Goal: Task Accomplishment & Management: Manage account settings

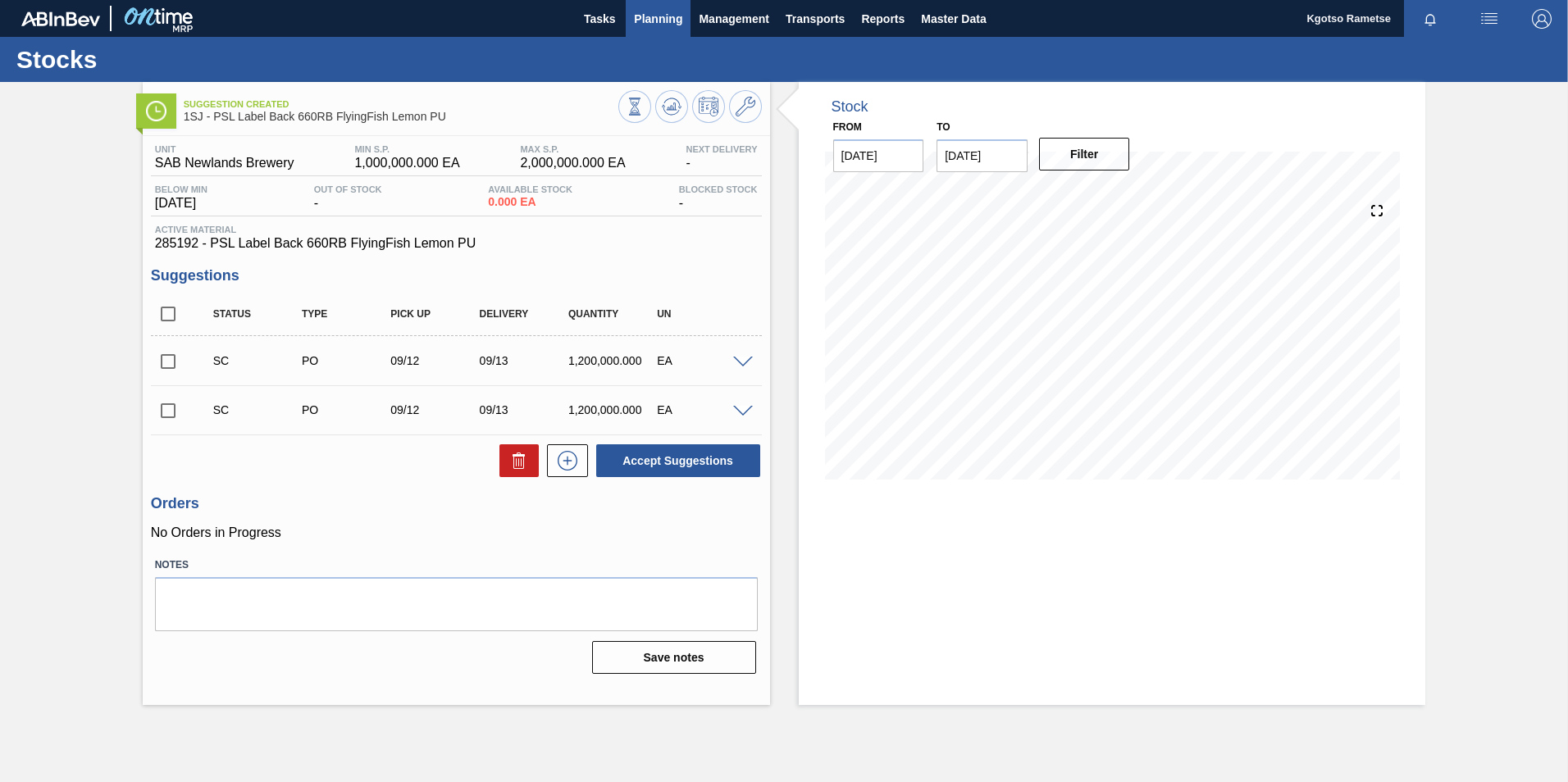
click at [651, 21] on span "Planning" at bounding box center [657, 19] width 48 height 20
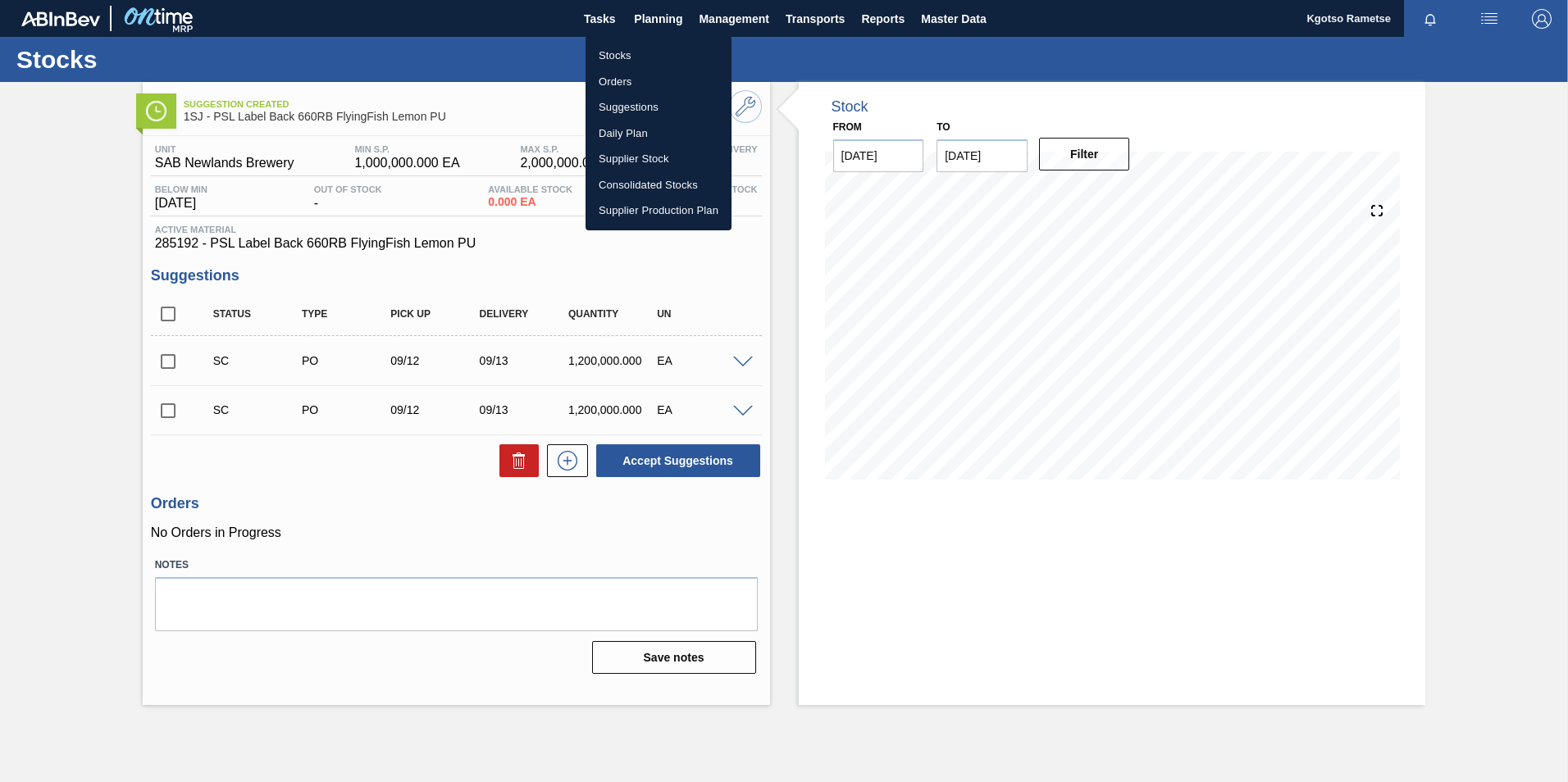
click at [651, 76] on li "Orders" at bounding box center [658, 82] width 146 height 26
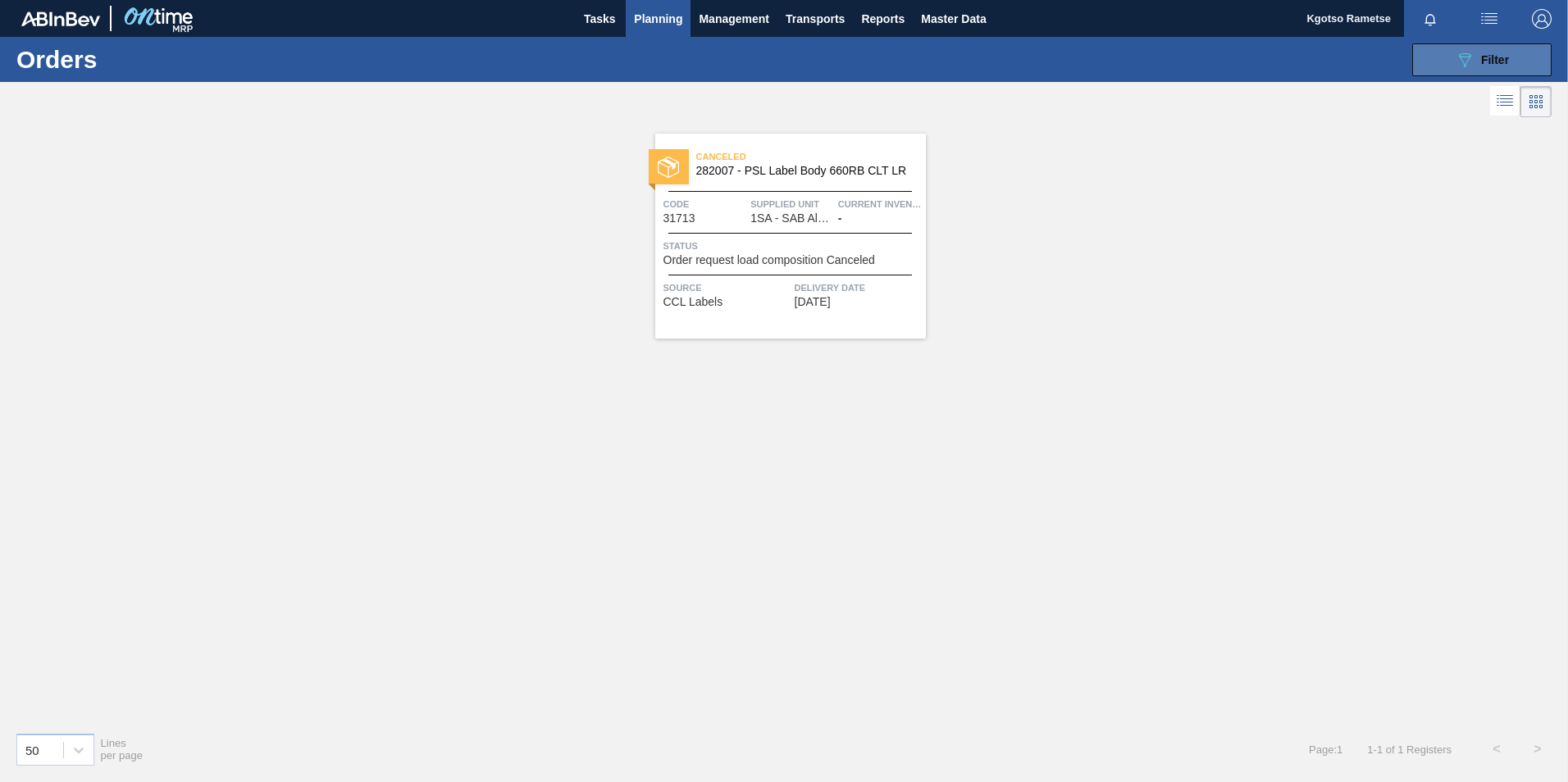
click at [1042, 68] on button "089F7B8B-B2A5-4AFE-B5C0-19BA573D28AC Filter" at bounding box center [1481, 59] width 139 height 33
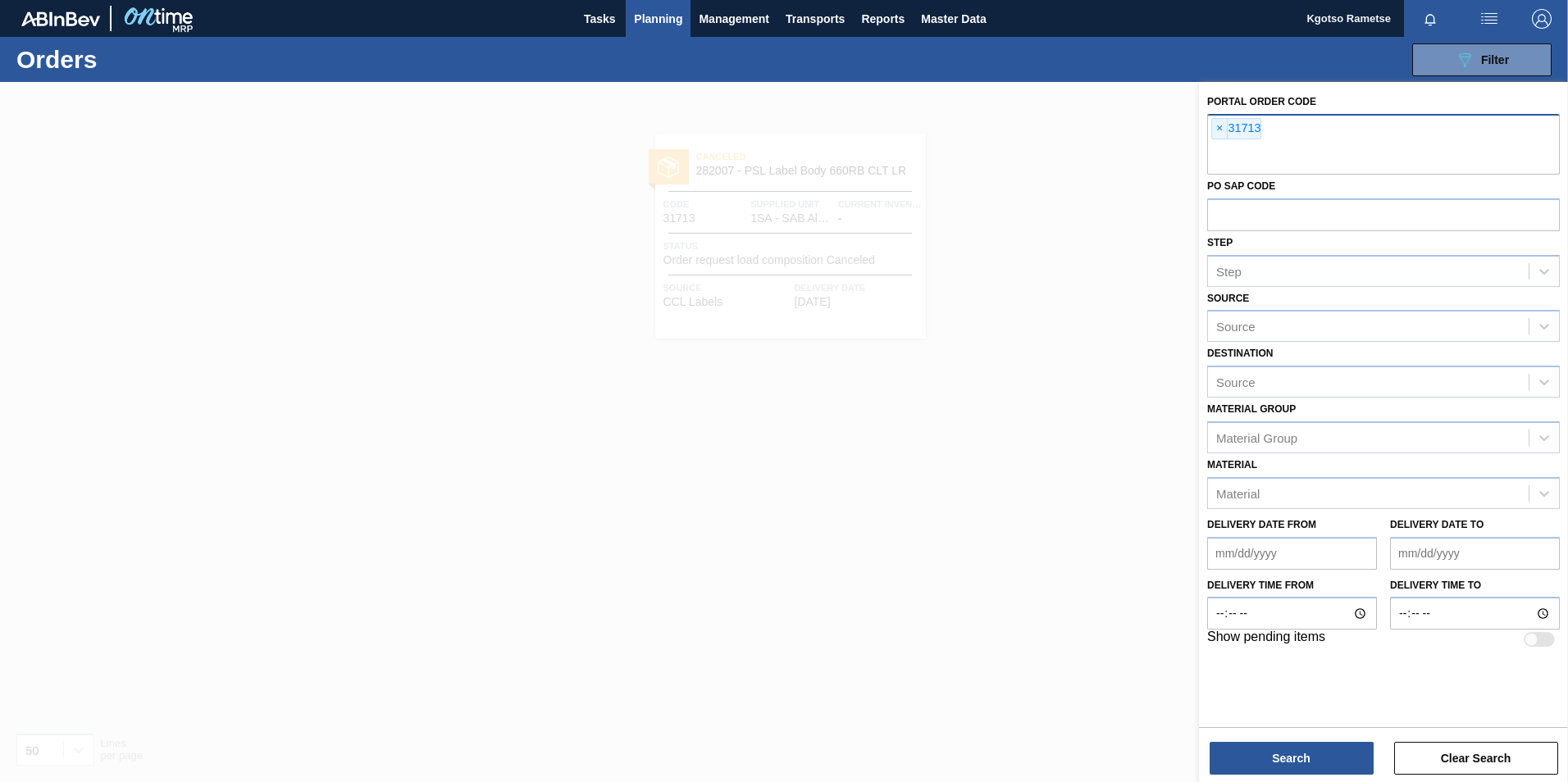
click at [1042, 127] on span "×" at bounding box center [1220, 128] width 15 height 20
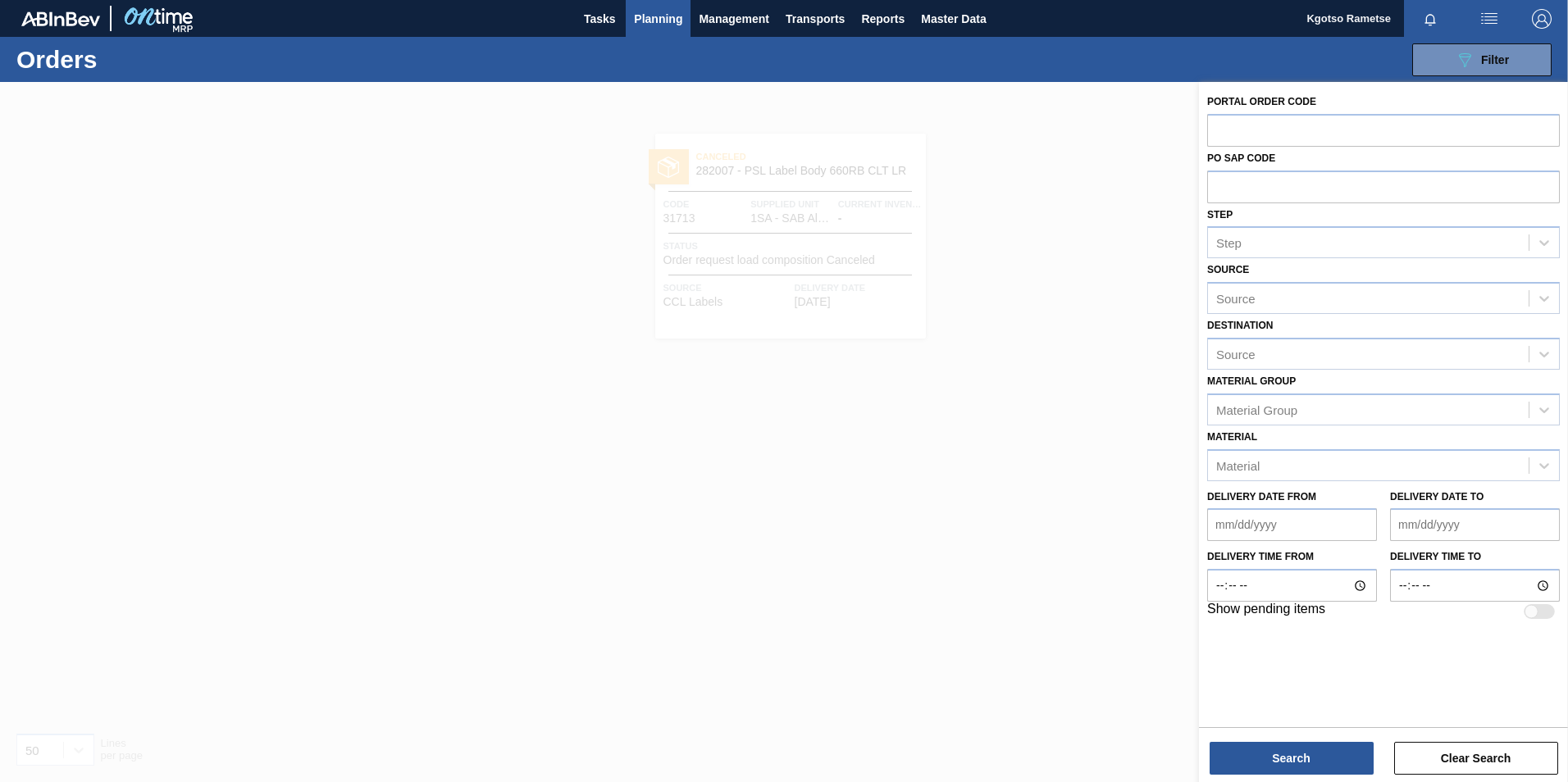
click at [1042, 0] on html "Tasks Planning Management Transports Reports Master Data Kgotso Rametse Mark al…" at bounding box center [784, 0] width 1568 height 0
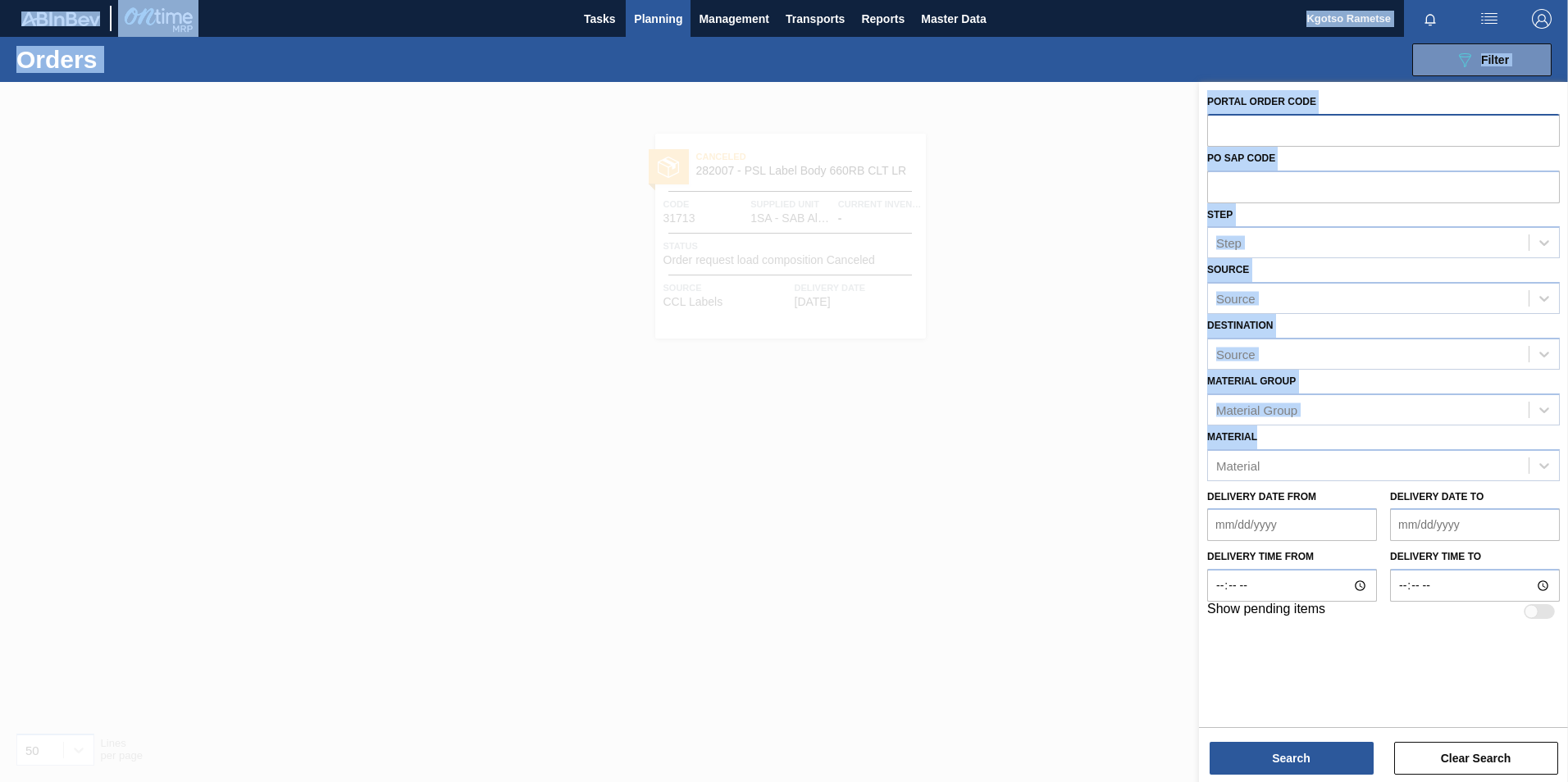
click at [1042, 119] on input "text" at bounding box center [1383, 129] width 353 height 31
click at [1042, 129] on input "text" at bounding box center [1383, 129] width 353 height 31
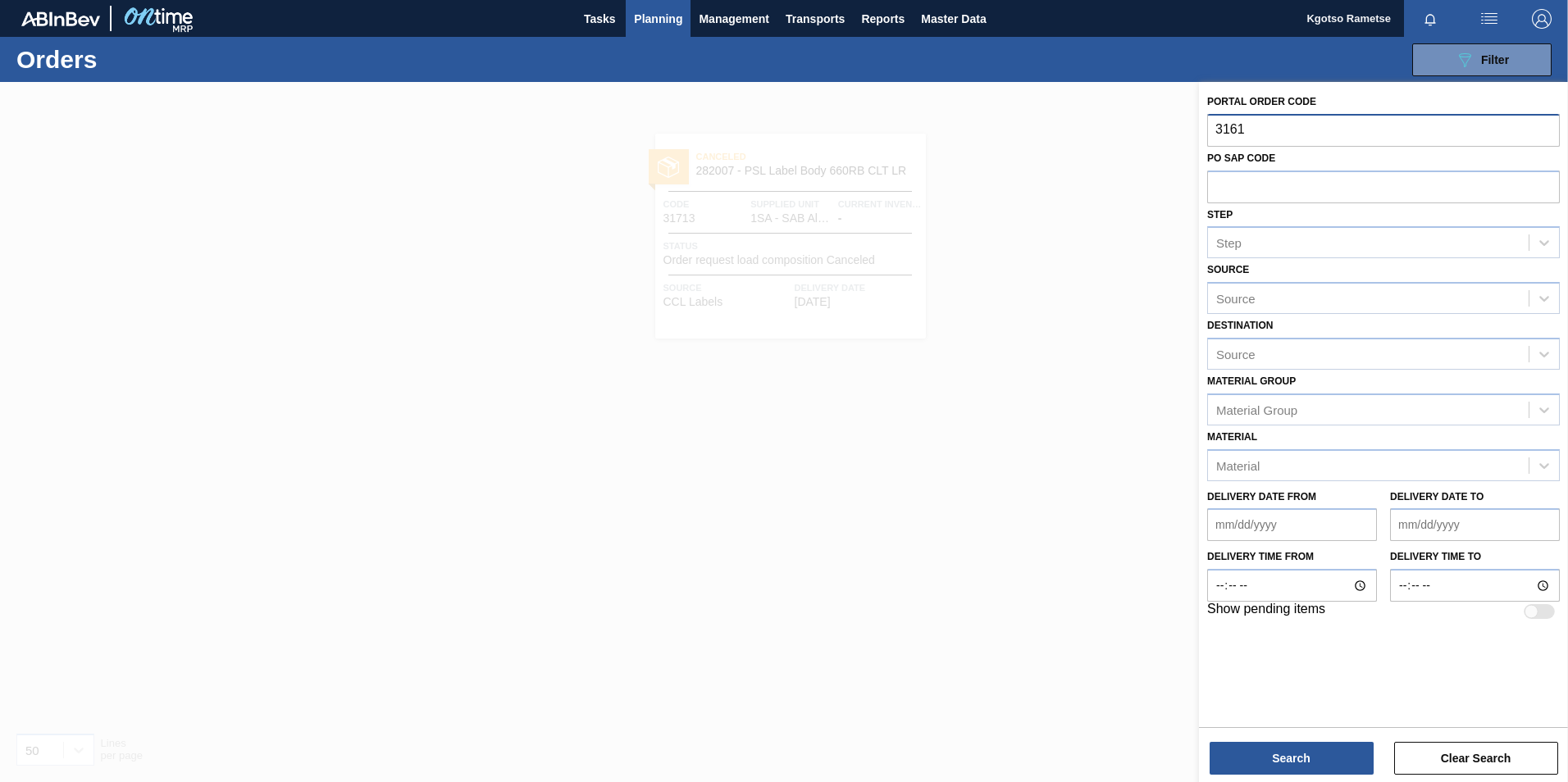
type input "31618"
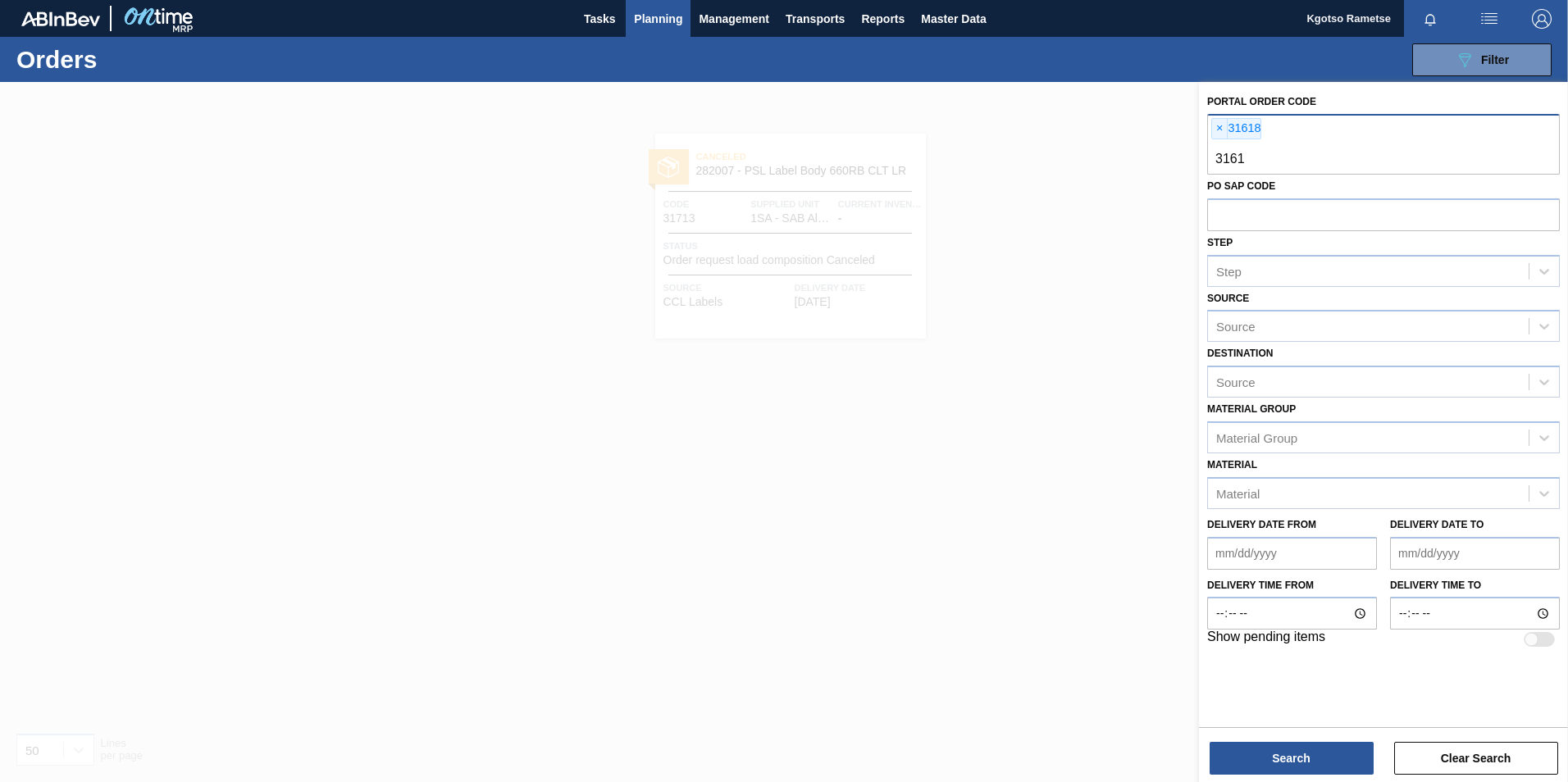
type input "31616"
type input "31617"
type input "31619"
type input "31620"
type input "31621"
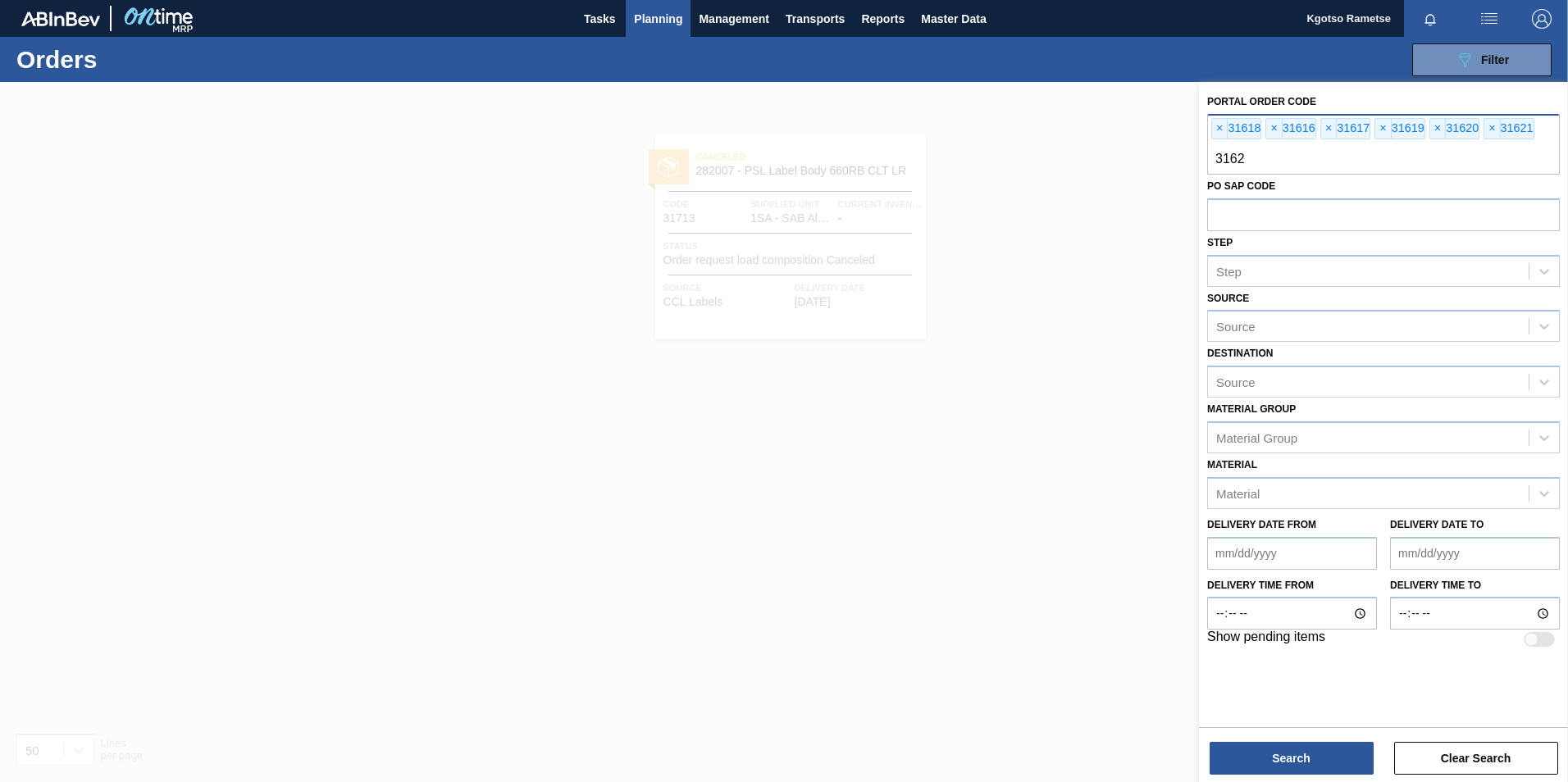
type input "31626"
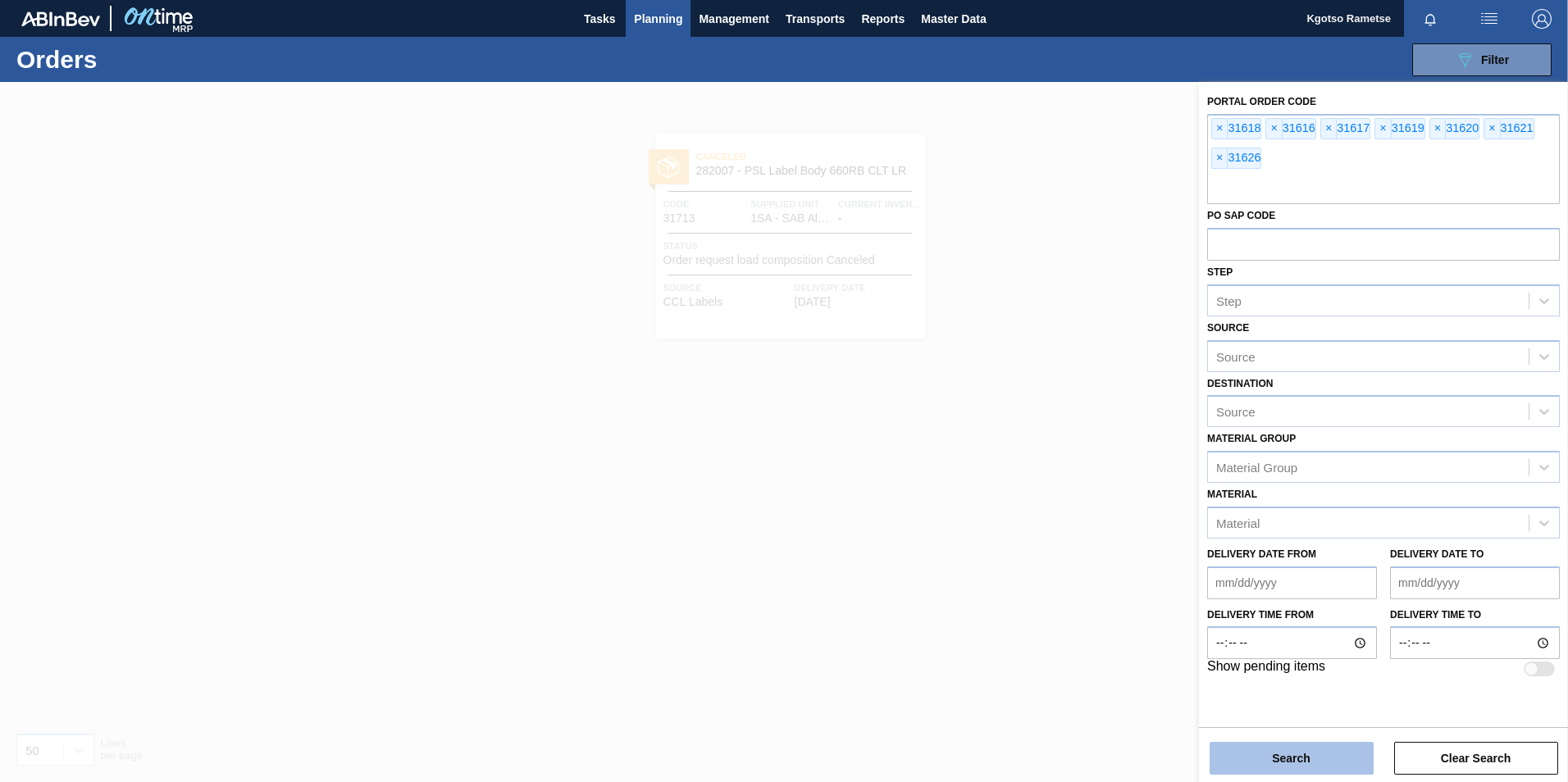
click at [1042, 486] on button "Search" at bounding box center [1291, 758] width 164 height 33
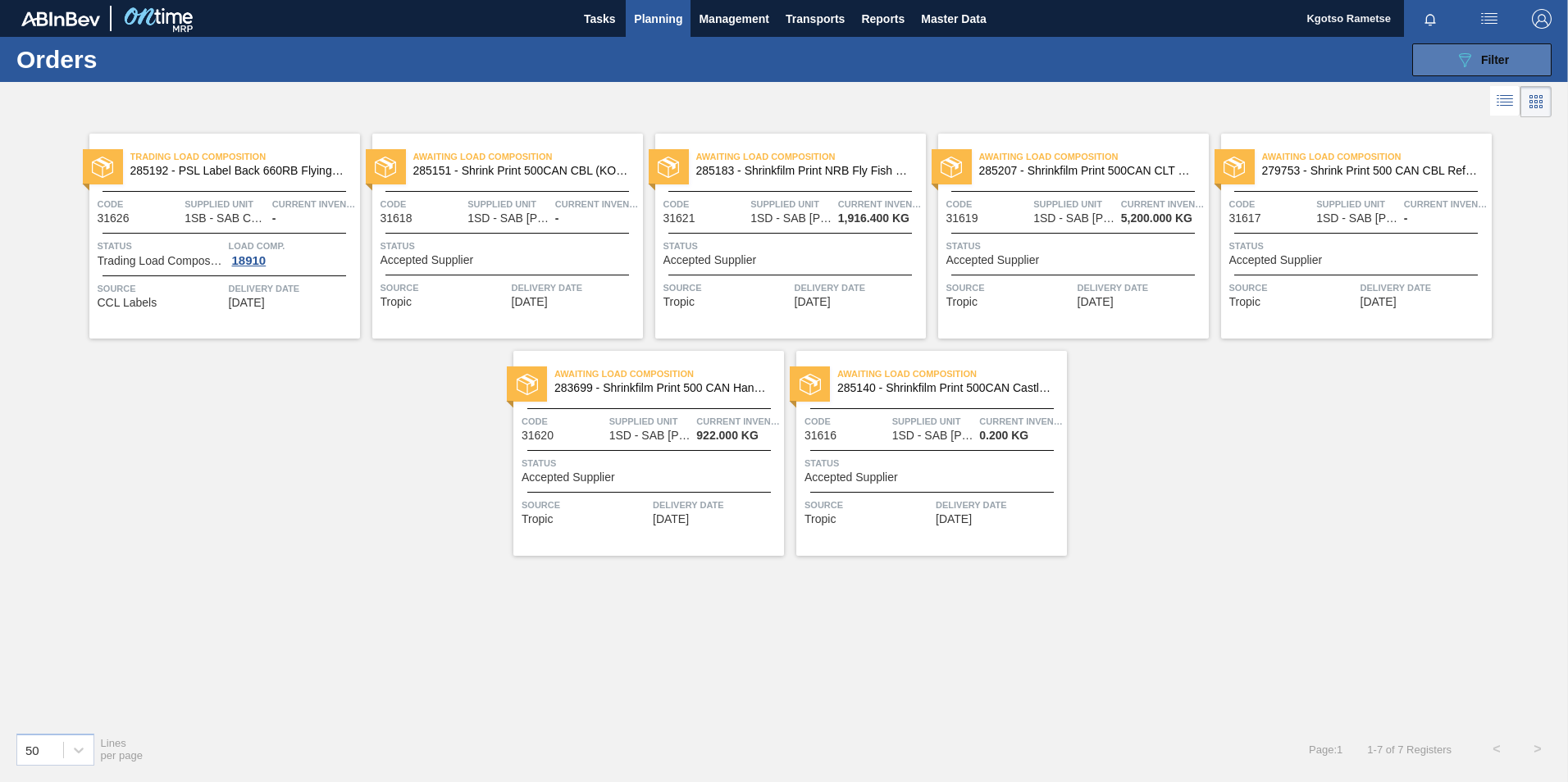
click at [1042, 73] on button "089F7B8B-B2A5-4AFE-B5C0-19BA573D28AC Filter" at bounding box center [1481, 59] width 139 height 33
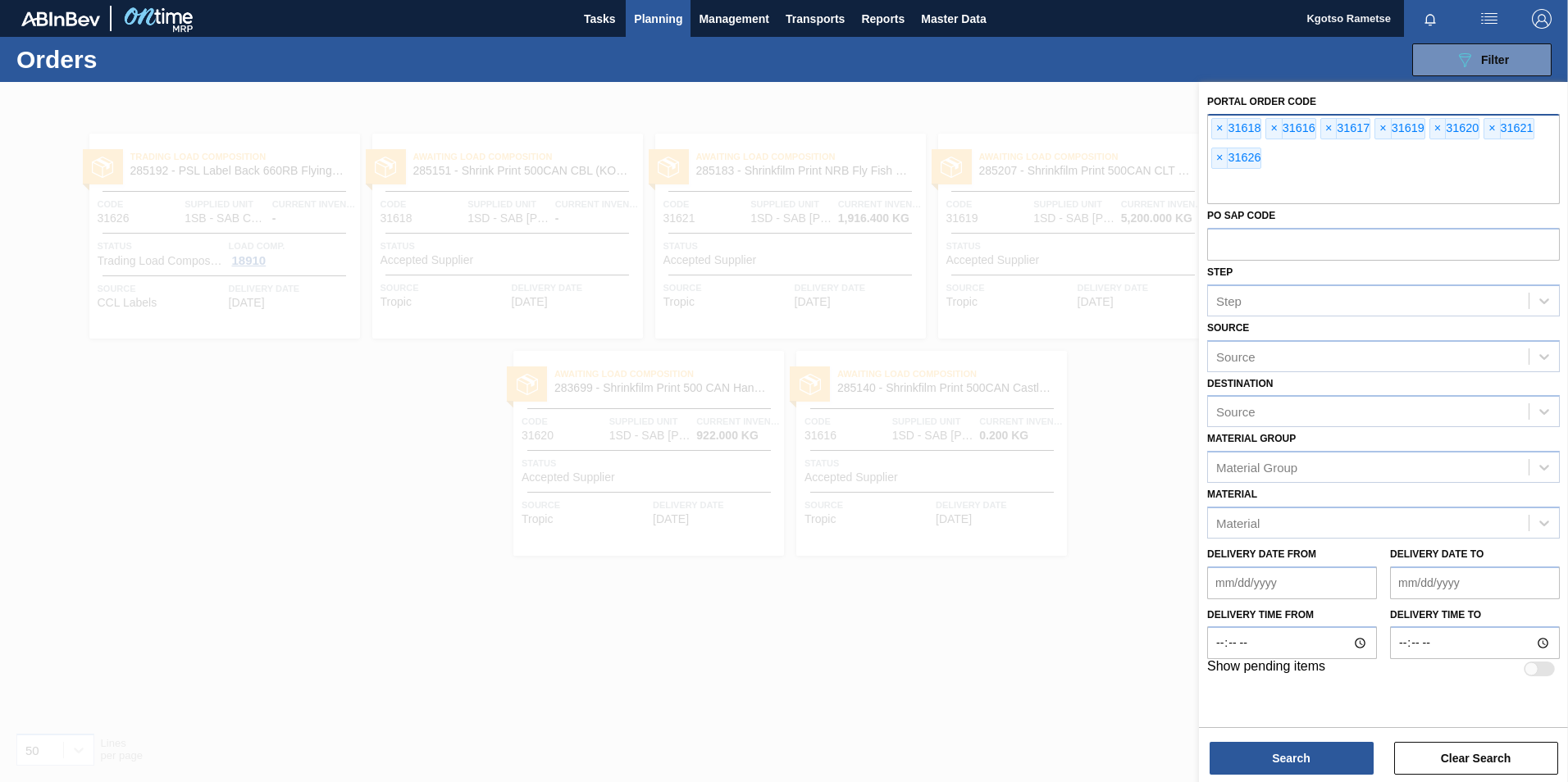
click at [1042, 160] on div "× 31618 × 31616 × 31617 × 31619 × 31620 × 31621 × 31626" at bounding box center [1383, 159] width 353 height 90
click at [1042, 329] on div at bounding box center [784, 473] width 1568 height 782
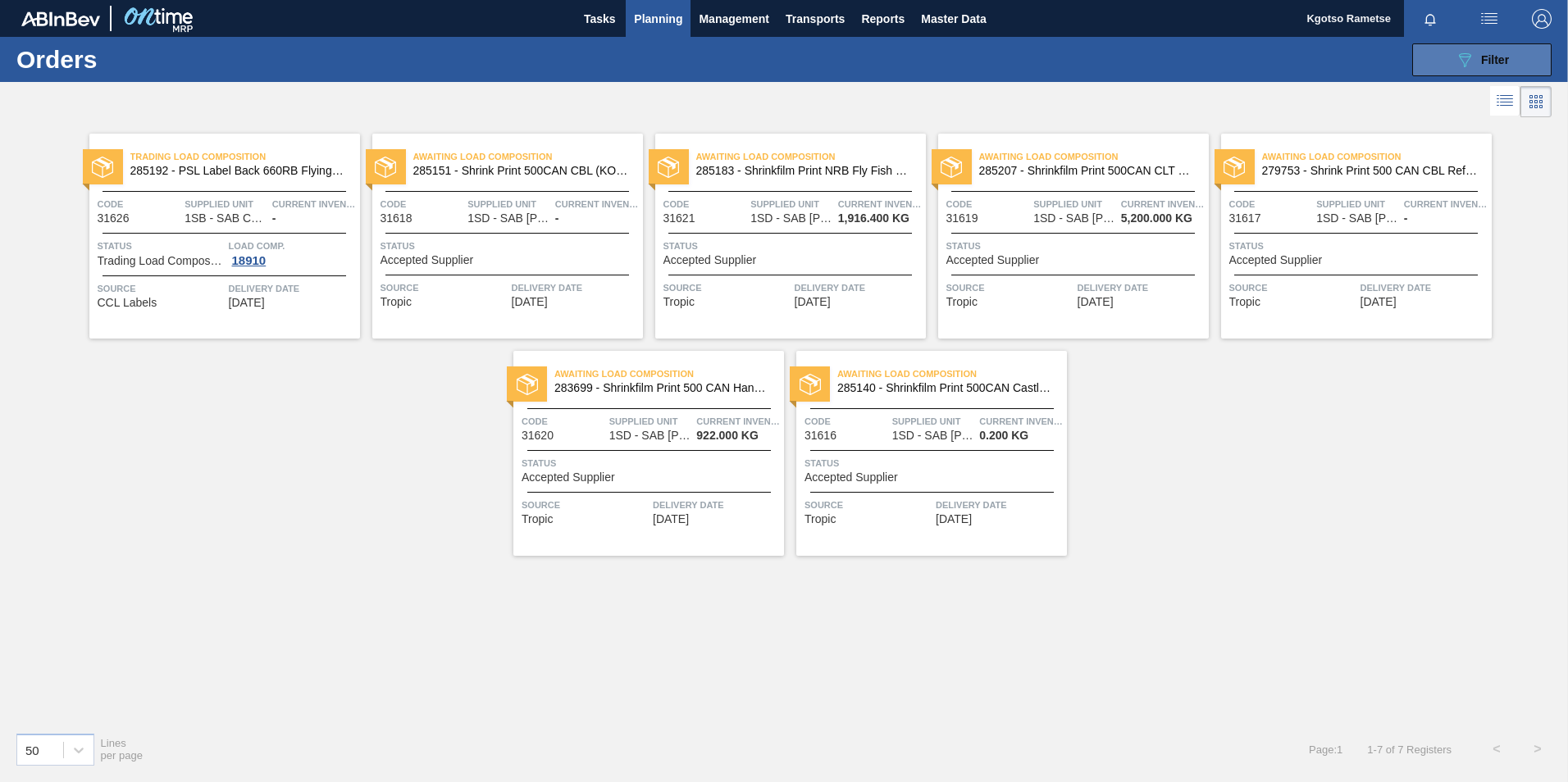
click at [1042, 72] on button "089F7B8B-B2A5-4AFE-B5C0-19BA573D28AC Filter" at bounding box center [1481, 59] width 139 height 33
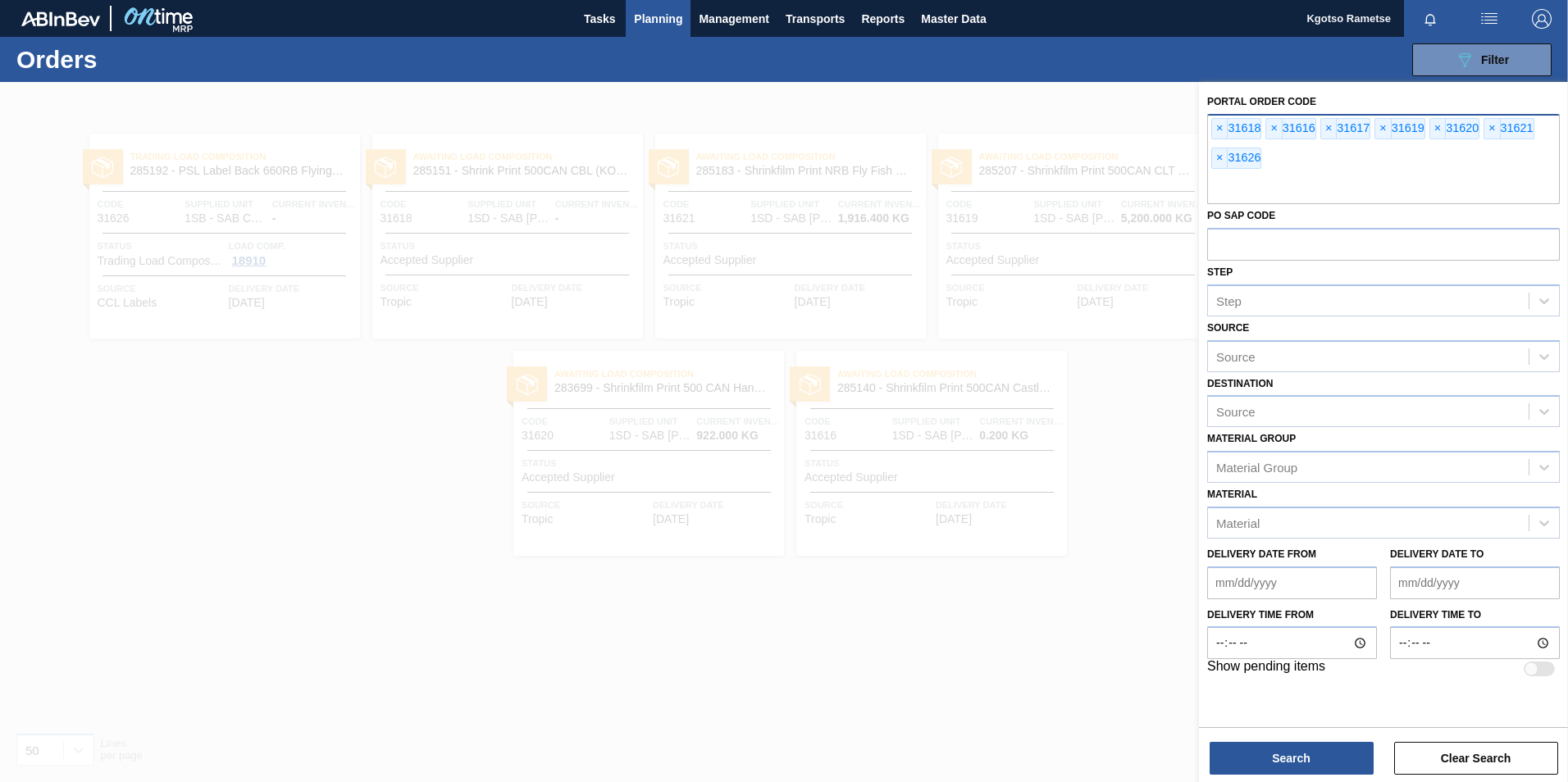
click at [1042, 192] on input "text" at bounding box center [1383, 188] width 353 height 31
type input "31623"
type input "31622"
click at [1042, 486] on button "Search" at bounding box center [1291, 758] width 164 height 33
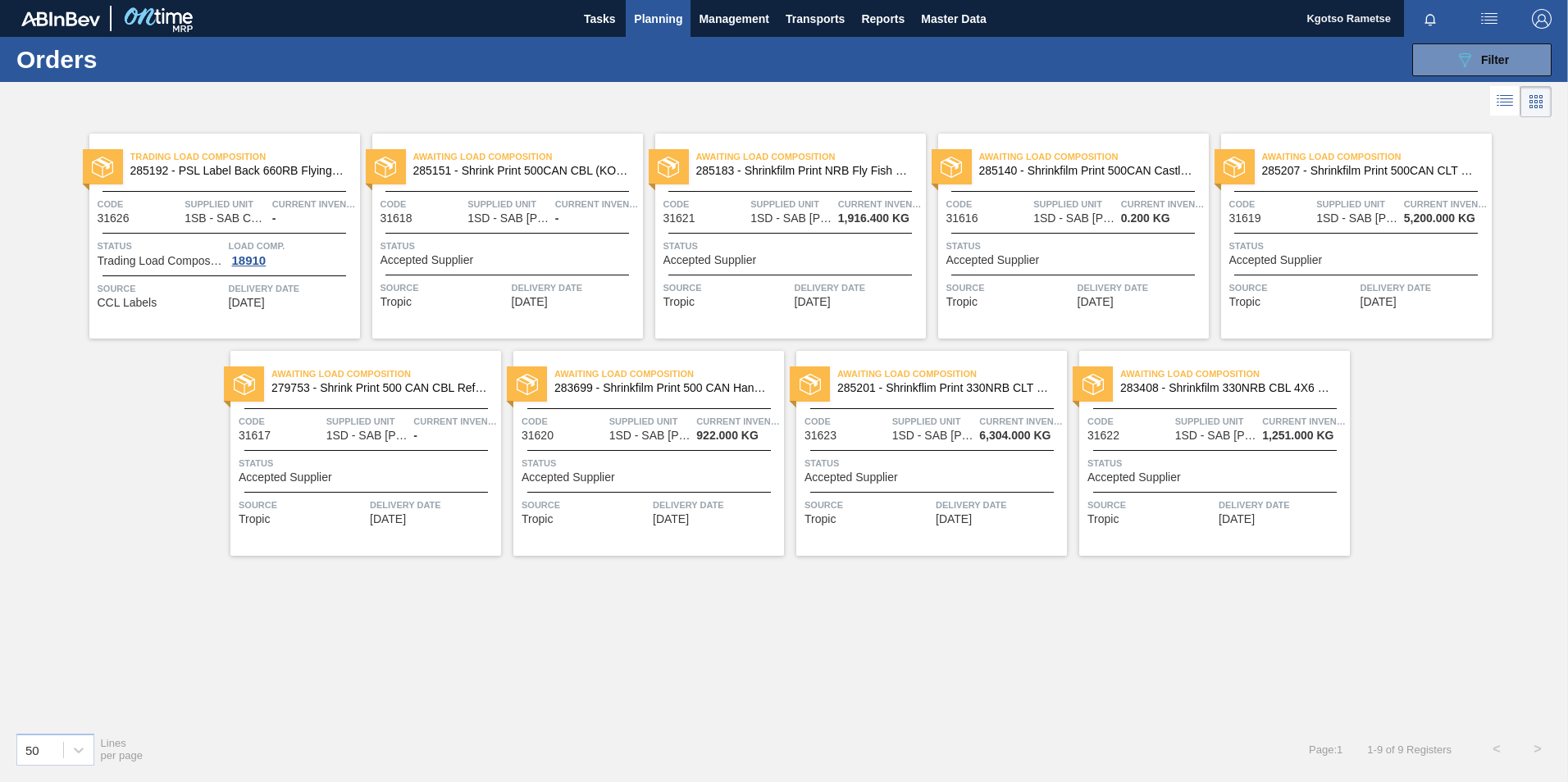
click at [1042, 14] on img "button" at bounding box center [1541, 19] width 20 height 20
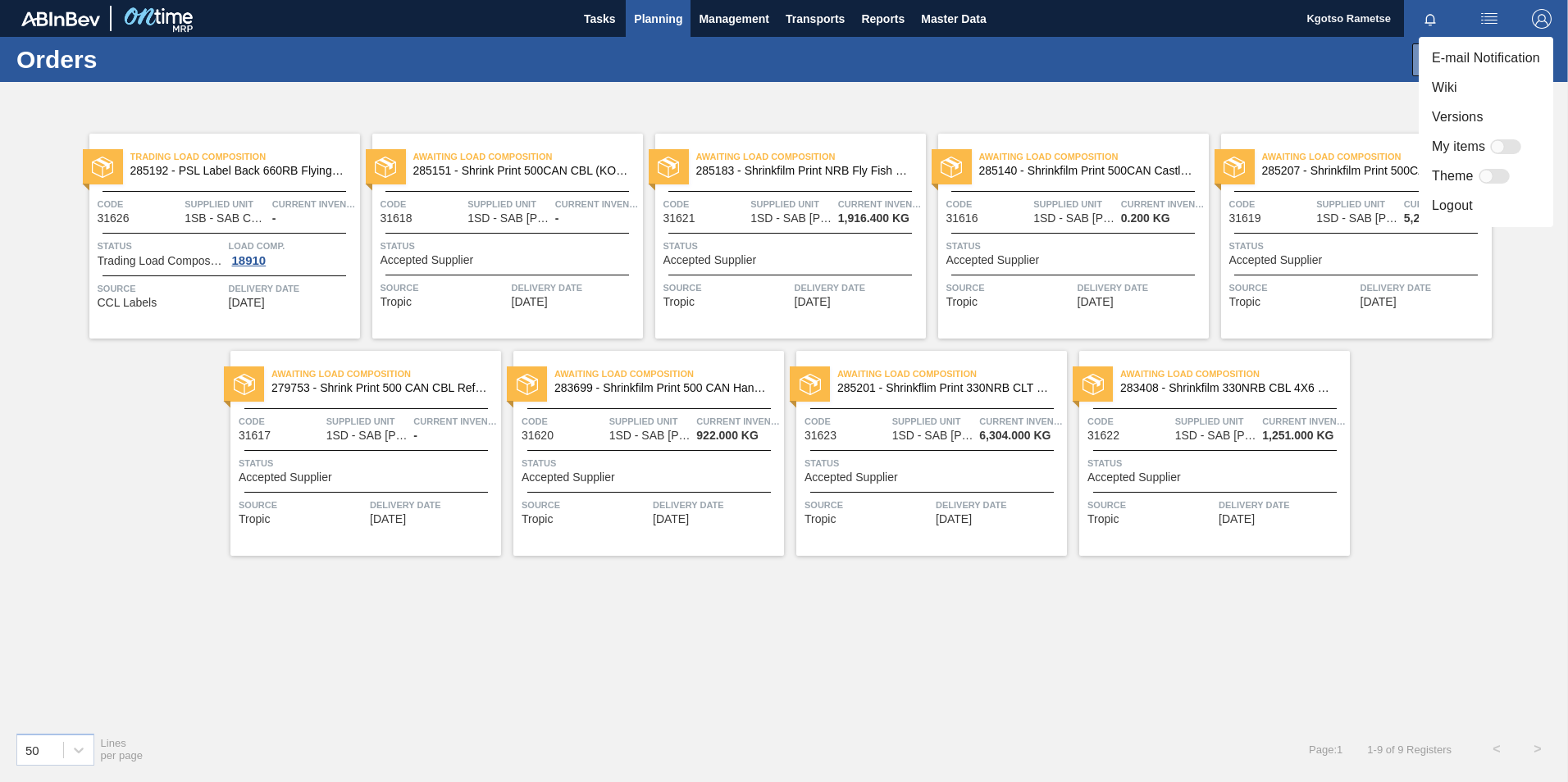
click at [1042, 194] on li "Logout" at bounding box center [1486, 205] width 134 height 30
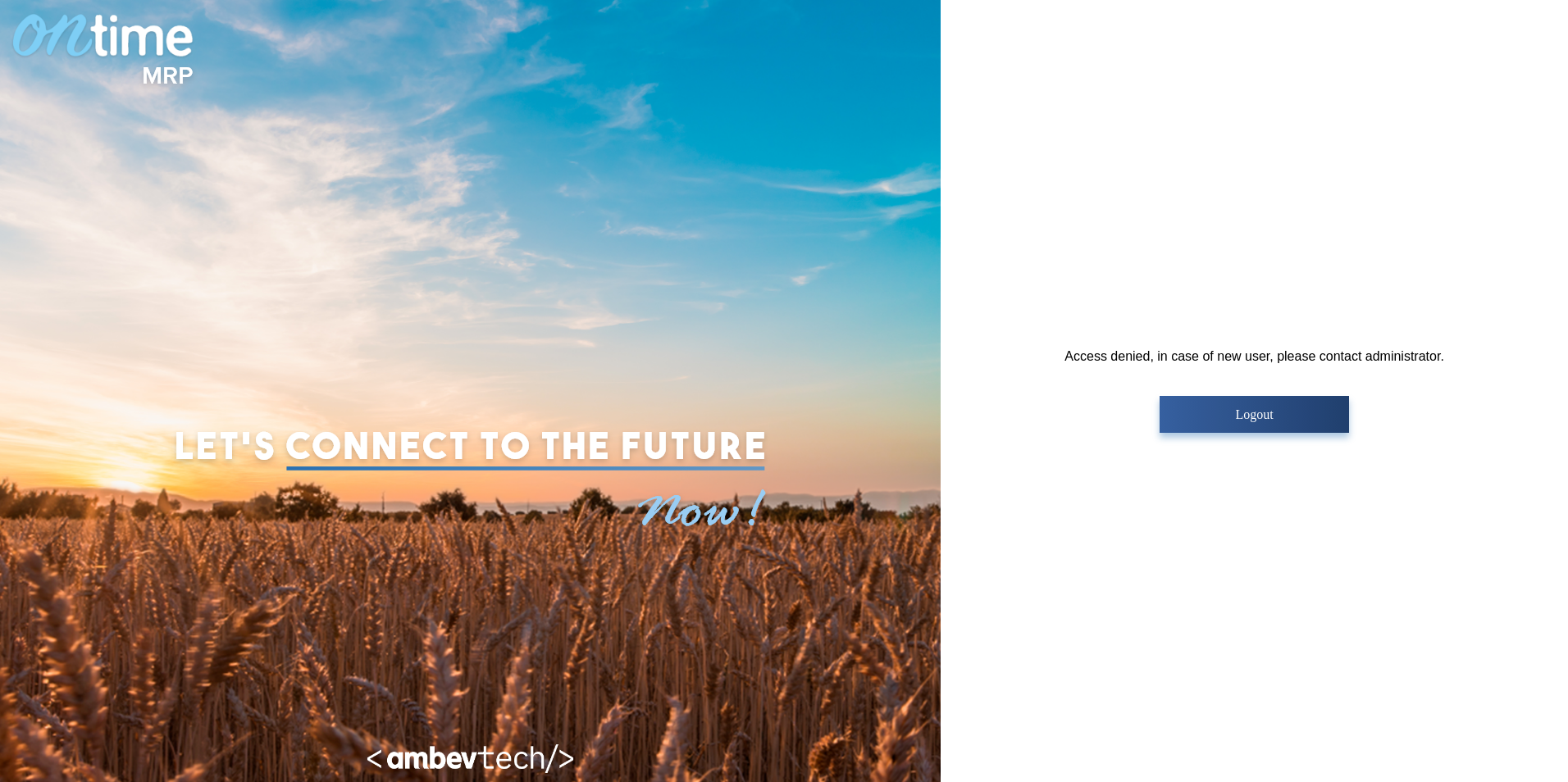
click at [1232, 423] on button "Logout" at bounding box center [1254, 414] width 189 height 37
click at [1209, 414] on p "Logout" at bounding box center [1254, 414] width 179 height 14
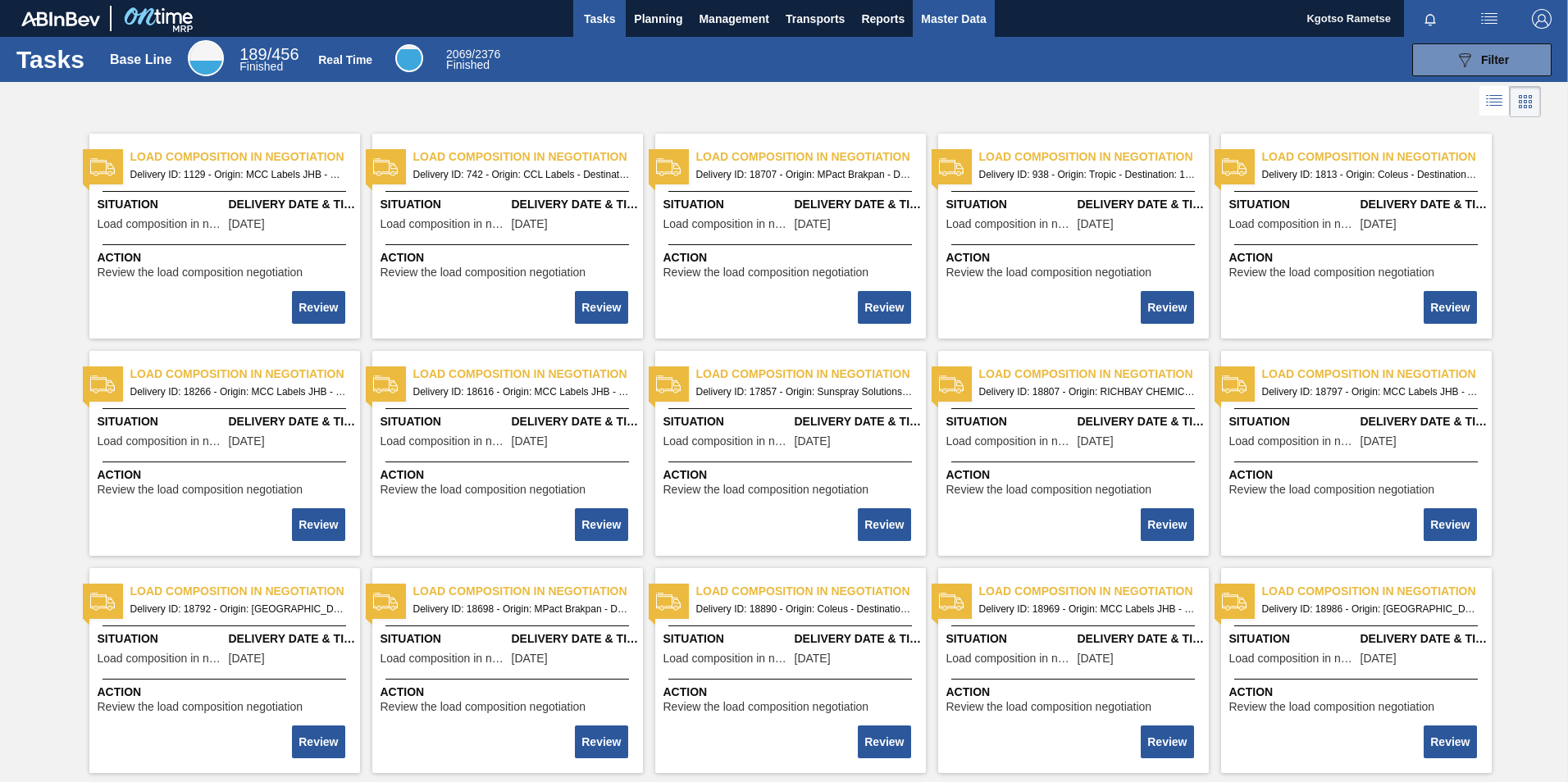
click at [954, 12] on span "Master Data" at bounding box center [953, 19] width 65 height 20
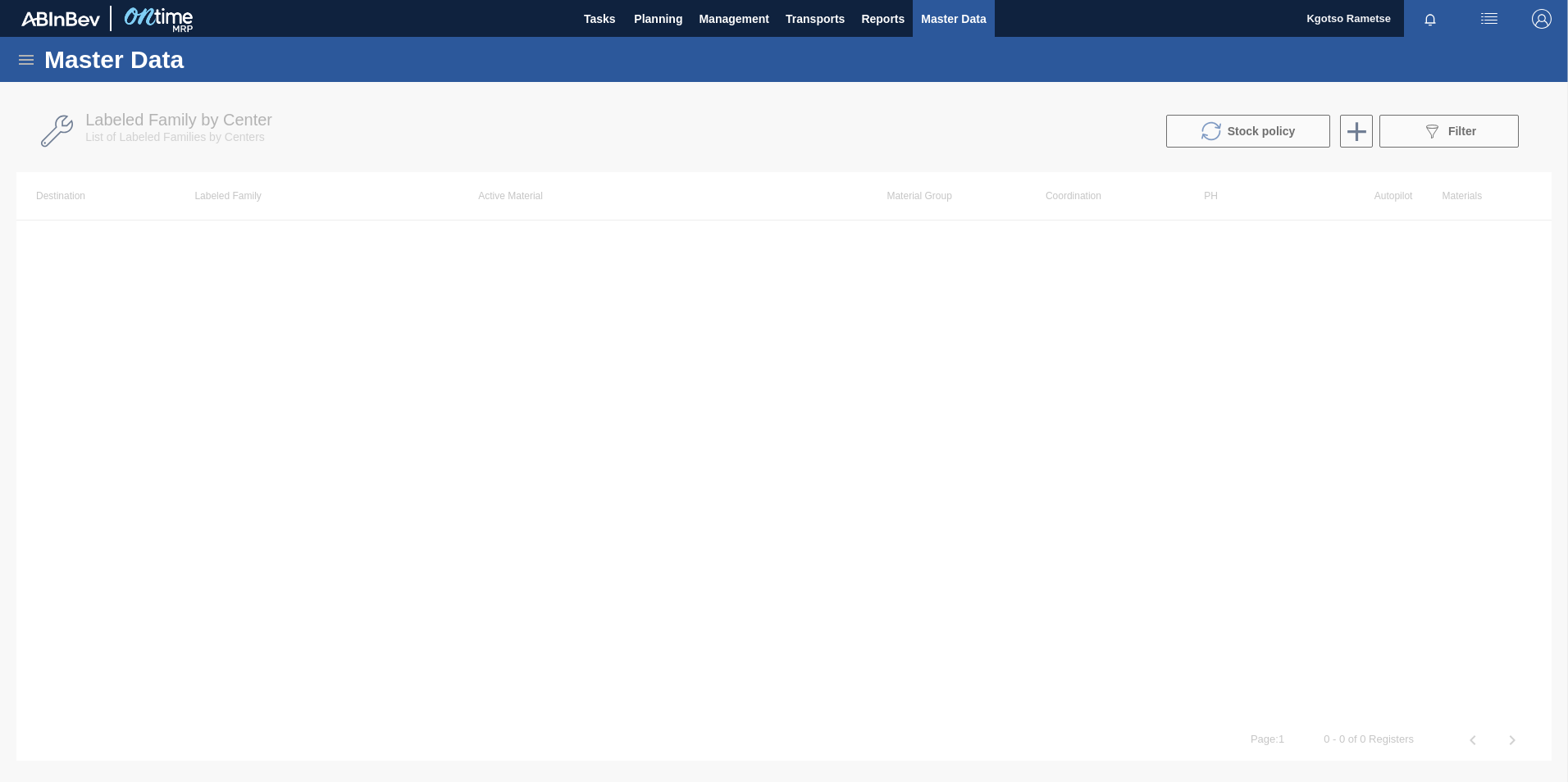
click at [25, 66] on icon at bounding box center [25, 59] width 20 height 20
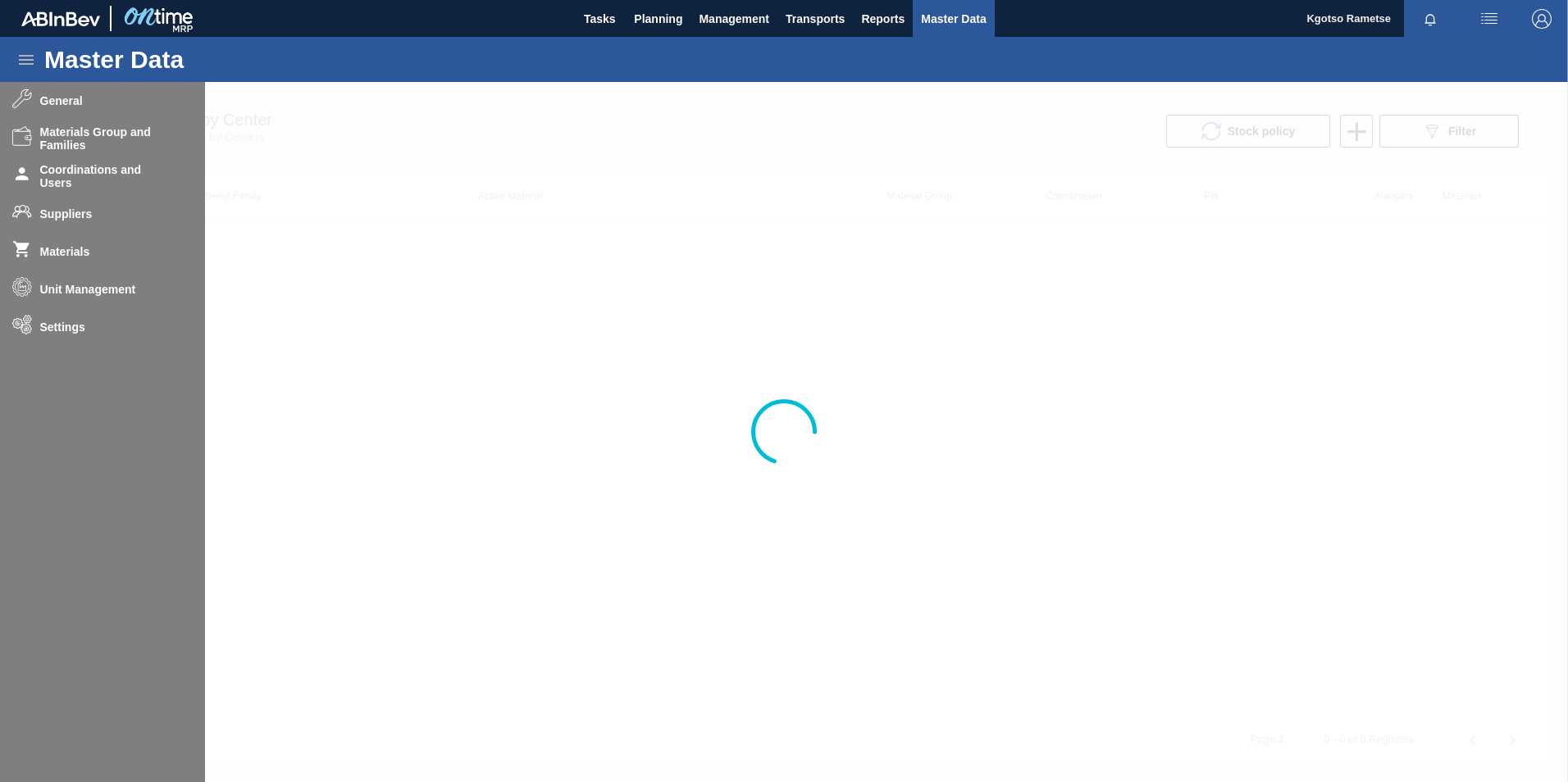
click at [69, 222] on div at bounding box center [784, 432] width 1568 height 700
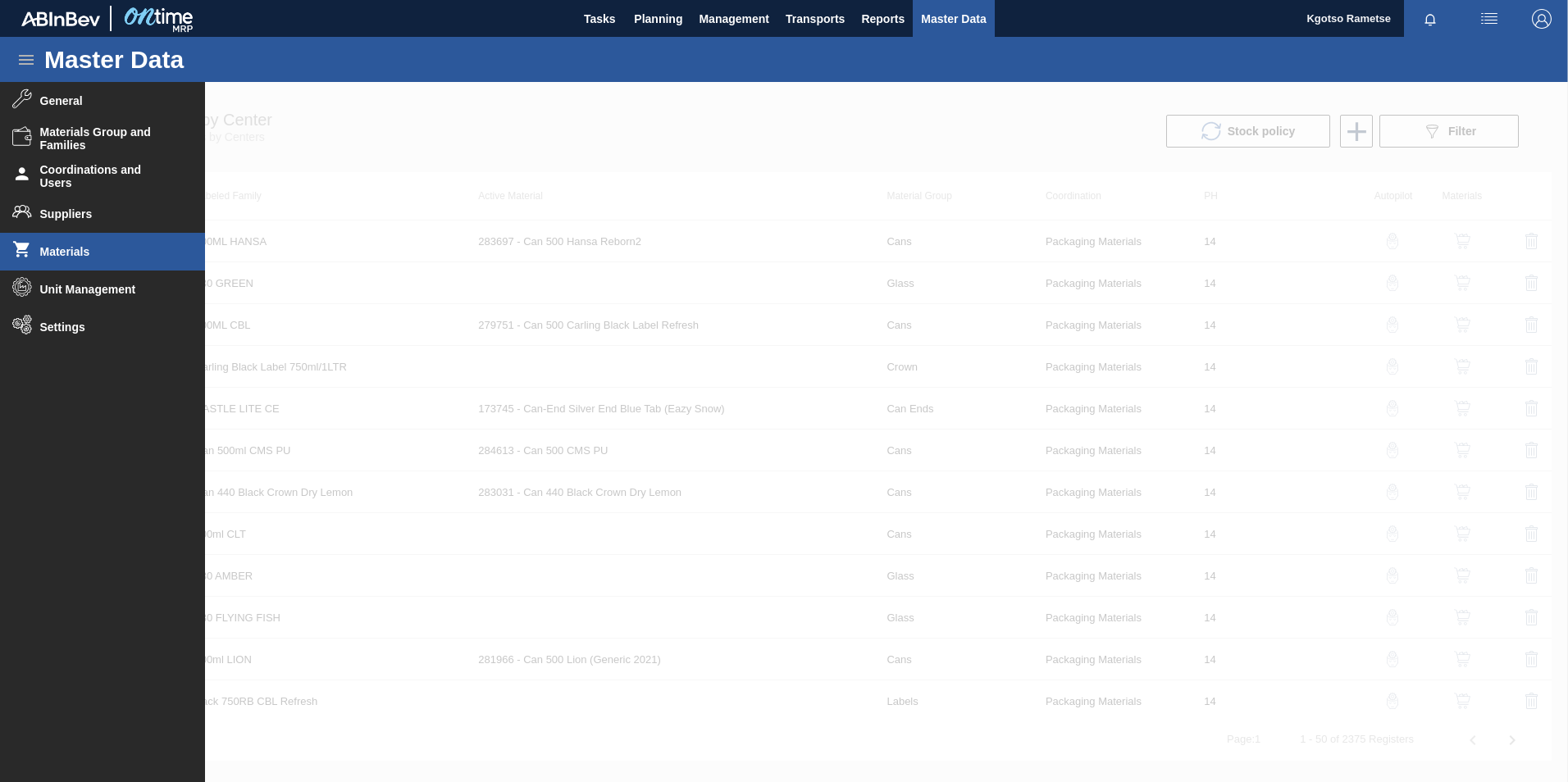
click at [58, 257] on span "Materials" at bounding box center [107, 251] width 135 height 13
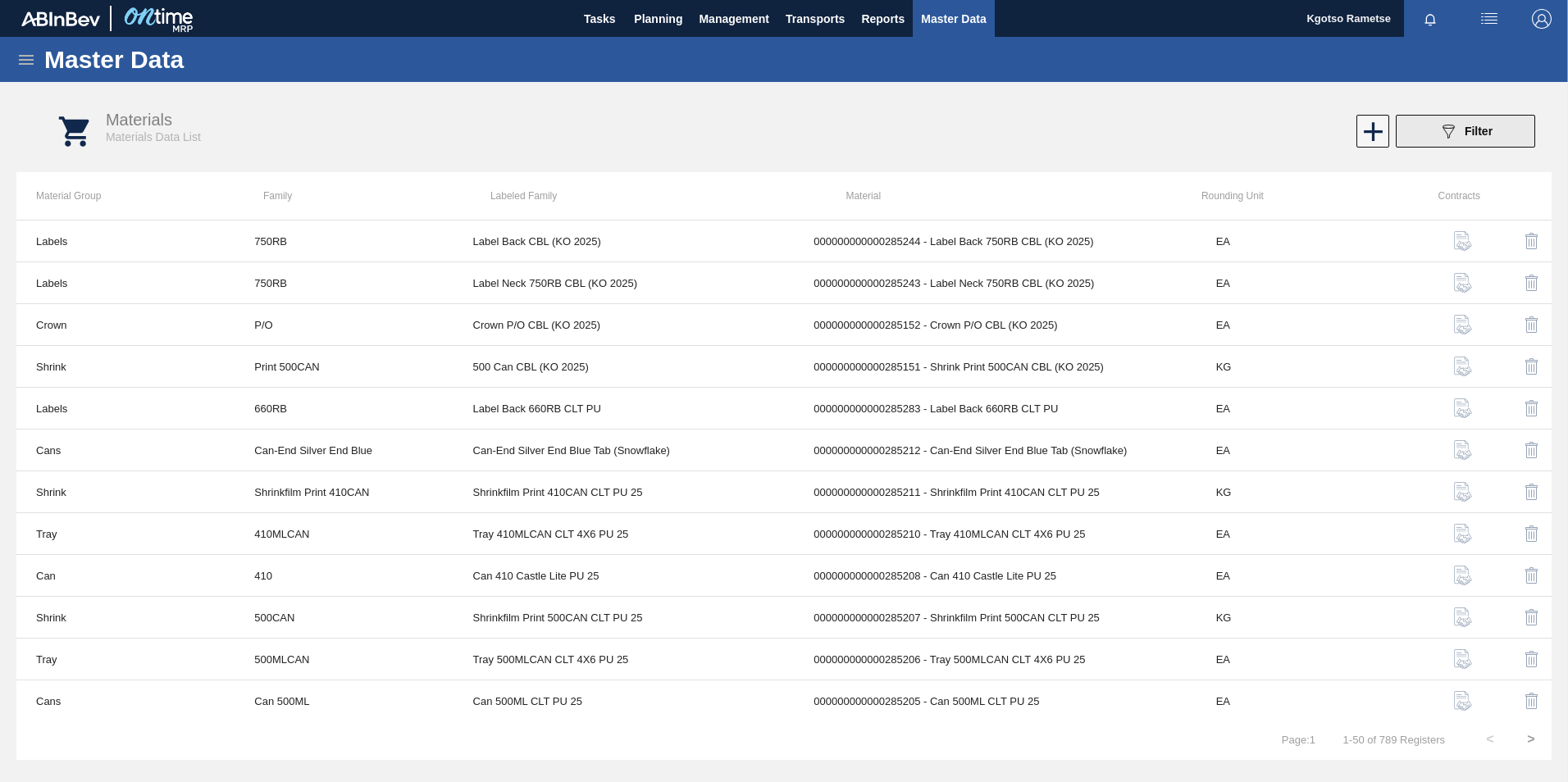
click at [1417, 146] on button "089F7B8B-B2A5-4AFE-B5C0-19BA573D28AC Filter" at bounding box center [1465, 131] width 139 height 33
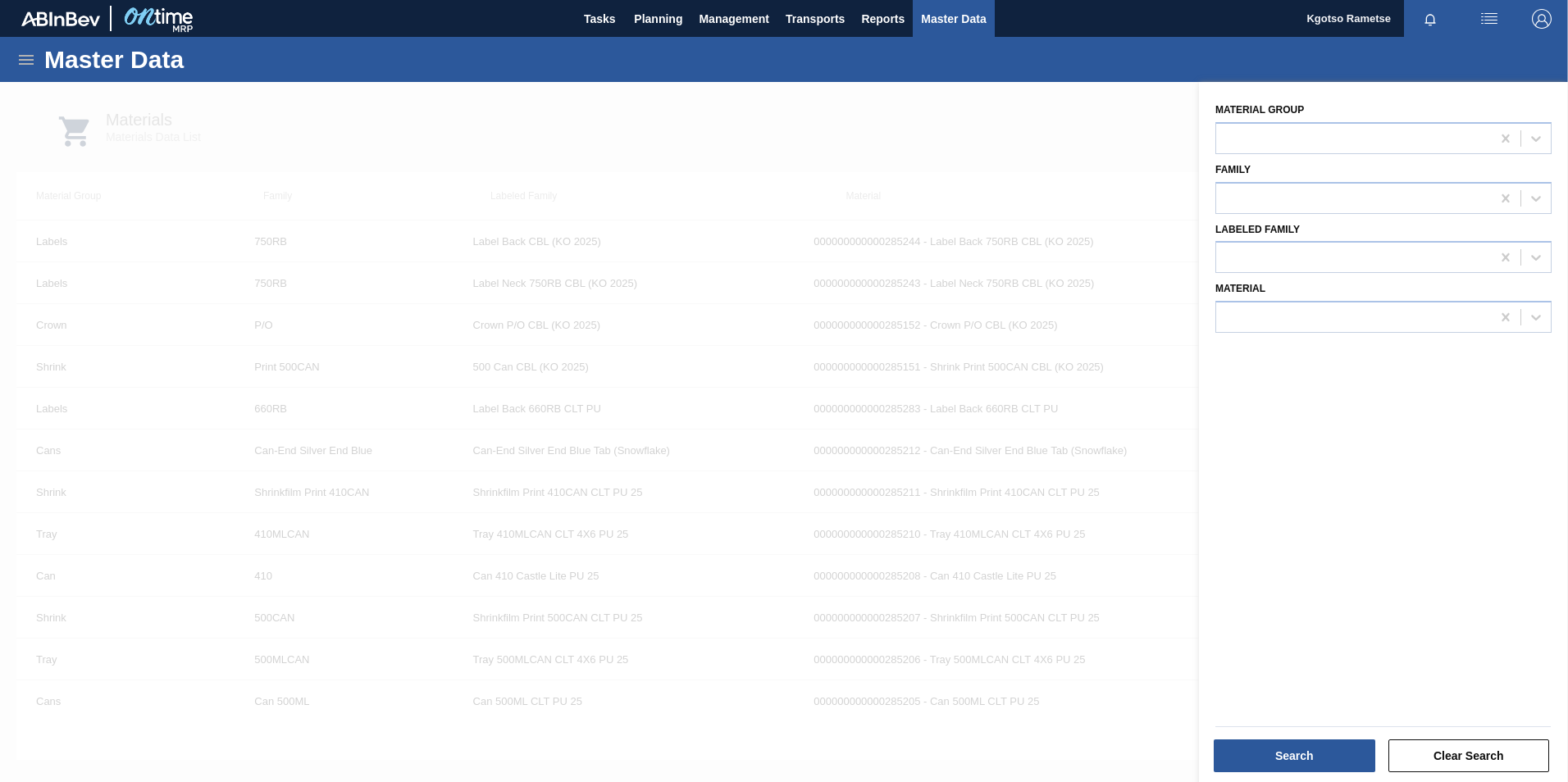
click at [838, 115] on div at bounding box center [784, 473] width 1568 height 782
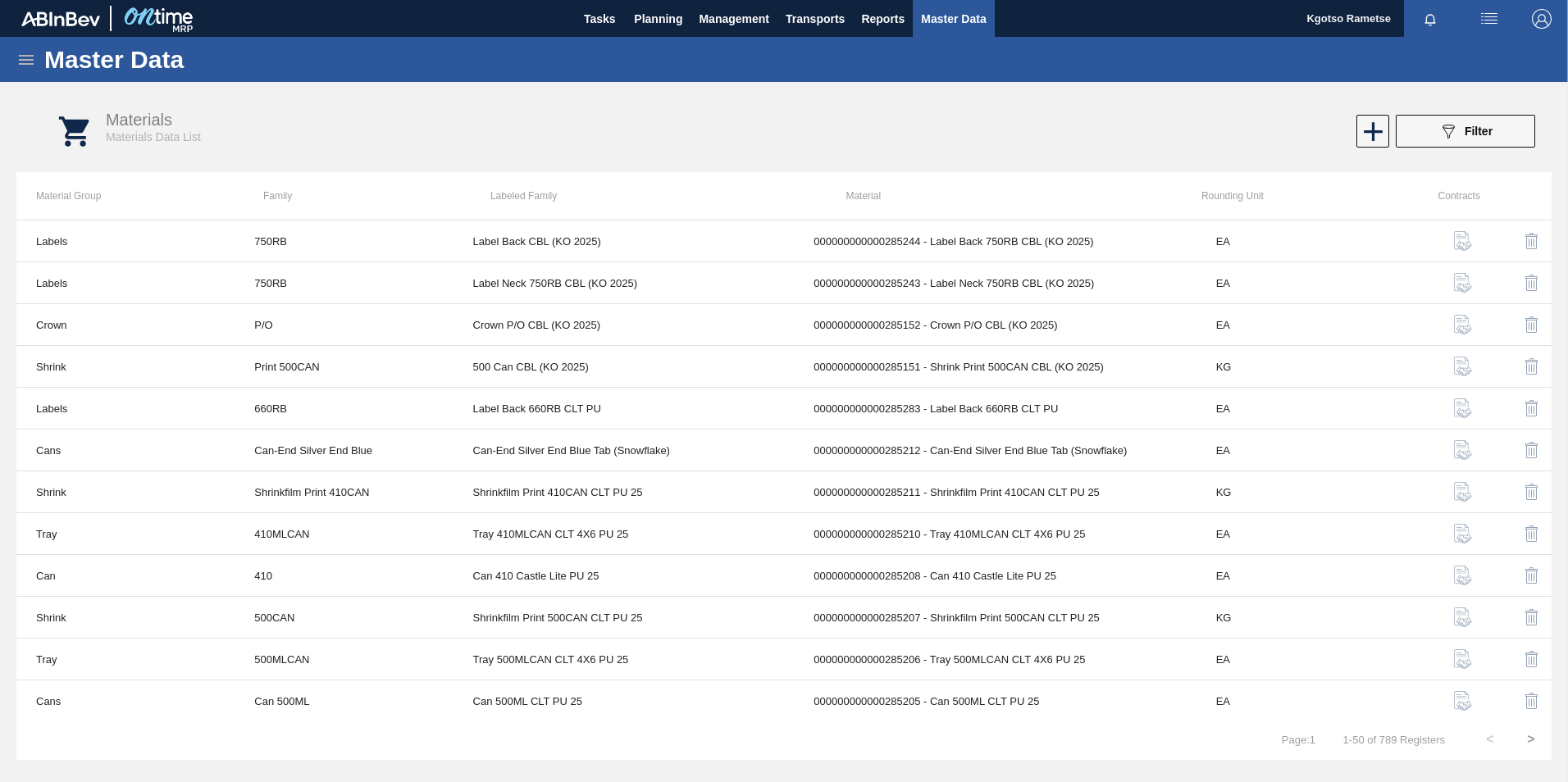
click at [31, 54] on icon at bounding box center [25, 59] width 20 height 20
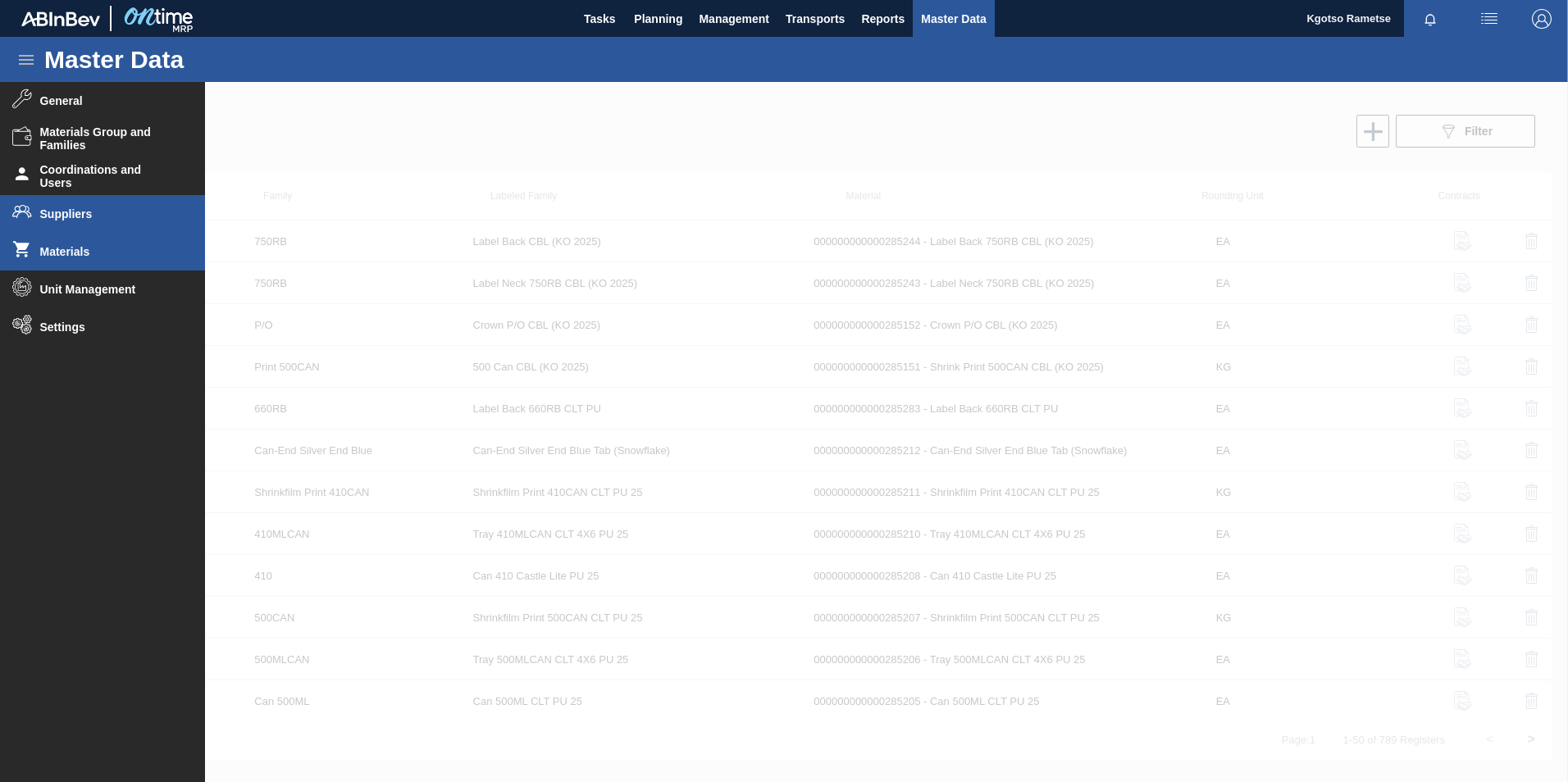
click at [61, 210] on span "Suppliers" at bounding box center [107, 213] width 135 height 13
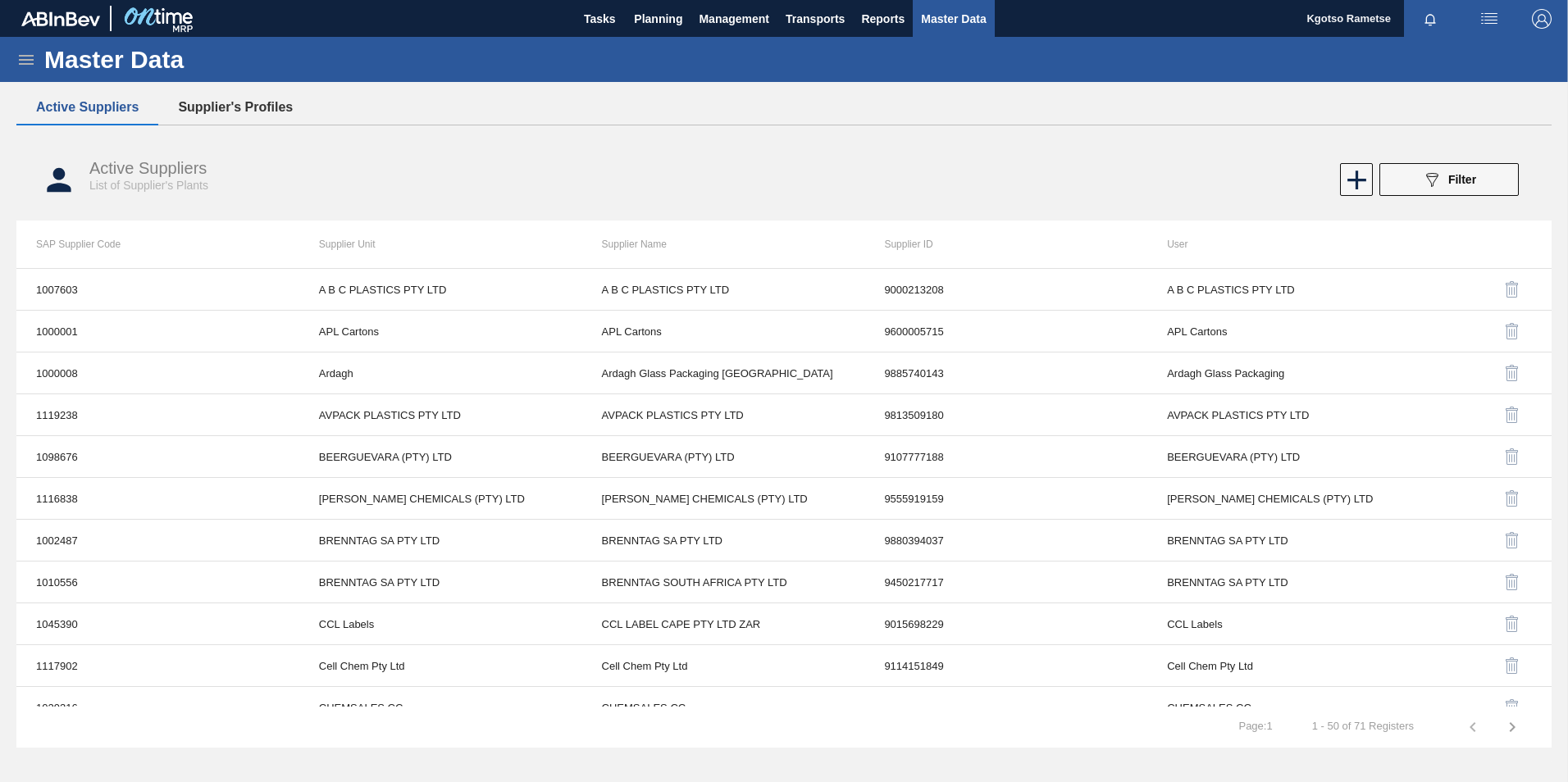
click at [277, 103] on button "Supplier's Profiles" at bounding box center [234, 107] width 154 height 35
click at [1544, 21] on img "button" at bounding box center [1541, 19] width 20 height 20
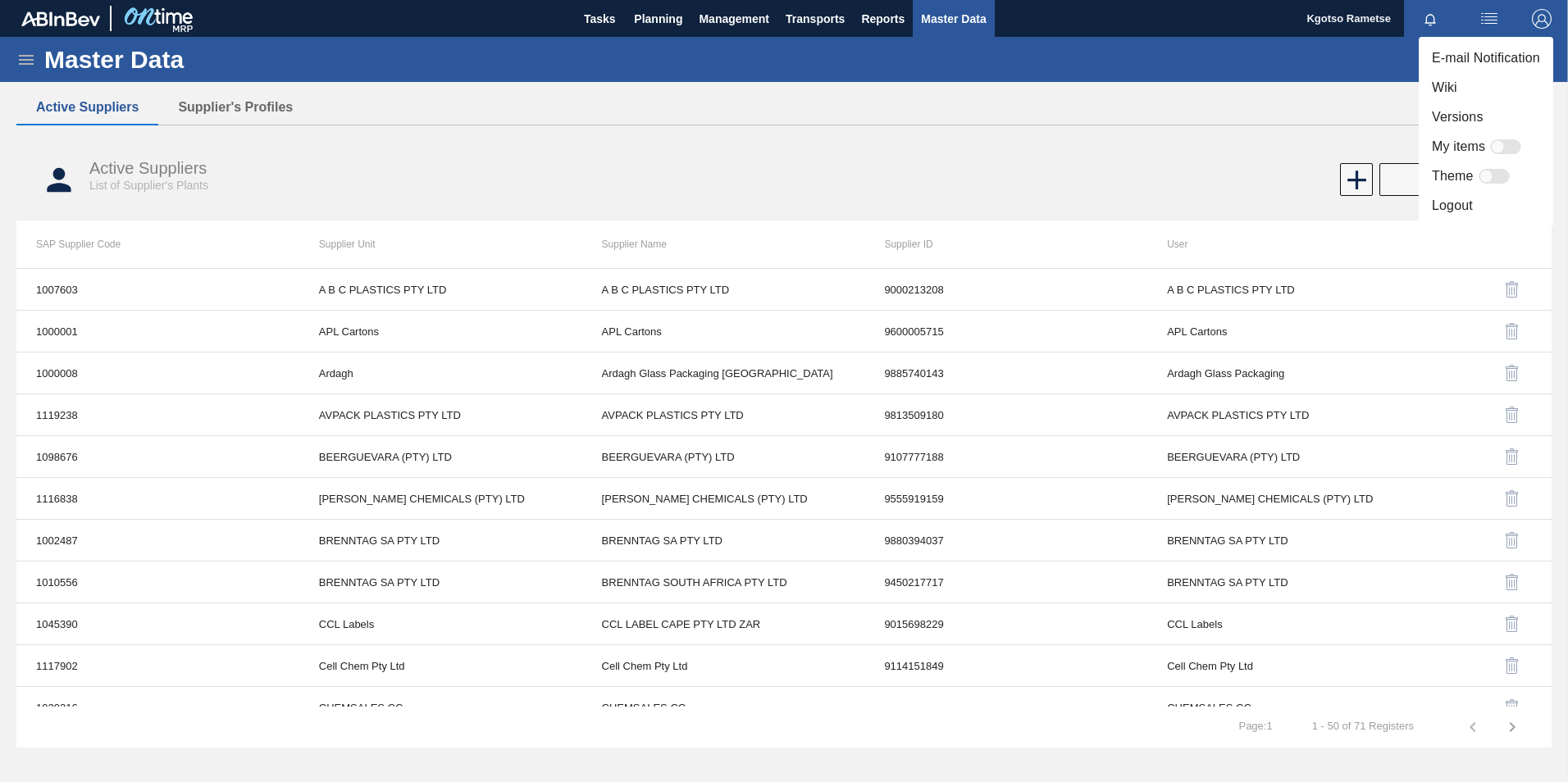
click at [1364, 201] on div at bounding box center [784, 391] width 1568 height 782
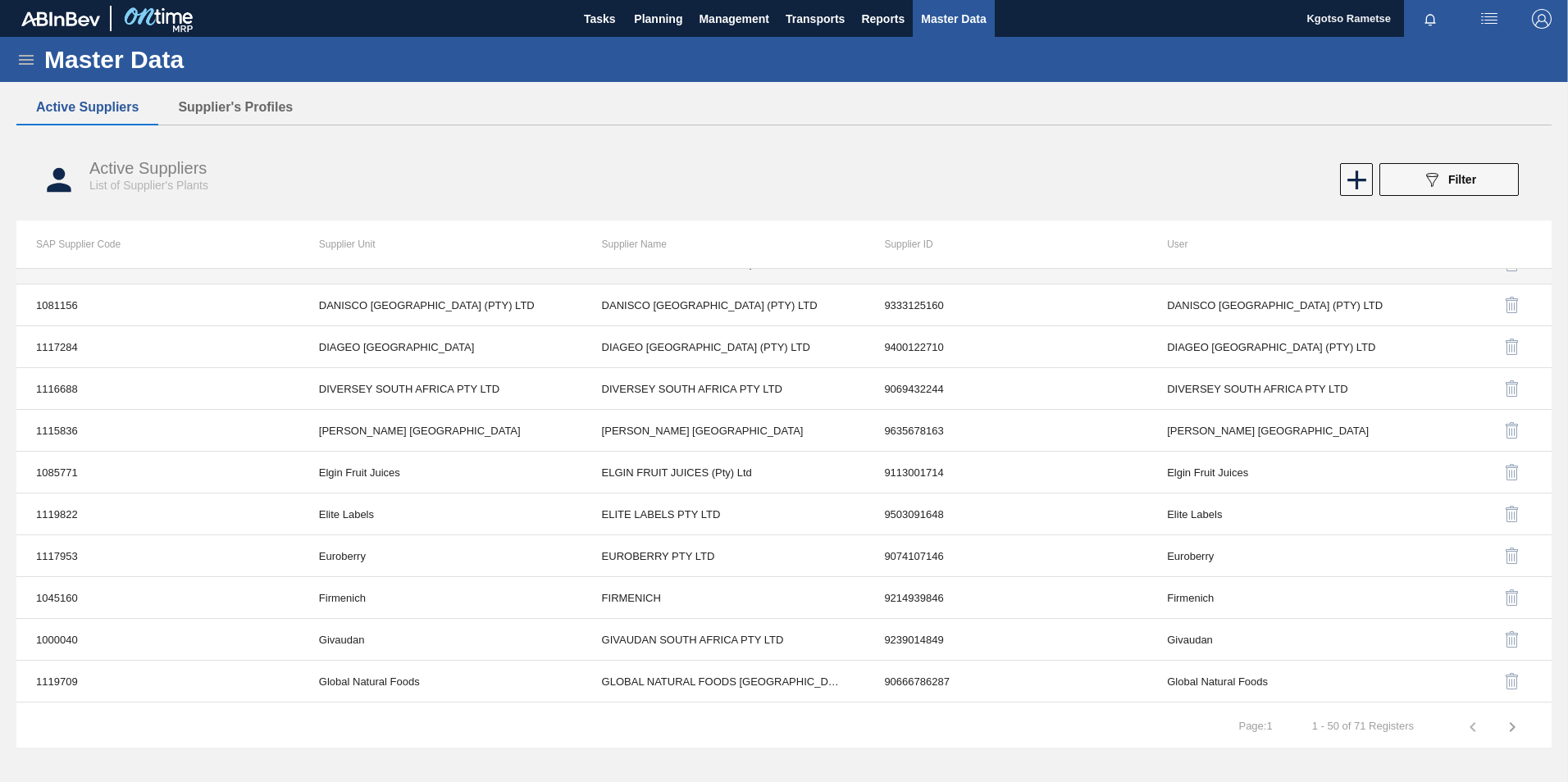
scroll to position [1066, 0]
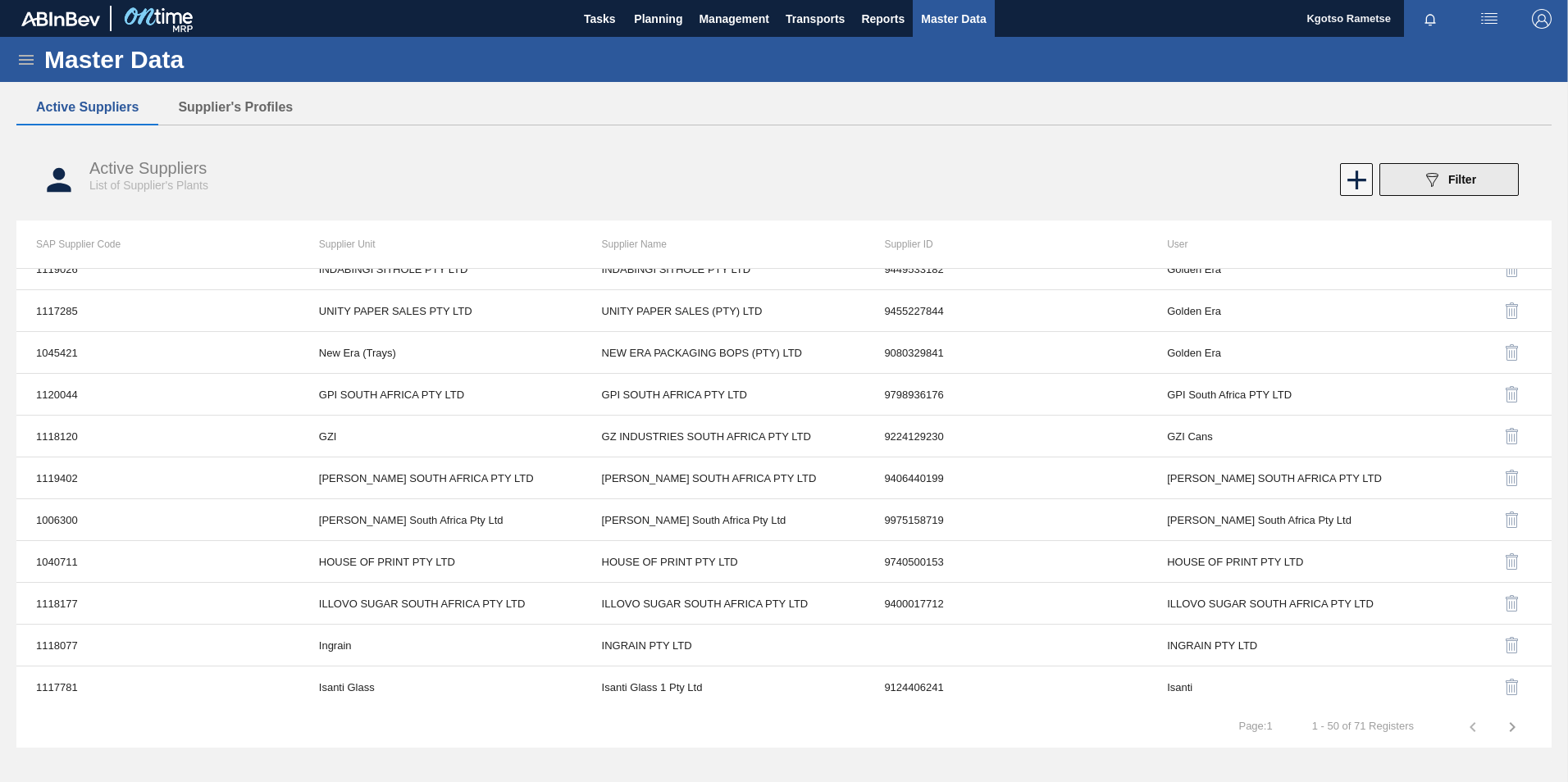
click at [1423, 184] on icon "089F7B8B-B2A5-4AFE-B5C0-19BA573D28AC" at bounding box center [1431, 179] width 20 height 20
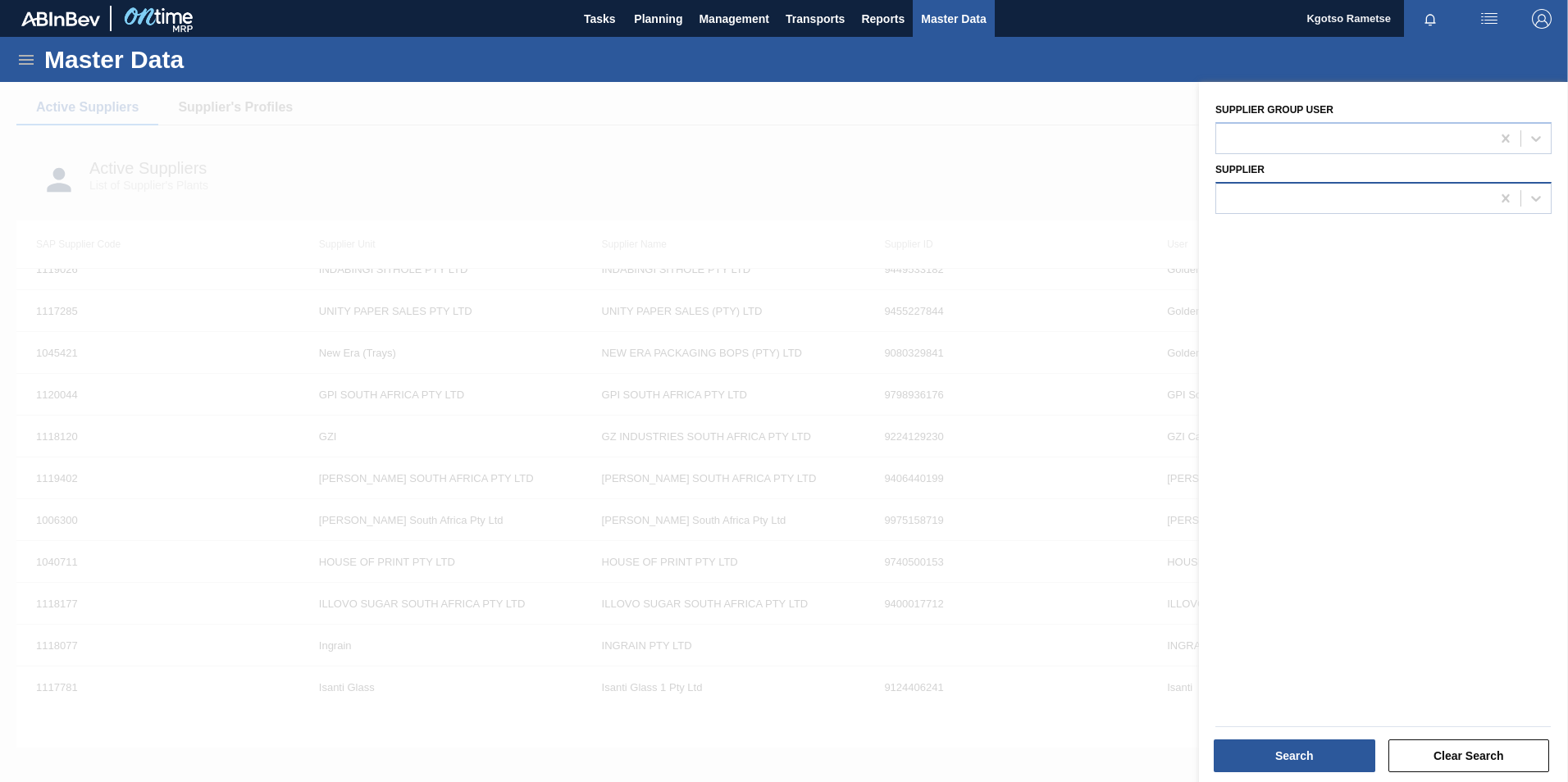
click at [1311, 200] on div at bounding box center [1353, 198] width 274 height 24
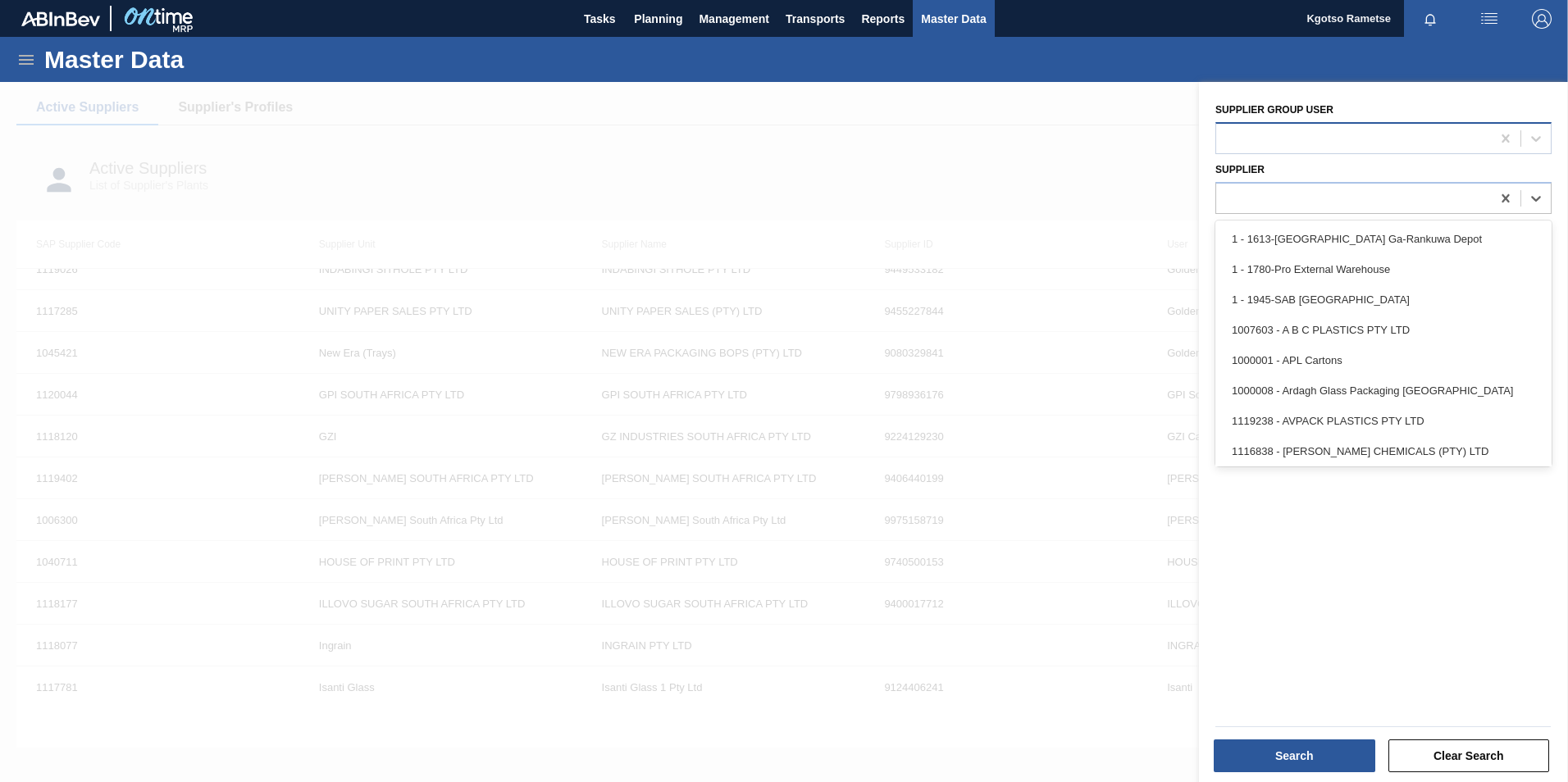
click at [1317, 132] on div at bounding box center [1353, 138] width 274 height 24
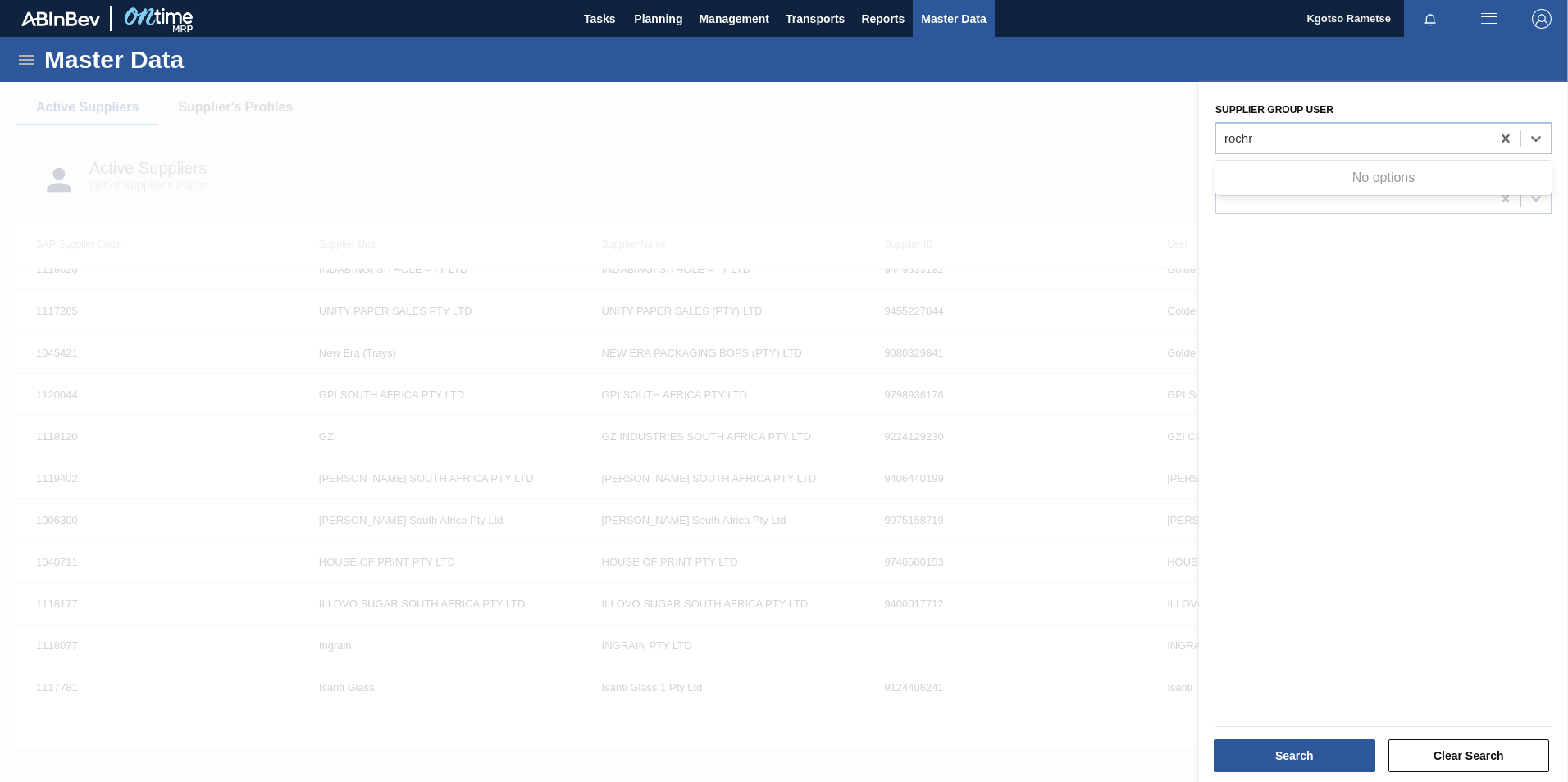
type user "roch"
click at [1287, 169] on div "Roche Vitamins" at bounding box center [1384, 179] width 336 height 31
click at [1298, 757] on button "Search" at bounding box center [1294, 756] width 161 height 33
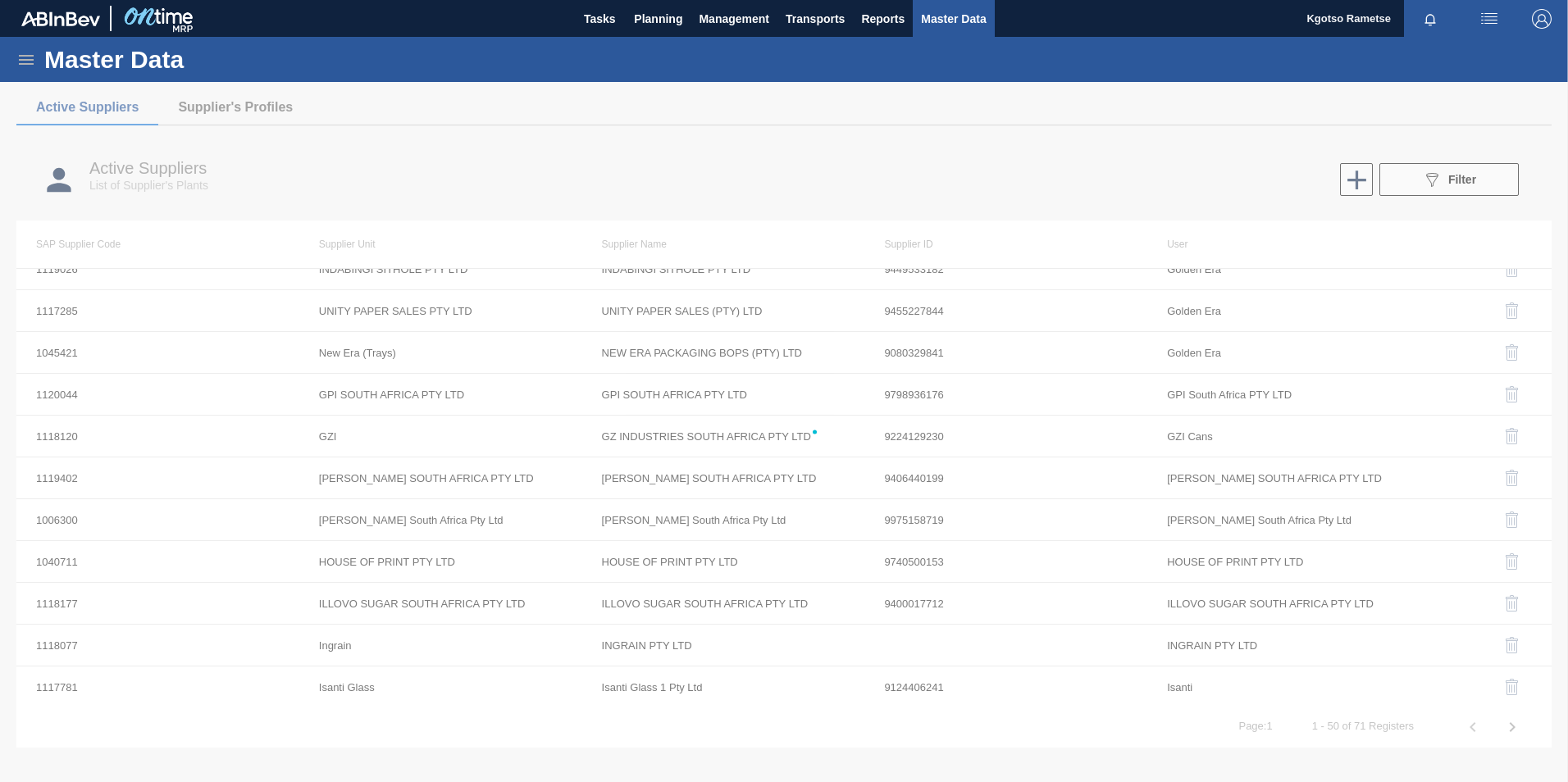
scroll to position [0, 0]
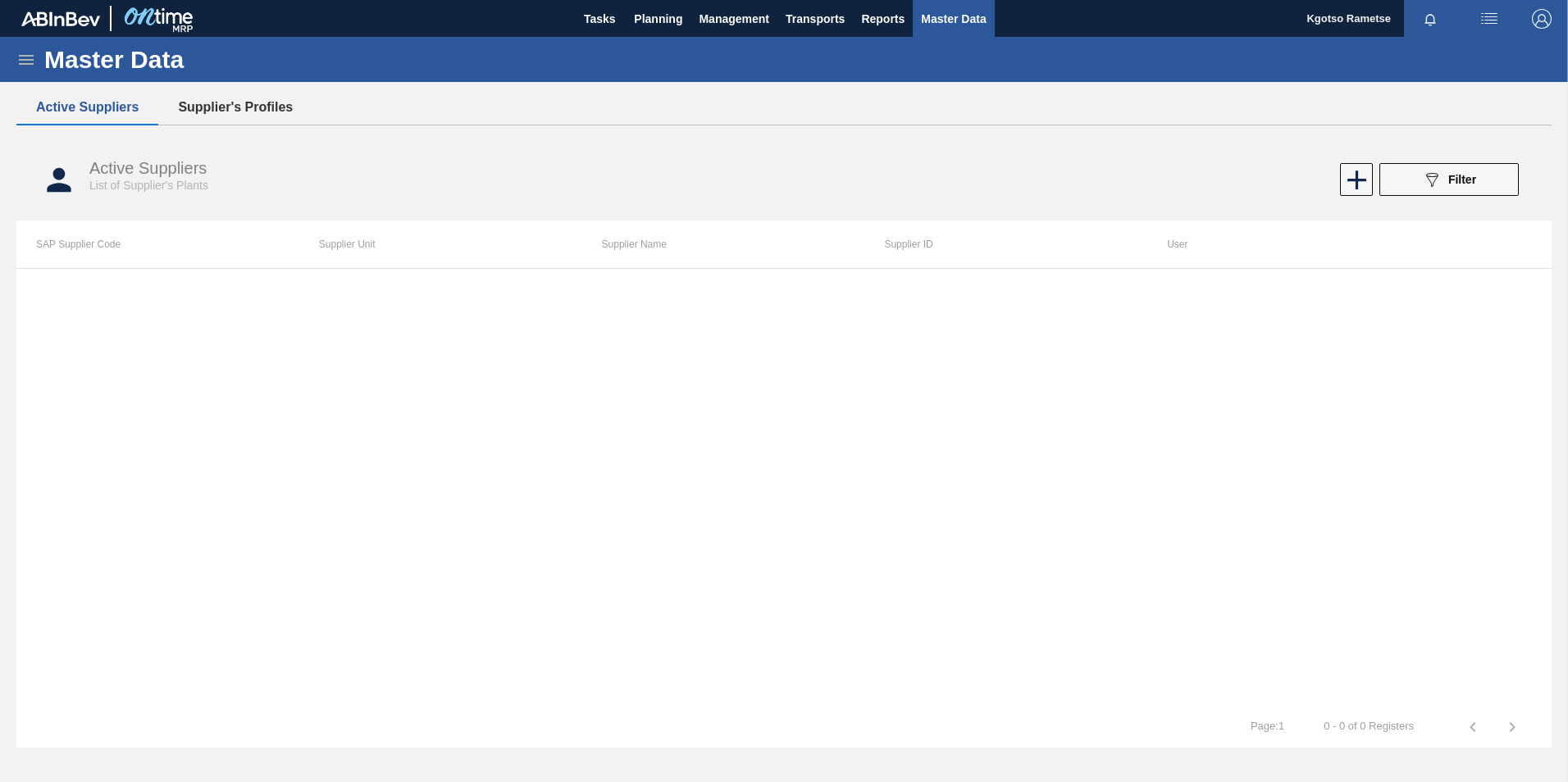
click at [221, 105] on button "Supplier's Profiles" at bounding box center [234, 107] width 154 height 35
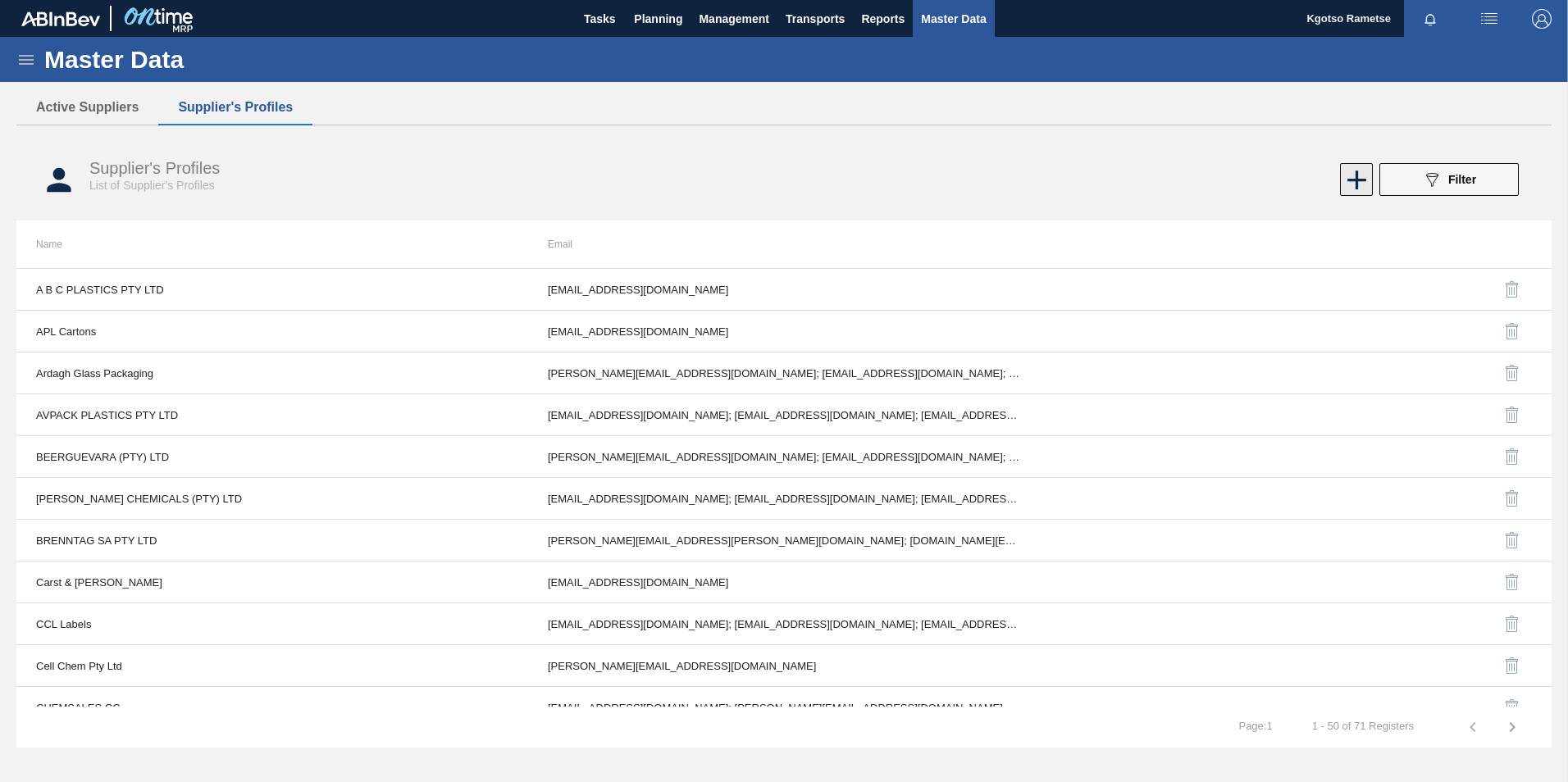
click at [1356, 174] on icon at bounding box center [1356, 180] width 19 height 19
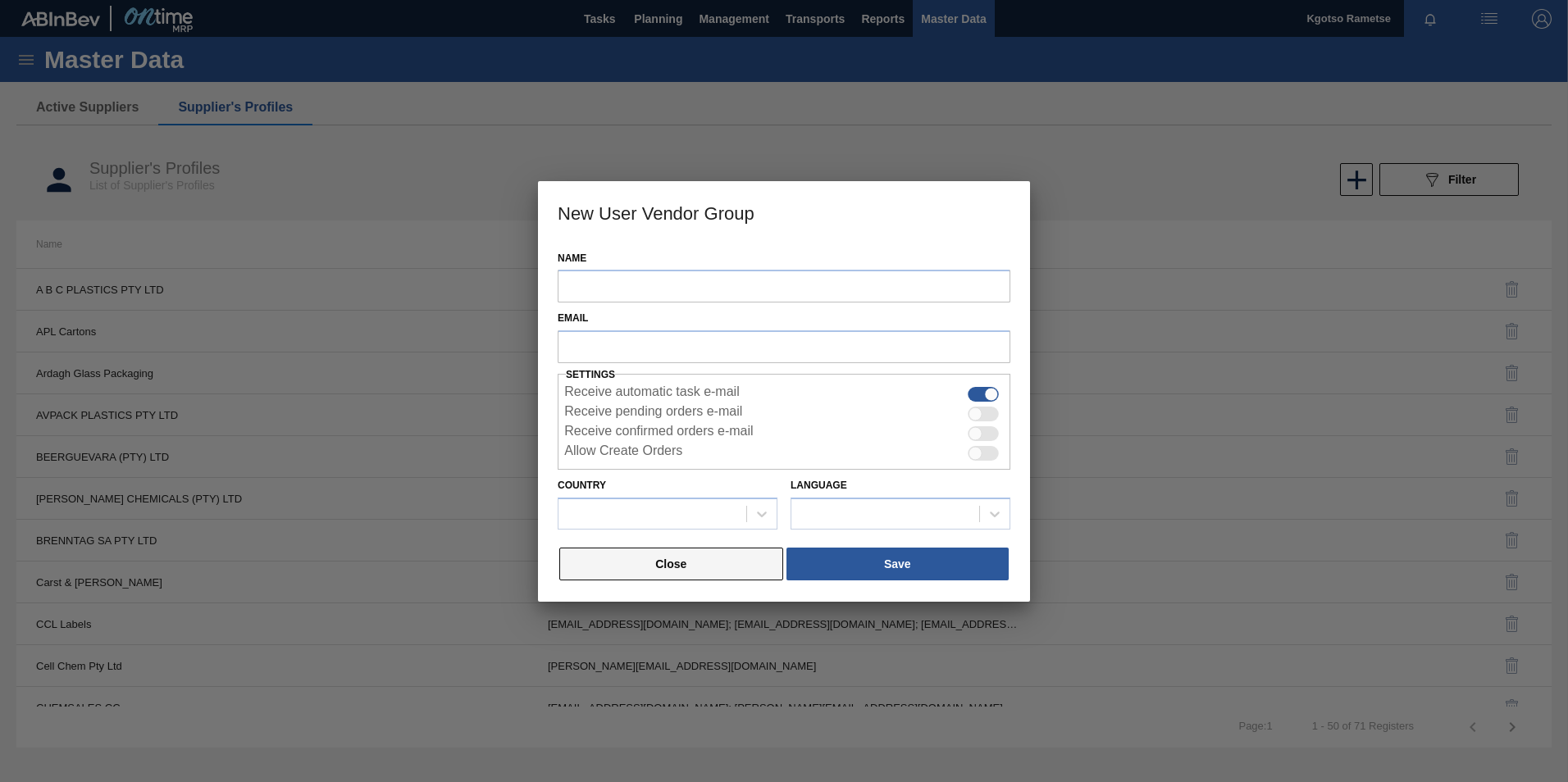
click at [664, 567] on button "Close" at bounding box center [671, 564] width 224 height 33
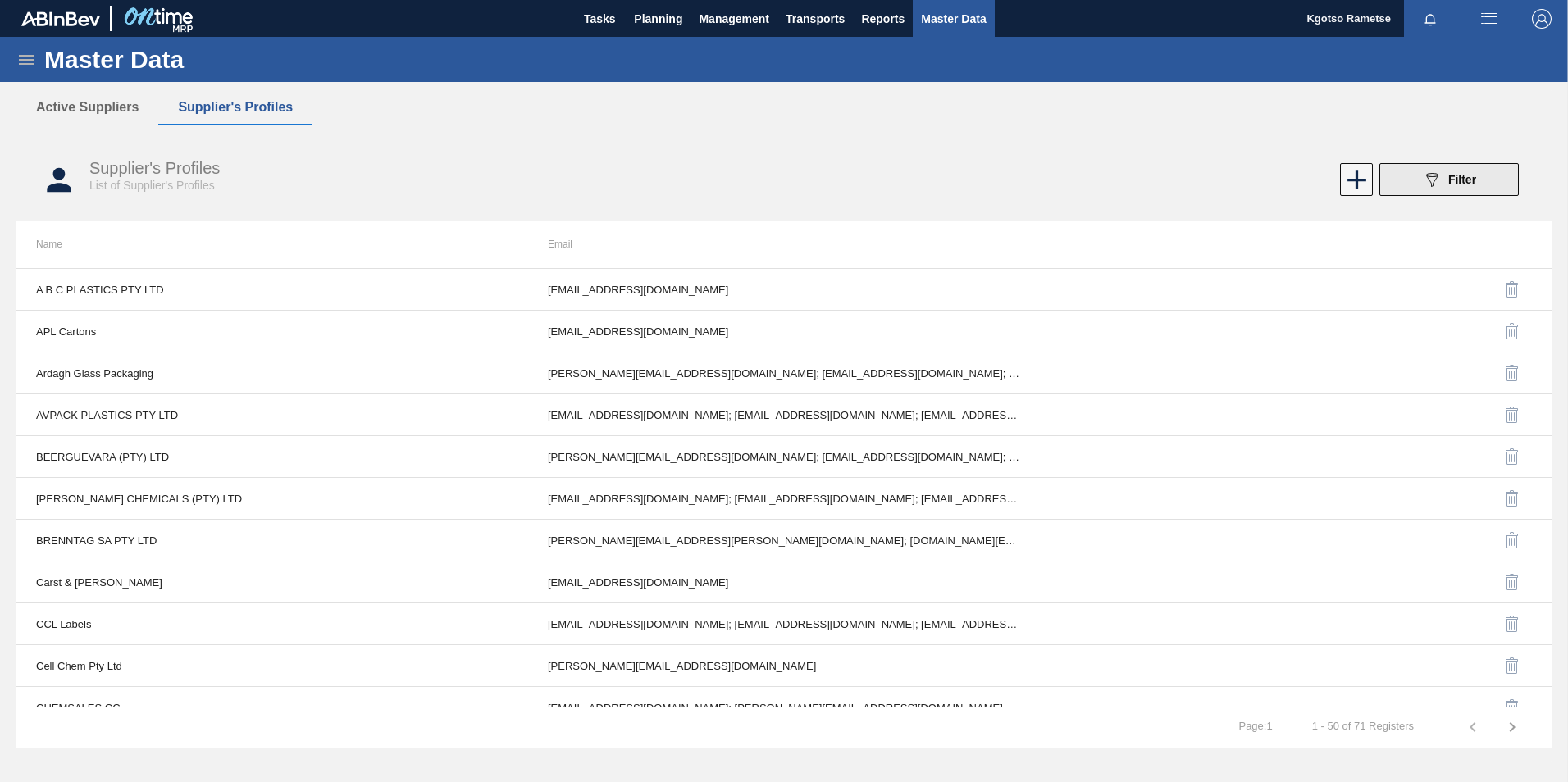
click at [1486, 181] on button "089F7B8B-B2A5-4AFE-B5C0-19BA573D28AC Filter" at bounding box center [1449, 179] width 139 height 33
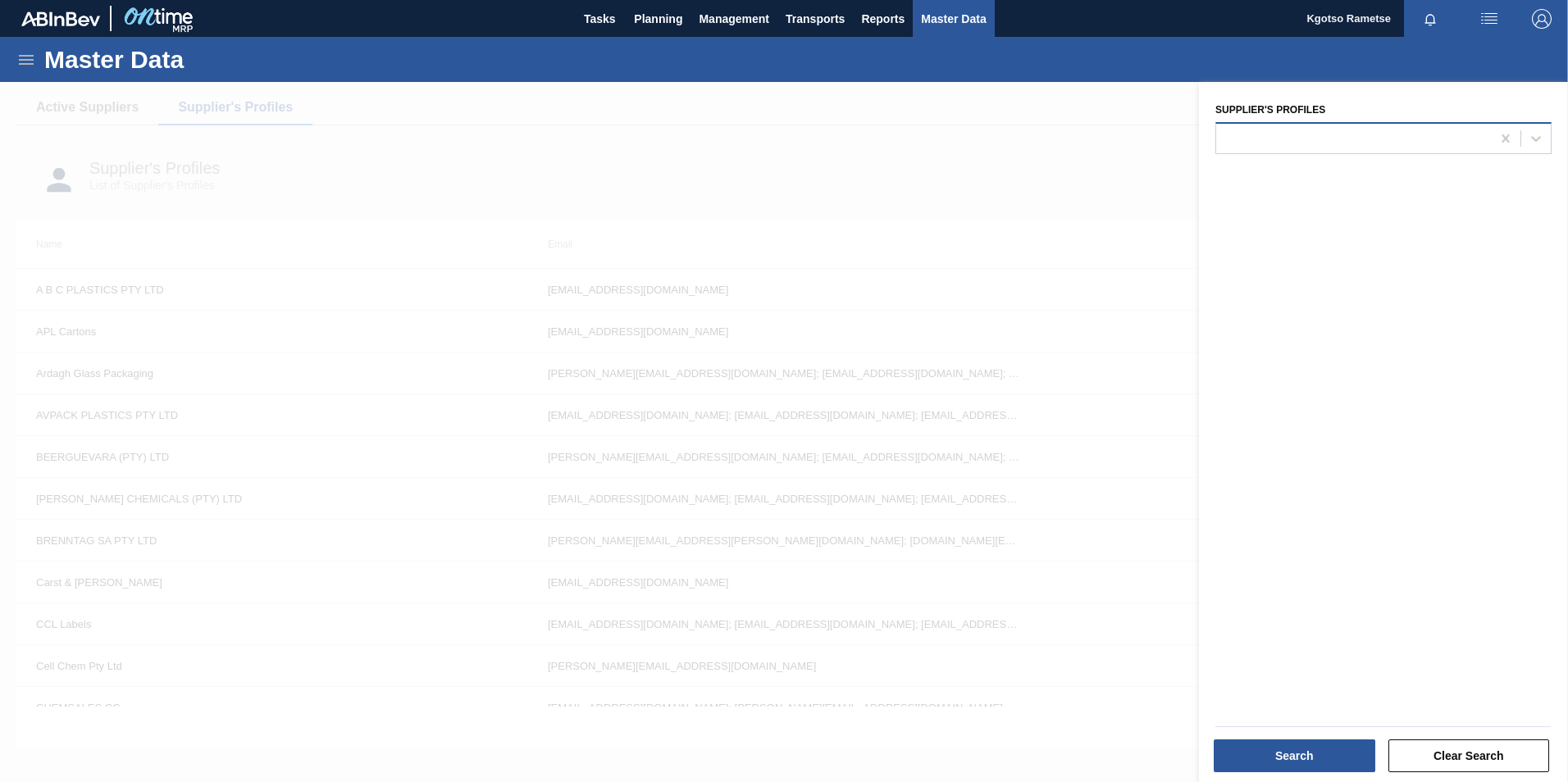
click at [1323, 146] on div at bounding box center [1353, 138] width 274 height 24
type Profiles "k"
type Profiles "roche"
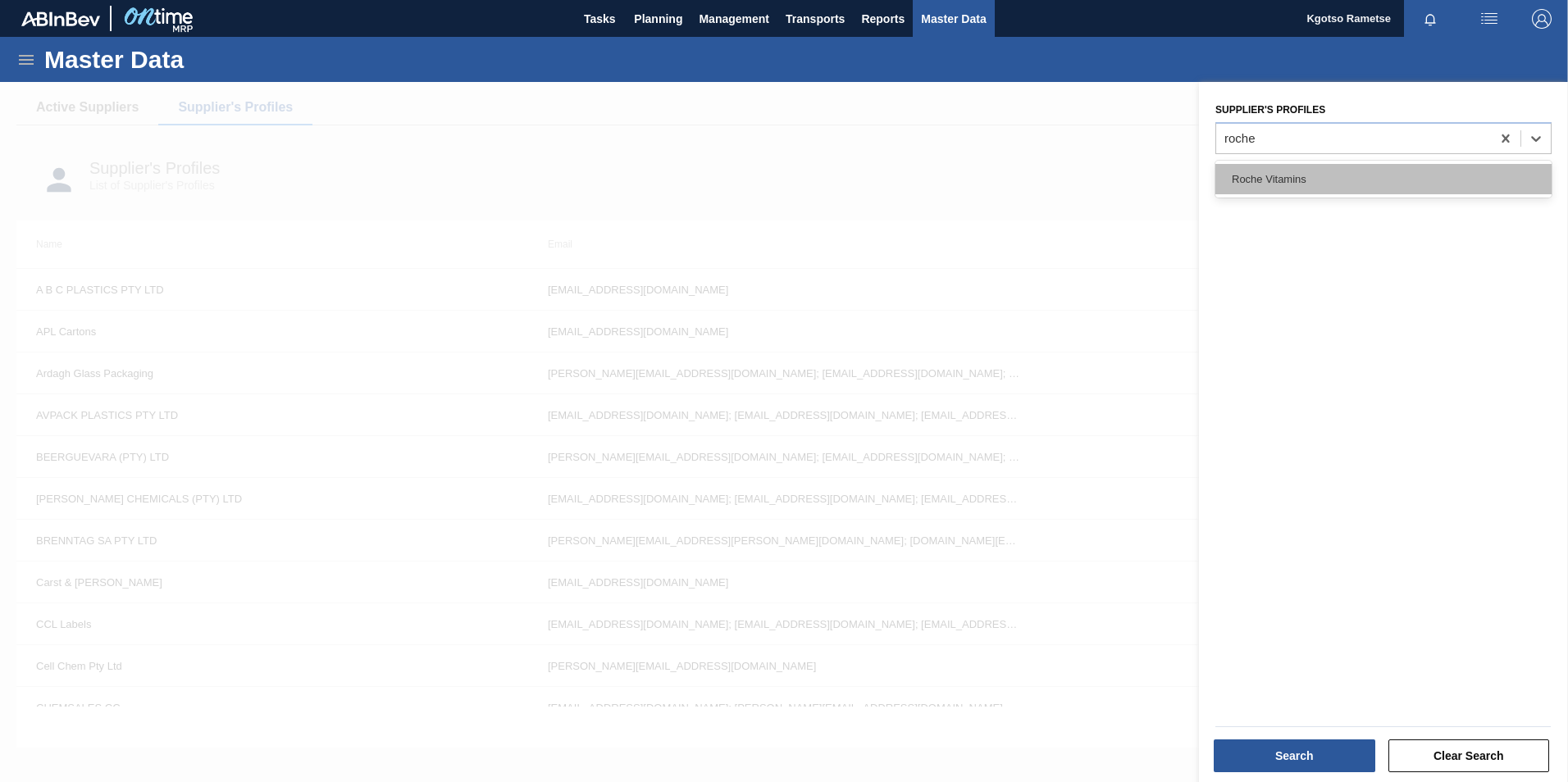
click at [1292, 180] on div "Roche Vitamins" at bounding box center [1384, 179] width 336 height 31
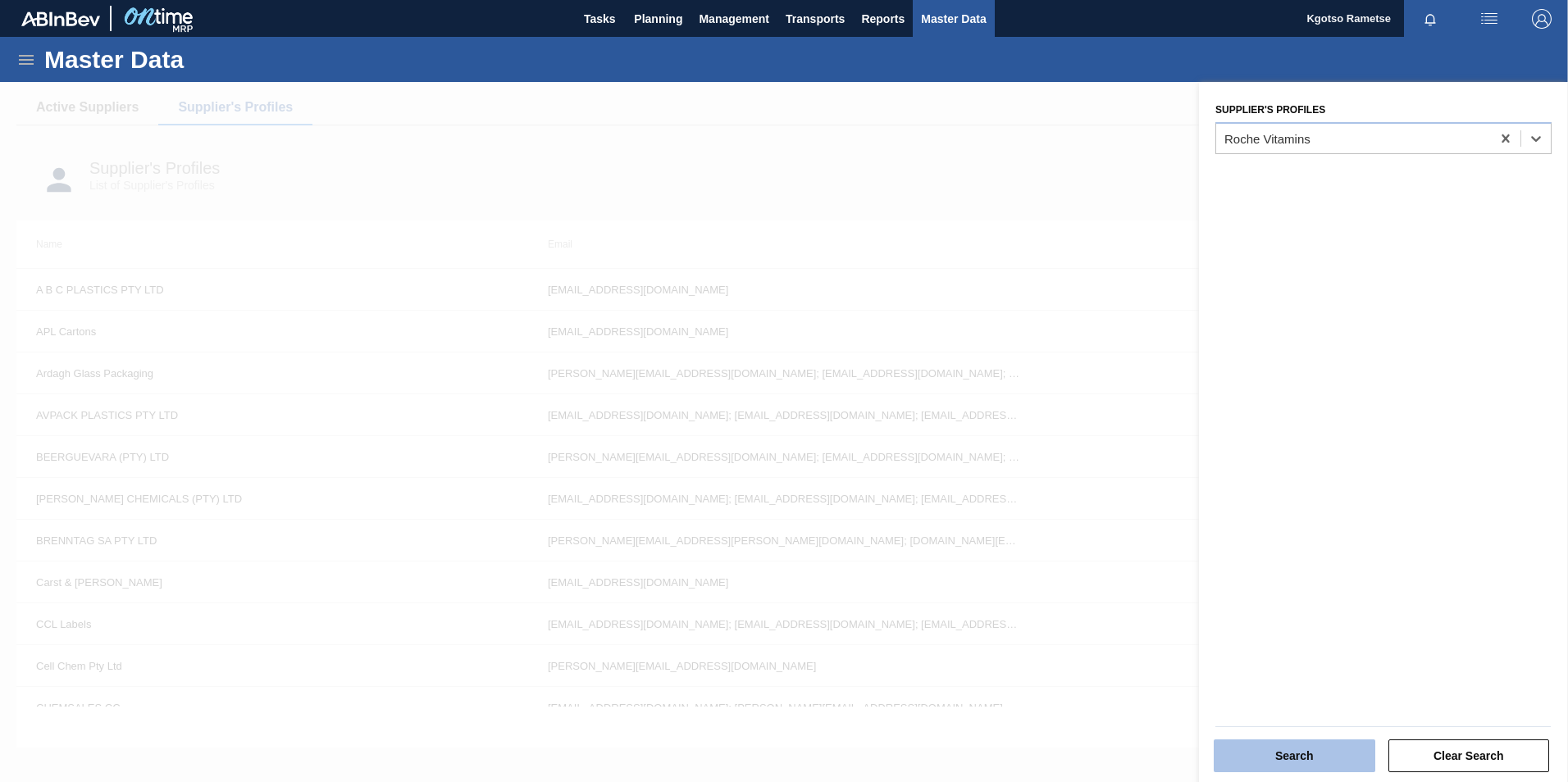
click at [1305, 751] on button "Search" at bounding box center [1294, 756] width 161 height 33
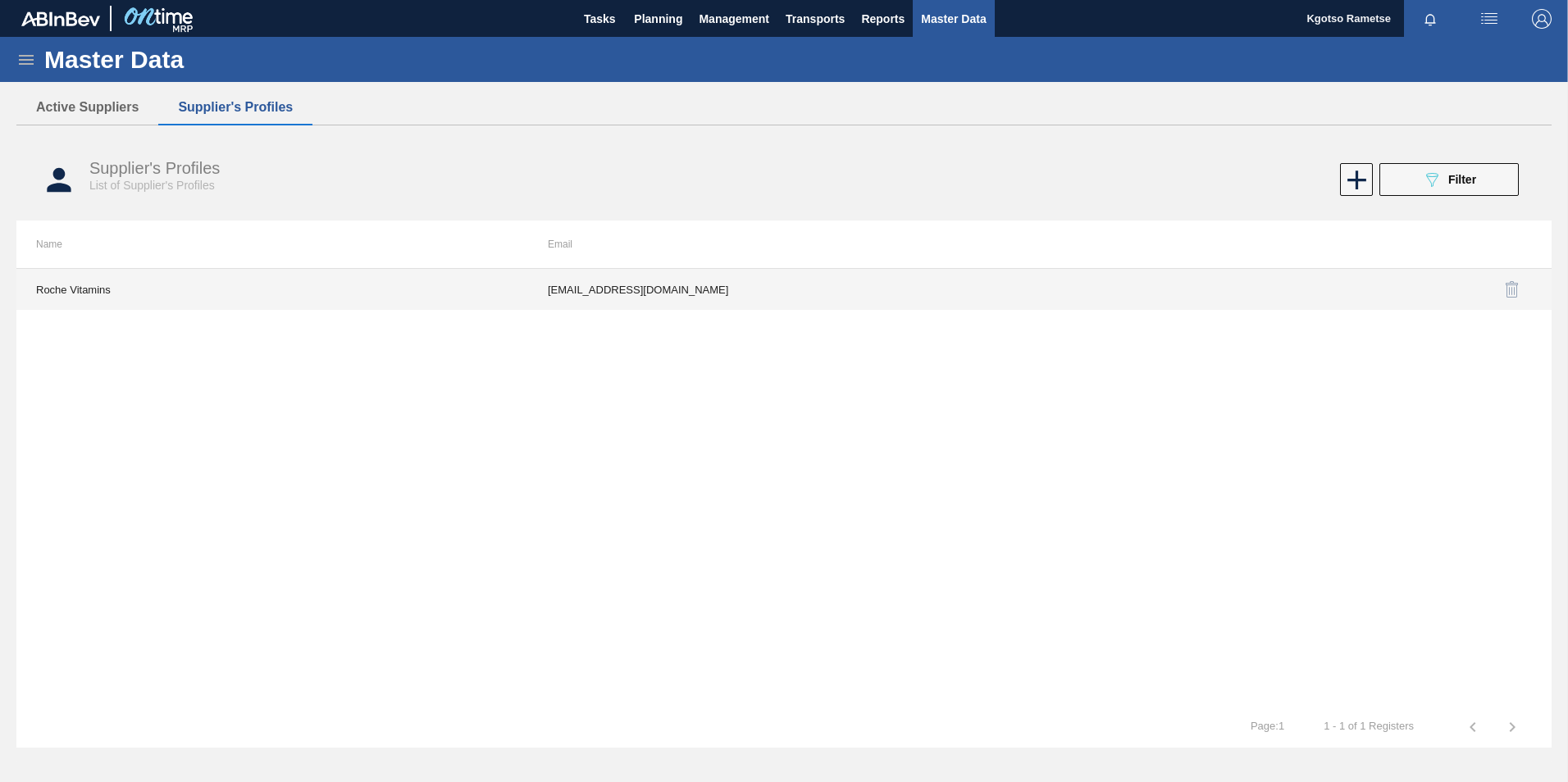
click at [783, 301] on td "lelanie.westhuizen-van-der@dsm-firmenich.com" at bounding box center [784, 290] width 511 height 41
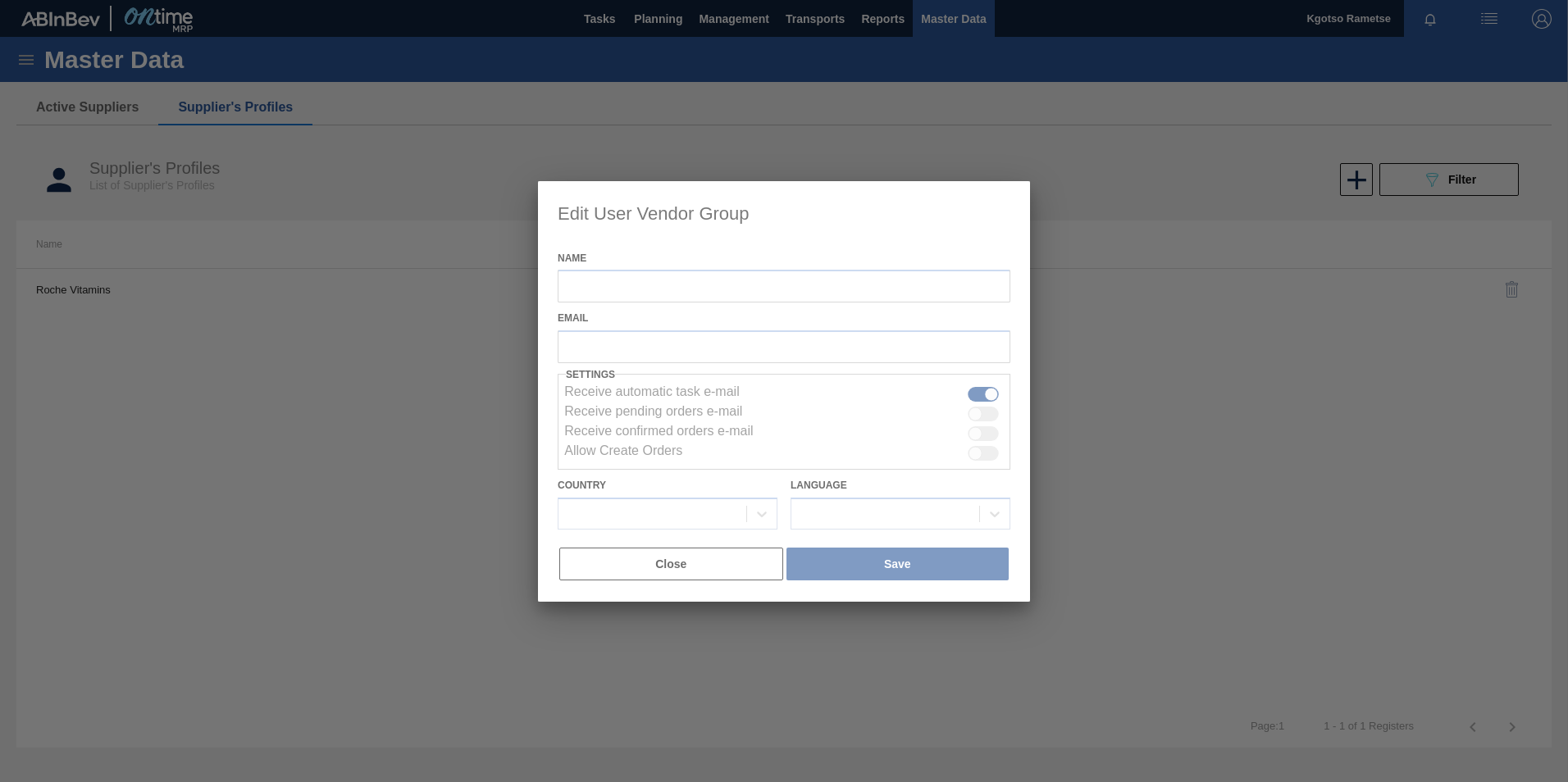
type input "Roche Vitamins"
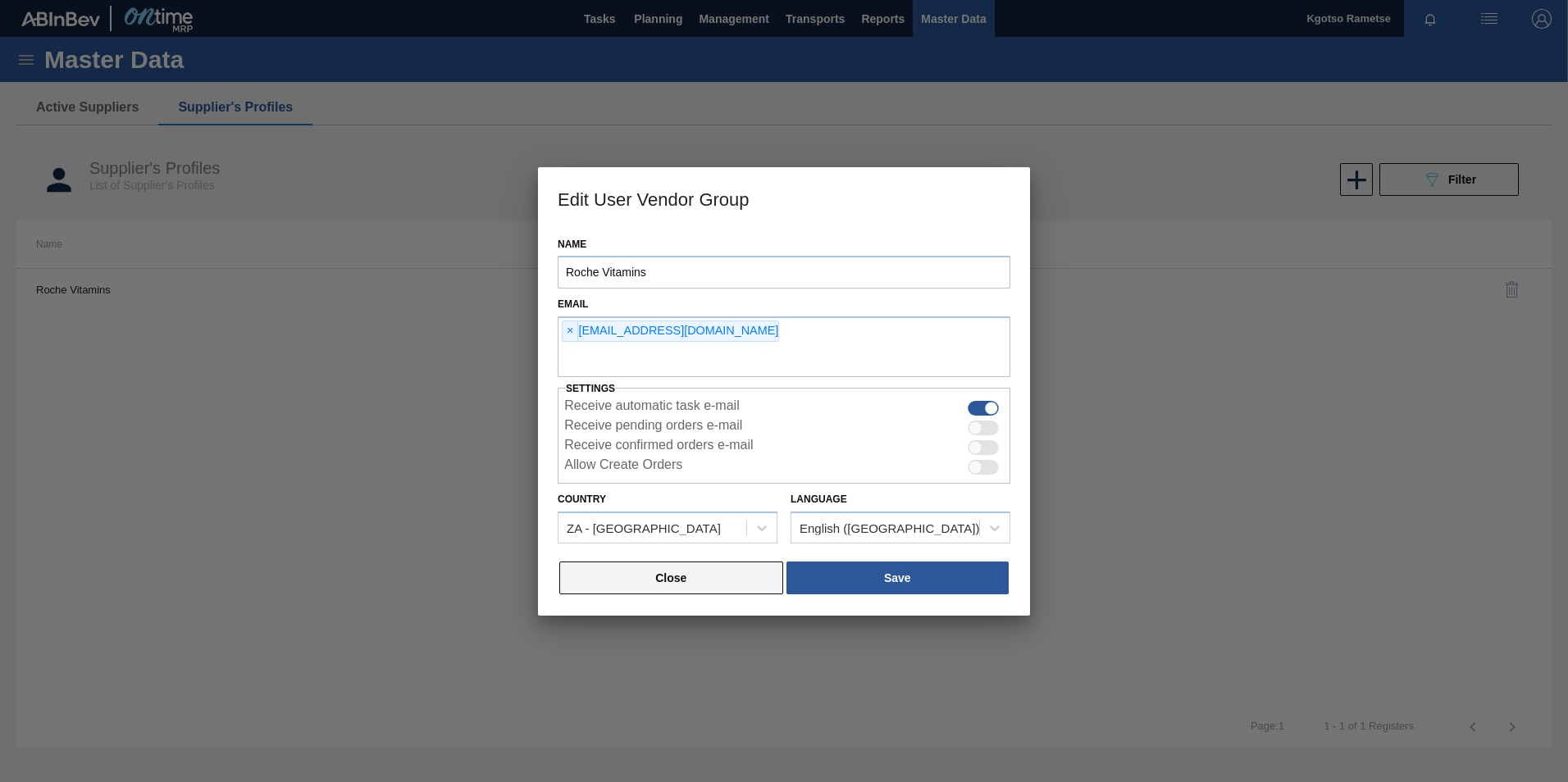
click at [713, 571] on button "Close" at bounding box center [671, 577] width 224 height 33
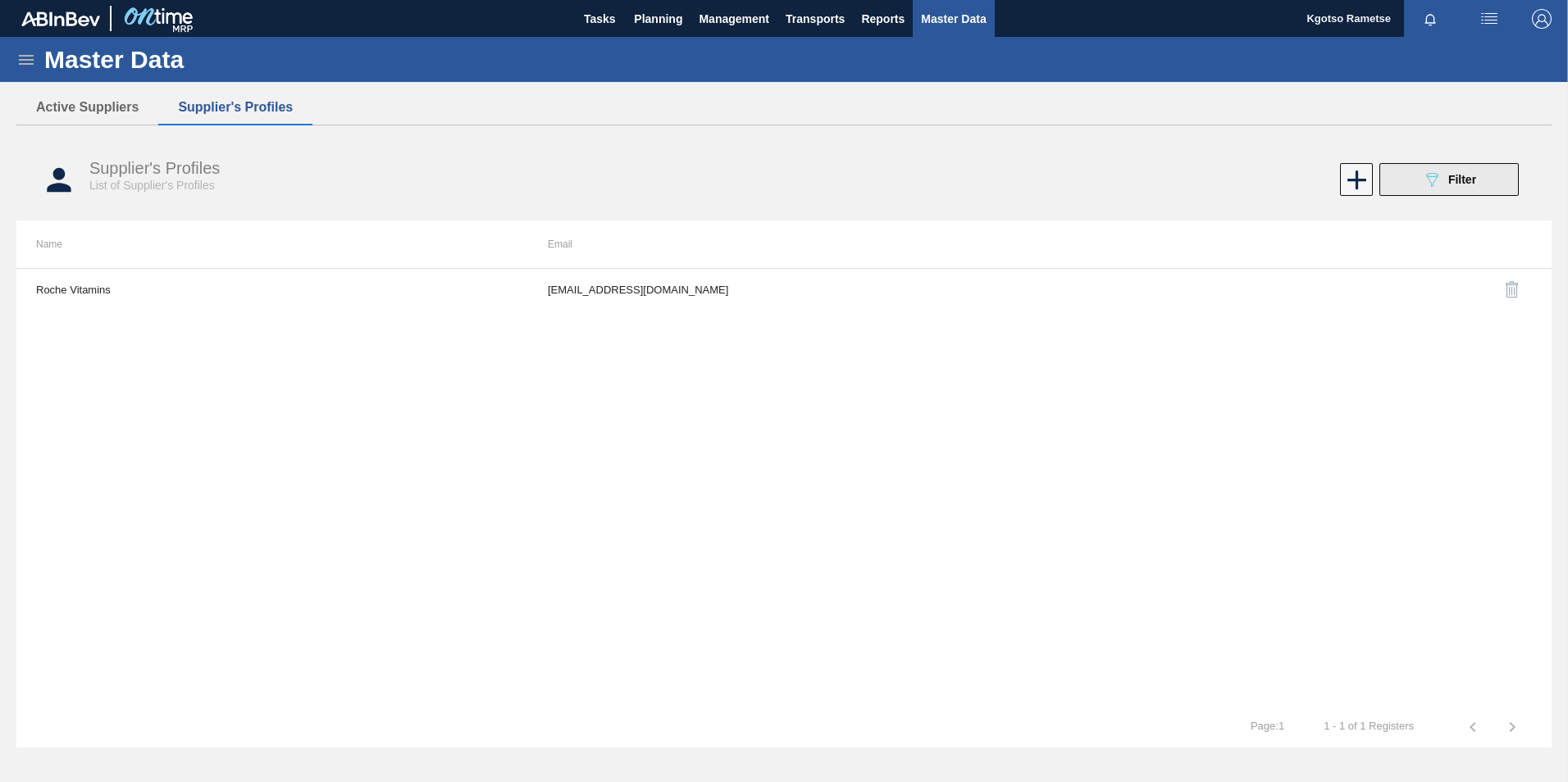
click at [1460, 188] on div "089F7B8B-B2A5-4AFE-B5C0-19BA573D28AC Filter" at bounding box center [1449, 179] width 54 height 20
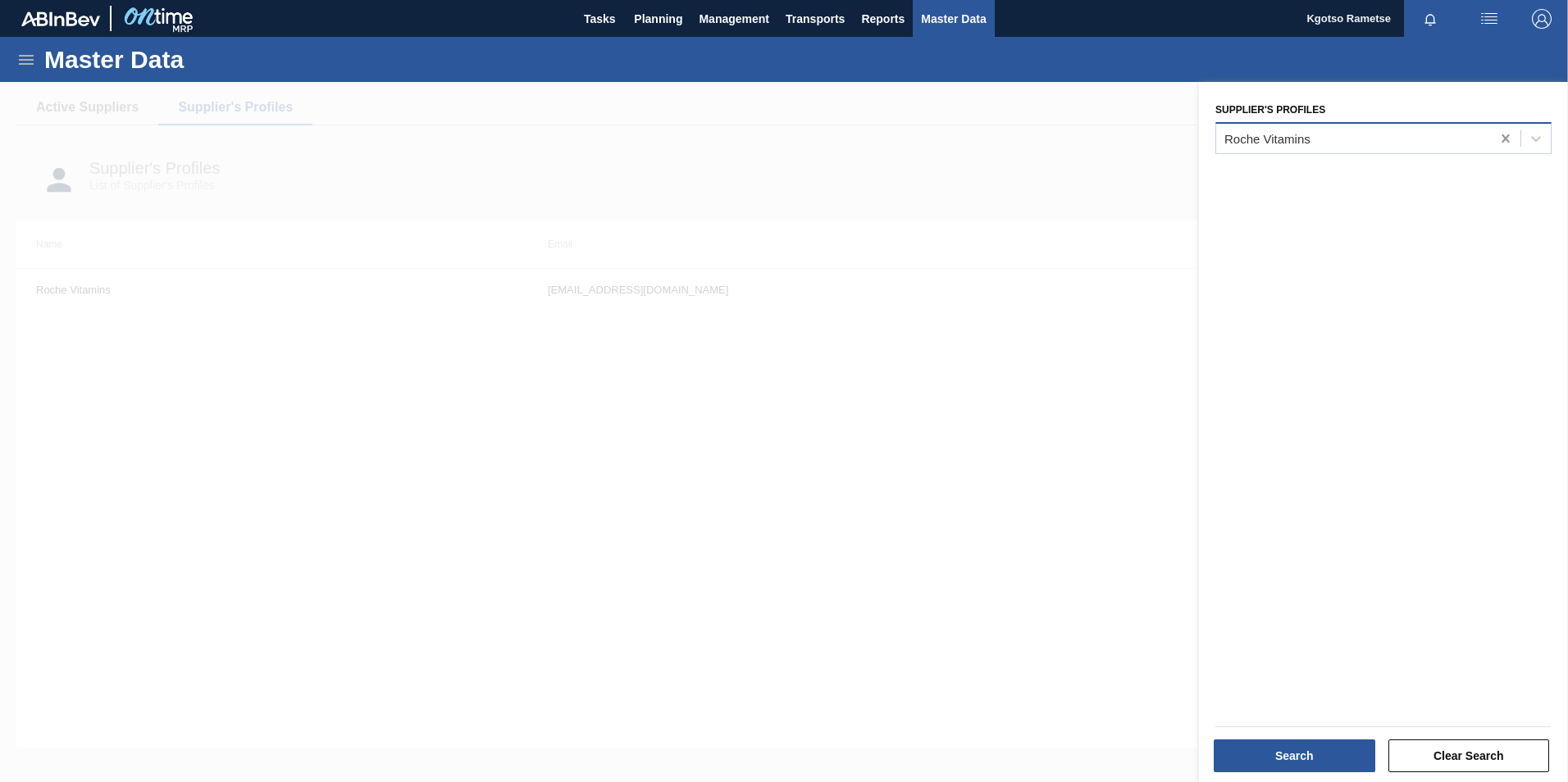
click at [1505, 138] on icon at bounding box center [1505, 138] width 16 height 16
click at [1419, 144] on div at bounding box center [1353, 138] width 274 height 24
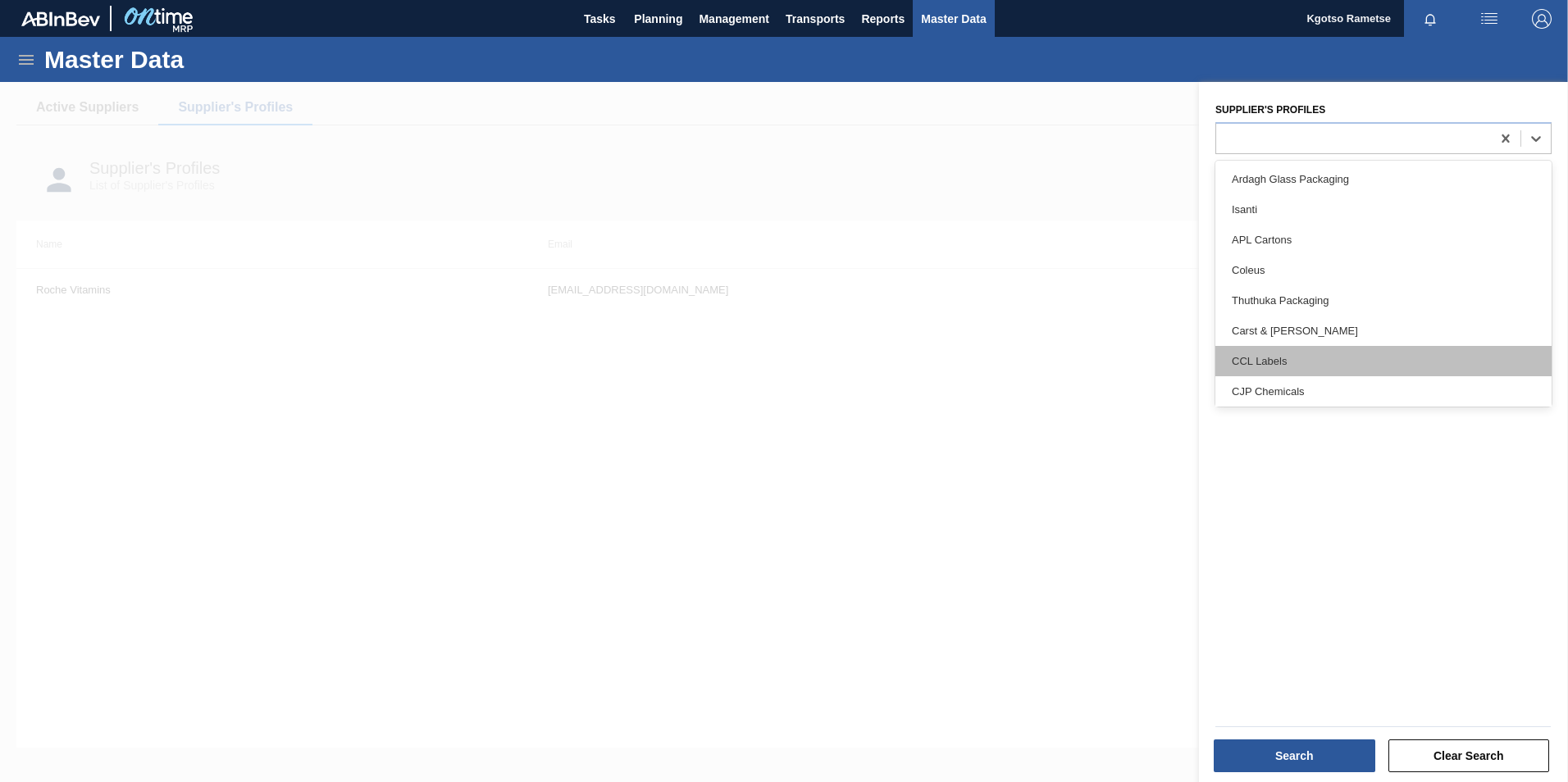
click at [1299, 370] on div "CCL Labels" at bounding box center [1384, 361] width 336 height 31
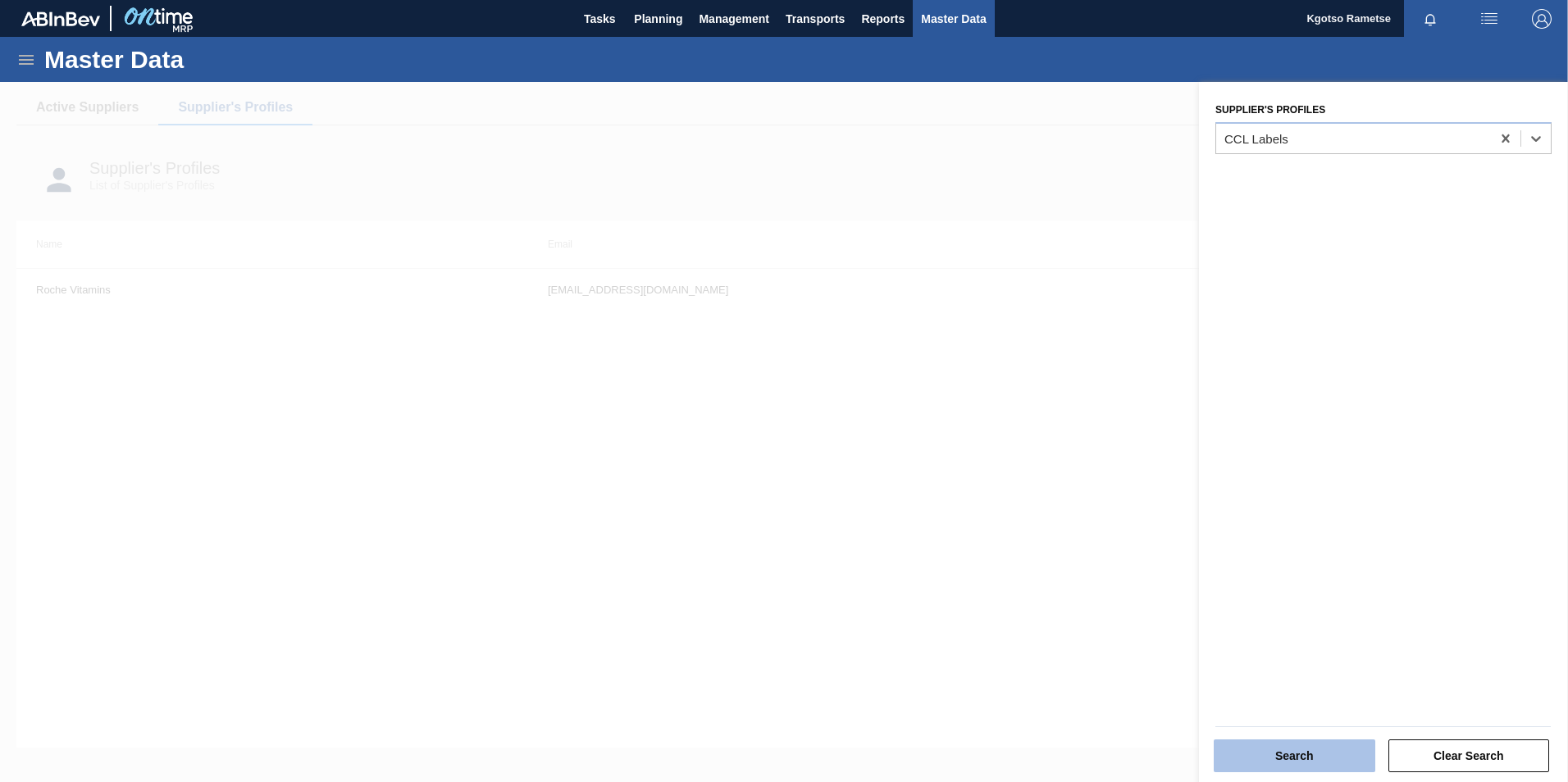
click at [1315, 762] on button "Search" at bounding box center [1294, 756] width 161 height 33
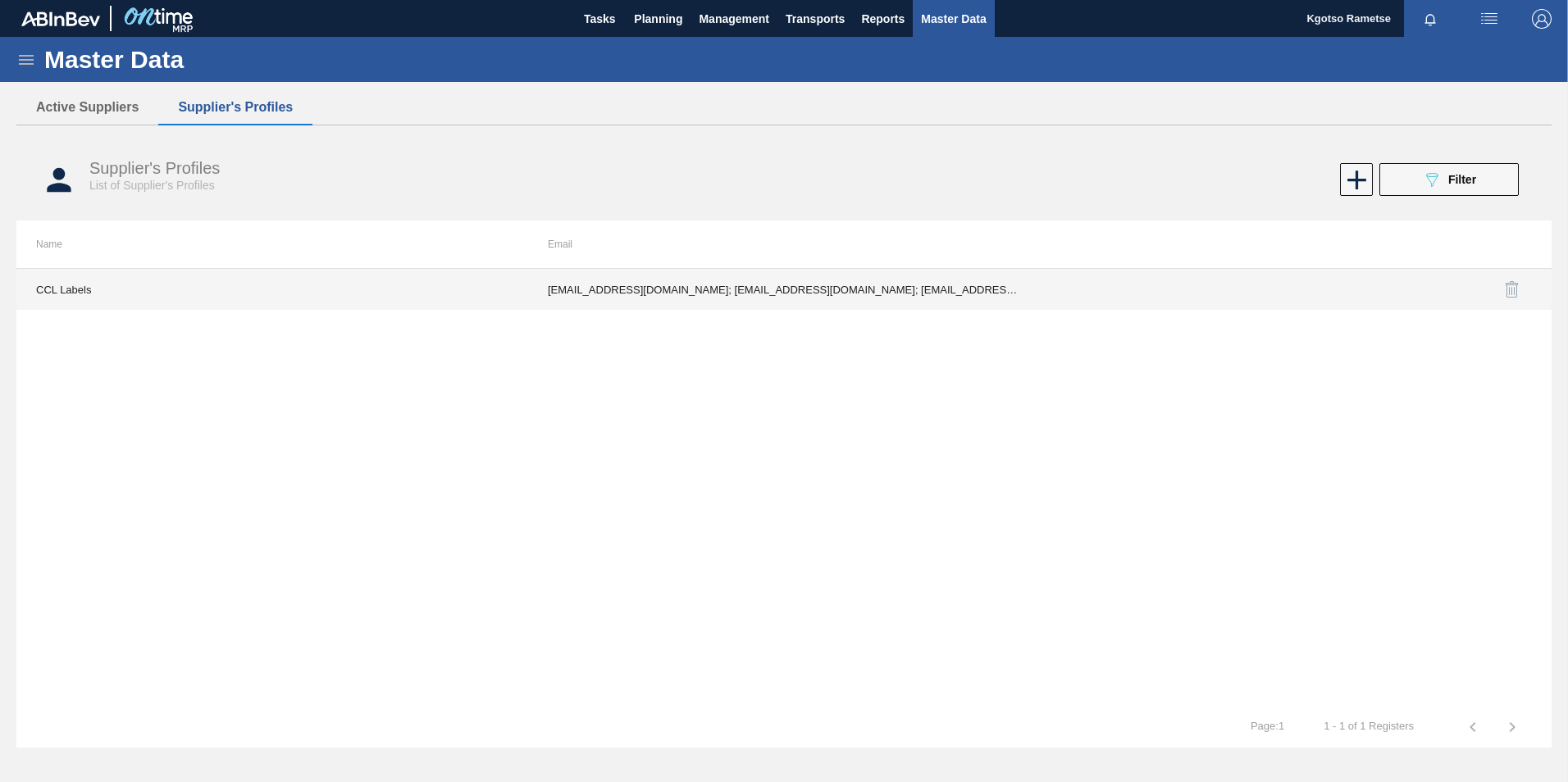
click at [804, 292] on td "lgermer1994@gmail.com; nnaidoo@cclind.com; PMolefe@cclind.com; SReddy@cclind.co…" at bounding box center [784, 290] width 511 height 41
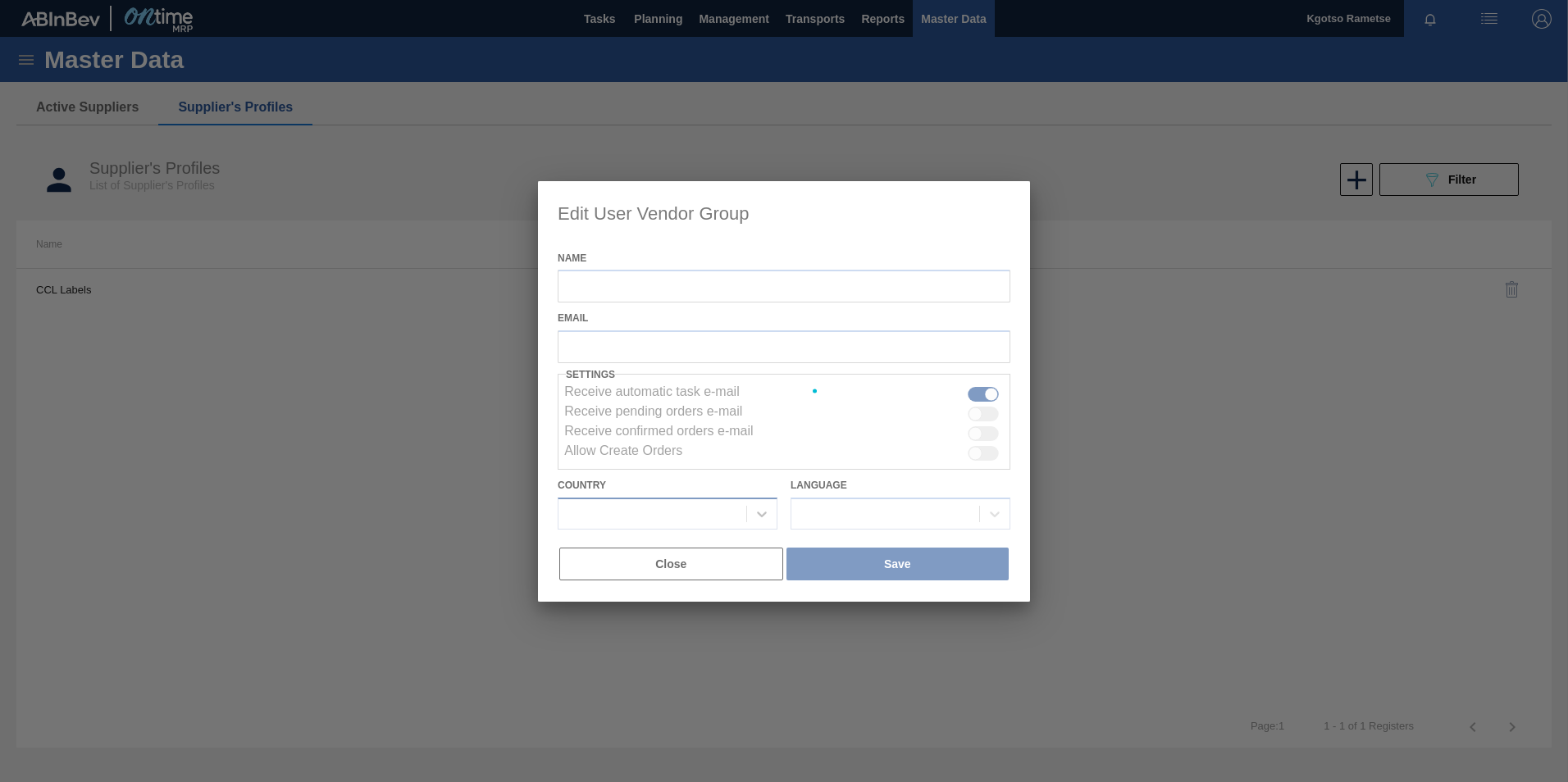
type input "CCL Labels"
checkbox input "true"
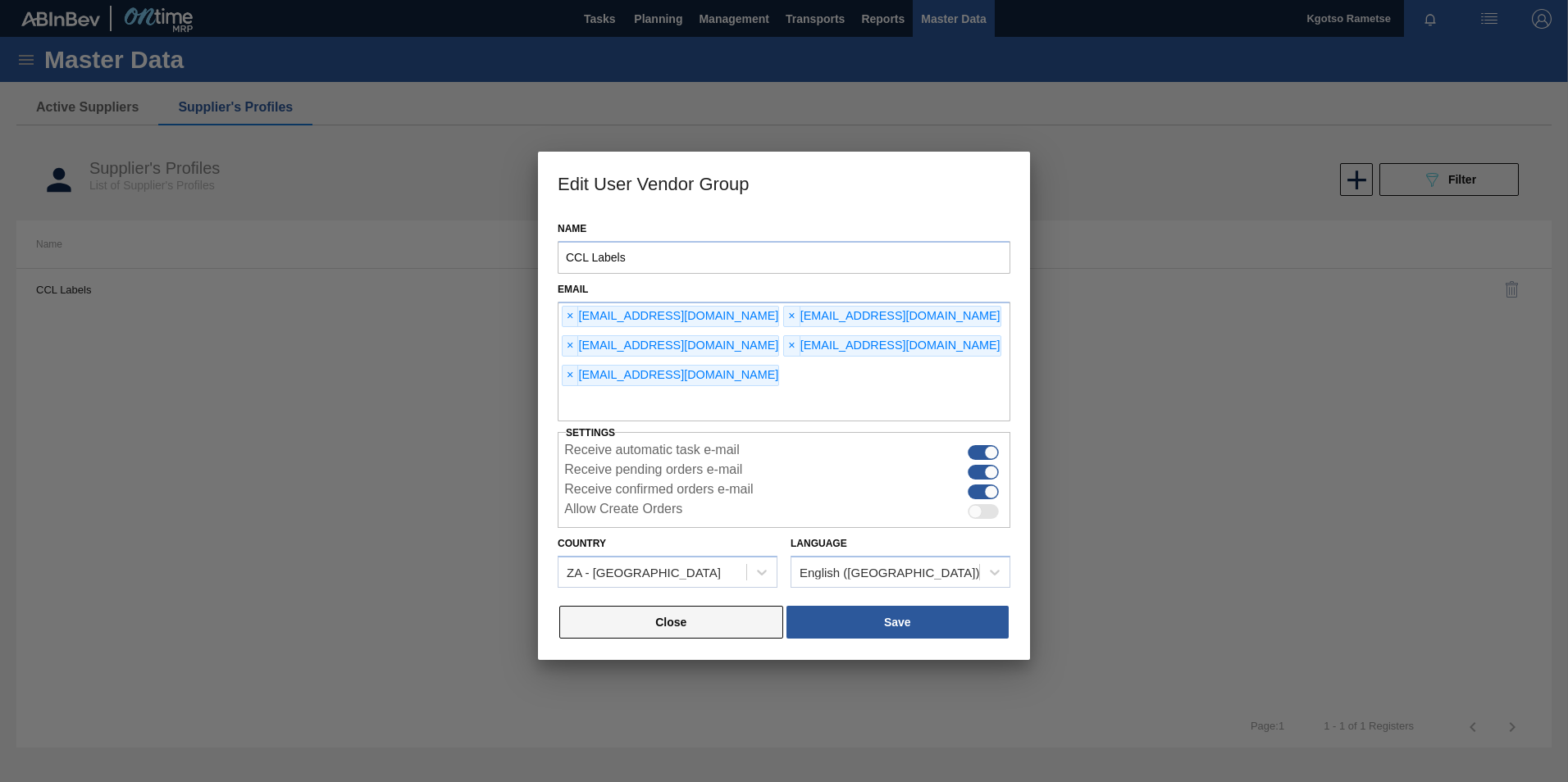
click at [754, 605] on button "Close" at bounding box center [671, 622] width 224 height 33
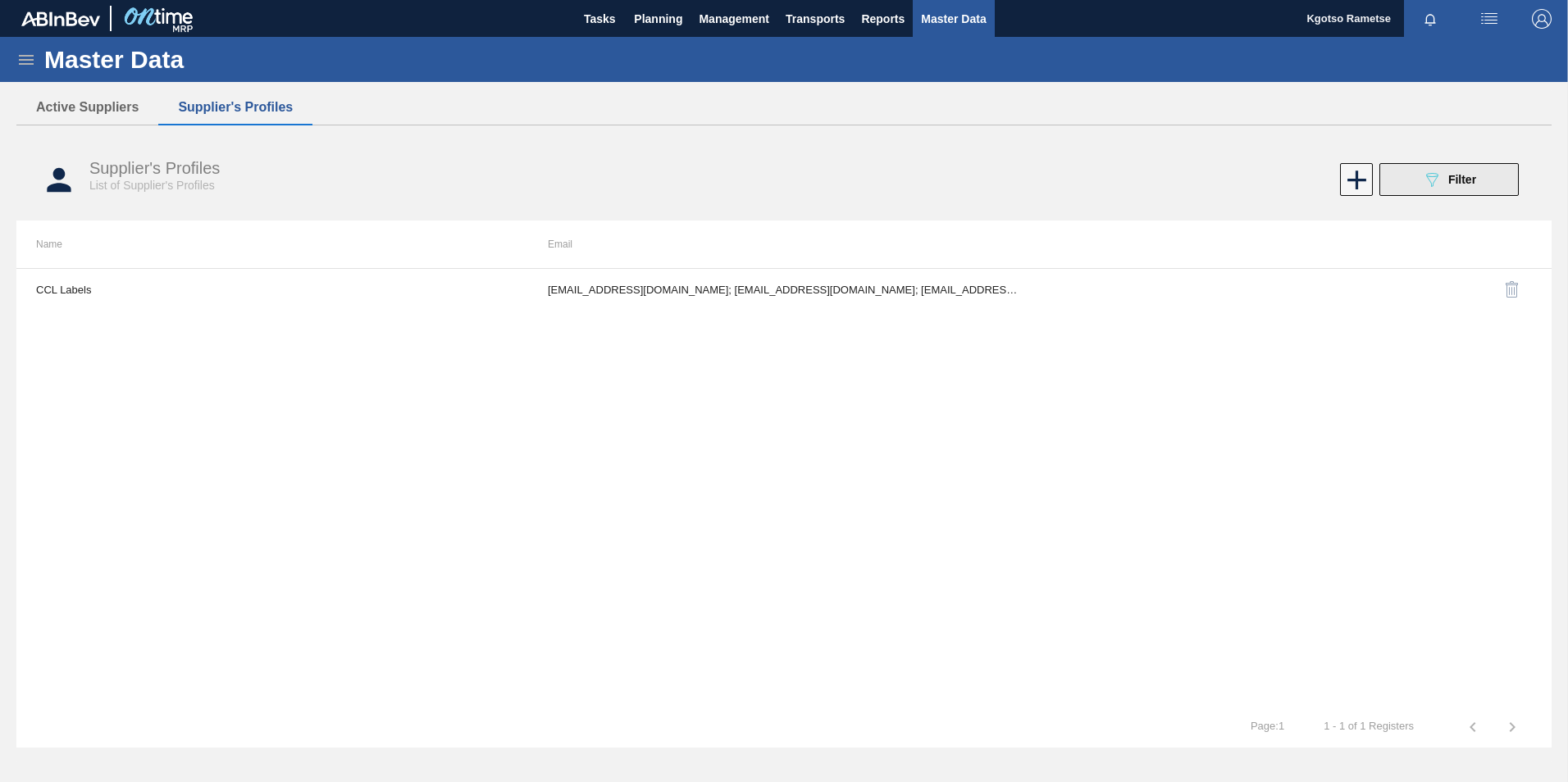
click at [1495, 179] on button "089F7B8B-B2A5-4AFE-B5C0-19BA573D28AC Filter" at bounding box center [1449, 179] width 139 height 33
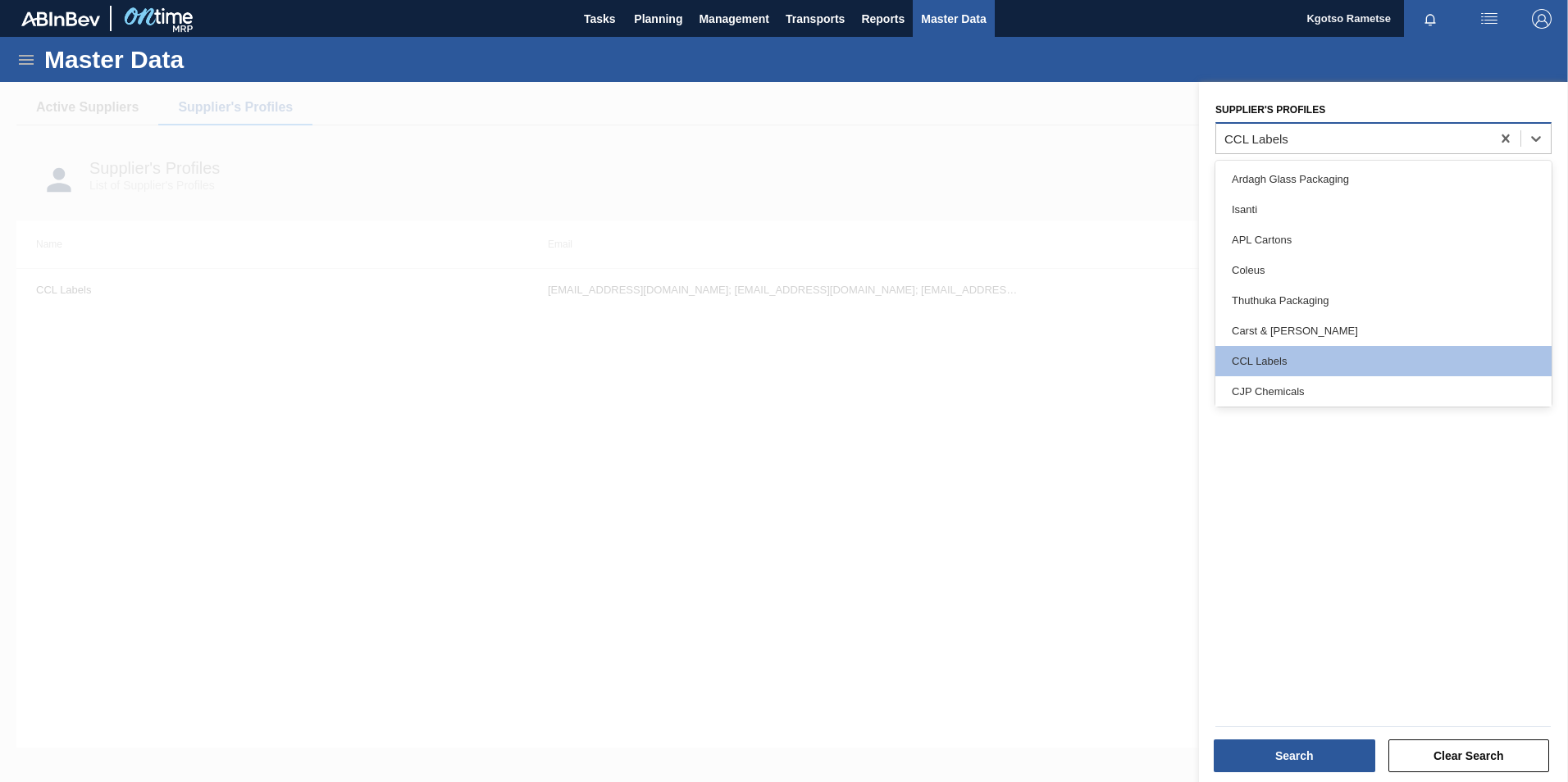
click at [1369, 139] on div "CCL Labels" at bounding box center [1353, 138] width 274 height 24
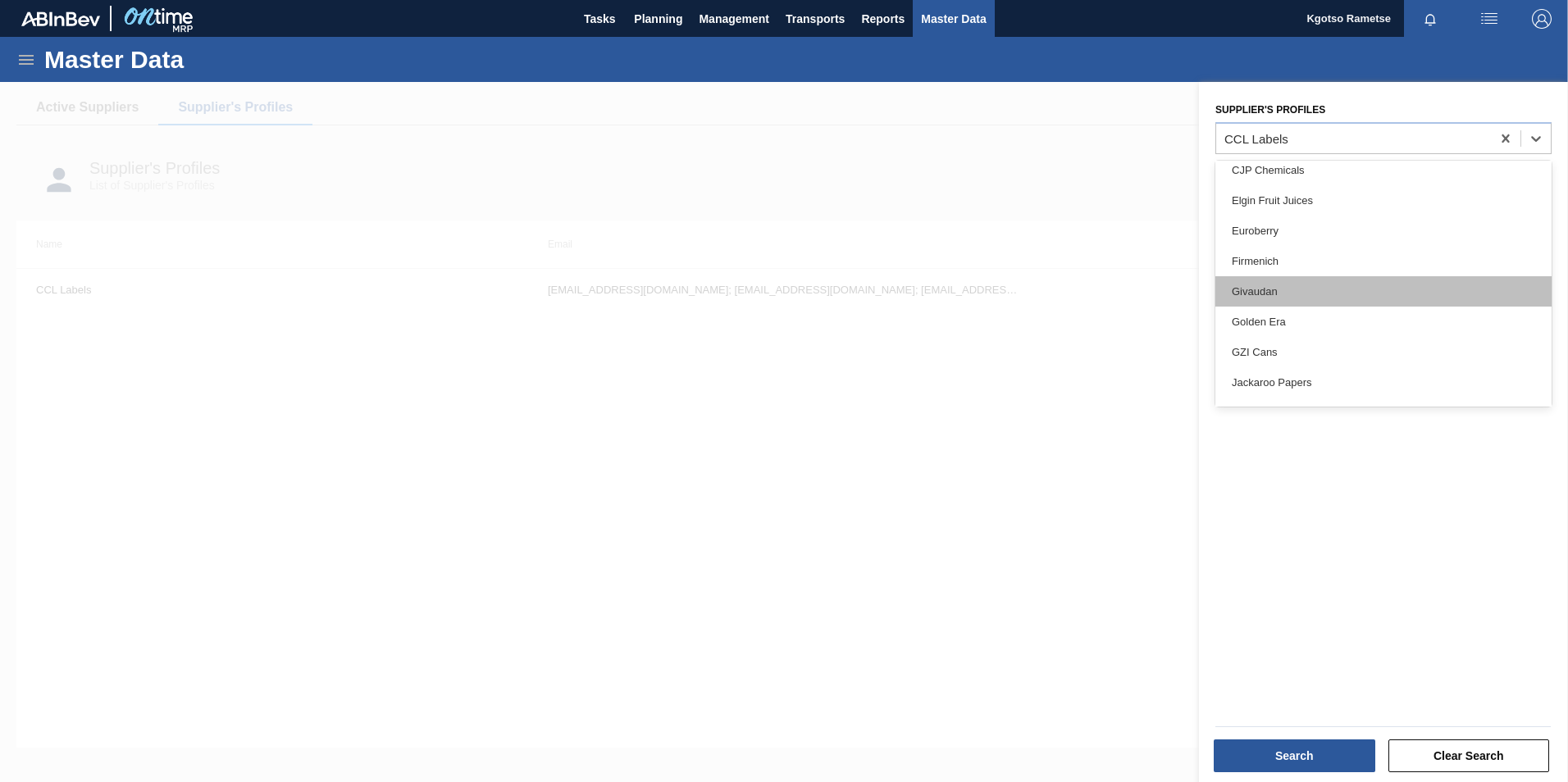
scroll to position [246, 0]
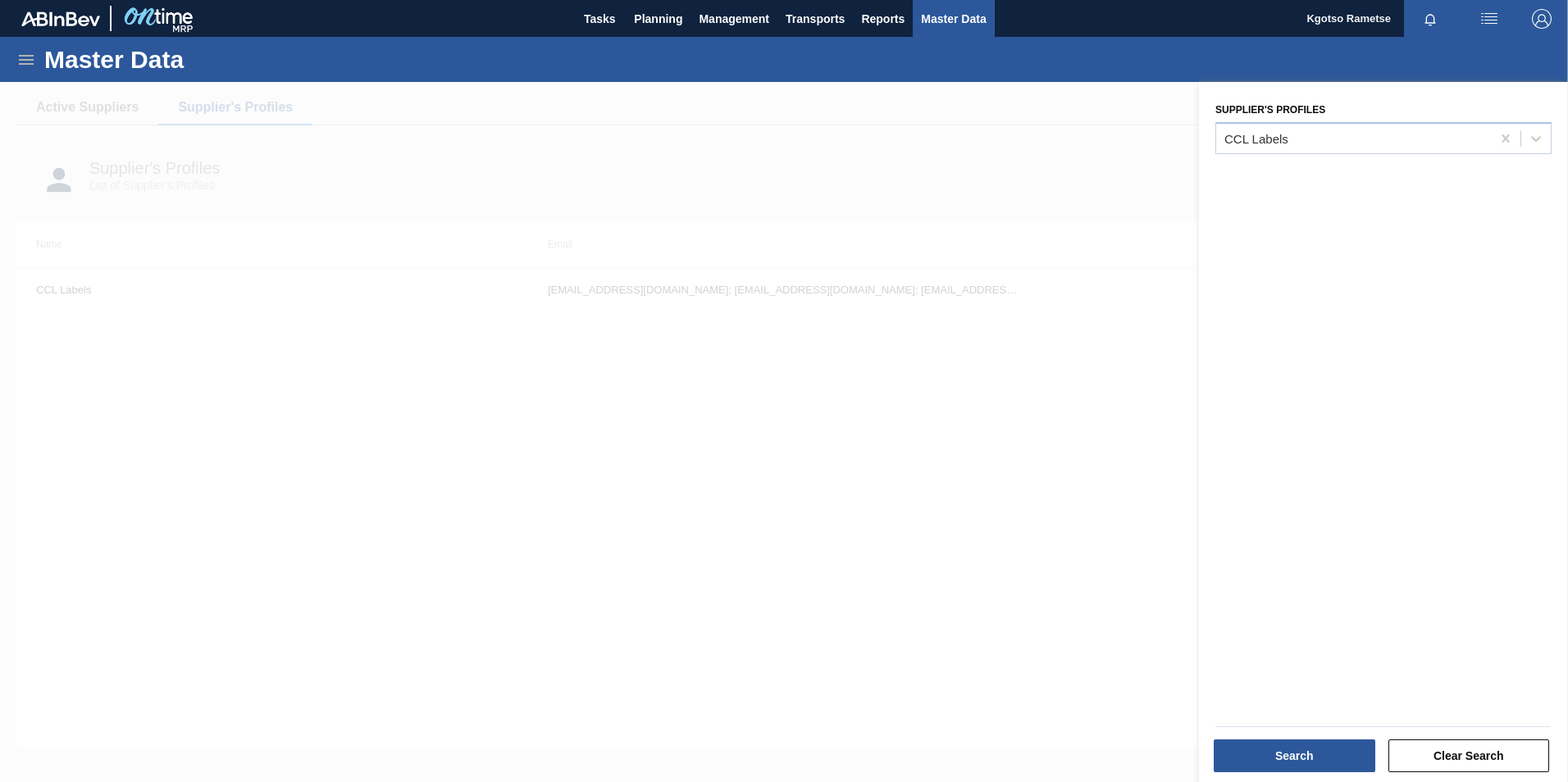
drag, startPoint x: 965, startPoint y: 487, endPoint x: 1074, endPoint y: 284, distance: 230.4
click at [965, 485] on div at bounding box center [784, 473] width 1568 height 782
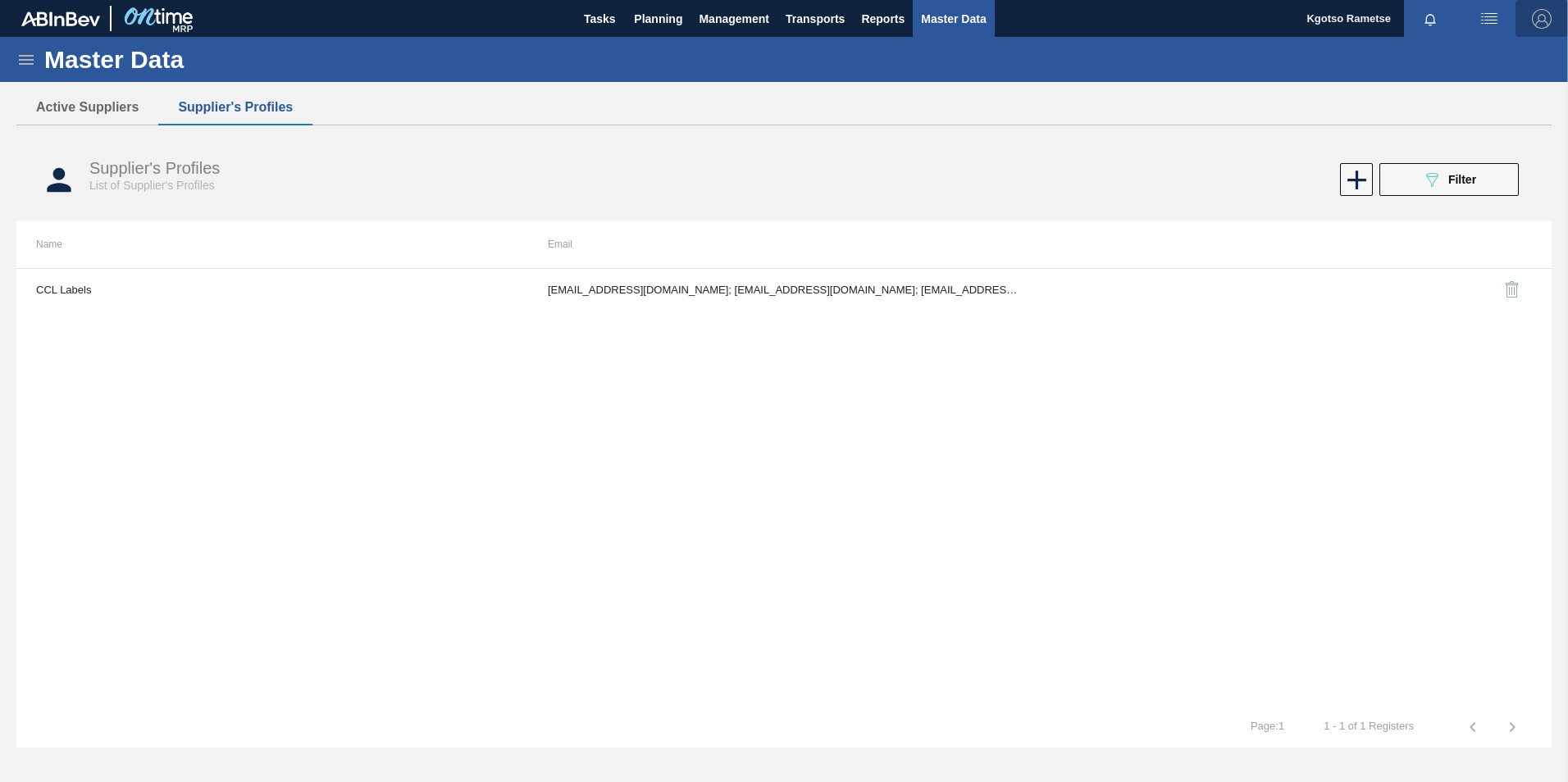
click at [1541, 16] on img "button" at bounding box center [1541, 19] width 20 height 20
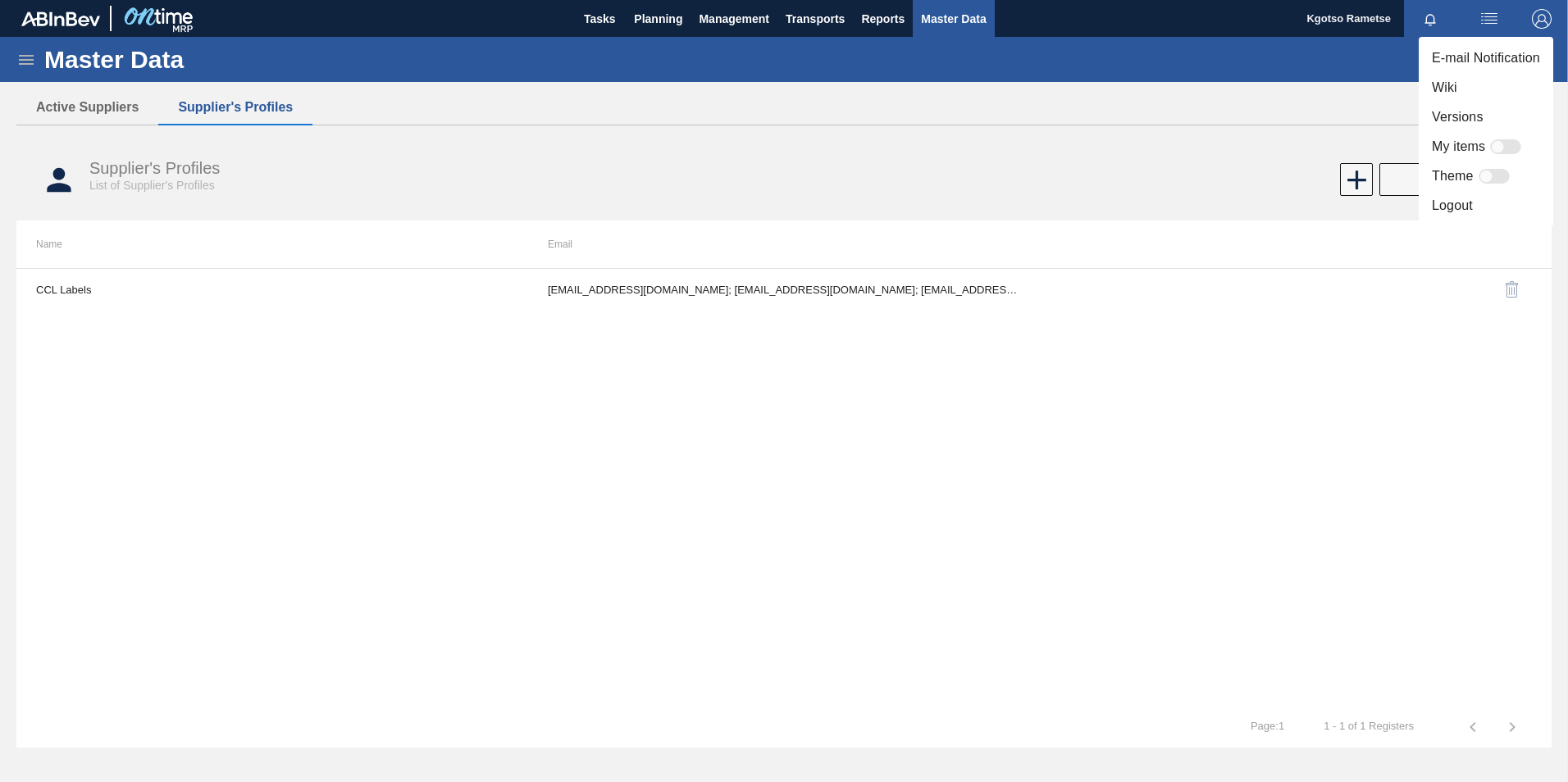
click at [1471, 199] on li "Logout" at bounding box center [1486, 205] width 134 height 30
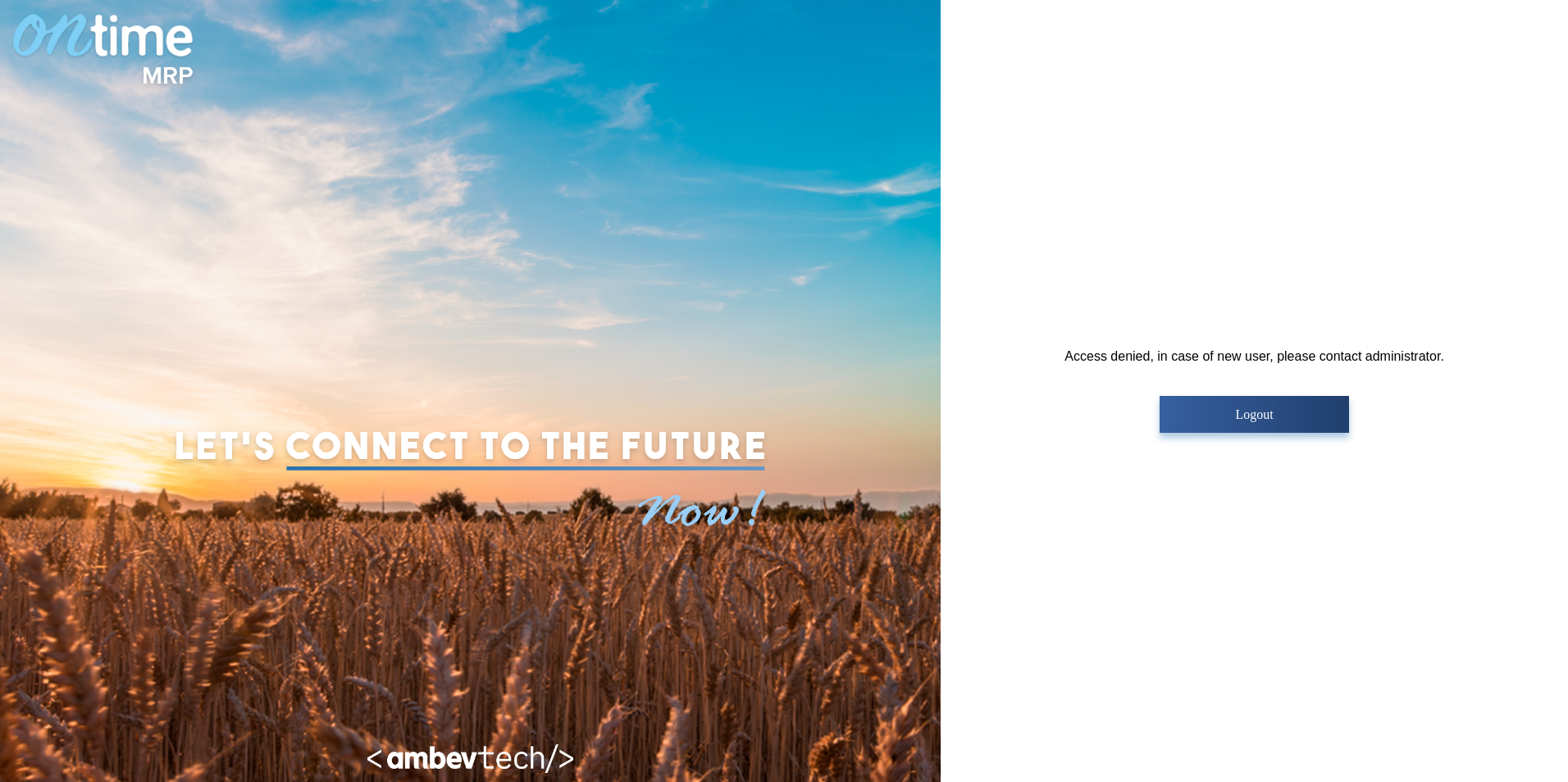
click at [1318, 420] on p "Logout" at bounding box center [1254, 414] width 179 height 14
click at [1174, 411] on p "Logout" at bounding box center [1254, 414] width 179 height 14
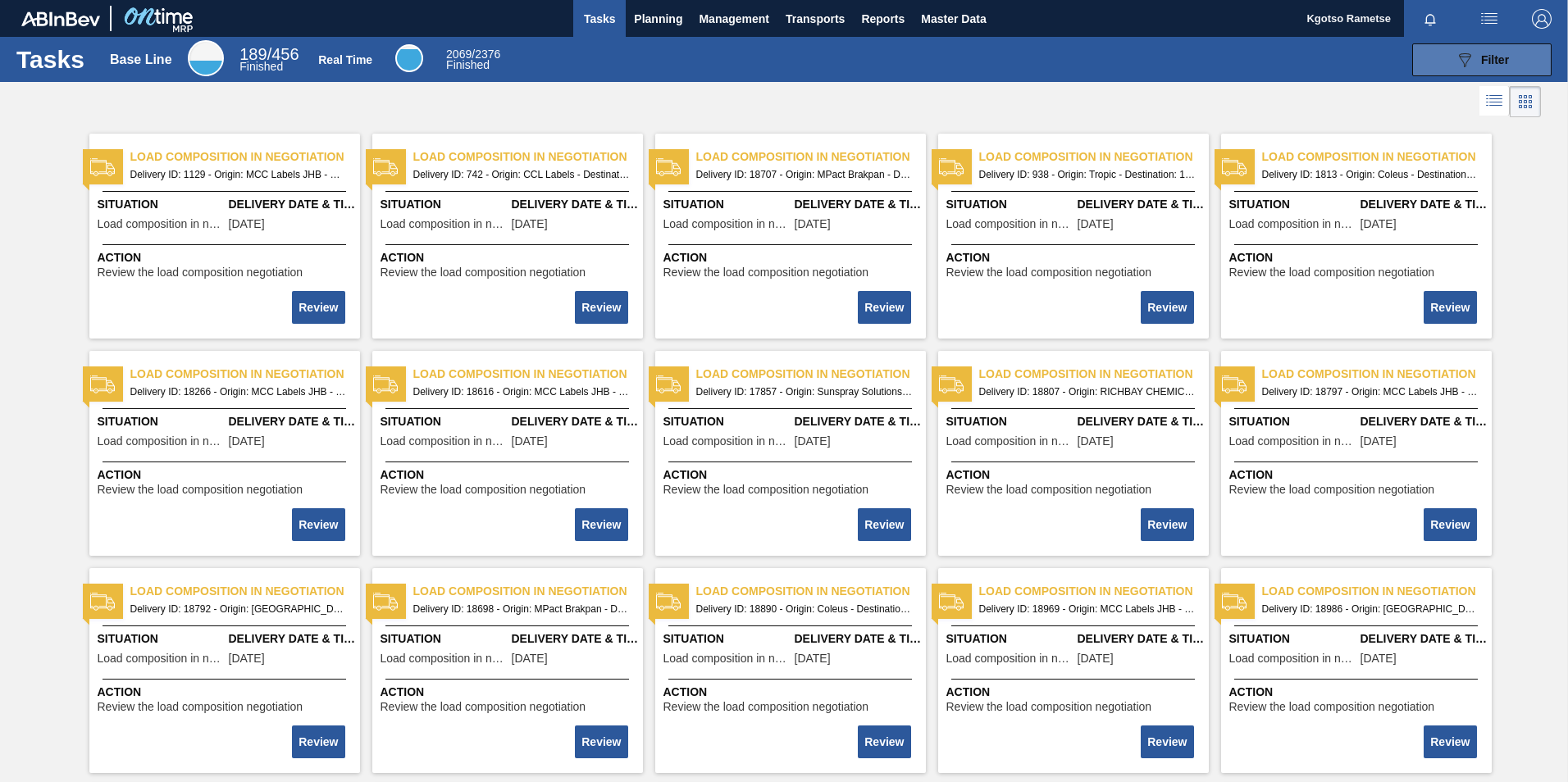
click at [1444, 65] on button "089F7B8B-B2A5-4AFE-B5C0-19BA573D28AC Filter" at bounding box center [1481, 59] width 139 height 33
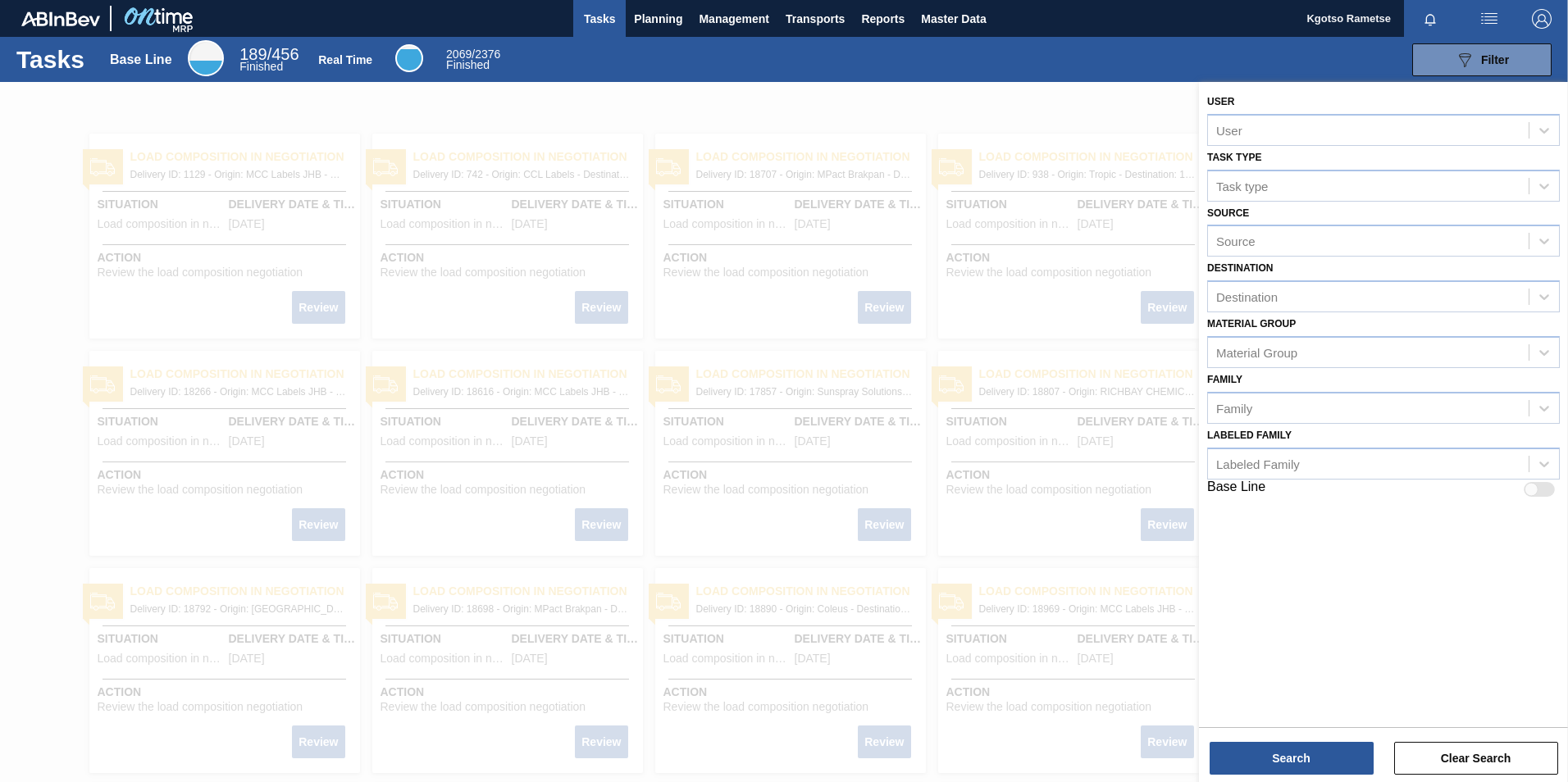
click at [683, 91] on div at bounding box center [784, 473] width 1568 height 782
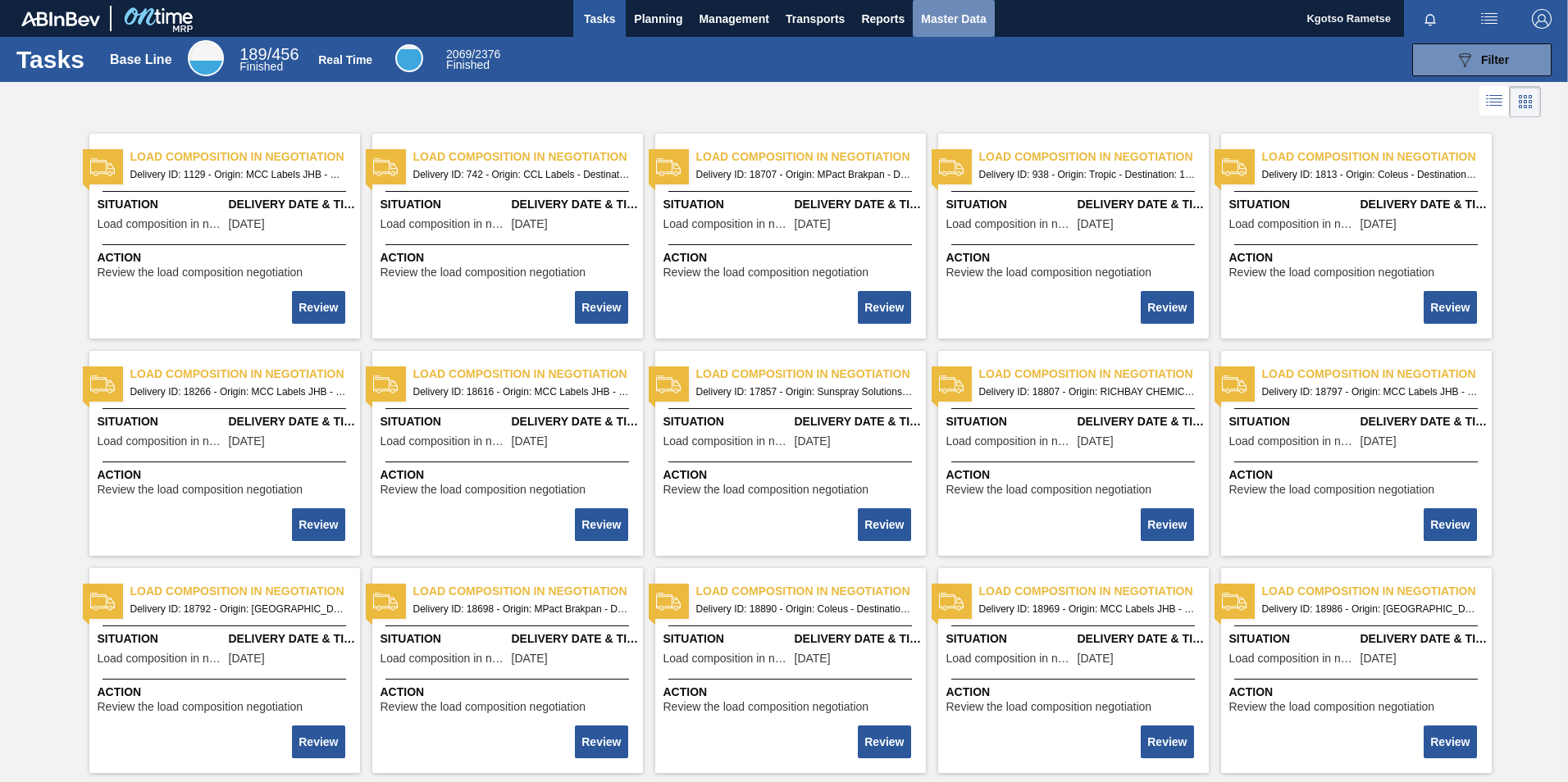
drag, startPoint x: 973, startPoint y: 16, endPoint x: 959, endPoint y: 14, distance: 14.1
click at [973, 16] on span "Master Data" at bounding box center [953, 19] width 65 height 20
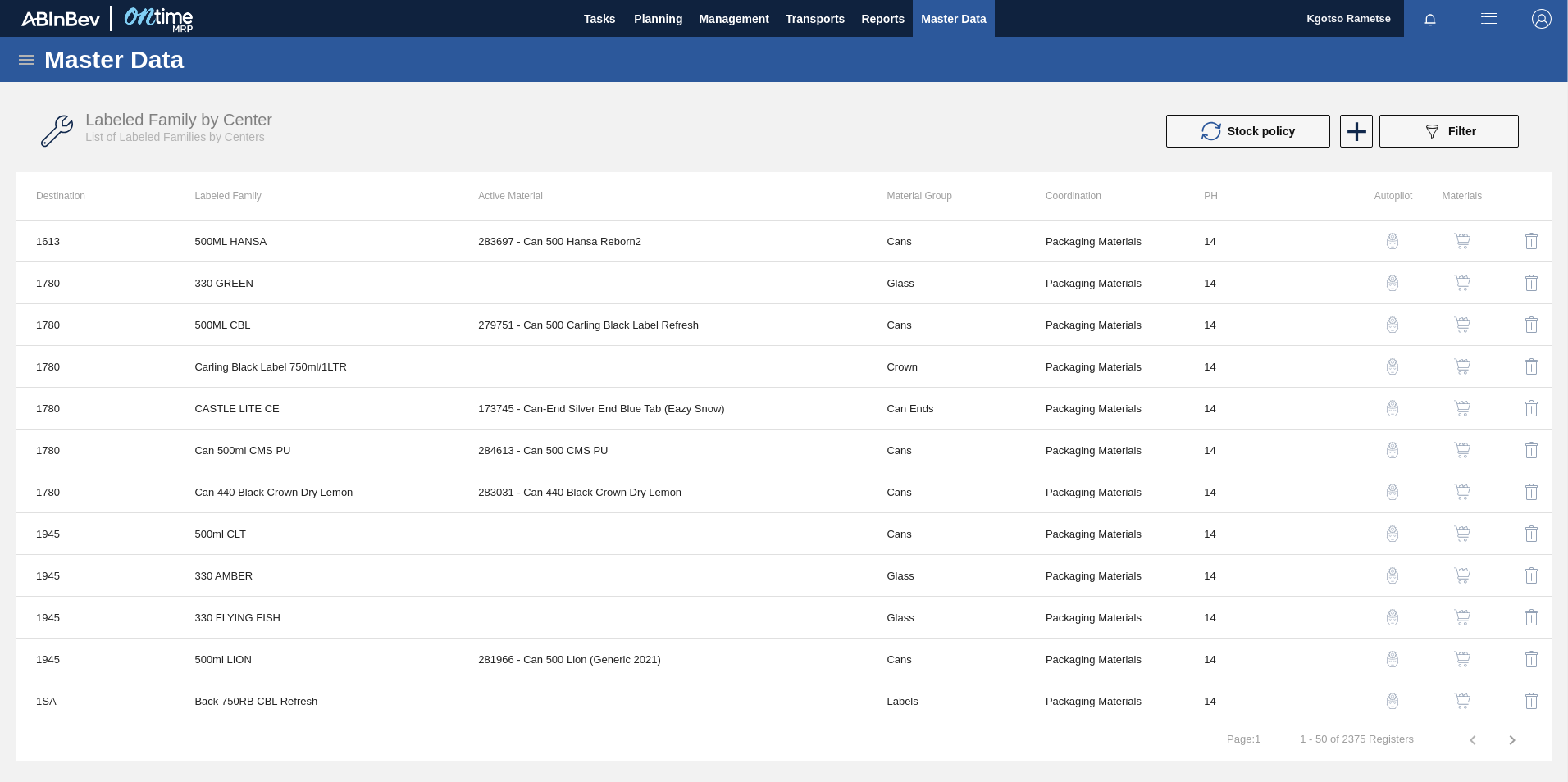
click at [33, 59] on icon at bounding box center [25, 60] width 14 height 10
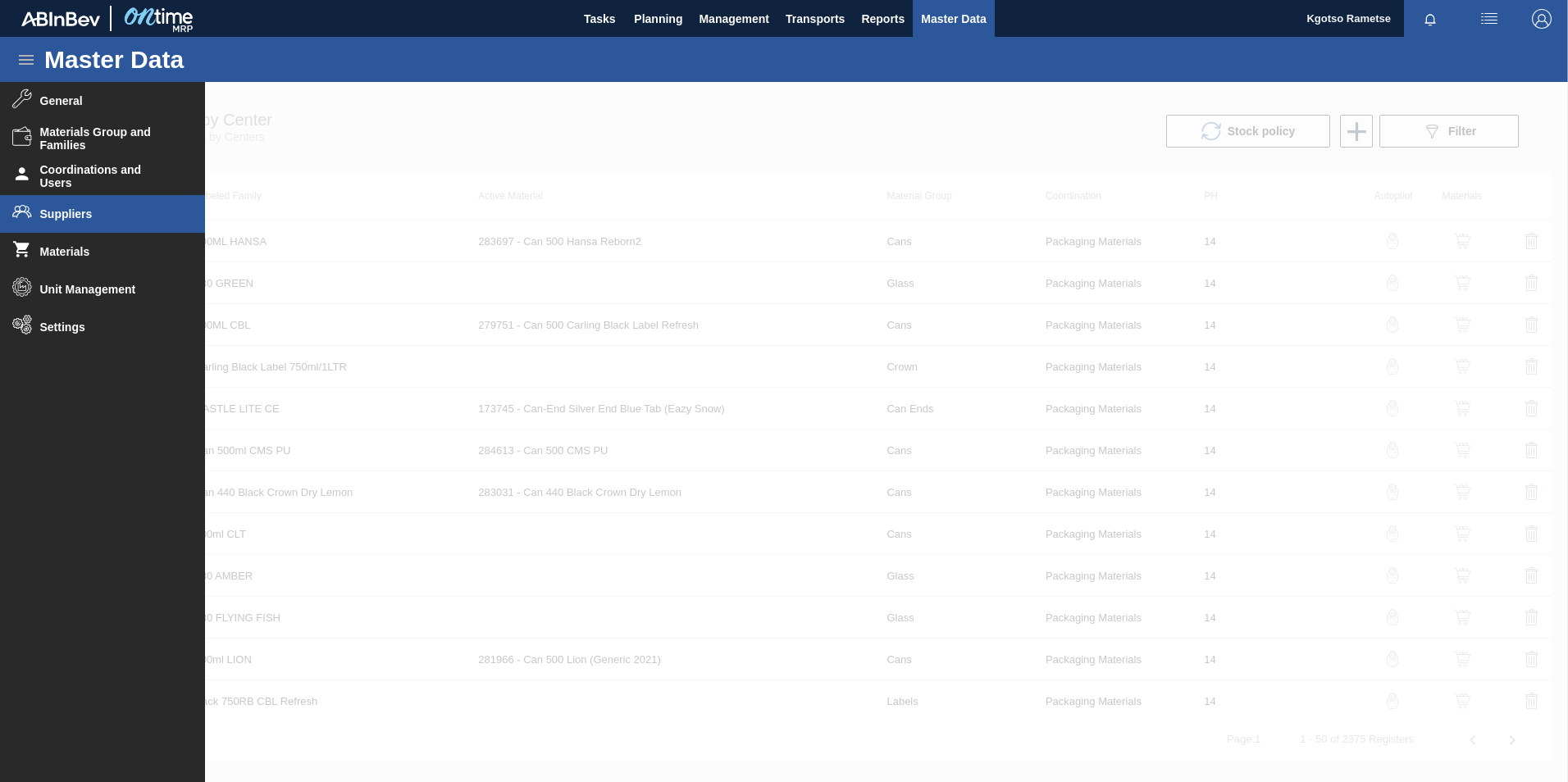
click at [93, 208] on span "Suppliers" at bounding box center [107, 213] width 135 height 13
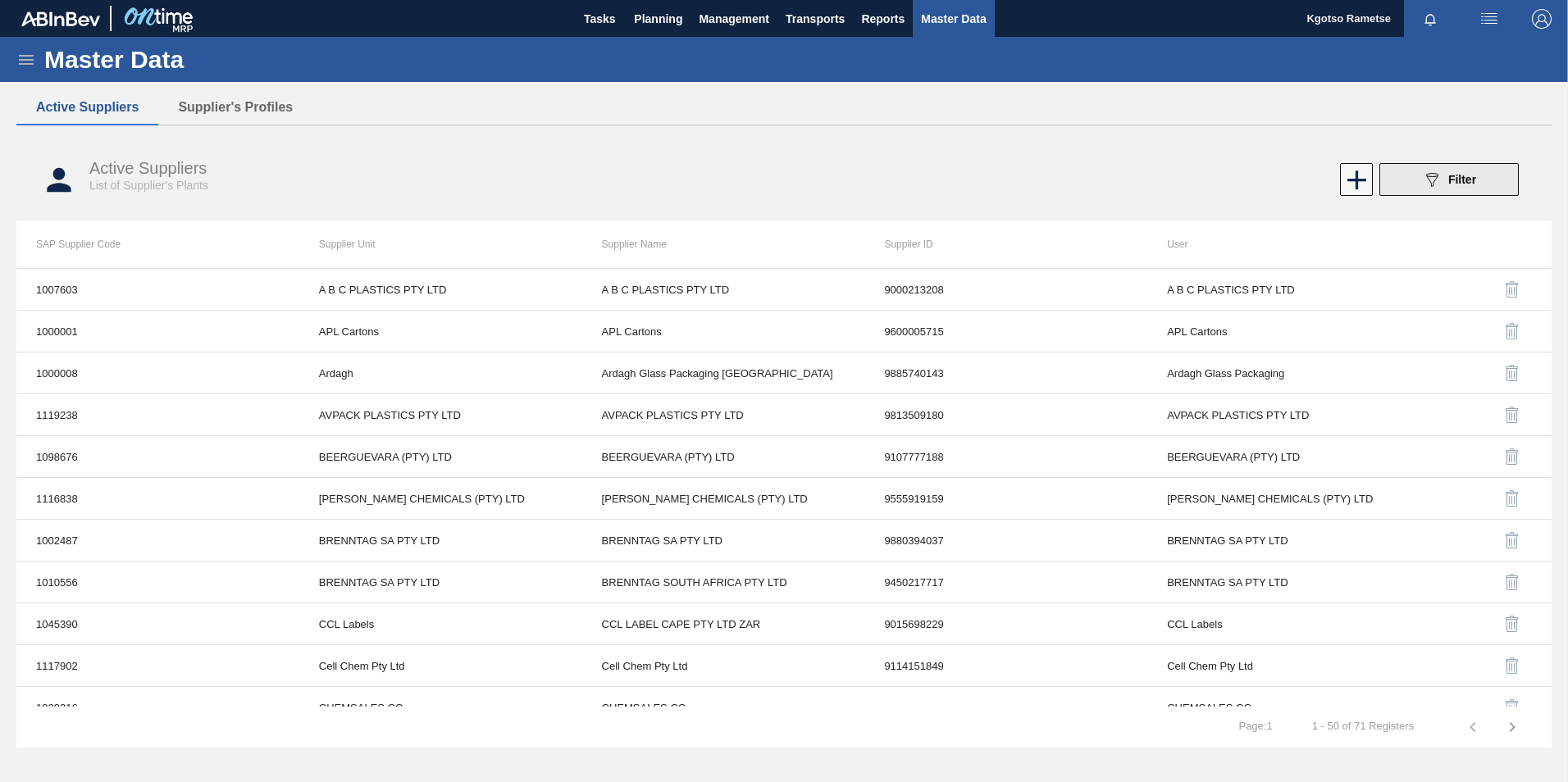
click at [1408, 174] on button "089F7B8B-B2A5-4AFE-B5C0-19BA573D28AC Filter" at bounding box center [1449, 179] width 139 height 33
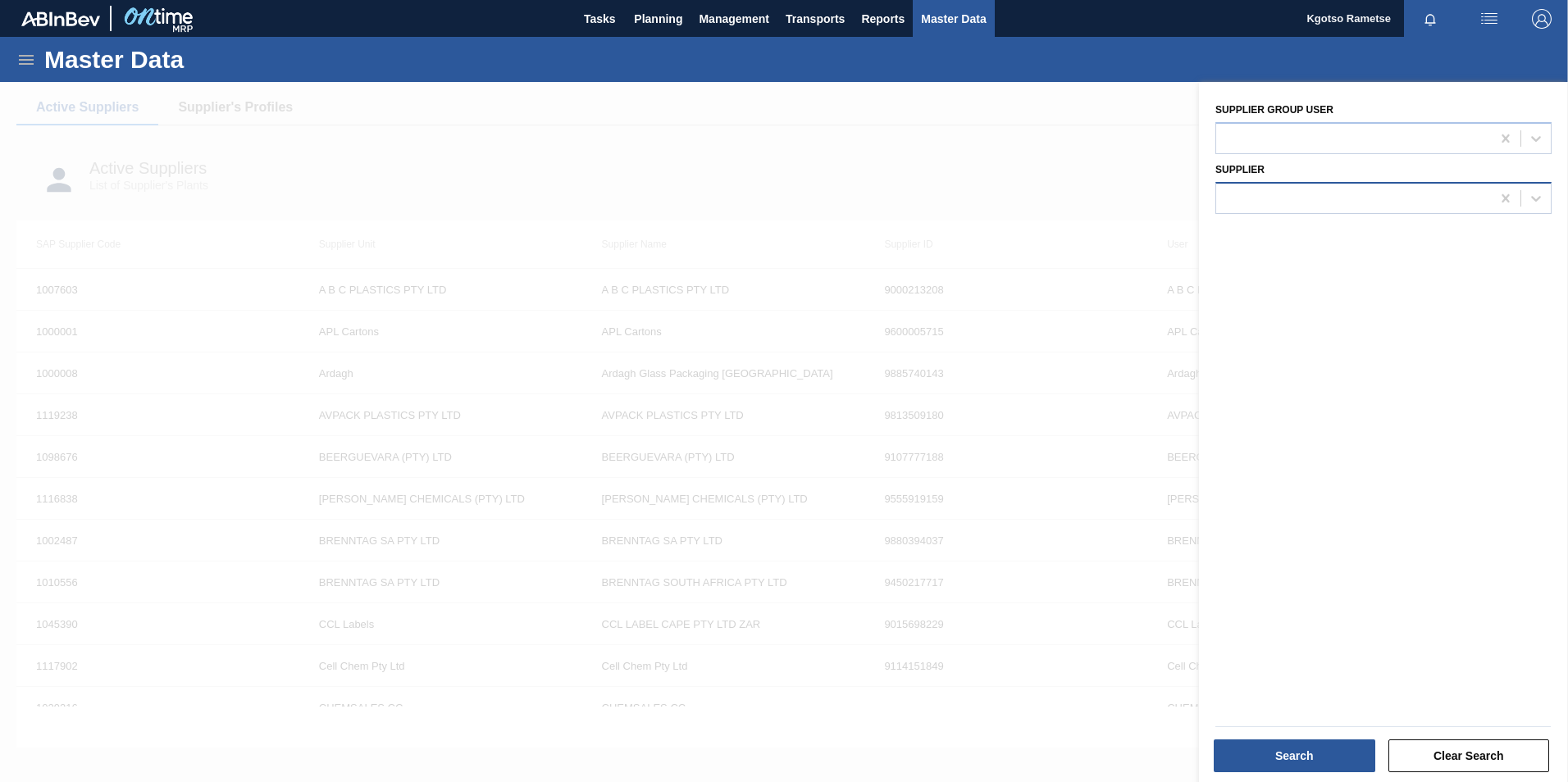
click at [1288, 189] on div at bounding box center [1353, 198] width 274 height 24
type input "tropi"
click at [1354, 235] on div "1047564 - TROPIC PLASTIC AND PACKAGING INDUST" at bounding box center [1384, 239] width 336 height 31
click at [1255, 767] on button "Search" at bounding box center [1294, 756] width 161 height 33
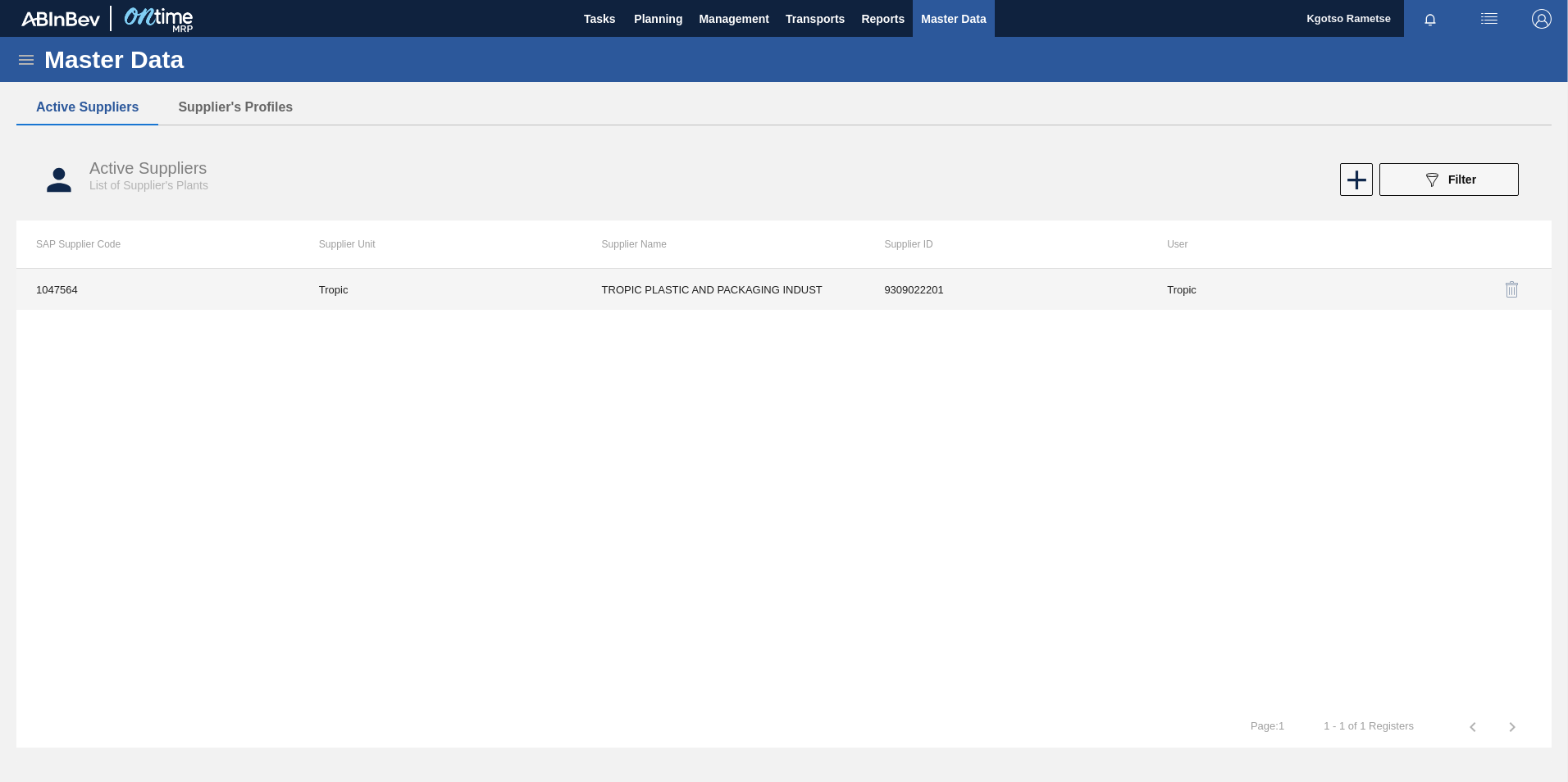
click at [748, 294] on td "TROPIC PLASTIC AND PACKAGING INDUST" at bounding box center [723, 290] width 283 height 41
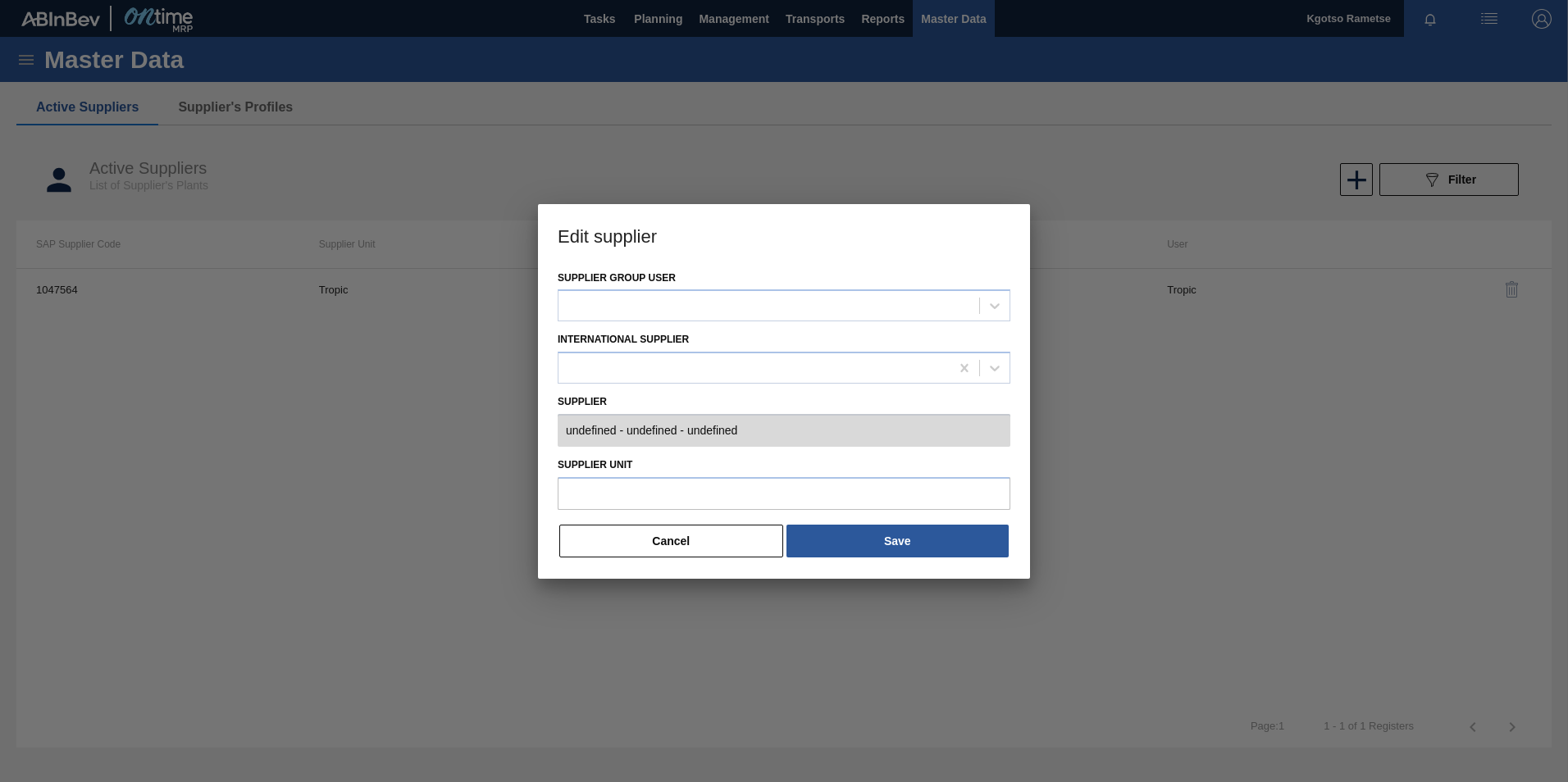
type input "0001047564 - TROPIC PLASTIC AND PACKAGING INDUST - 9309022201"
type input "Tropic"
click at [742, 548] on button "Cancel" at bounding box center [671, 541] width 224 height 33
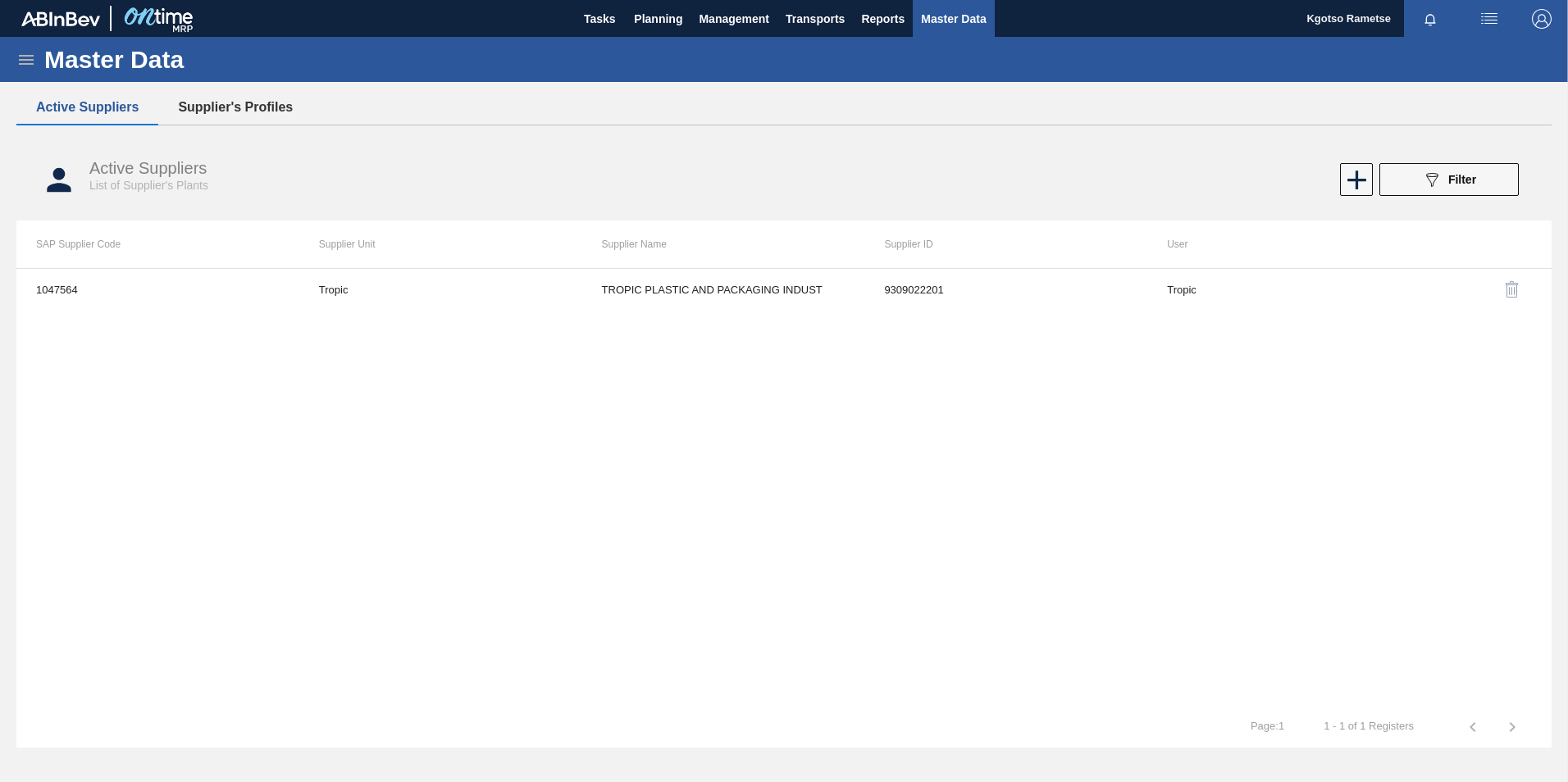
click at [245, 107] on button "Supplier's Profiles" at bounding box center [234, 107] width 154 height 35
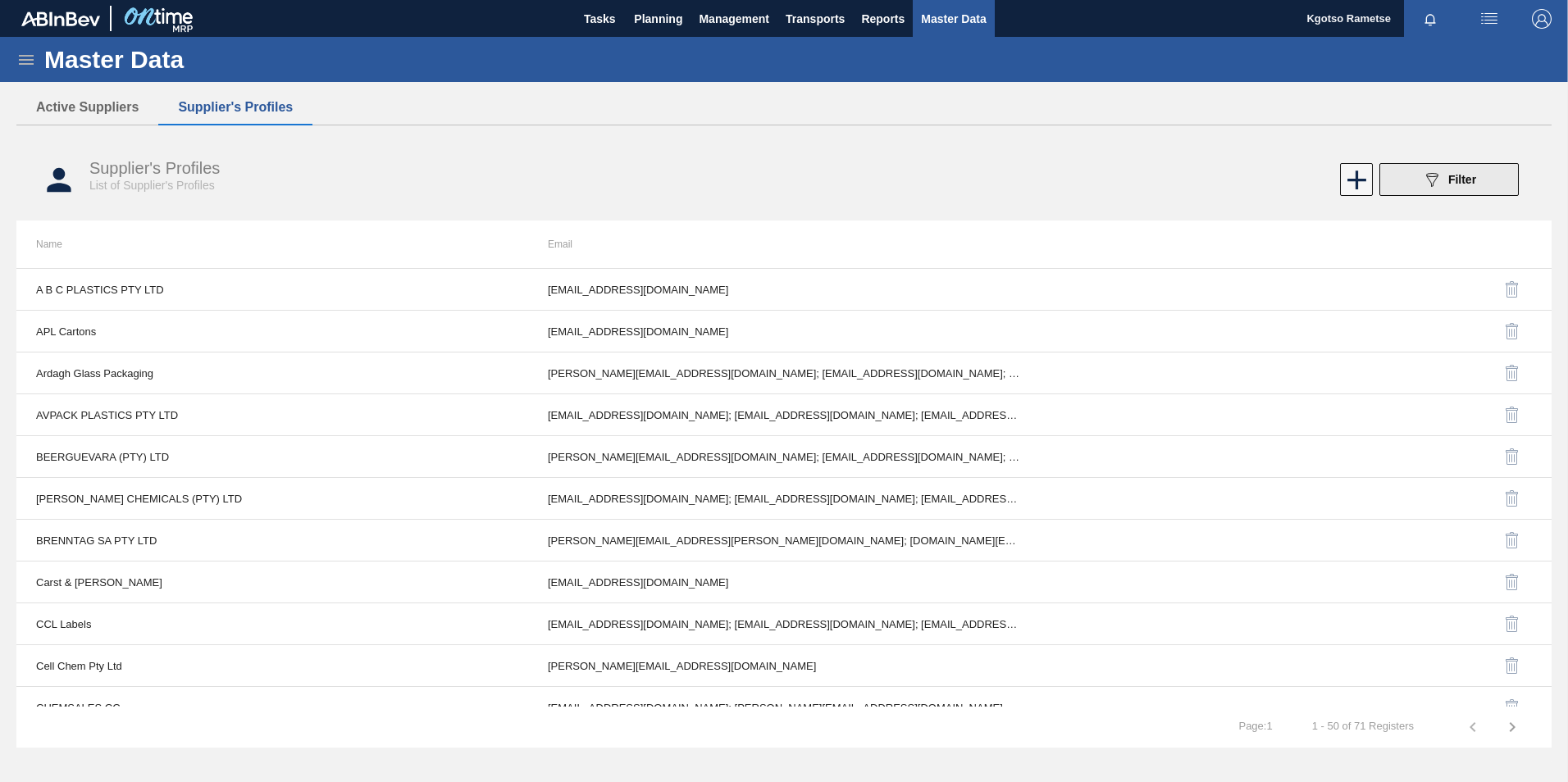
click at [1440, 174] on icon "089F7B8B-B2A5-4AFE-B5C0-19BA573D28AC" at bounding box center [1431, 179] width 20 height 20
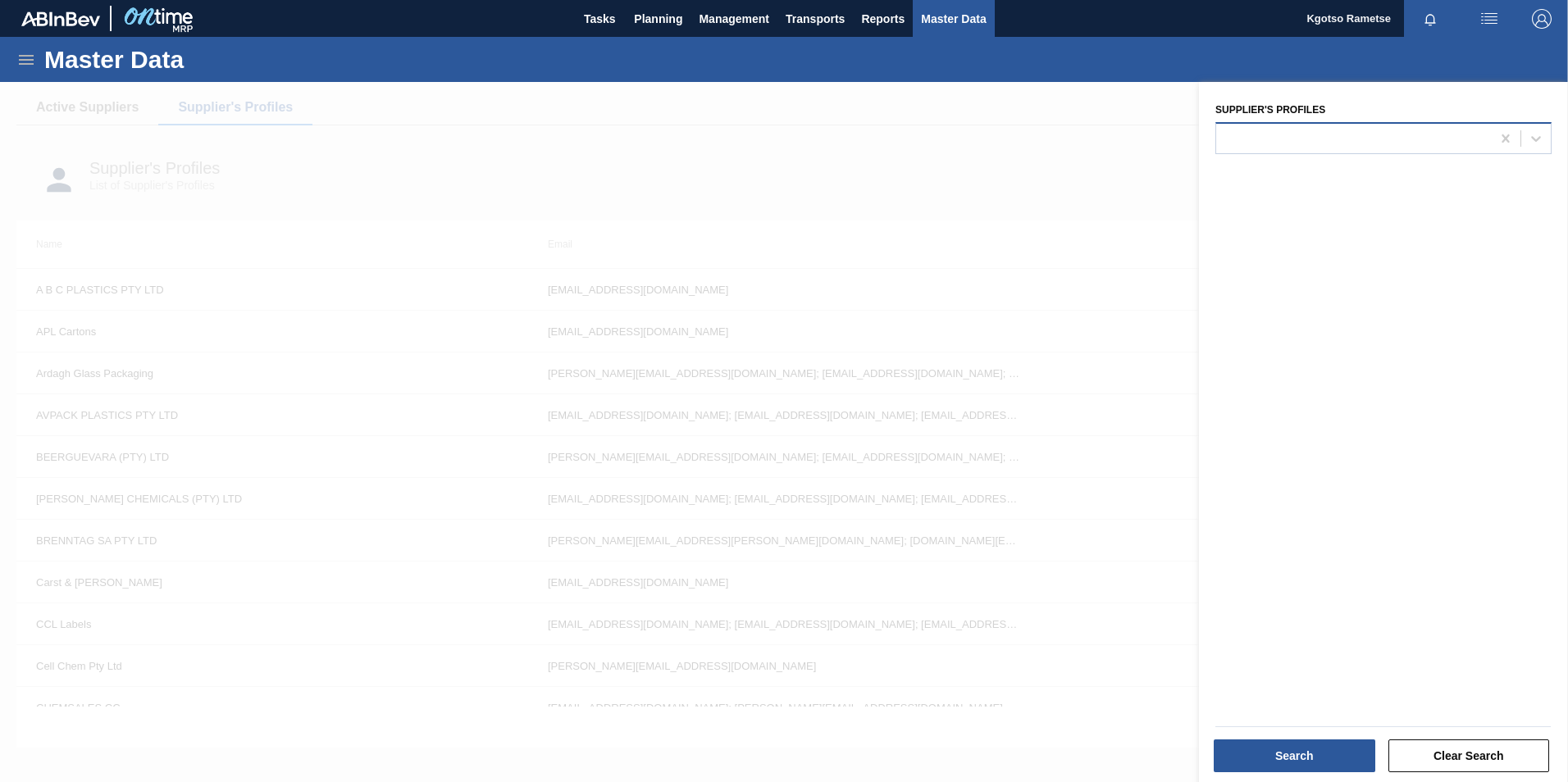
click at [1345, 139] on div at bounding box center [1353, 138] width 274 height 24
type Profiles "tr"
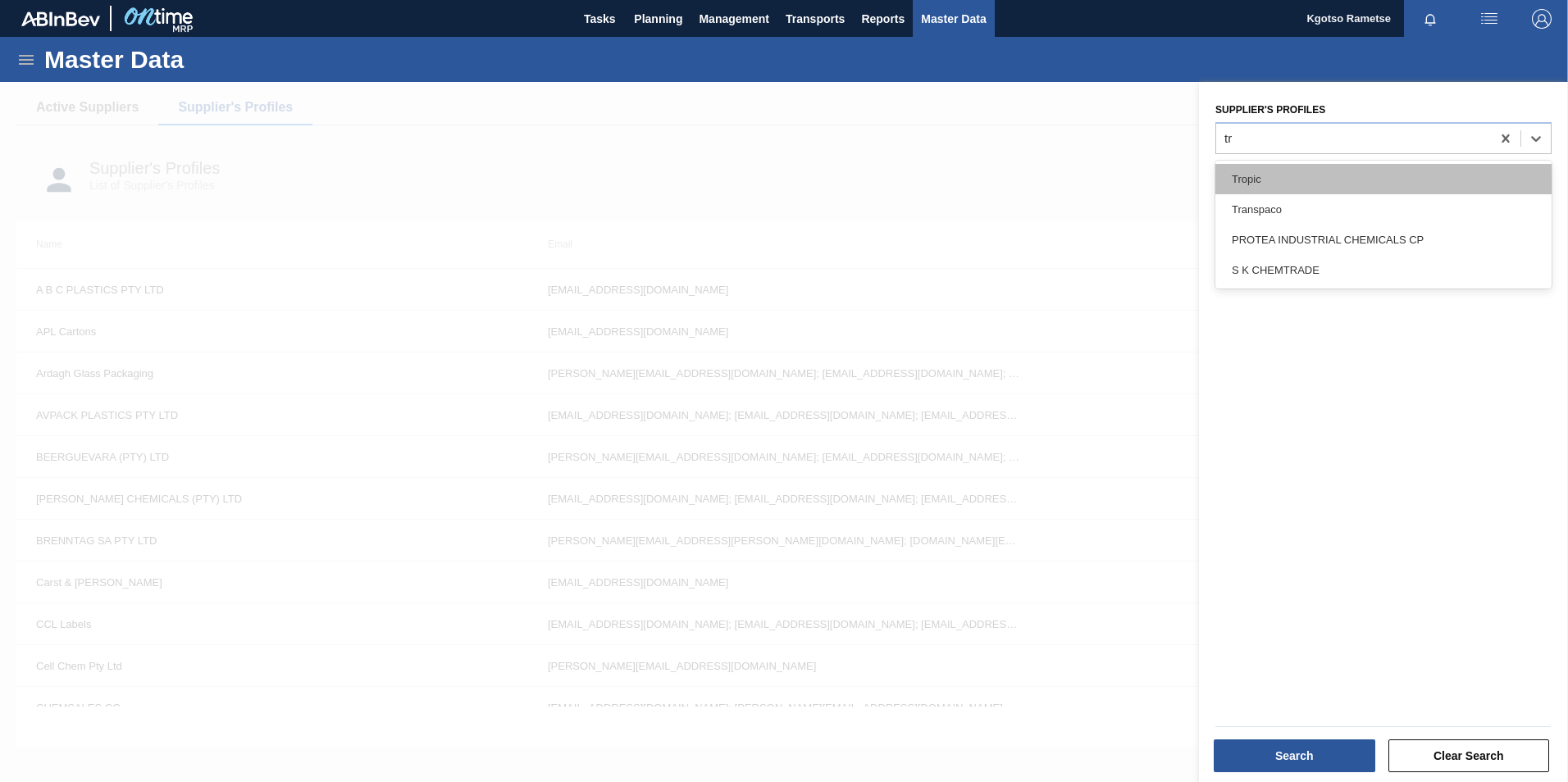
click at [1248, 172] on div "Tropic" at bounding box center [1384, 179] width 336 height 31
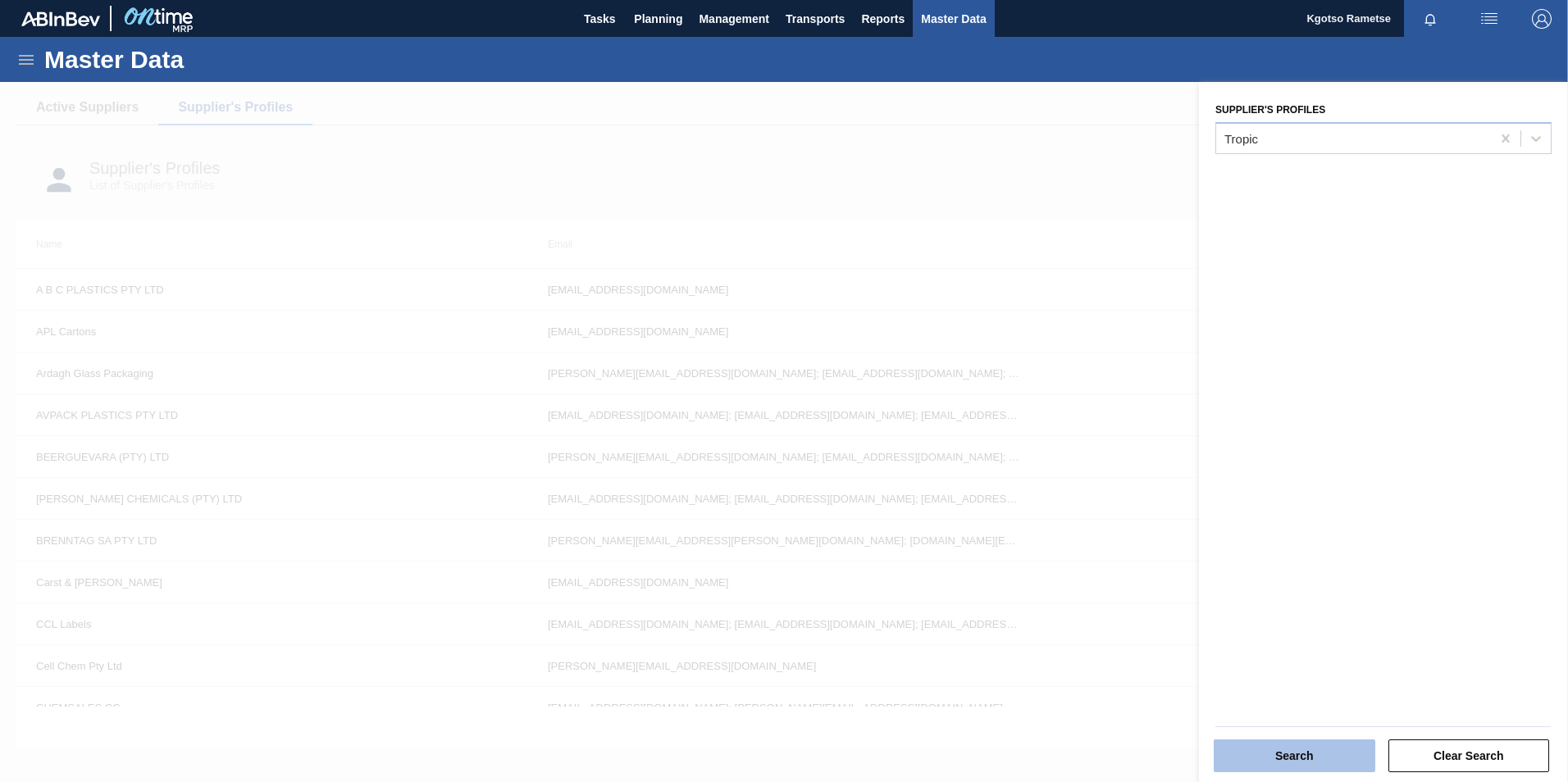
click at [1313, 757] on button "Search" at bounding box center [1294, 756] width 161 height 33
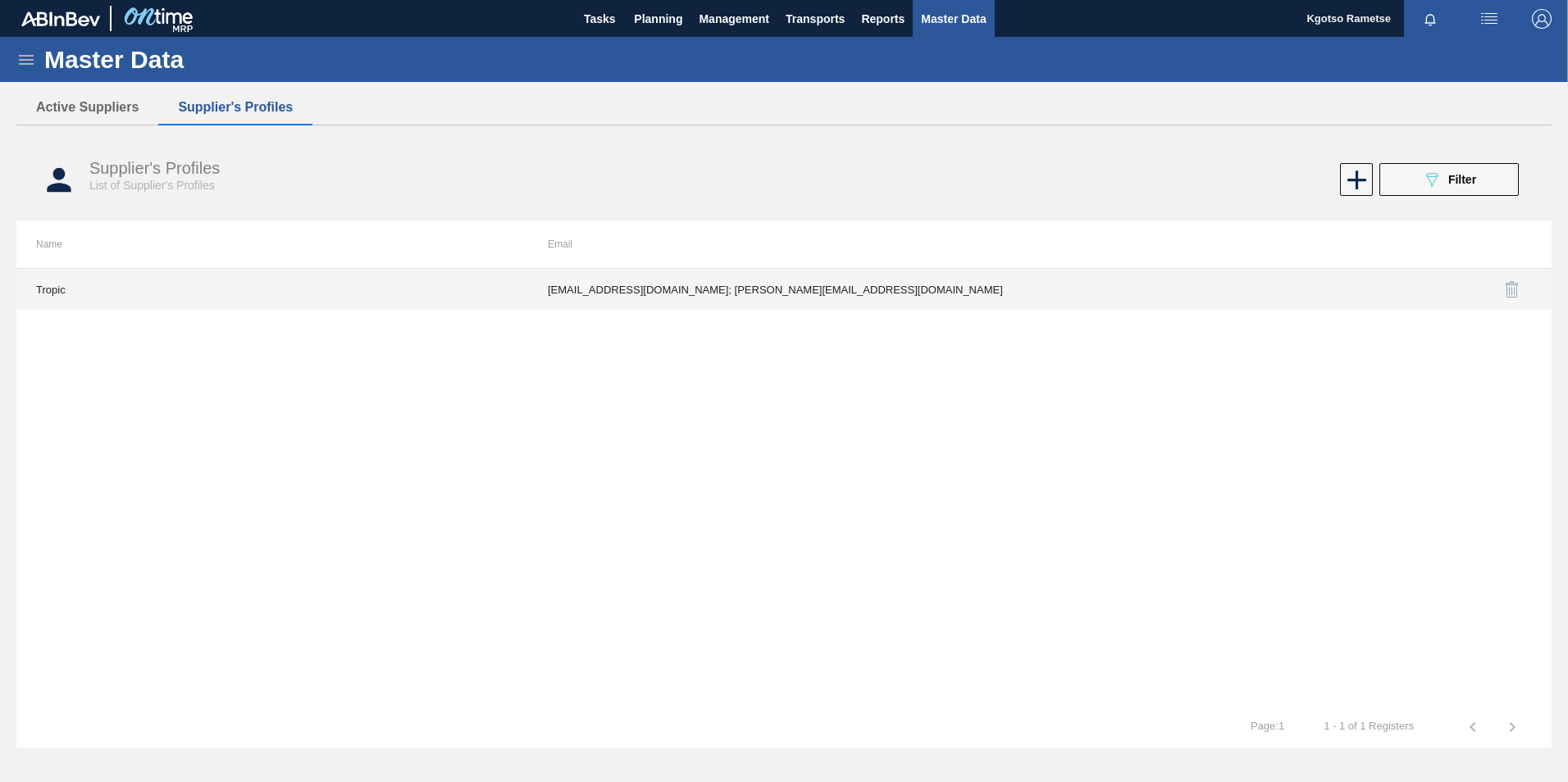
click at [617, 305] on td "fadam@tropicplastic.co.za; roxanne@tropicplastic.co.za" at bounding box center [784, 290] width 511 height 41
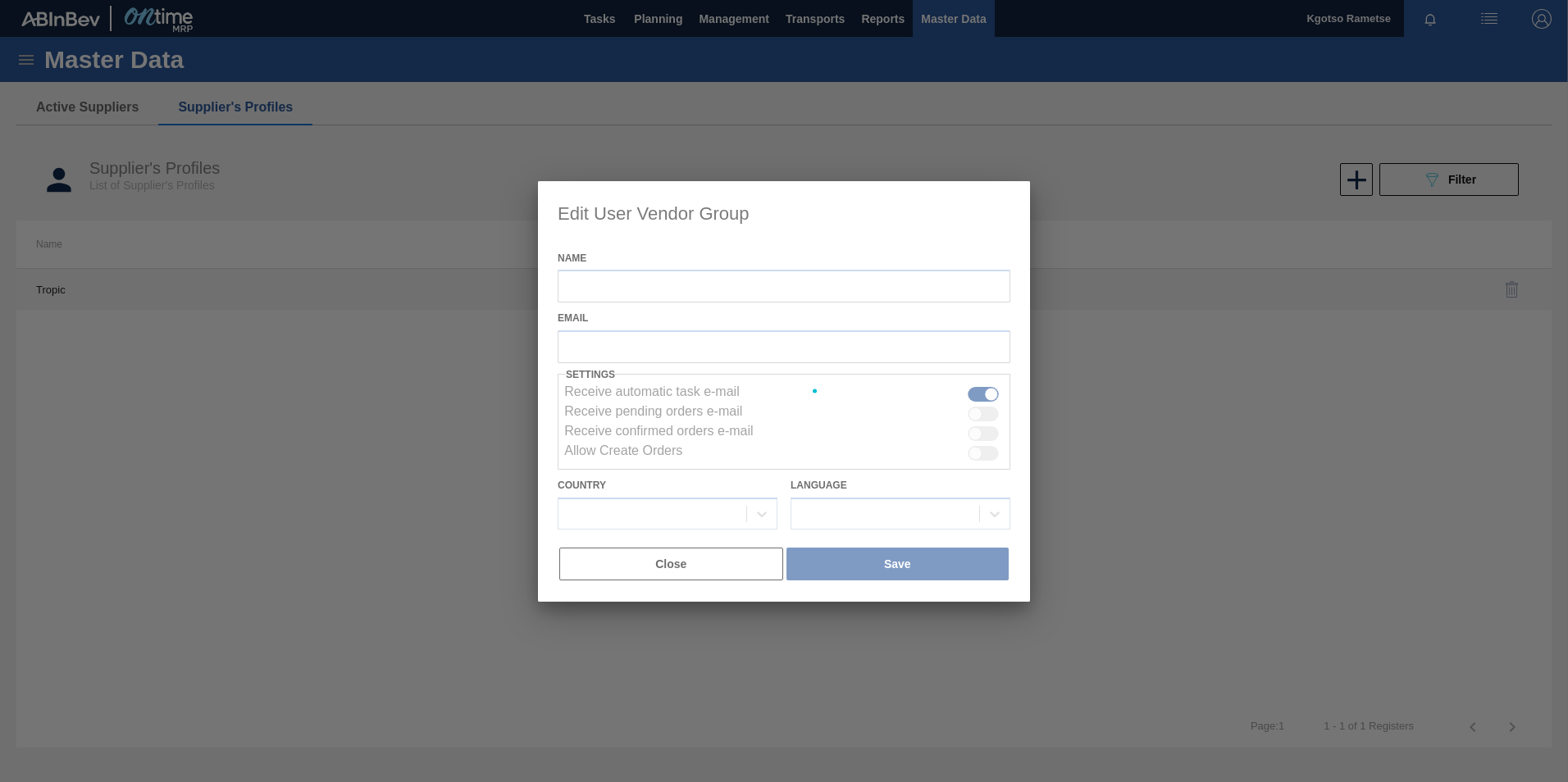
type input "Tropic"
checkbox input "true"
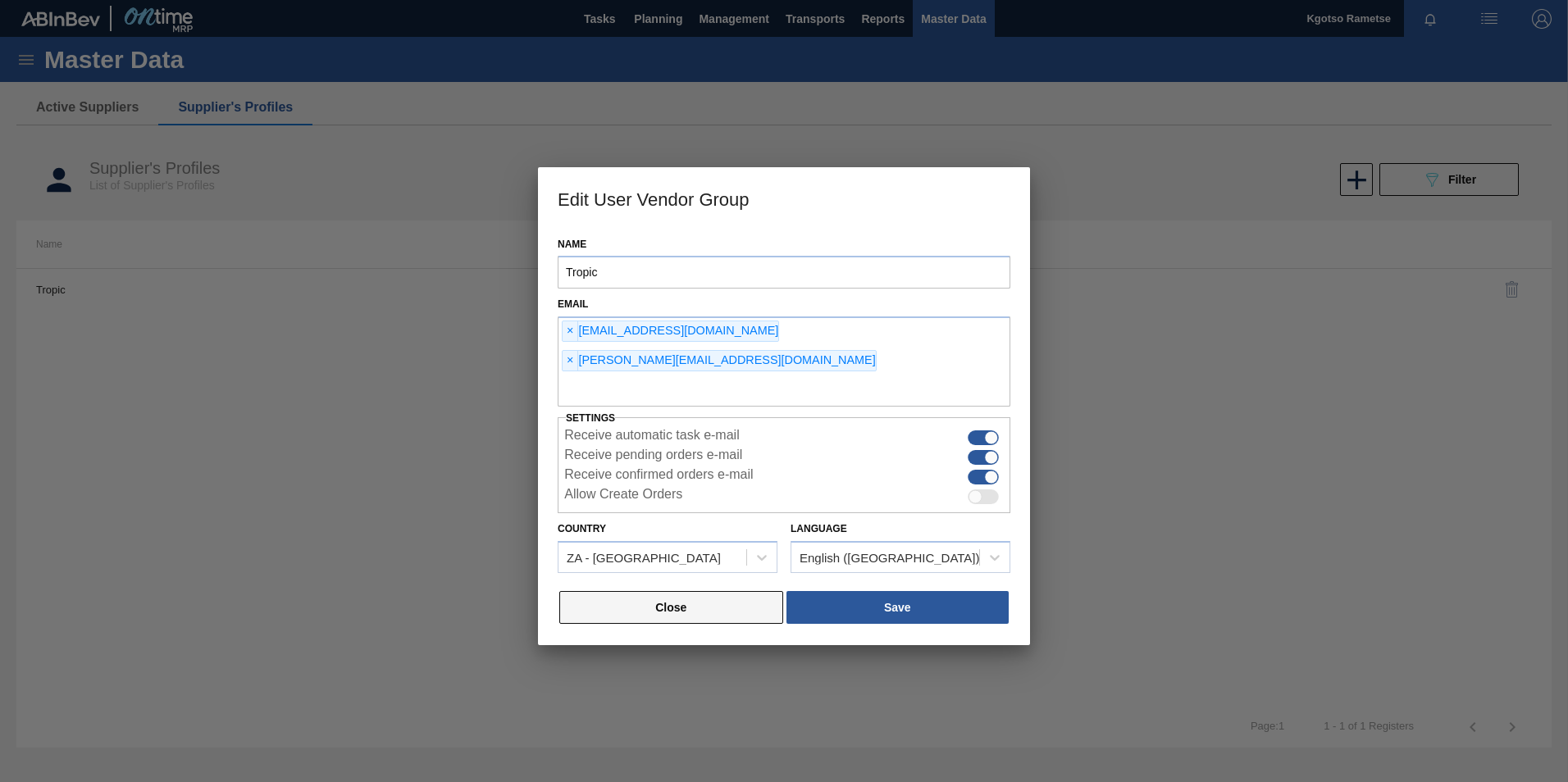
click at [695, 591] on button "Close" at bounding box center [671, 607] width 224 height 33
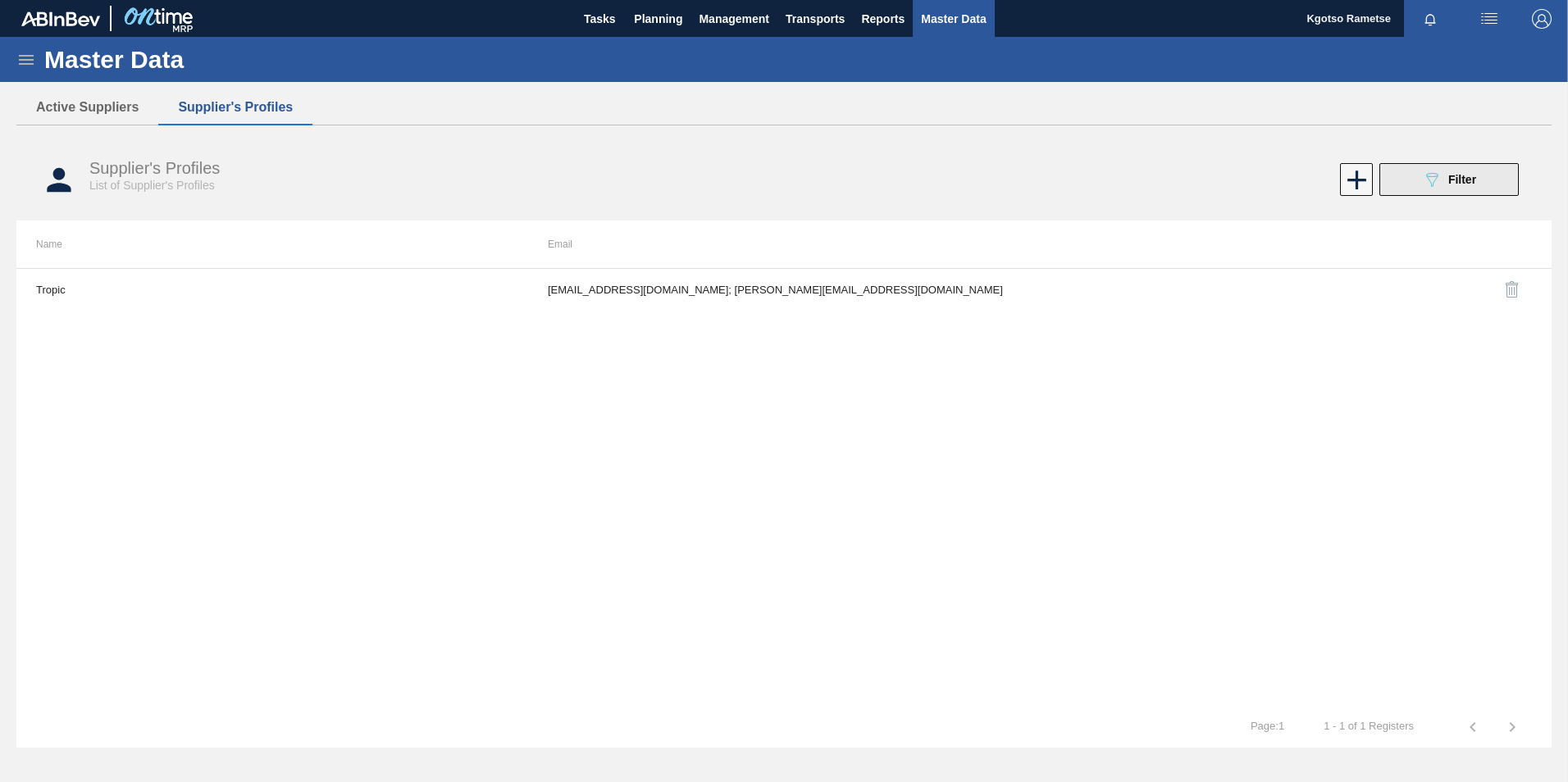
click at [1482, 193] on button "089F7B8B-B2A5-4AFE-B5C0-19BA573D28AC Filter" at bounding box center [1449, 179] width 139 height 33
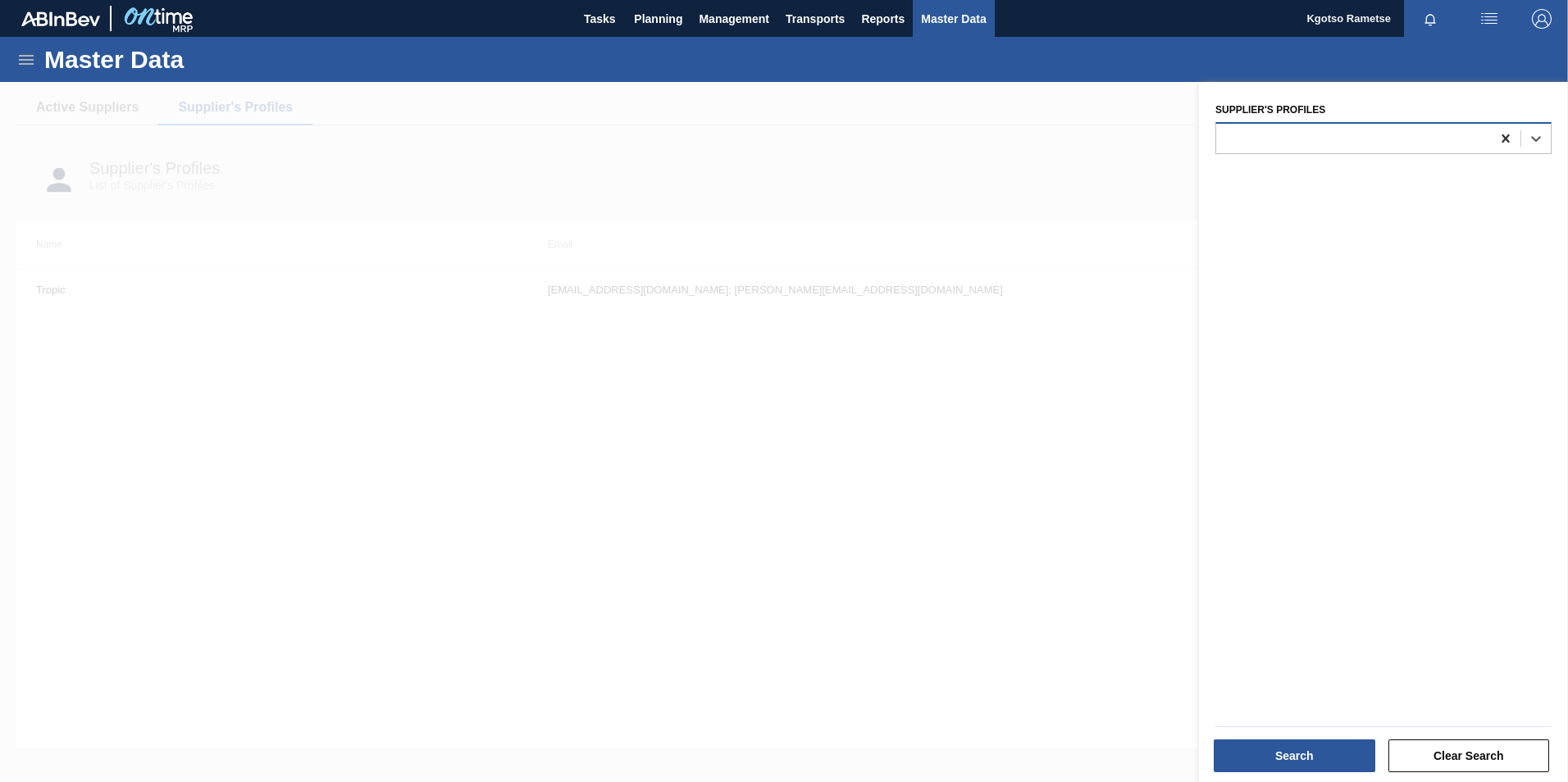
click at [1505, 137] on icon at bounding box center [1505, 138] width 8 height 8
type Profiles "euro"
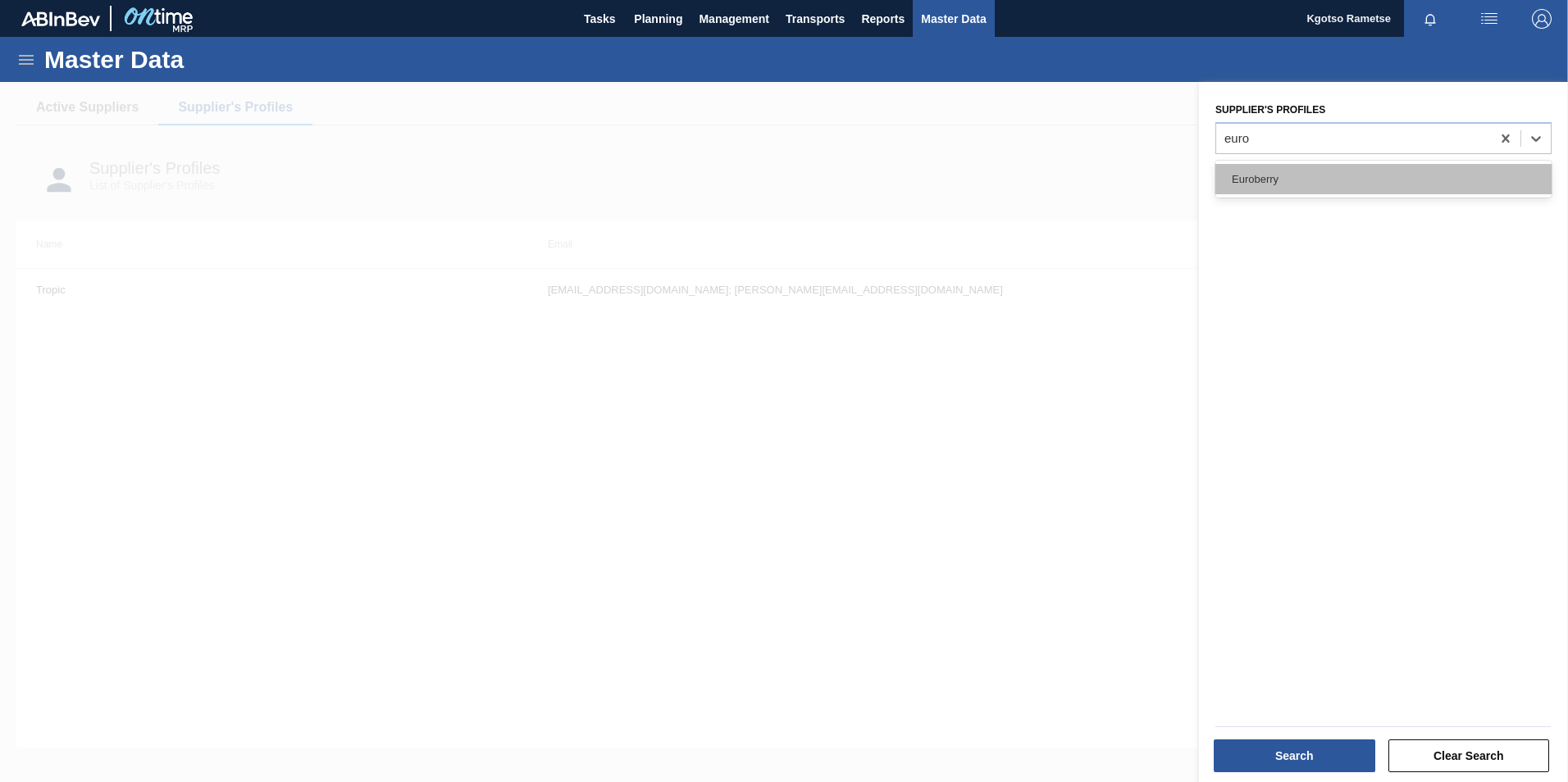
click at [1327, 176] on div "Euroberry" at bounding box center [1384, 179] width 336 height 31
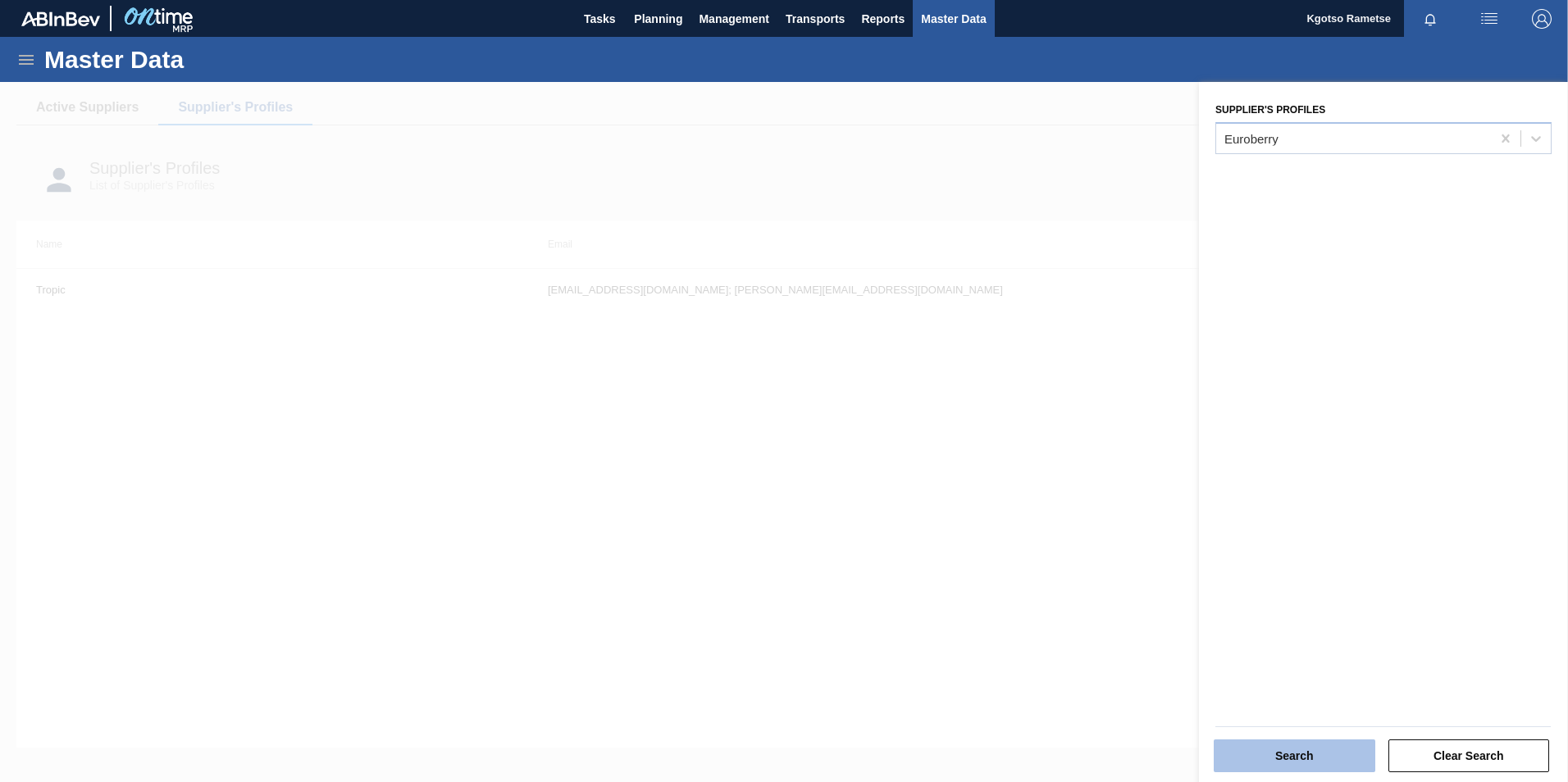
click at [1300, 751] on button "Search" at bounding box center [1294, 756] width 161 height 33
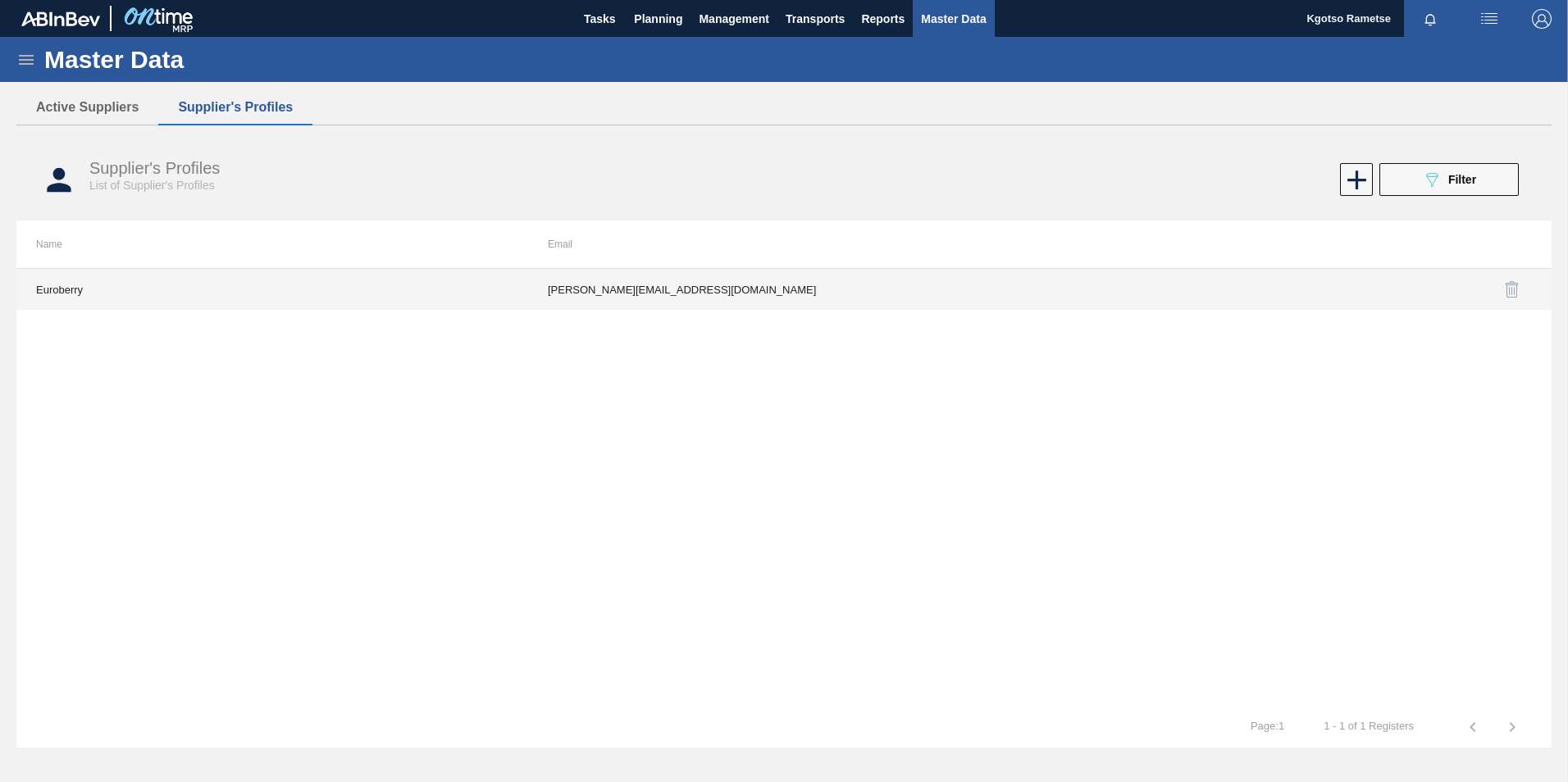
click at [741, 283] on td "alice@euroberry.co.za" at bounding box center [784, 290] width 511 height 41
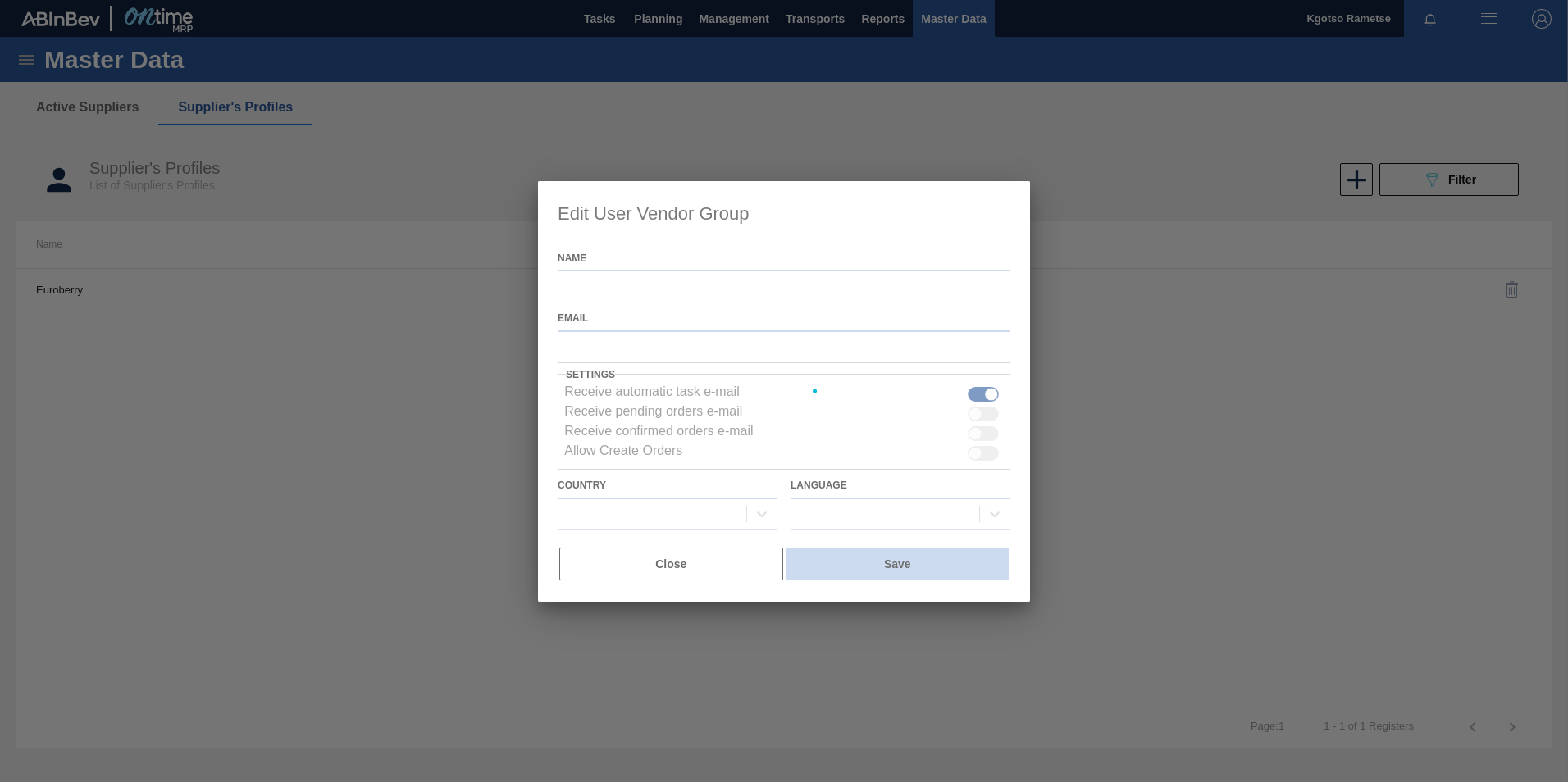
type input "Euroberry"
checkbox input "true"
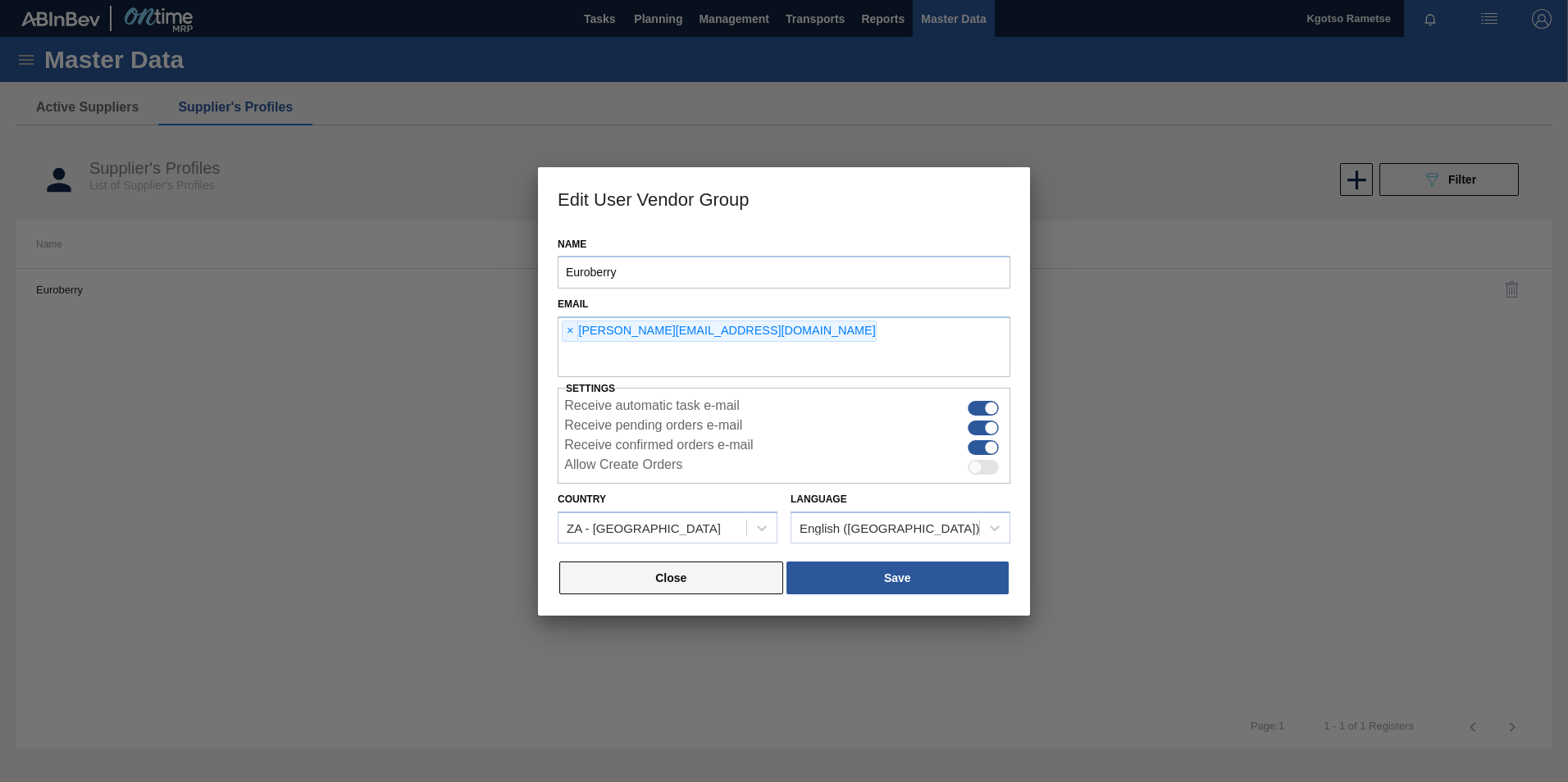
click at [643, 568] on button "Close" at bounding box center [671, 577] width 224 height 33
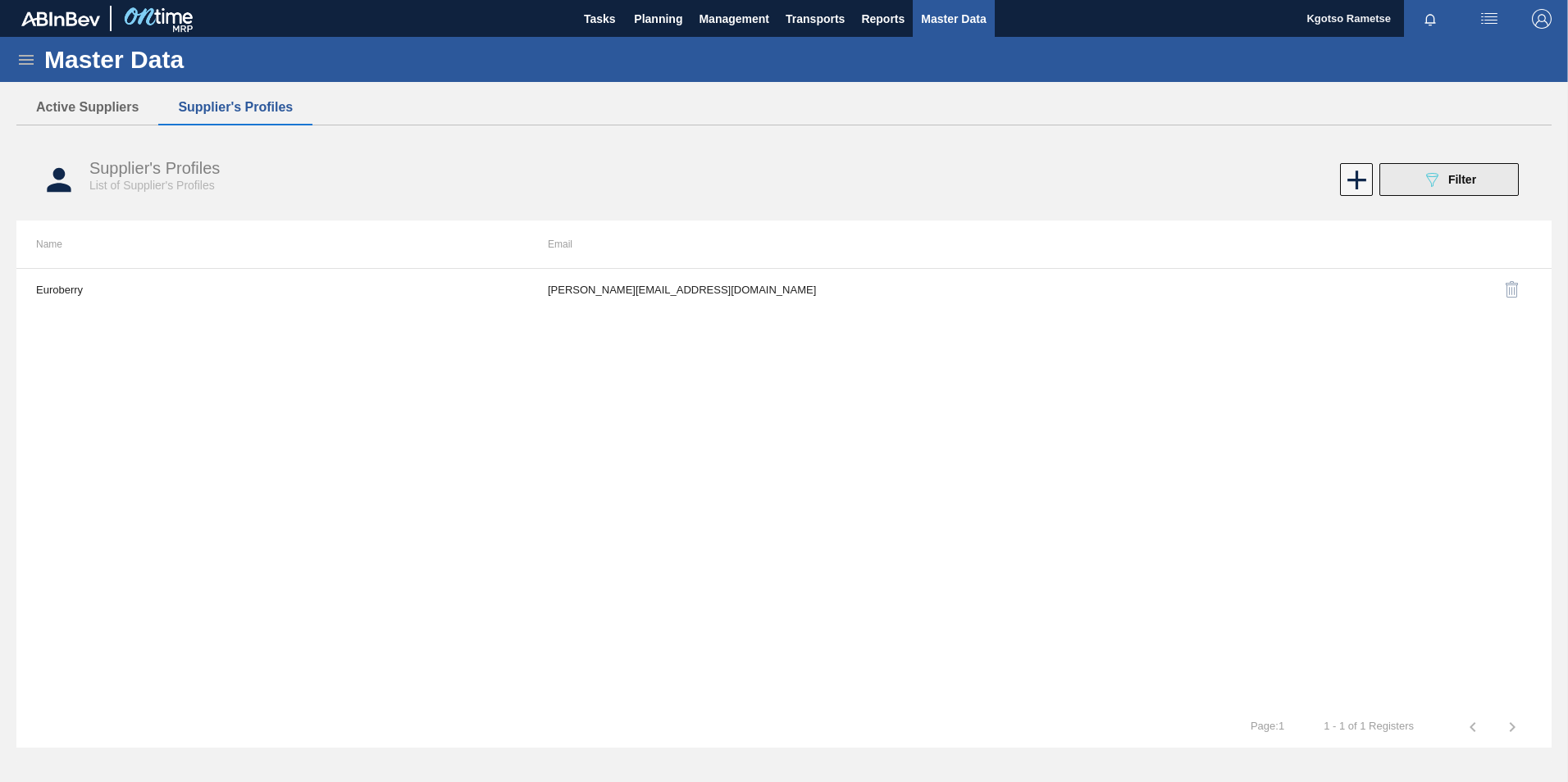
click at [1461, 188] on div "089F7B8B-B2A5-4AFE-B5C0-19BA573D28AC Filter" at bounding box center [1449, 179] width 54 height 20
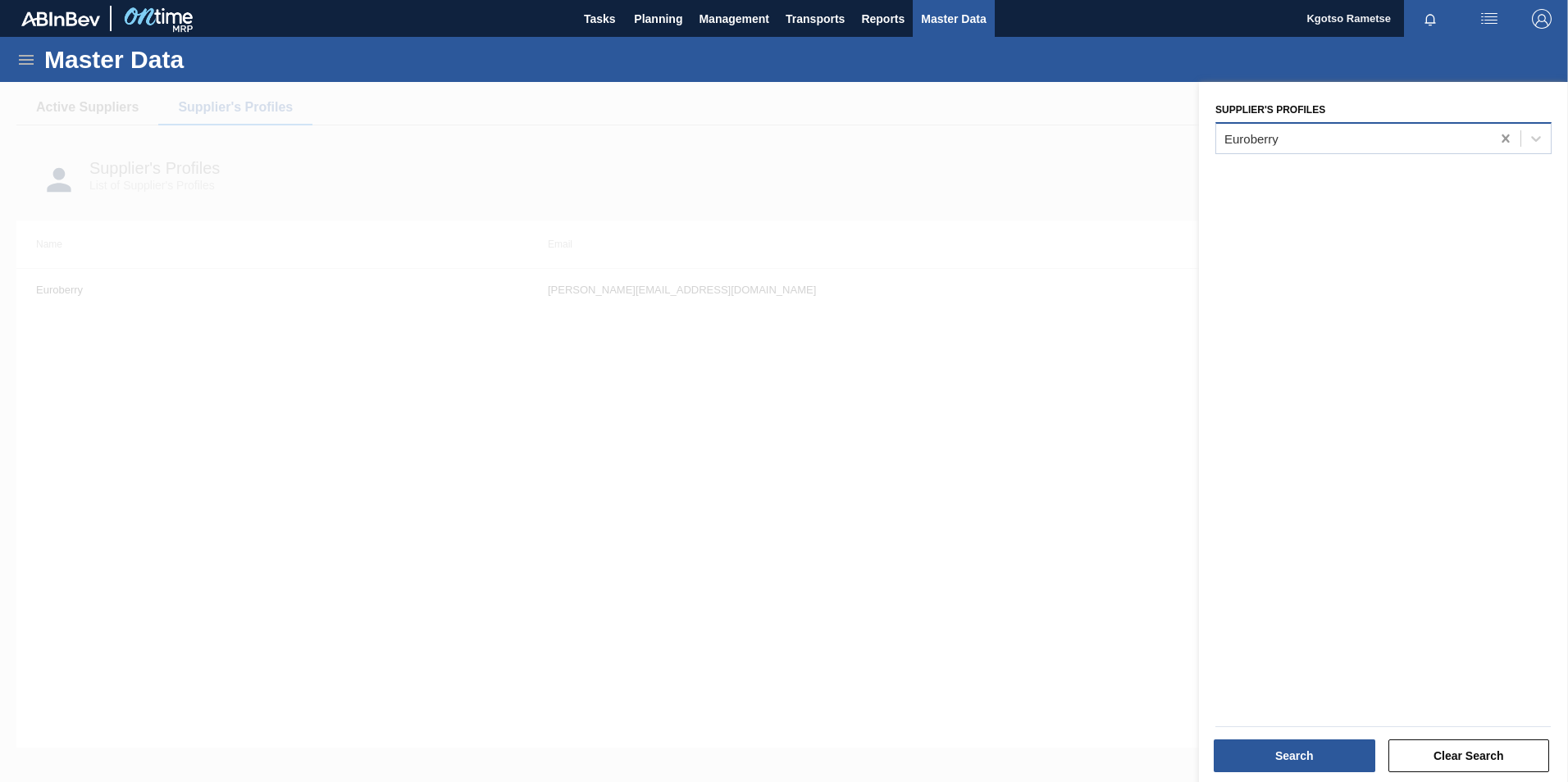
click at [1505, 143] on icon at bounding box center [1505, 138] width 16 height 16
click at [1336, 145] on div at bounding box center [1353, 138] width 274 height 24
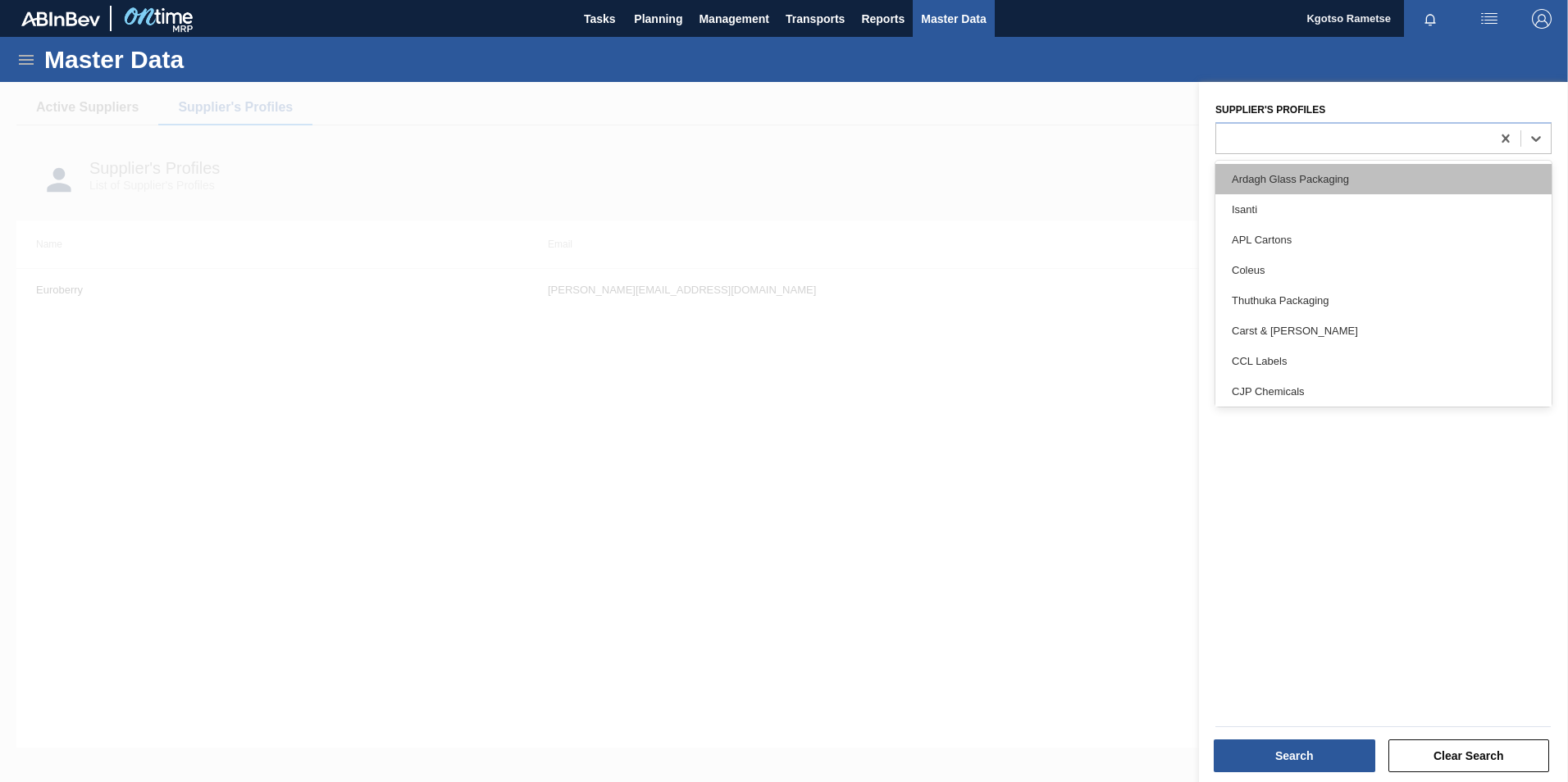
click at [1302, 177] on div "Ardagh Glass Packaging" at bounding box center [1384, 179] width 336 height 31
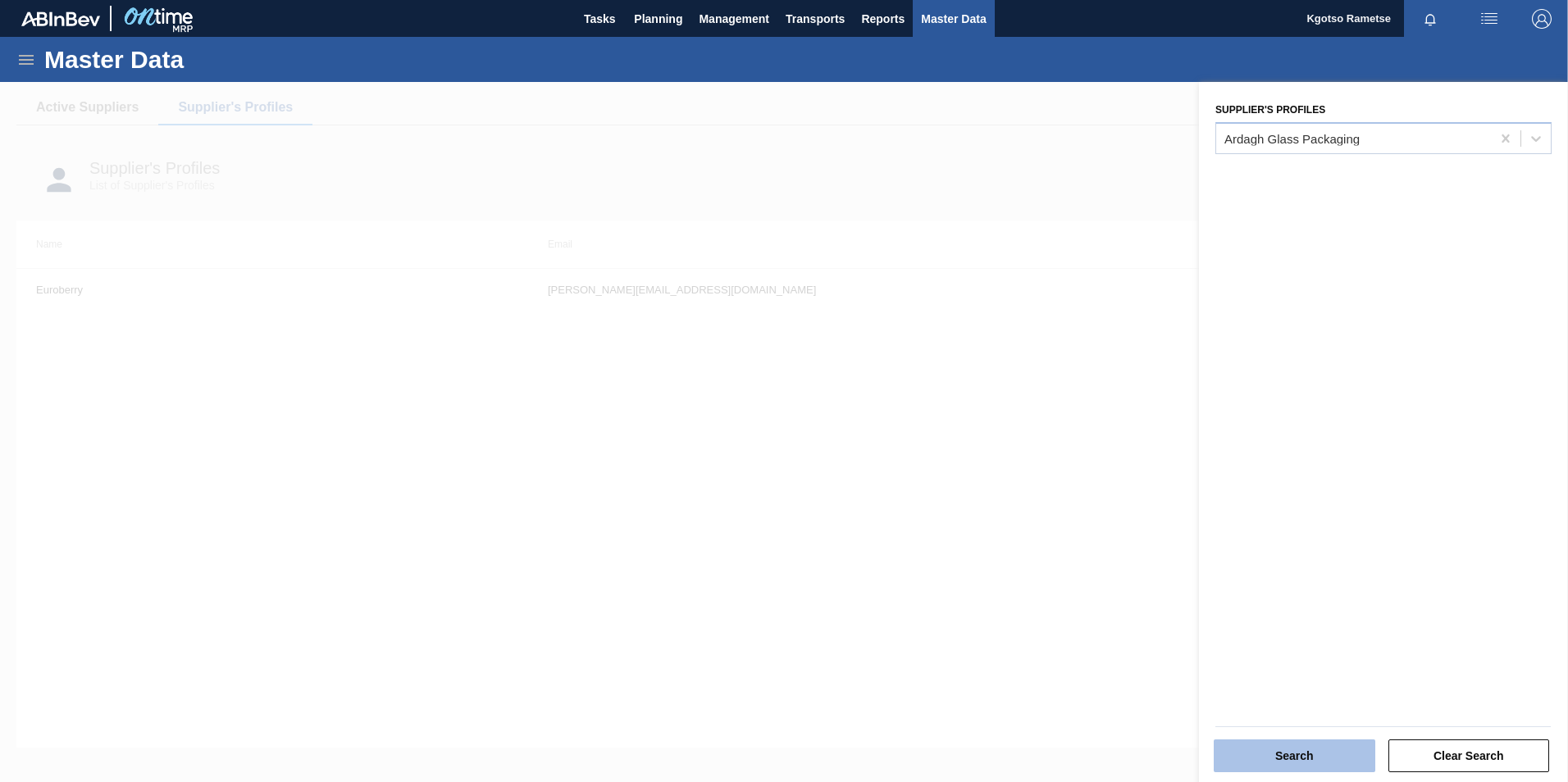
click at [1285, 745] on button "Search" at bounding box center [1294, 756] width 161 height 33
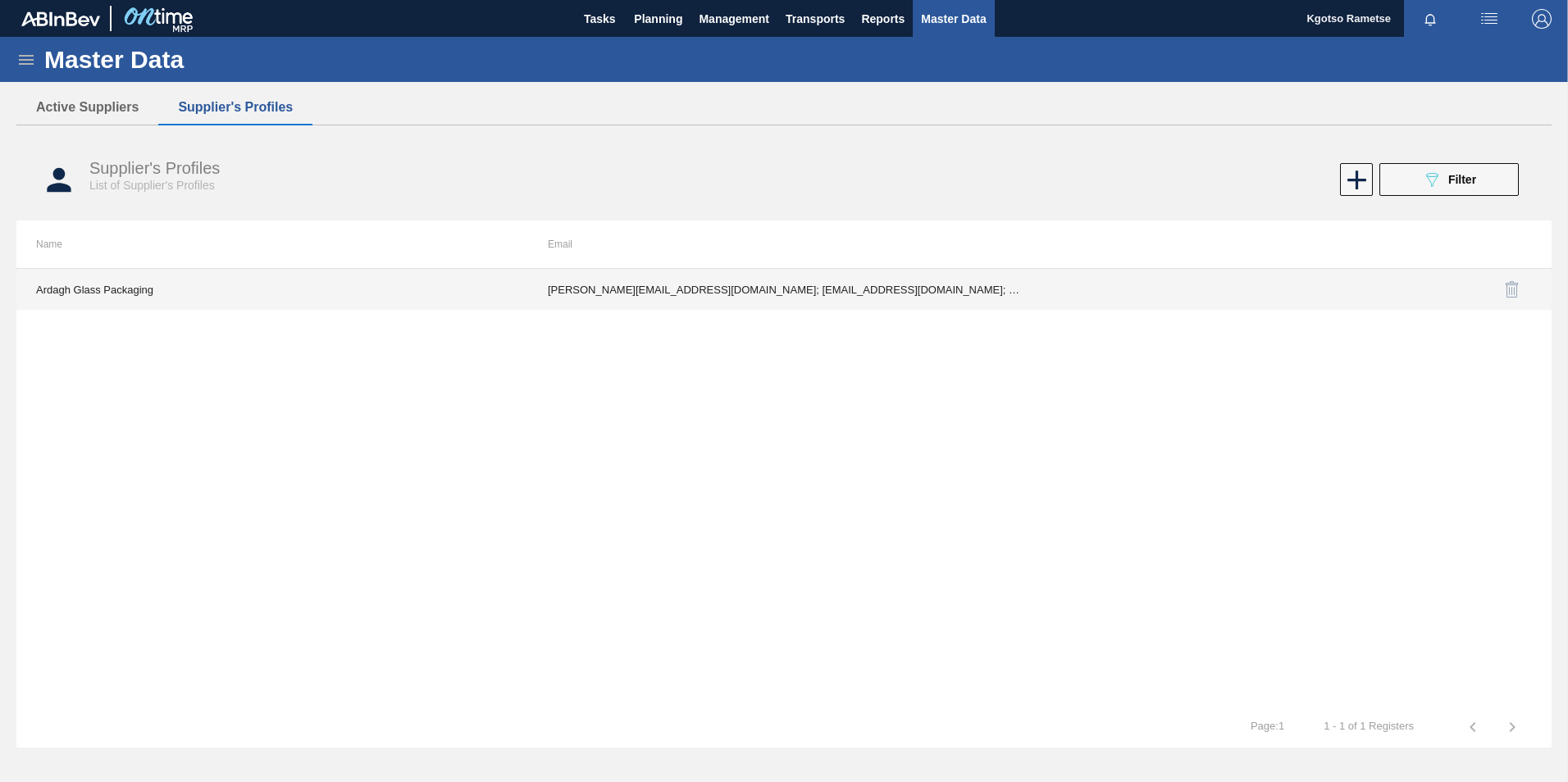
click at [938, 302] on td "Alessandro.Mayes@ardaghgroup.com; Ithi.Muteyi@ardaghgroup.com; Ofentse.Matekane…" at bounding box center [784, 290] width 511 height 41
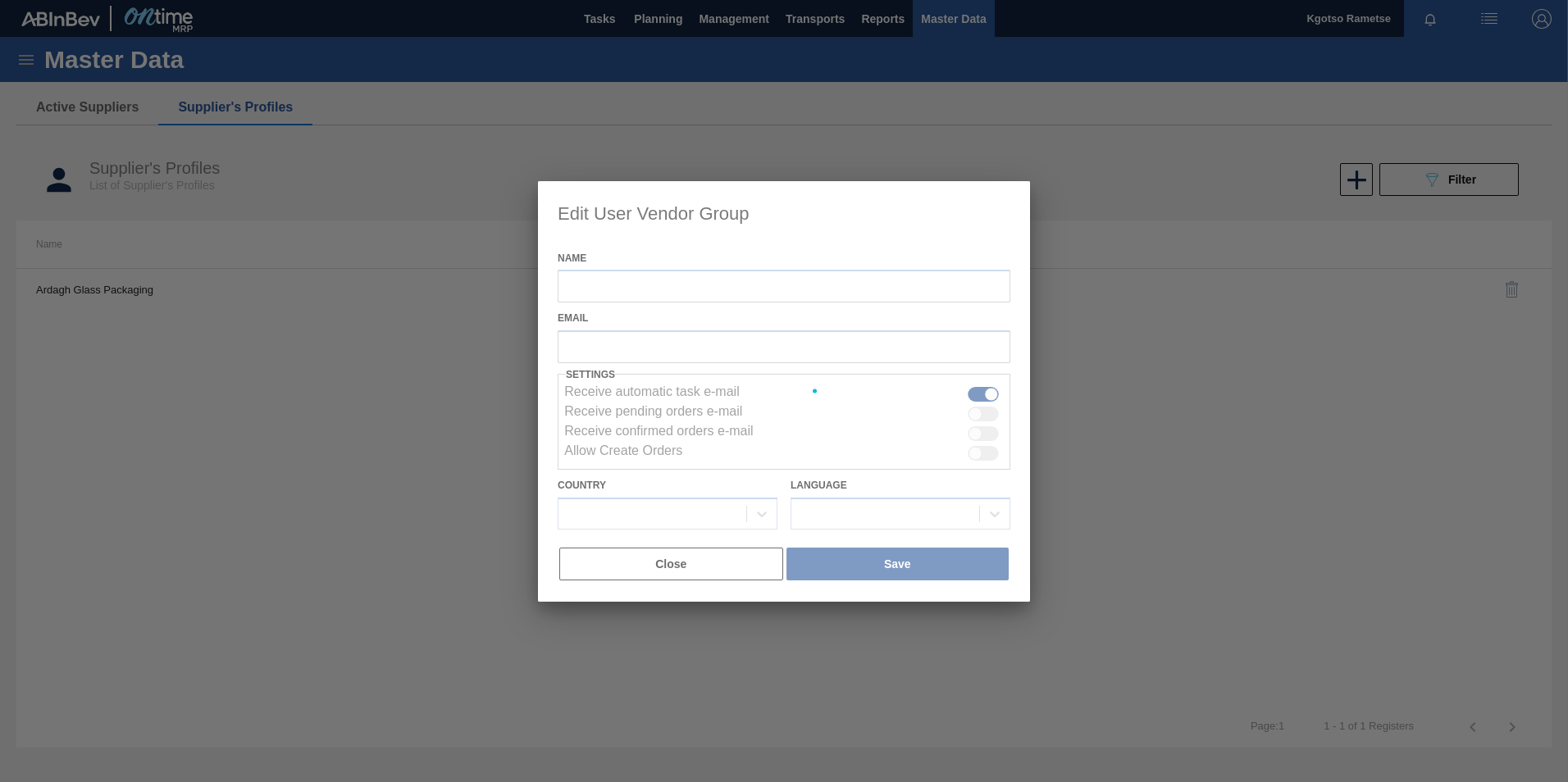
type input "Ardagh Glass Packaging"
checkbox input "true"
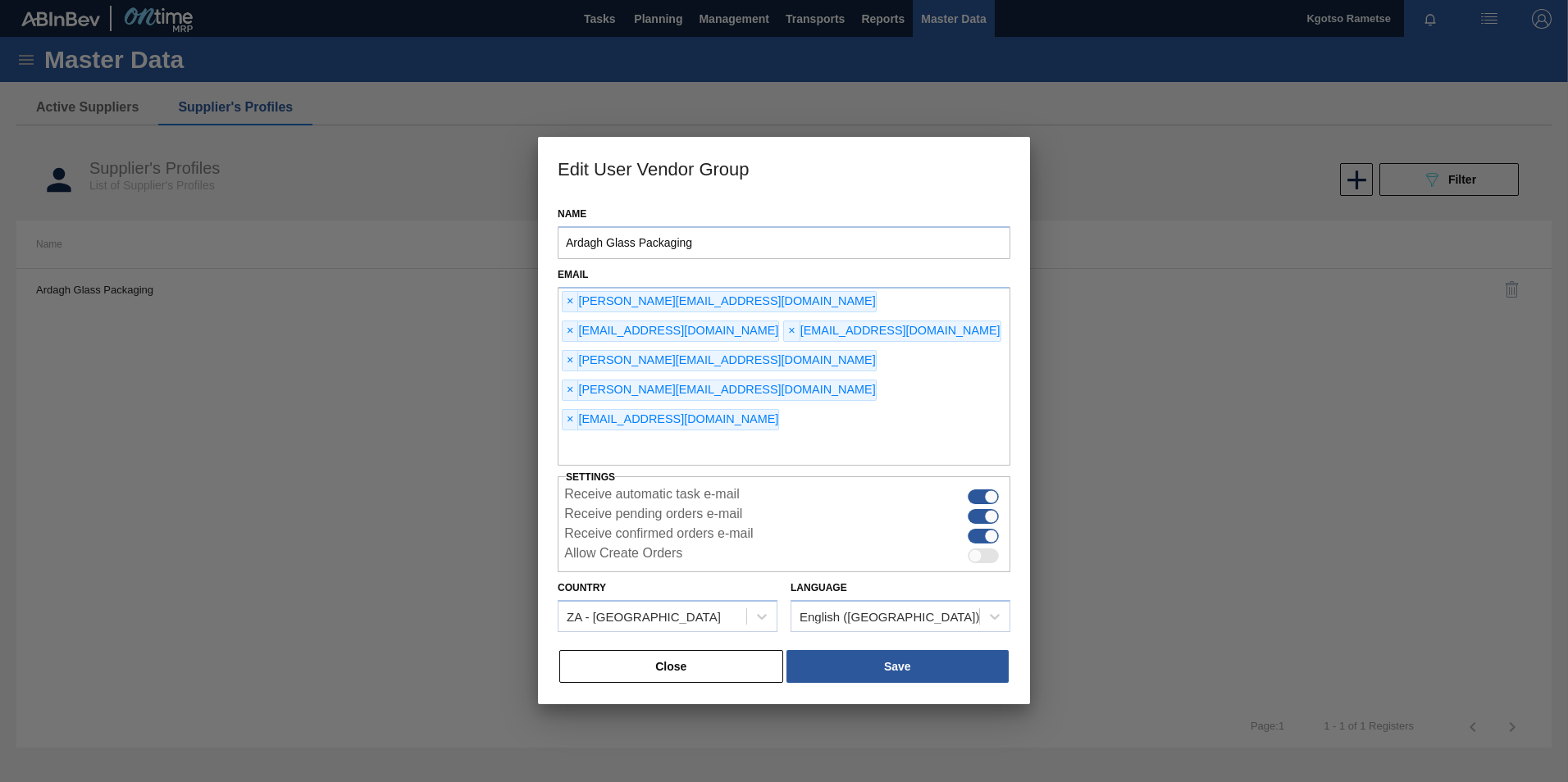
click at [770, 650] on button "Close" at bounding box center [671, 667] width 224 height 33
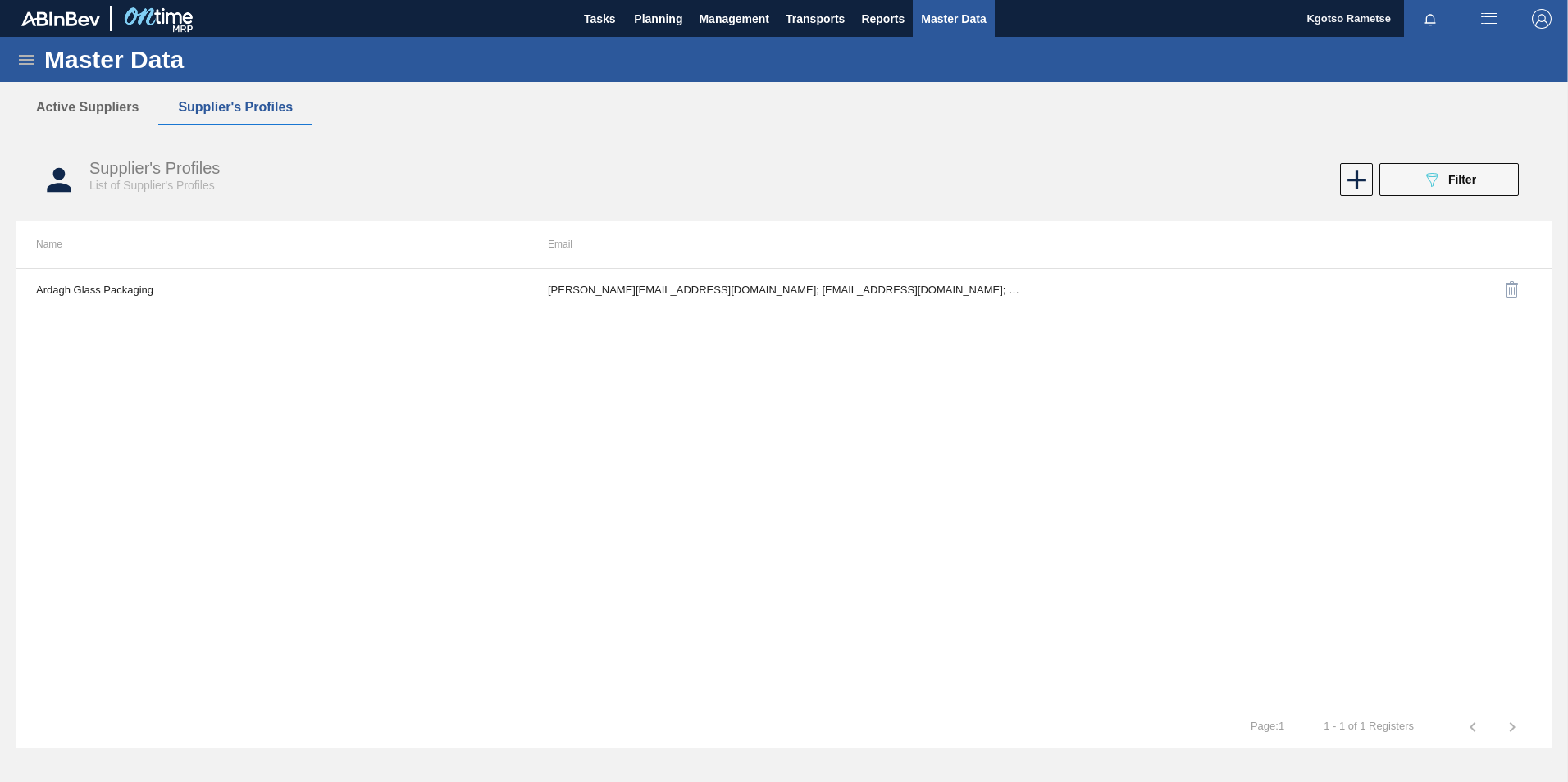
click at [1419, 192] on button "089F7B8B-B2A5-4AFE-B5C0-19BA573D28AC Filter" at bounding box center [1449, 179] width 139 height 33
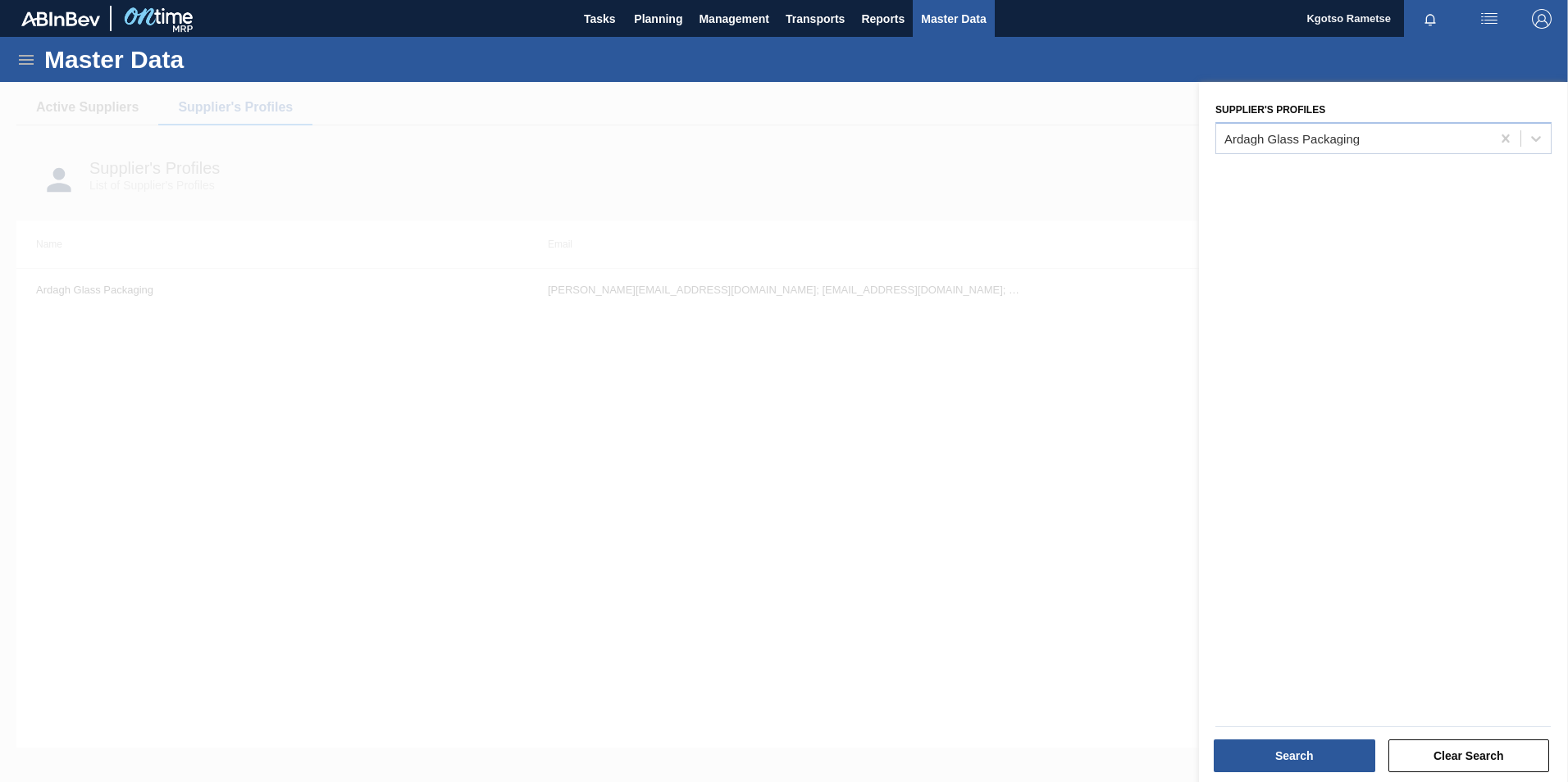
click at [1297, 154] on div "Supplier's Profiles Ardagh Glass Packaging" at bounding box center [1383, 434] width 369 height 704
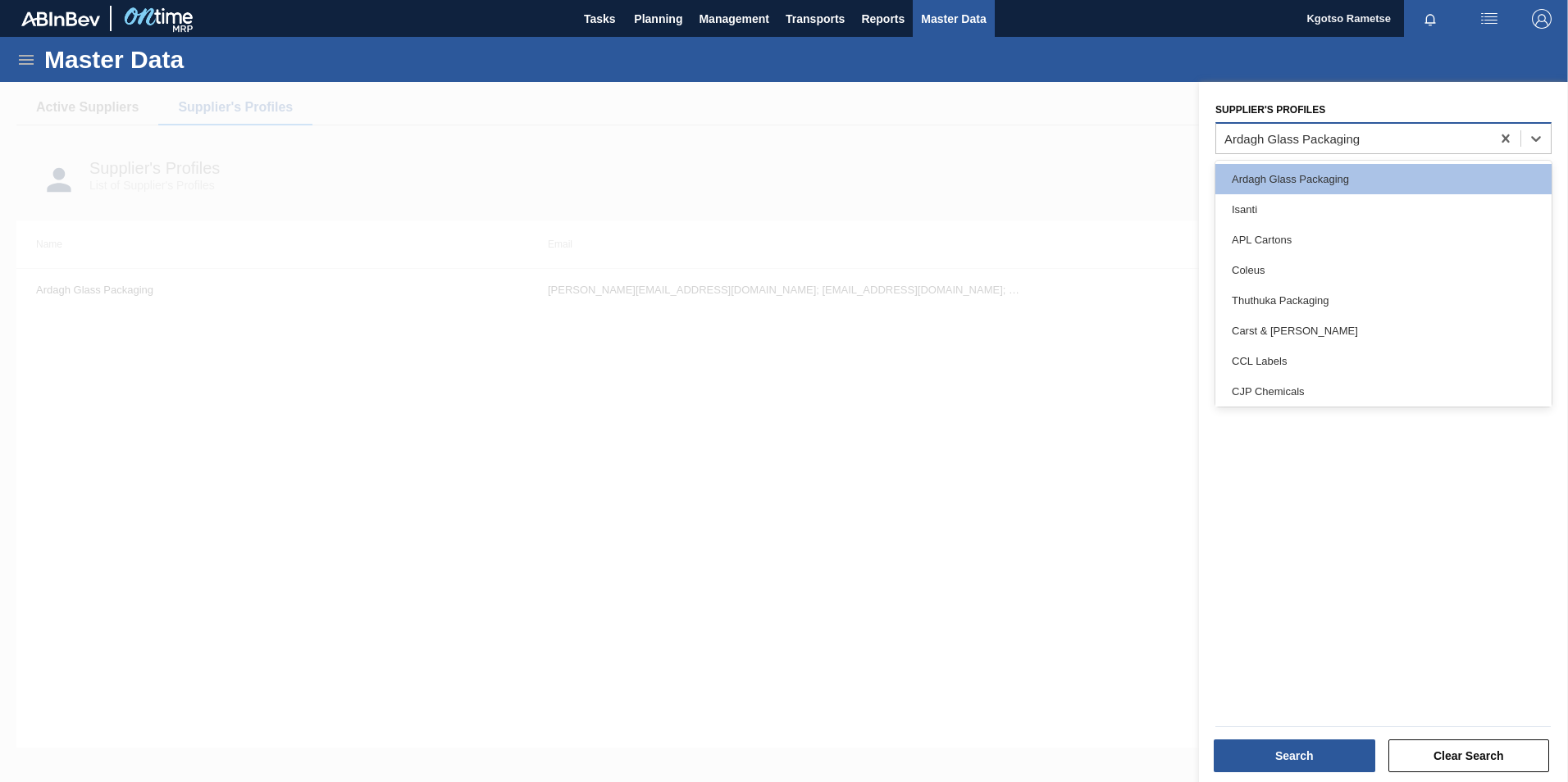
click at [1298, 143] on div "Ardagh Glass Packaging" at bounding box center [1291, 138] width 135 height 14
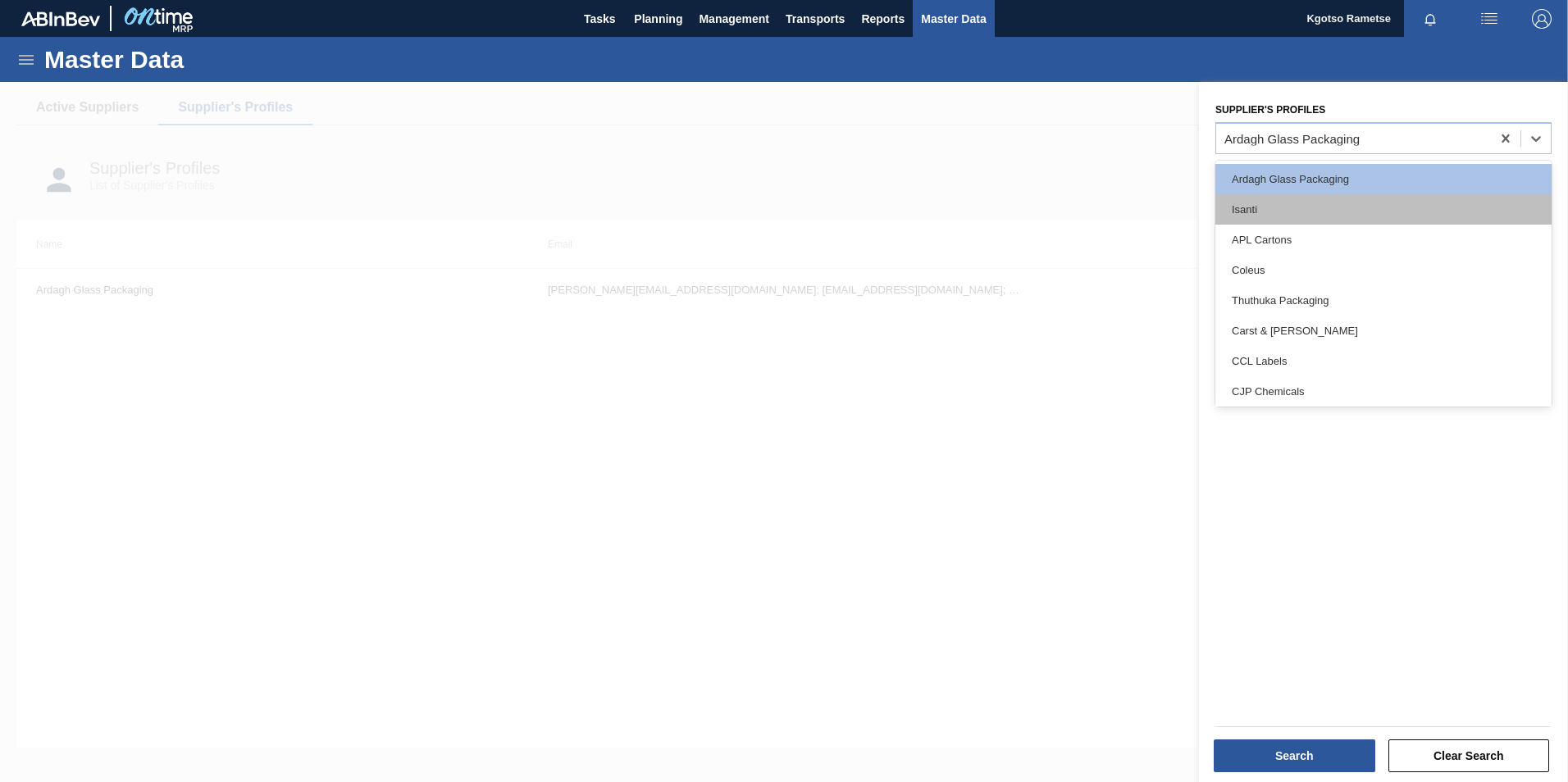
click at [1271, 205] on div "Isanti" at bounding box center [1384, 210] width 336 height 31
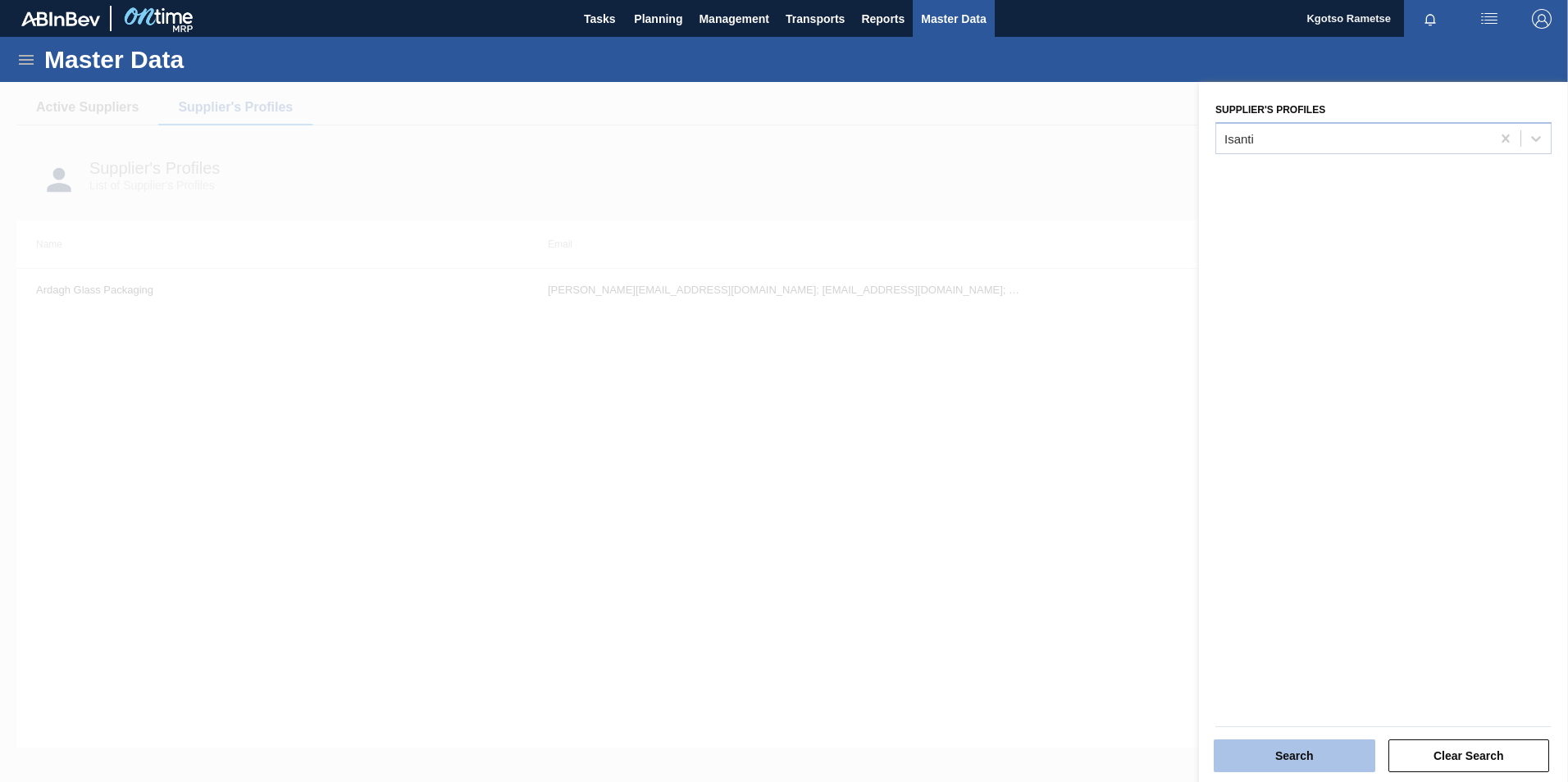
click at [1297, 741] on button "Search" at bounding box center [1294, 756] width 161 height 33
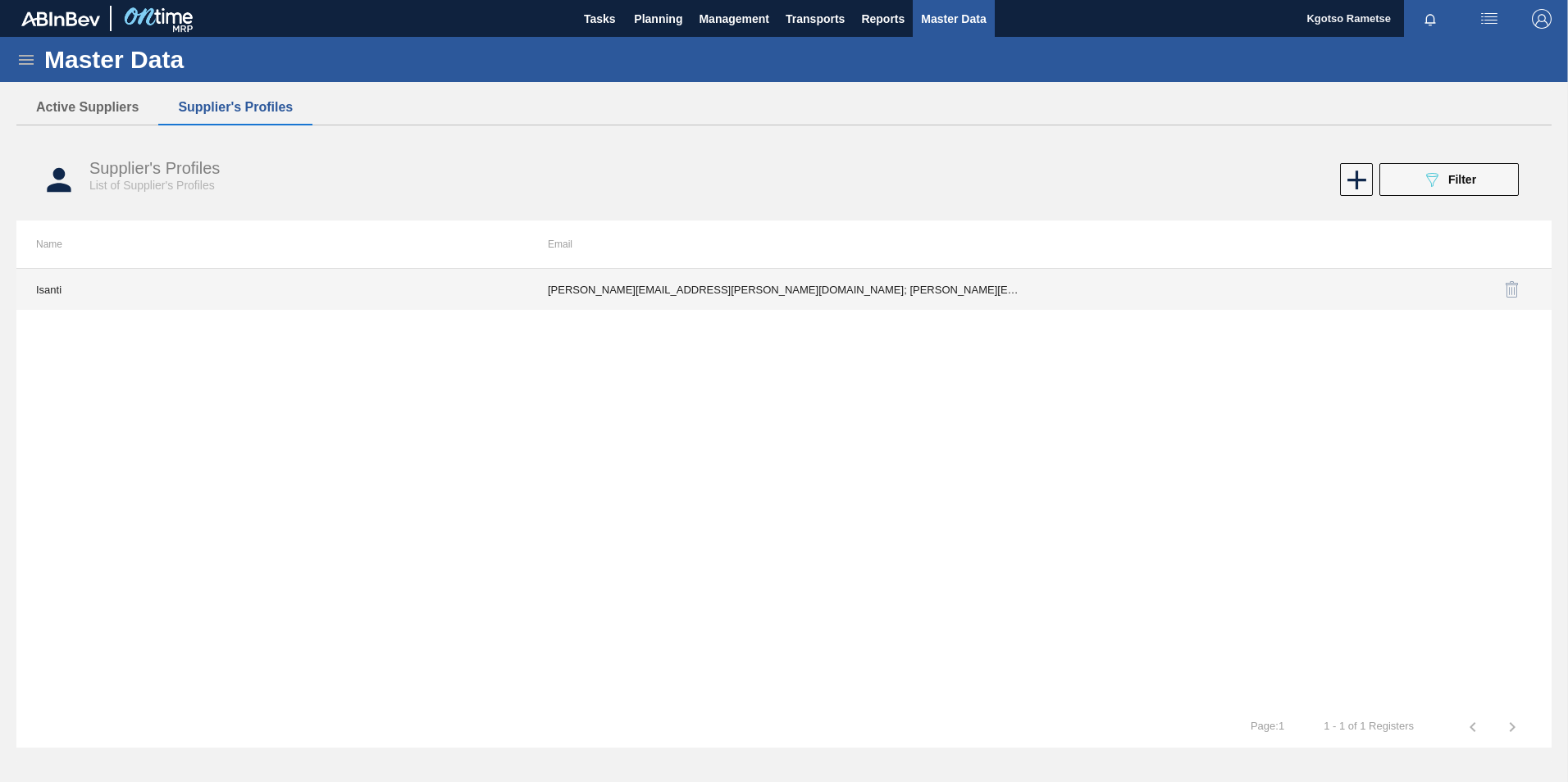
click at [826, 299] on td "[PERSON_NAME][EMAIL_ADDRESS][PERSON_NAME][DOMAIN_NAME]; [PERSON_NAME][EMAIL_ADD…" at bounding box center [784, 290] width 511 height 41
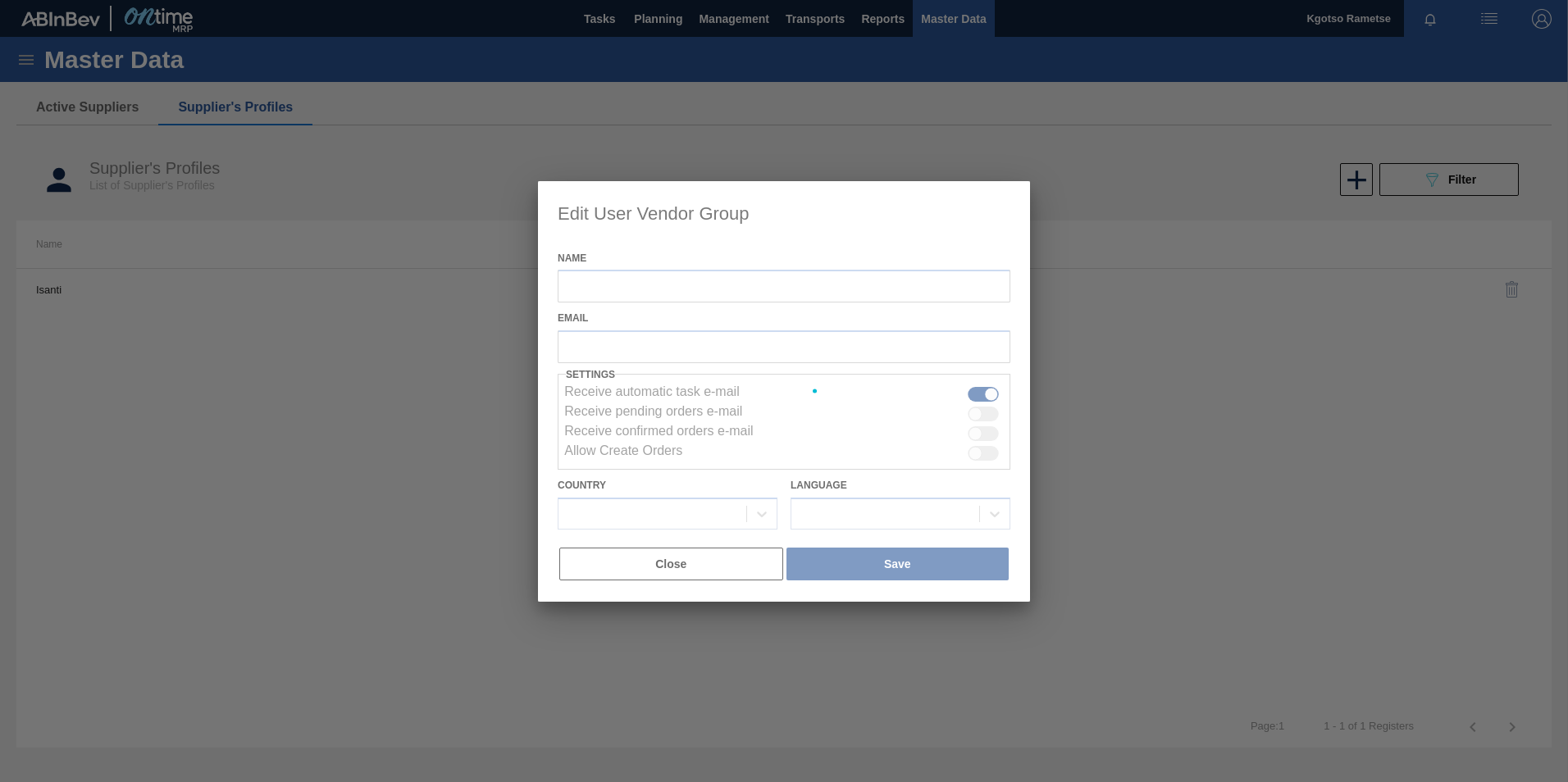
type input "Isanti"
checkbox input "true"
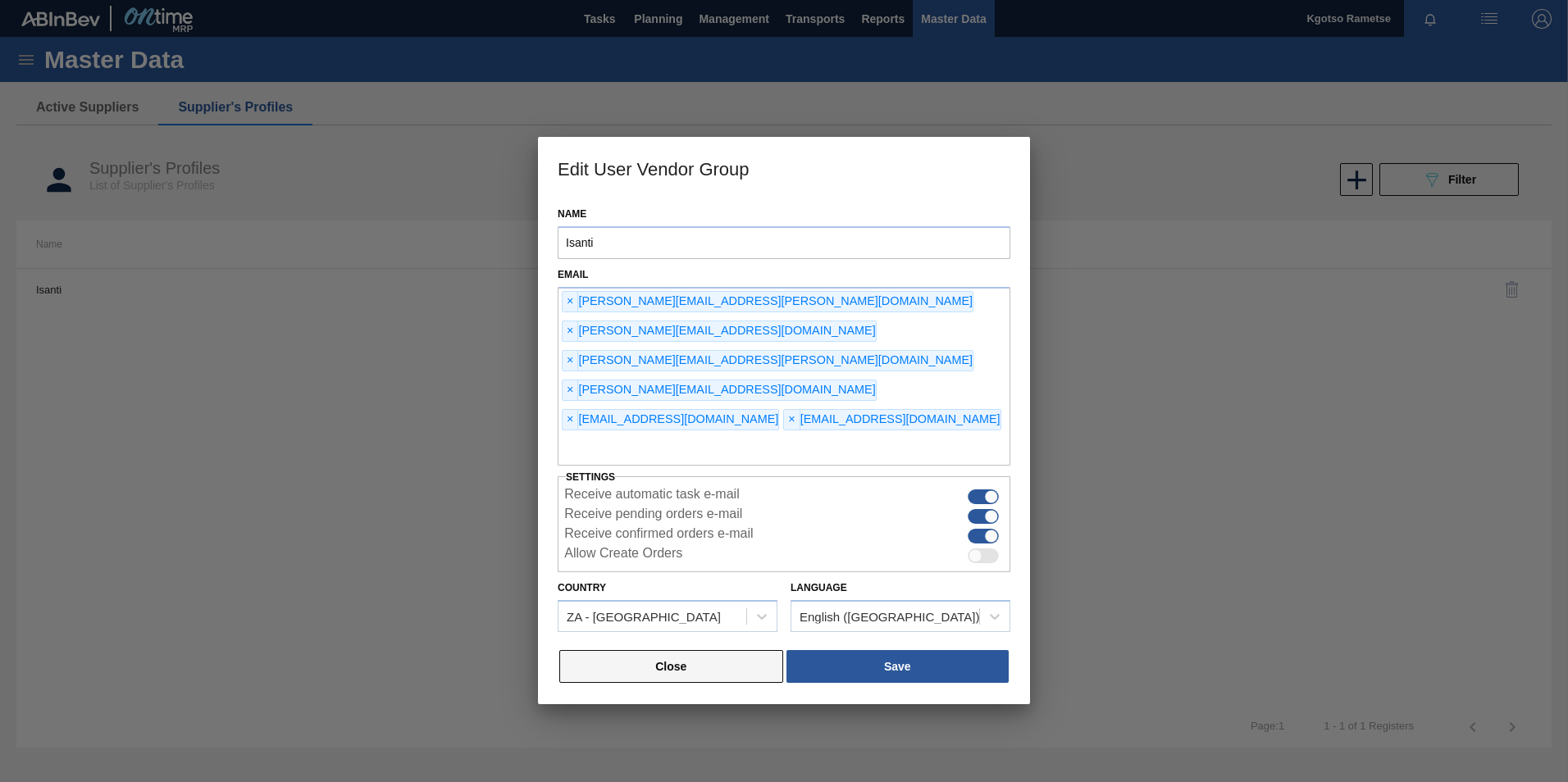
click at [723, 650] on button "Close" at bounding box center [671, 667] width 224 height 33
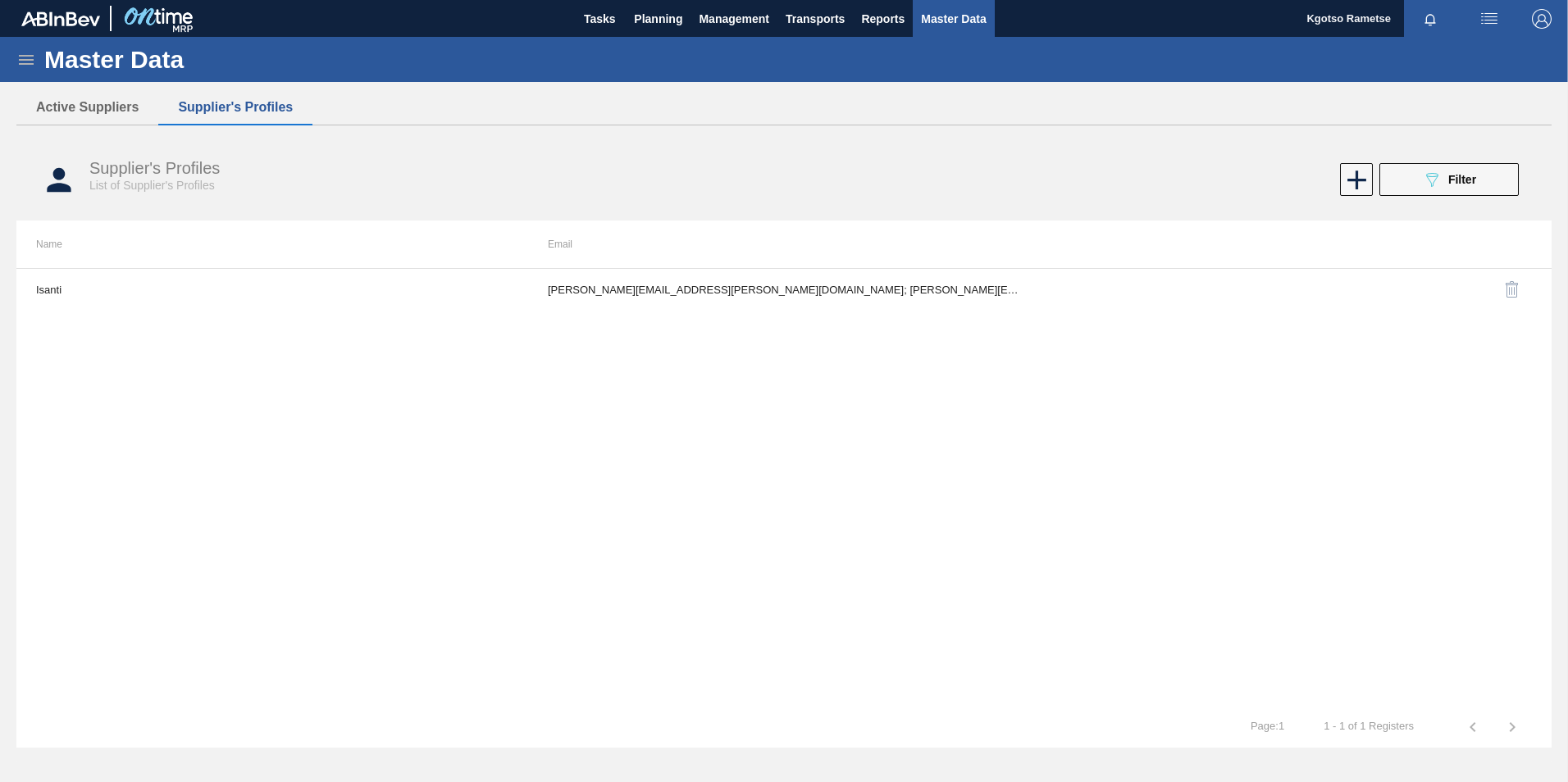
drag, startPoint x: 1420, startPoint y: 177, endPoint x: 1414, endPoint y: 184, distance: 9.2
click at [1421, 178] on button "089F7B8B-B2A5-4AFE-B5C0-19BA573D28AC Filter" at bounding box center [1449, 179] width 139 height 33
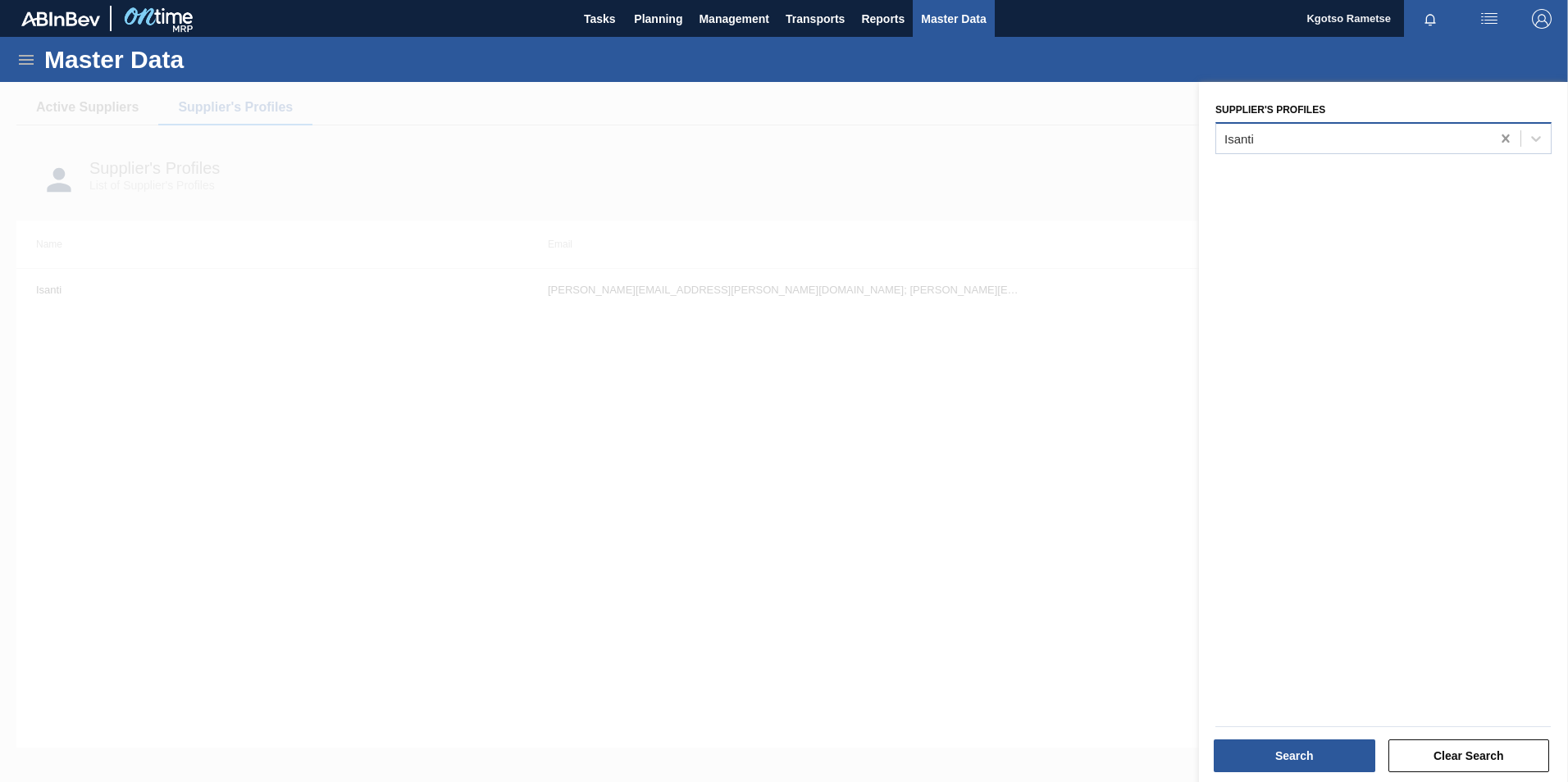
click at [1503, 143] on icon at bounding box center [1505, 138] width 16 height 16
click at [1402, 143] on div at bounding box center [1353, 138] width 274 height 24
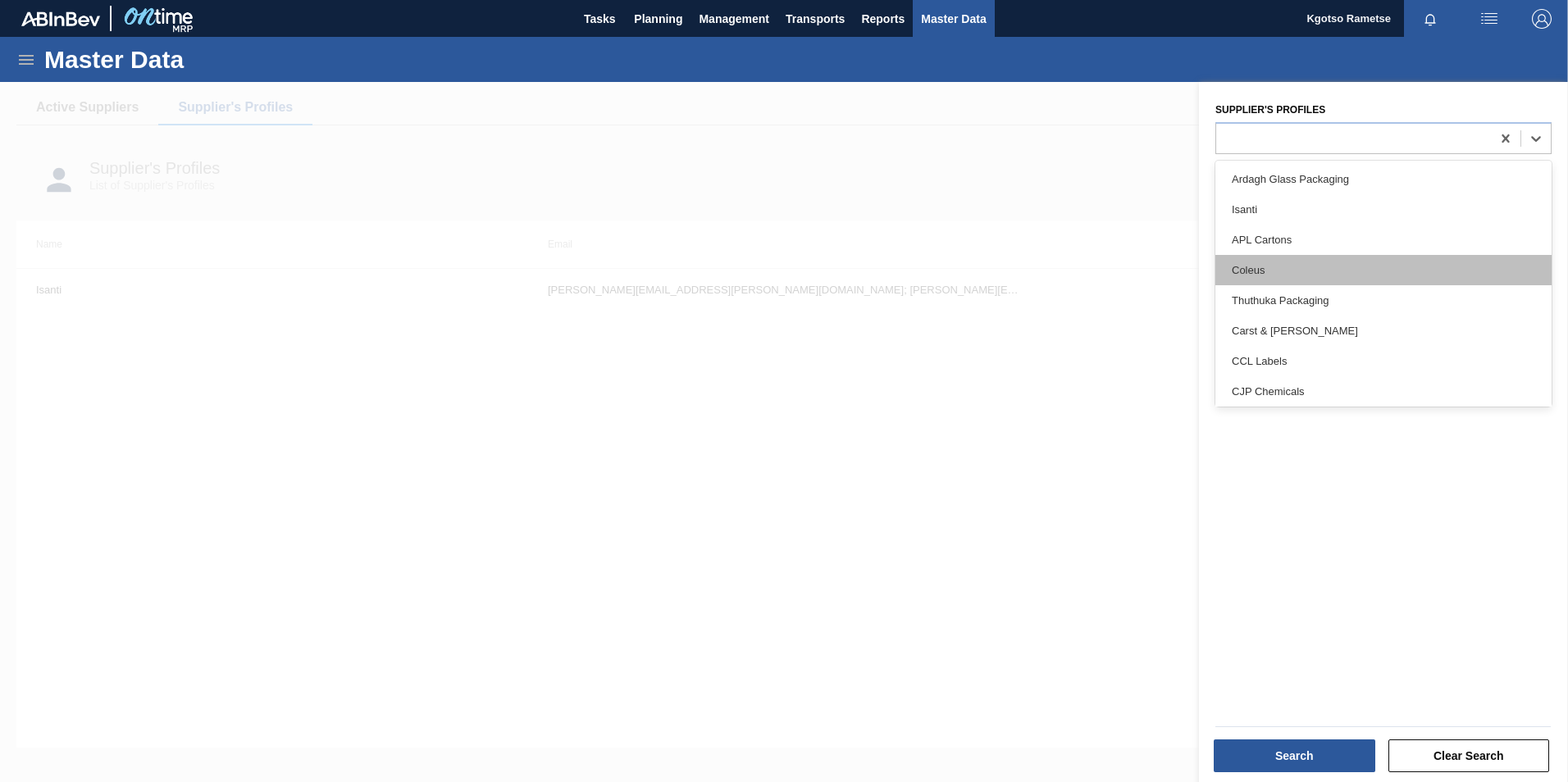
click at [1286, 273] on div "Coleus" at bounding box center [1384, 270] width 336 height 31
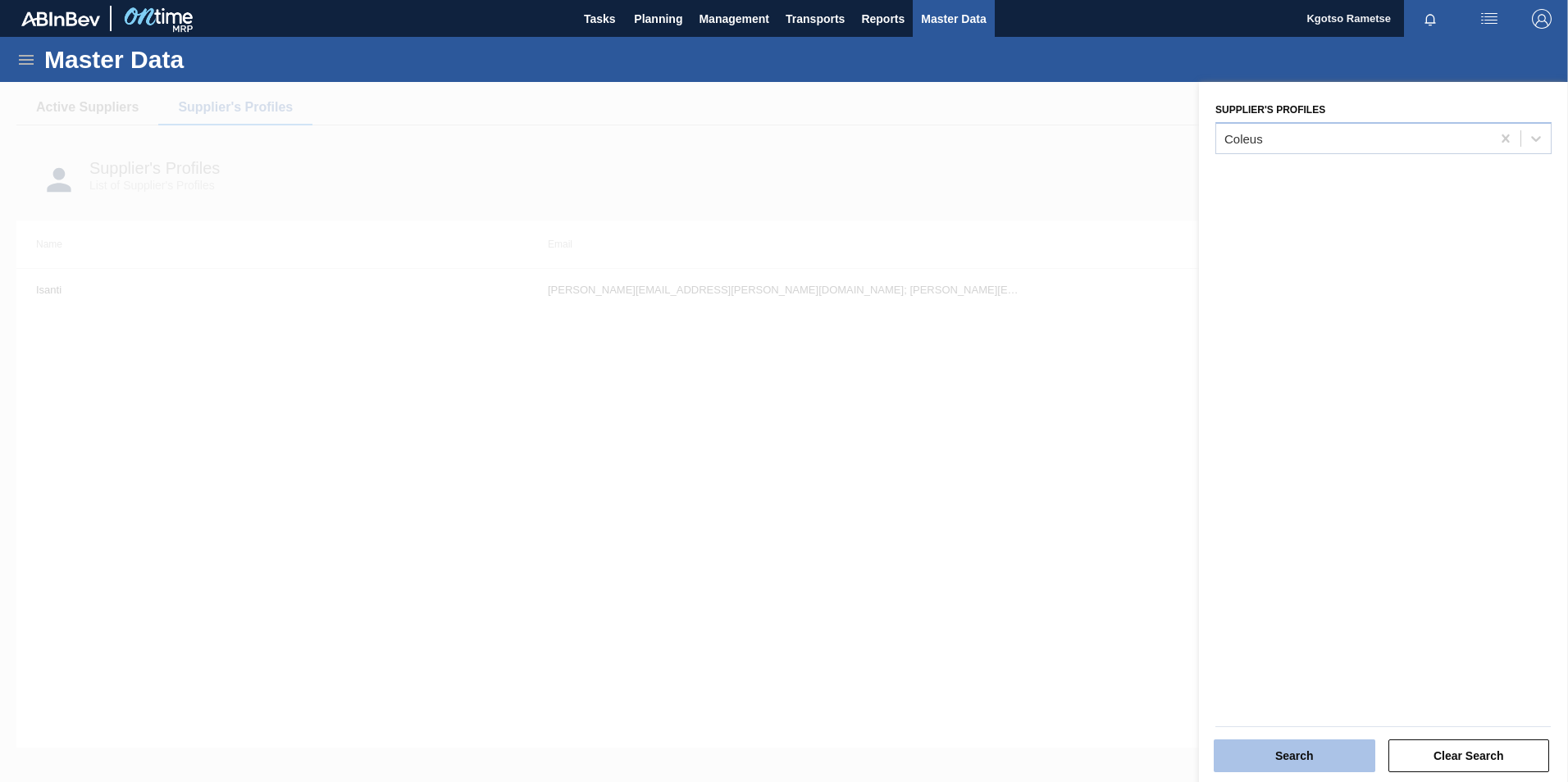
click at [1309, 747] on button "Search" at bounding box center [1294, 756] width 161 height 33
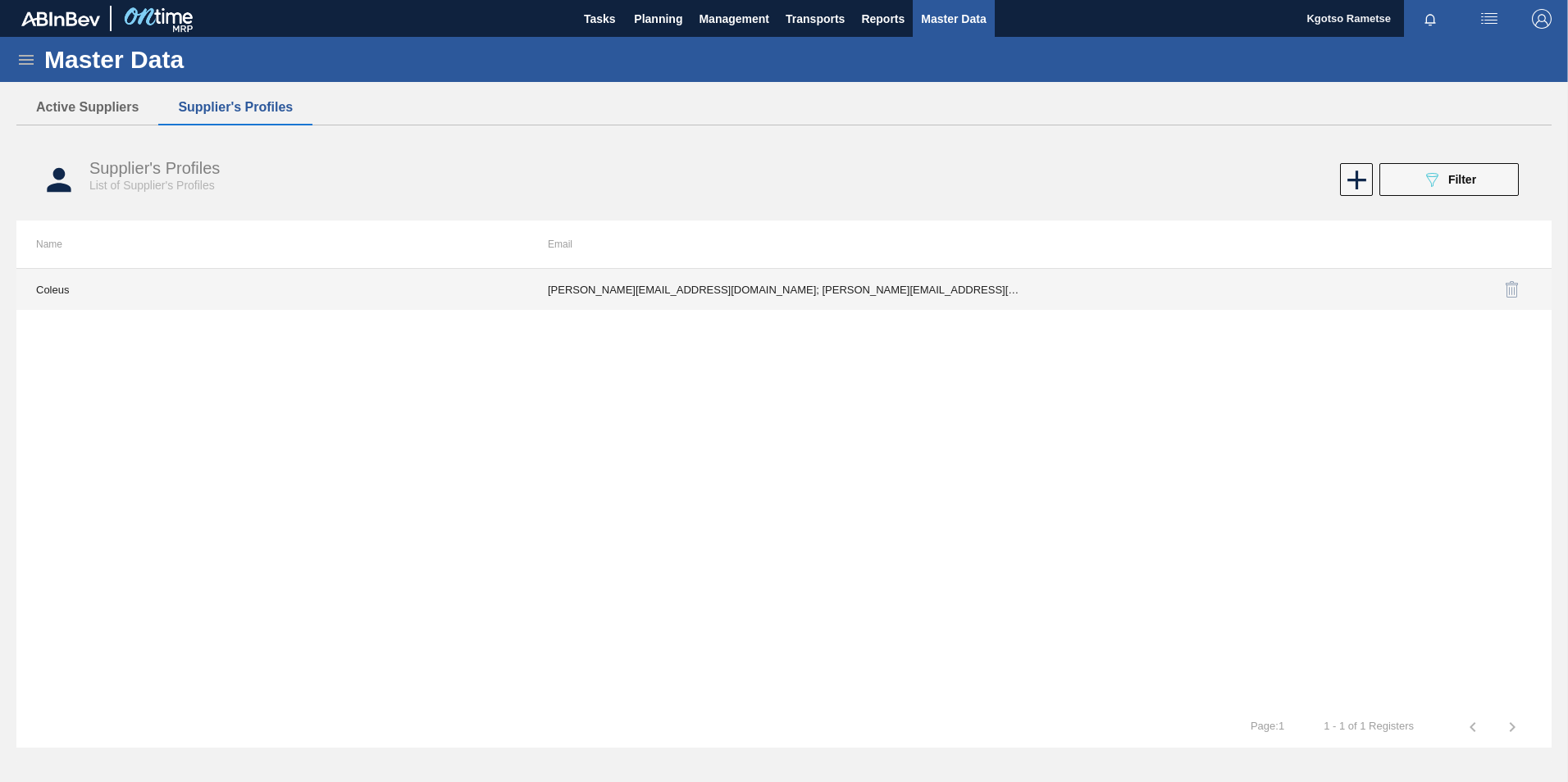
click at [894, 300] on td "[PERSON_NAME][EMAIL_ADDRESS][DOMAIN_NAME]; [PERSON_NAME][EMAIL_ADDRESS][PERSON_…" at bounding box center [784, 290] width 511 height 41
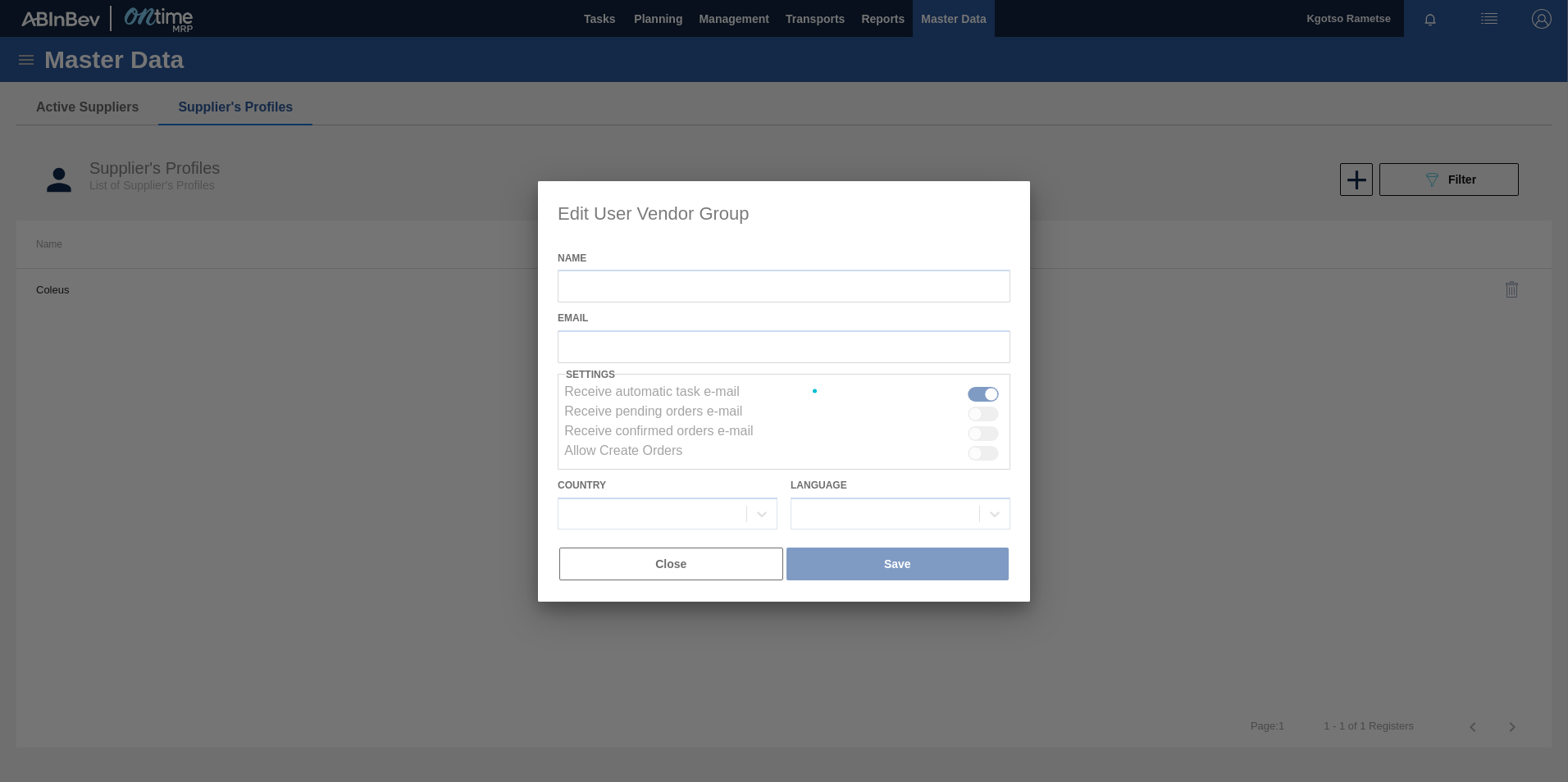
type input "Coleus"
checkbox input "true"
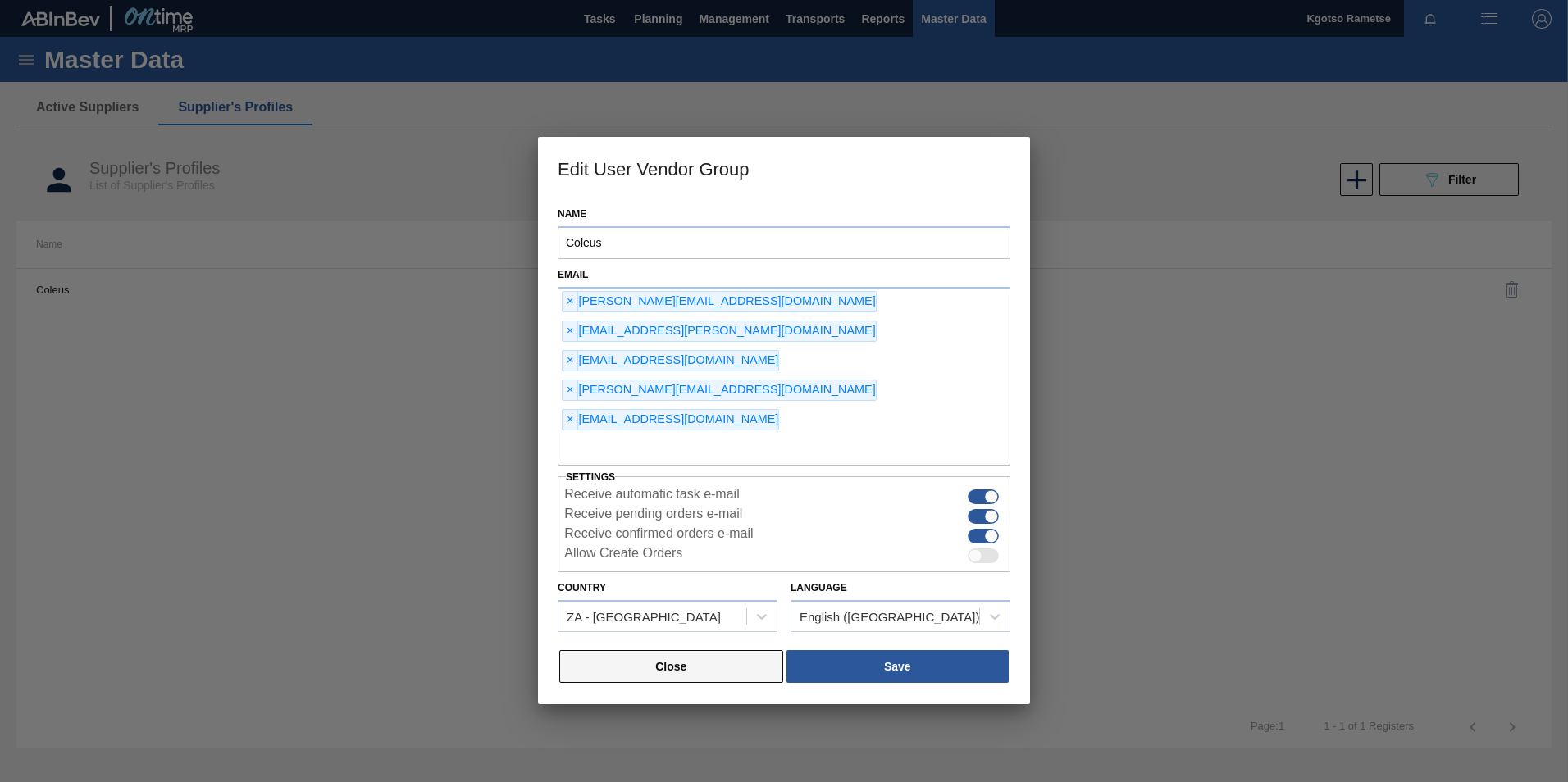
click at [731, 650] on button "Close" at bounding box center [671, 667] width 224 height 33
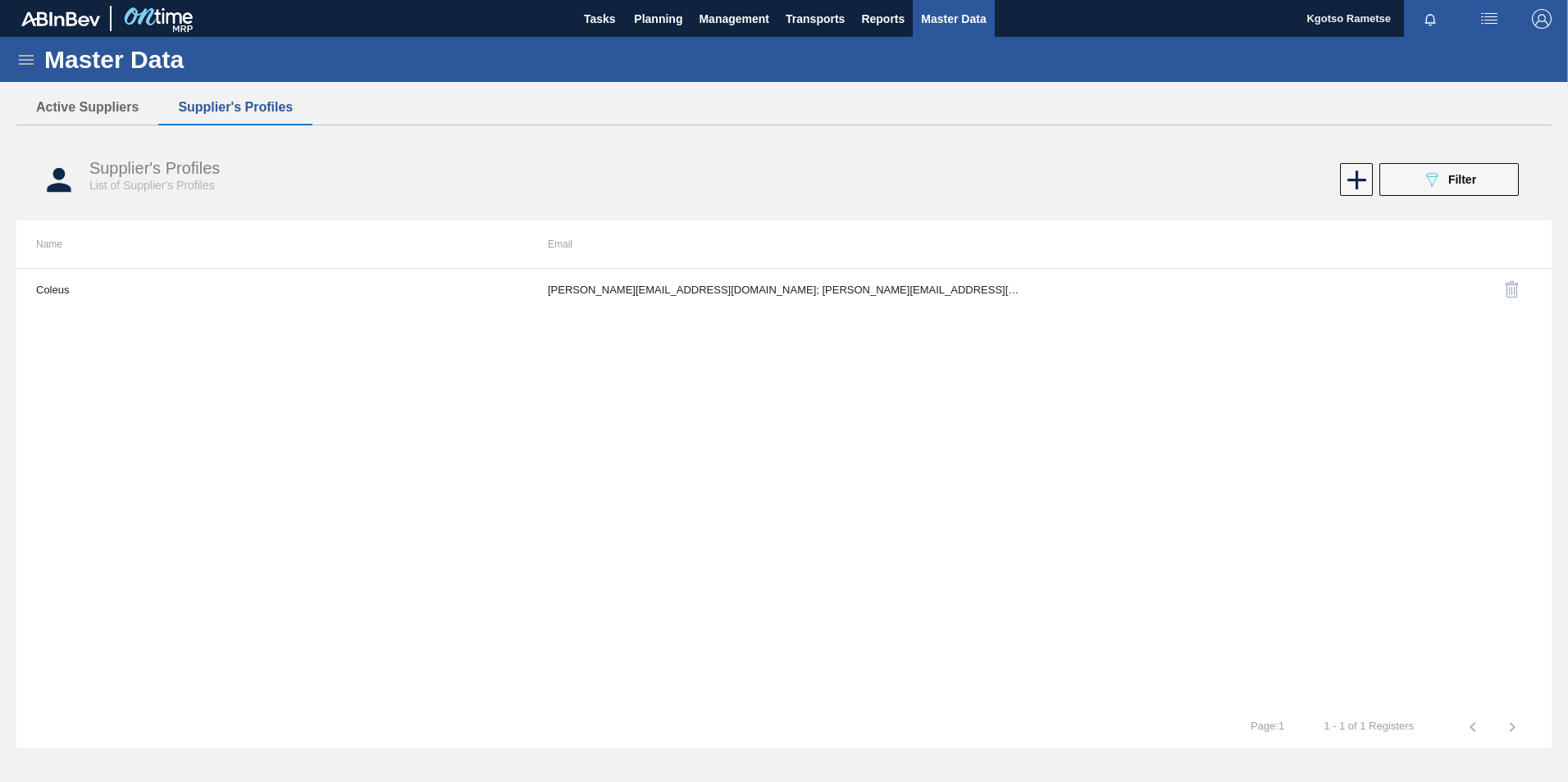
click at [1432, 176] on icon "089F7B8B-B2A5-4AFE-B5C0-19BA573D28AC" at bounding box center [1431, 179] width 20 height 20
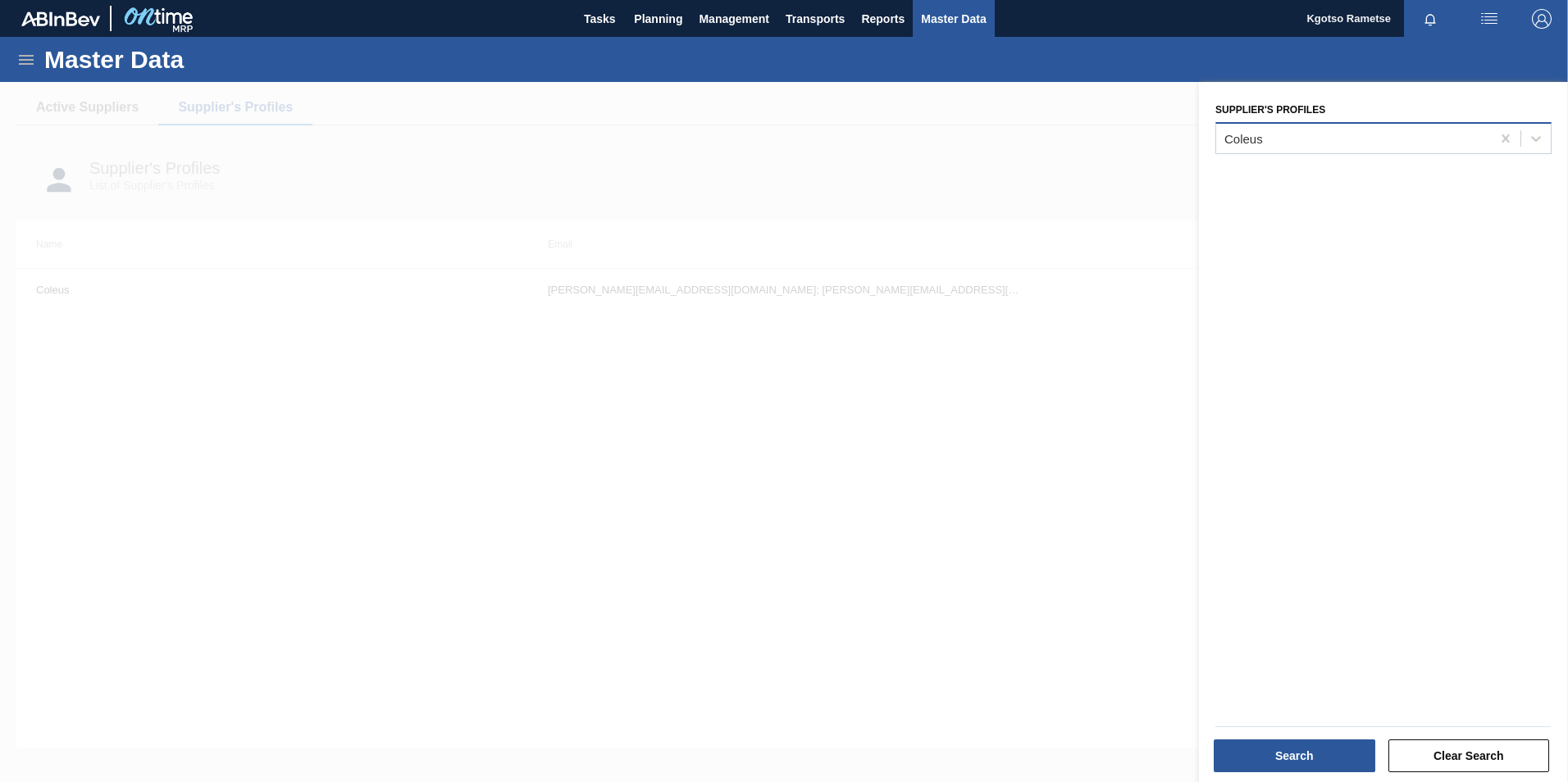
click at [1364, 143] on div "Coleus" at bounding box center [1353, 138] width 274 height 24
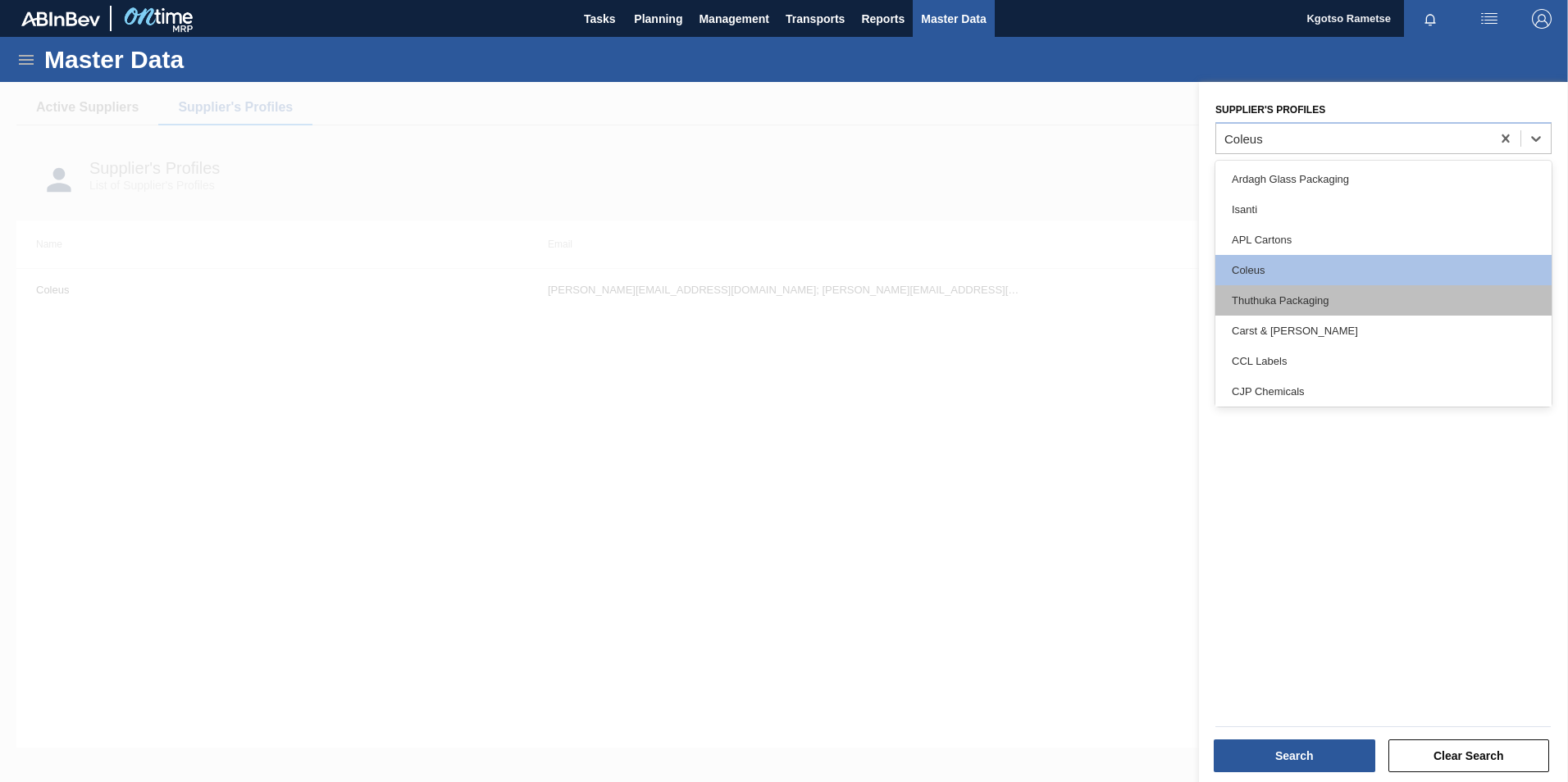
click at [1311, 308] on div "Thuthuka Packaging" at bounding box center [1384, 301] width 336 height 31
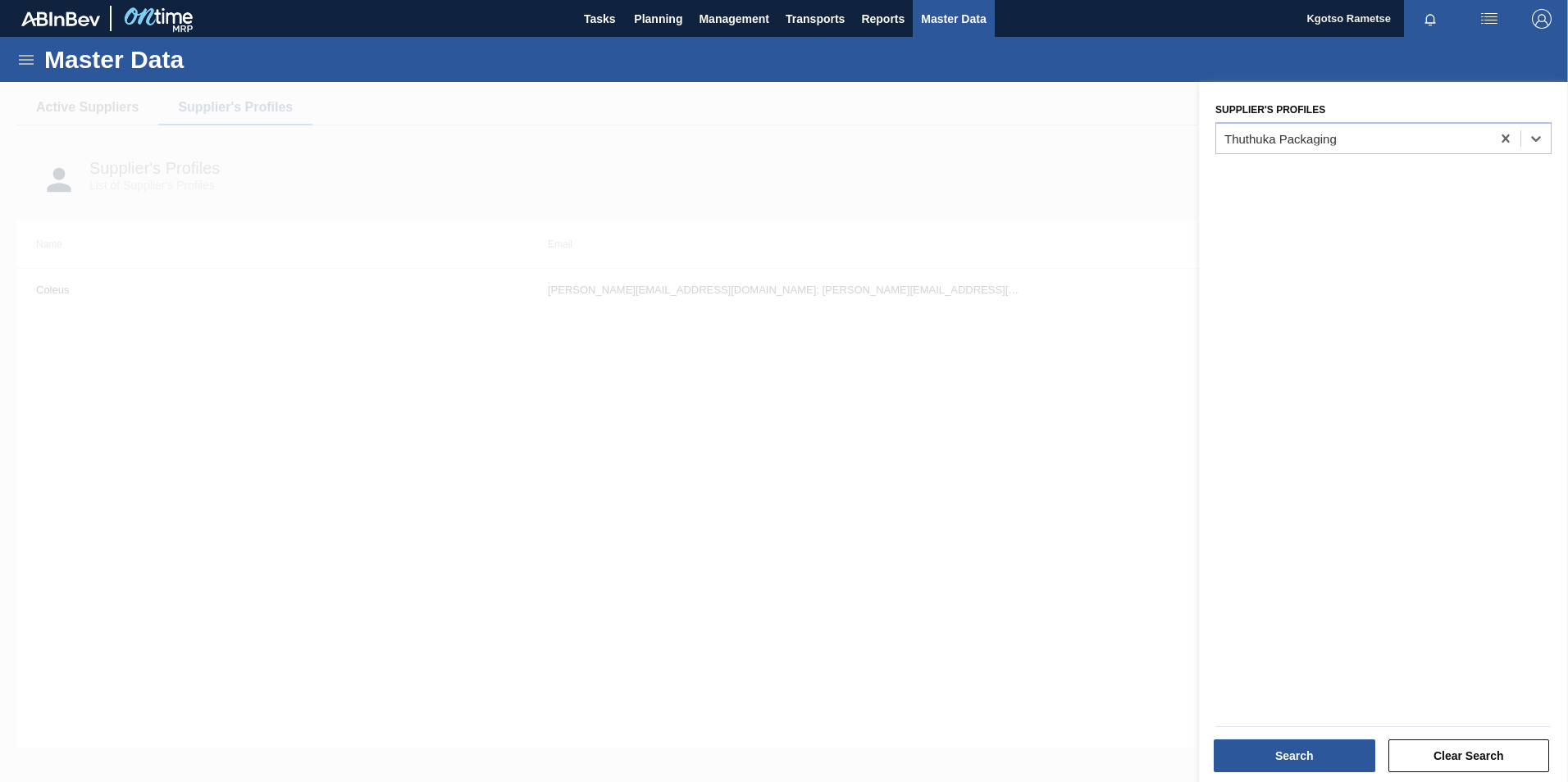
click at [1320, 736] on div "Search Clear Search" at bounding box center [1383, 753] width 348 height 40
click at [1280, 759] on button "Search" at bounding box center [1294, 756] width 161 height 33
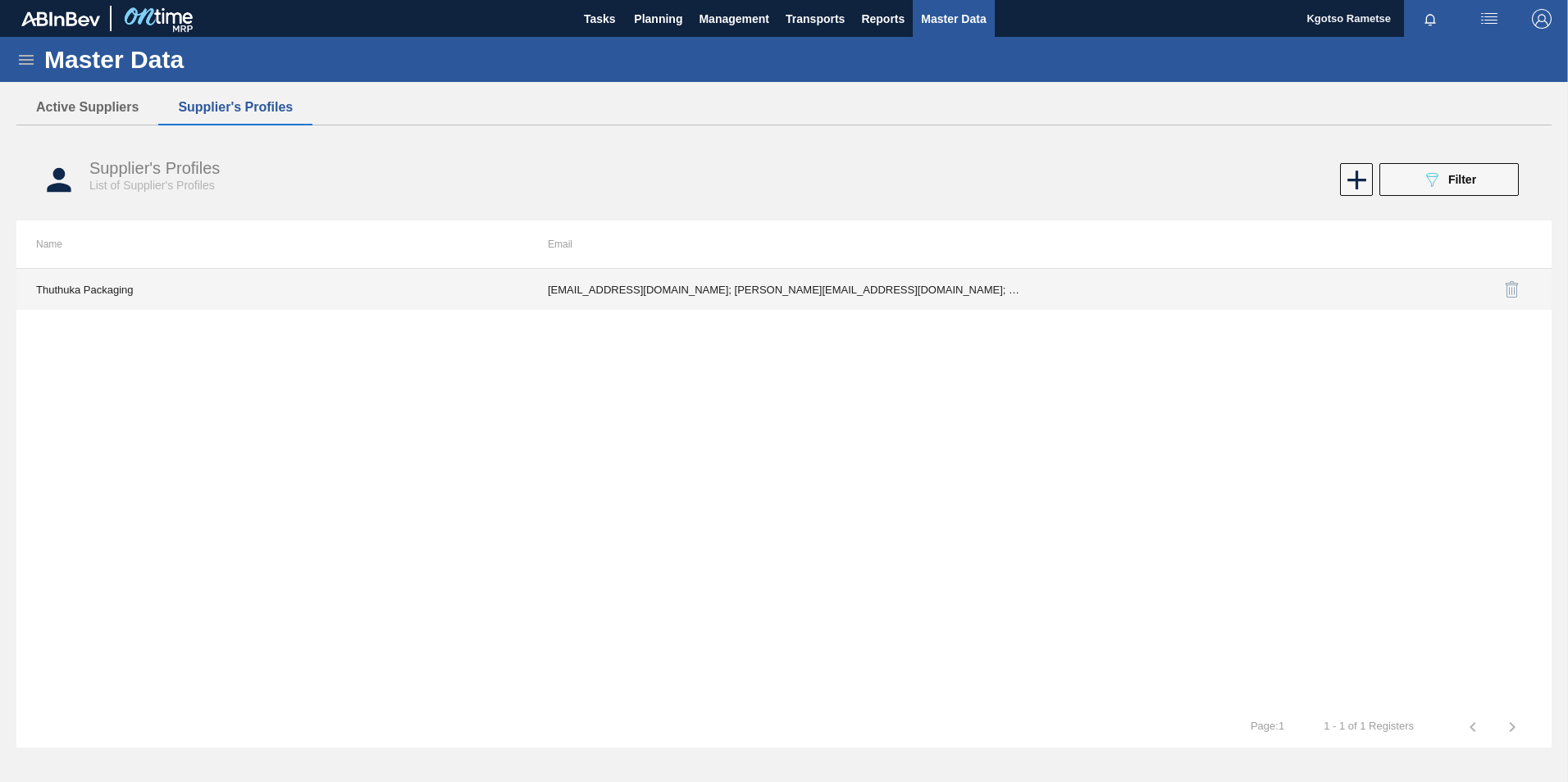
click at [938, 286] on td "ianc@thuthukapack.co.za; priscilla@thuthukapack.co.za; sthabiso.mhlongo24@gmail…" at bounding box center [784, 290] width 511 height 41
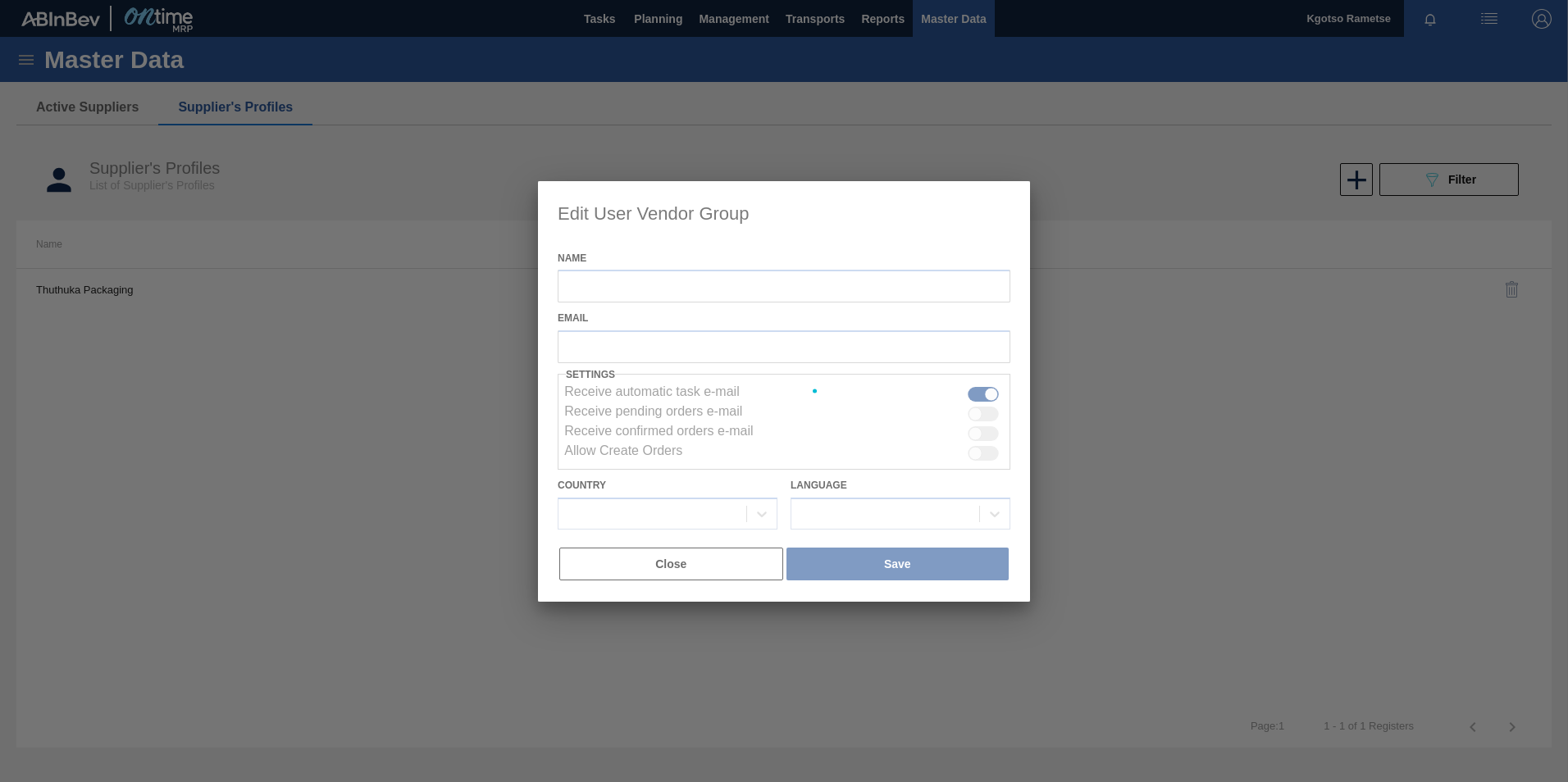
type input "Thuthuka Packaging"
checkbox input "true"
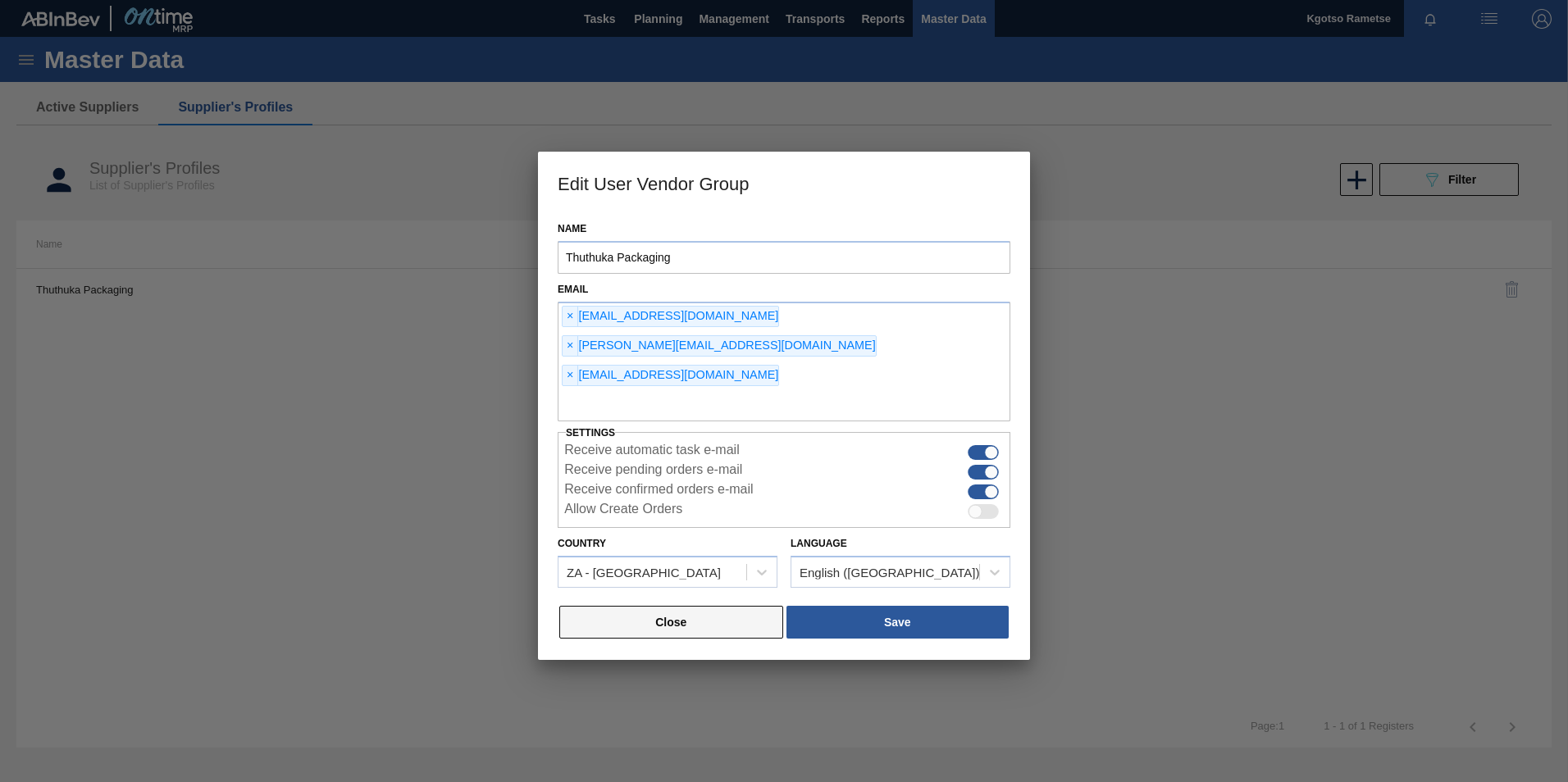
click at [761, 605] on button "Close" at bounding box center [671, 622] width 224 height 33
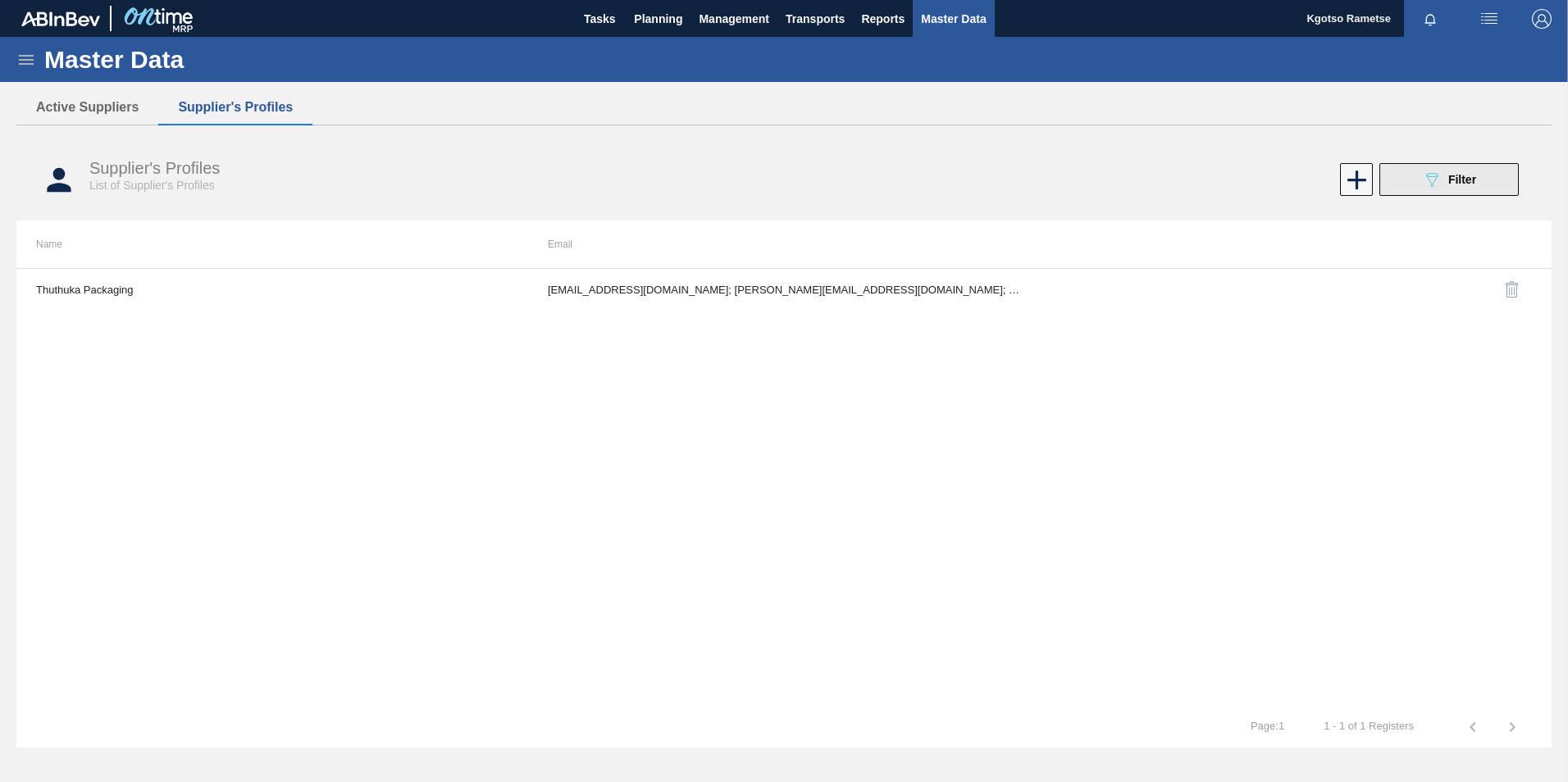
click at [1475, 187] on div "089F7B8B-B2A5-4AFE-B5C0-19BA573D28AC Filter" at bounding box center [1449, 179] width 54 height 20
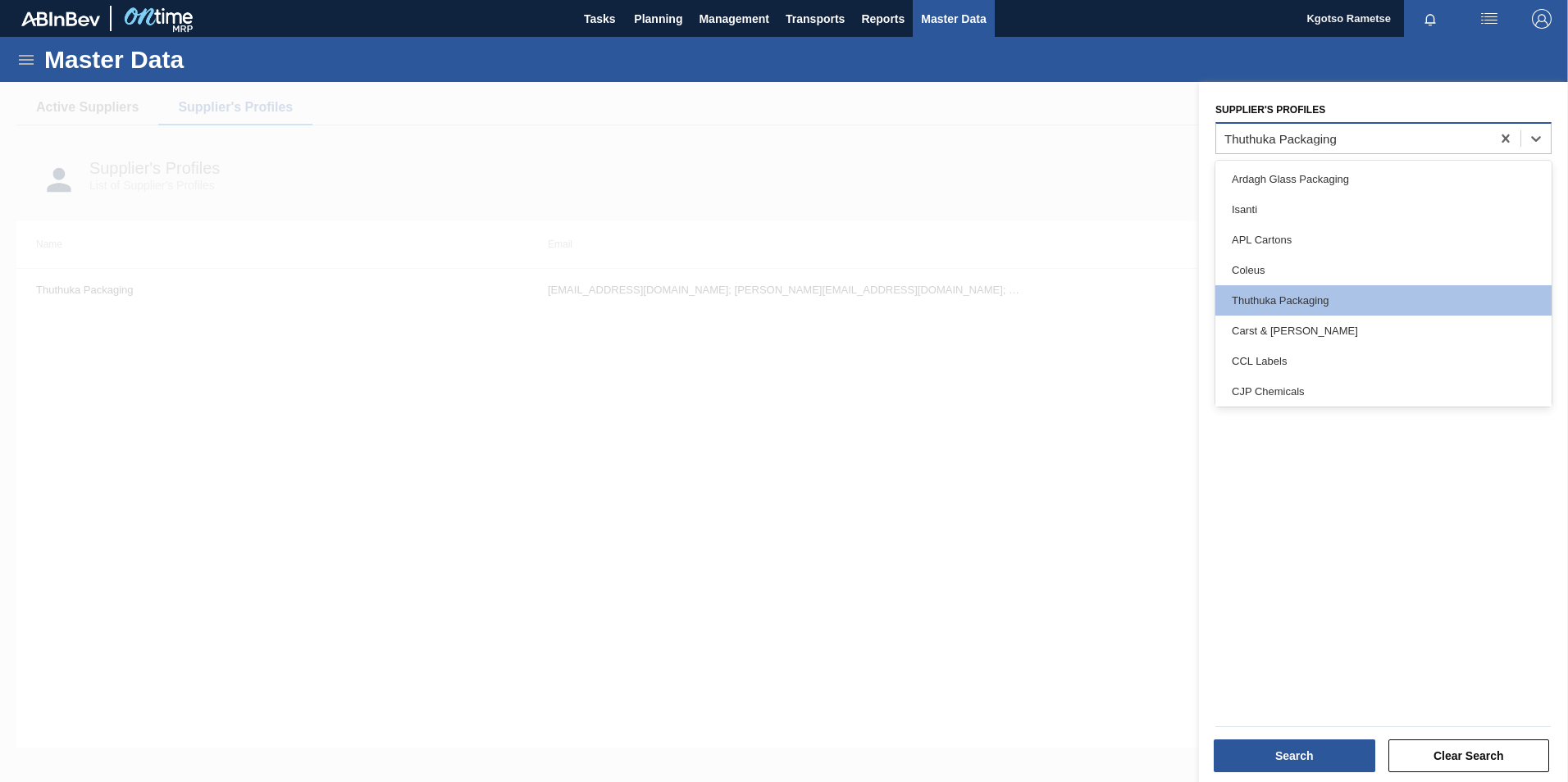
click at [1428, 138] on div "Thuthuka Packaging" at bounding box center [1353, 138] width 274 height 24
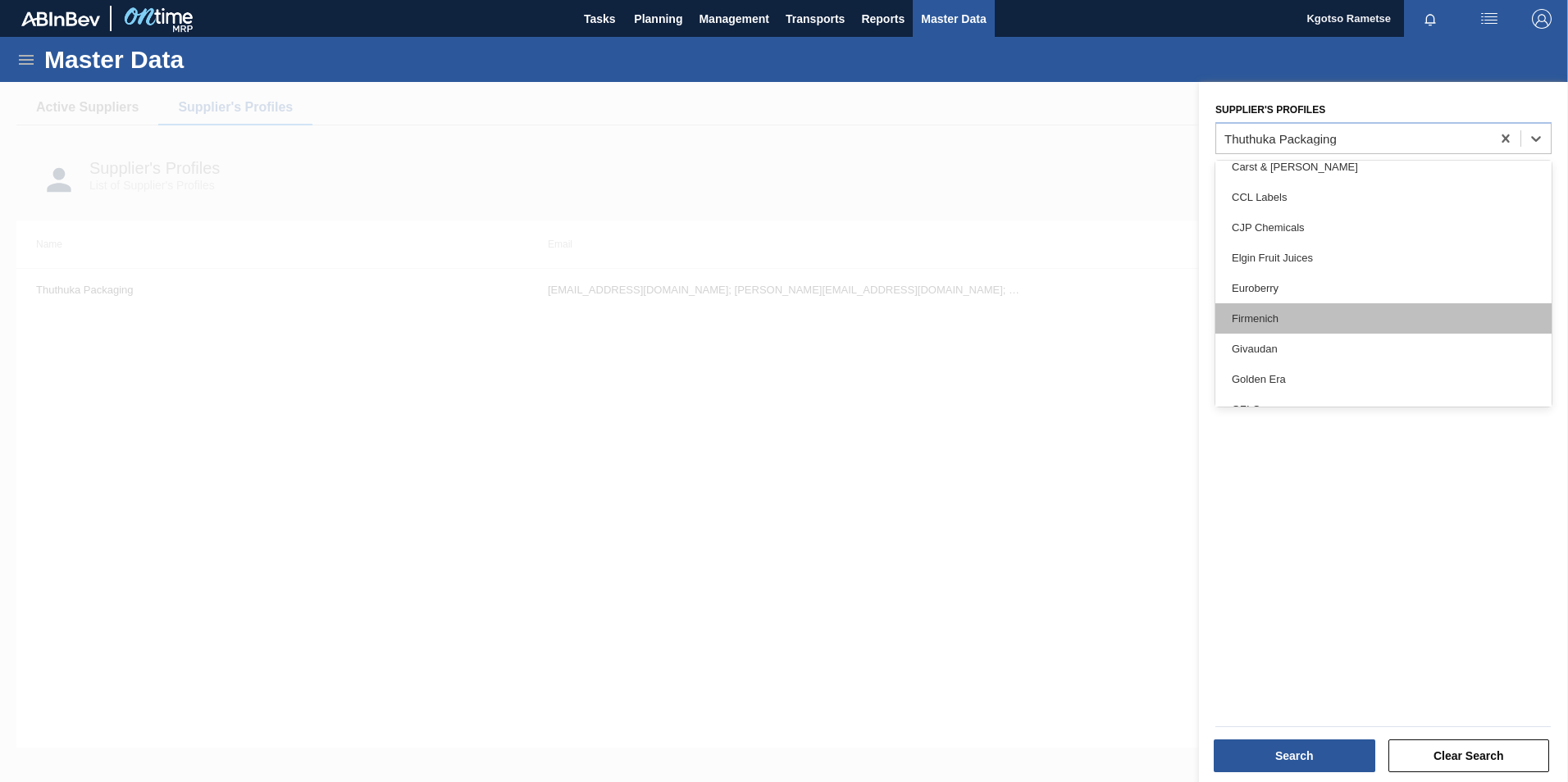
scroll to position [246, 0]
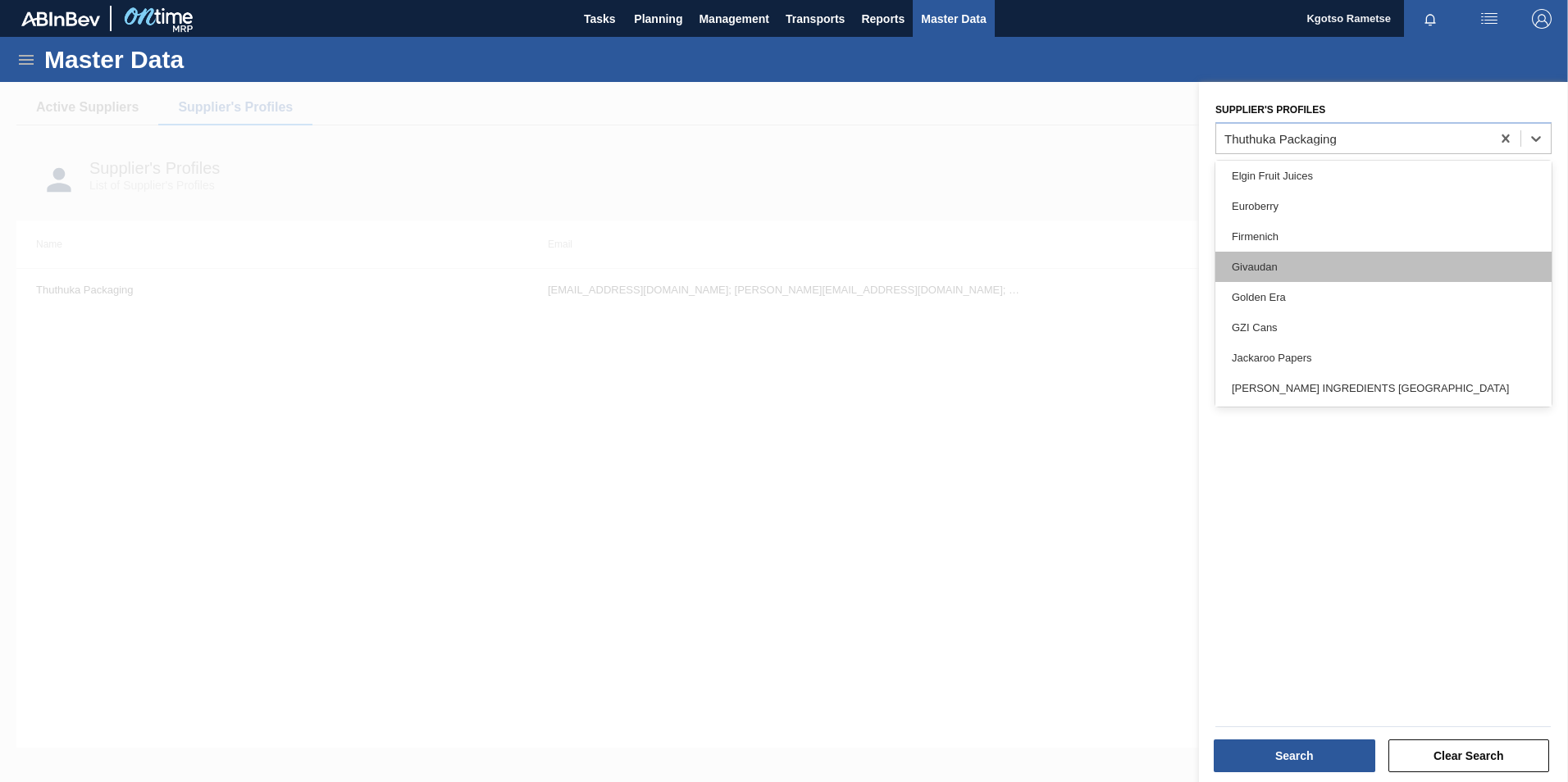
click at [1264, 271] on div "Givaudan" at bounding box center [1384, 267] width 336 height 31
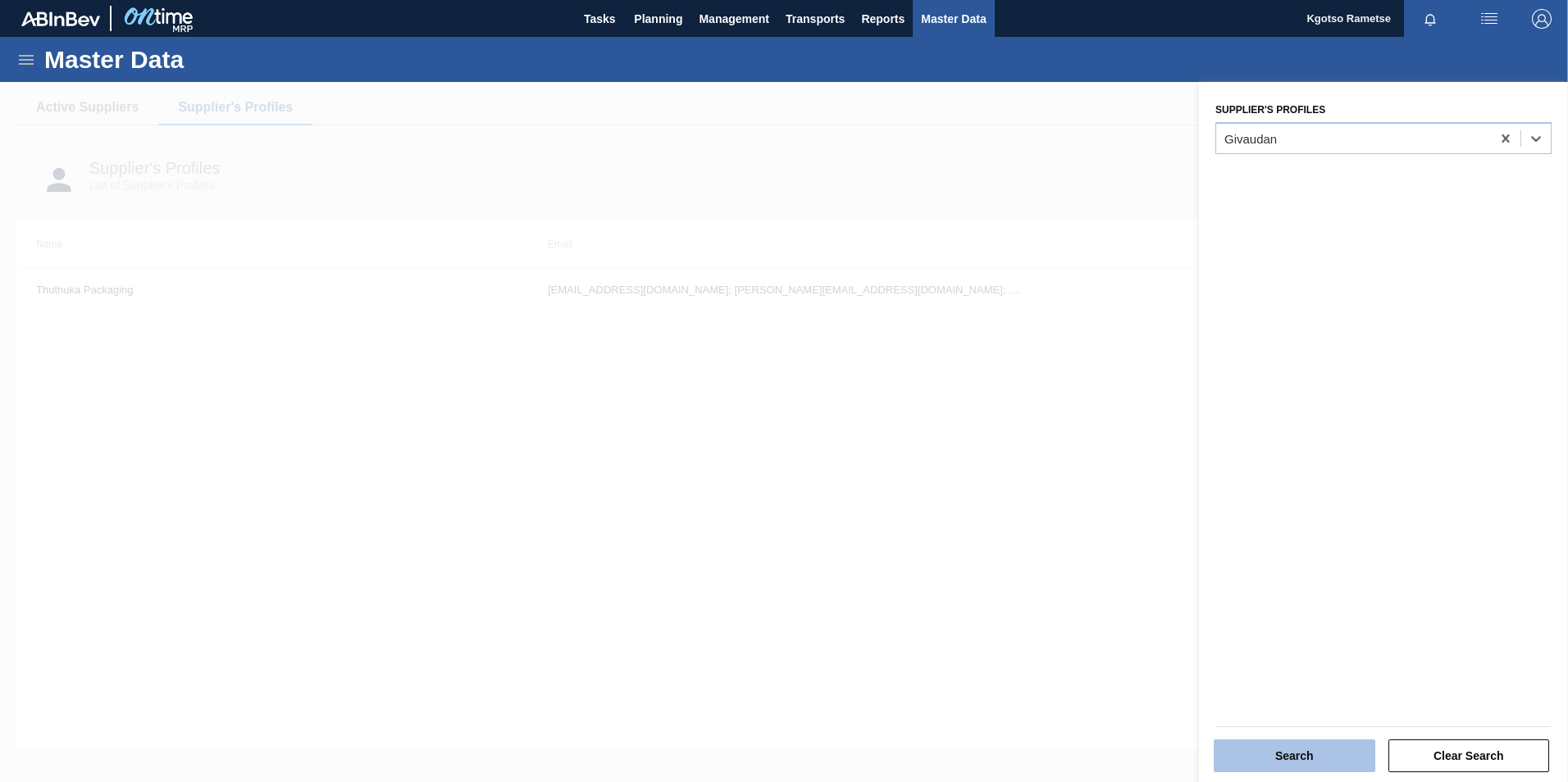
click at [1282, 749] on button "Search" at bounding box center [1294, 756] width 161 height 33
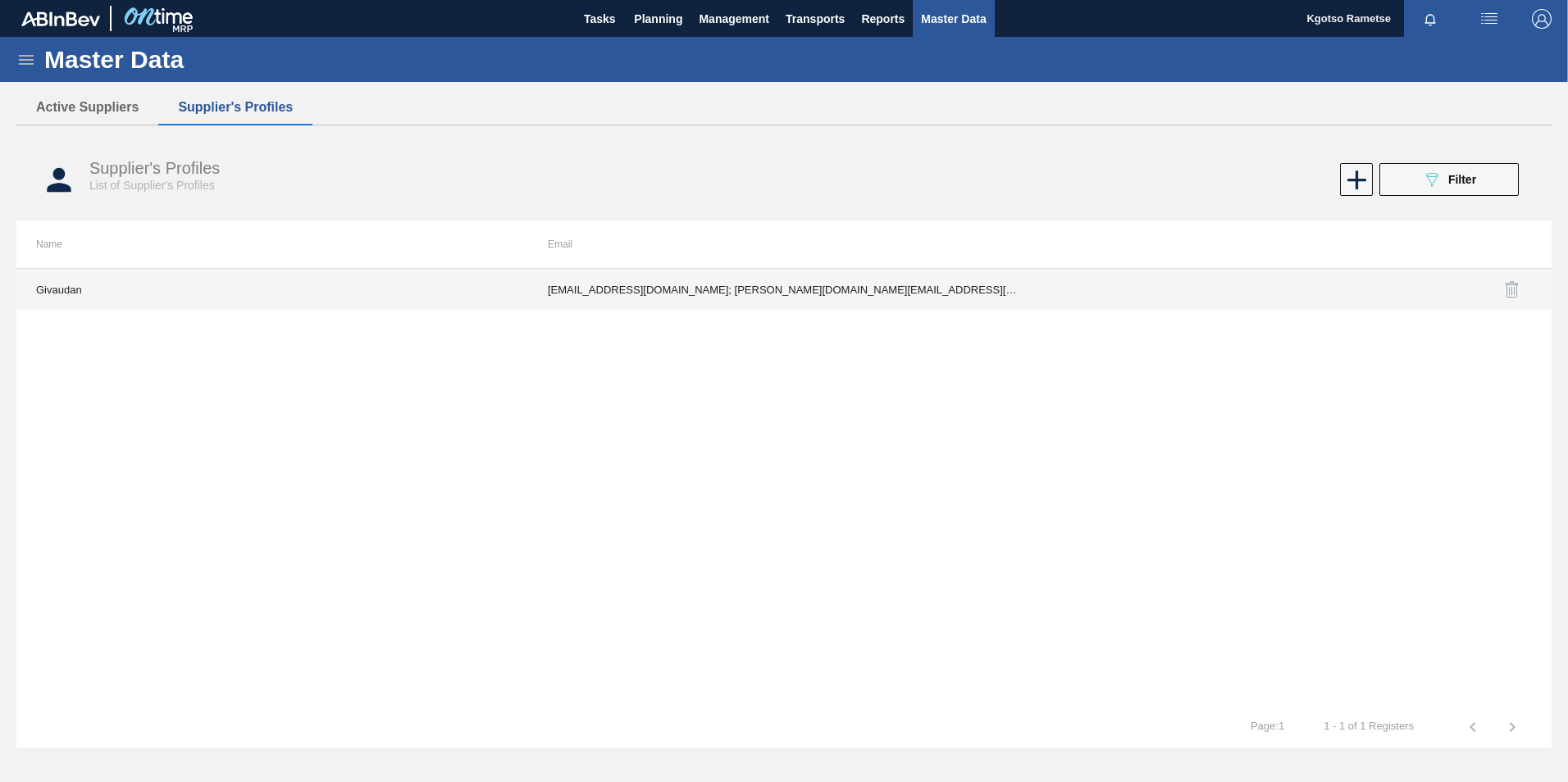
click at [831, 290] on td "ria.harmse@givaudan.com; angela.kambouris@givaudan.com; augustine.kafuko@givaud…" at bounding box center [784, 290] width 511 height 41
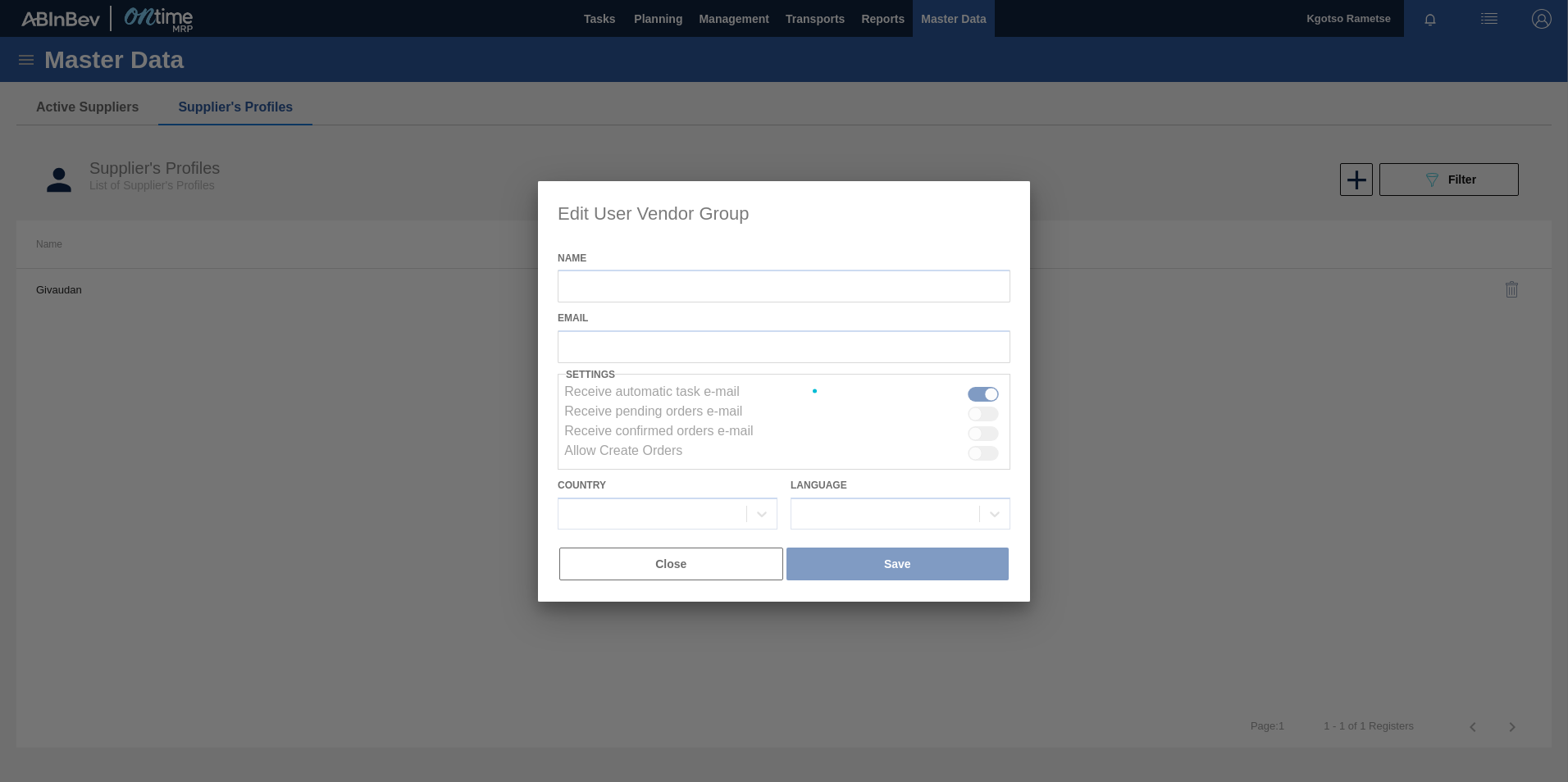
type input "Givaudan"
checkbox input "true"
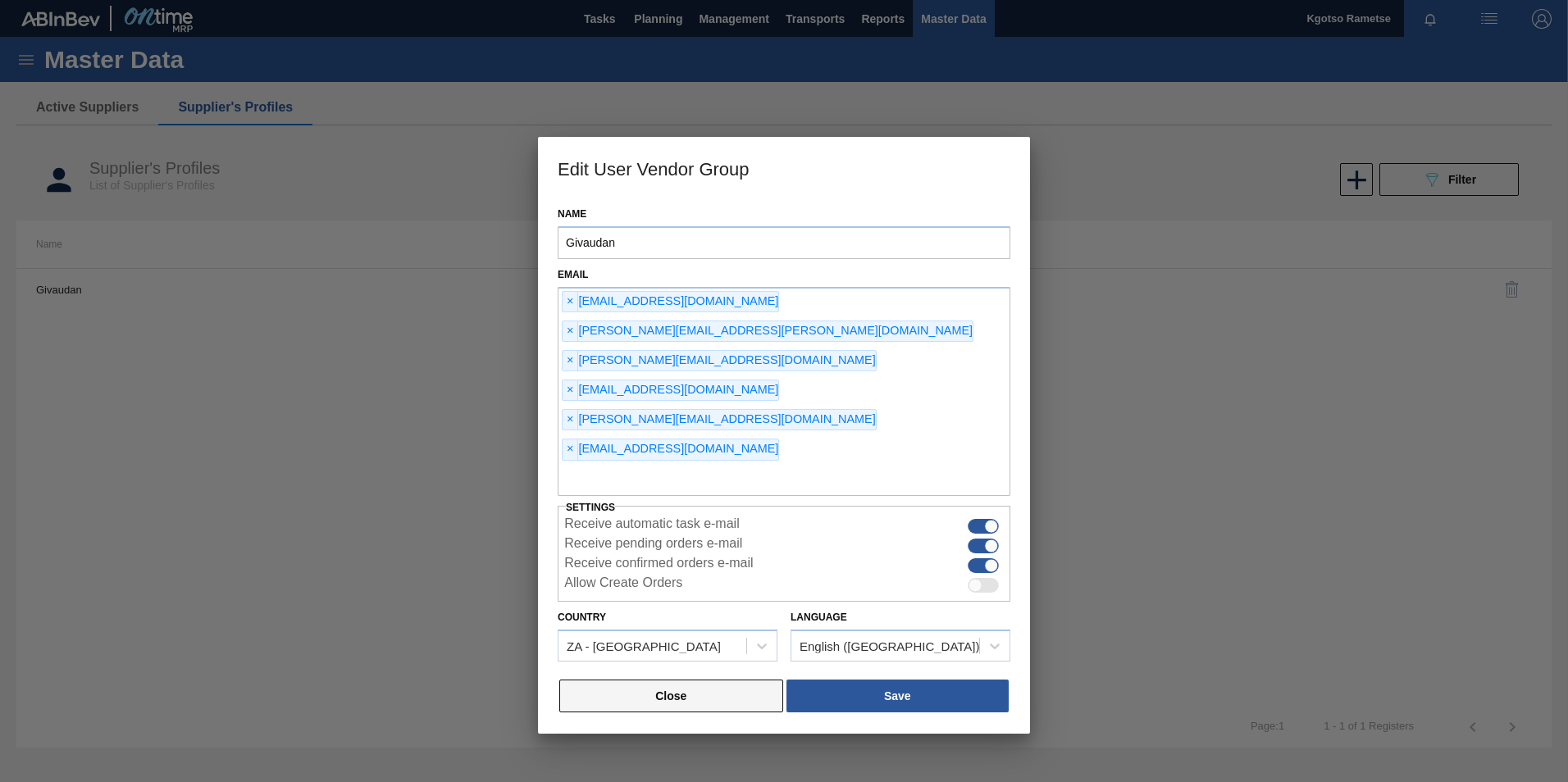
click at [747, 679] on button "Close" at bounding box center [671, 695] width 224 height 33
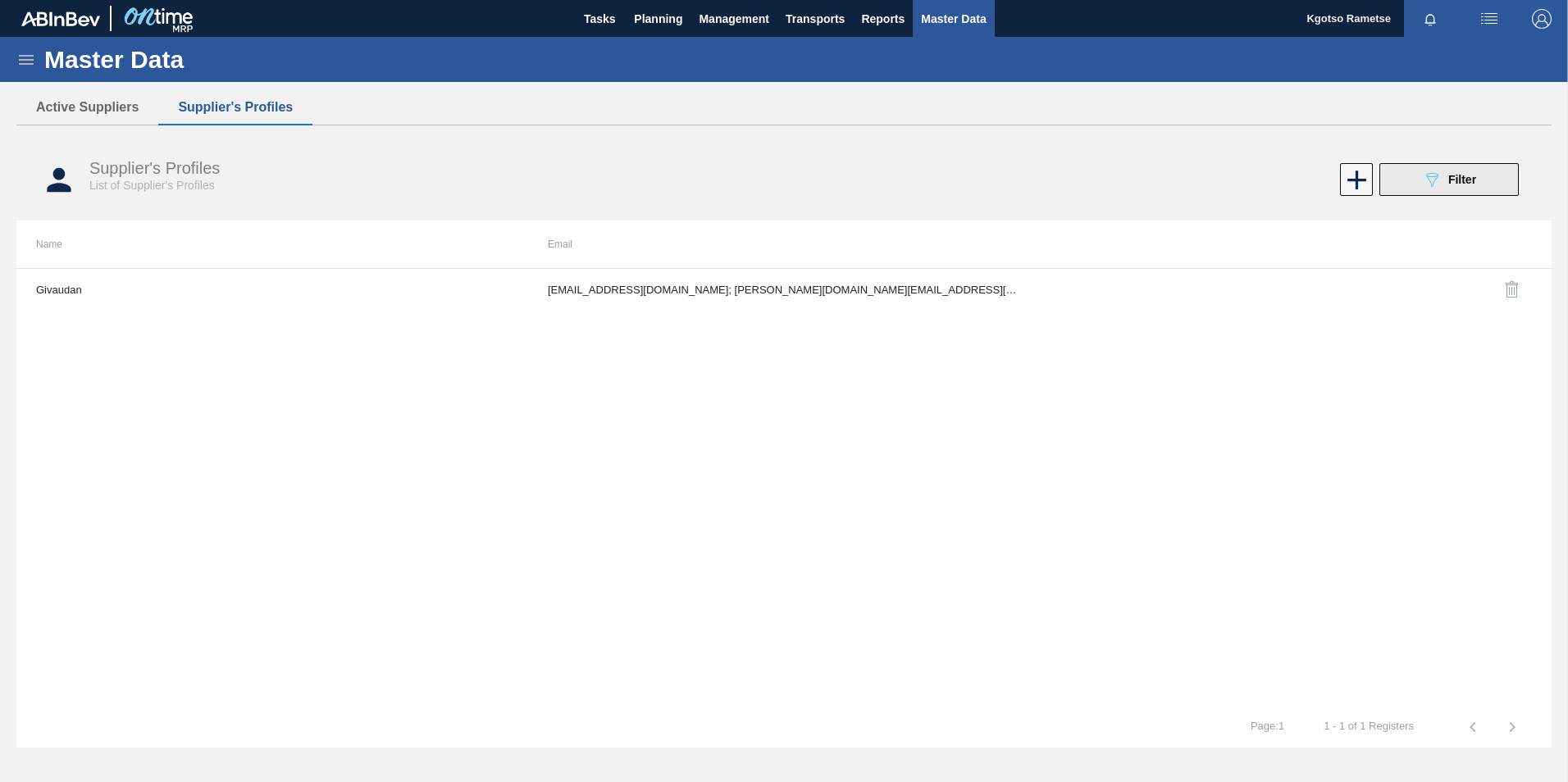
click at [1389, 183] on button "089F7B8B-B2A5-4AFE-B5C0-19BA573D28AC Filter" at bounding box center [1449, 179] width 139 height 33
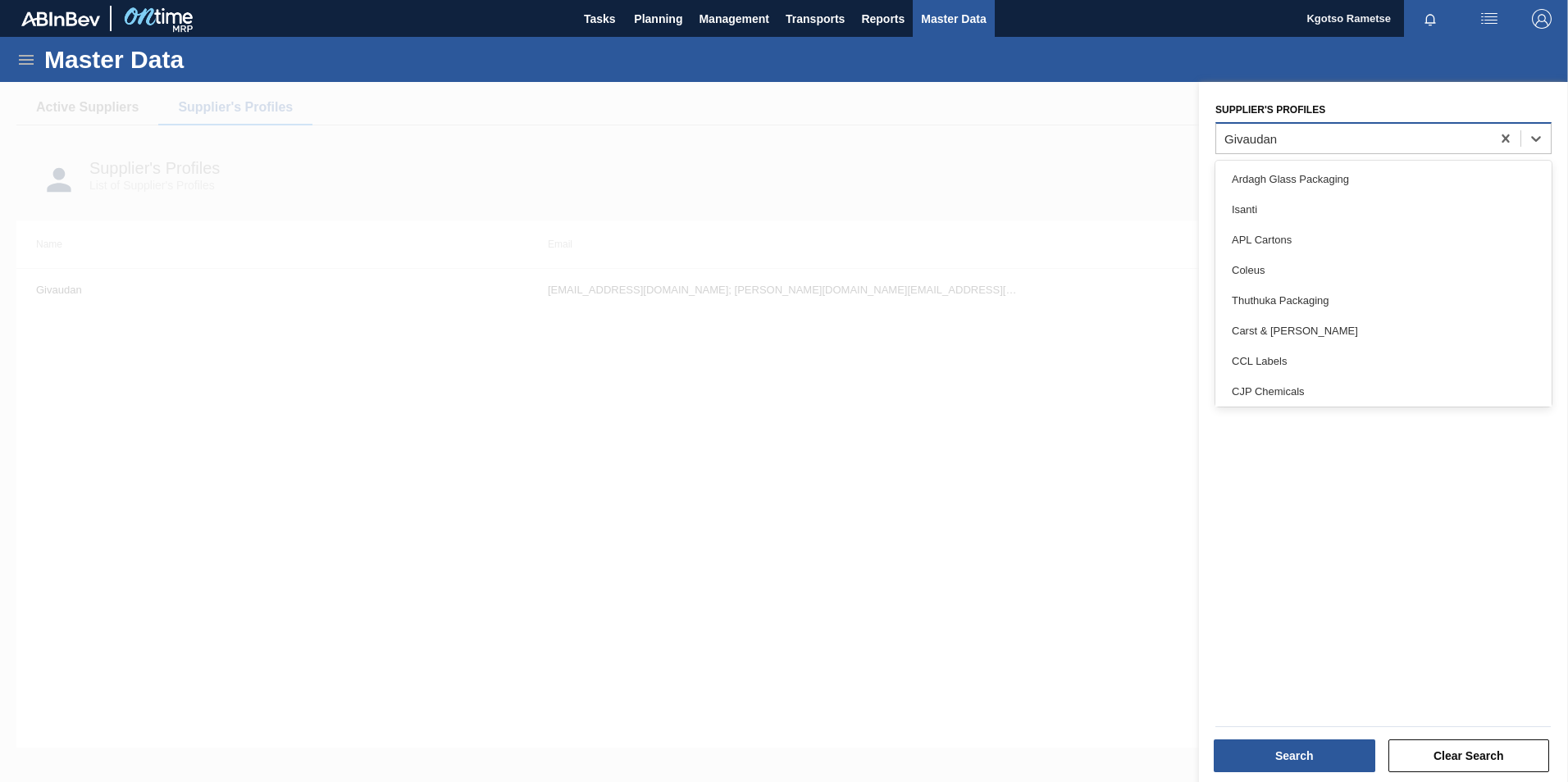
click at [1296, 146] on div "Givaudan" at bounding box center [1353, 138] width 274 height 24
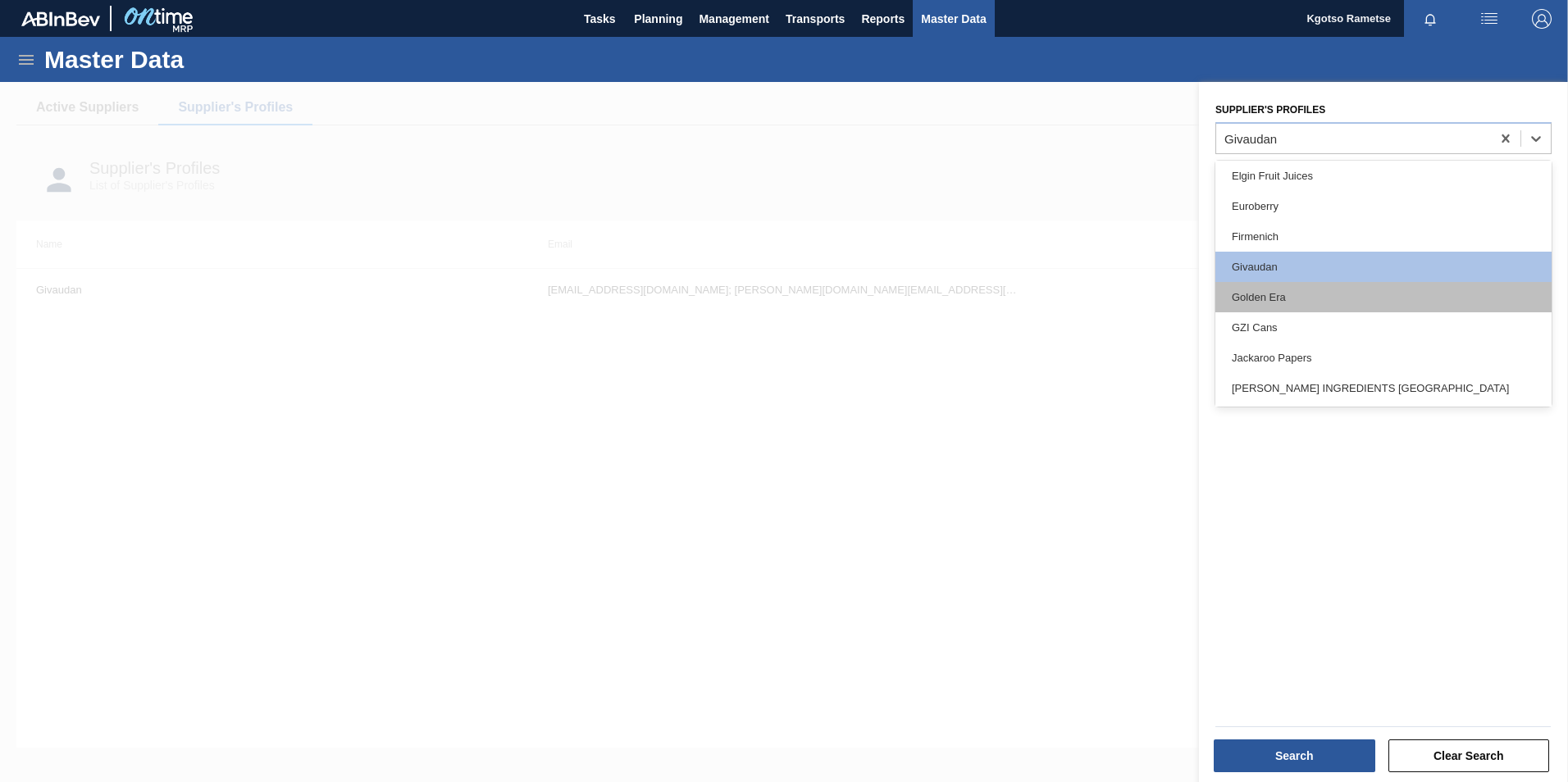
click at [1269, 298] on div "Golden Era" at bounding box center [1384, 297] width 336 height 31
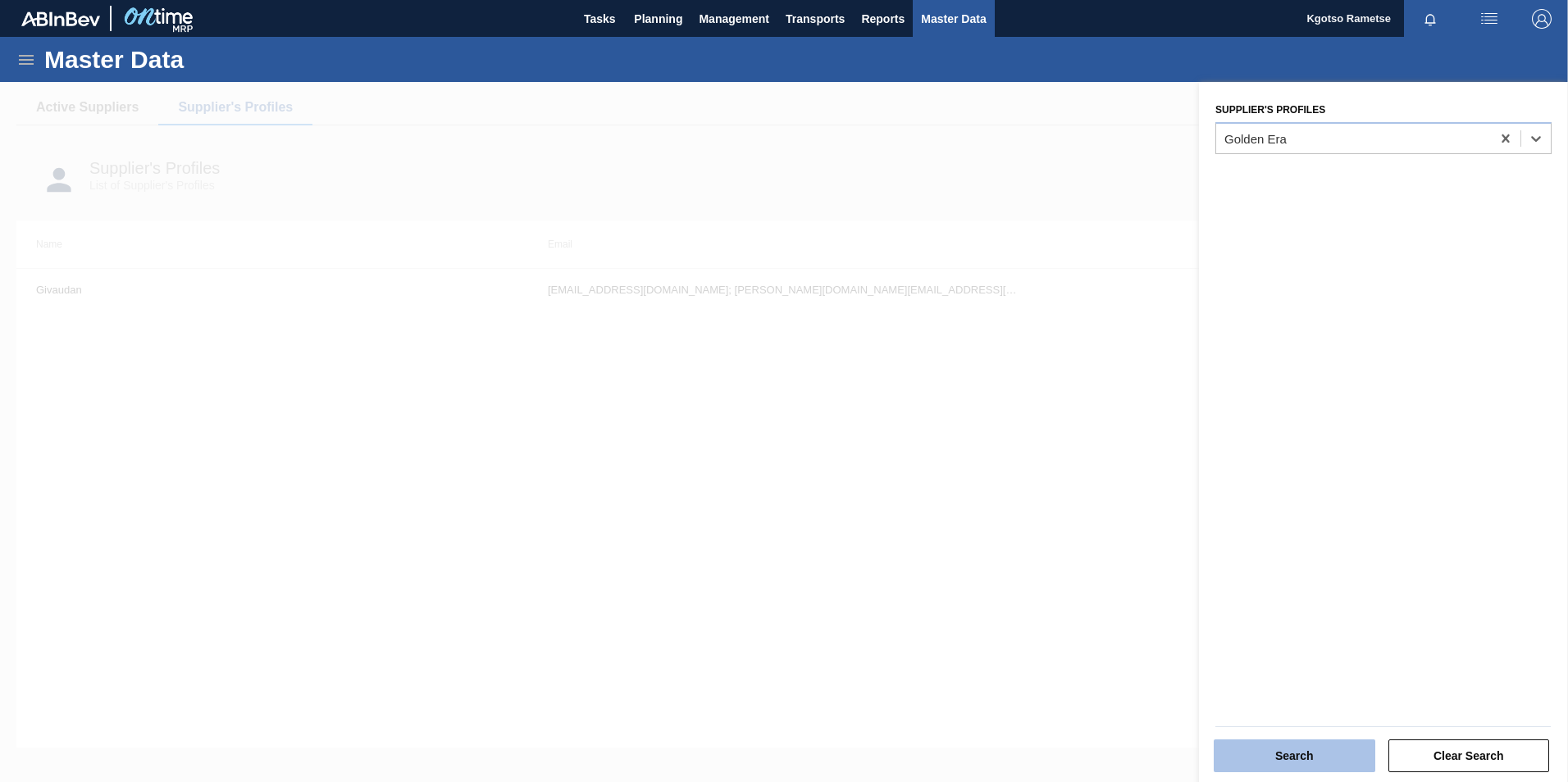
click at [1294, 750] on button "Search" at bounding box center [1294, 756] width 161 height 33
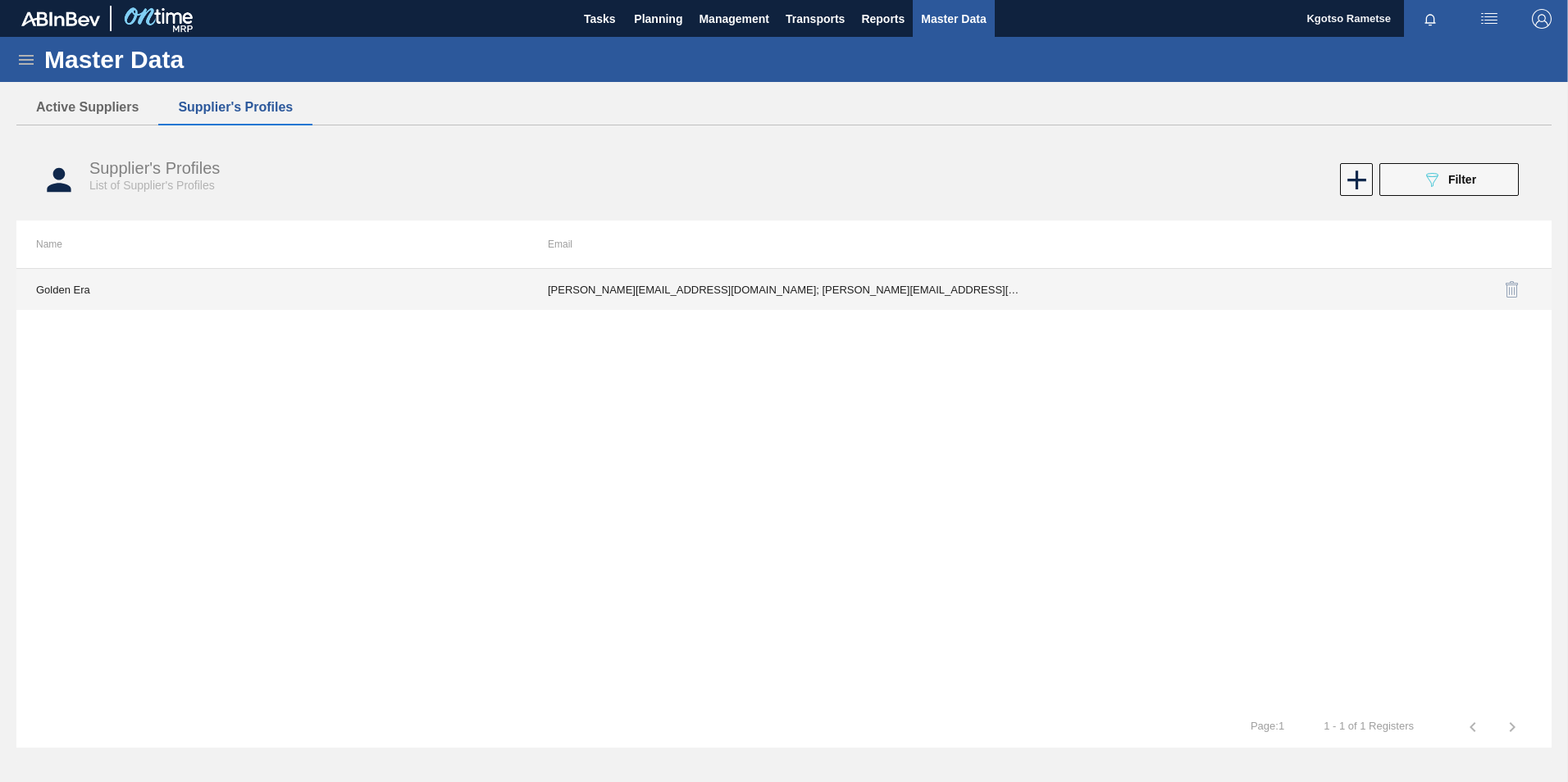
click at [869, 288] on td "shaun@golden-era.co.za; mariann@golden-era.co.za; madelizec@krf.golden-era.co.z…" at bounding box center [784, 290] width 511 height 41
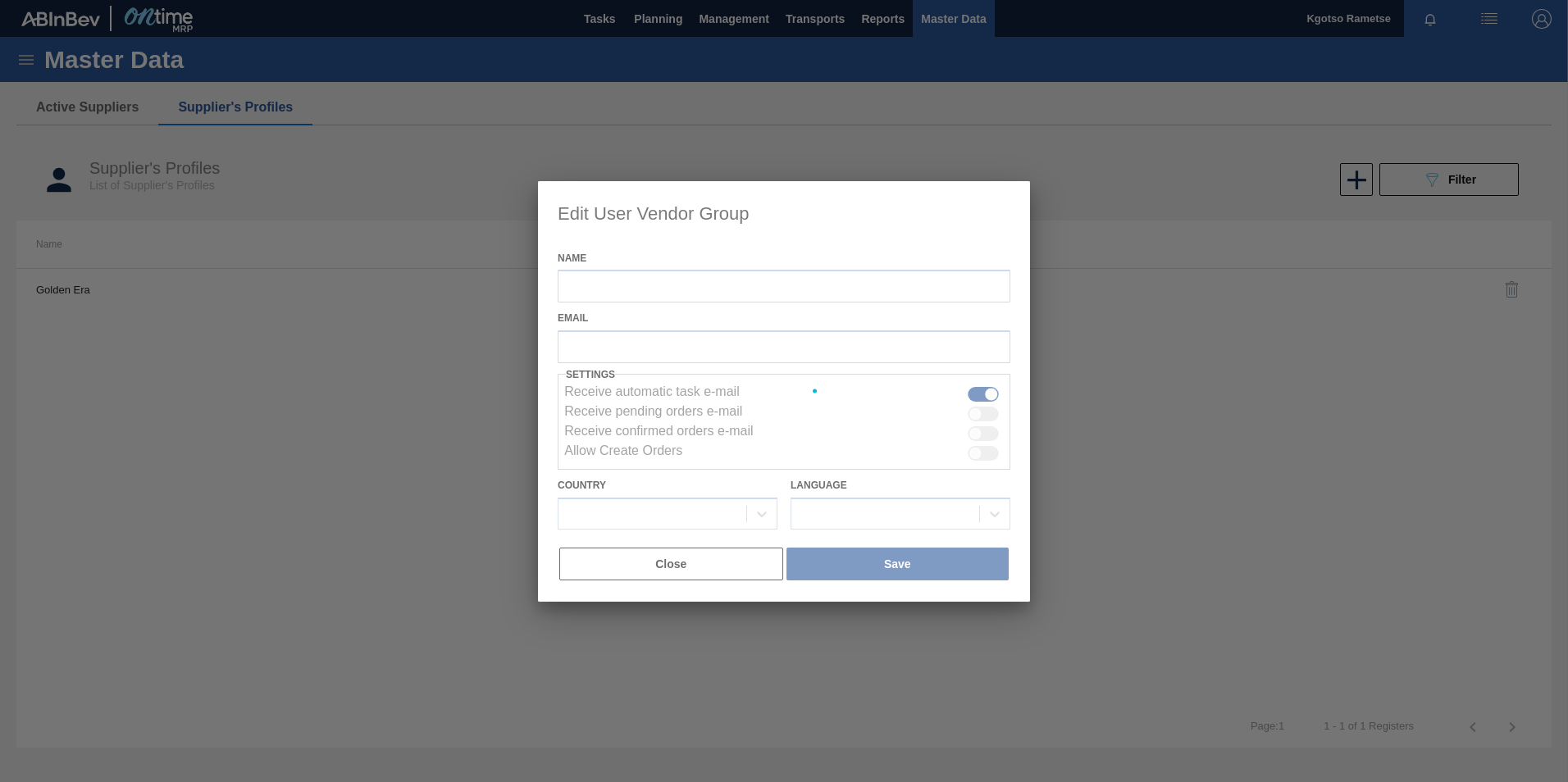
type input "Golden Era"
checkbox input "true"
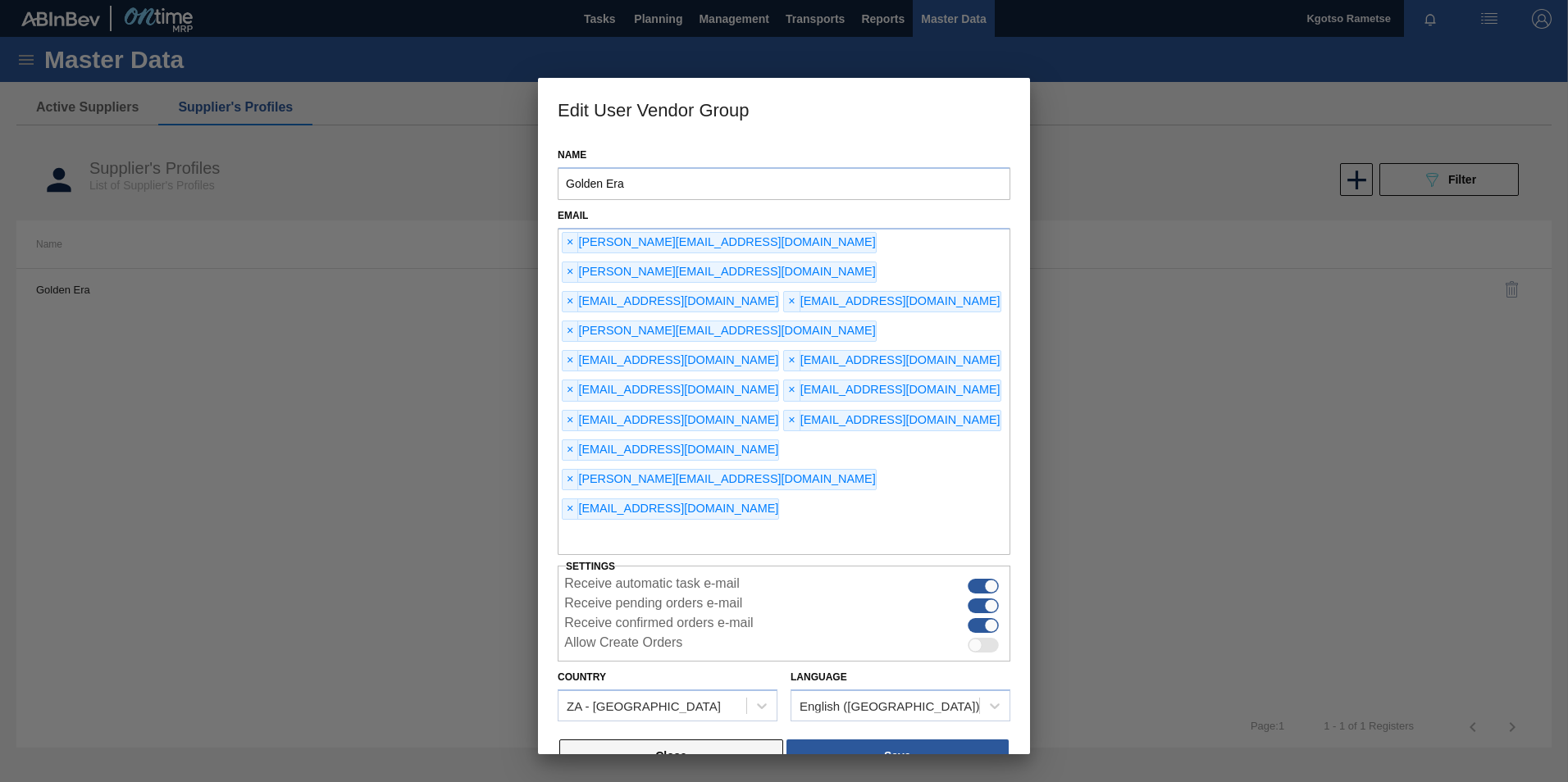
click at [761, 740] on button "Close" at bounding box center [671, 756] width 224 height 33
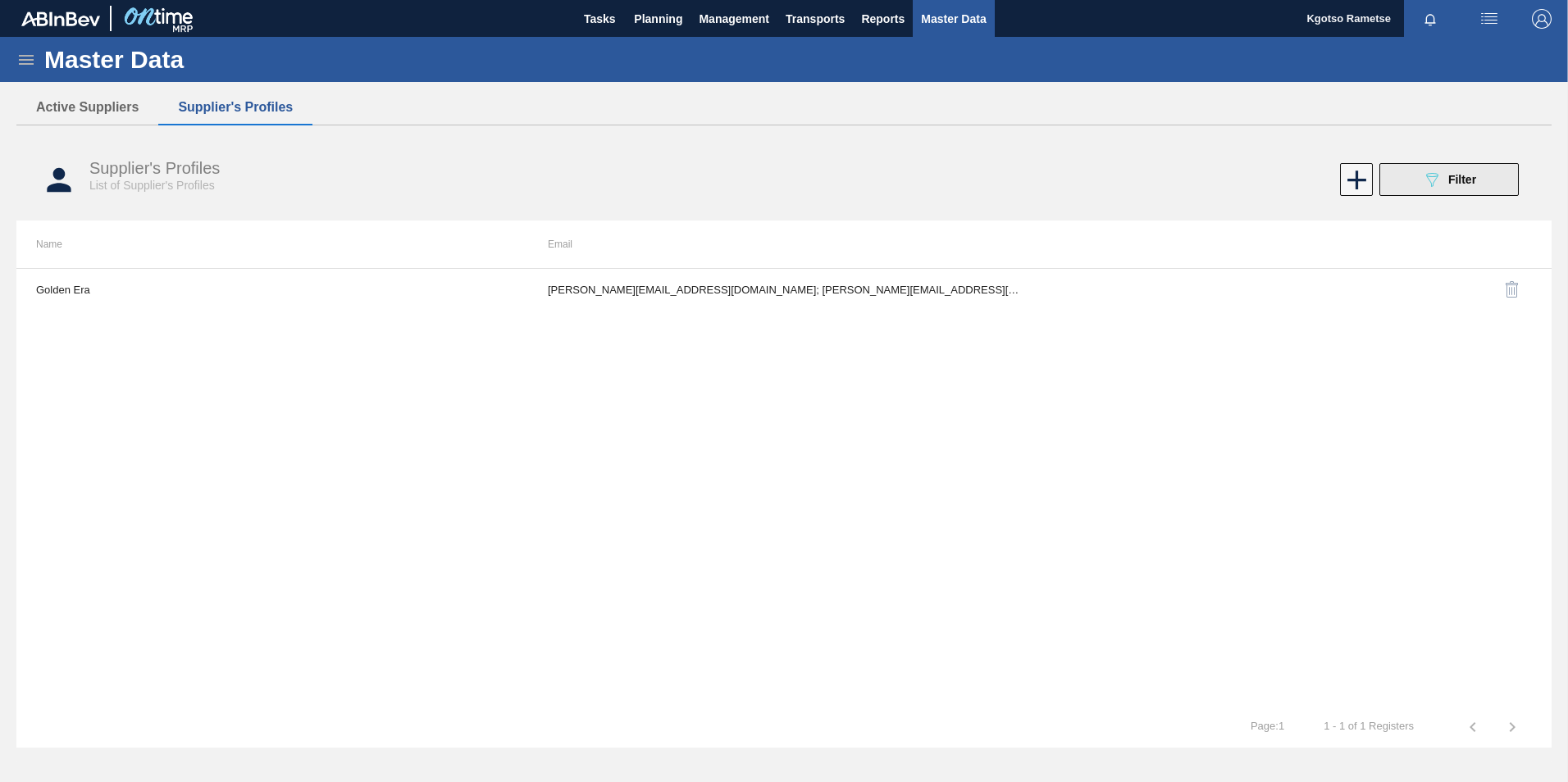
click at [1441, 177] on div "089F7B8B-B2A5-4AFE-B5C0-19BA573D28AC Filter" at bounding box center [1449, 179] width 54 height 20
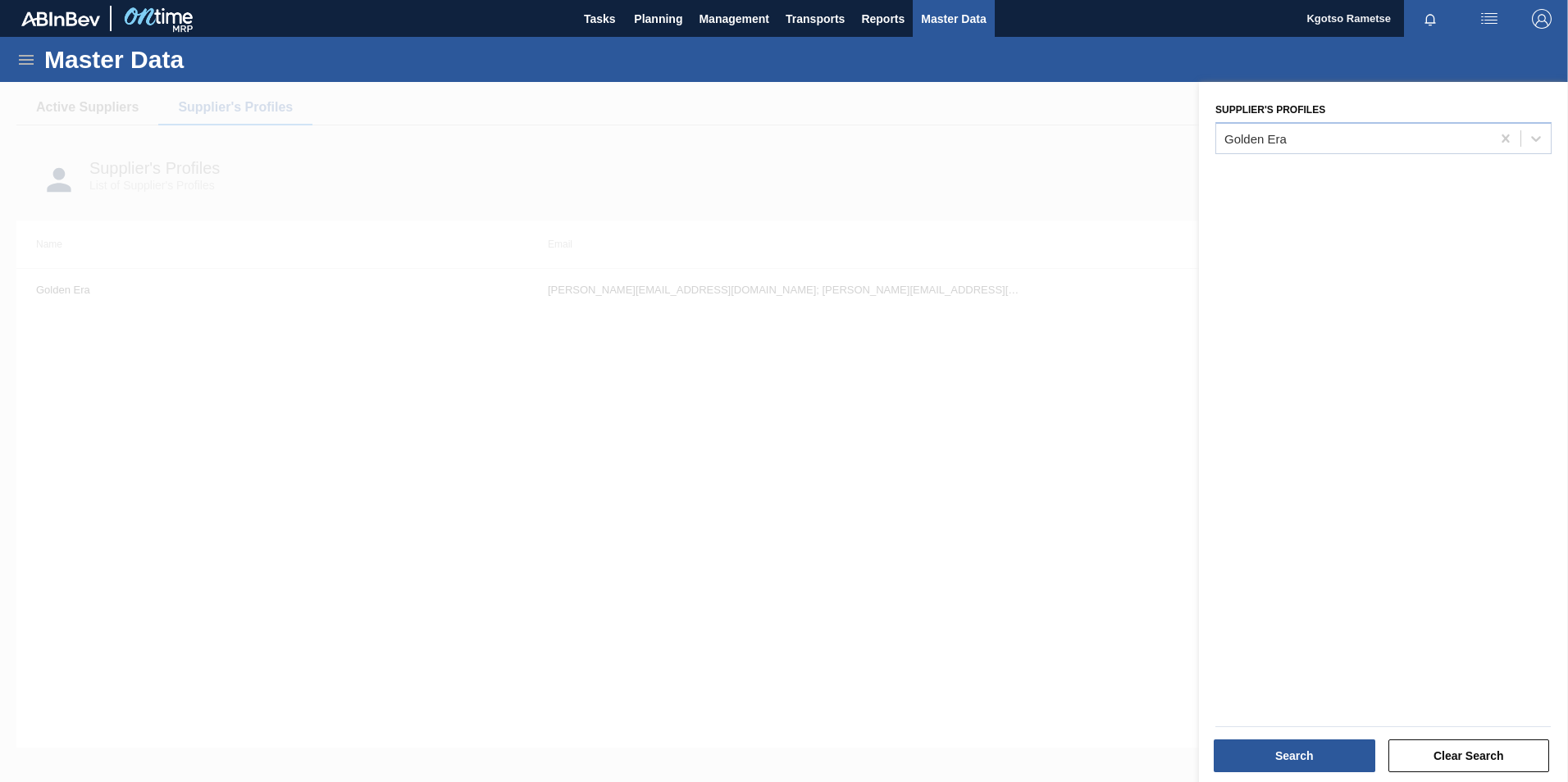
click at [1302, 154] on div "Supplier's Profiles Golden Era" at bounding box center [1383, 434] width 369 height 704
click at [1302, 148] on div "Golden Era" at bounding box center [1353, 138] width 274 height 24
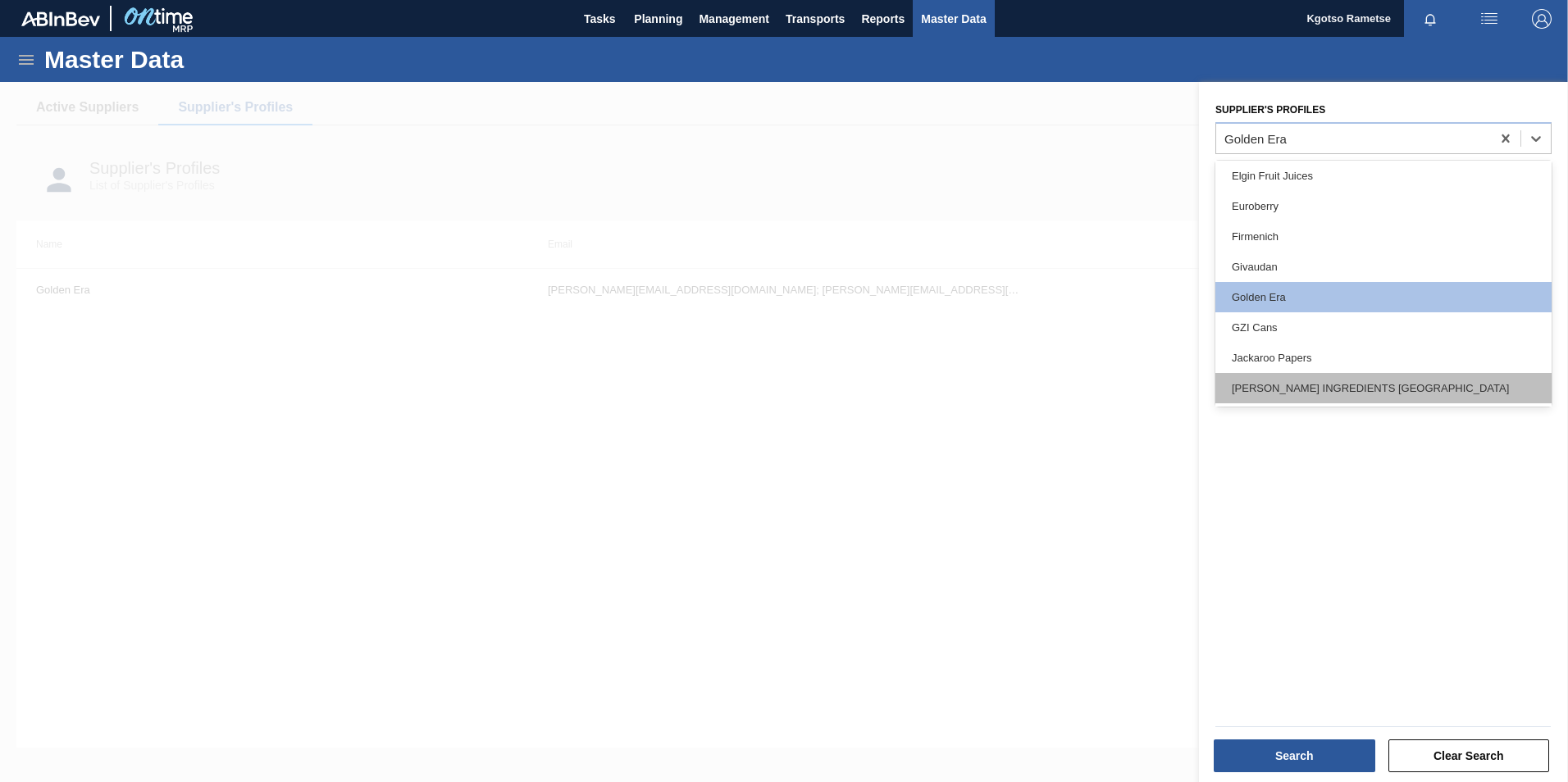
scroll to position [328, 0]
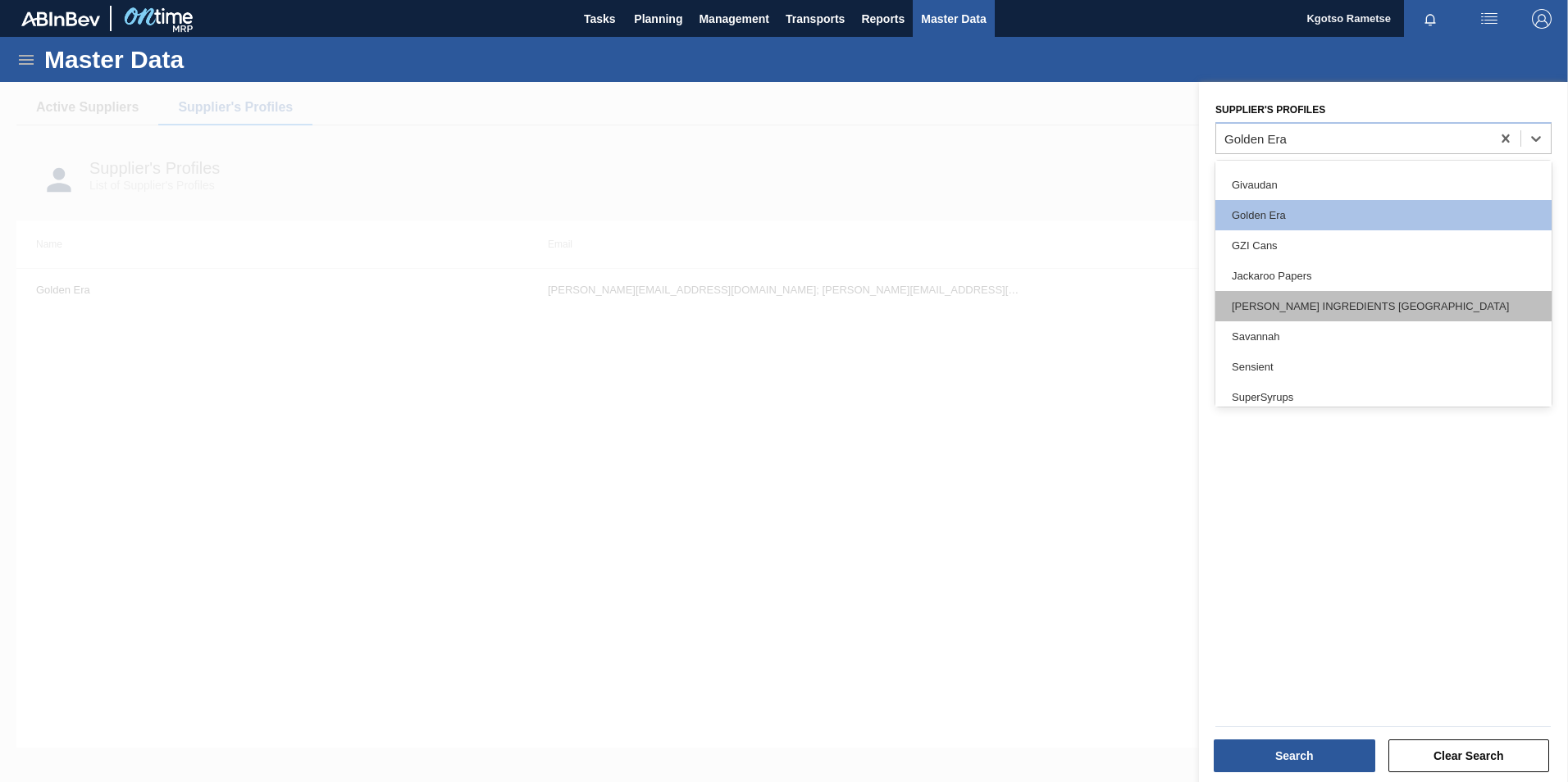
click at [1275, 306] on div "KERRY INGREDIENTS SOUTH AFRICA" at bounding box center [1384, 307] width 336 height 31
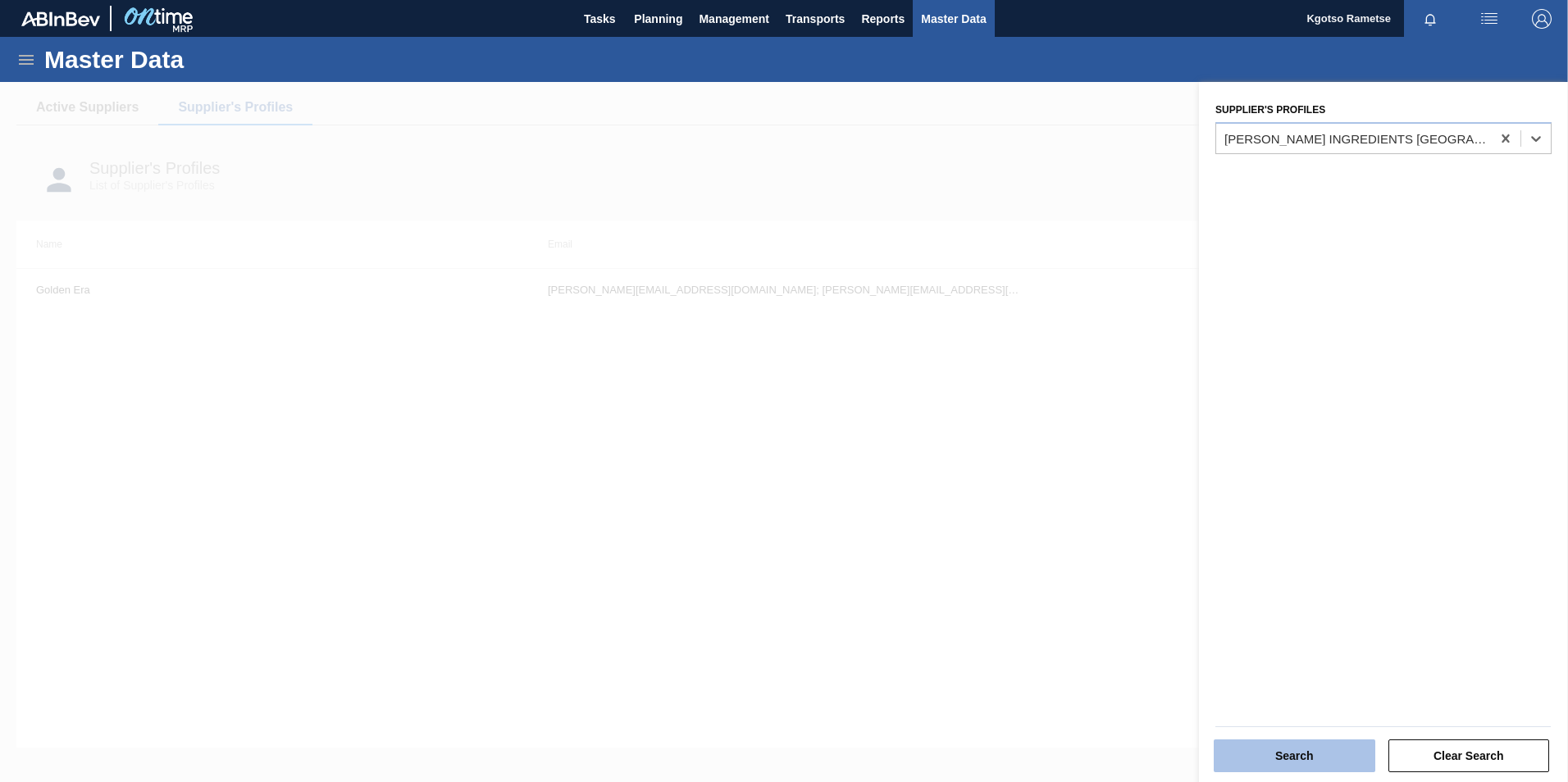
click at [1293, 757] on button "Search" at bounding box center [1294, 756] width 161 height 33
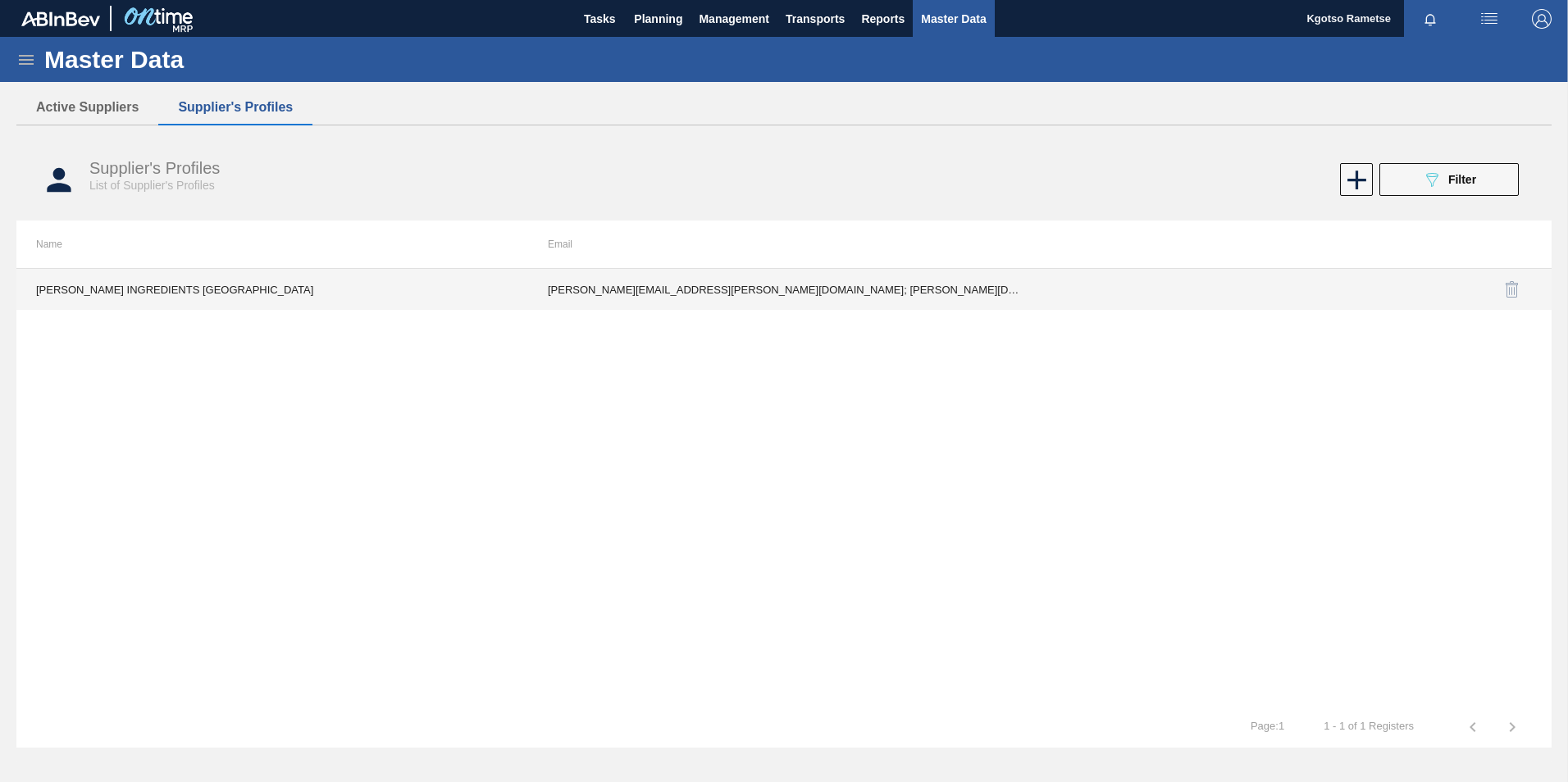
click at [876, 295] on td "fiona.mafuna@kerry.com; lizza.phahla@kerry.com; lerato.malinga@kerry.com" at bounding box center [784, 290] width 511 height 41
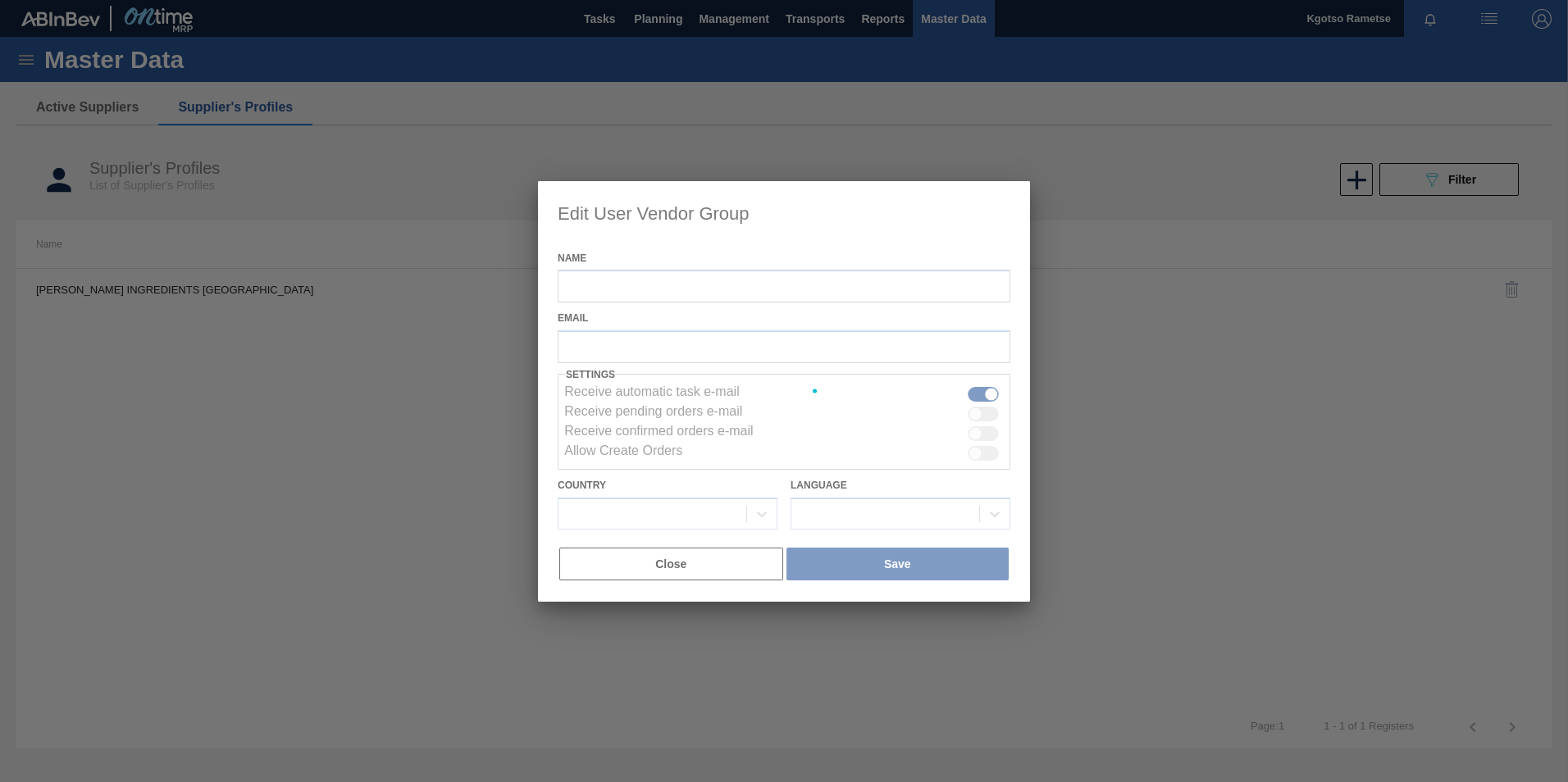
type input "KERRY INGREDIENTS SOUTH AFRICA"
checkbox input "true"
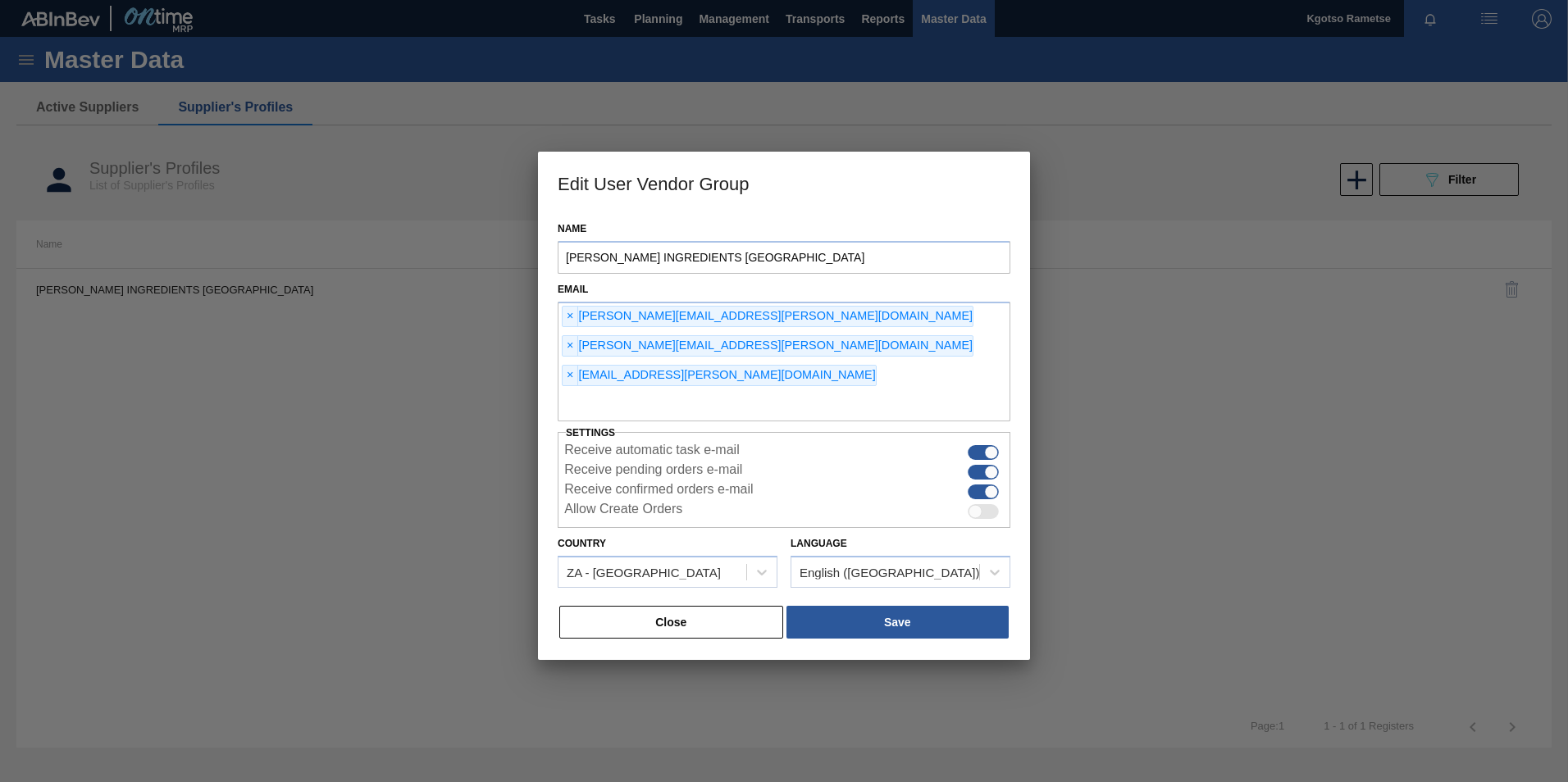
click at [713, 605] on button "Close" at bounding box center [671, 622] width 224 height 33
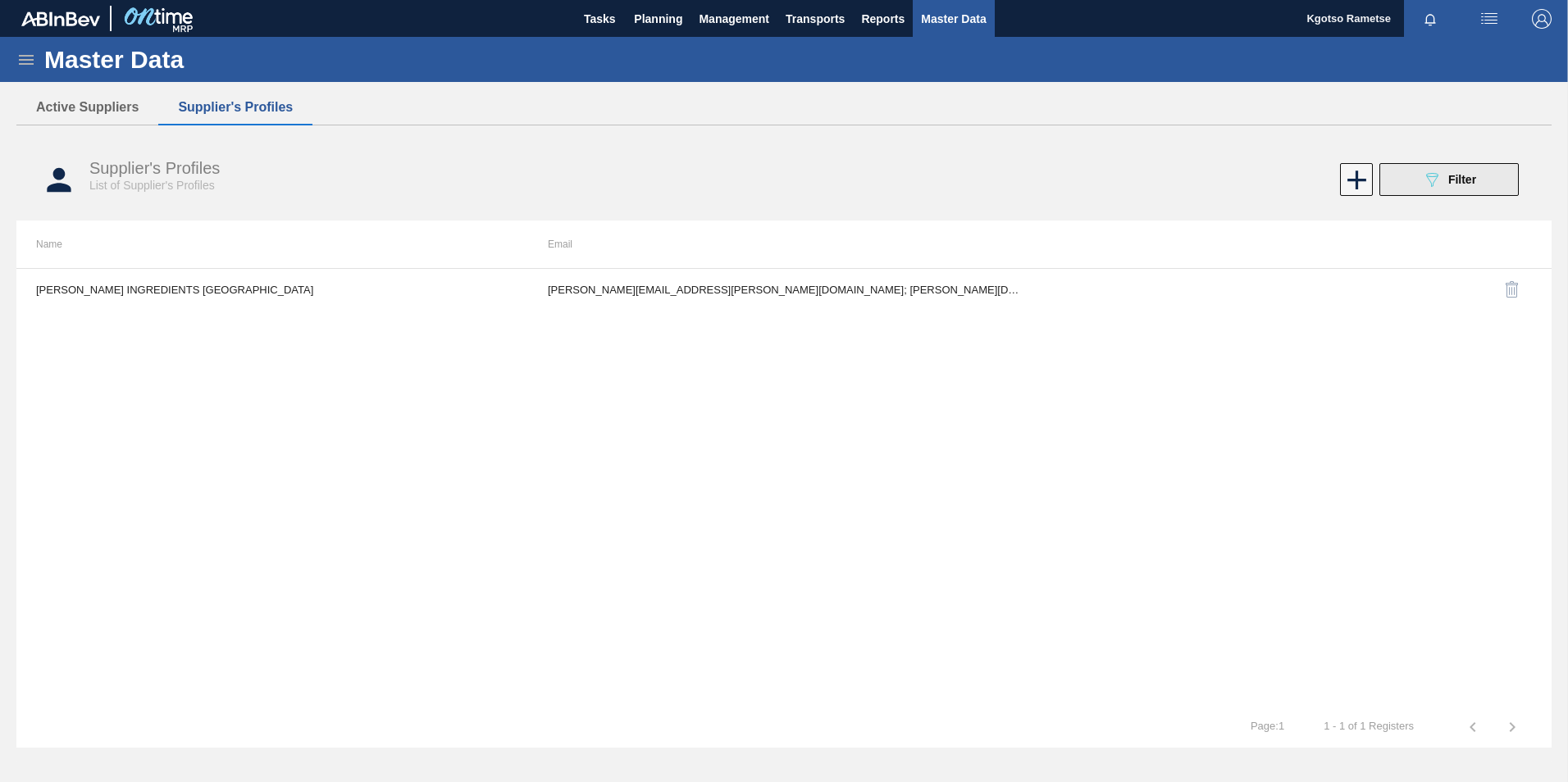
click at [1405, 180] on button "089F7B8B-B2A5-4AFE-B5C0-19BA573D28AC Filter" at bounding box center [1449, 179] width 139 height 33
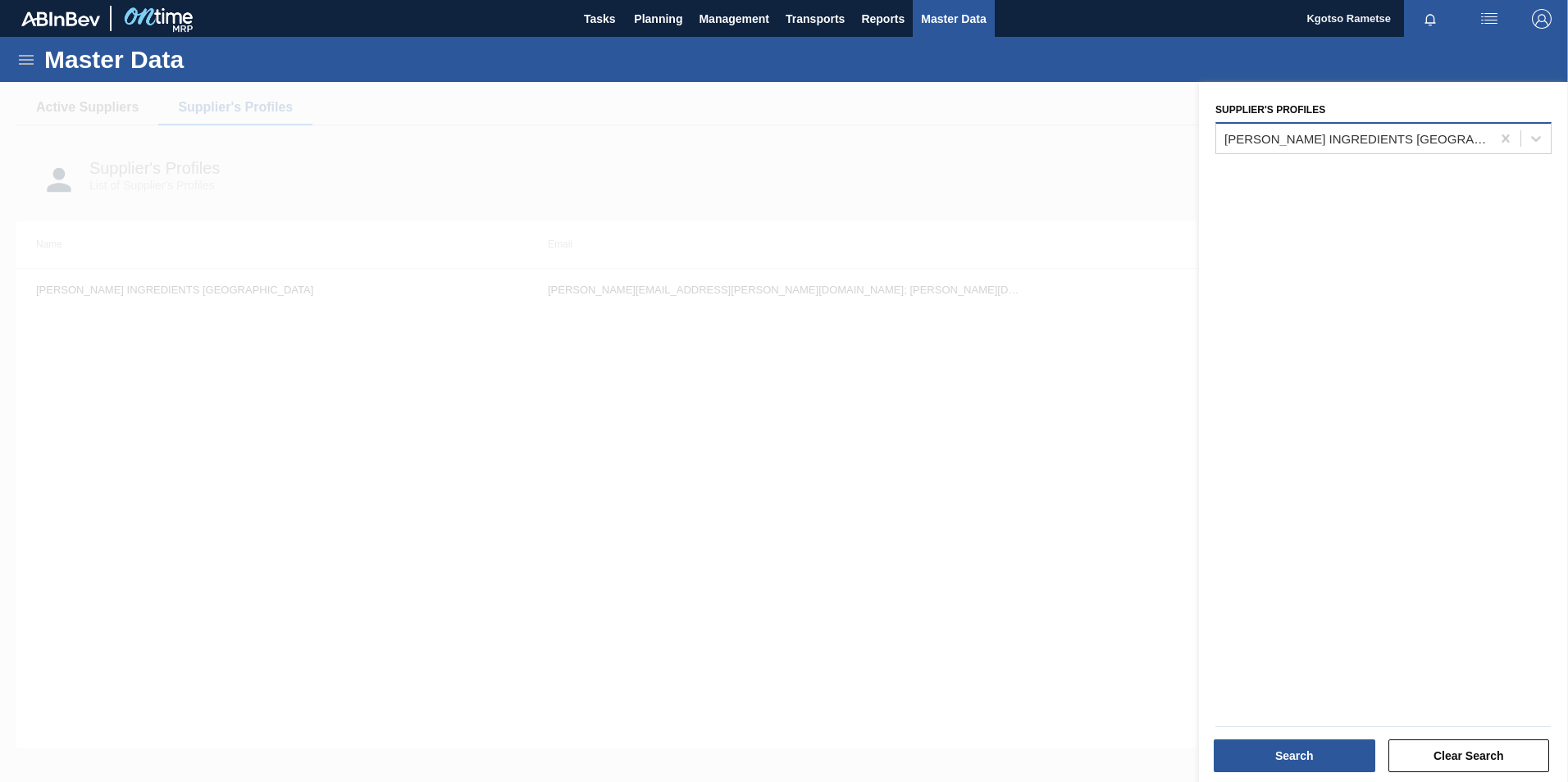
click at [1362, 135] on div "KERRY INGREDIENTS SOUTH AFRICA" at bounding box center [1358, 138] width 268 height 14
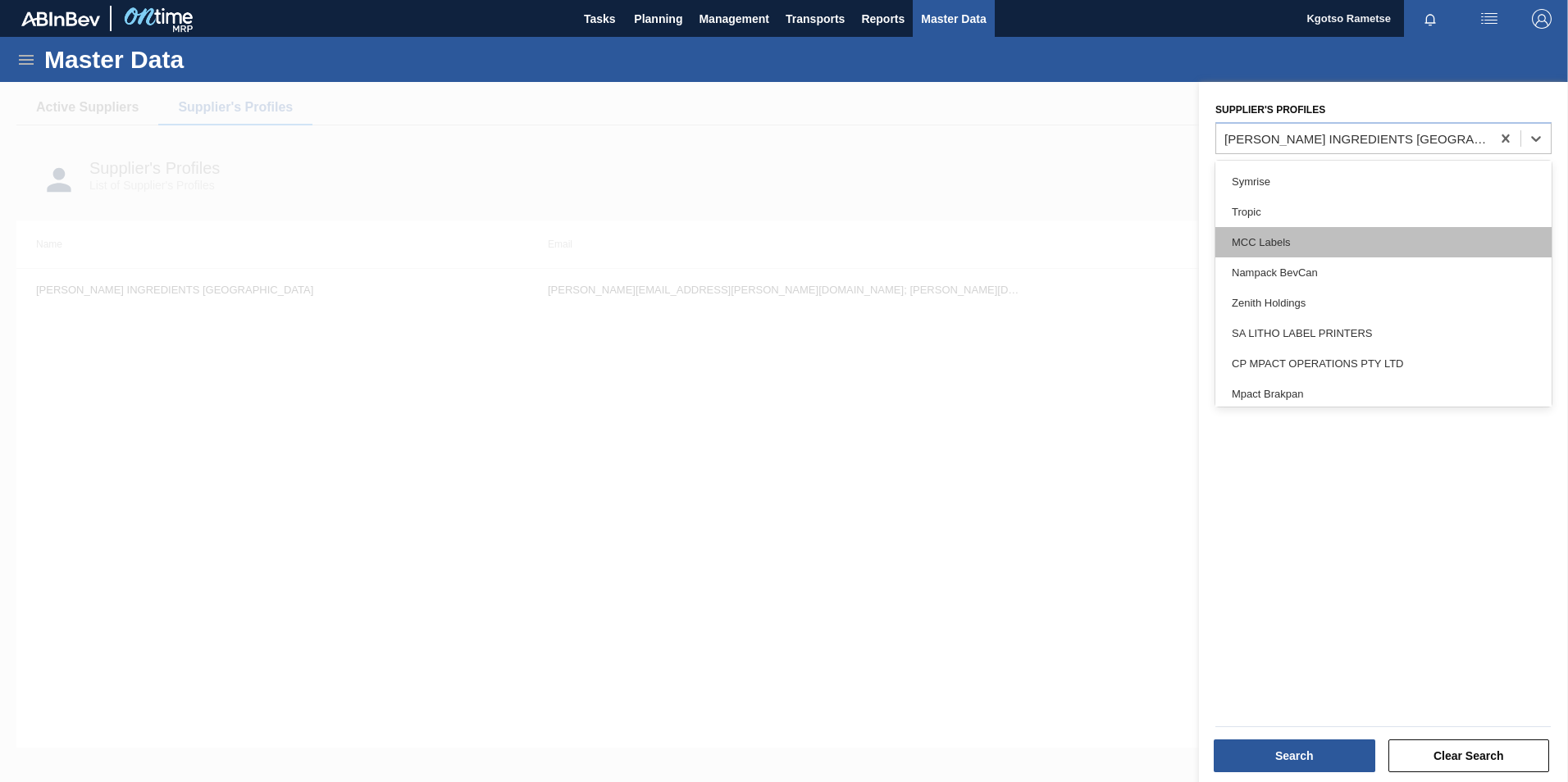
click at [1285, 235] on div "MCC Labels" at bounding box center [1384, 242] width 336 height 31
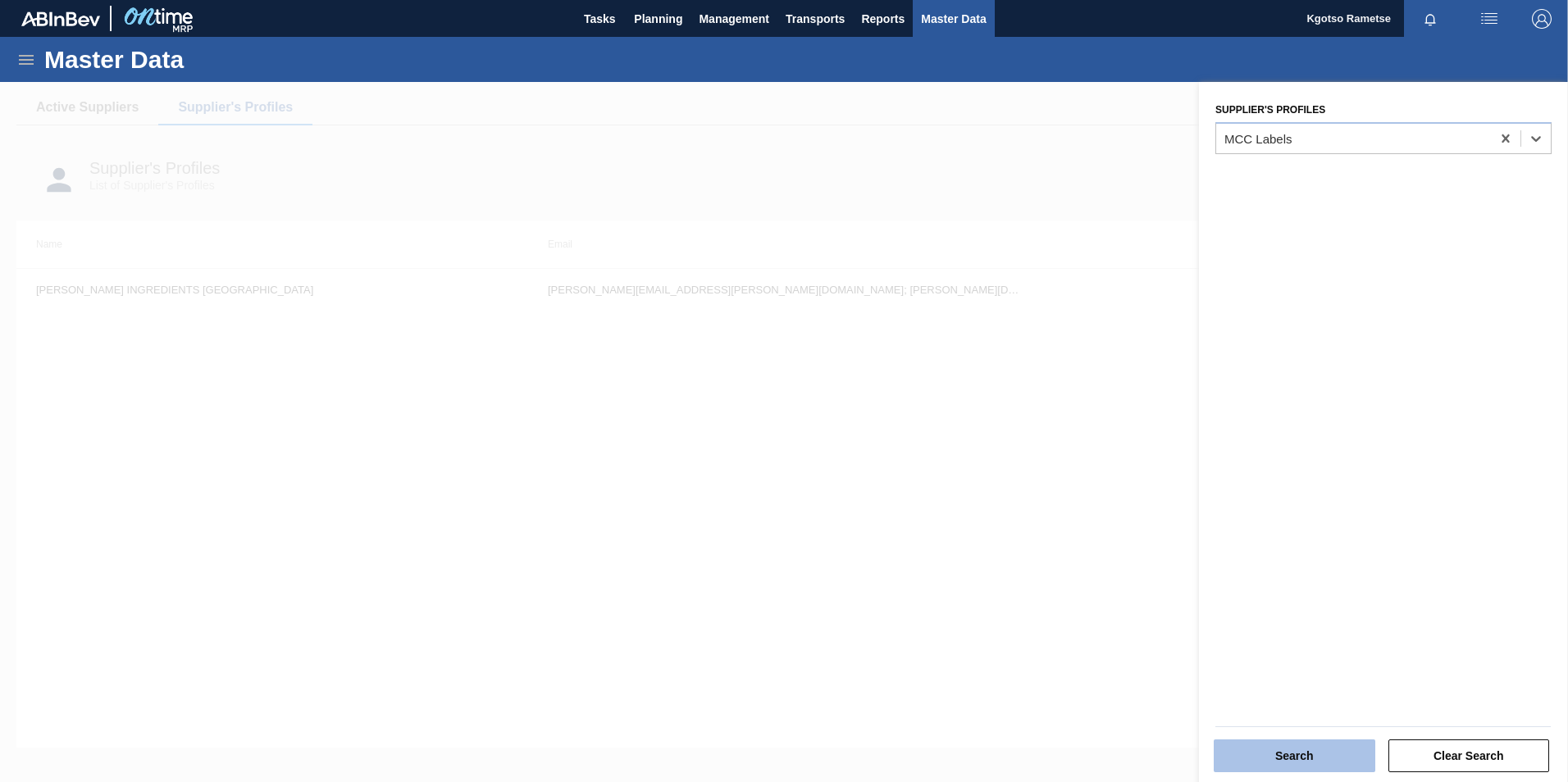
click at [1299, 750] on button "Search" at bounding box center [1294, 756] width 161 height 33
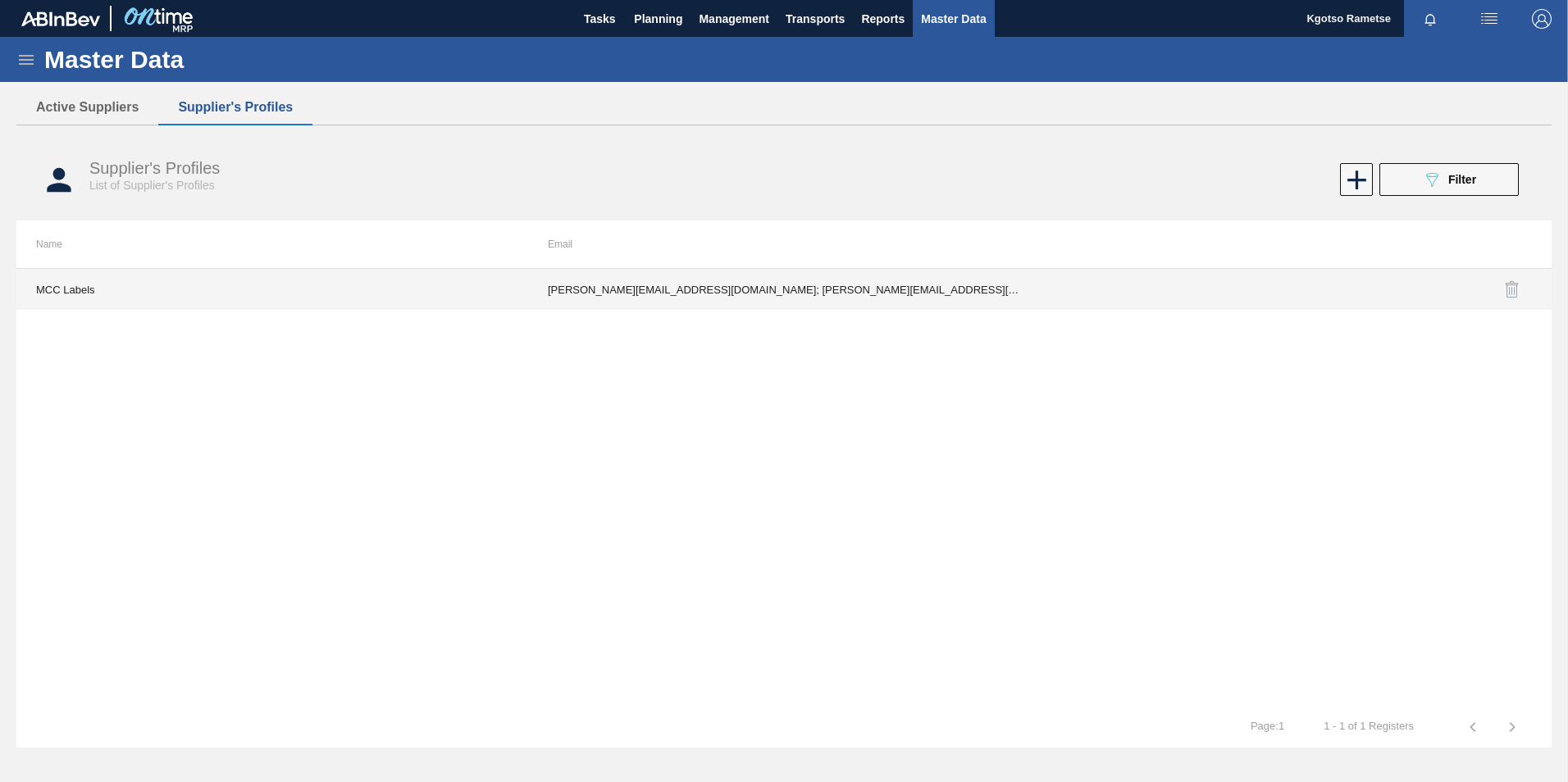
click at [888, 270] on td "Shantal.Mynhardt@mcclabel.com; Troy.Cochran@mcclabel.com; palomaromaa@gmail.com…" at bounding box center [784, 290] width 511 height 41
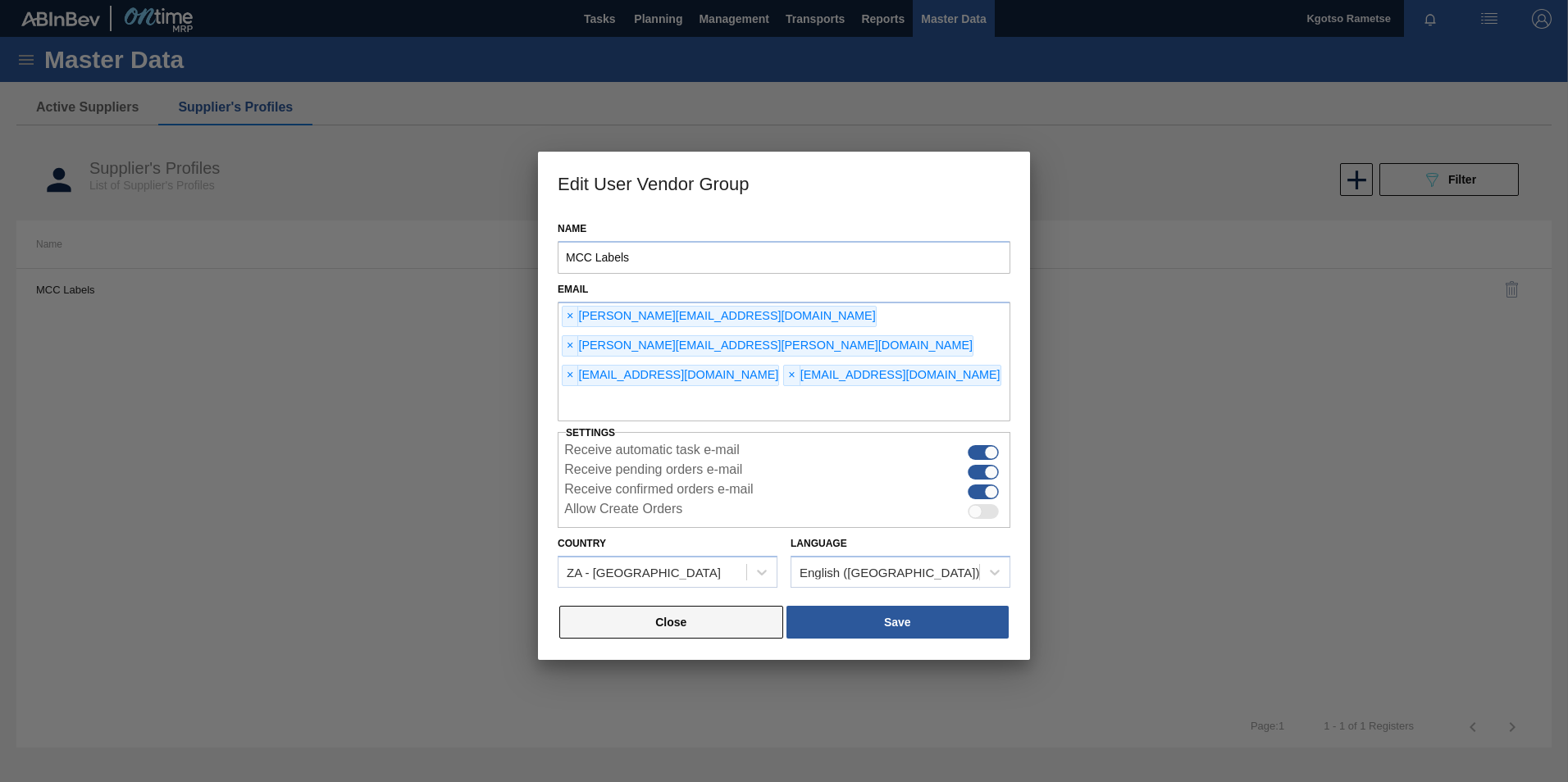
click at [731, 605] on button "Close" at bounding box center [671, 622] width 224 height 33
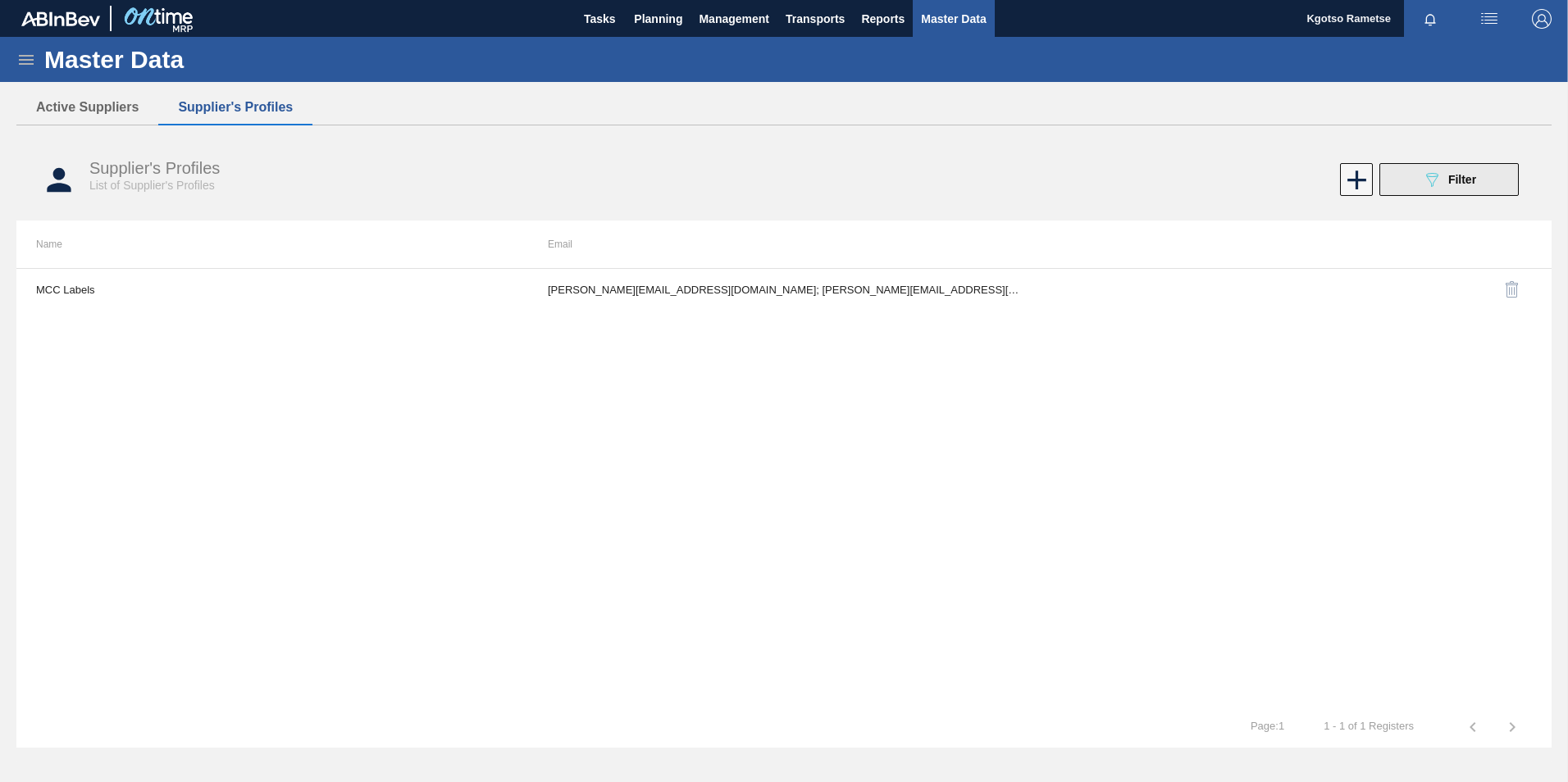
click at [1399, 174] on button "089F7B8B-B2A5-4AFE-B5C0-19BA573D28AC Filter" at bounding box center [1449, 179] width 139 height 33
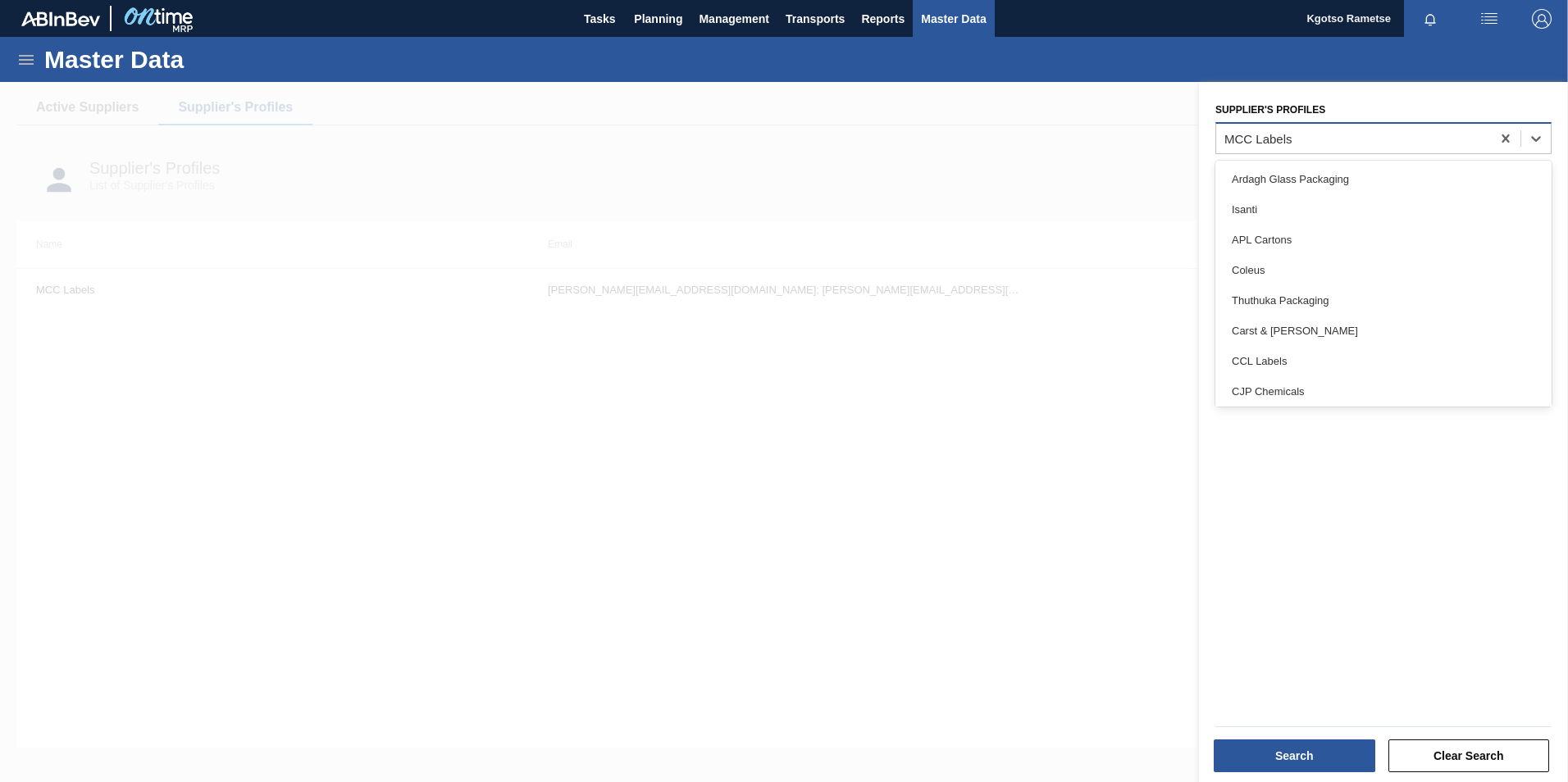
click at [1291, 145] on div "MCC Labels" at bounding box center [1258, 138] width 68 height 14
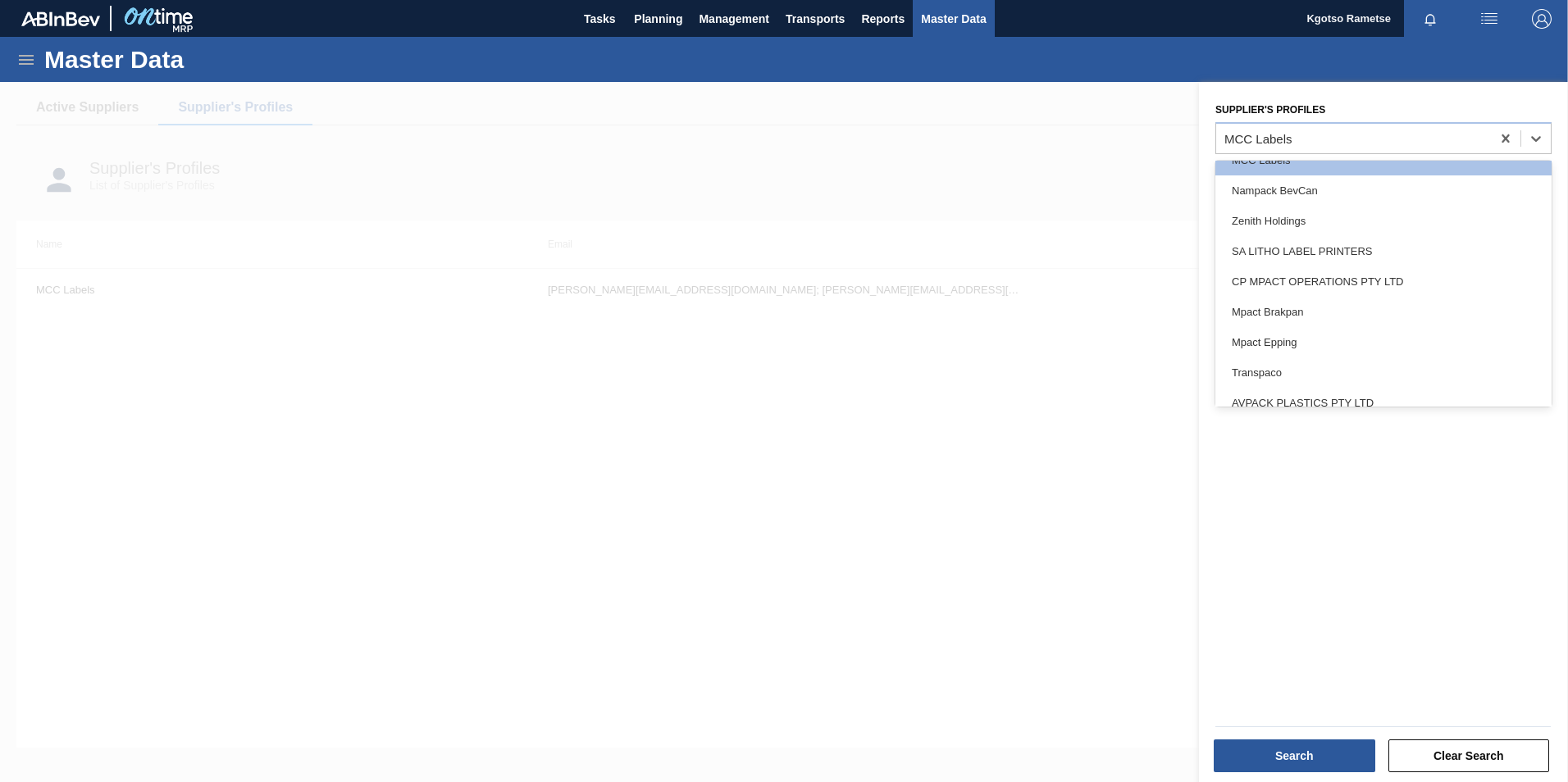
scroll to position [738, 0]
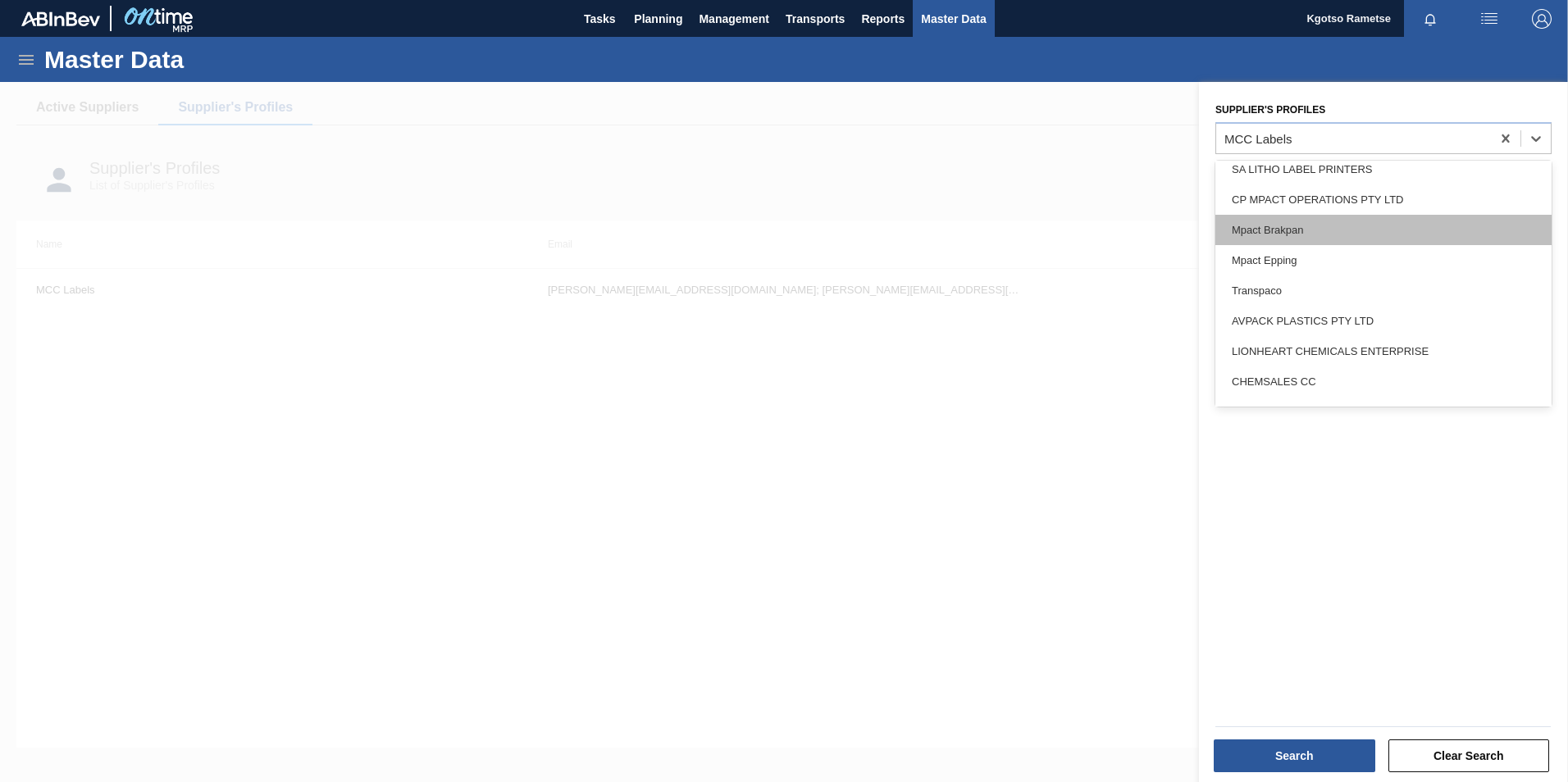
click at [1285, 228] on div "Mpact Brakpan" at bounding box center [1384, 230] width 336 height 31
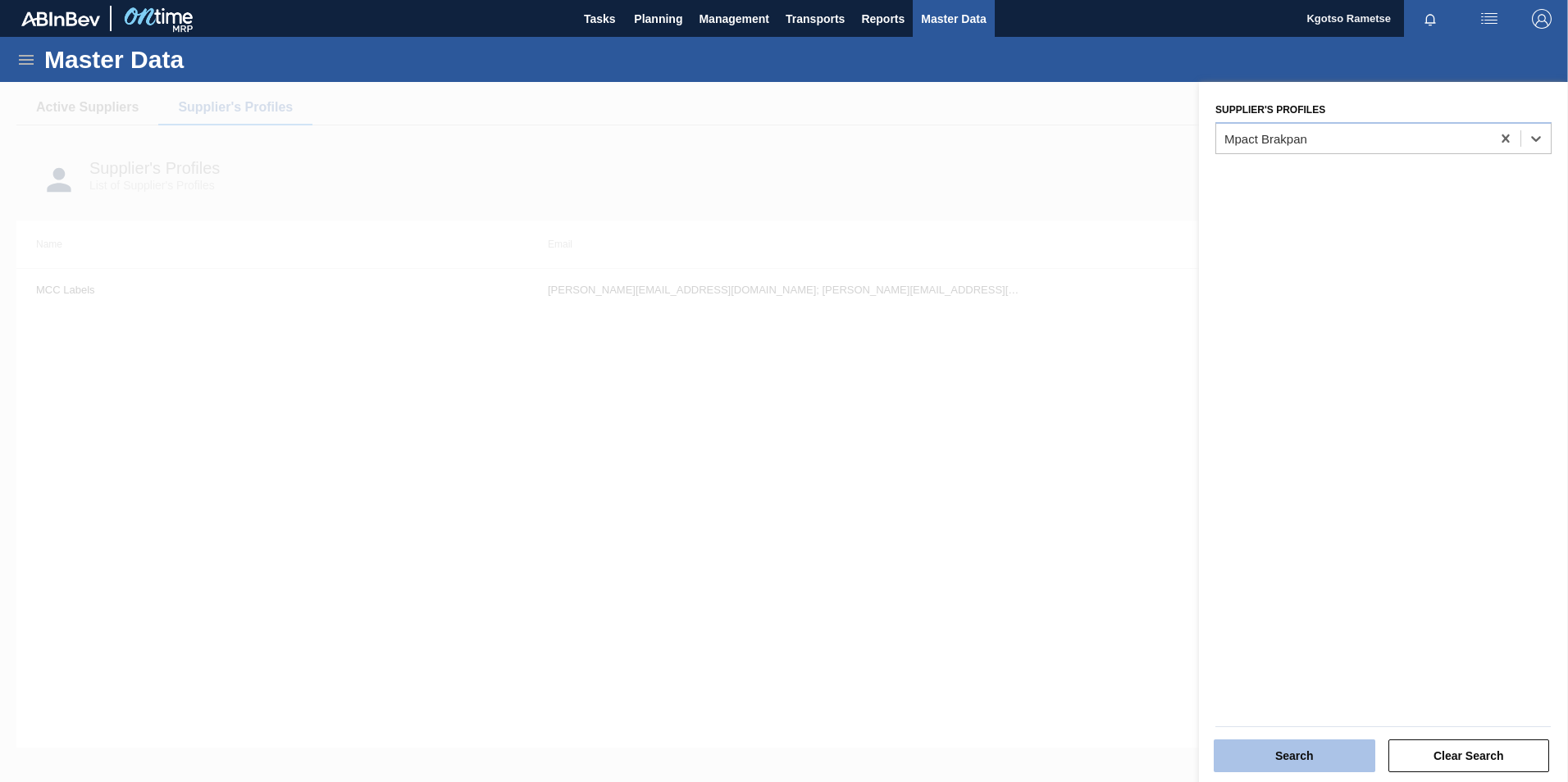
click at [1312, 751] on button "Search" at bounding box center [1294, 756] width 161 height 33
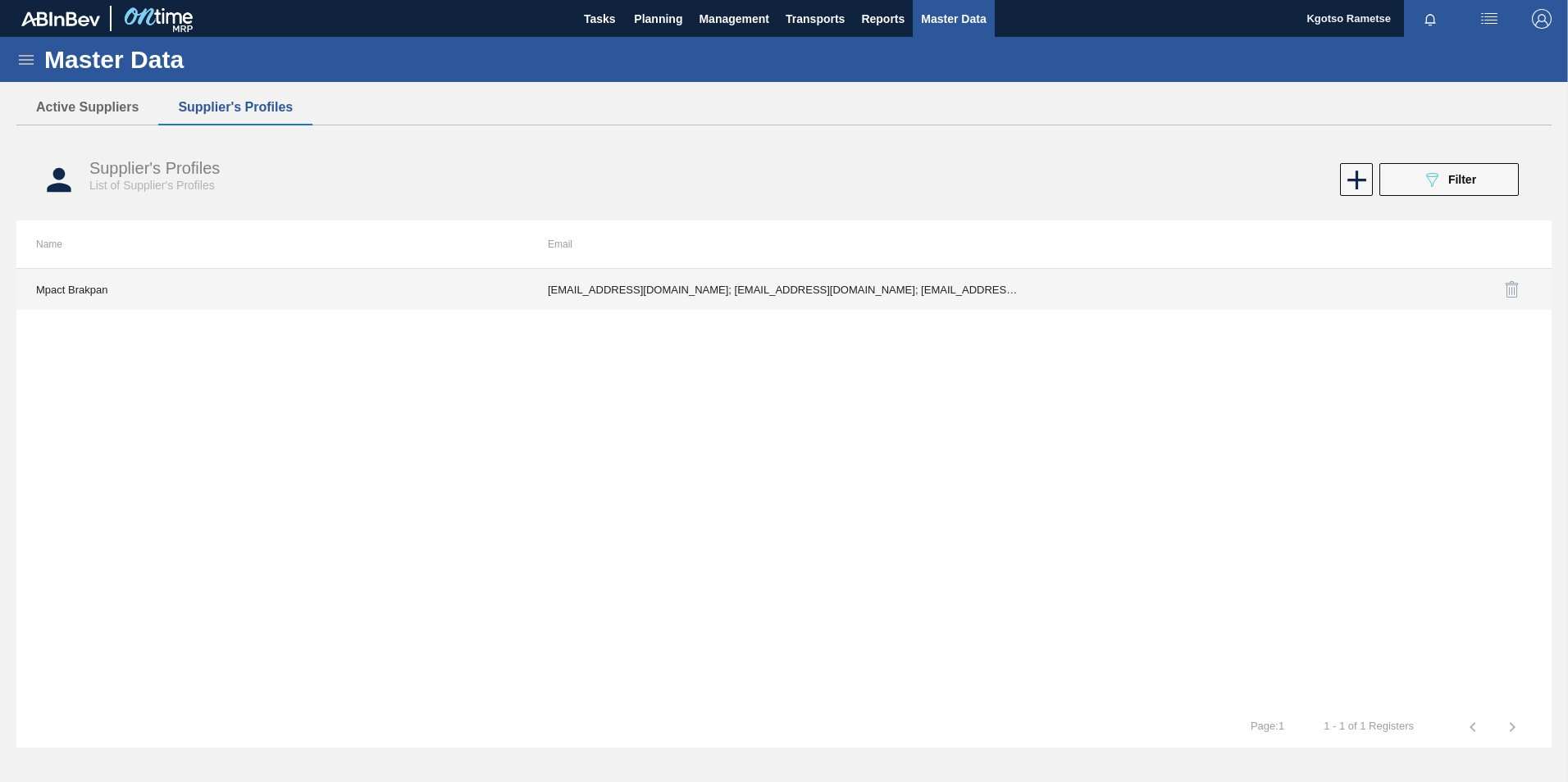
click at [874, 278] on td "Bmagwaza2@mpact.co.za; Busisiwe.Magwaza@mpact.co.za; DDuToit@Mpact.co.za; RSaib…" at bounding box center [784, 290] width 511 height 41
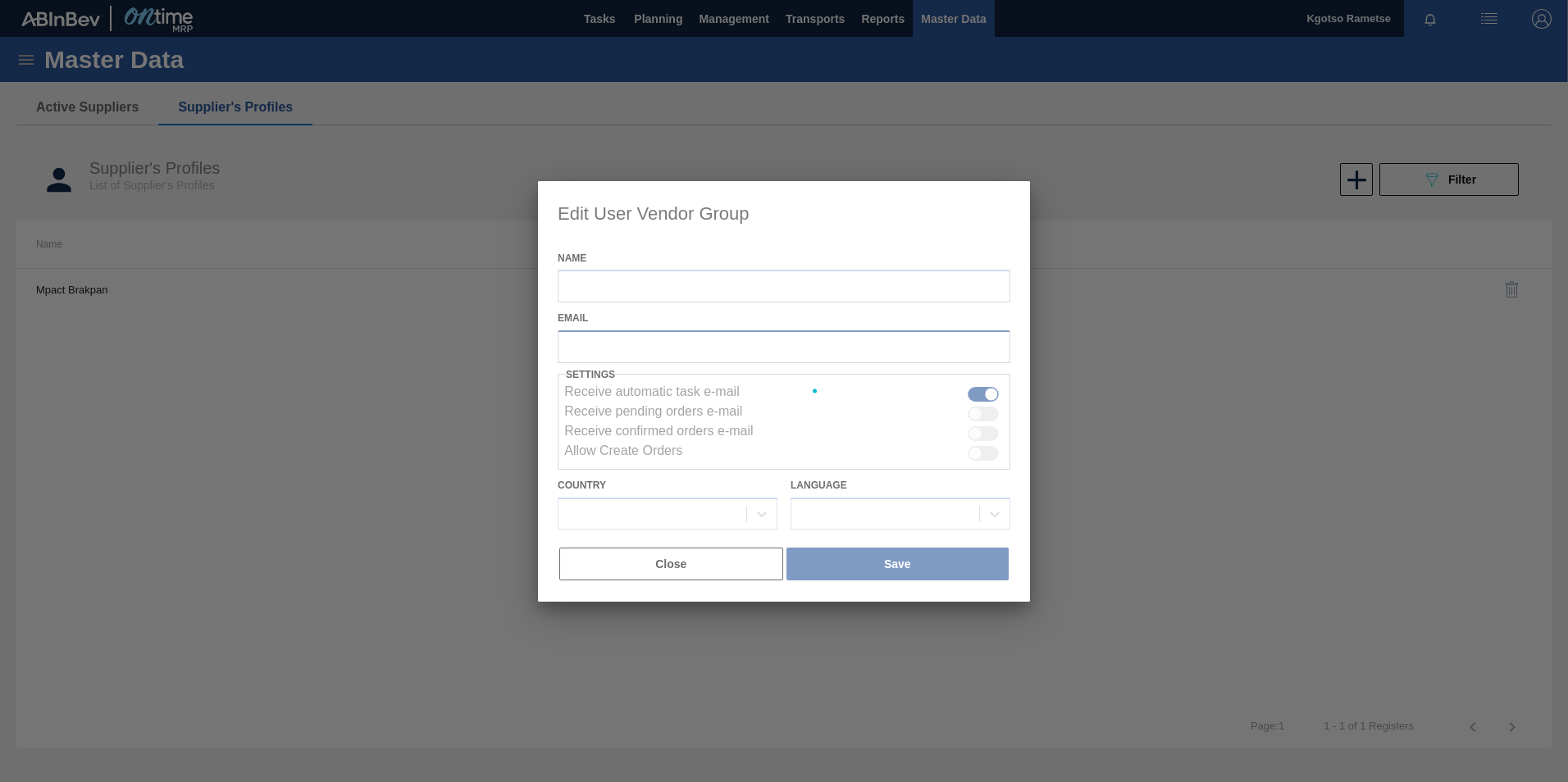
type input "Mpact Brakpan"
checkbox input "true"
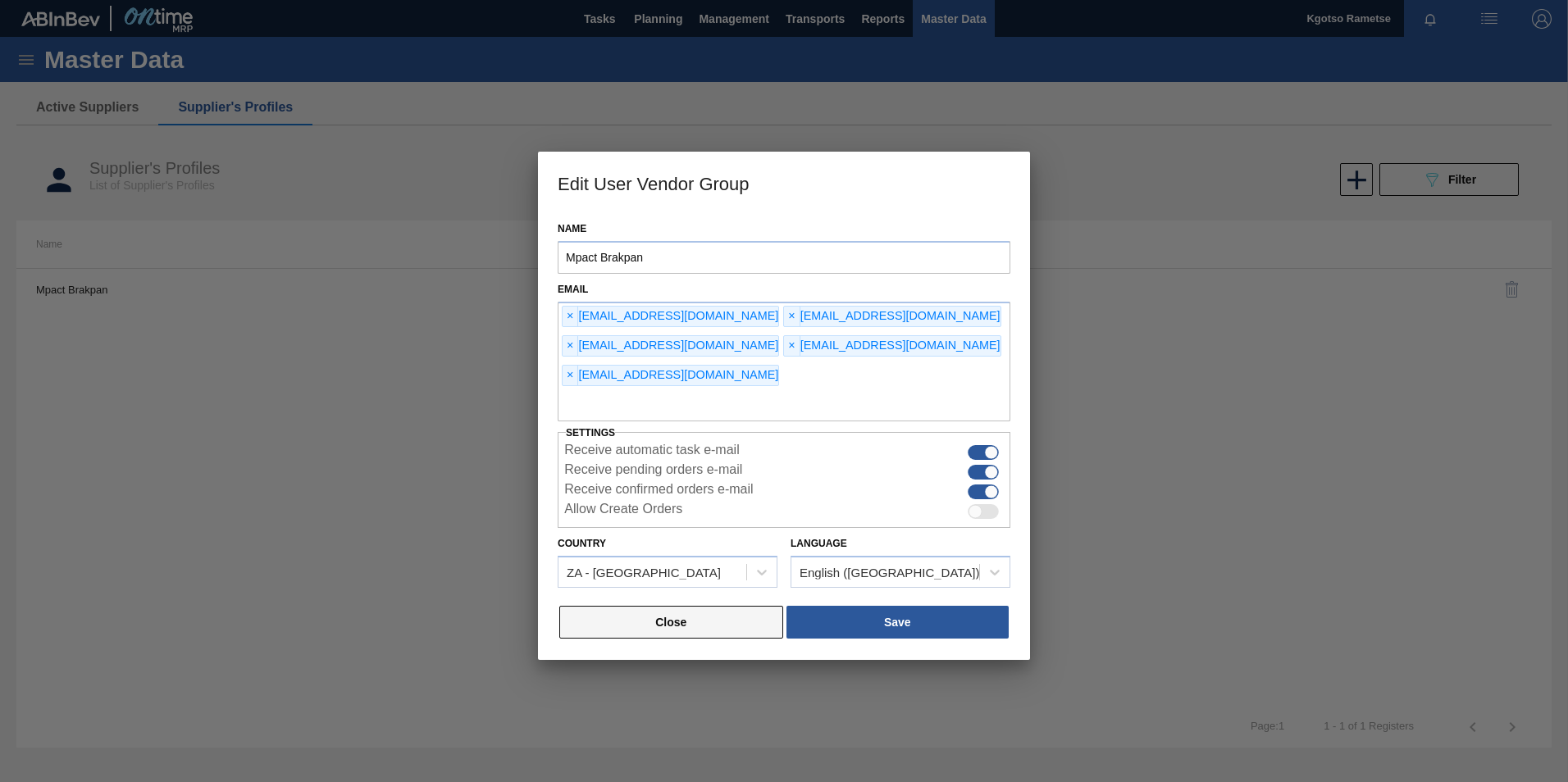
click at [715, 605] on button "Close" at bounding box center [671, 622] width 224 height 33
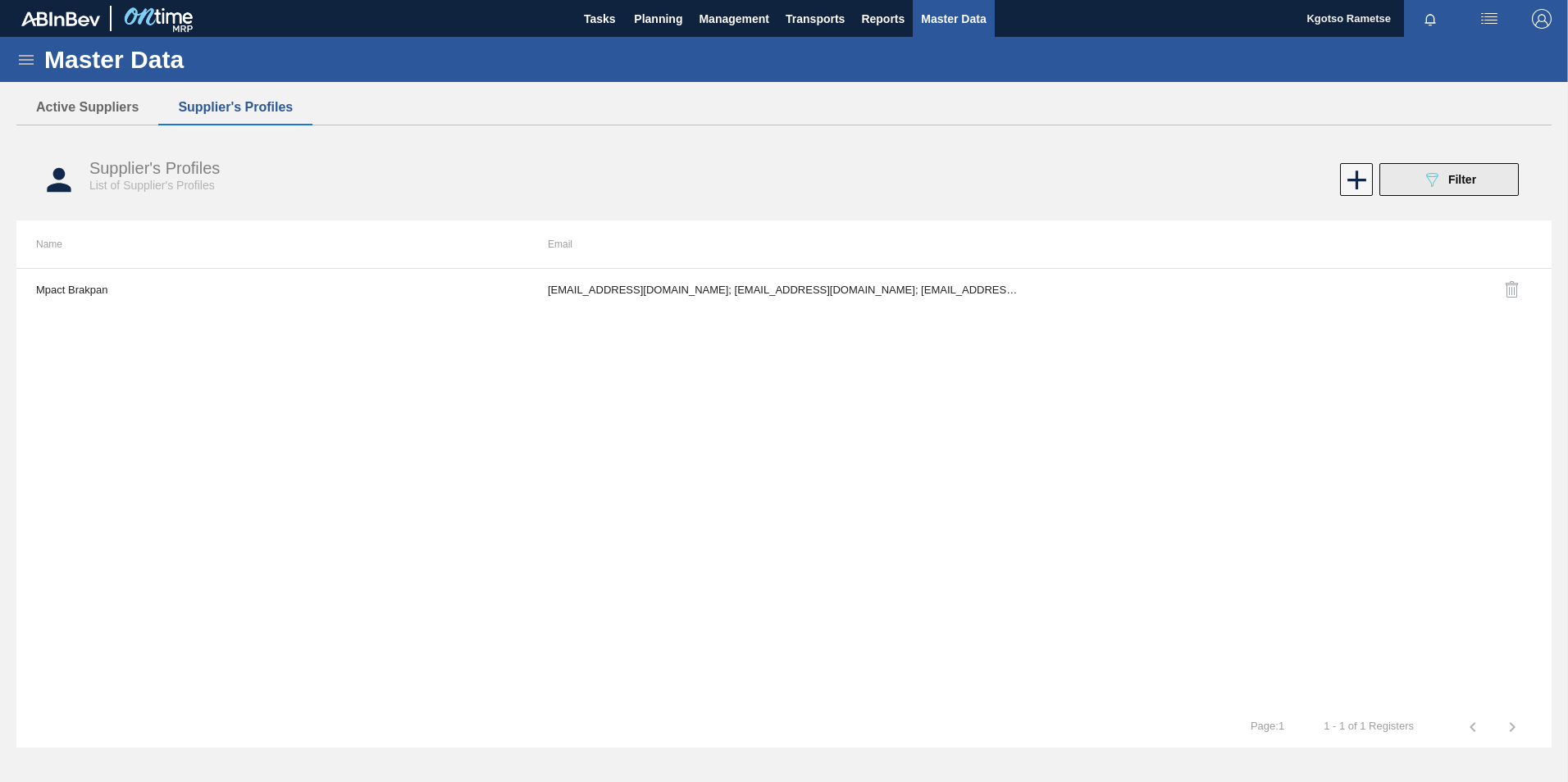
click at [1490, 180] on button "089F7B8B-B2A5-4AFE-B5C0-19BA573D28AC Filter" at bounding box center [1449, 179] width 139 height 33
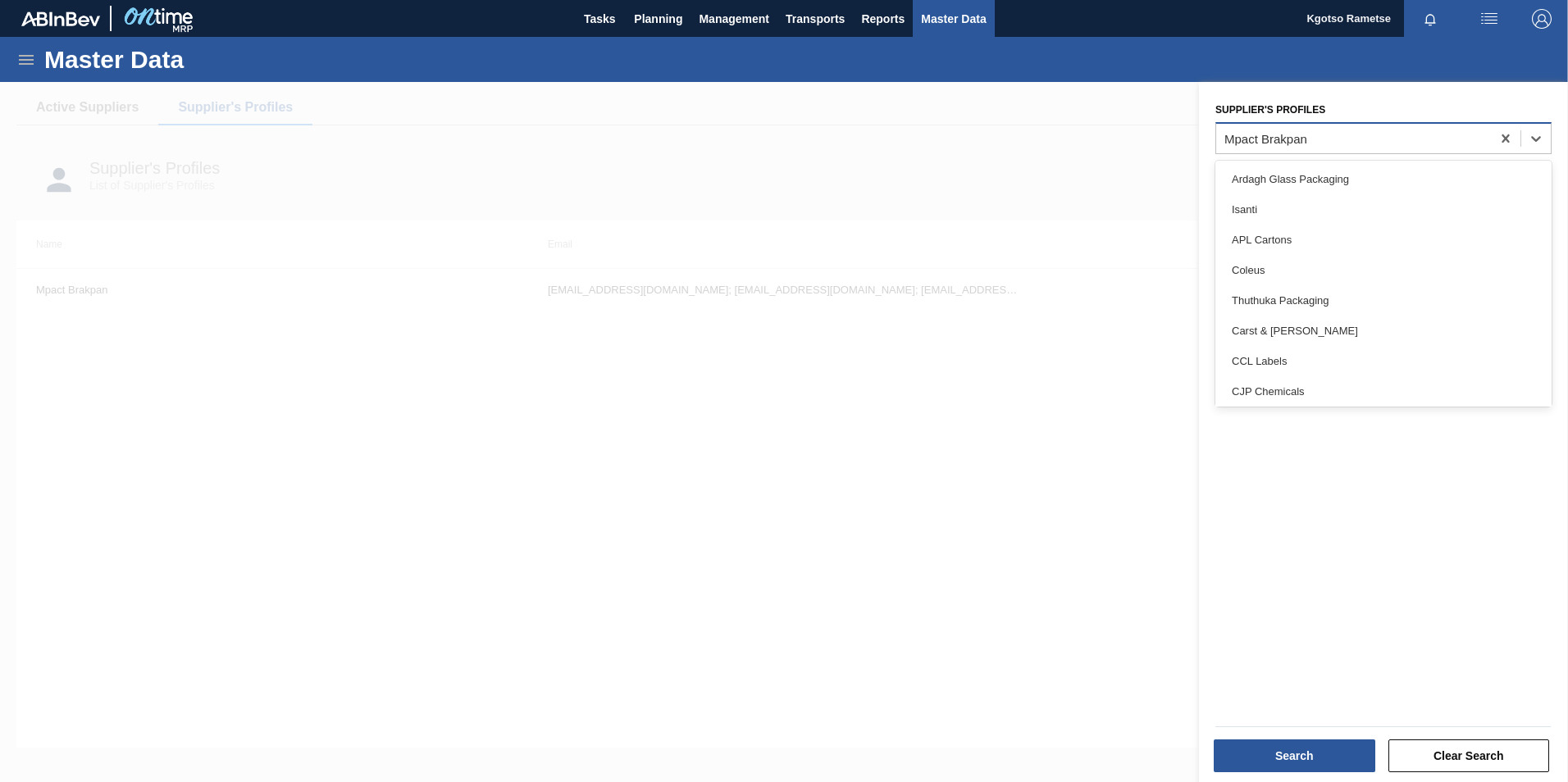
click at [1288, 139] on div "Mpact Brakpan" at bounding box center [1266, 138] width 83 height 14
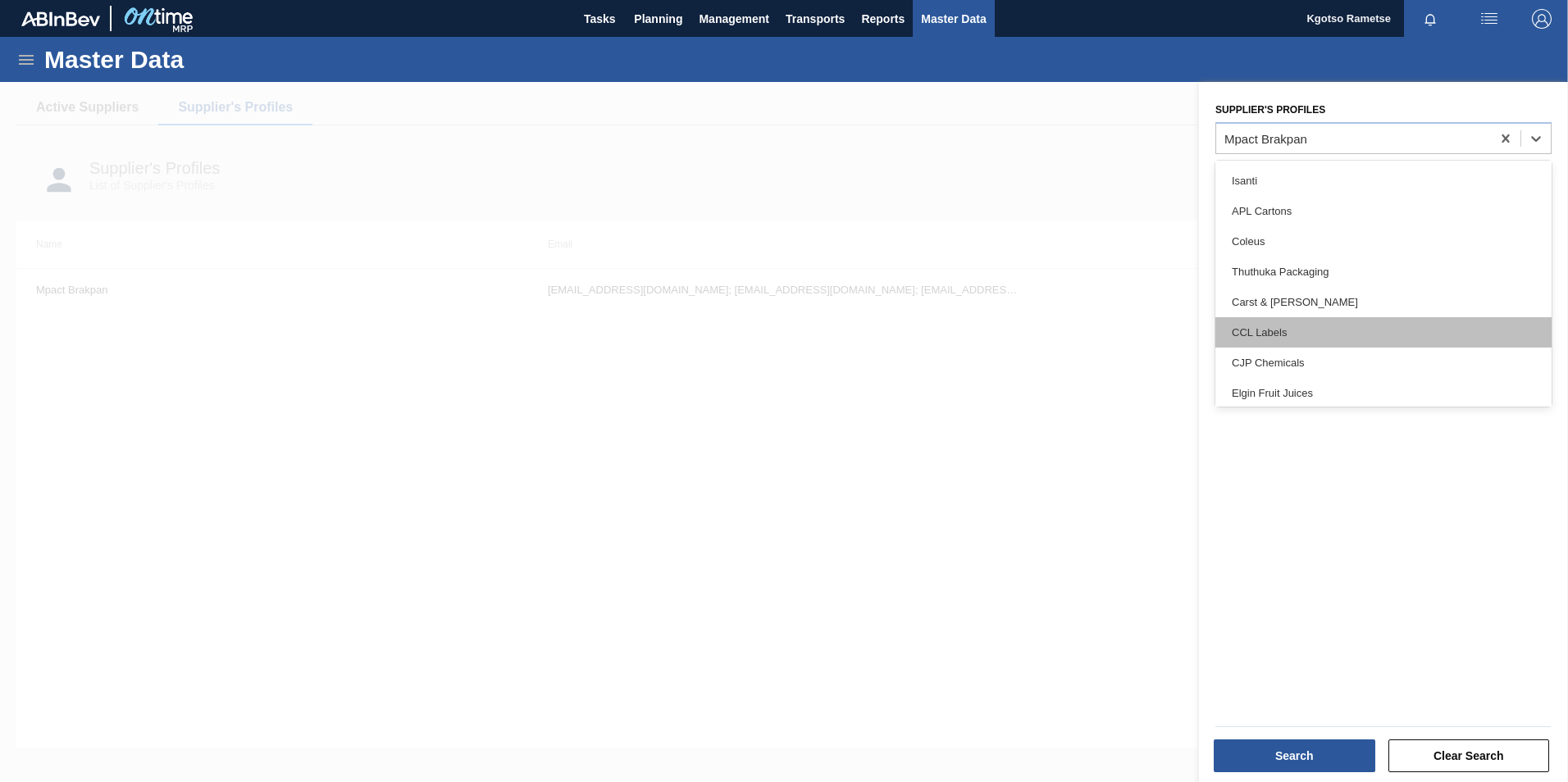
scroll to position [0, 0]
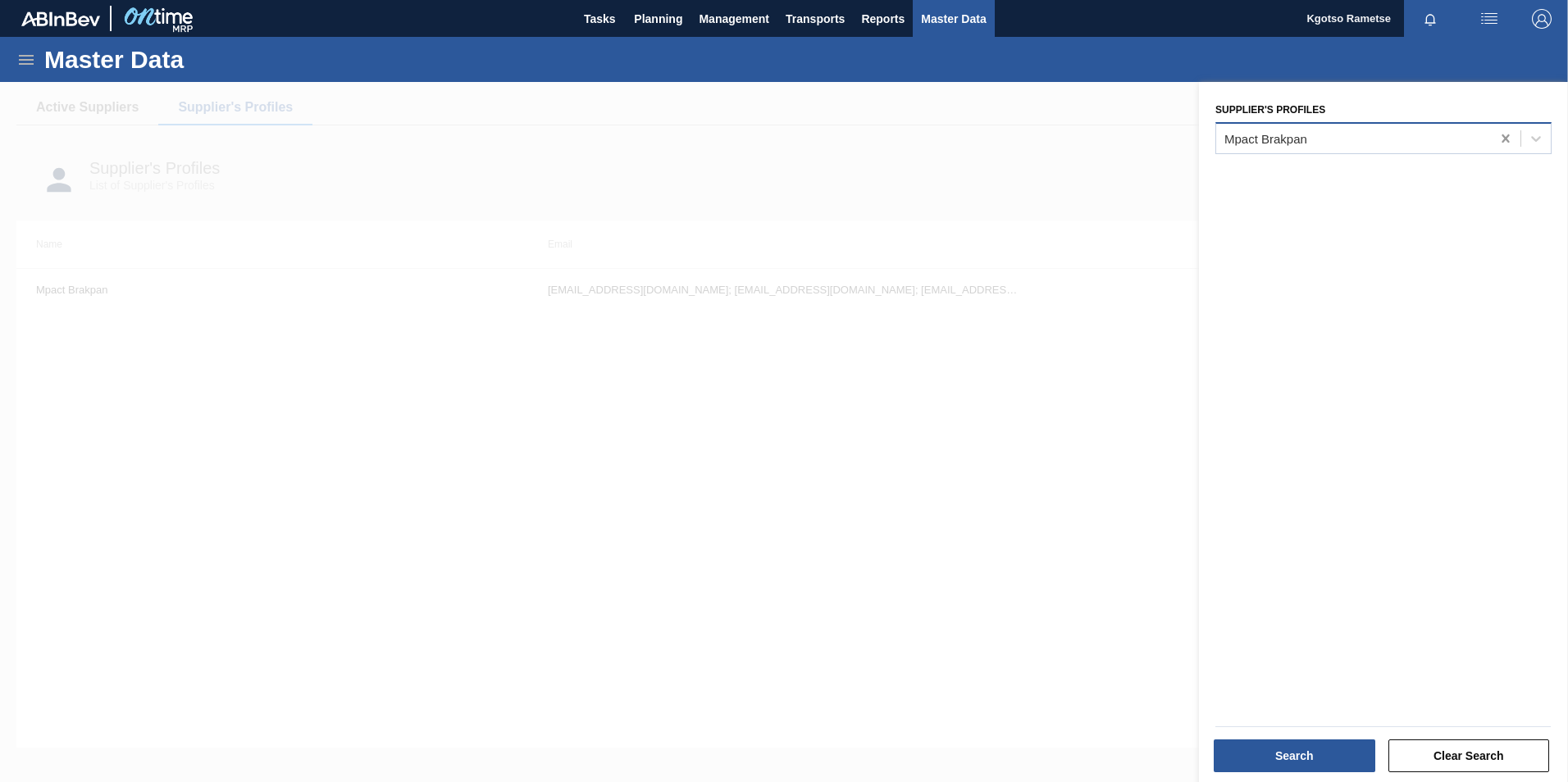
click at [1511, 134] on div at bounding box center [1505, 138] width 30 height 30
click at [1382, 133] on div at bounding box center [1353, 138] width 274 height 24
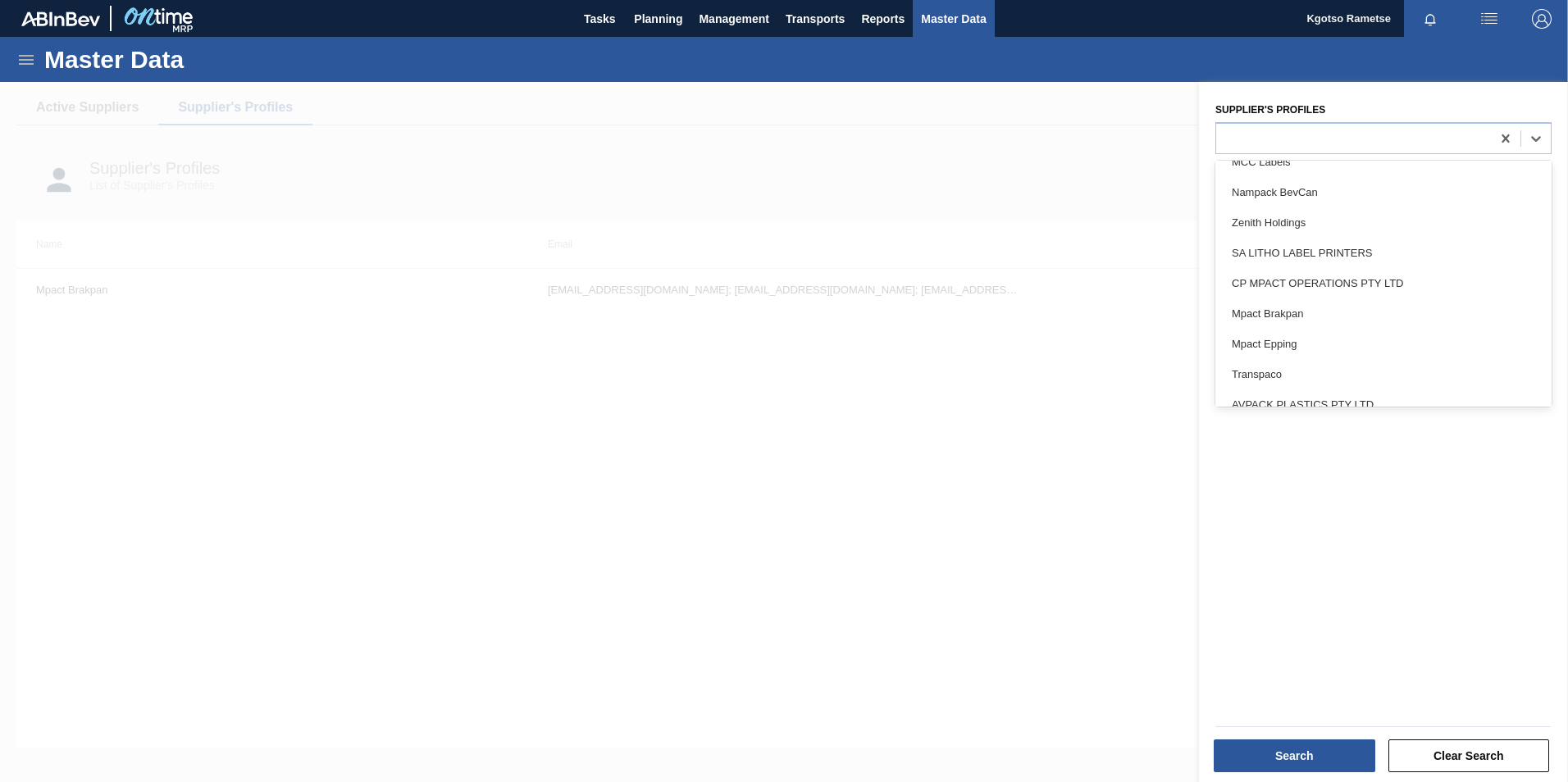
scroll to position [655, 0]
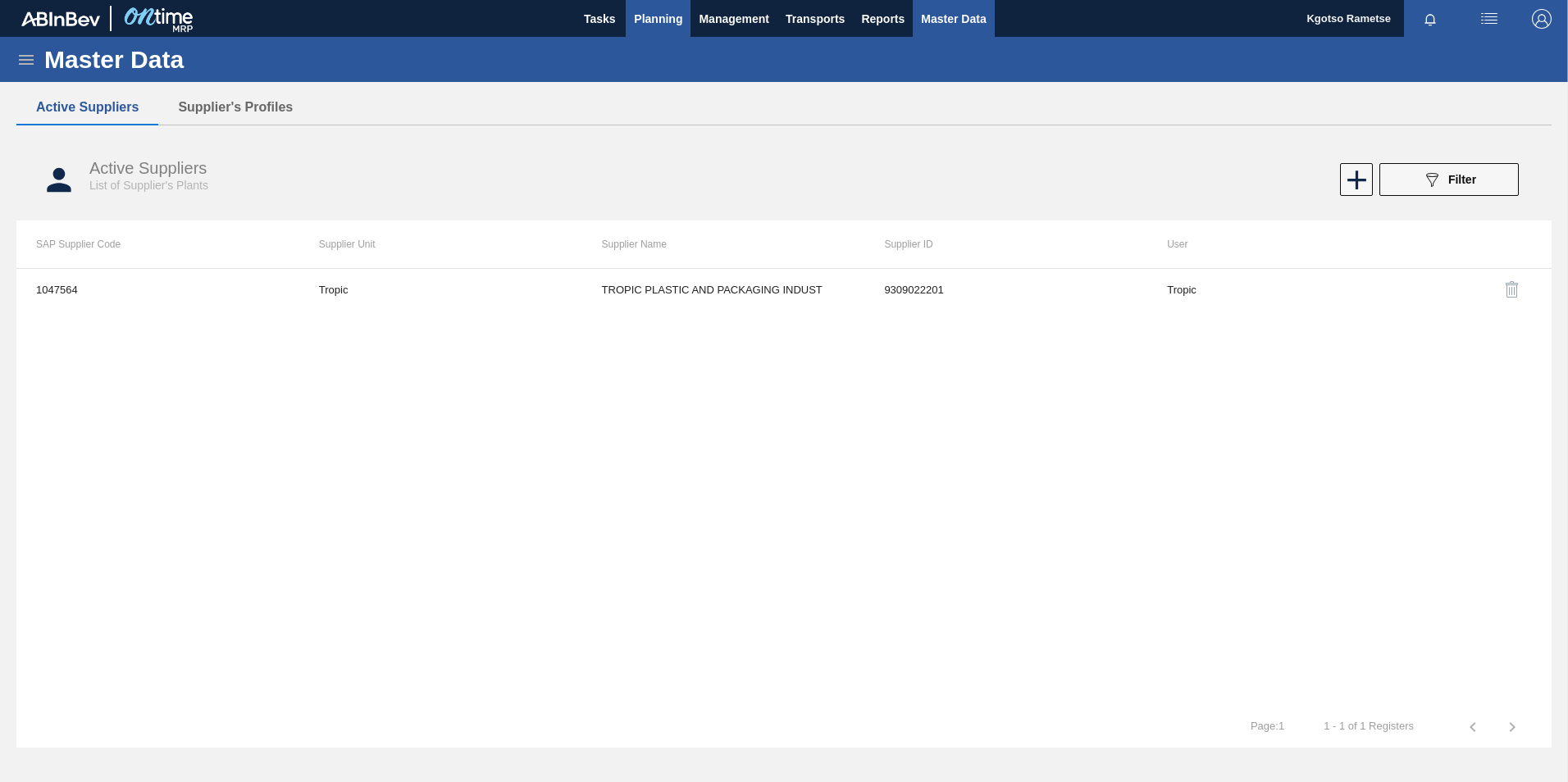
click at [666, 14] on span "Planning" at bounding box center [657, 19] width 48 height 20
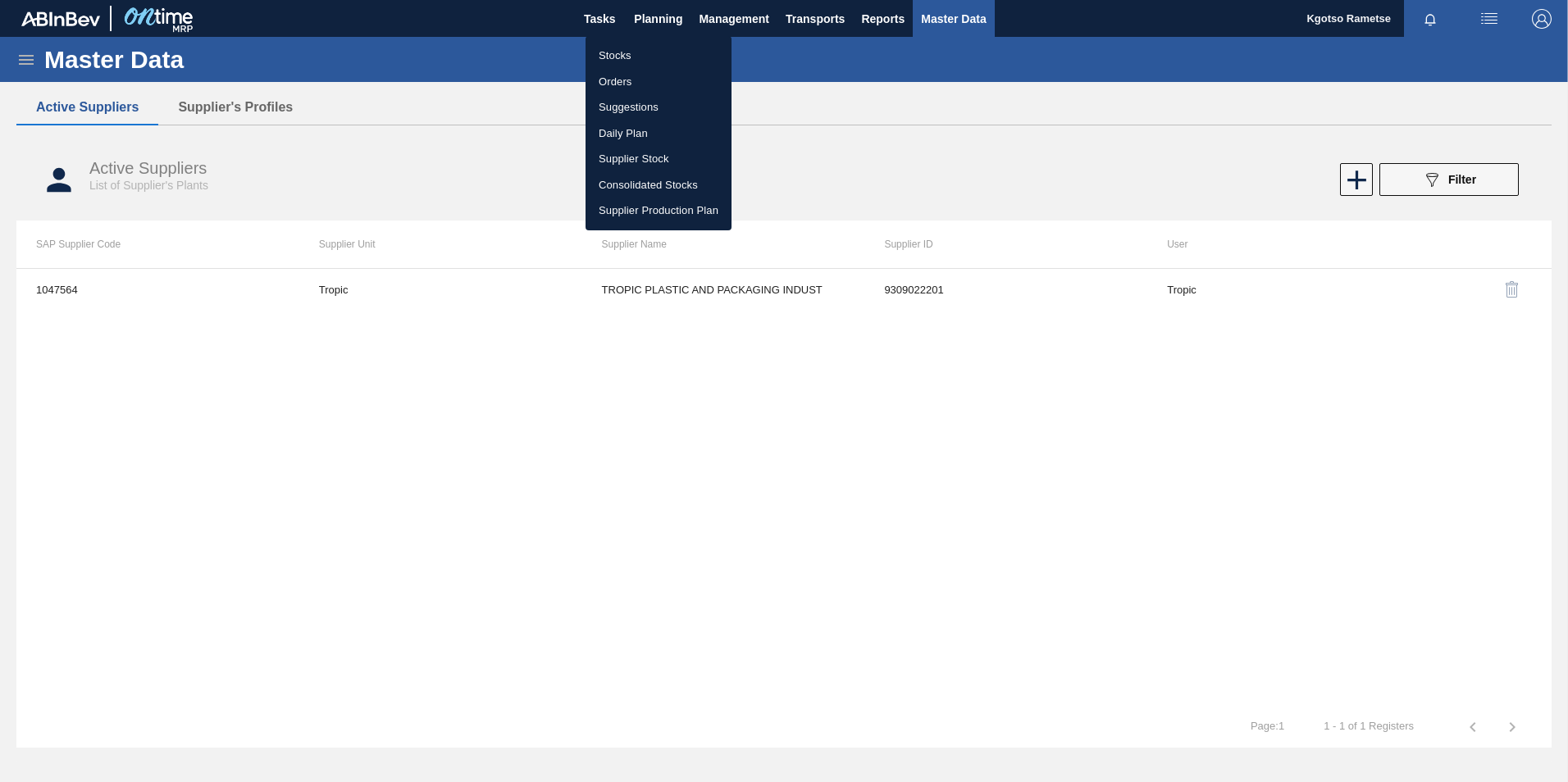
click at [640, 54] on li "Stocks" at bounding box center [658, 55] width 146 height 26
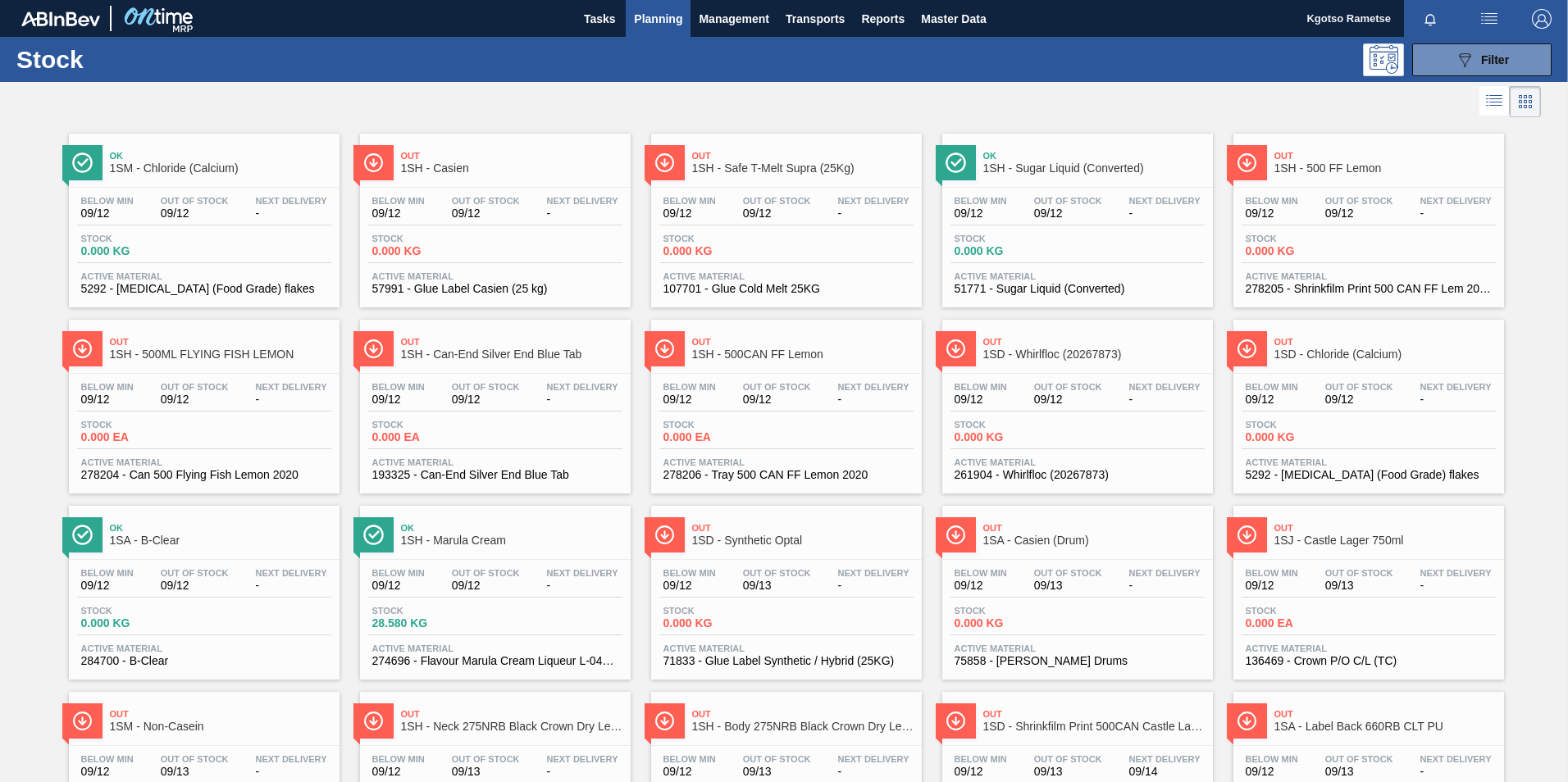
click at [648, 31] on button "Planning" at bounding box center [658, 18] width 65 height 37
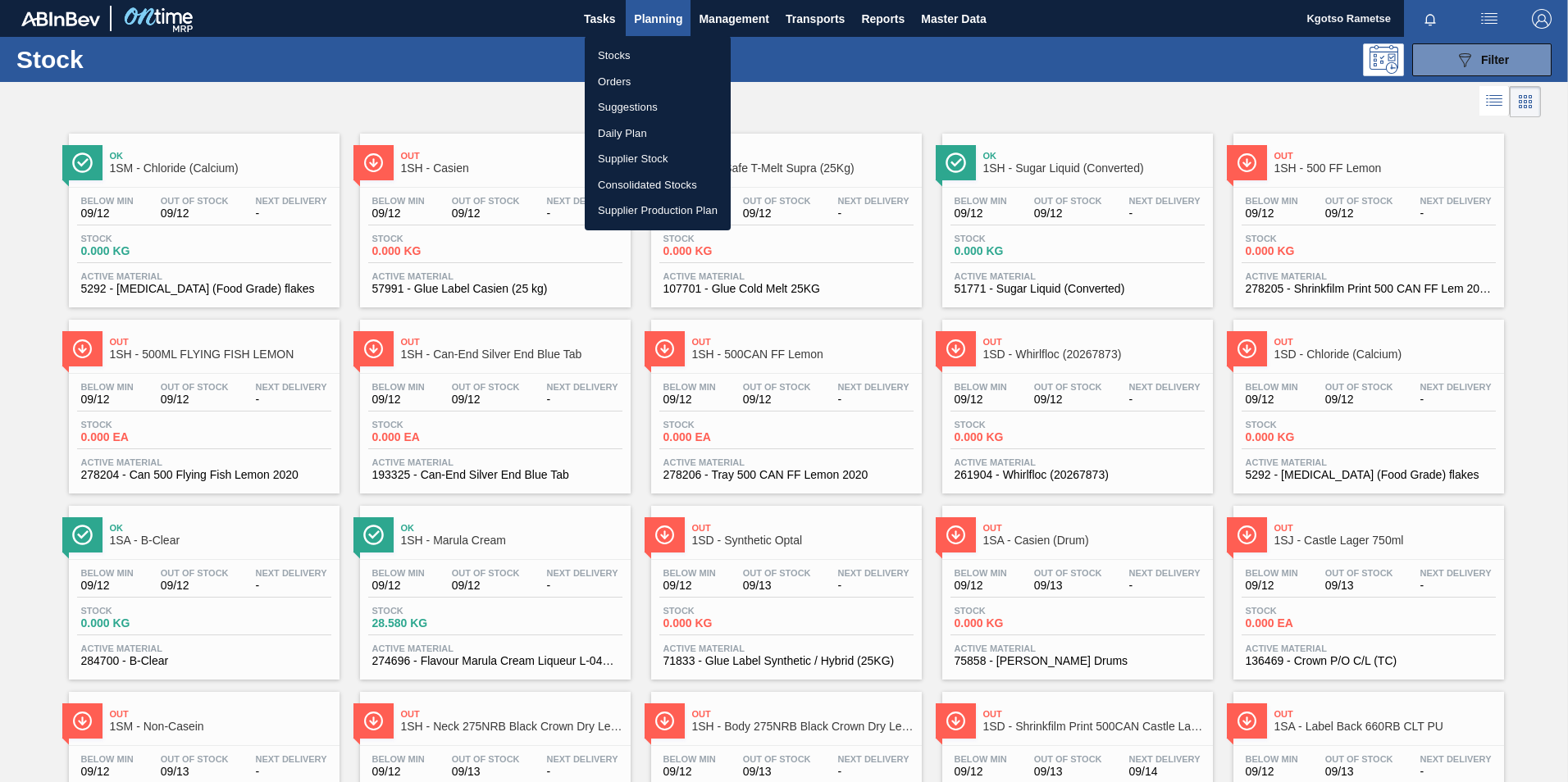
click at [965, 18] on div at bounding box center [784, 391] width 1568 height 782
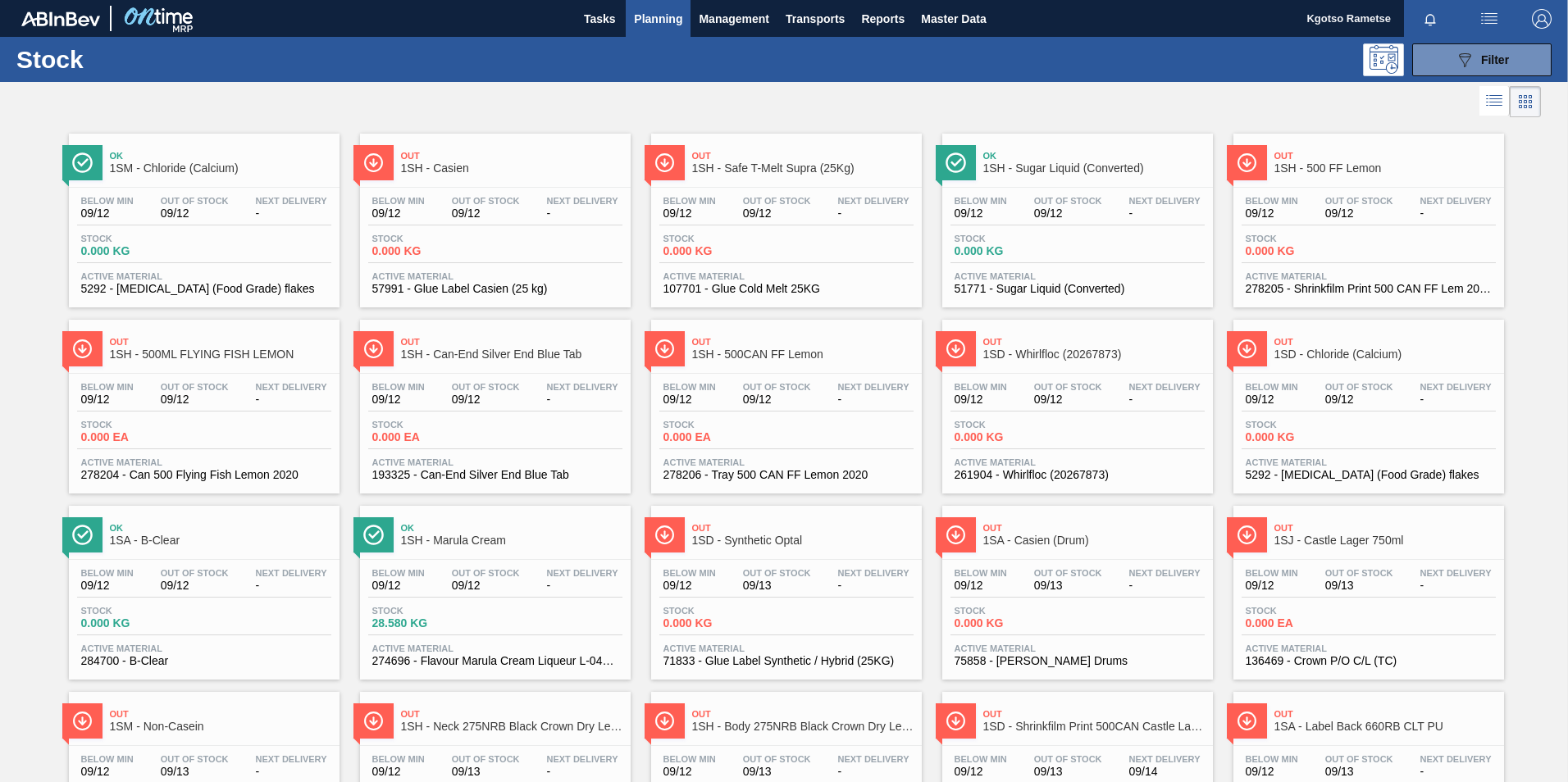
click at [963, 17] on div "Stocks Orders Suggestions Daily Plan Supplier Stock Consolidated Stocks Supplie…" at bounding box center [784, 391] width 1568 height 782
click at [963, 17] on span "Master Data" at bounding box center [953, 19] width 65 height 20
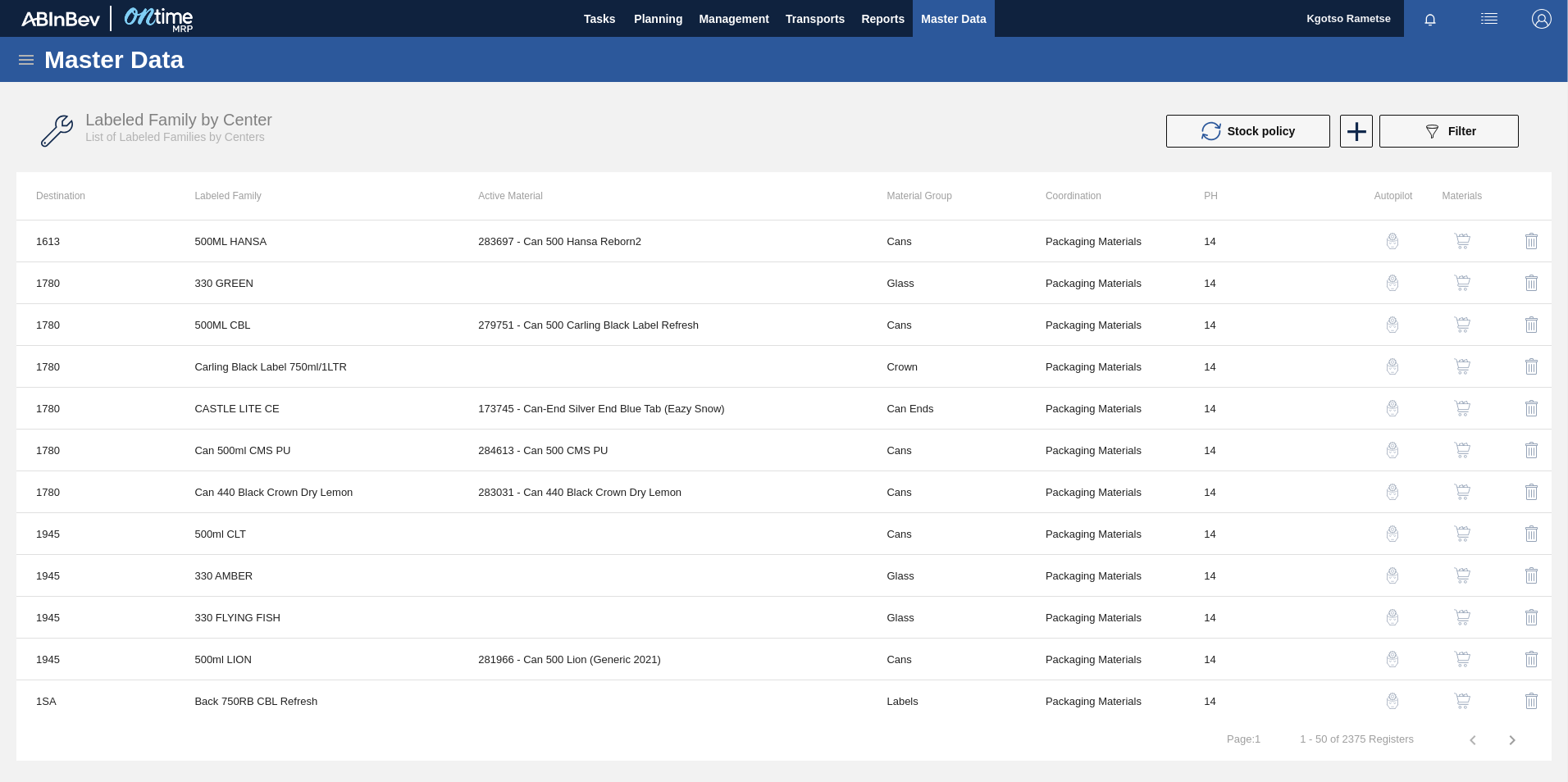
click at [30, 59] on icon at bounding box center [25, 59] width 20 height 20
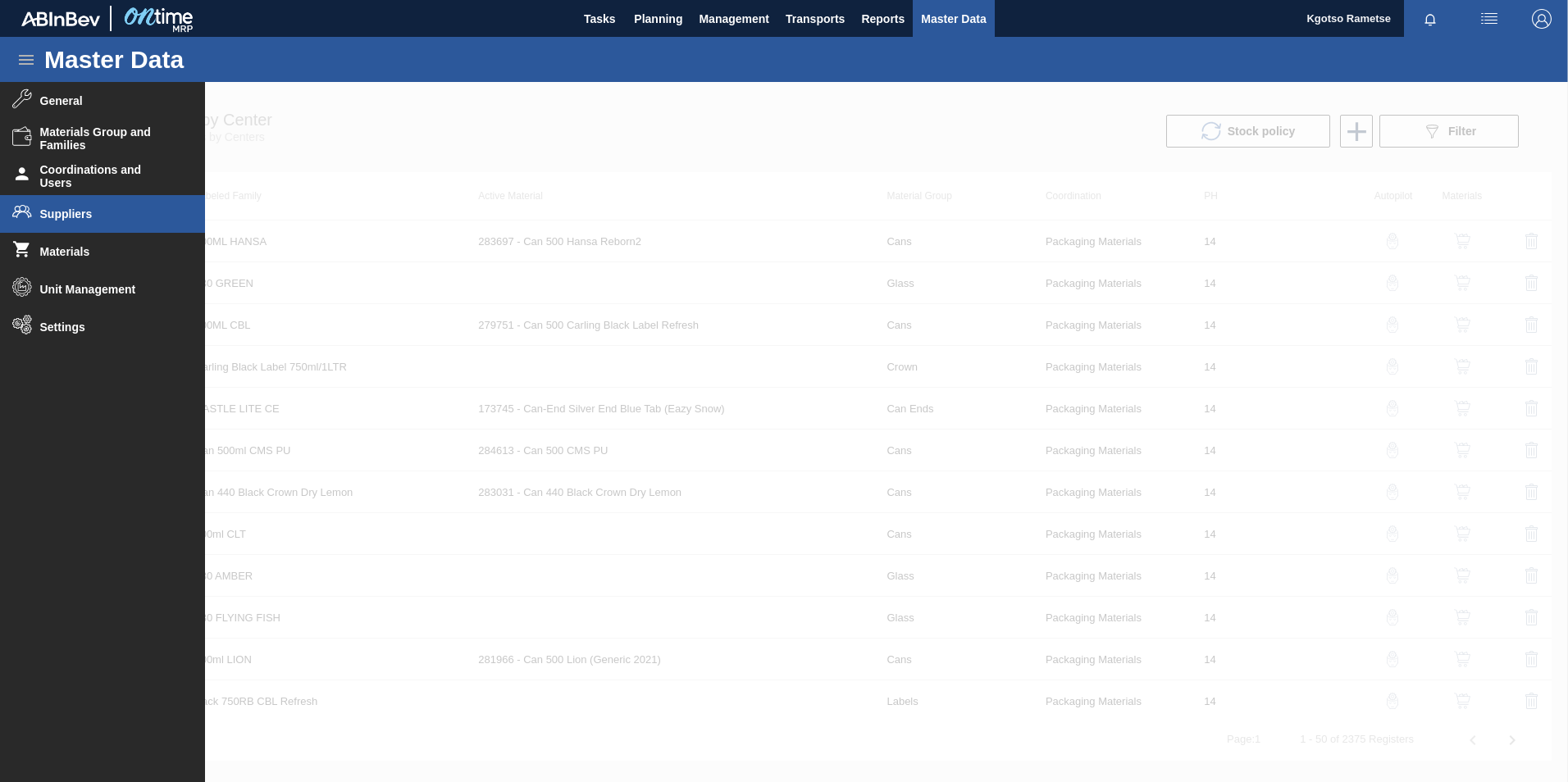
click at [109, 216] on span "Suppliers" at bounding box center [107, 213] width 135 height 13
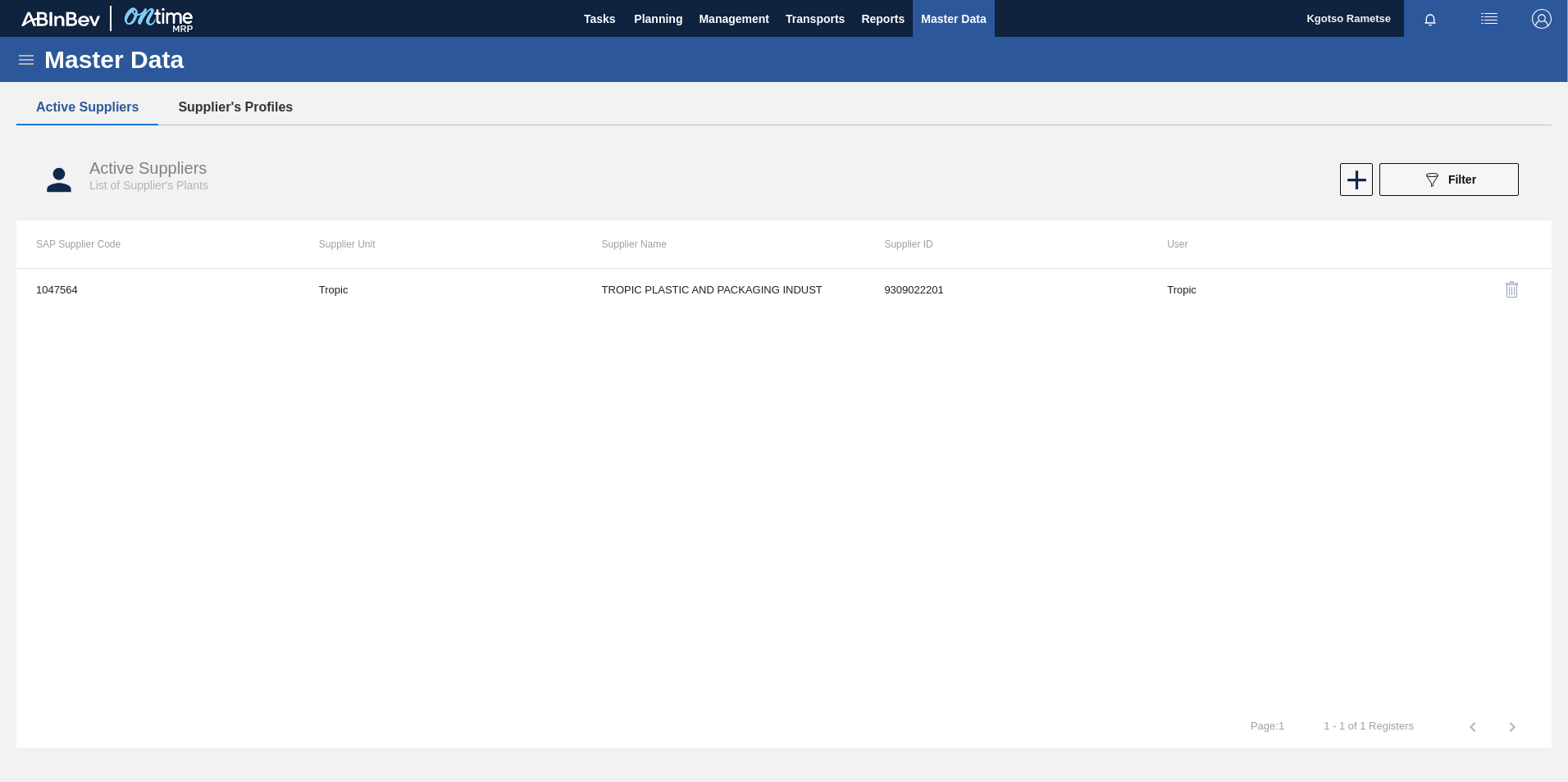
click at [196, 104] on button "Supplier's Profiles" at bounding box center [234, 107] width 154 height 35
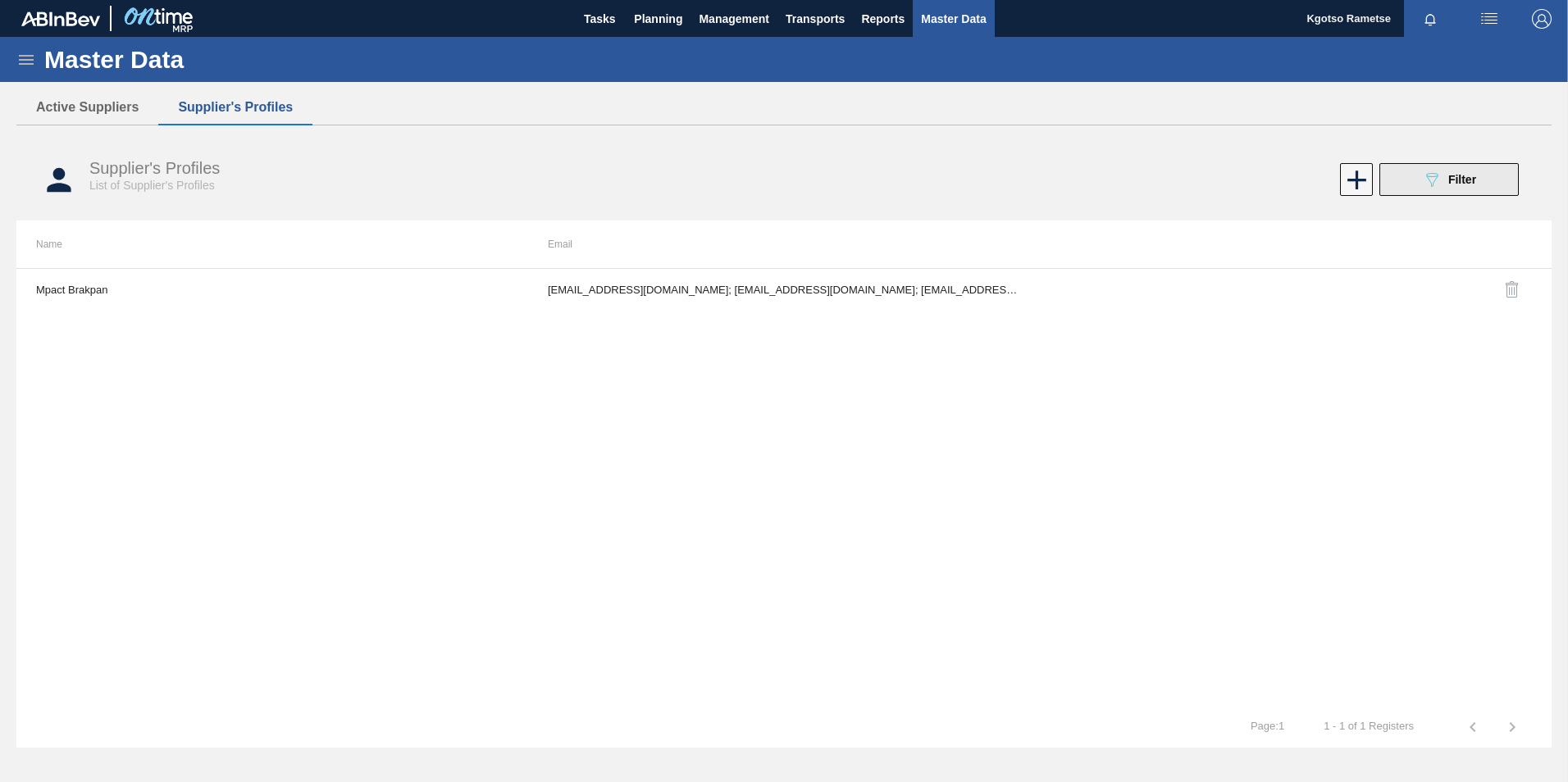
click at [1452, 180] on span "Filter" at bounding box center [1462, 179] width 28 height 13
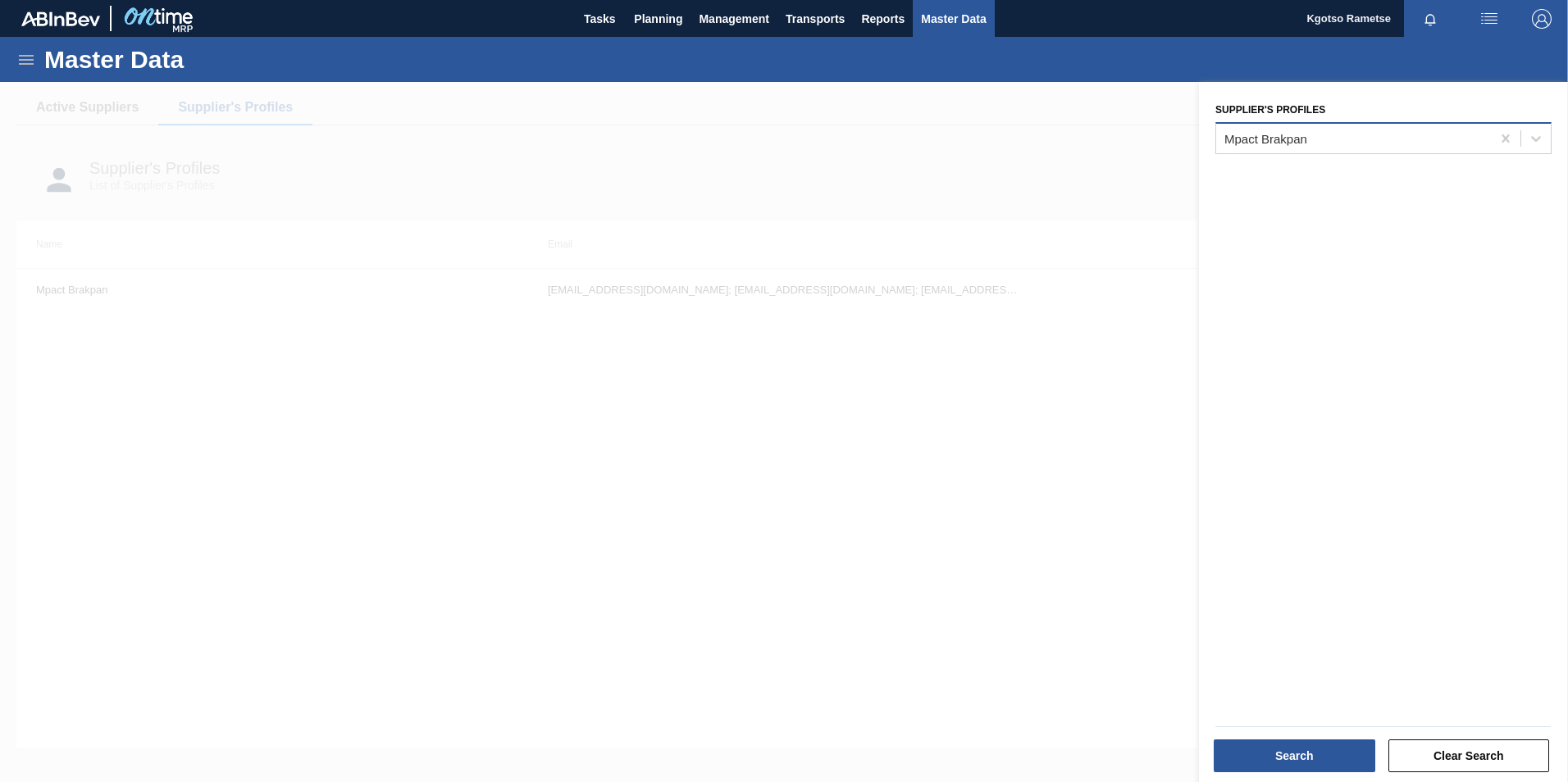
click at [1317, 143] on div "Mpact Brakpan" at bounding box center [1353, 138] width 274 height 24
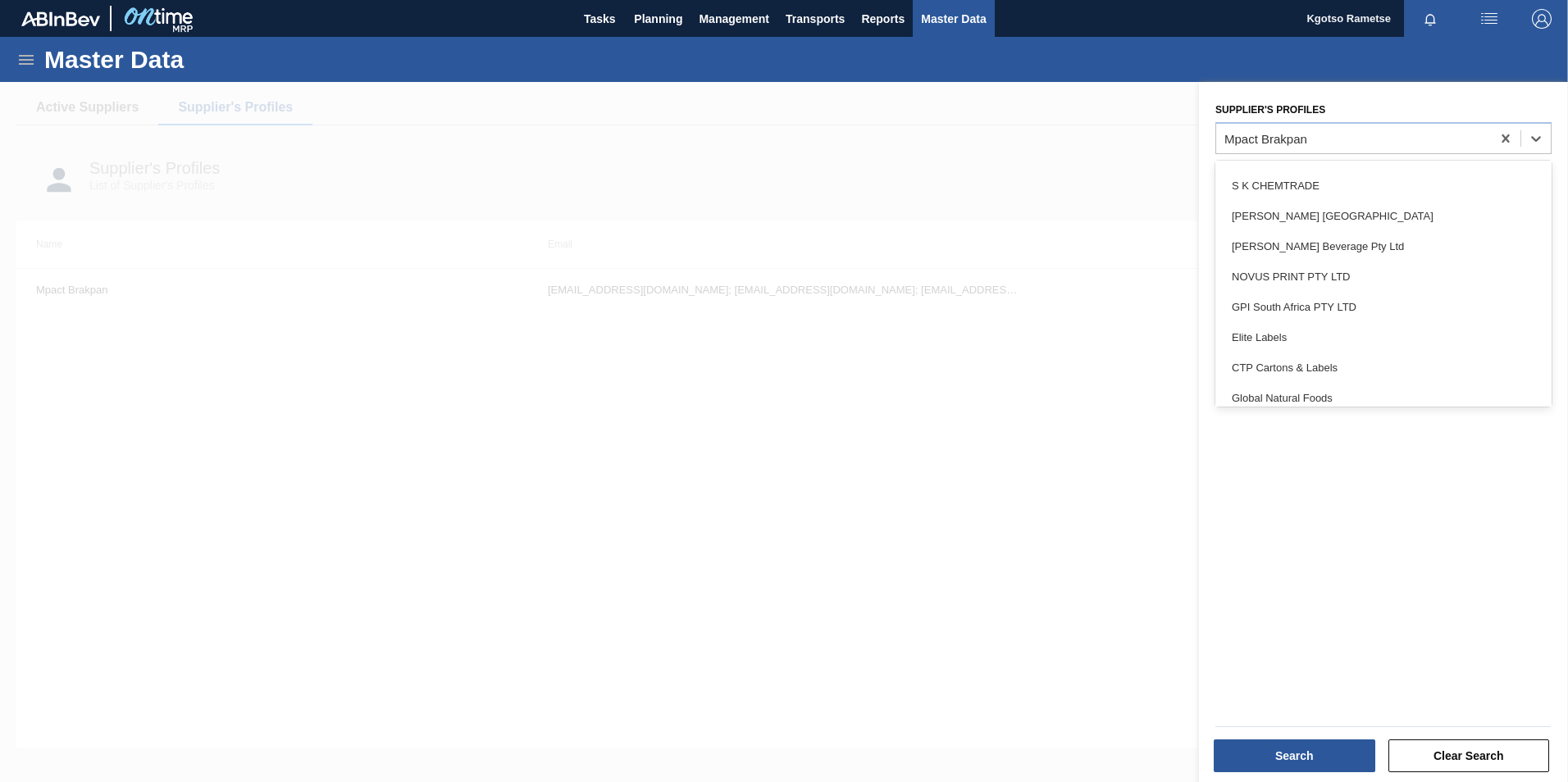
scroll to position [1914, 0]
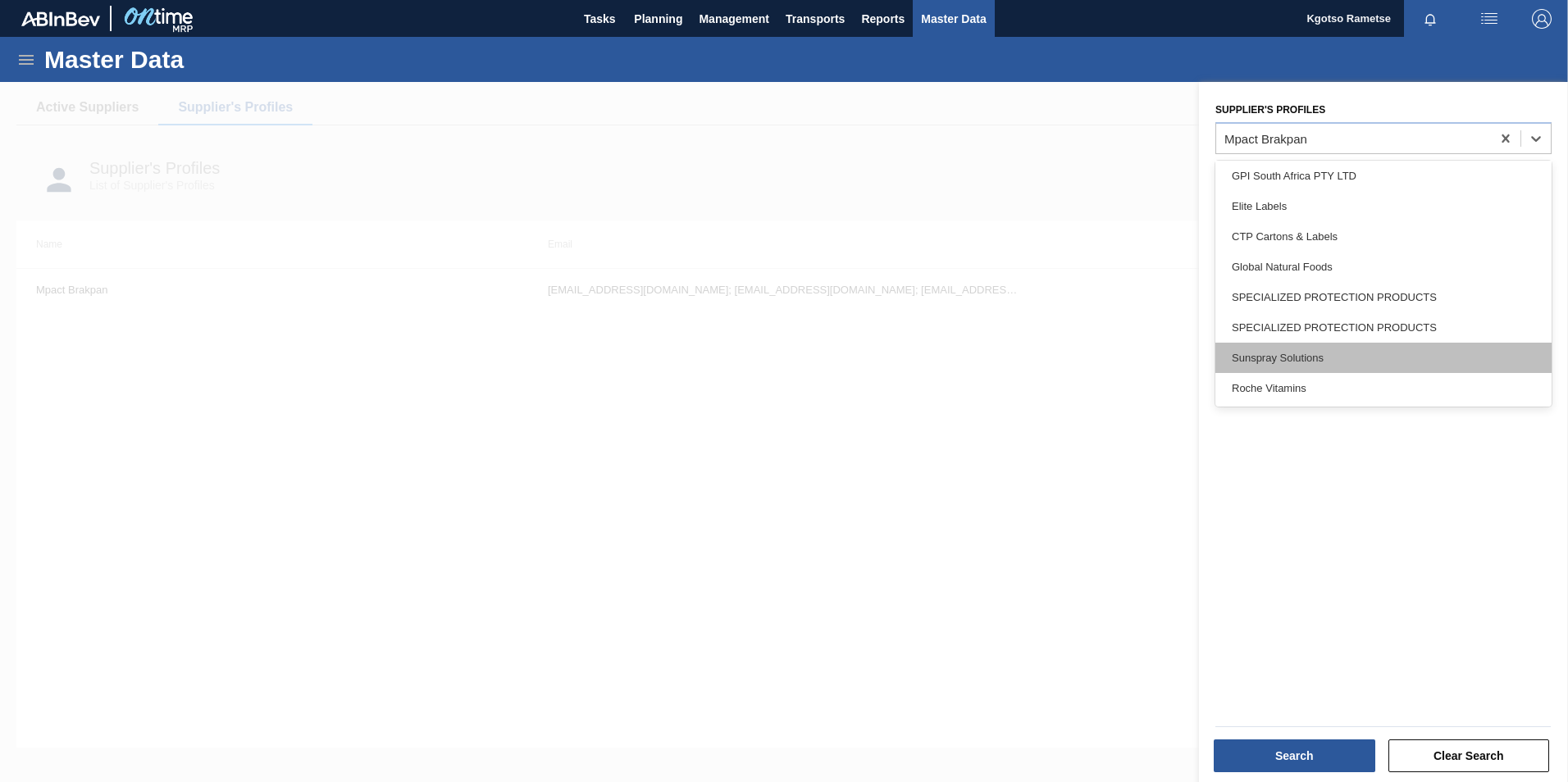
click at [1289, 352] on div "Sunspray Solutions" at bounding box center [1384, 358] width 336 height 31
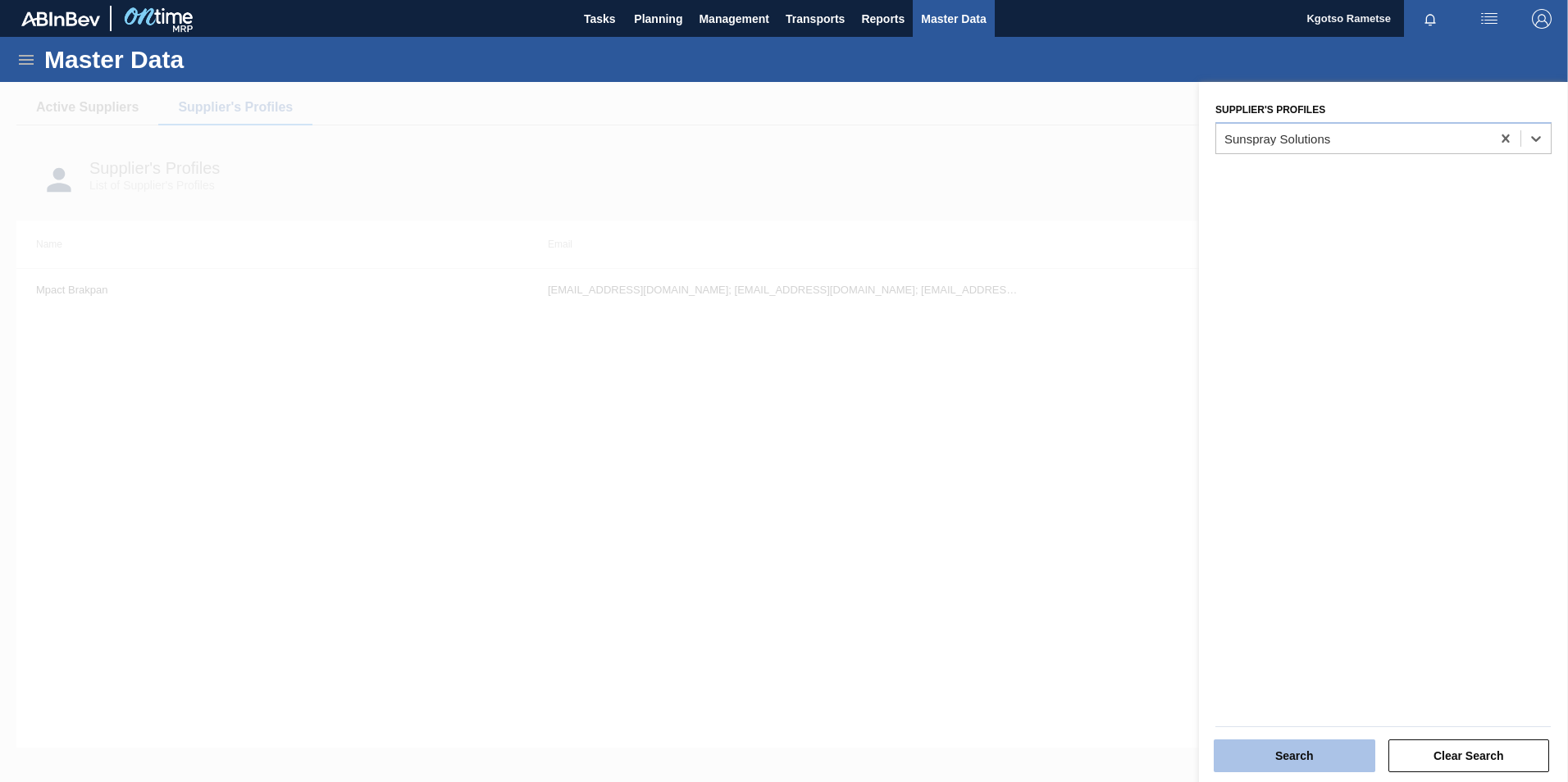
click at [1297, 751] on button "Search" at bounding box center [1294, 756] width 161 height 33
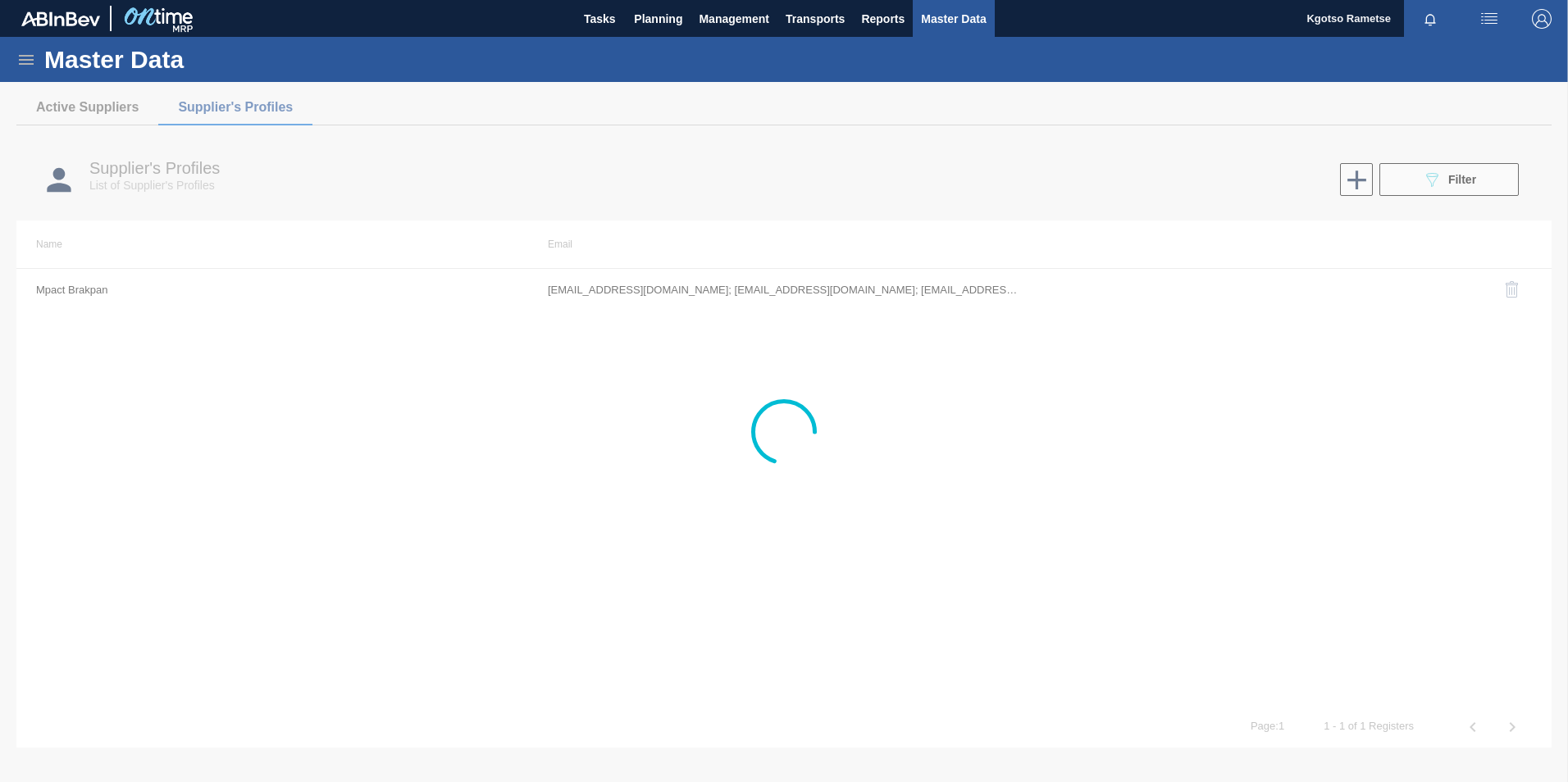
click at [889, 277] on div at bounding box center [784, 432] width 1568 height 700
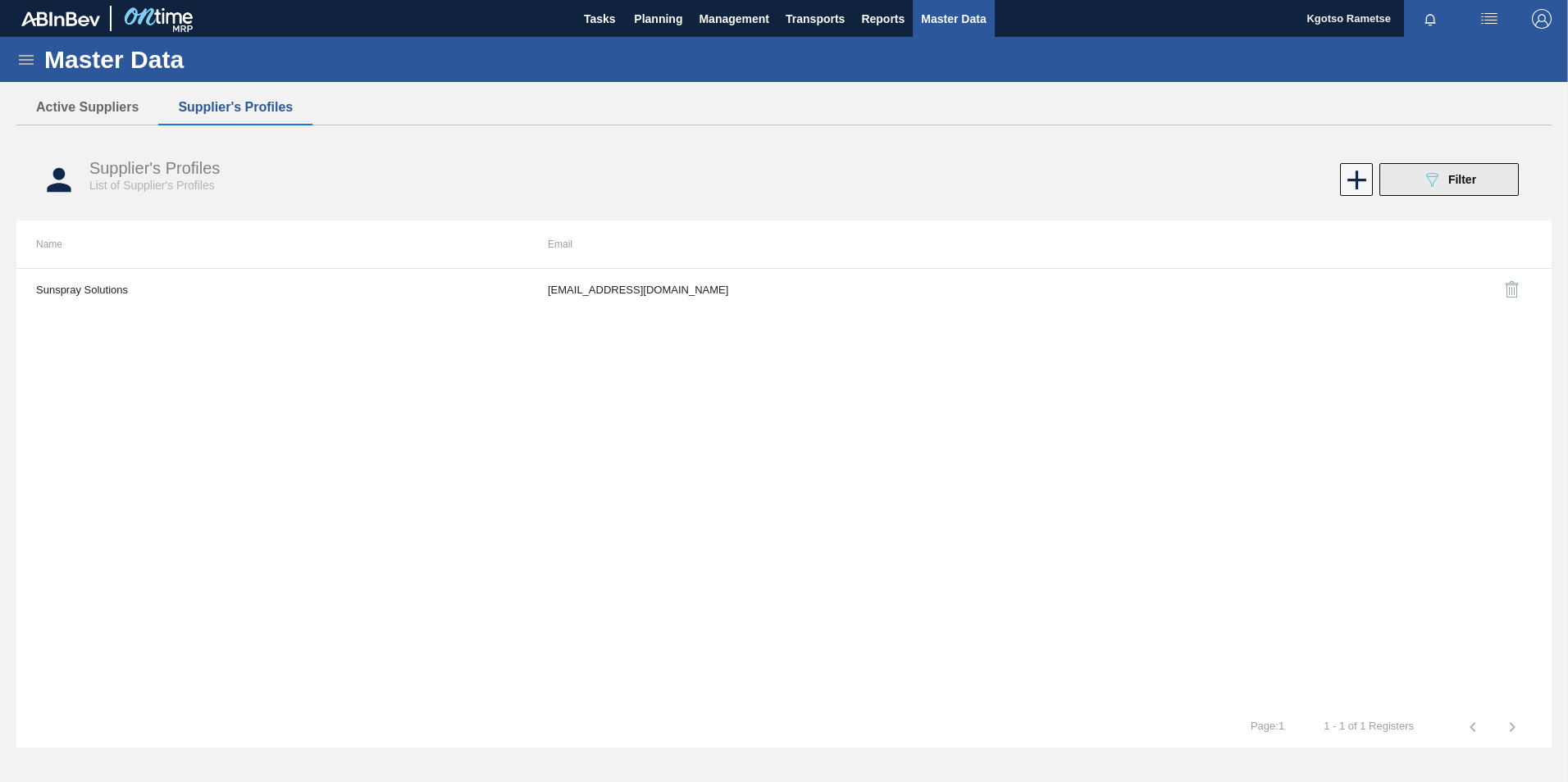
click at [1486, 182] on button "089F7B8B-B2A5-4AFE-B5C0-19BA573D28AC Filter" at bounding box center [1449, 179] width 139 height 33
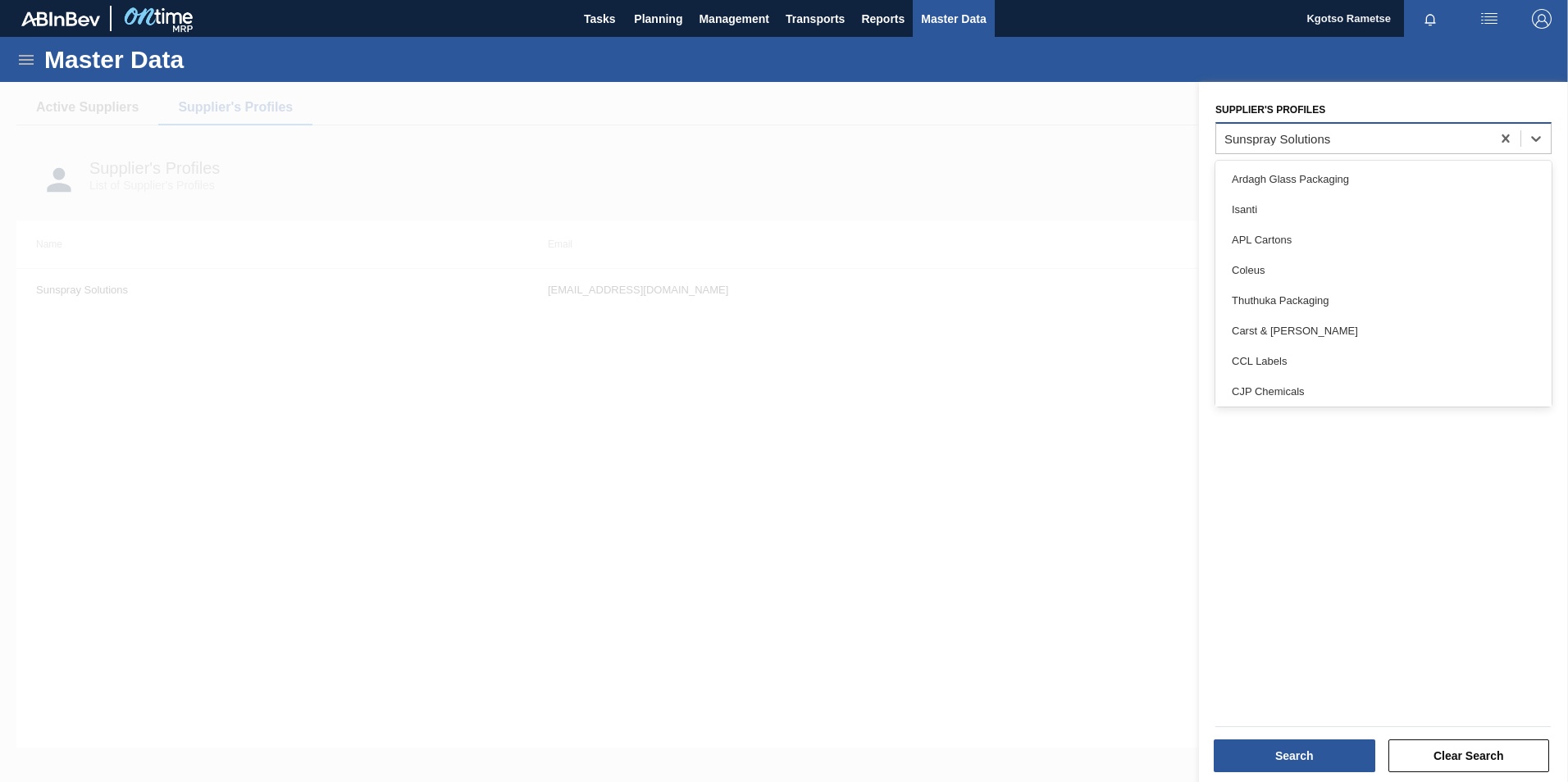
click at [1310, 142] on div "Sunspray Solutions" at bounding box center [1277, 138] width 106 height 14
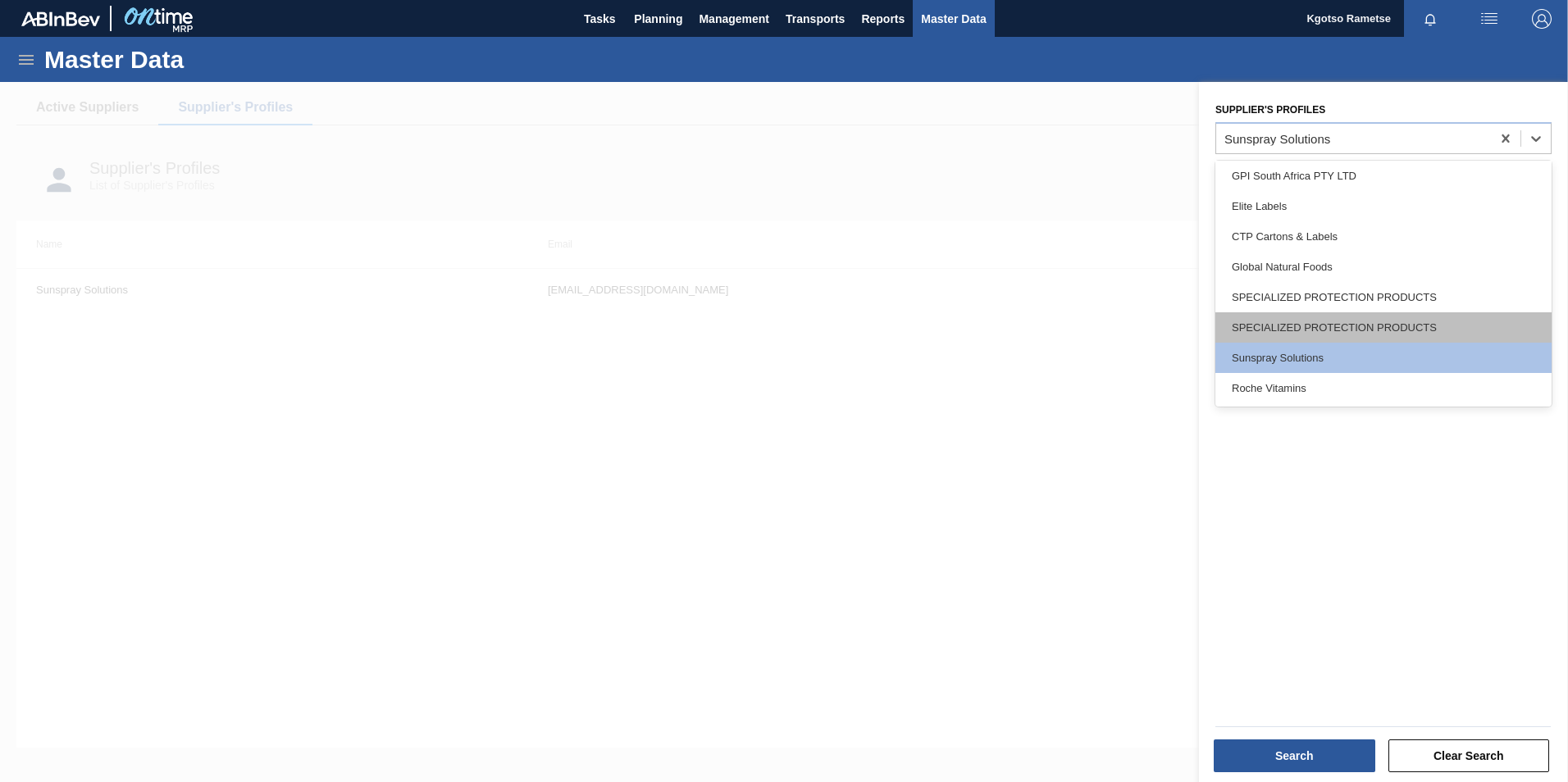
click at [1281, 327] on div "SPECIALIZED PROTECTION PRODUCTS" at bounding box center [1384, 328] width 336 height 31
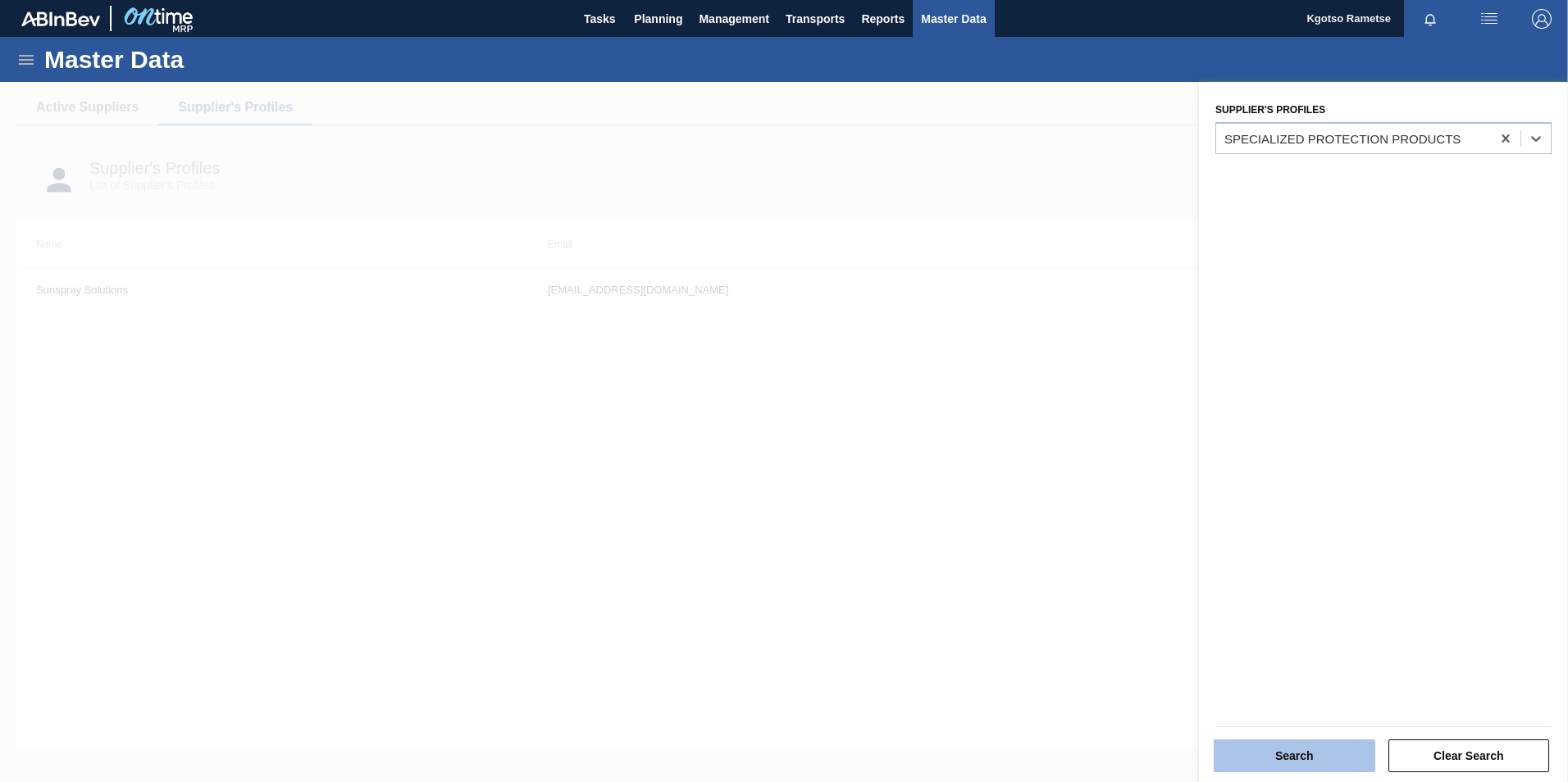
click at [1309, 757] on button "Search" at bounding box center [1294, 756] width 161 height 33
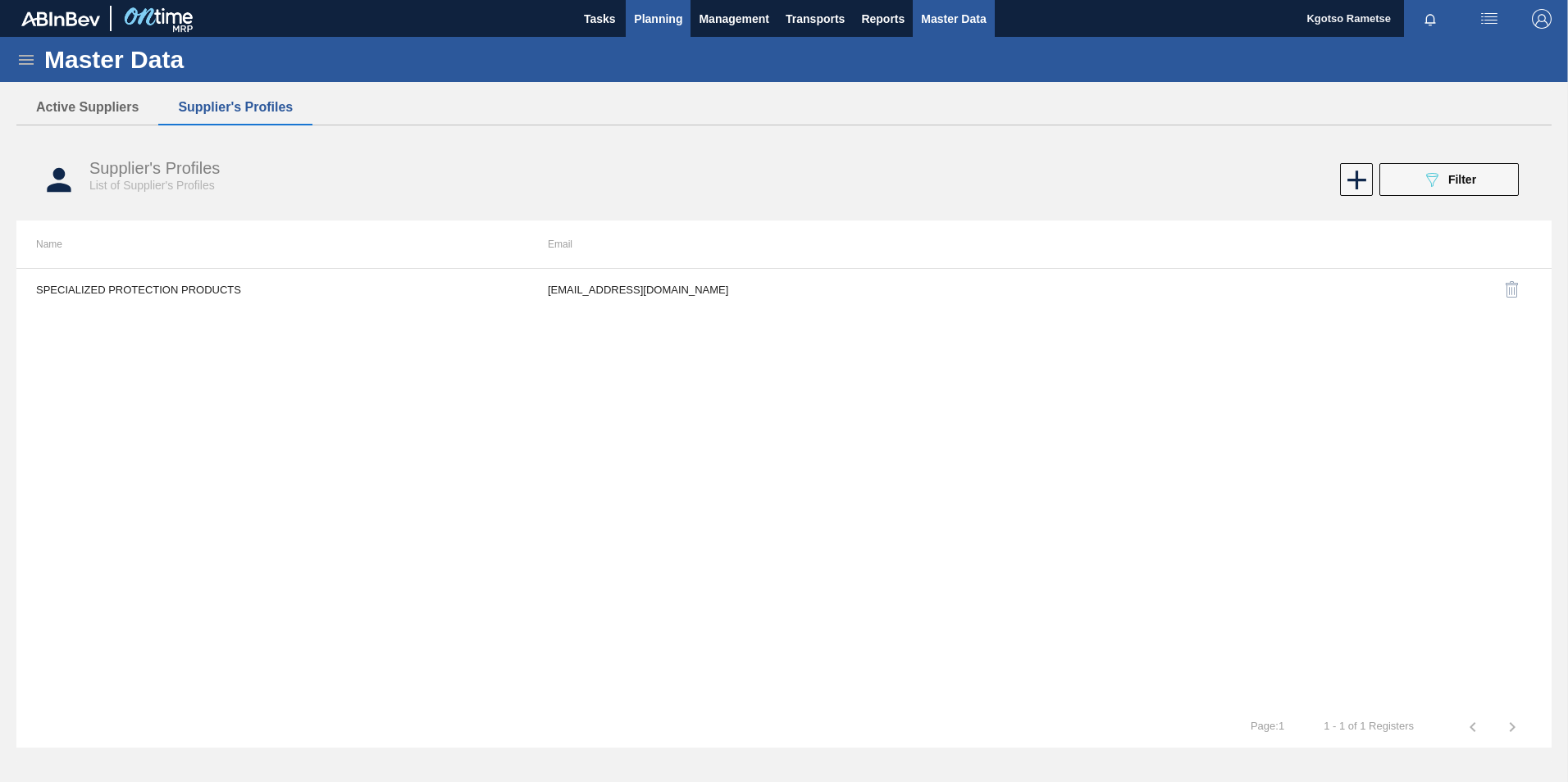
click at [651, 26] on span "Planning" at bounding box center [657, 19] width 48 height 20
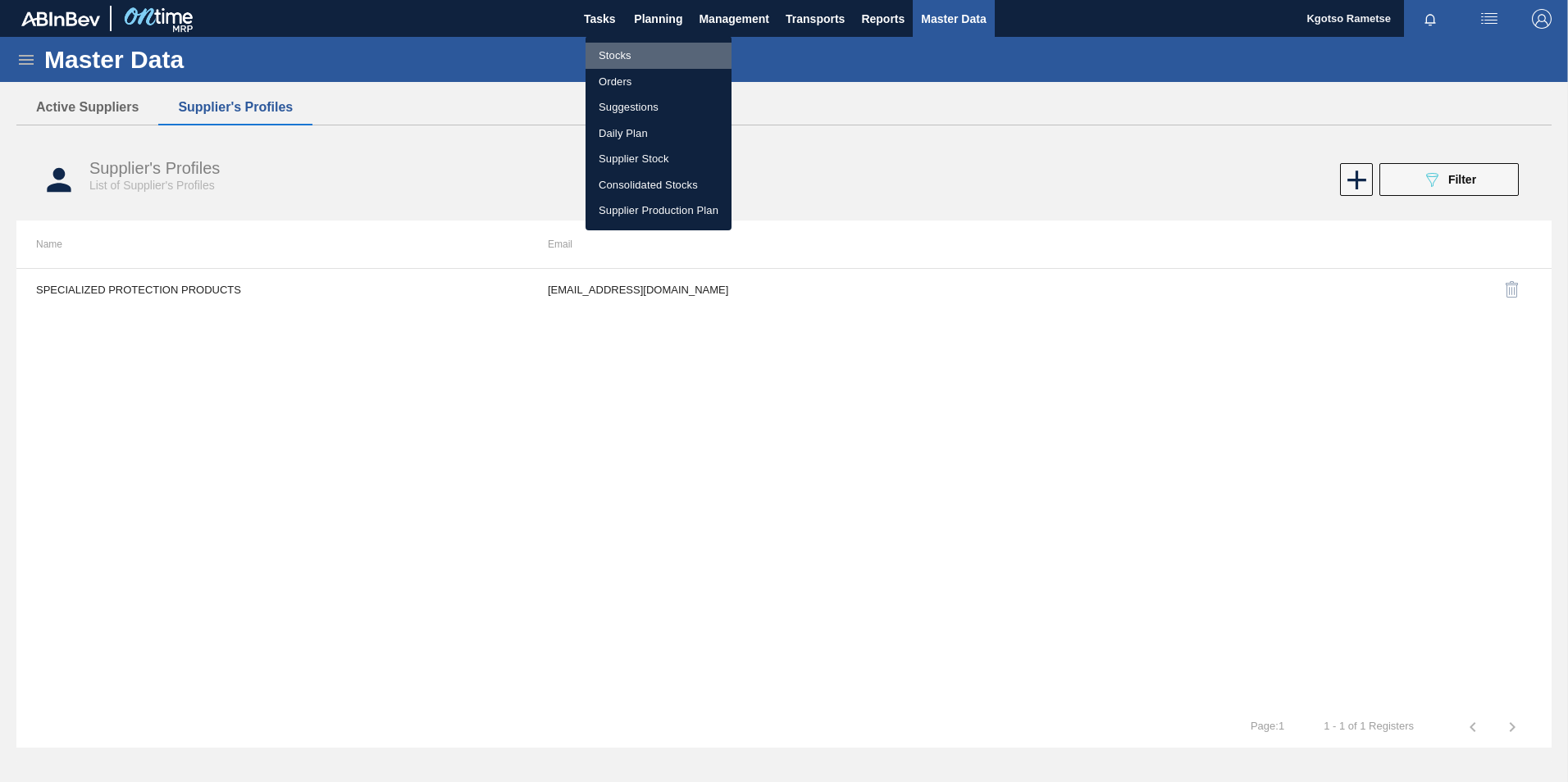
click at [624, 49] on li "Stocks" at bounding box center [658, 55] width 146 height 26
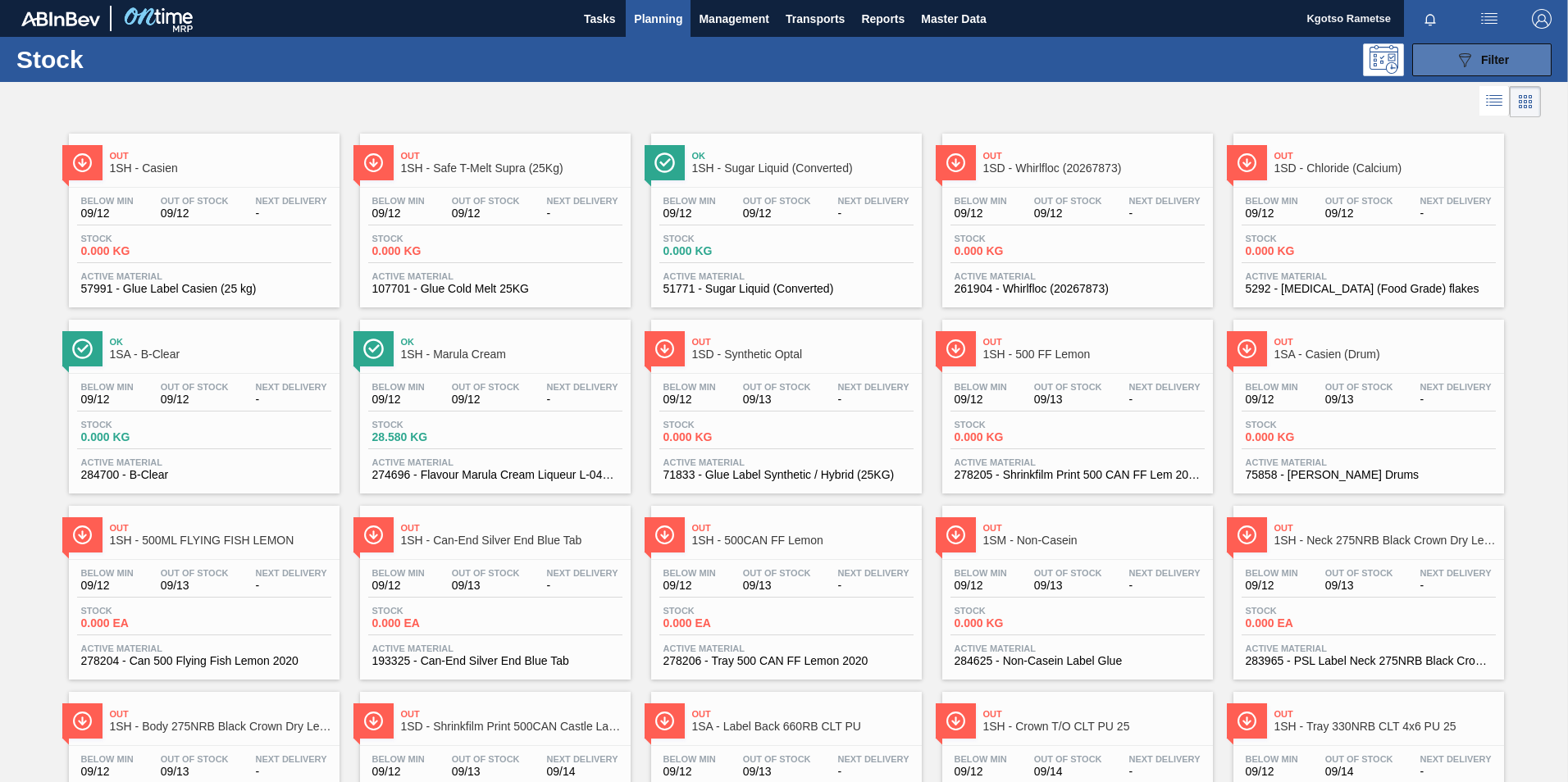
click at [1464, 64] on icon "089F7B8B-B2A5-4AFE-B5C0-19BA573D28AC" at bounding box center [1464, 59] width 20 height 20
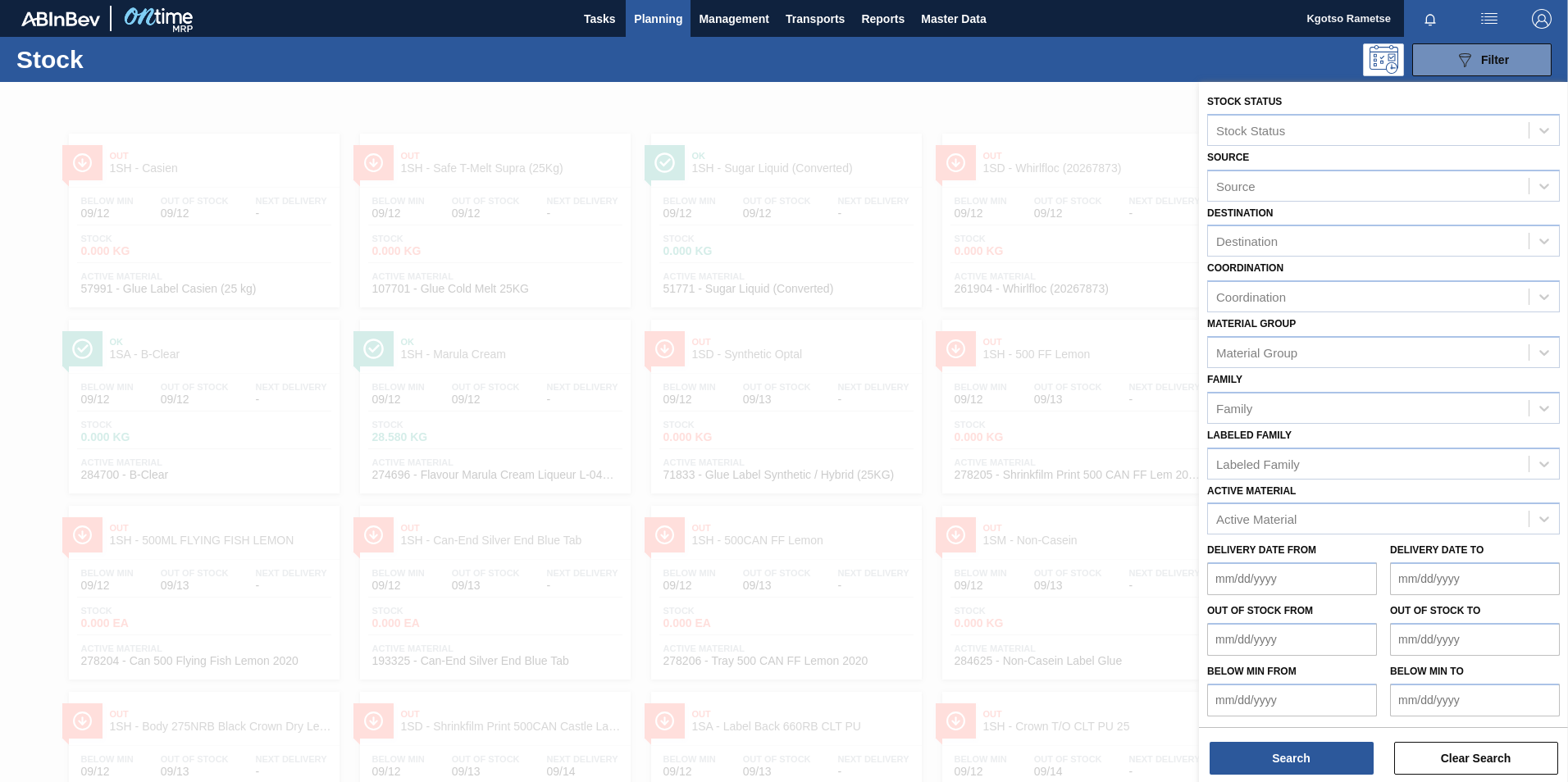
scroll to position [1, 0]
click at [1244, 521] on div "Active Material" at bounding box center [1256, 518] width 81 height 14
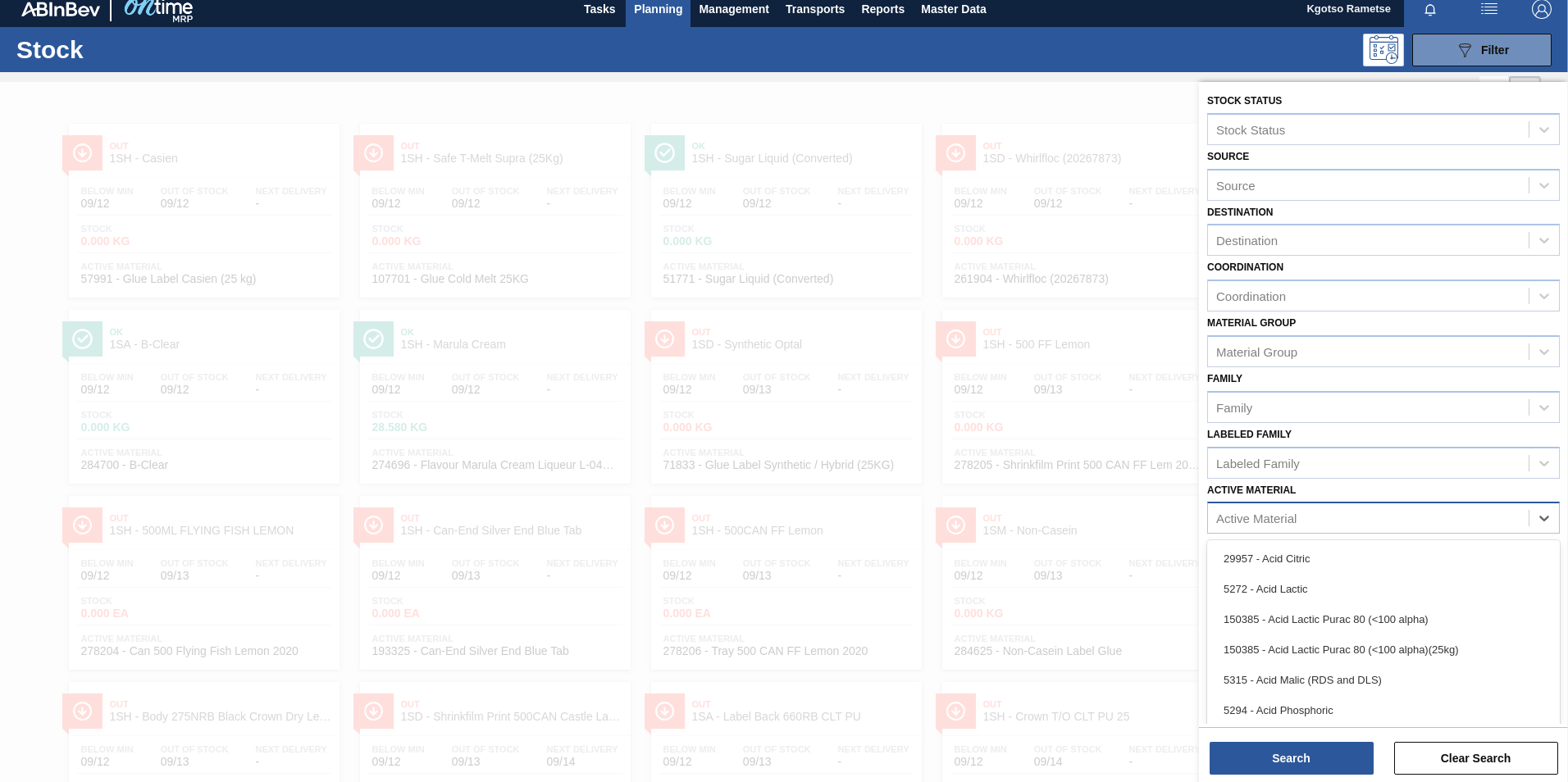
scroll to position [11, 0]
type Material "283412"
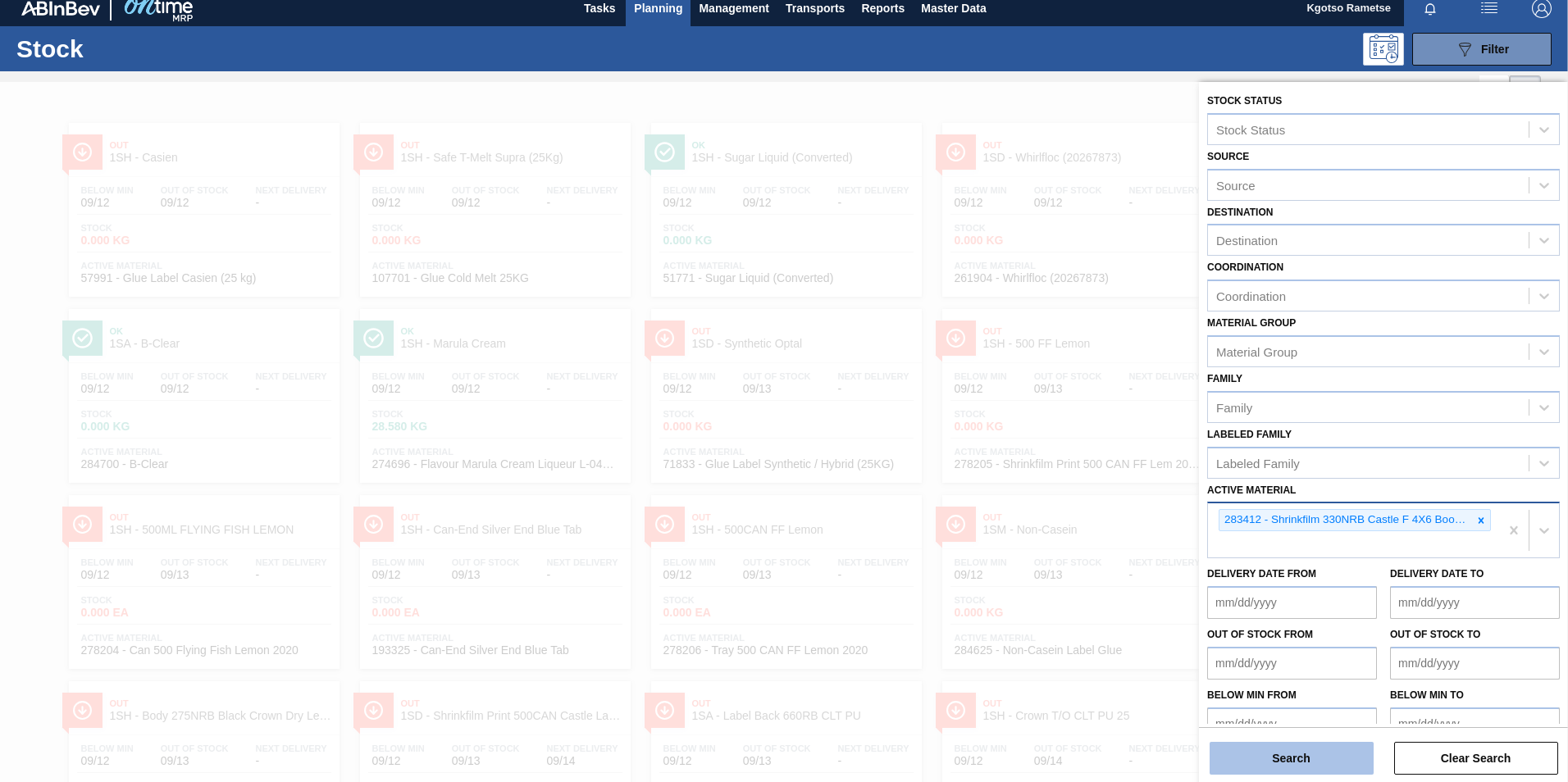
click at [1266, 746] on button "Search" at bounding box center [1291, 758] width 164 height 33
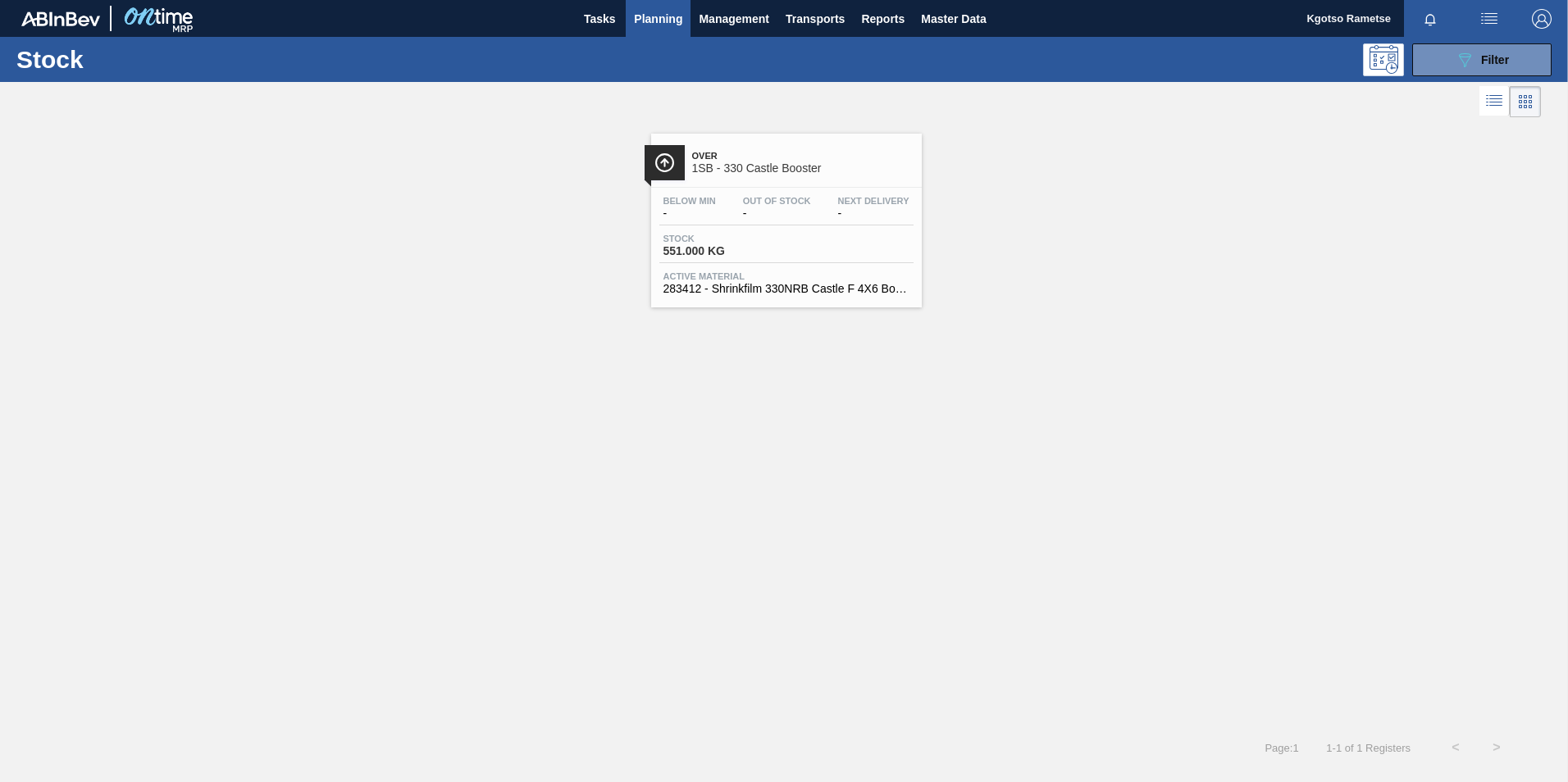
click at [742, 239] on span "Stock" at bounding box center [720, 239] width 115 height 10
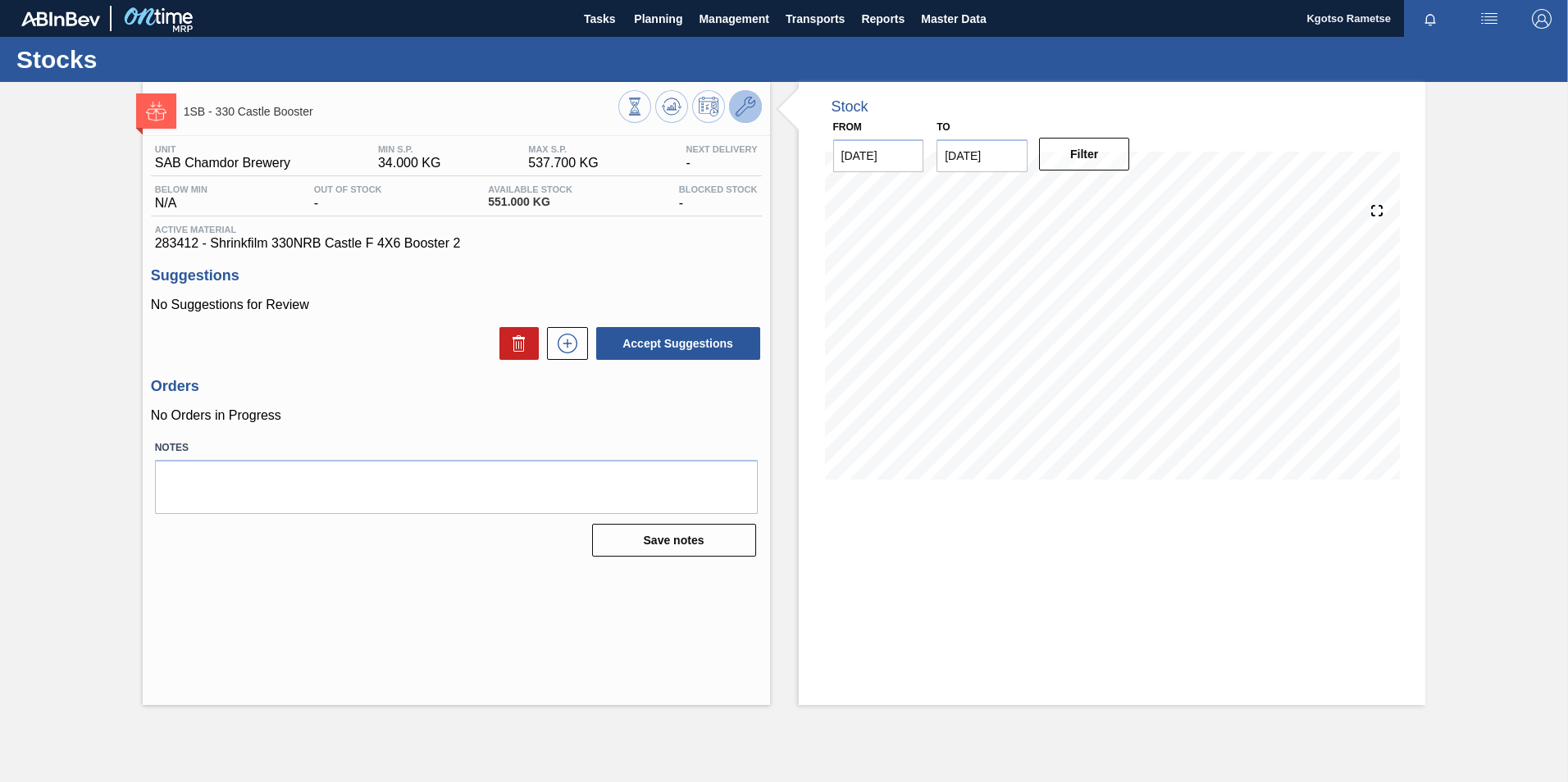
click at [733, 113] on button at bounding box center [745, 106] width 33 height 33
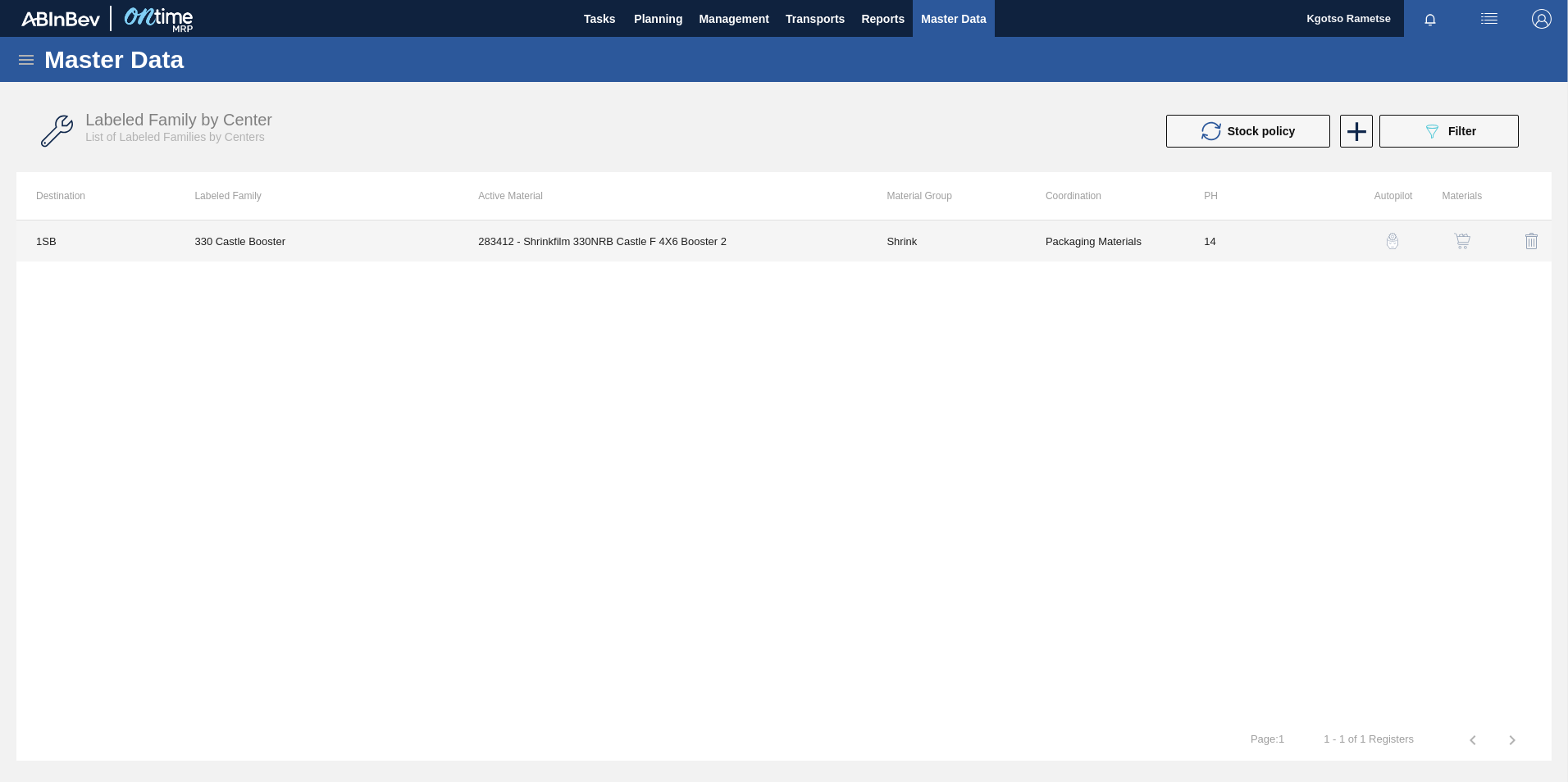
click at [804, 245] on td "283412 - Shrinkfilm 330NRB Castle F 4X6 Booster 2" at bounding box center [663, 241] width 409 height 41
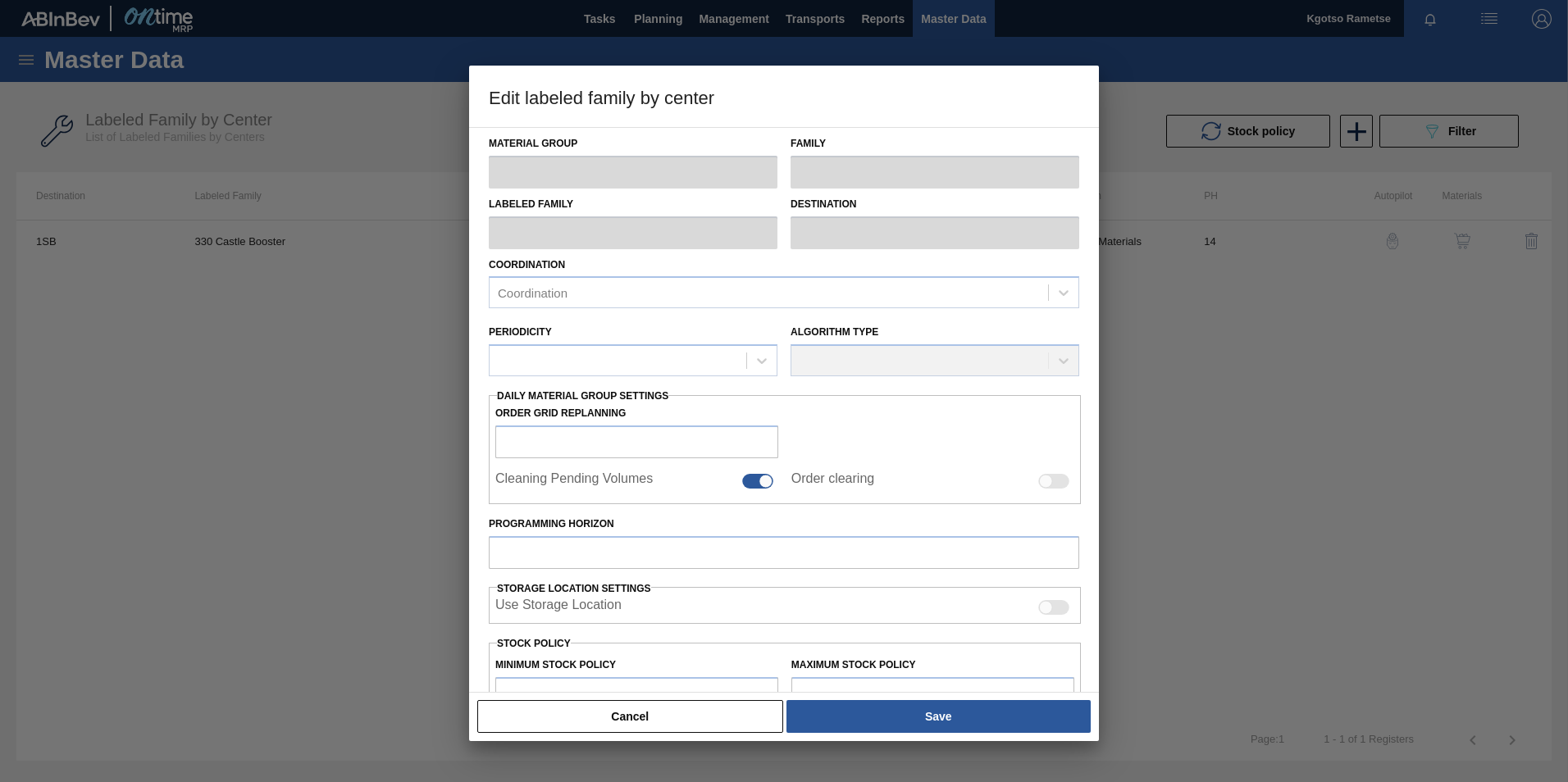
type input "Shrink"
type input "Can"
type input "330 Castle Booster"
type input "1SB - SAB Chamdor Brewery"
type input "14"
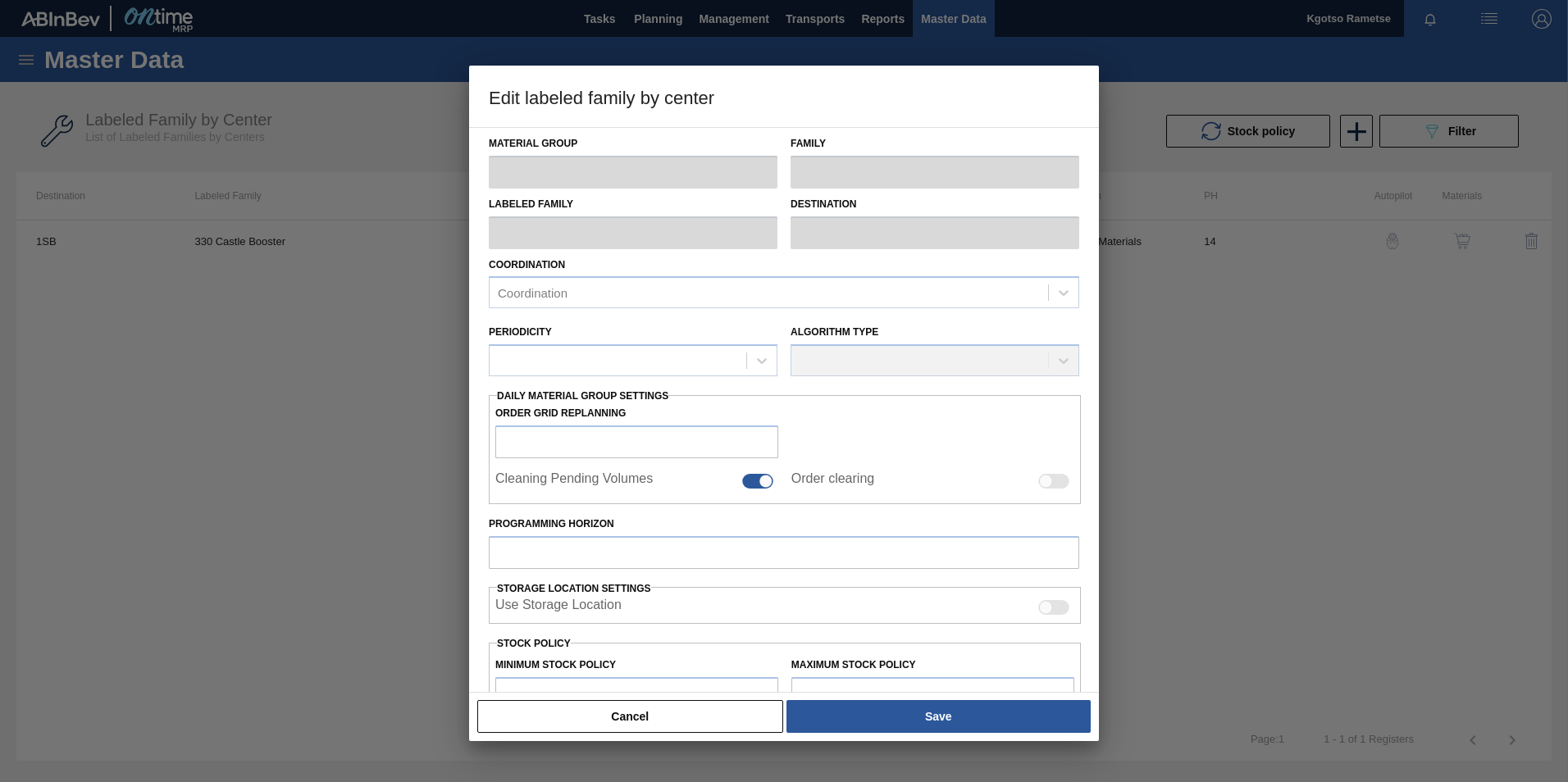
type input "34"
type input "537.7"
type input "100"
type input "537.700"
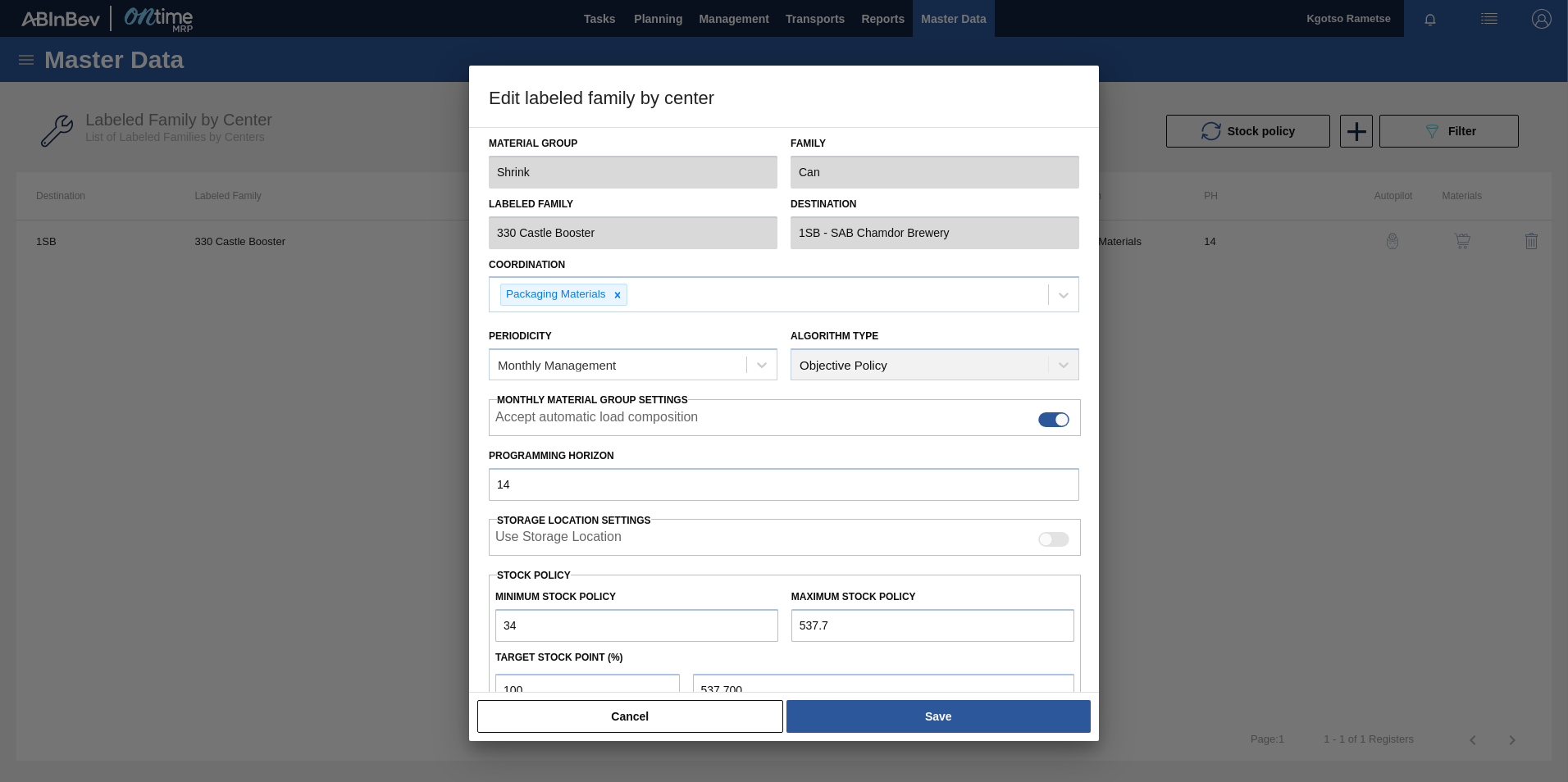
click at [747, 456] on label "Programming Horizon" at bounding box center [783, 456] width 590 height 24
click at [747, 468] on input "14" at bounding box center [783, 484] width 590 height 33
click at [495, 633] on input "34" at bounding box center [636, 625] width 283 height 33
type input "13,400"
click at [801, 621] on input "537.7" at bounding box center [933, 625] width 283 height 33
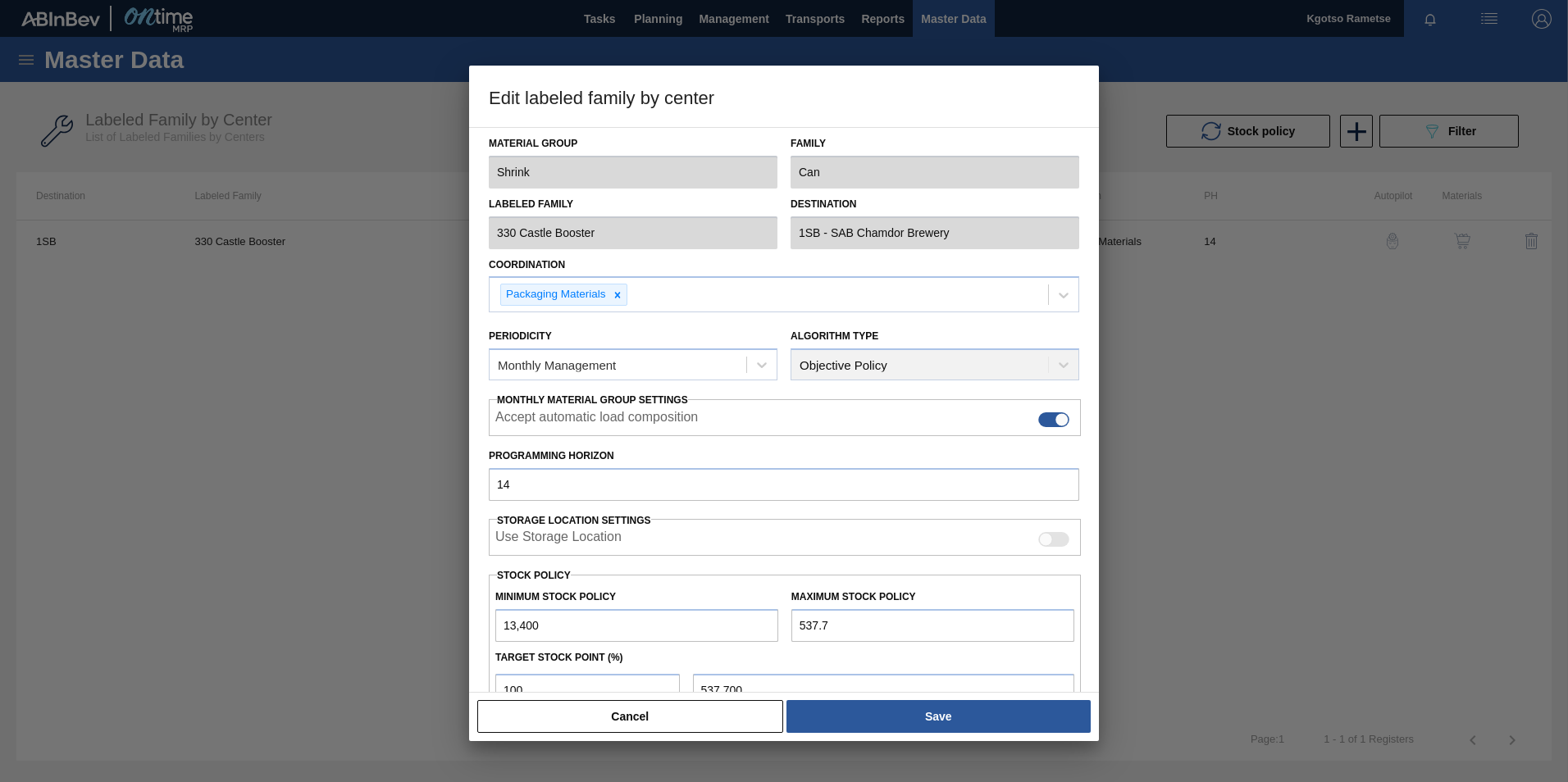
type input "1,537.7"
type input "1,537.700"
click at [798, 623] on input "1,537.7" at bounding box center [933, 625] width 283 height 33
type input "11,537.7"
type input "11,537.700"
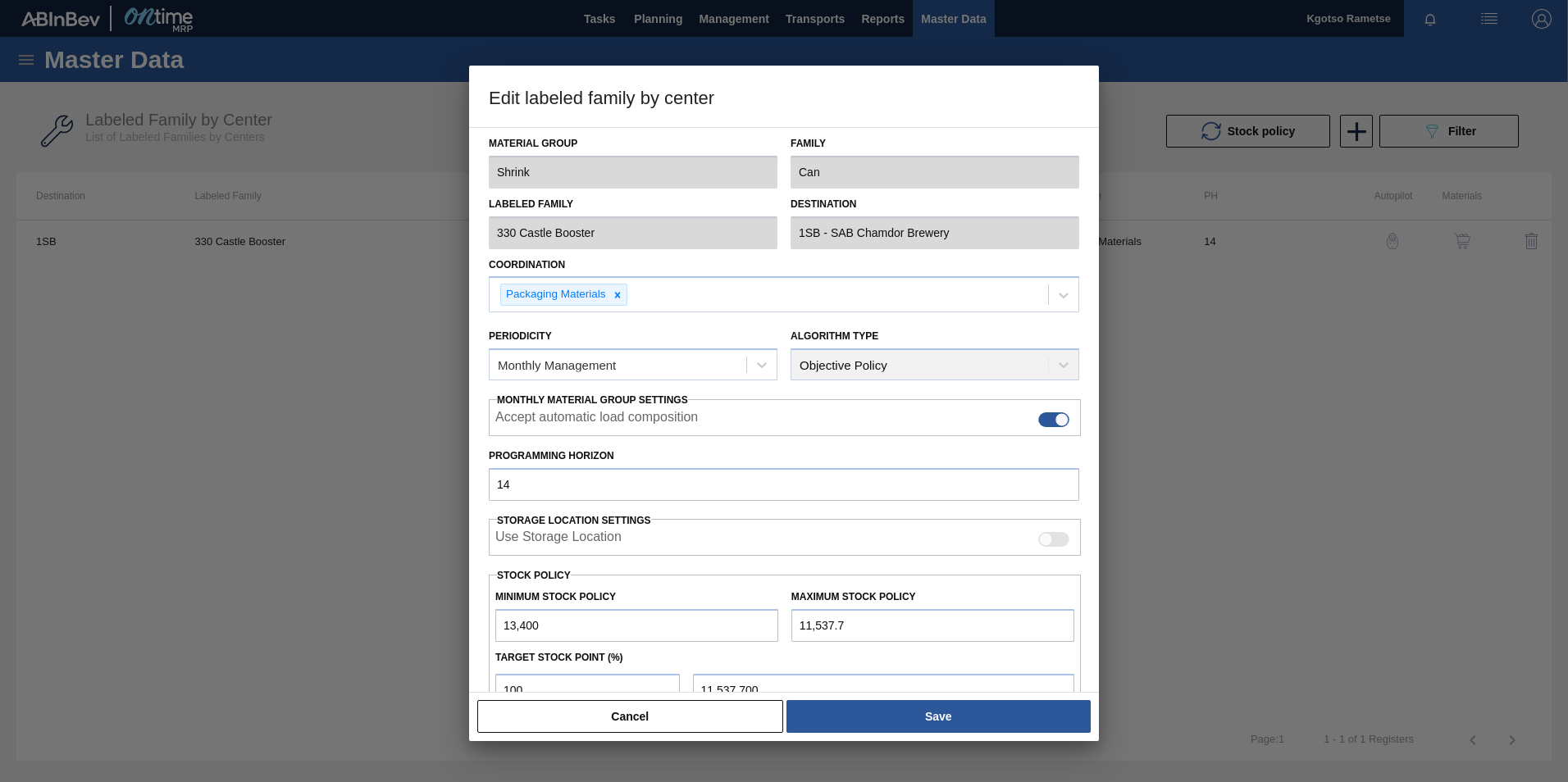
click at [804, 626] on input "11,537.7" at bounding box center [933, 625] width 283 height 33
type input "1,537.7"
type input "1,537.700"
click at [796, 625] on input "1,537.7" at bounding box center [933, 625] width 283 height 33
type input "21,537.7"
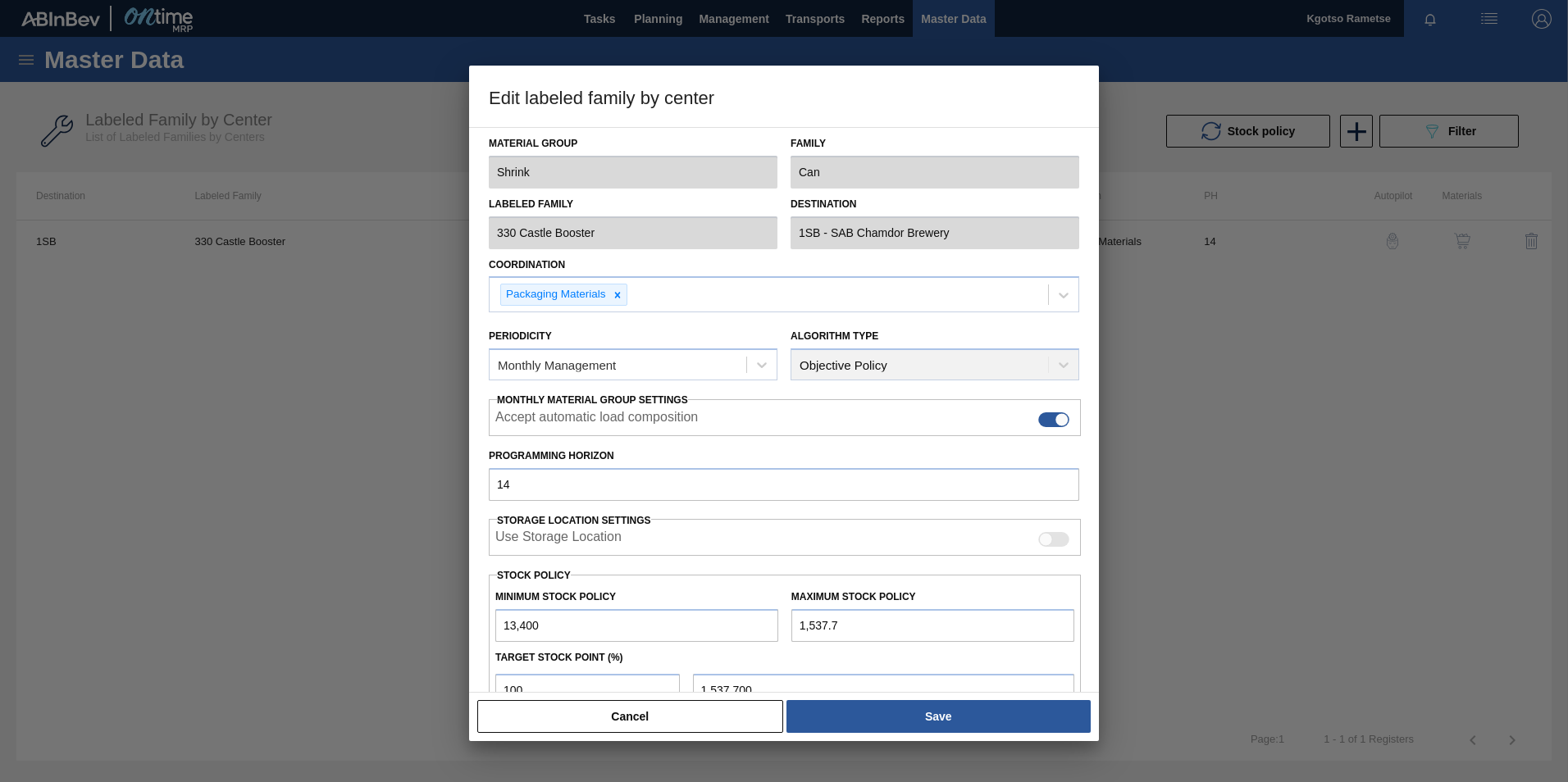
type input "21,537.700"
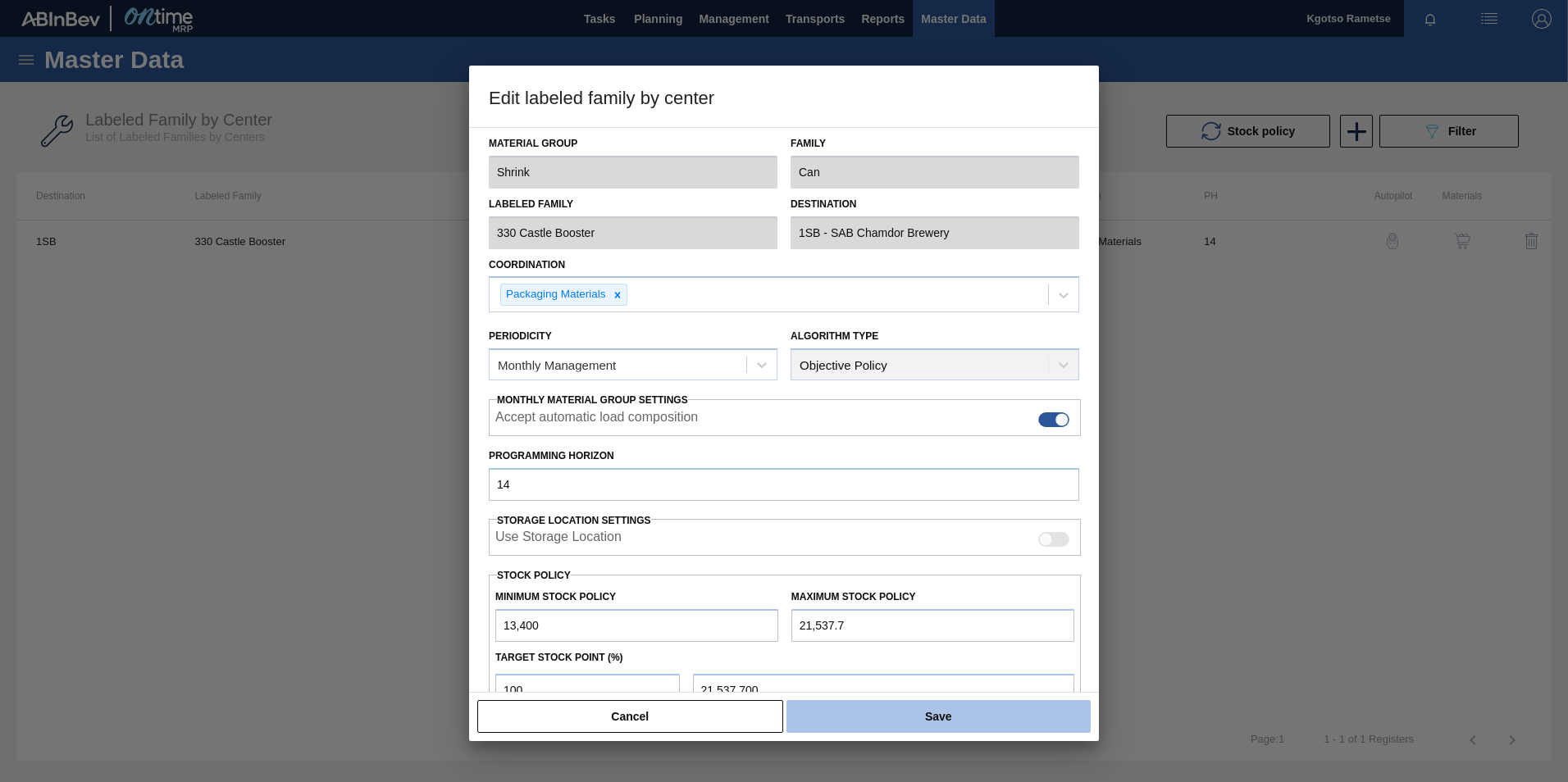
type input "21,537.7"
click at [838, 702] on button "Save" at bounding box center [939, 716] width 304 height 33
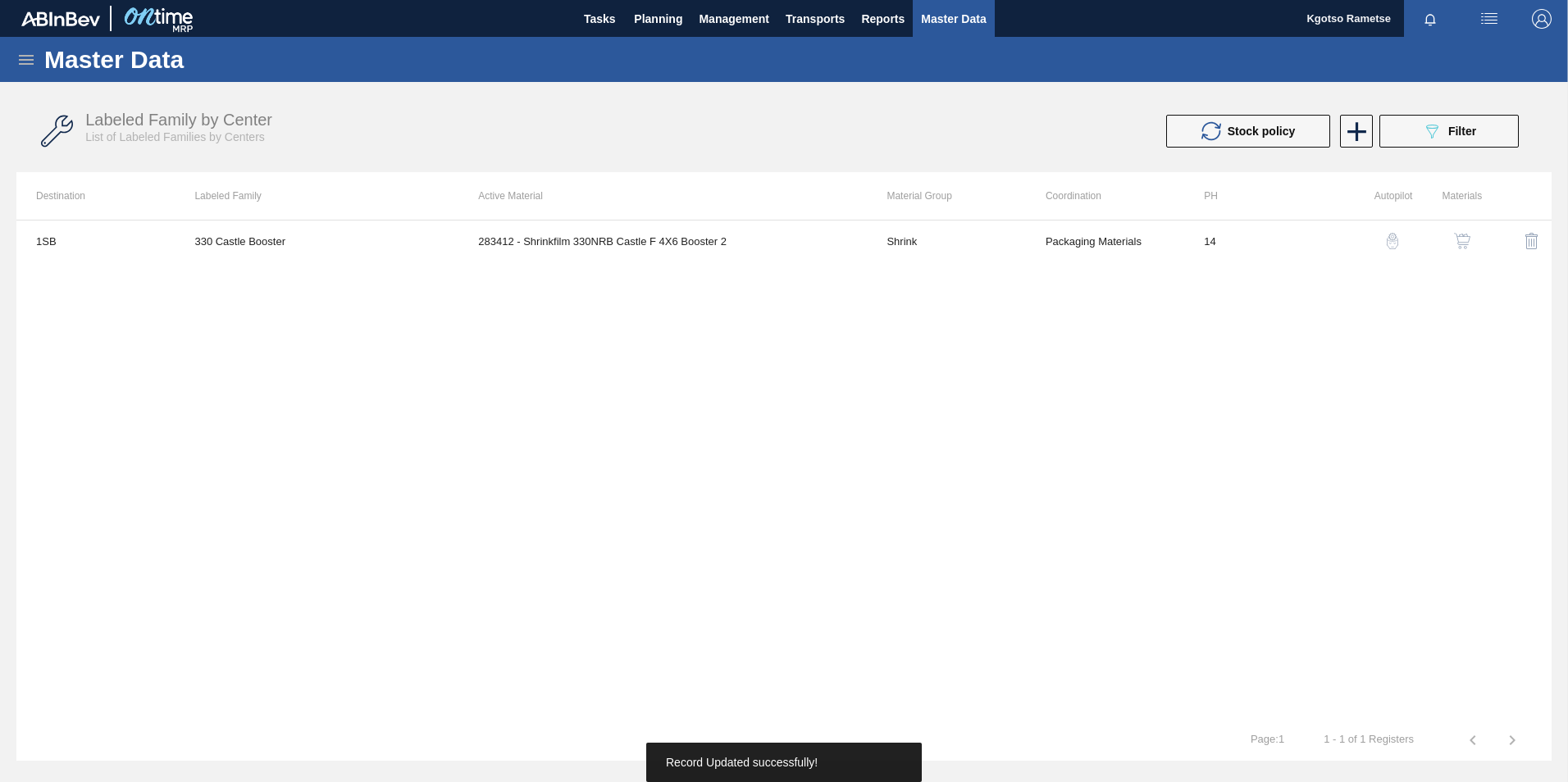
click at [1461, 236] on img "button" at bounding box center [1462, 240] width 16 height 16
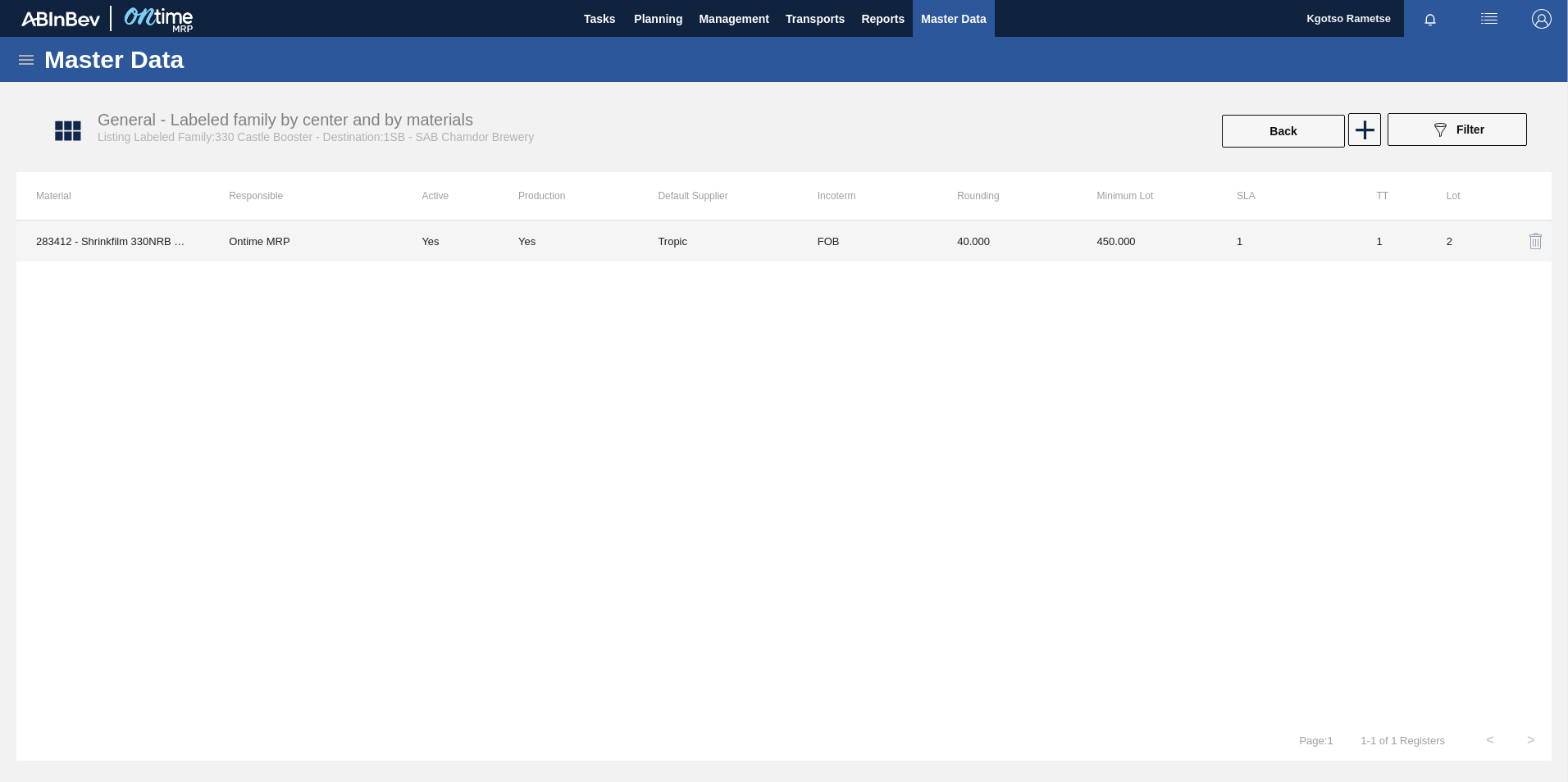
click at [1014, 246] on td "40.000" at bounding box center [1007, 241] width 139 height 41
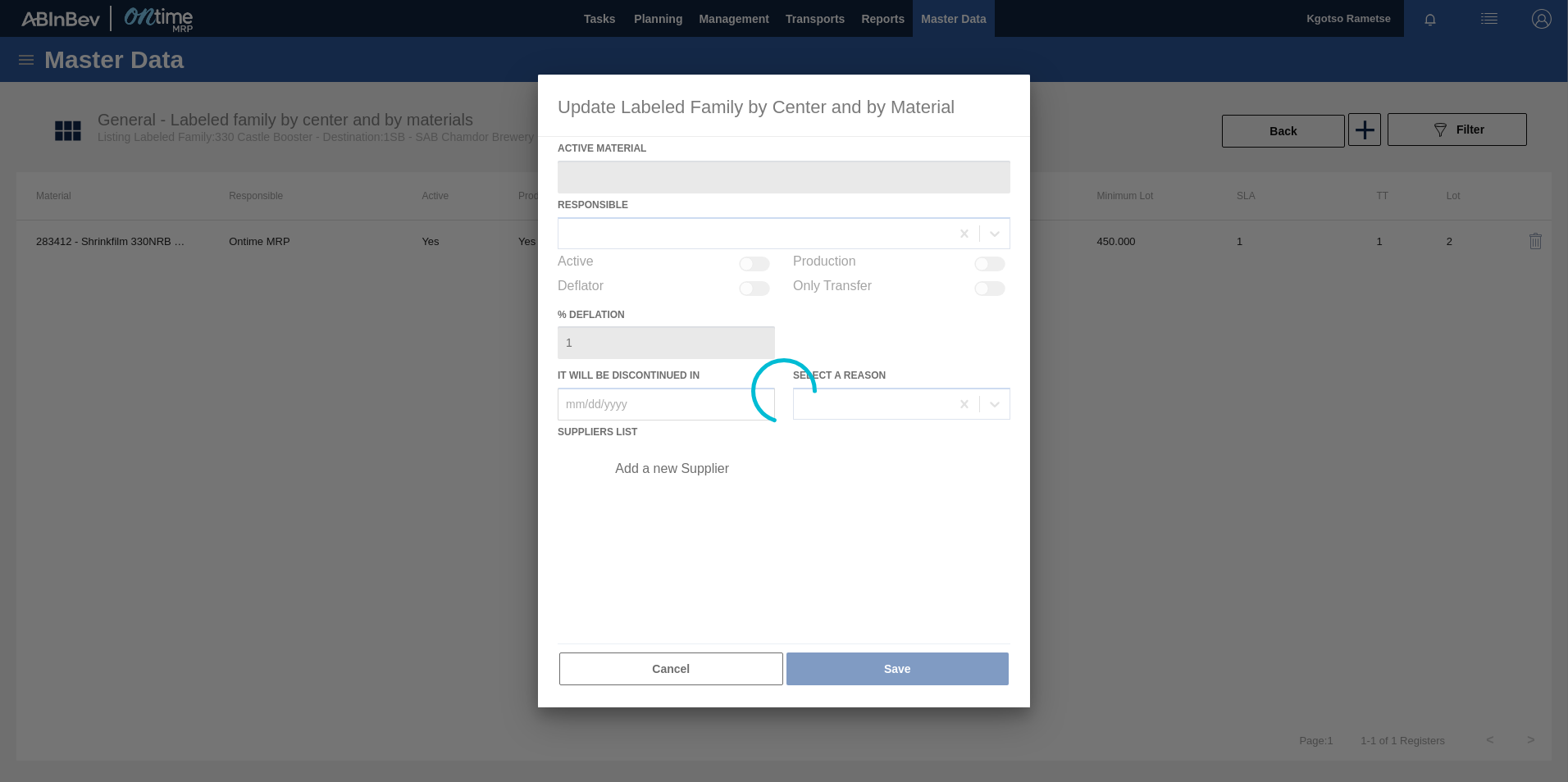
type Material "283412 - Shrinkfilm 330NRB Castle F 4X6 Booster 2"
checkbox input "true"
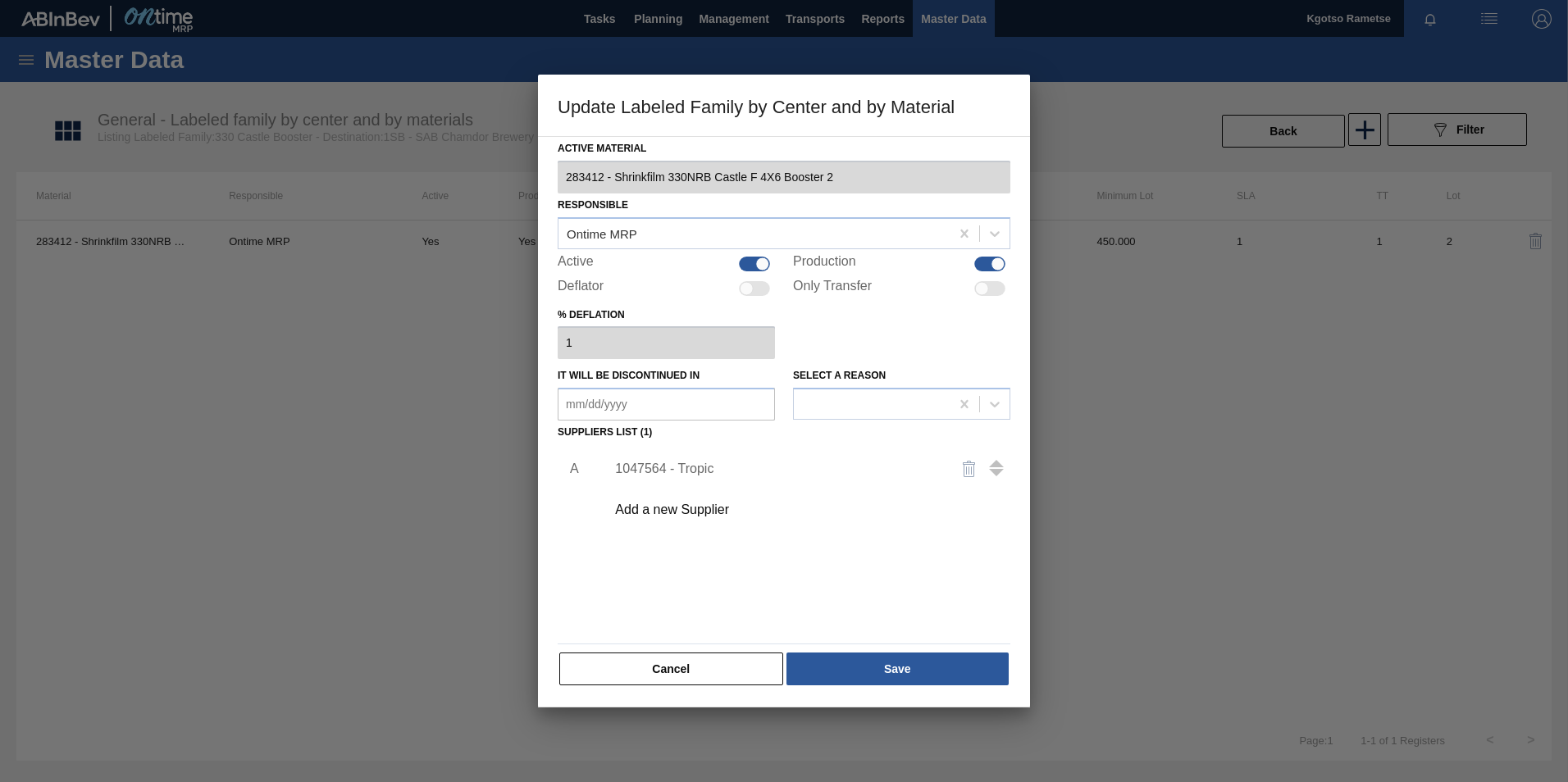
click at [691, 474] on div "1047564 - Tropic" at bounding box center [776, 469] width 321 height 14
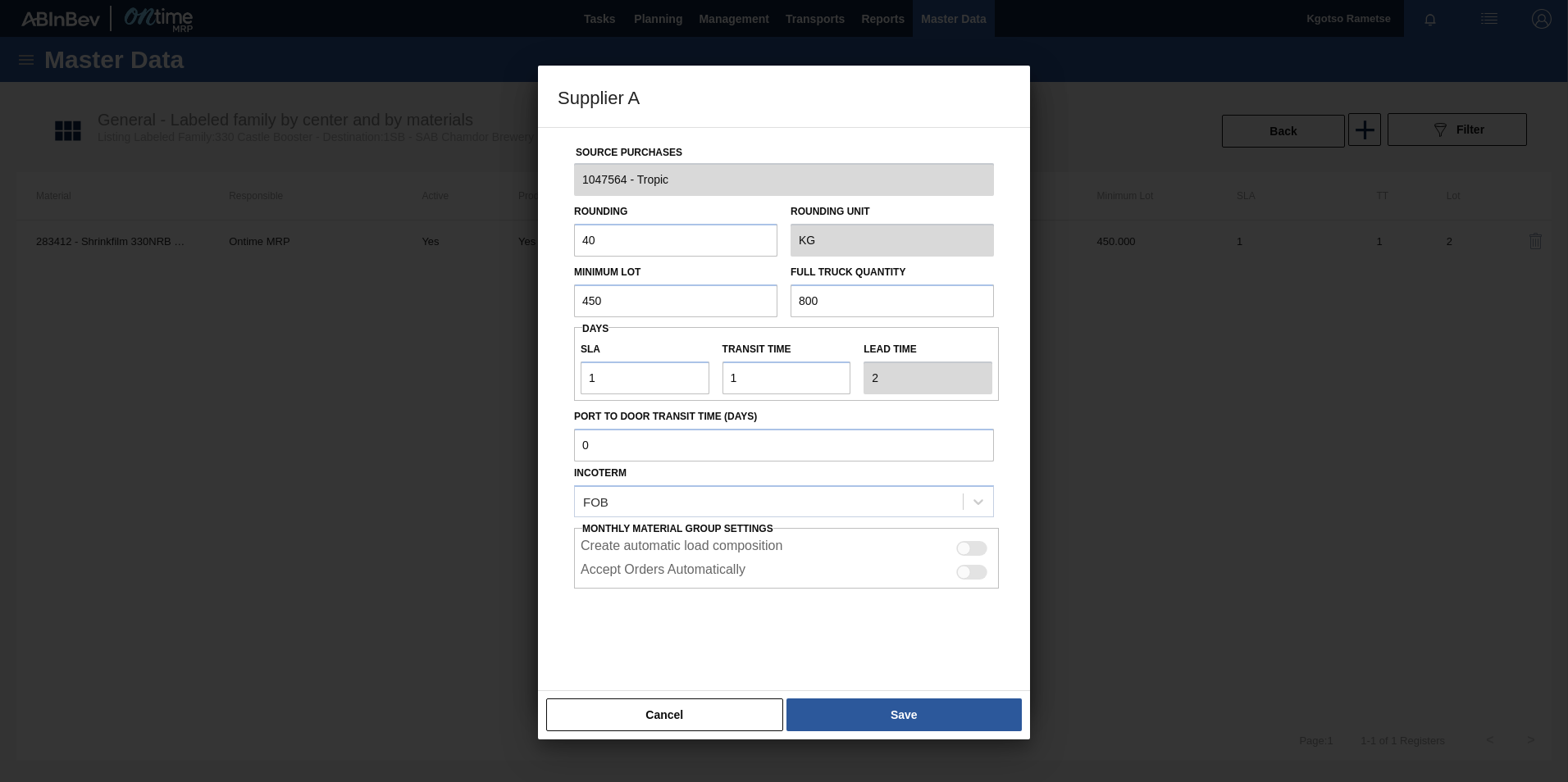
drag, startPoint x: 604, startPoint y: 297, endPoint x: 478, endPoint y: 323, distance: 128.7
click at [478, 323] on div "Supplier A Source Purchases 1047564 - Tropic Rounding 40 Rounding Unit KG Minim…" at bounding box center [784, 391] width 1568 height 782
click at [591, 299] on input "1,350" at bounding box center [675, 301] width 203 height 33
type input "1,350"
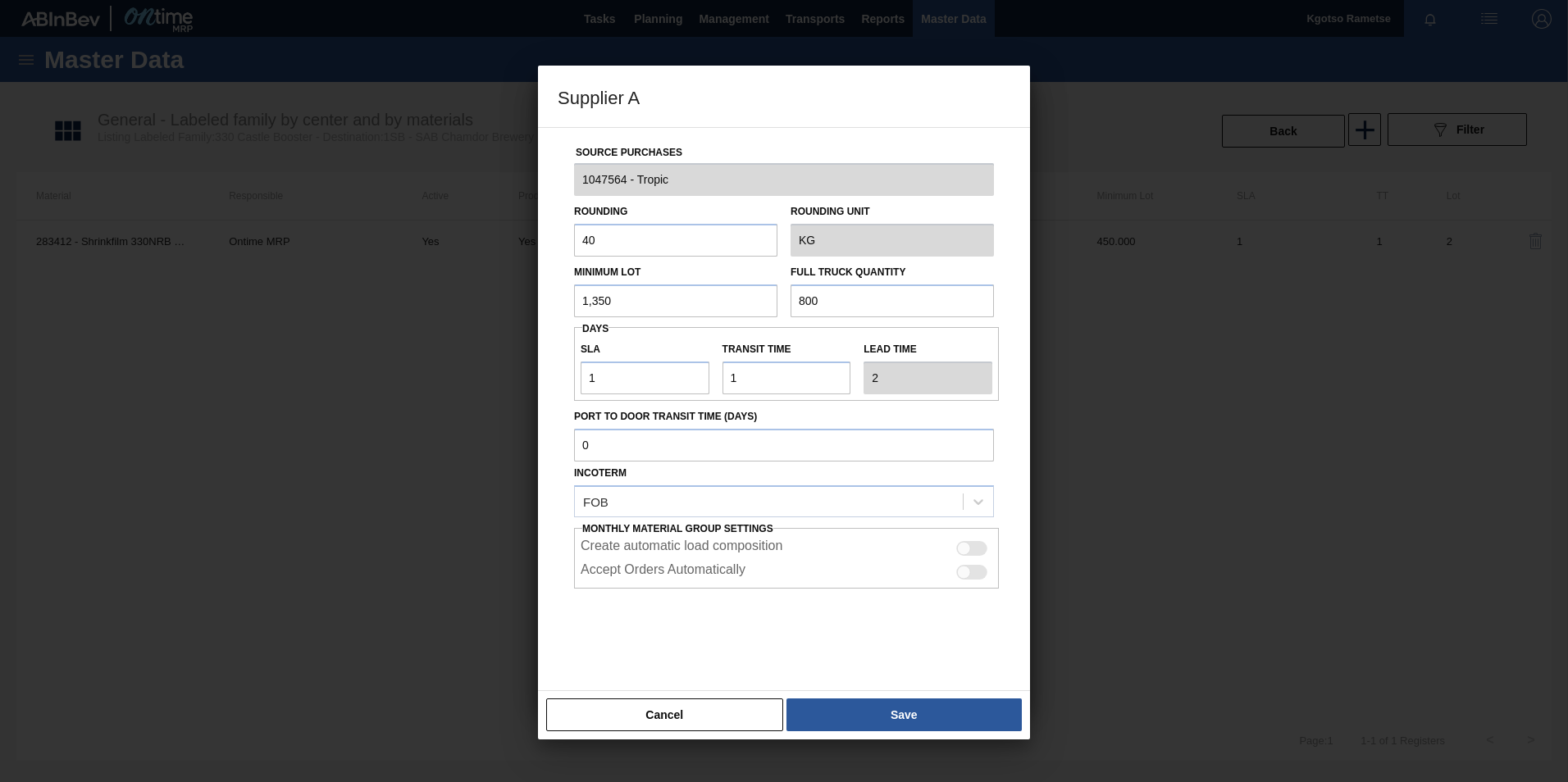
click at [700, 278] on div "Minimum Lot 1,350" at bounding box center [675, 289] width 203 height 57
click at [597, 305] on input "1,350" at bounding box center [675, 301] width 203 height 33
click at [849, 289] on input "800" at bounding box center [892, 301] width 203 height 33
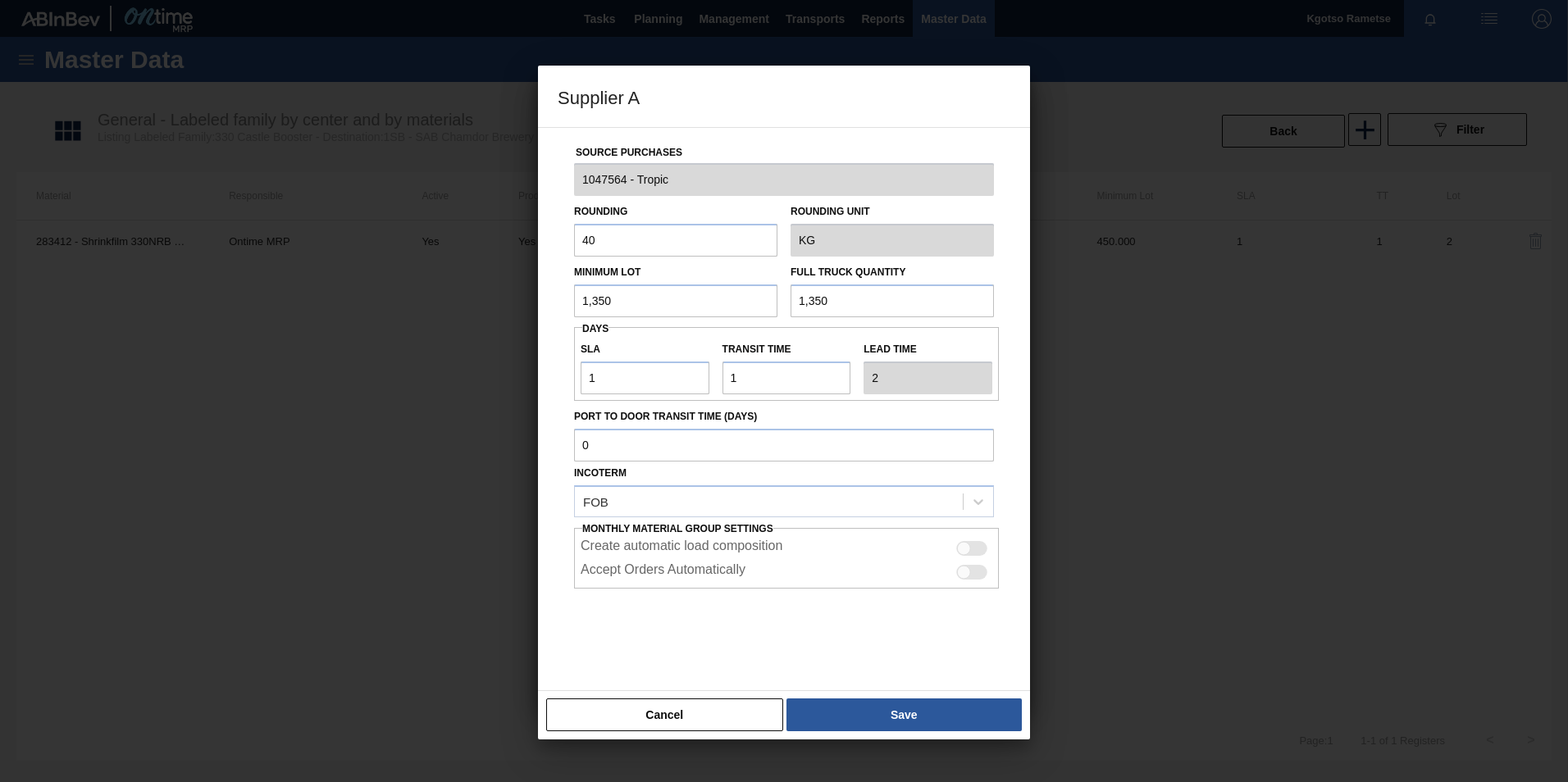
type input "1,350"
click at [560, 419] on div "Source Purchases 1047564 - Tropic Rounding 40 Rounding Unit KG Minimum Lot 1,35…" at bounding box center [783, 399] width 453 height 543
click at [816, 704] on button "Save" at bounding box center [904, 715] width 235 height 33
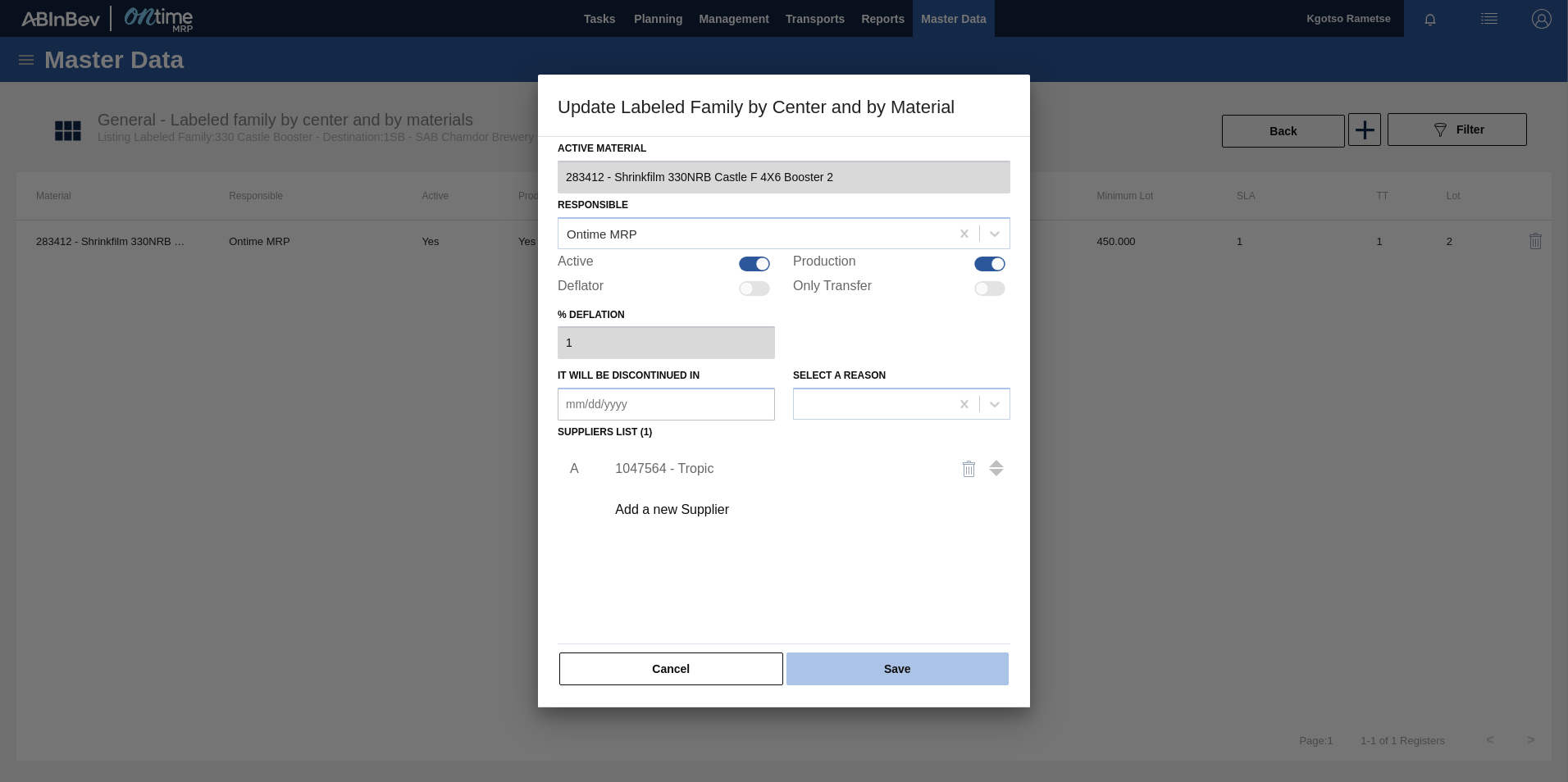
click at [826, 668] on button "Save" at bounding box center [898, 668] width 223 height 33
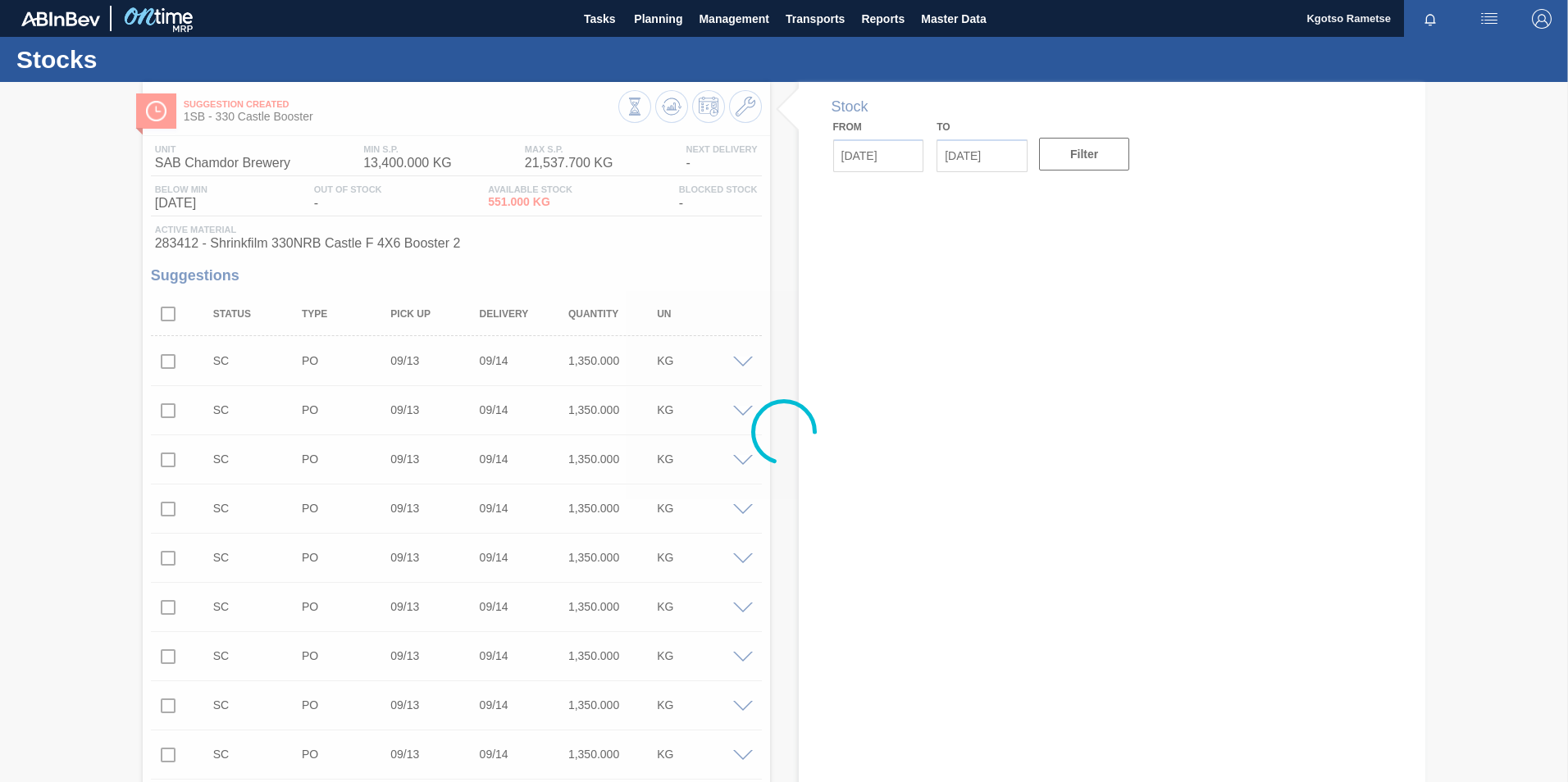
type input "[DATE]"
type input "09/26/2025"
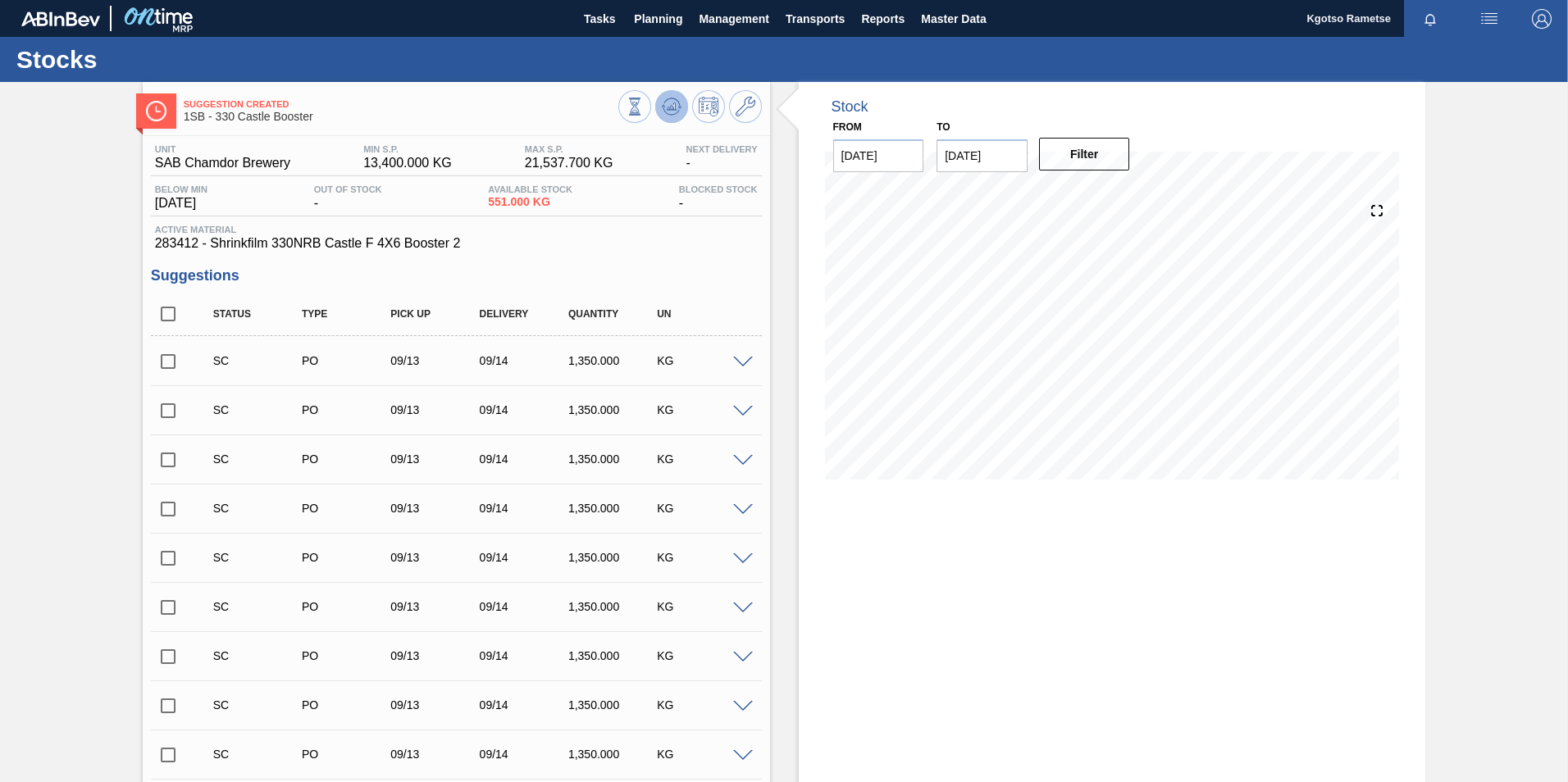
click at [672, 112] on icon at bounding box center [671, 106] width 20 height 20
click at [950, 18] on span "Master Data" at bounding box center [953, 19] width 65 height 20
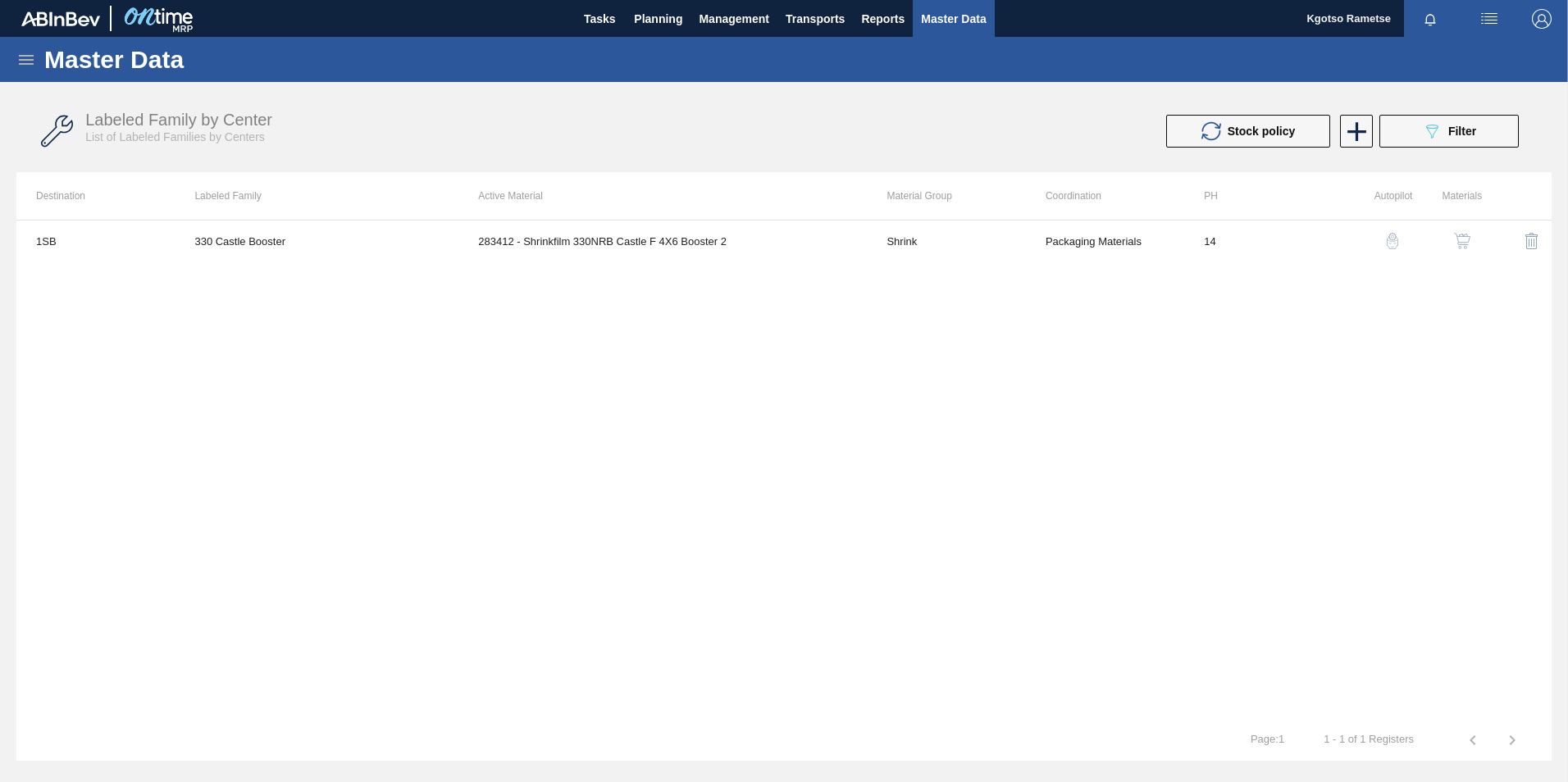
click at [22, 59] on icon at bounding box center [25, 60] width 14 height 10
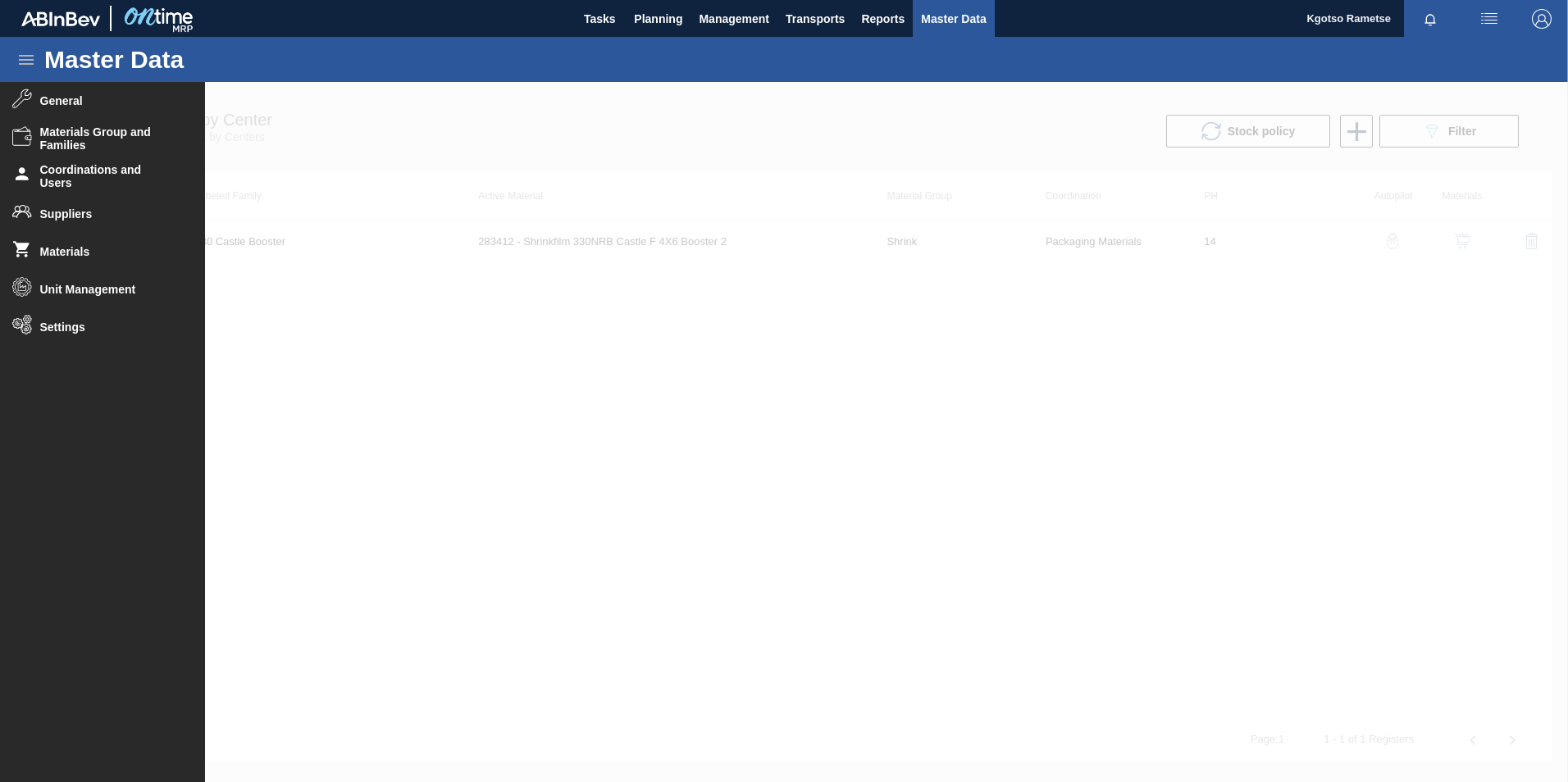
click at [695, 318] on div at bounding box center [784, 432] width 1568 height 700
click at [695, 318] on div "1SB 330 Castle Booster 283412 - Shrinkfilm 330NRB Castle F 4X6 Booster 2 Shrink…" at bounding box center [783, 470] width 1535 height 500
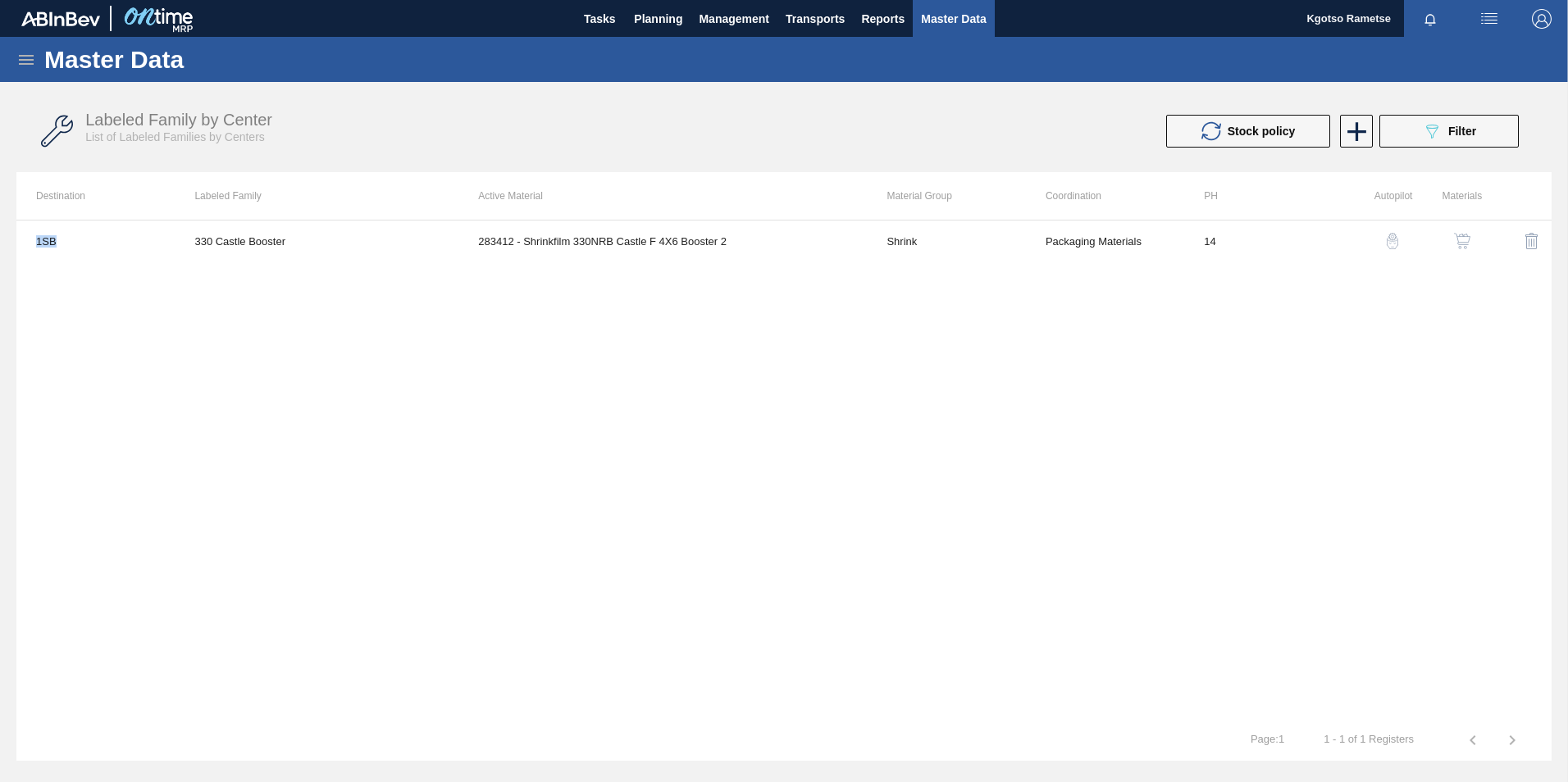
click at [1552, 14] on span "button" at bounding box center [1542, 19] width 39 height 20
click at [1453, 211] on li "Logout" at bounding box center [1486, 205] width 134 height 30
click at [1444, 209] on li "Logout" at bounding box center [1486, 205] width 134 height 30
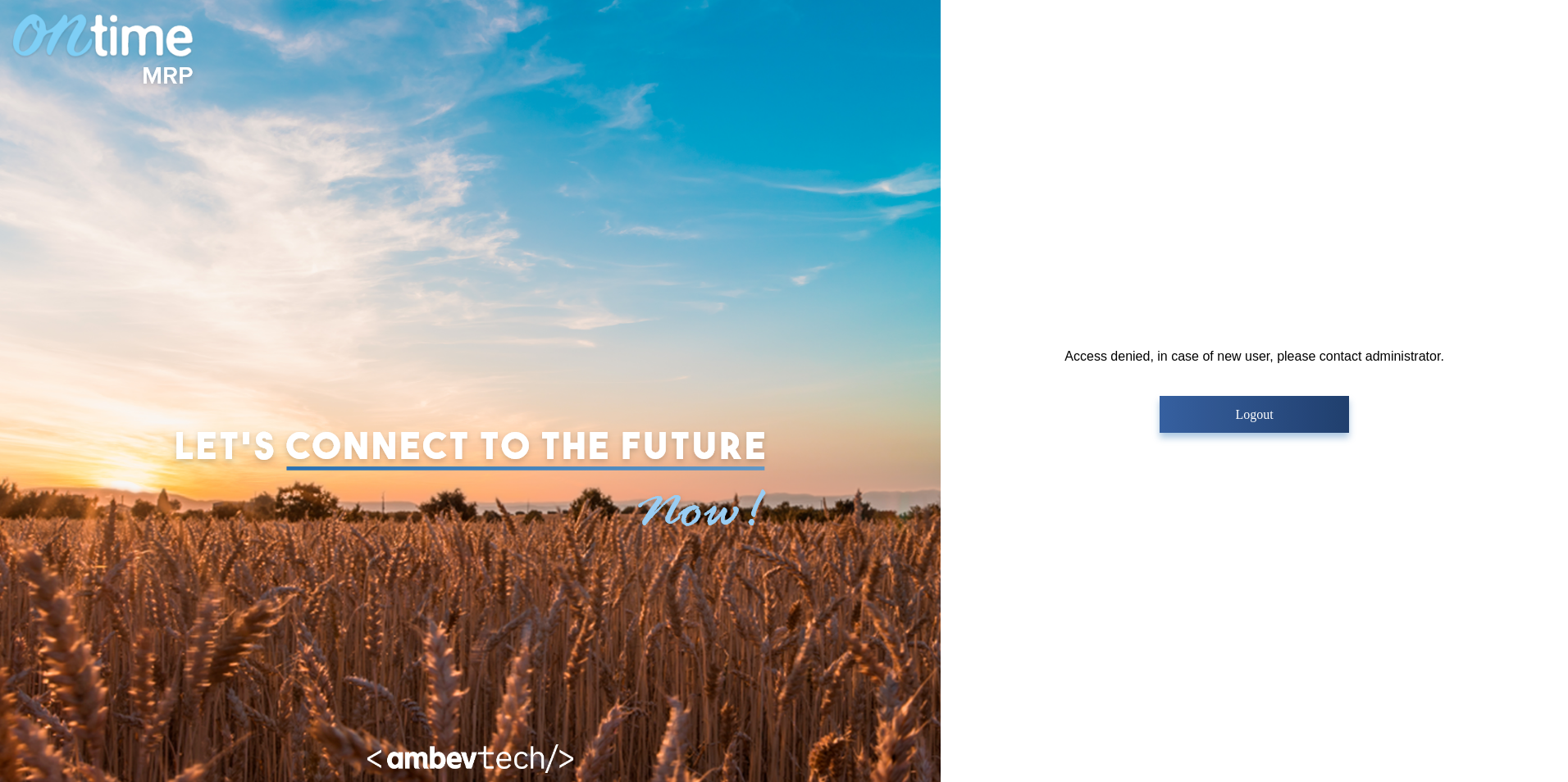
click at [1294, 410] on p "Logout" at bounding box center [1254, 414] width 179 height 14
click at [1238, 408] on p "Logout" at bounding box center [1254, 414] width 179 height 14
click at [1255, 418] on p "Logout" at bounding box center [1254, 414] width 179 height 14
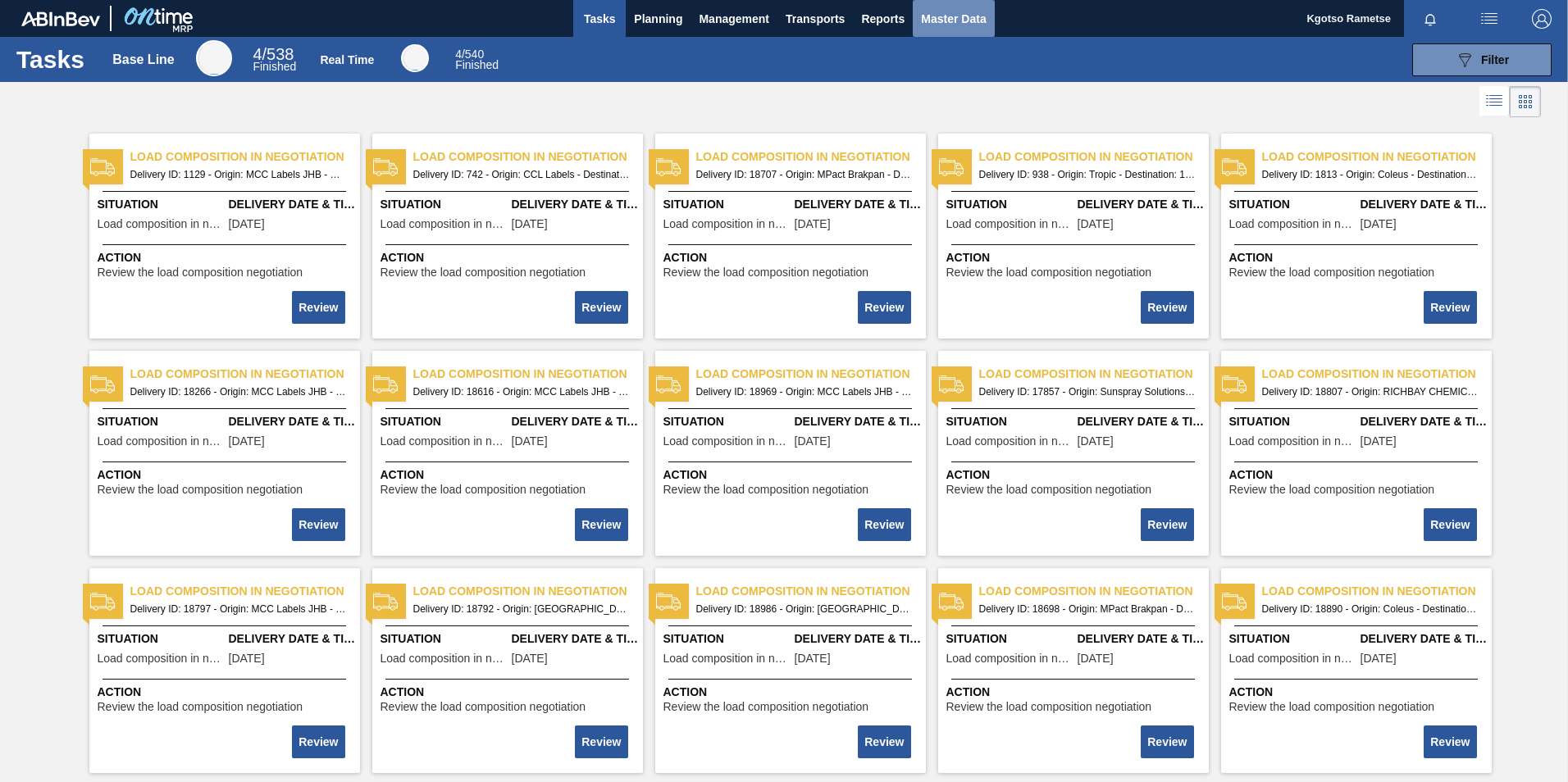
click at [933, 19] on span "Master Data" at bounding box center [953, 19] width 65 height 20
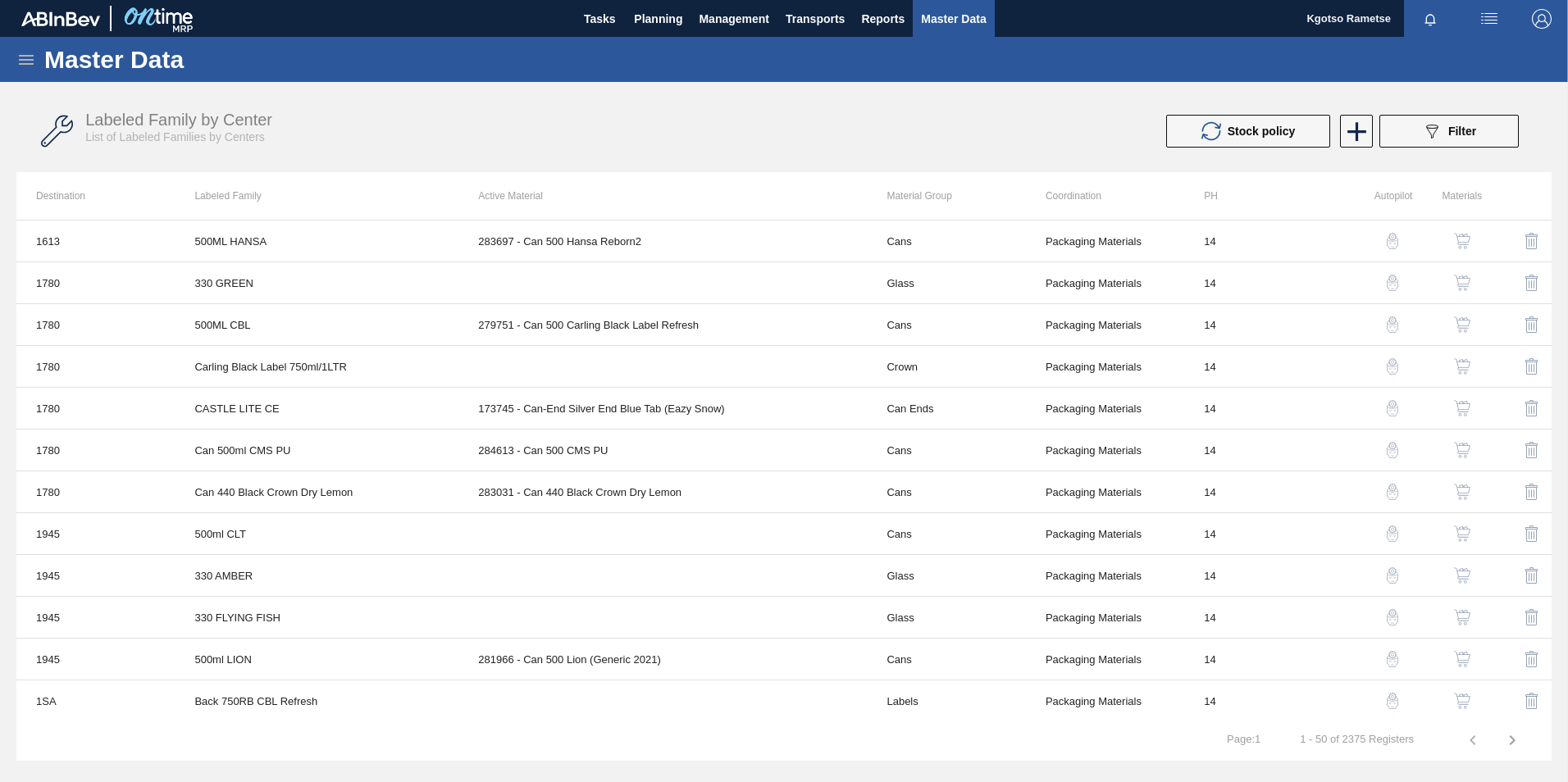
click at [31, 68] on icon at bounding box center [25, 59] width 20 height 20
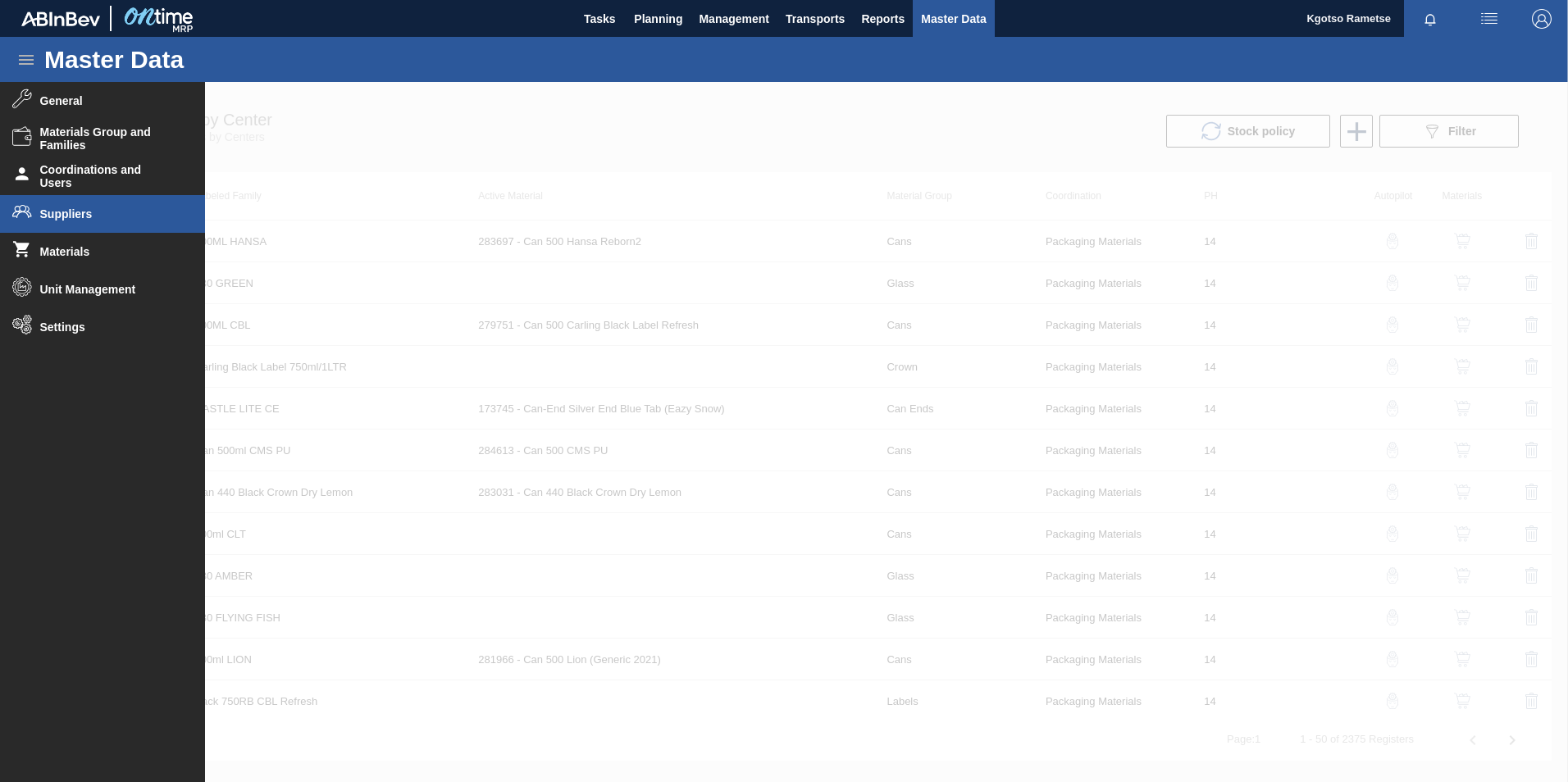
click at [61, 216] on span "Suppliers" at bounding box center [107, 213] width 135 height 13
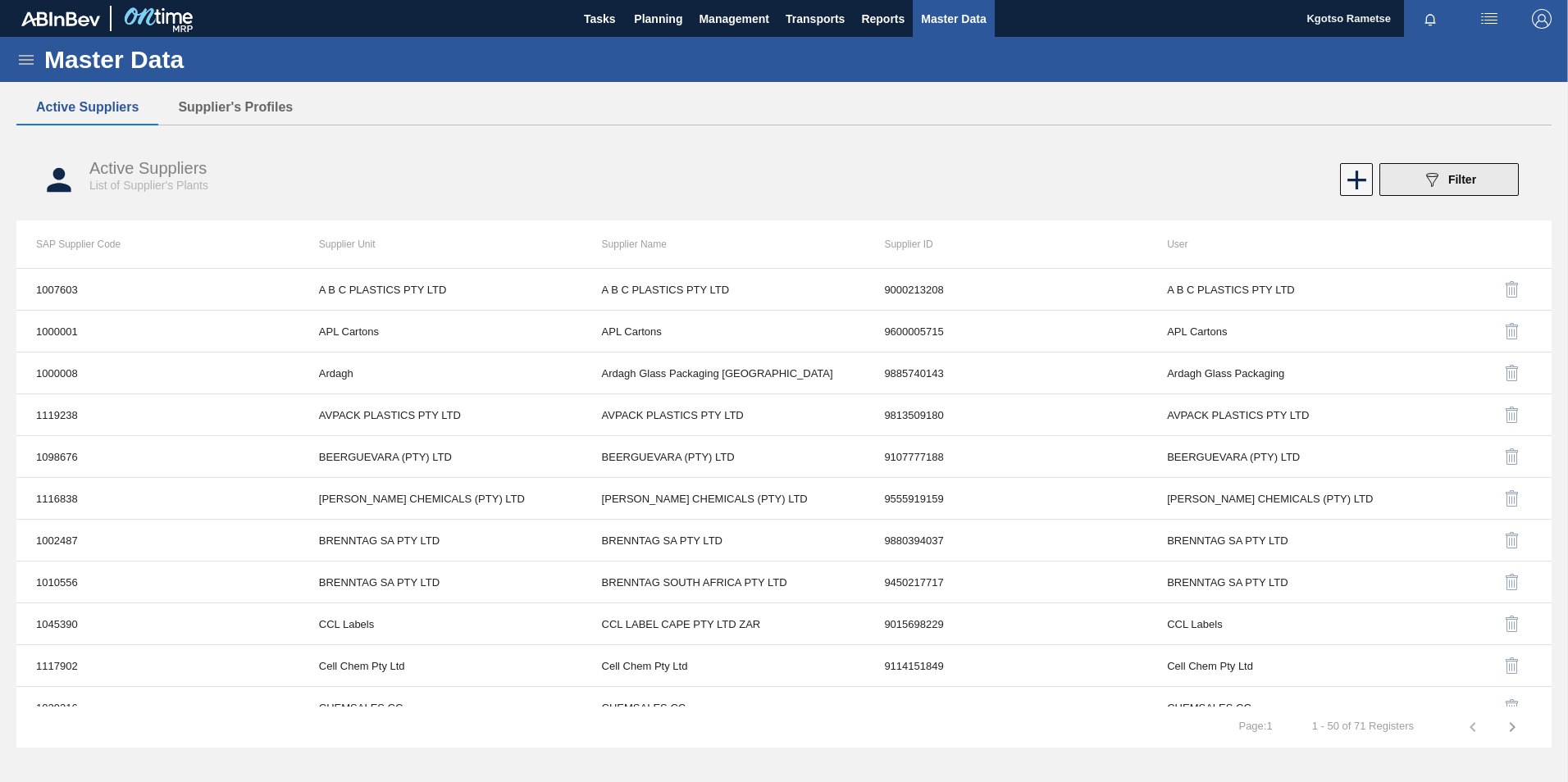
click at [1424, 184] on icon "089F7B8B-B2A5-4AFE-B5C0-19BA573D28AC" at bounding box center [1431, 179] width 20 height 20
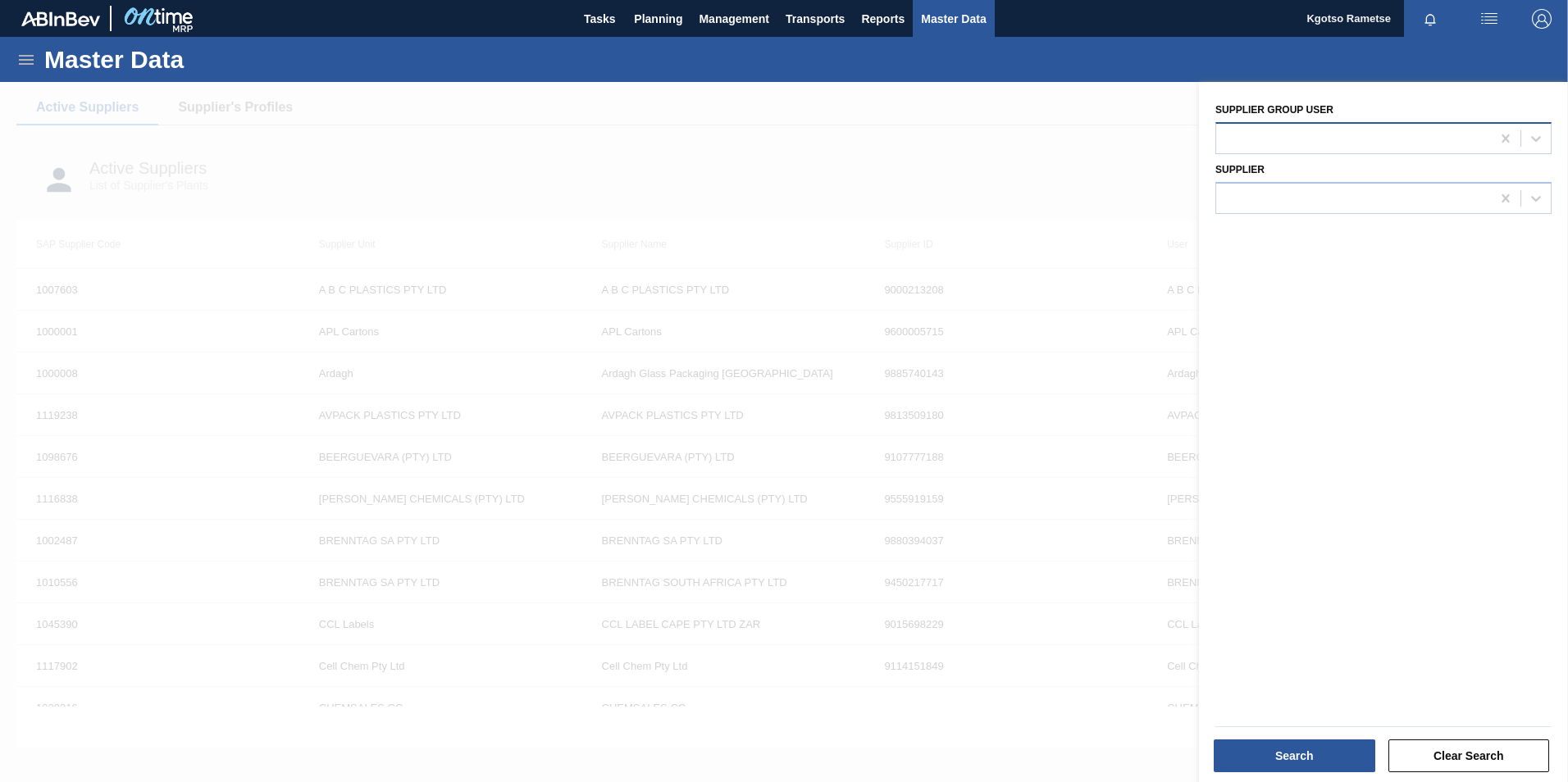
click at [1301, 133] on div at bounding box center [1353, 138] width 274 height 24
drag, startPoint x: 1401, startPoint y: 98, endPoint x: 1395, endPoint y: 120, distance: 22.8
click at [1402, 98] on div "Supplier group user option Ardagh Glass Packaging focused, 1 of 73. 73 results …" at bounding box center [1383, 124] width 349 height 59
click at [1379, 205] on div at bounding box center [1353, 198] width 274 height 24
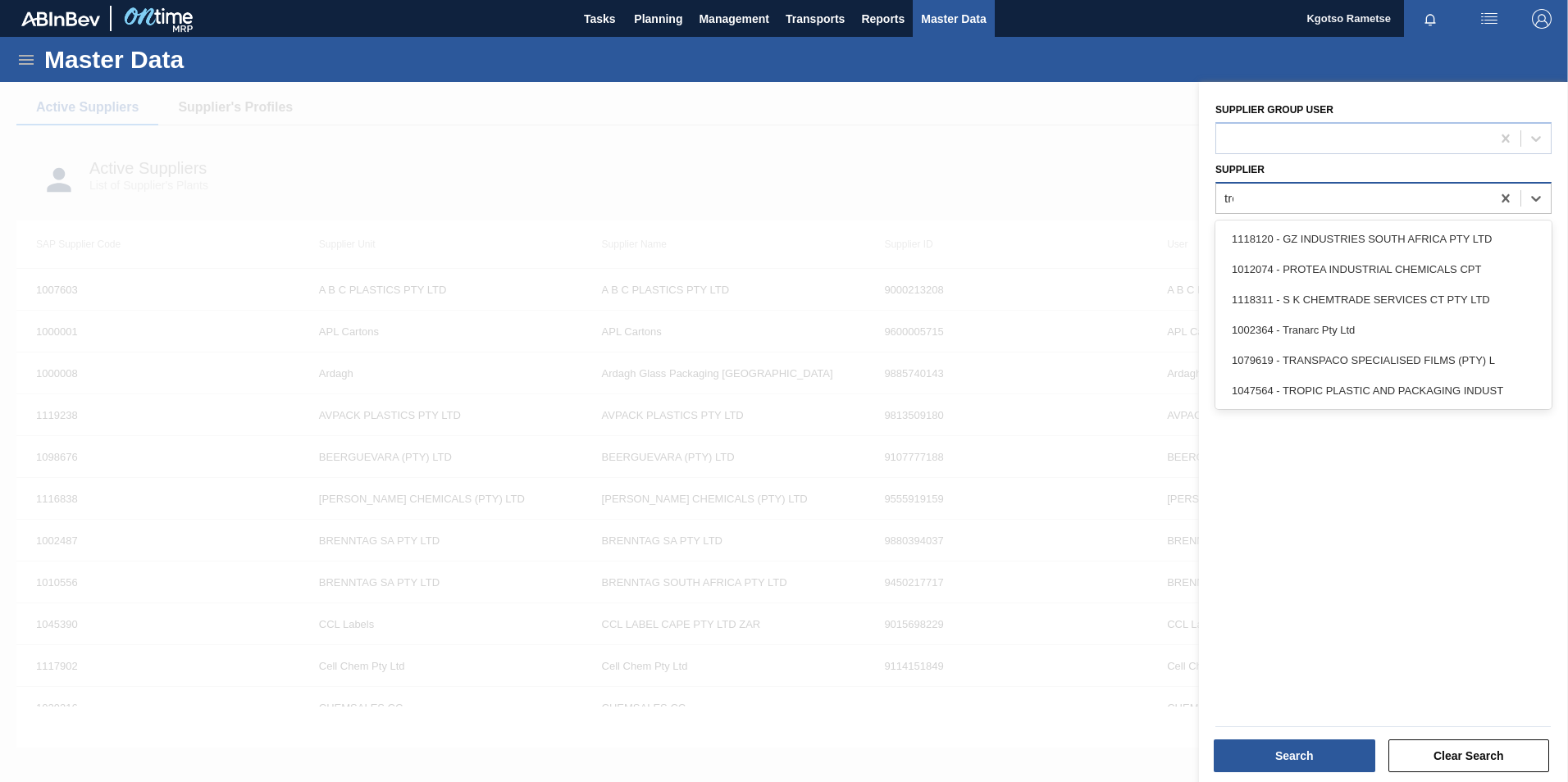
type input "trop"
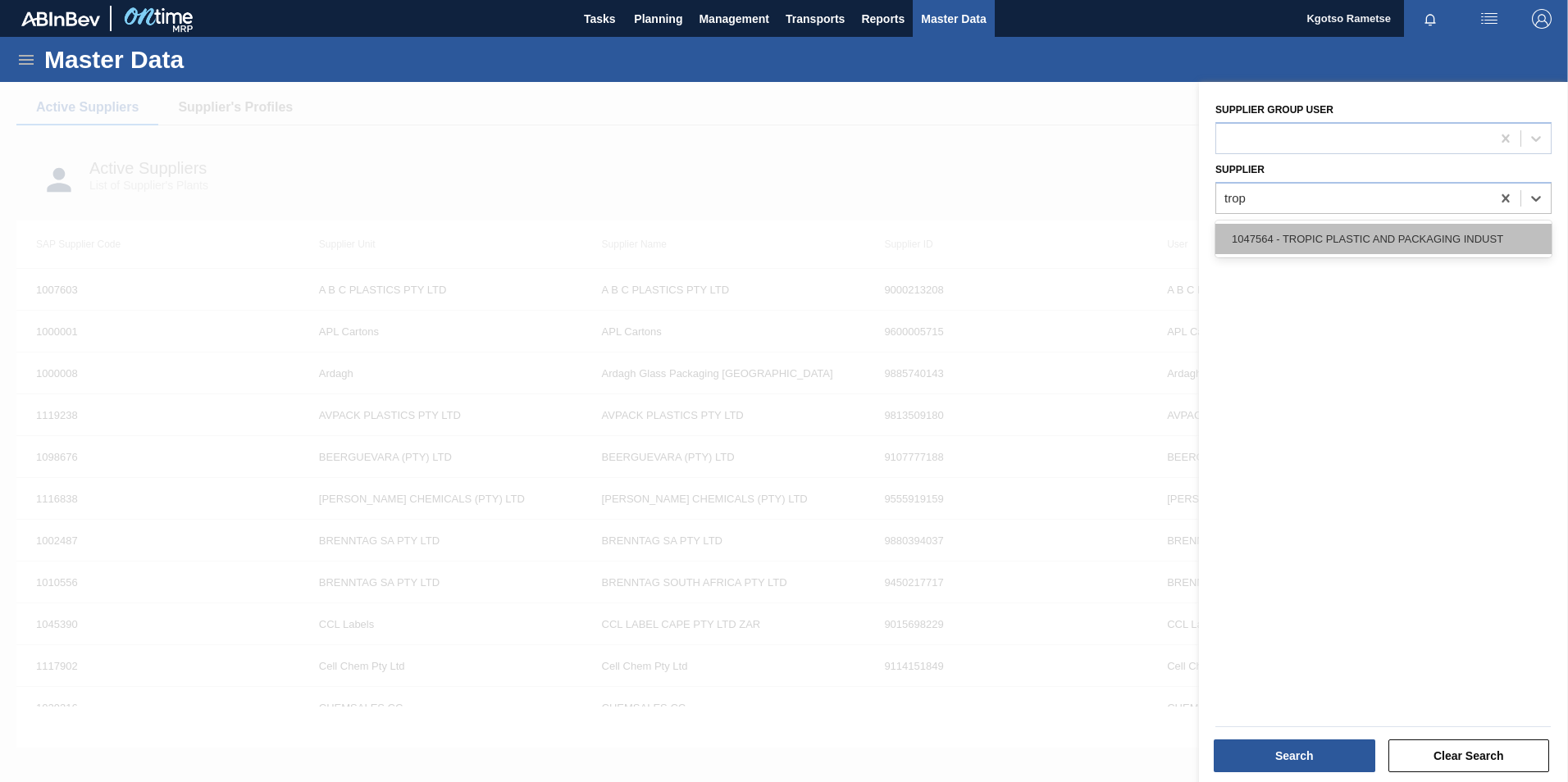
click at [1410, 250] on div "1047564 - TROPIC PLASTIC AND PACKAGING INDUST" at bounding box center [1384, 239] width 336 height 31
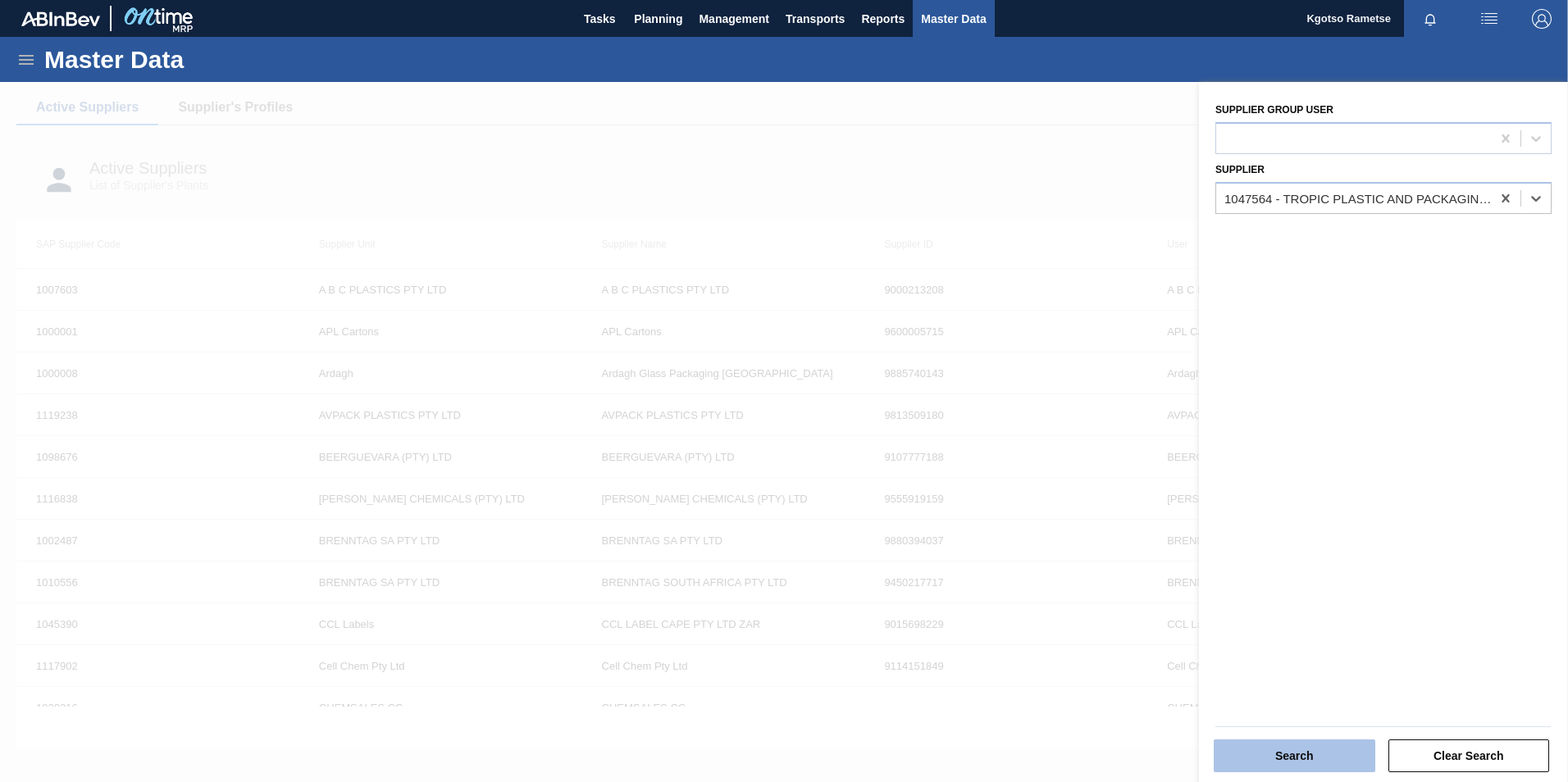
click at [1296, 762] on button "Search" at bounding box center [1294, 756] width 161 height 33
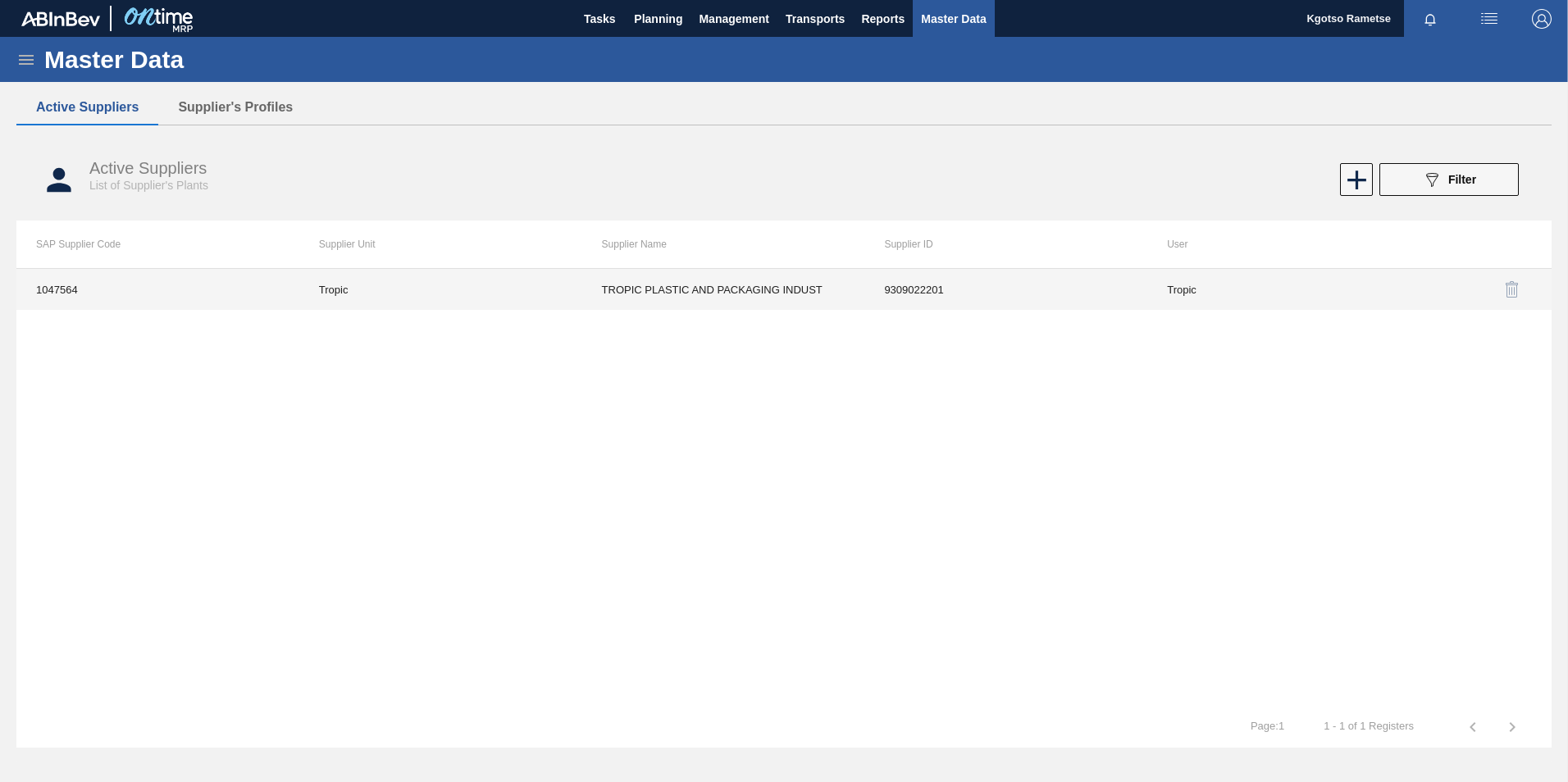
click at [948, 294] on td "9309022201" at bounding box center [1006, 290] width 283 height 41
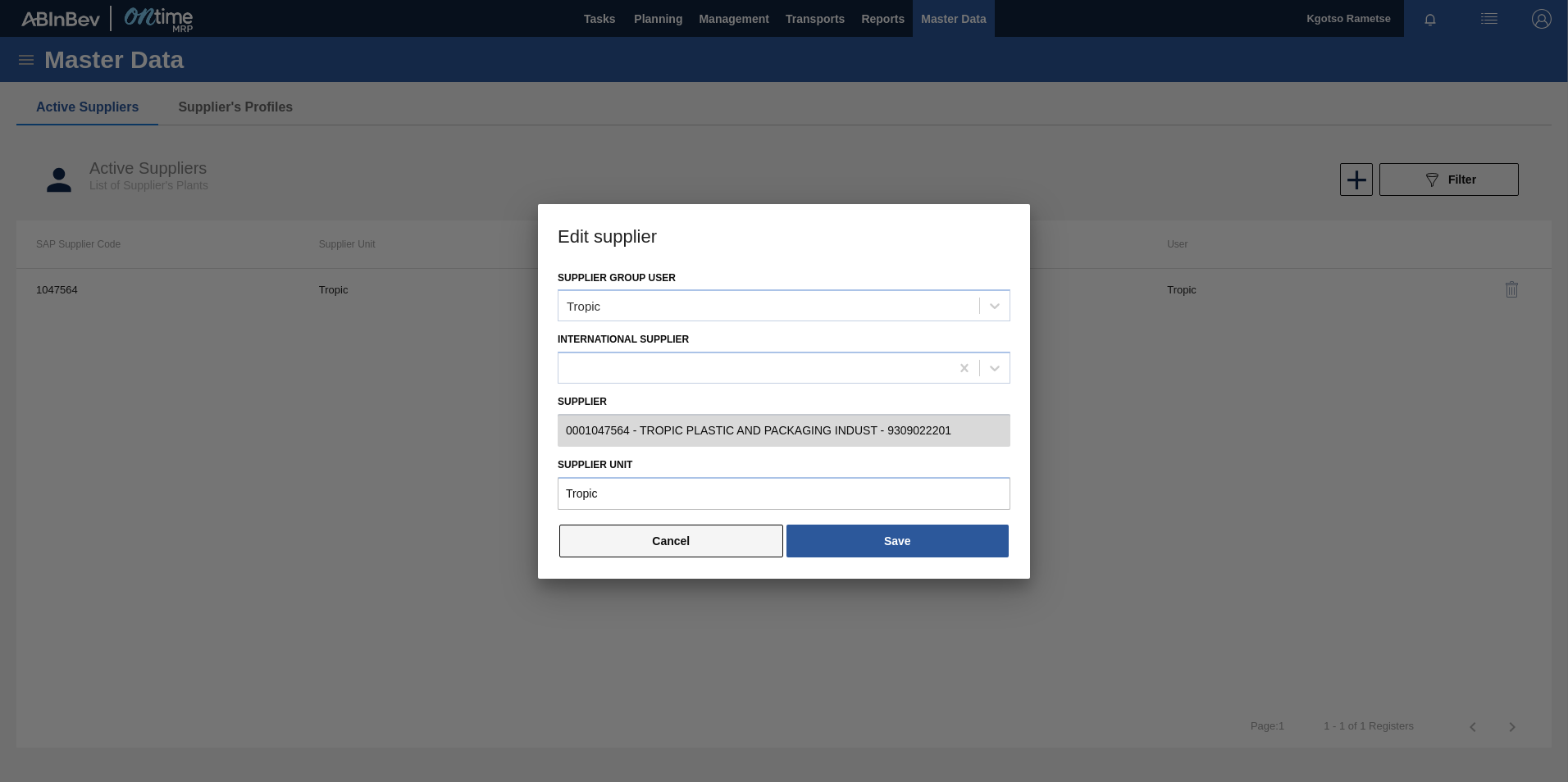
click at [737, 549] on button "Cancel" at bounding box center [671, 541] width 224 height 33
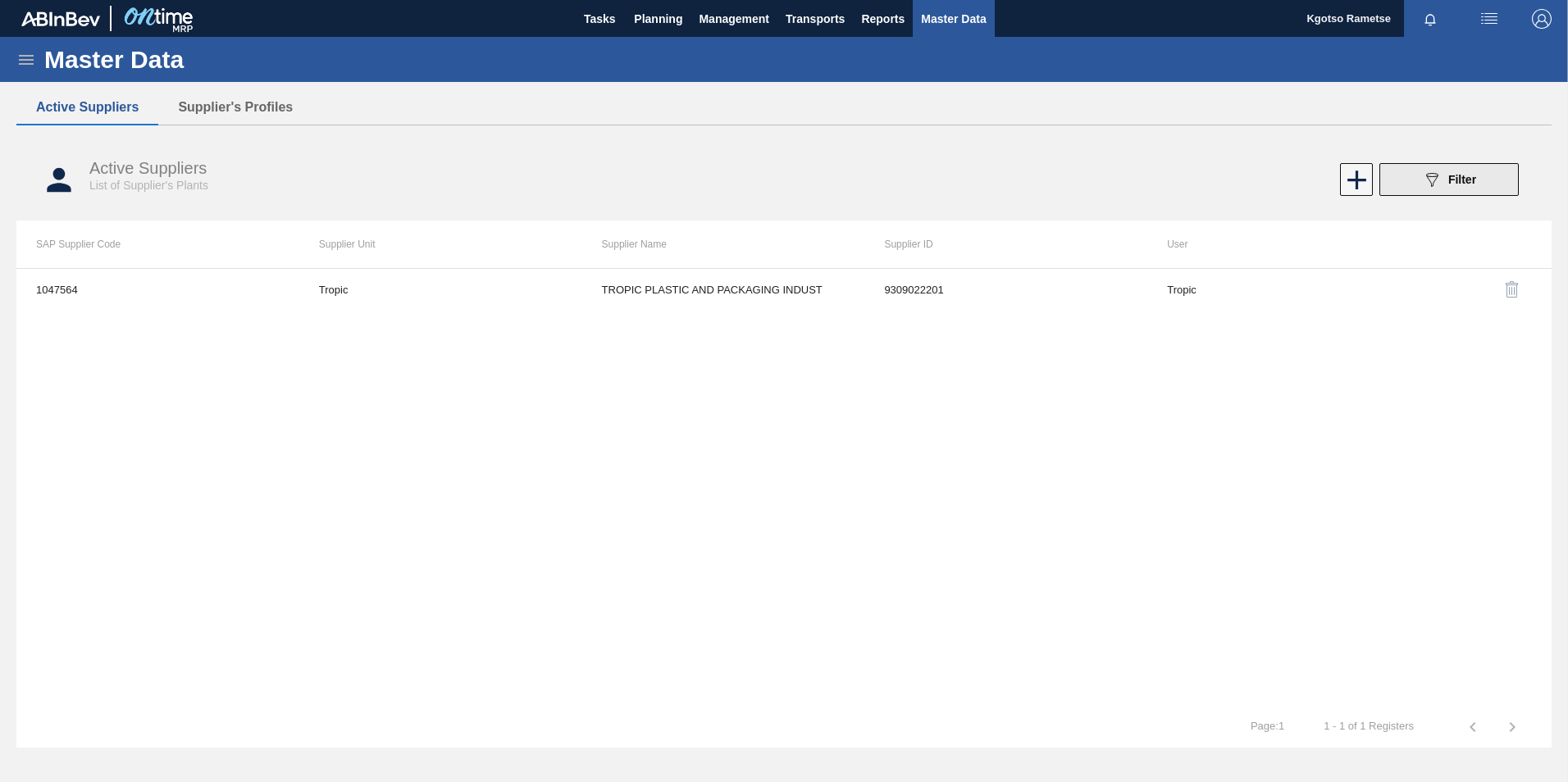
click at [1481, 184] on button "089F7B8B-B2A5-4AFE-B5C0-19BA573D28AC Filter" at bounding box center [1449, 179] width 139 height 33
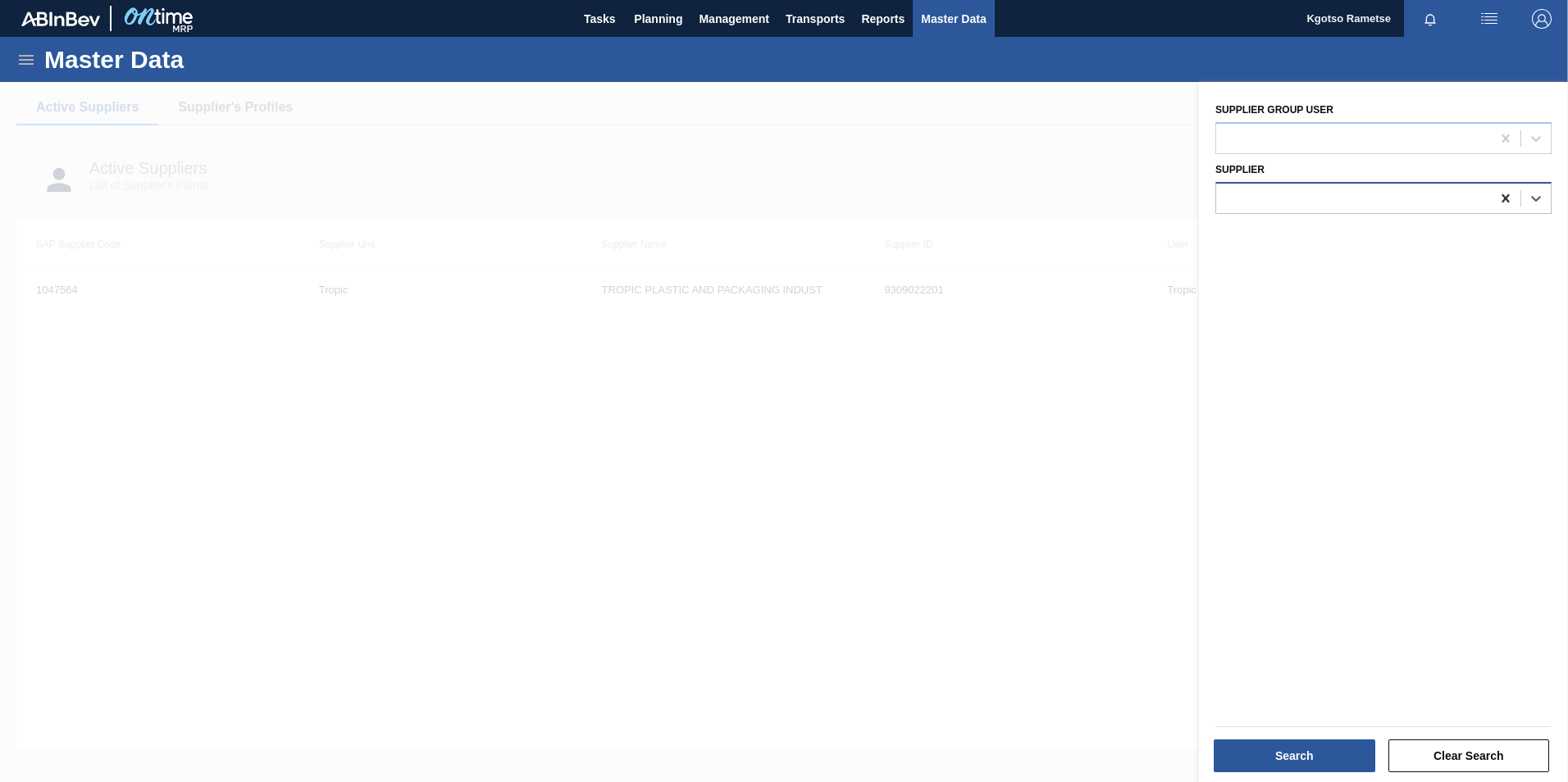
click at [1500, 194] on icon at bounding box center [1505, 198] width 16 height 16
click at [280, 99] on div at bounding box center [784, 473] width 1568 height 782
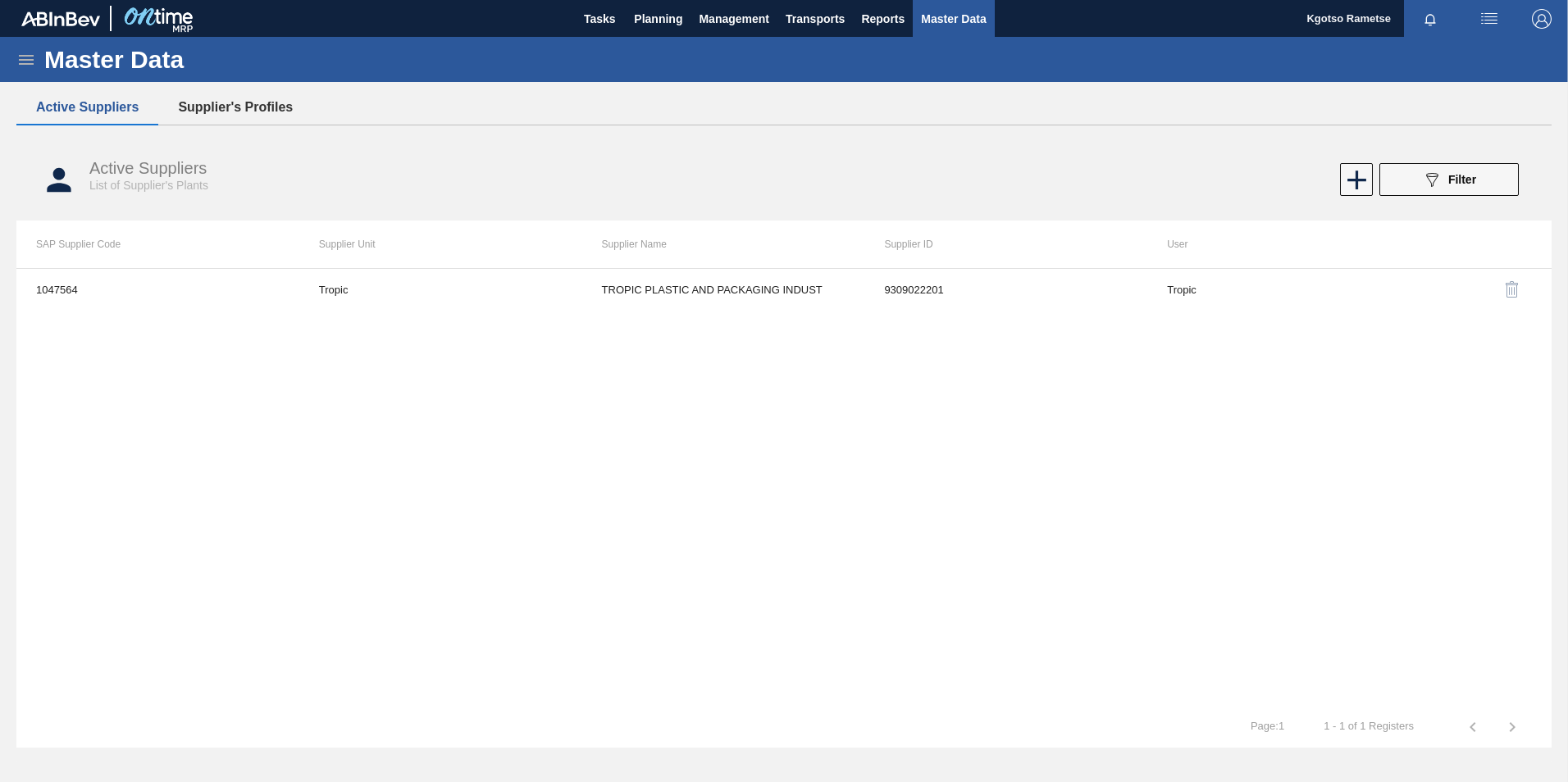
click at [264, 110] on button "Supplier's Profiles" at bounding box center [234, 107] width 154 height 35
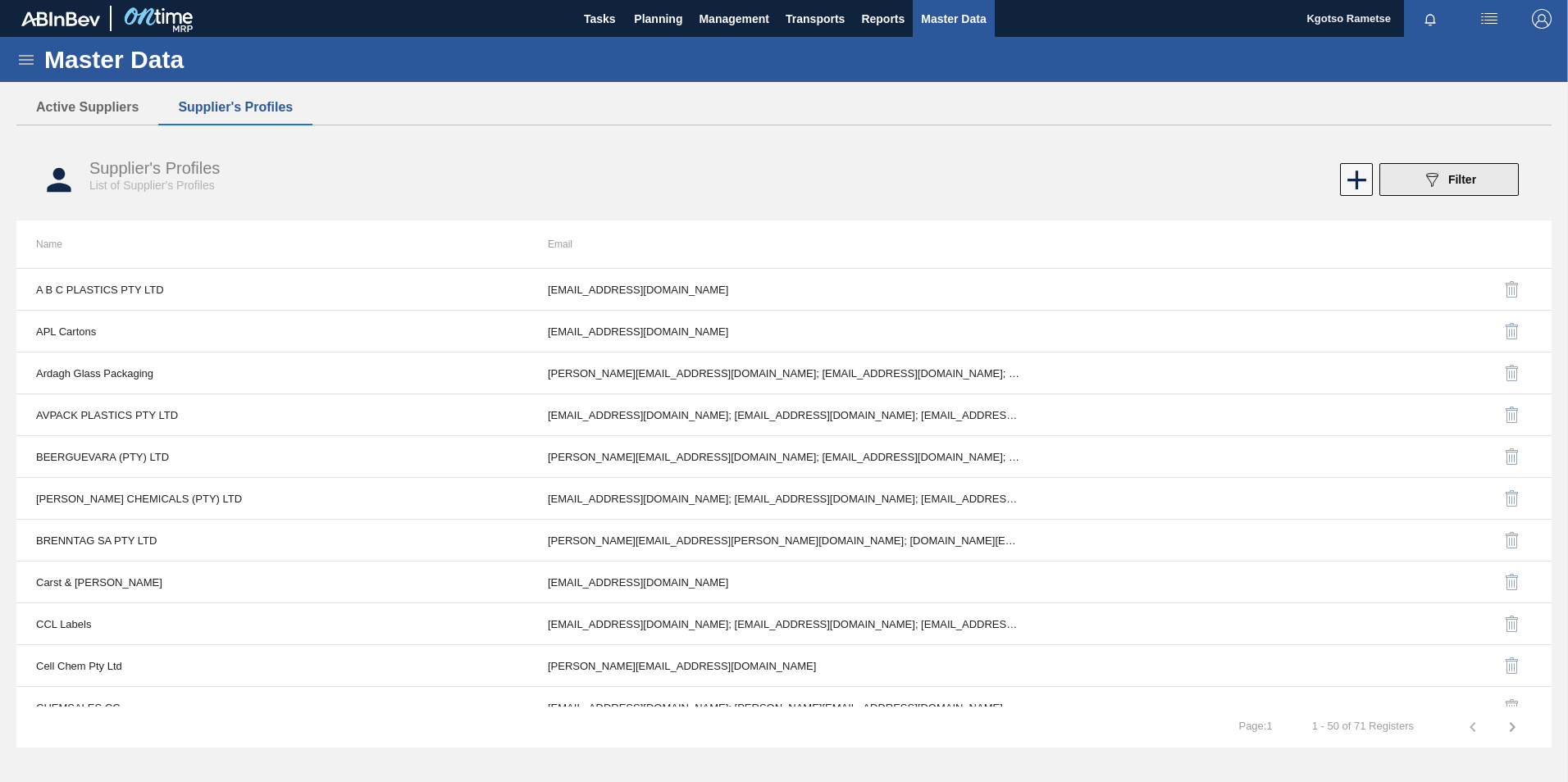
click at [1478, 182] on button "089F7B8B-B2A5-4AFE-B5C0-19BA573D28AC Filter" at bounding box center [1449, 179] width 139 height 33
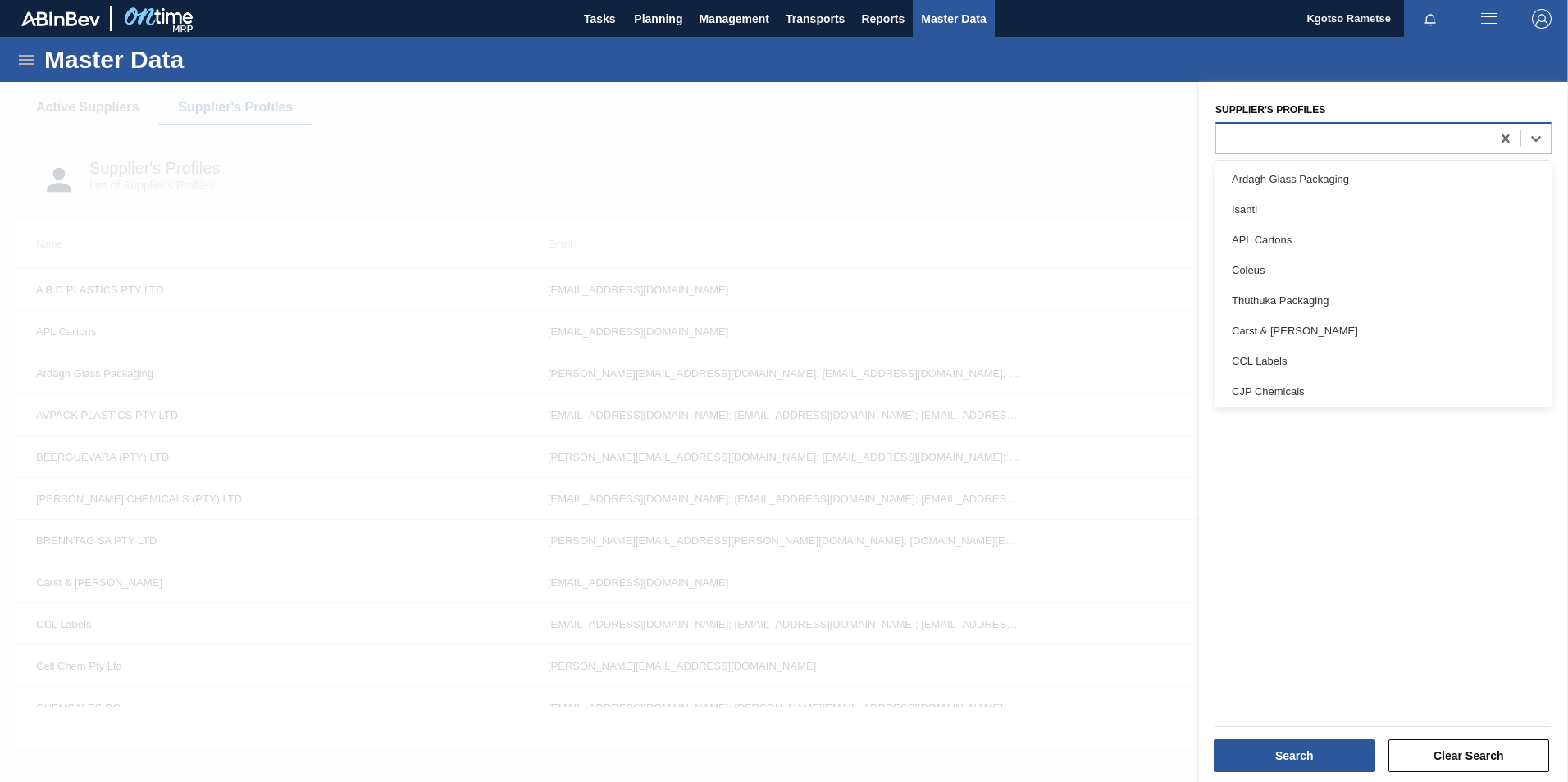
click at [1252, 135] on div at bounding box center [1353, 138] width 274 height 24
type Profiles "trop"
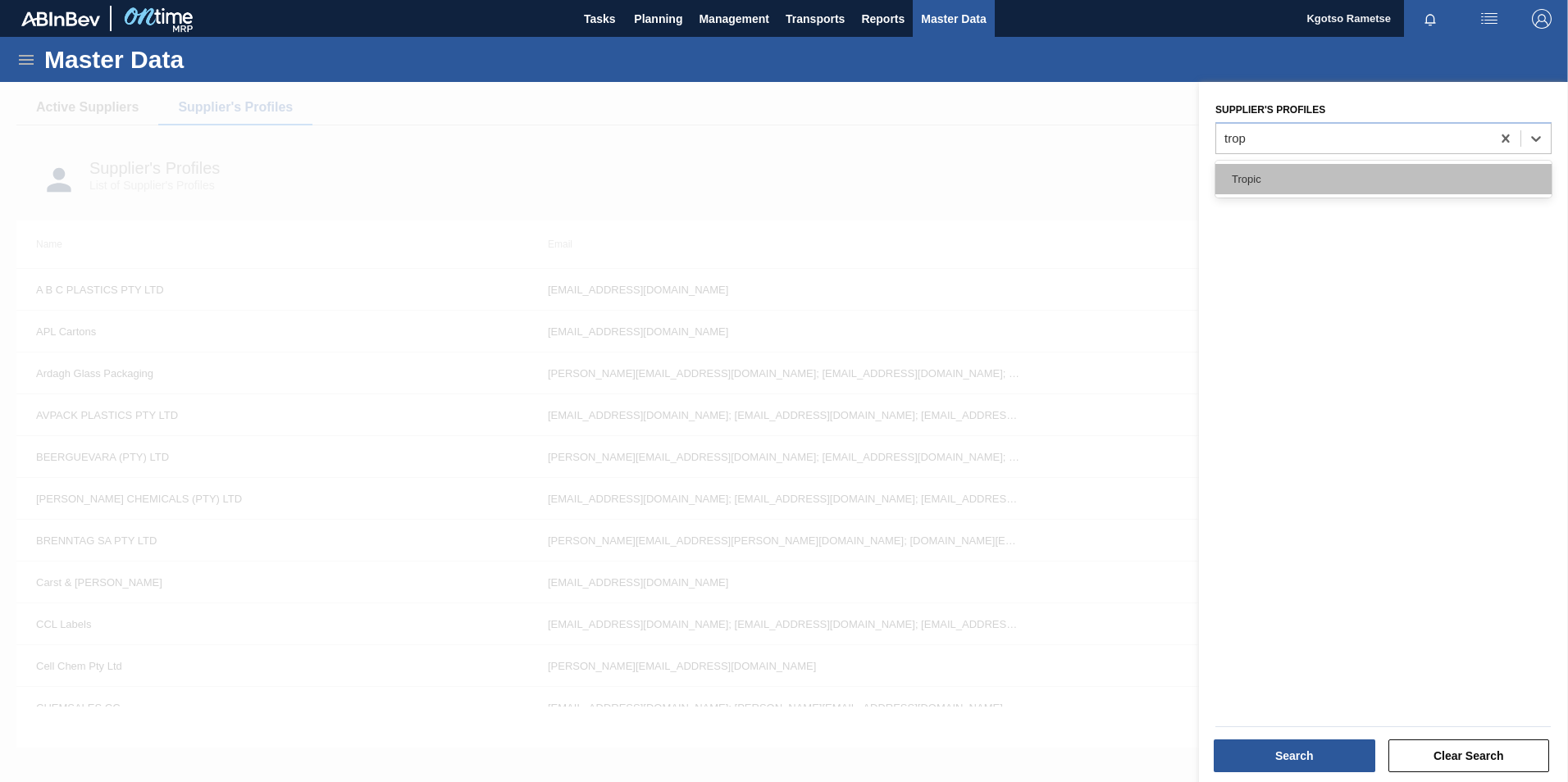
click at [1242, 178] on div "Tropic" at bounding box center [1384, 179] width 336 height 31
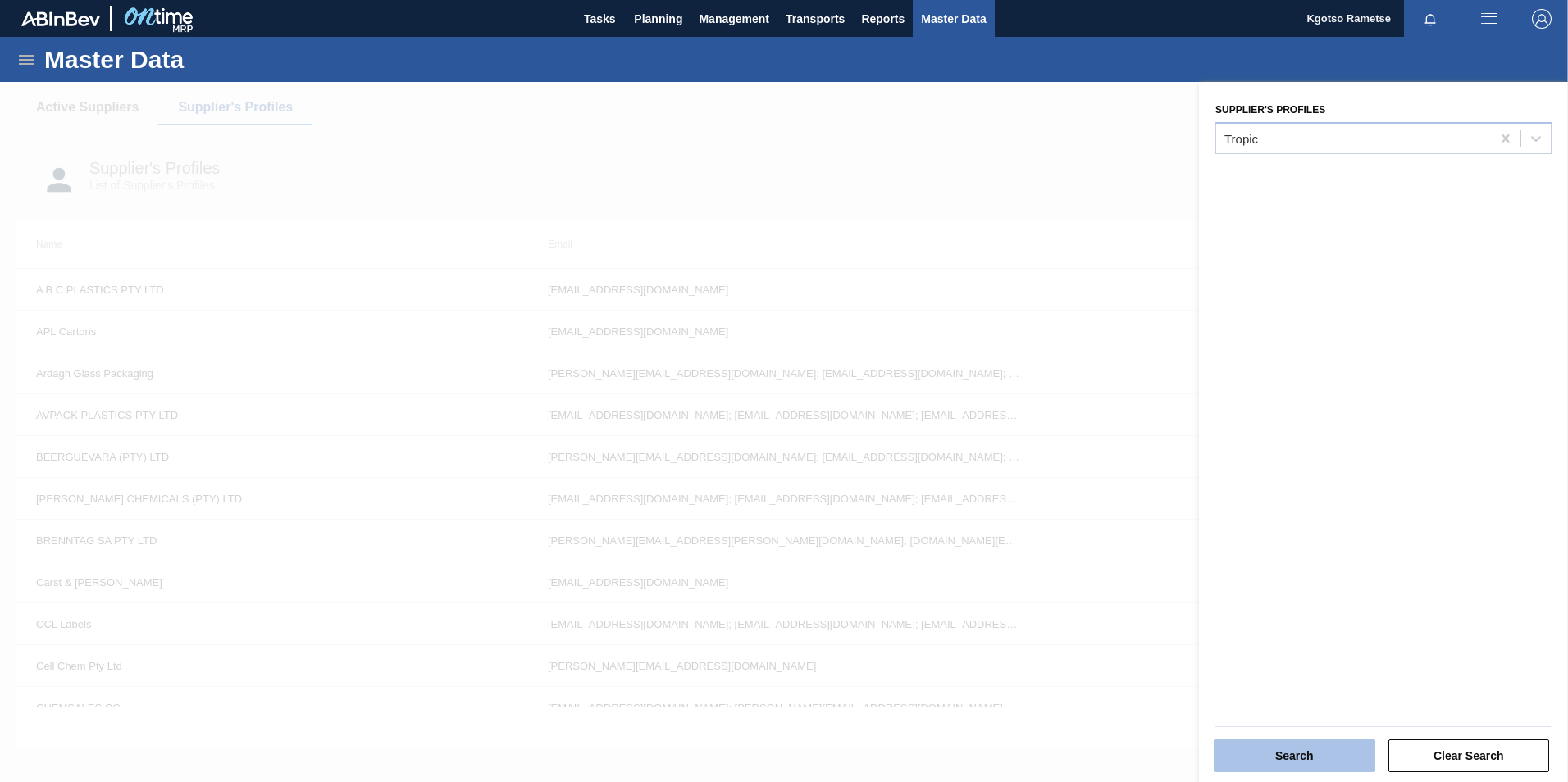
click at [1263, 754] on button "Search" at bounding box center [1294, 756] width 161 height 33
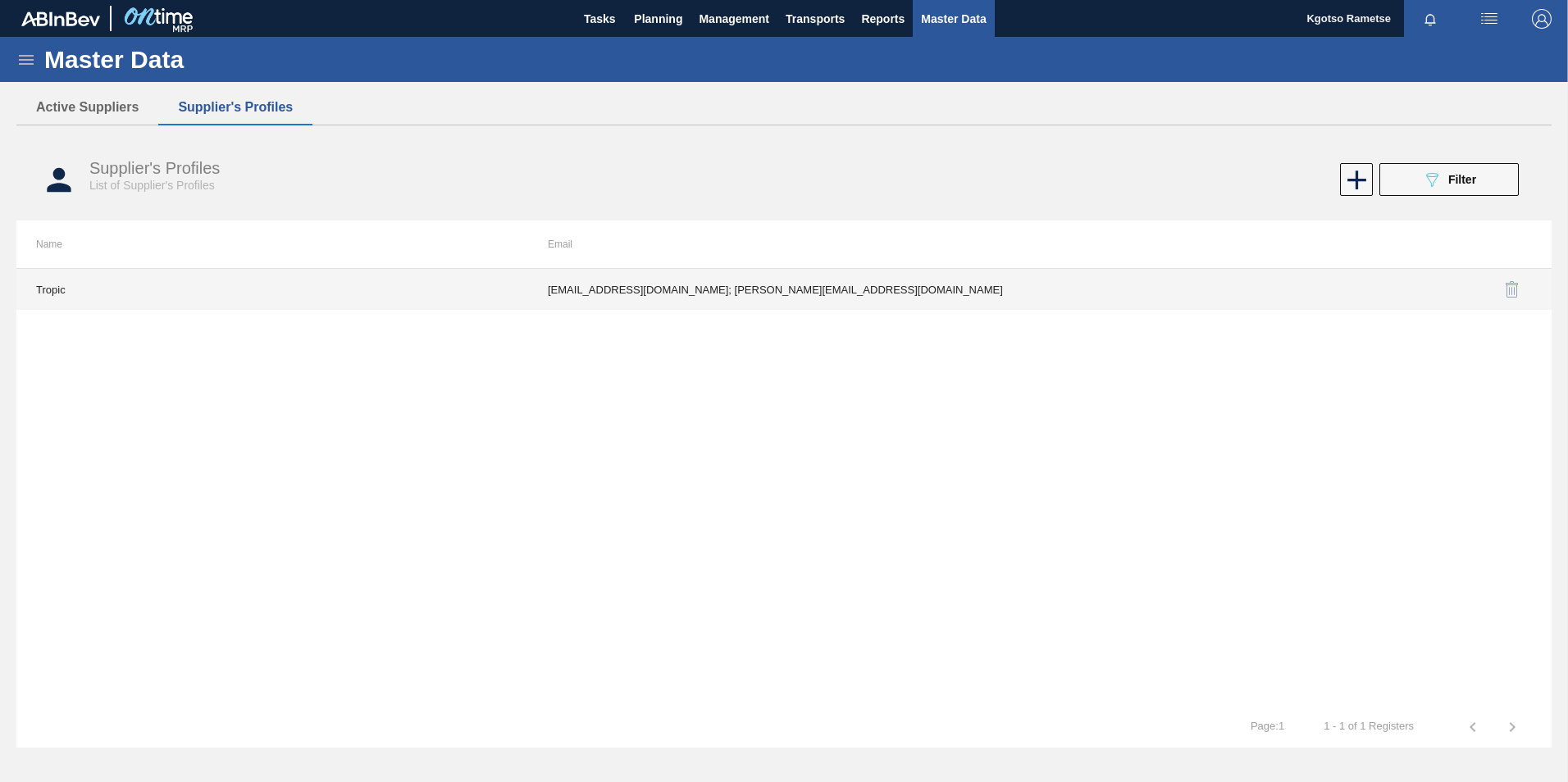
click at [747, 304] on td "fadam@tropicplastic.co.za; roxanne@tropicplastic.co.za" at bounding box center [784, 290] width 511 height 41
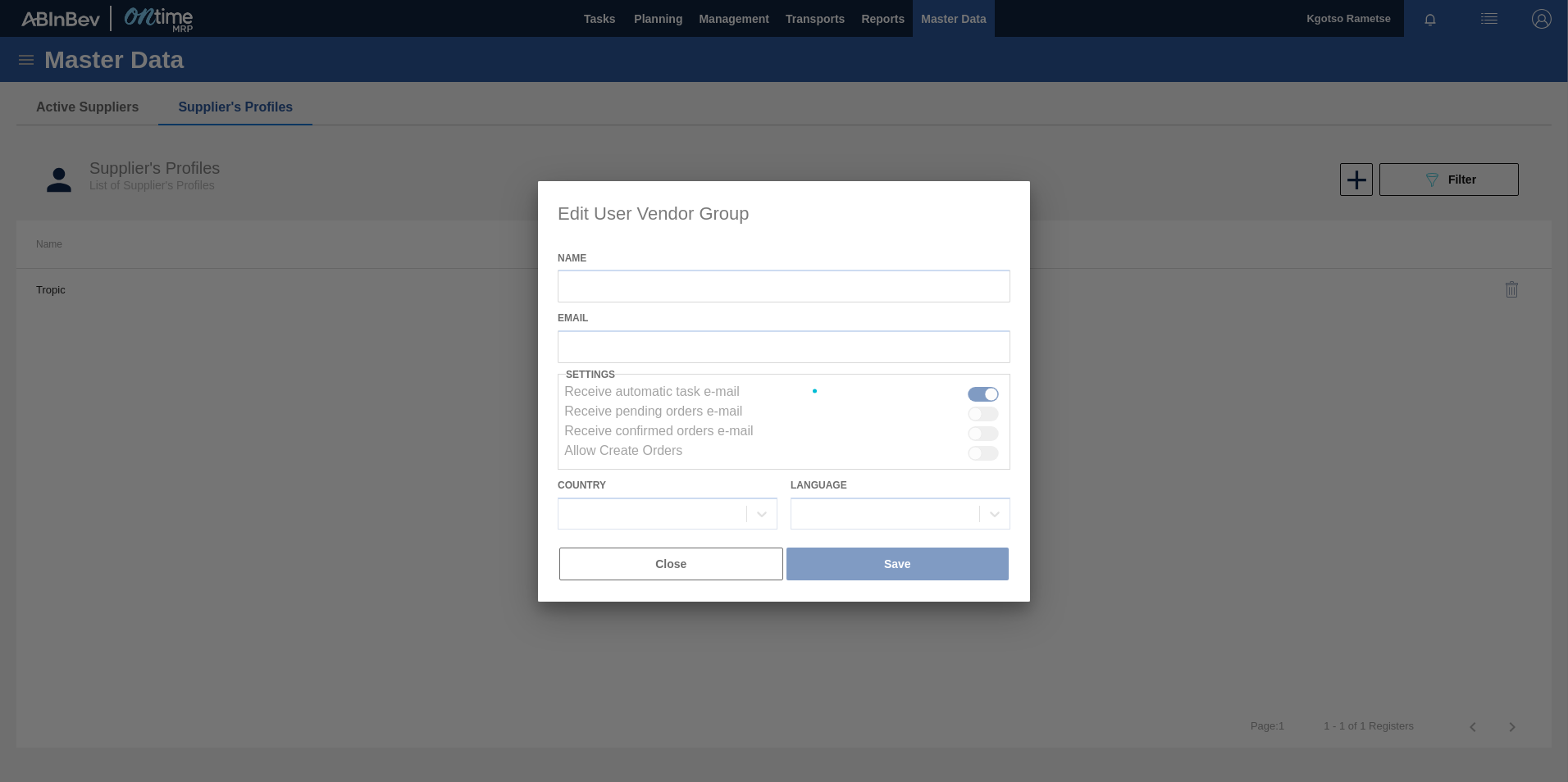
type input "Tropic"
checkbox input "true"
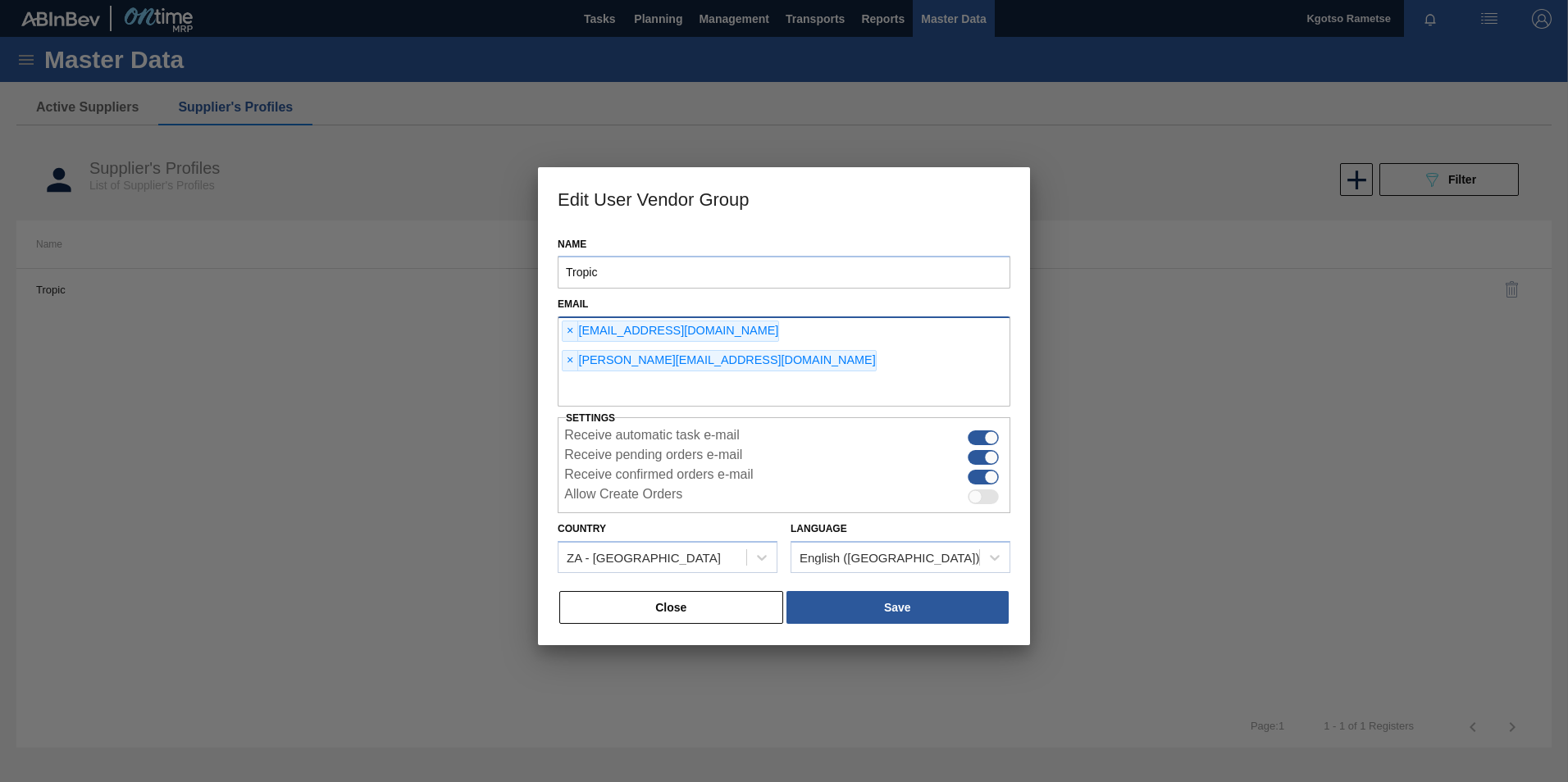
click at [748, 376] on input "text" at bounding box center [783, 391] width 453 height 31
type input "kgotso.rametse201@gmail.com"
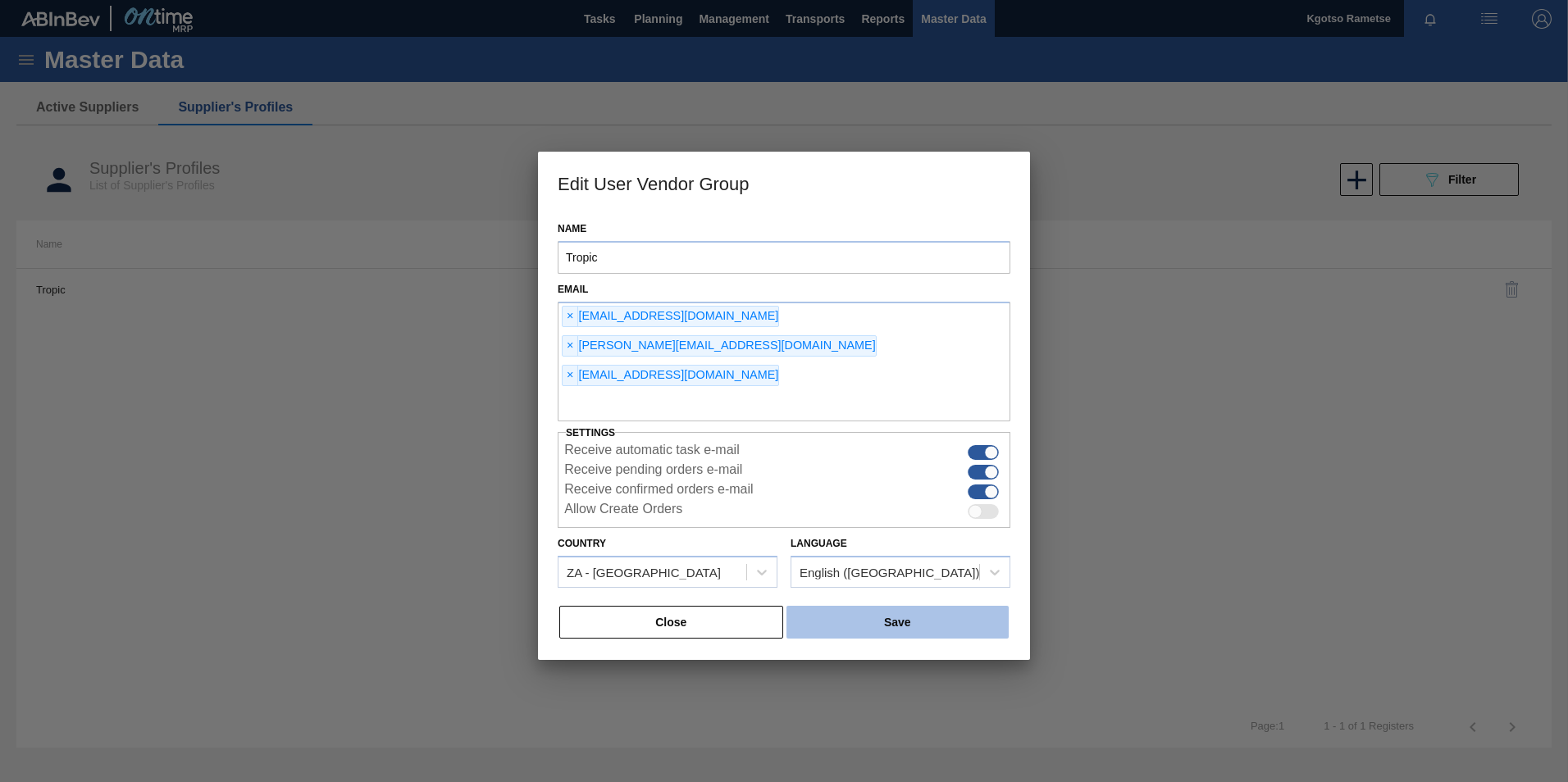
click at [828, 605] on button "Save" at bounding box center [898, 622] width 223 height 33
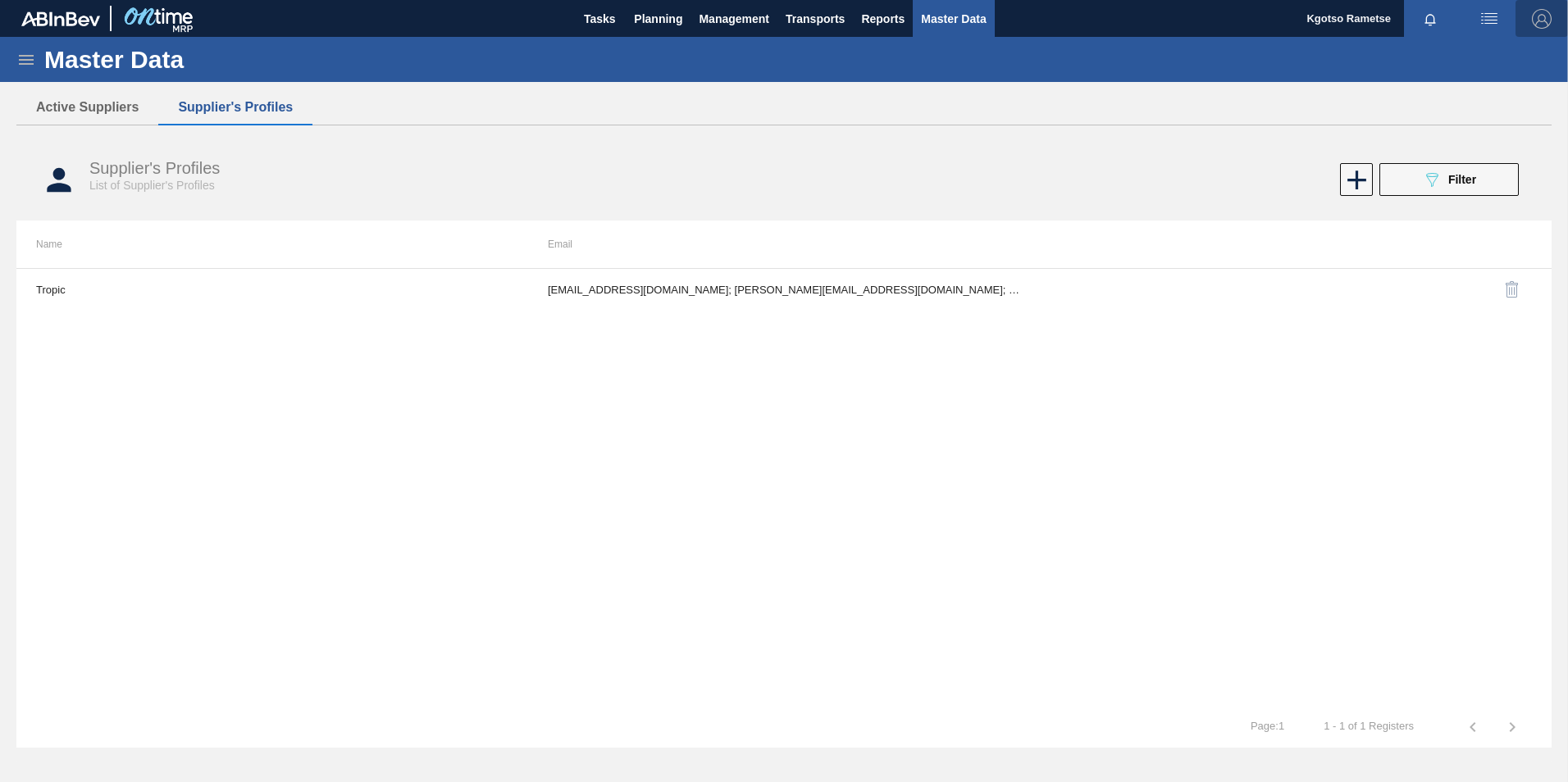
click at [1537, 15] on img "button" at bounding box center [1541, 19] width 20 height 20
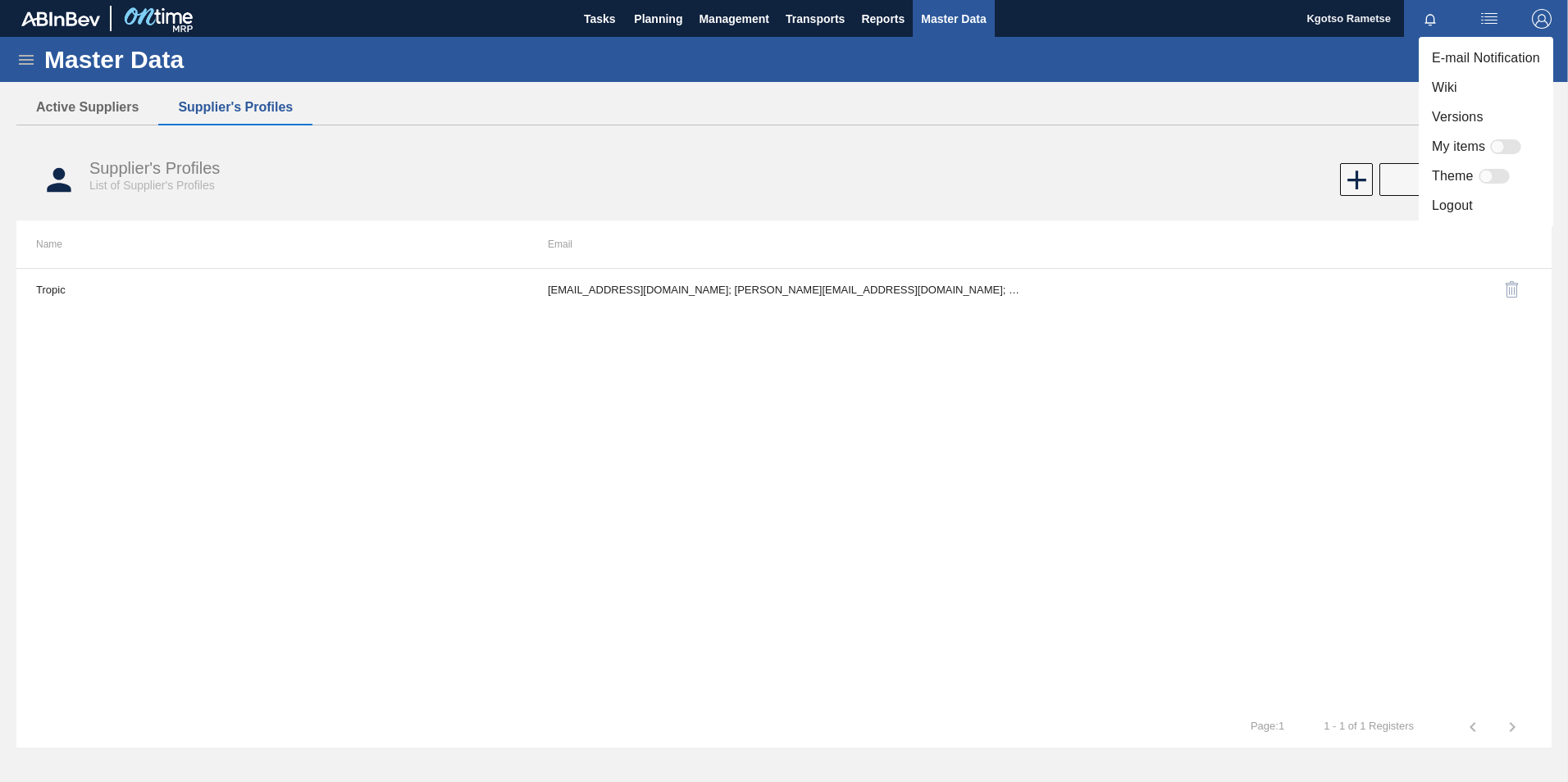
click at [1465, 198] on li "Logout" at bounding box center [1486, 205] width 134 height 30
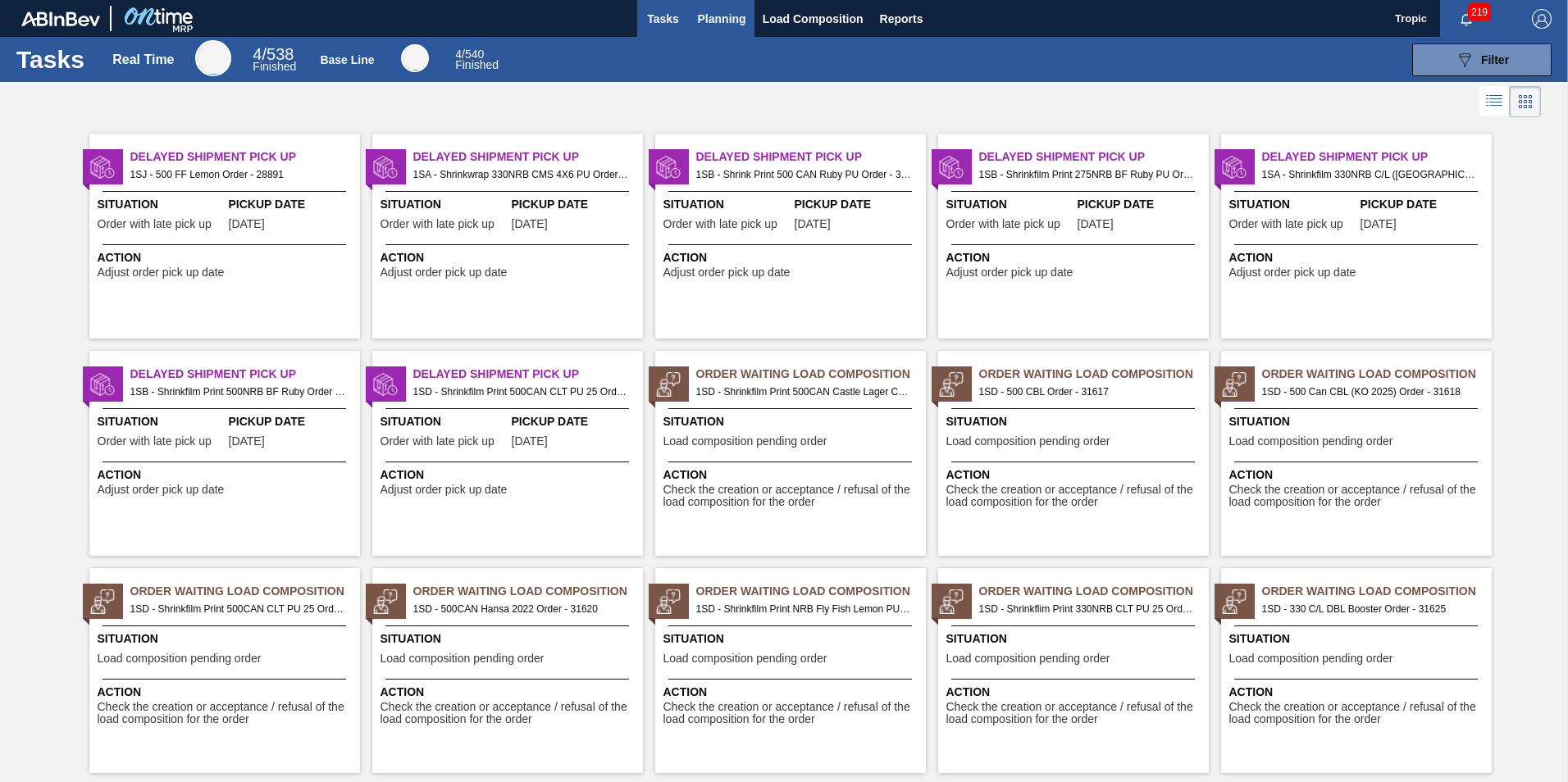
click at [742, 6] on button "Planning" at bounding box center [722, 18] width 65 height 37
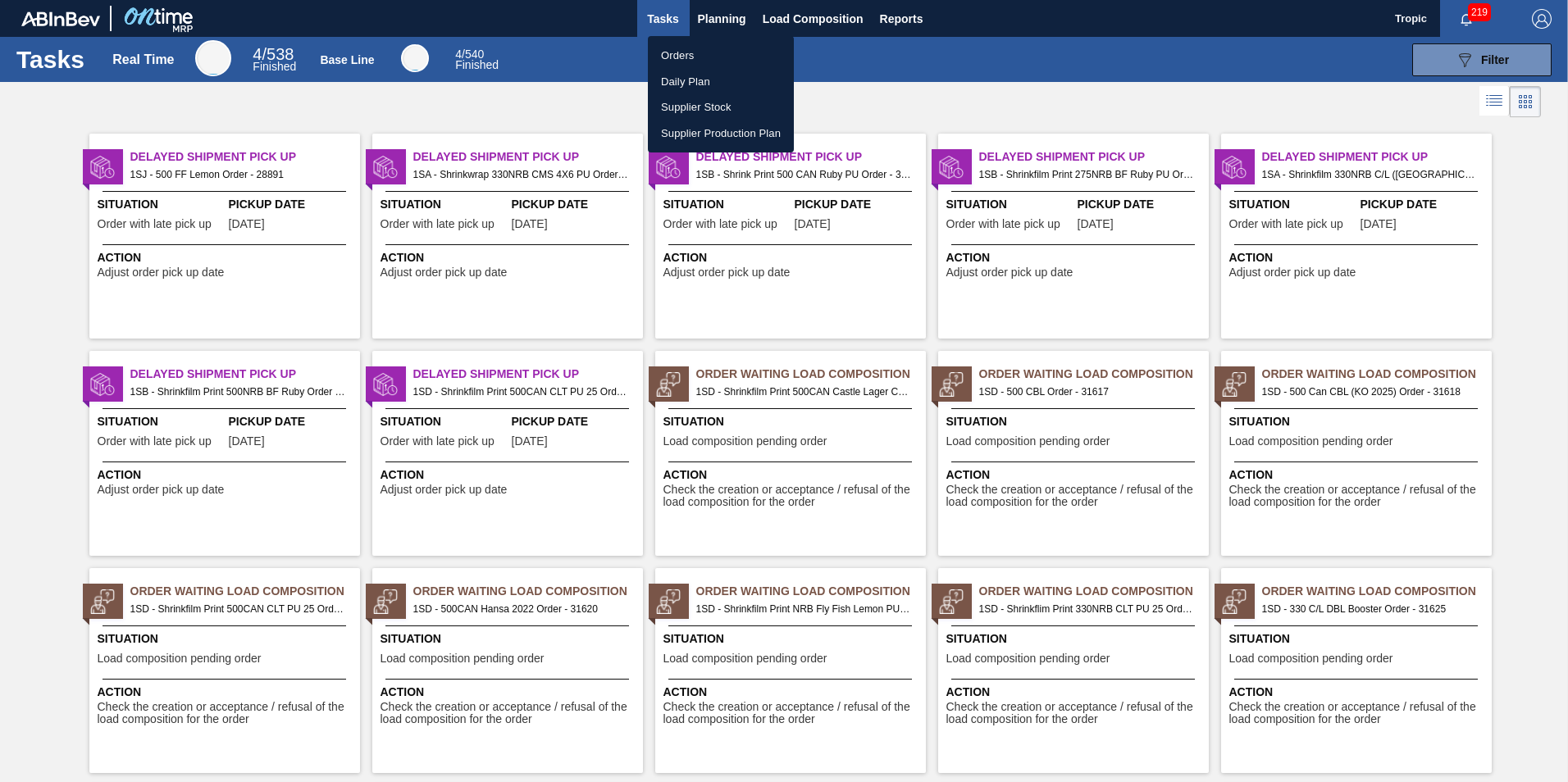
click at [722, 14] on div at bounding box center [784, 391] width 1568 height 782
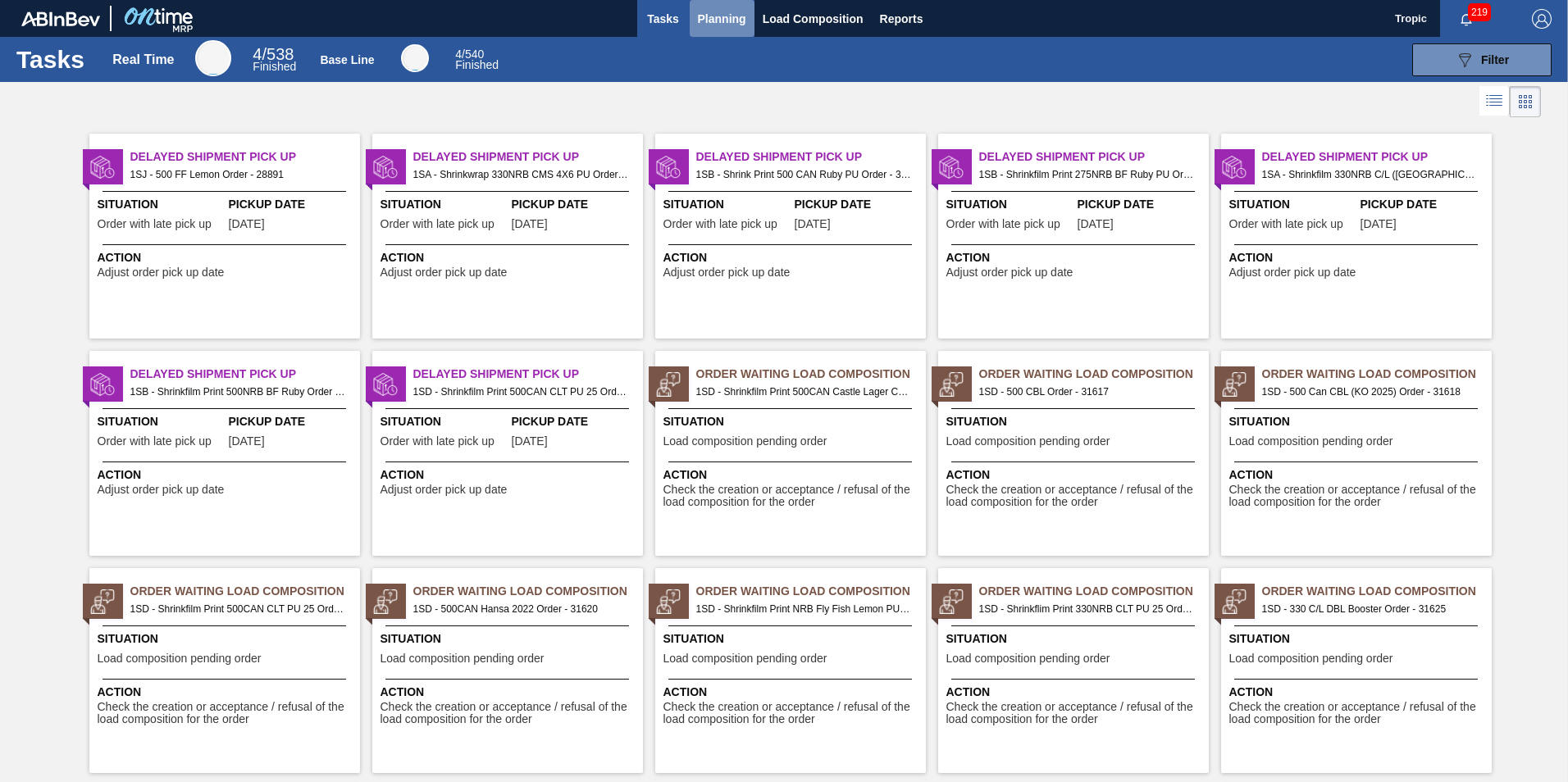
click at [713, 25] on span "Planning" at bounding box center [722, 19] width 48 height 20
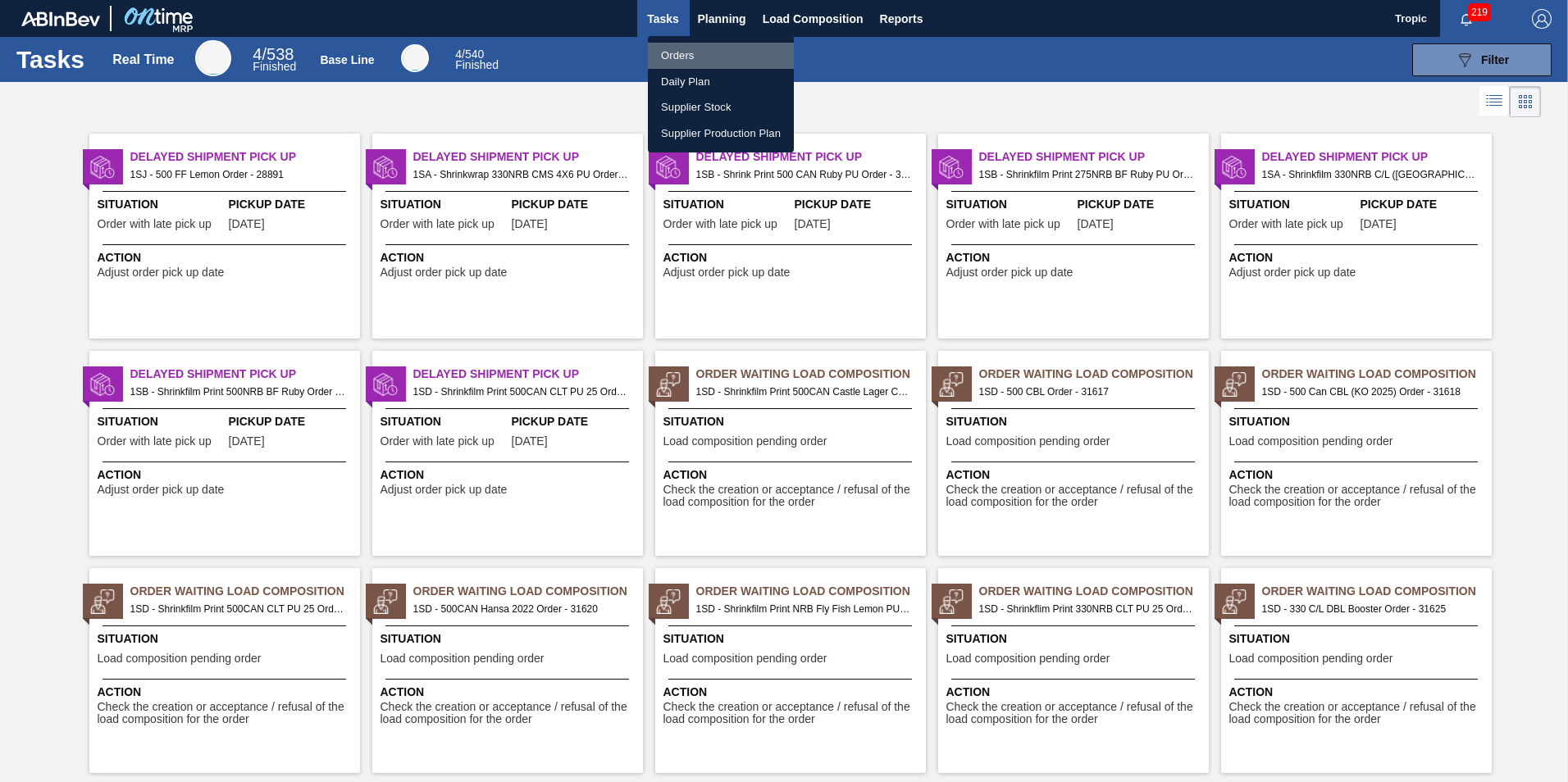
click at [711, 50] on li "Orders" at bounding box center [721, 55] width 146 height 26
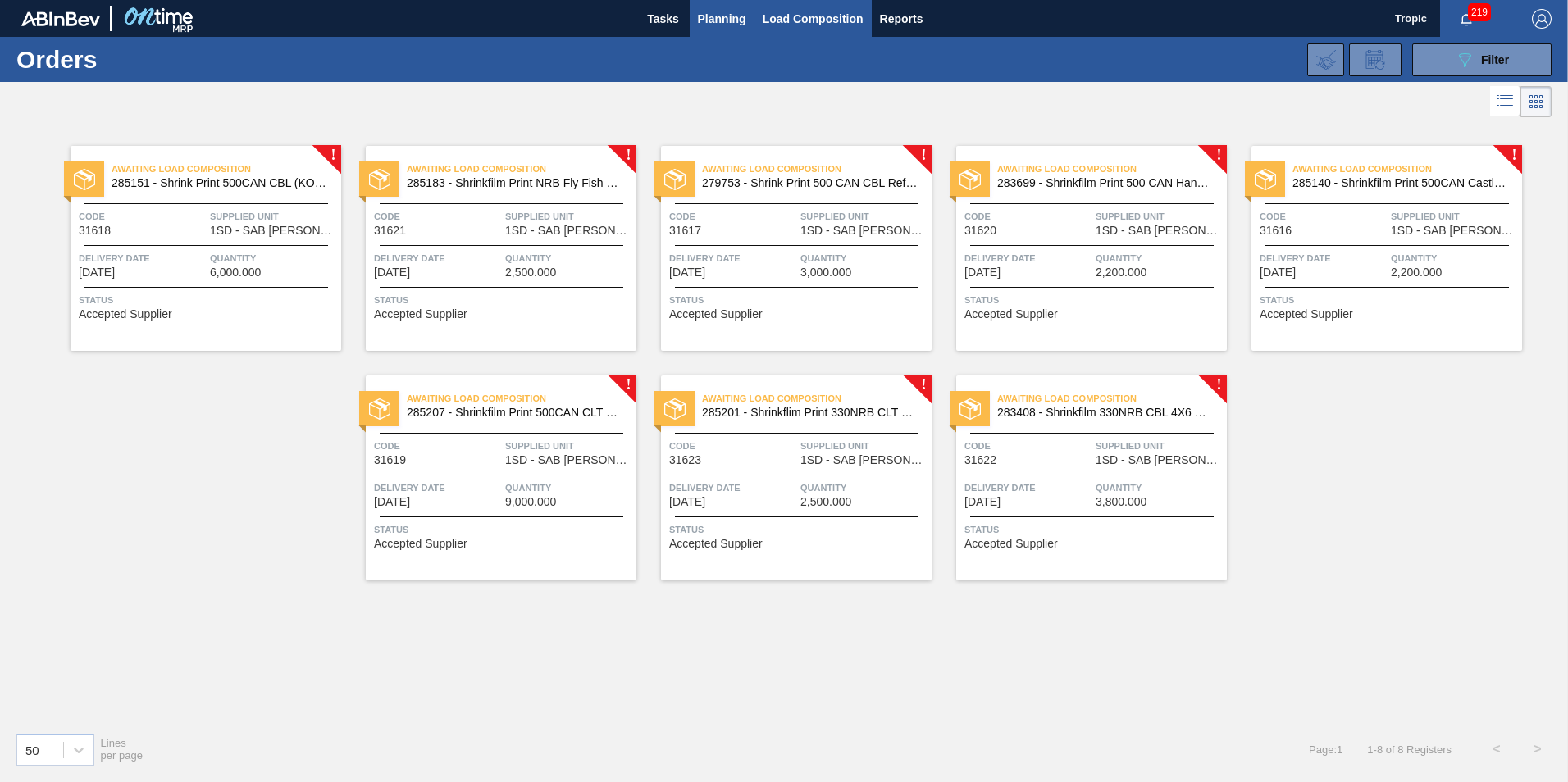
click at [809, 21] on span "Load Composition" at bounding box center [813, 19] width 101 height 20
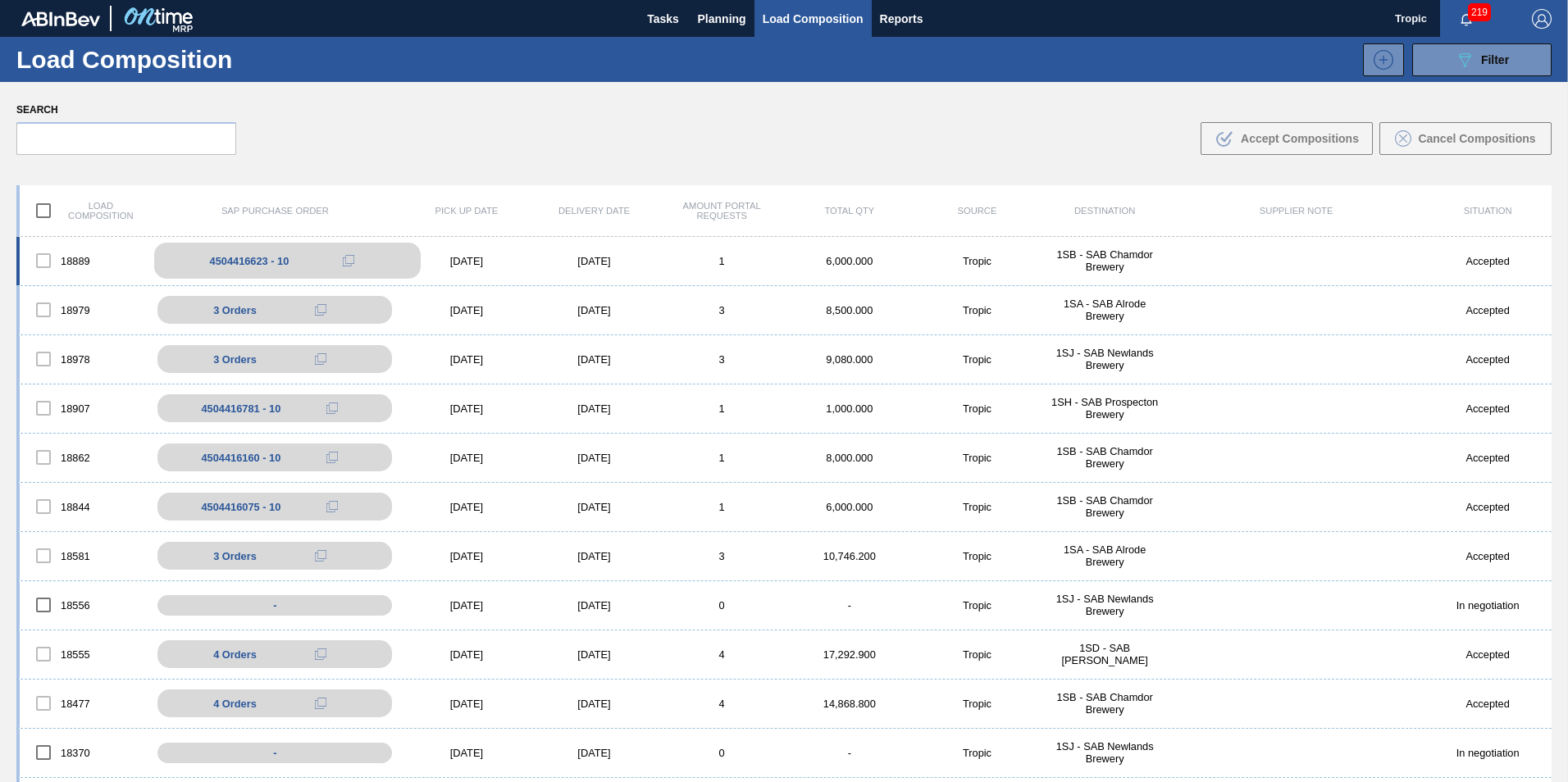
click at [227, 260] on div "4504416623 - 10" at bounding box center [250, 261] width 80 height 12
click at [711, 21] on span "Planning" at bounding box center [722, 19] width 48 height 20
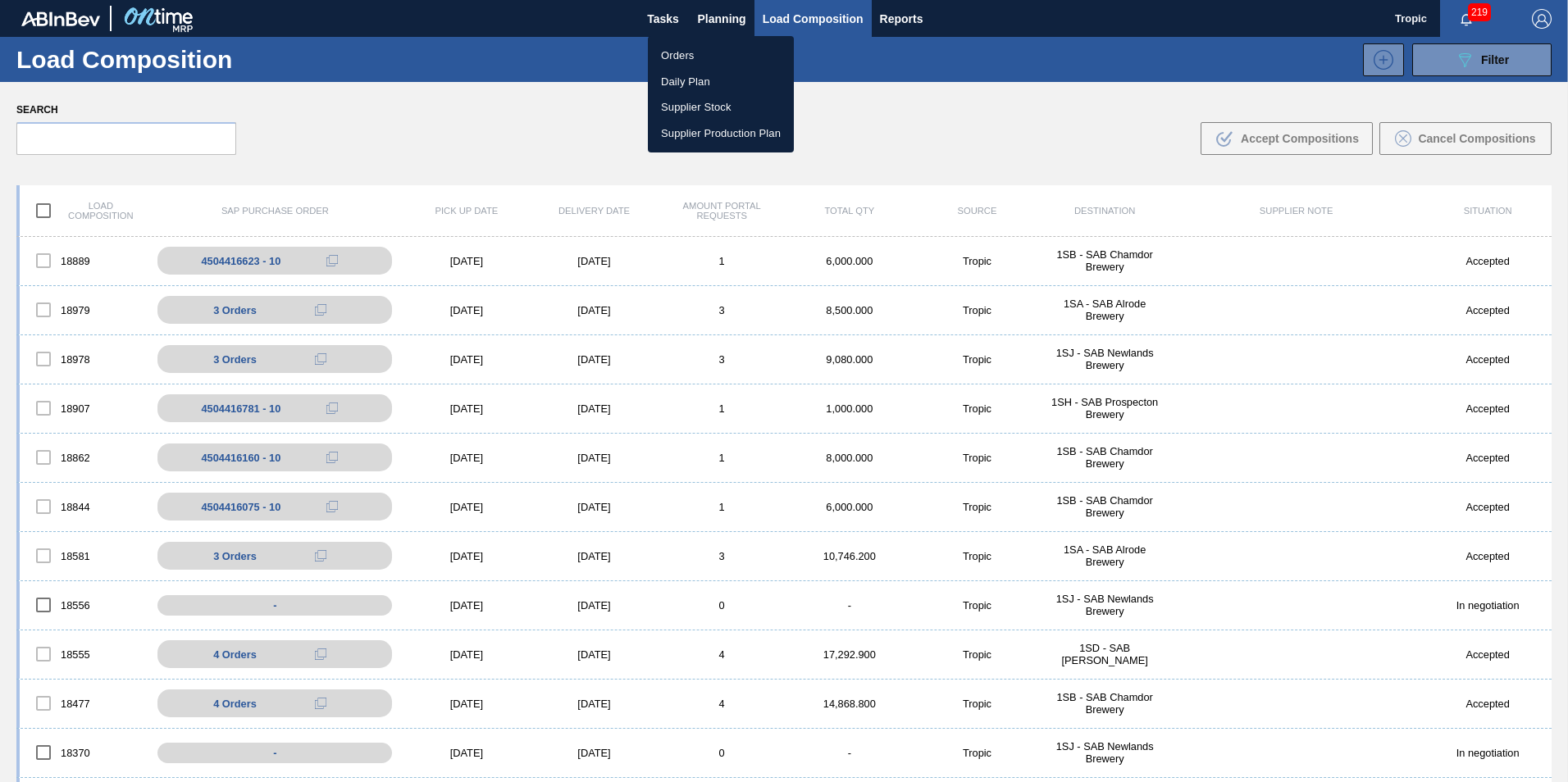
click at [659, 20] on div at bounding box center [784, 391] width 1568 height 782
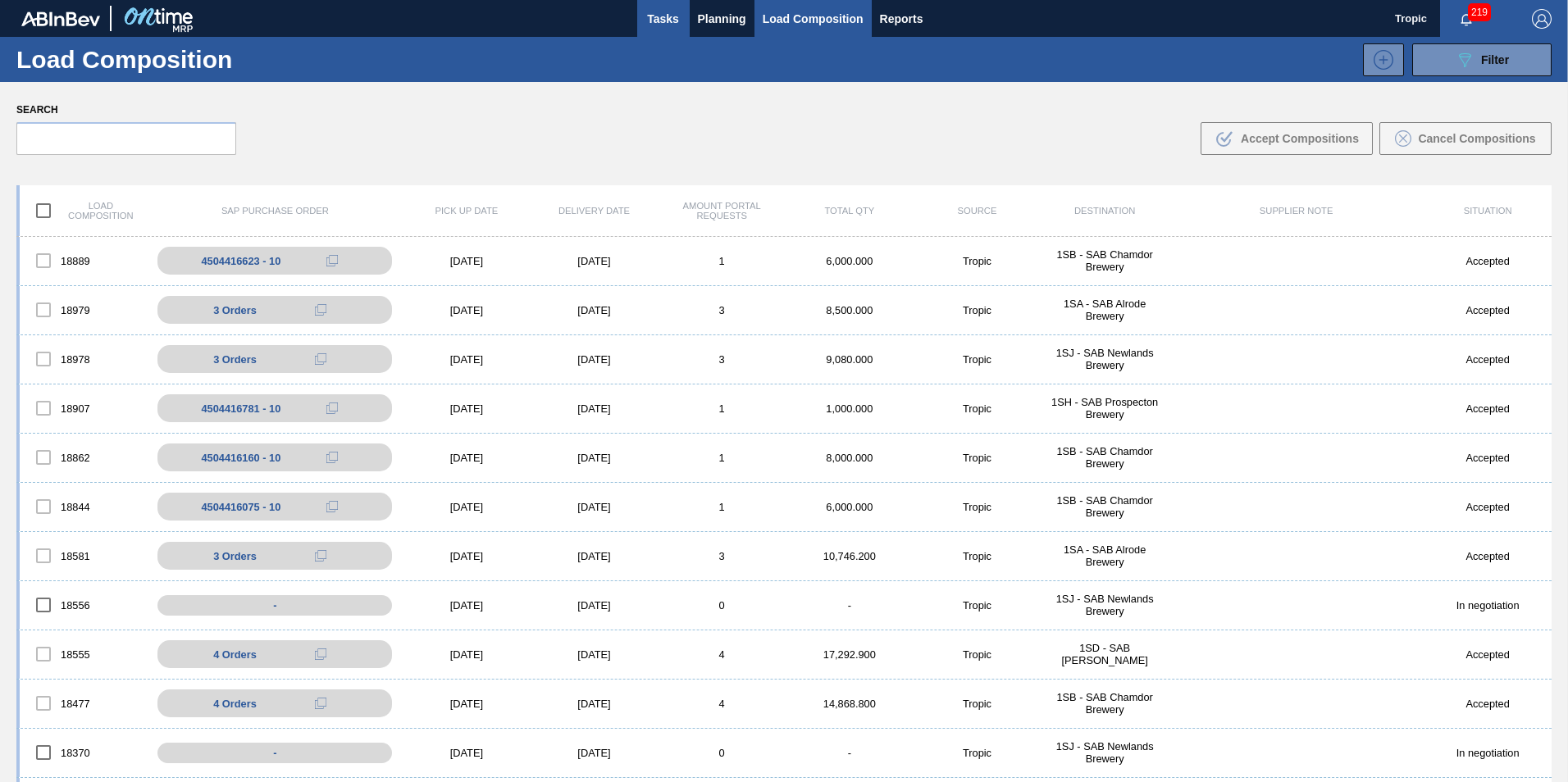
click at [659, 20] on span "Tasks" at bounding box center [663, 19] width 36 height 20
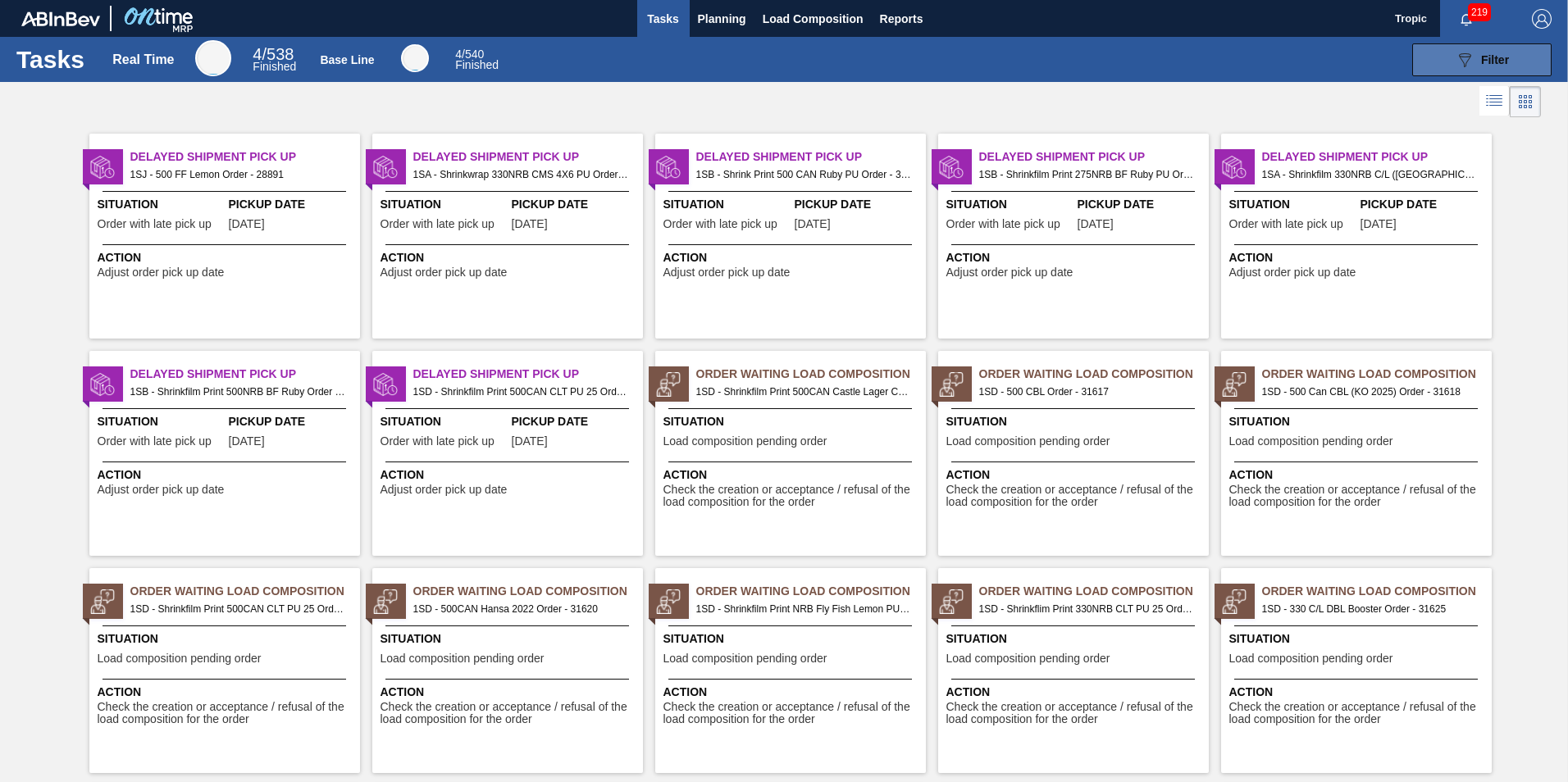
click at [1471, 59] on icon "089F7B8B-B2A5-4AFE-B5C0-19BA573D28AC" at bounding box center [1464, 59] width 20 height 20
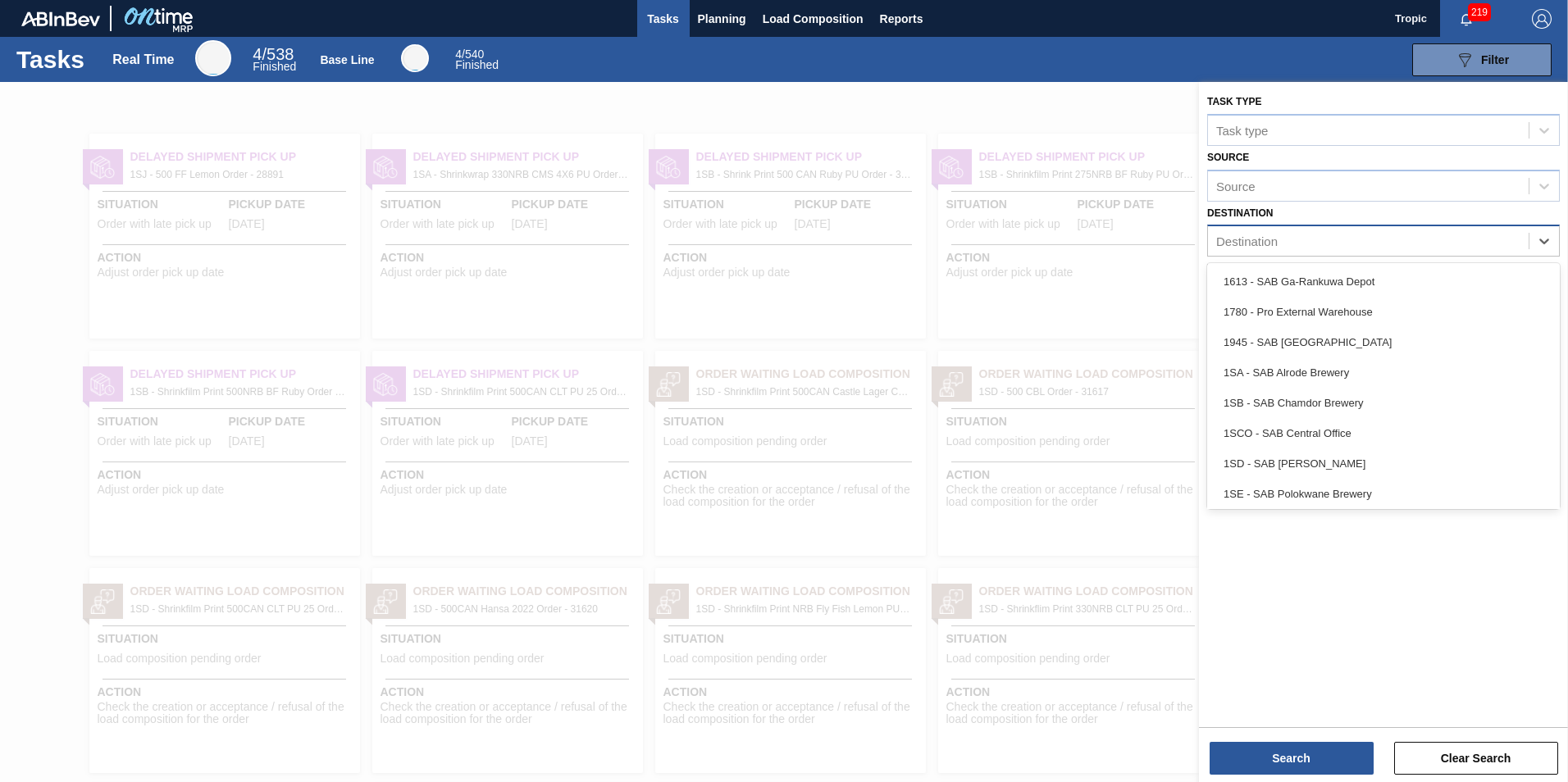
click at [1272, 240] on div "Destination" at bounding box center [1247, 241] width 61 height 14
type input "1sd"
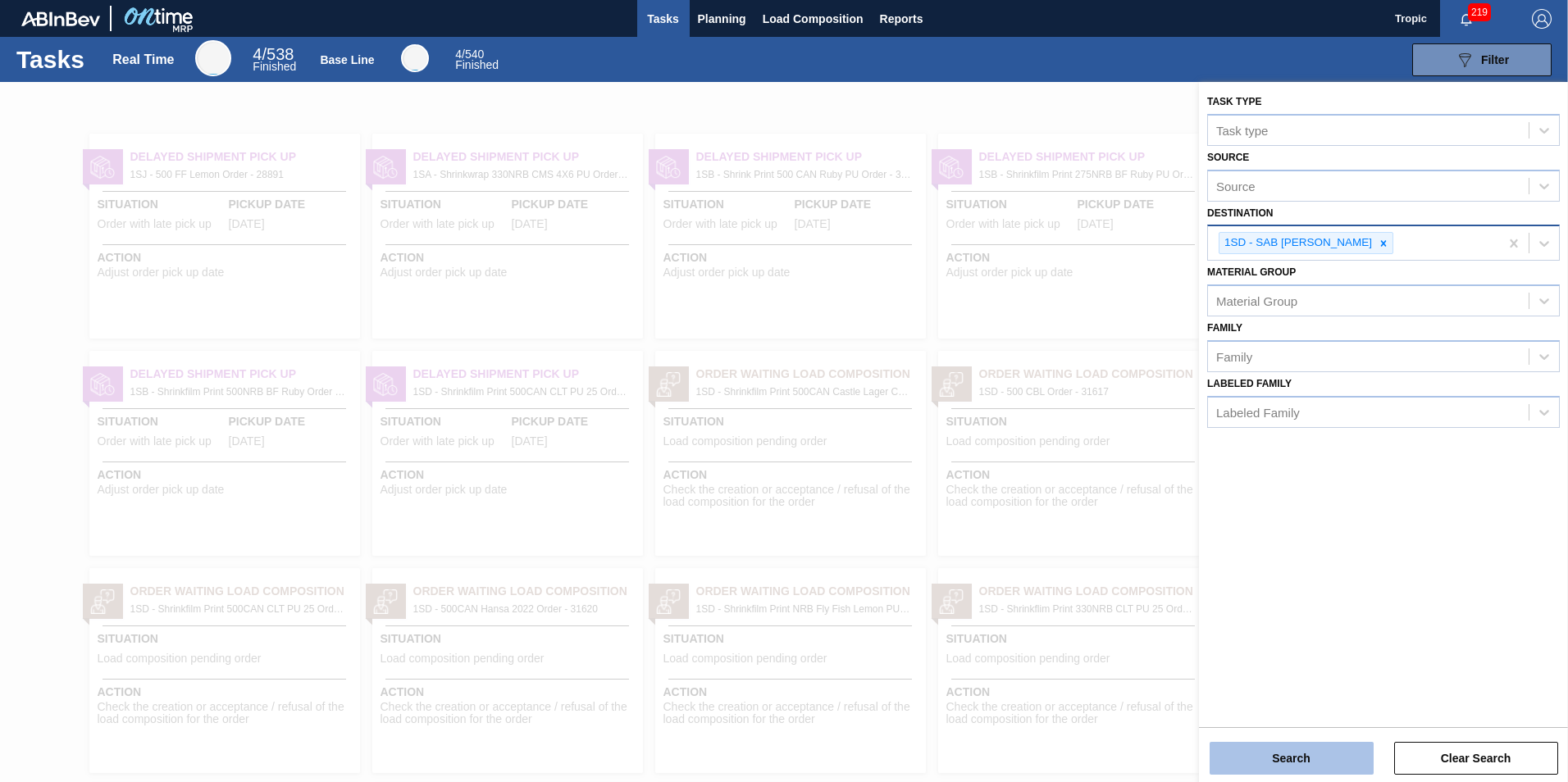
click at [1294, 757] on button "Search" at bounding box center [1291, 758] width 164 height 33
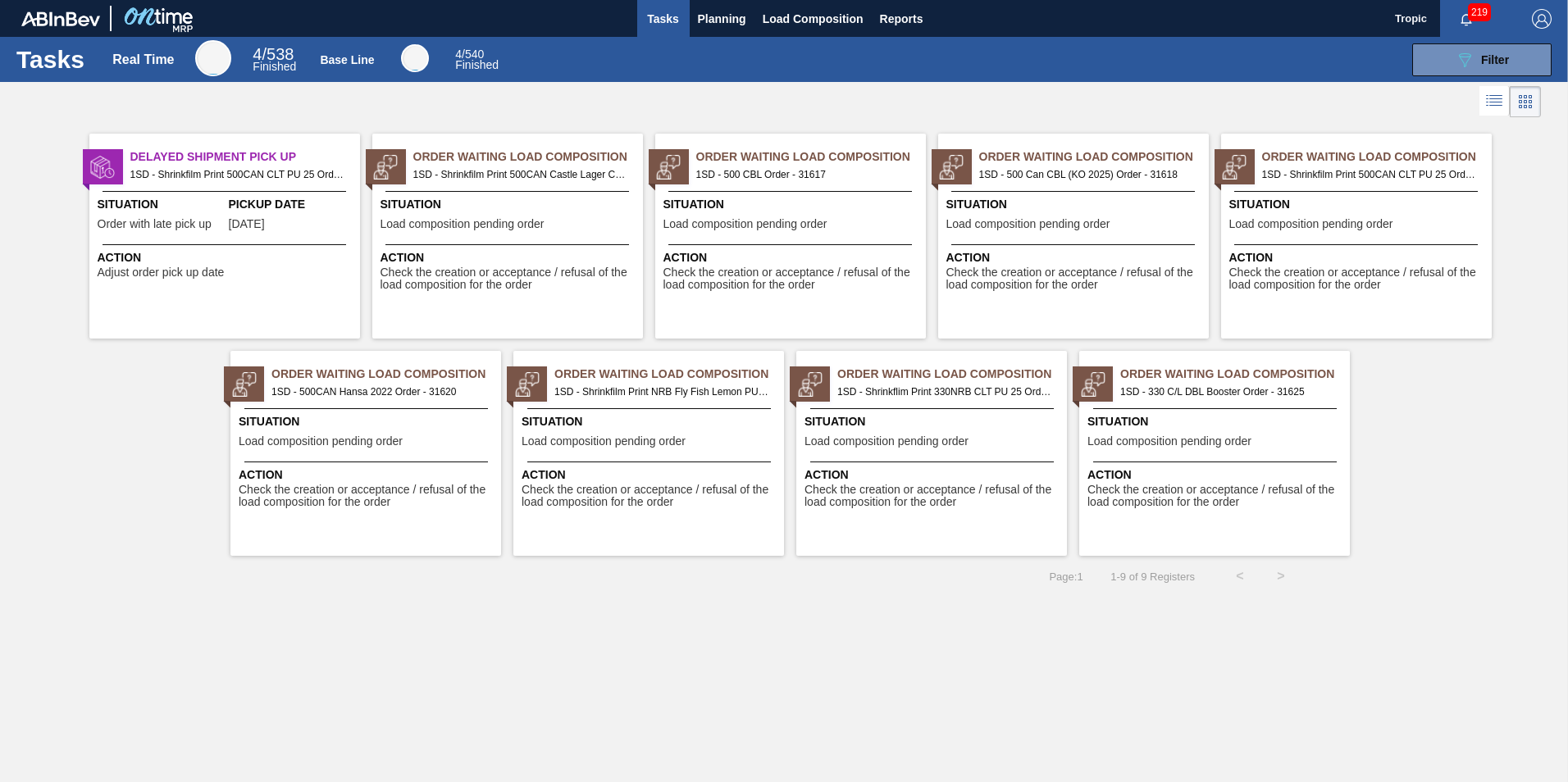
click at [860, 379] on span "Order Waiting Load Composition" at bounding box center [952, 374] width 229 height 17
click at [1286, 199] on span "Situation" at bounding box center [1358, 205] width 258 height 17
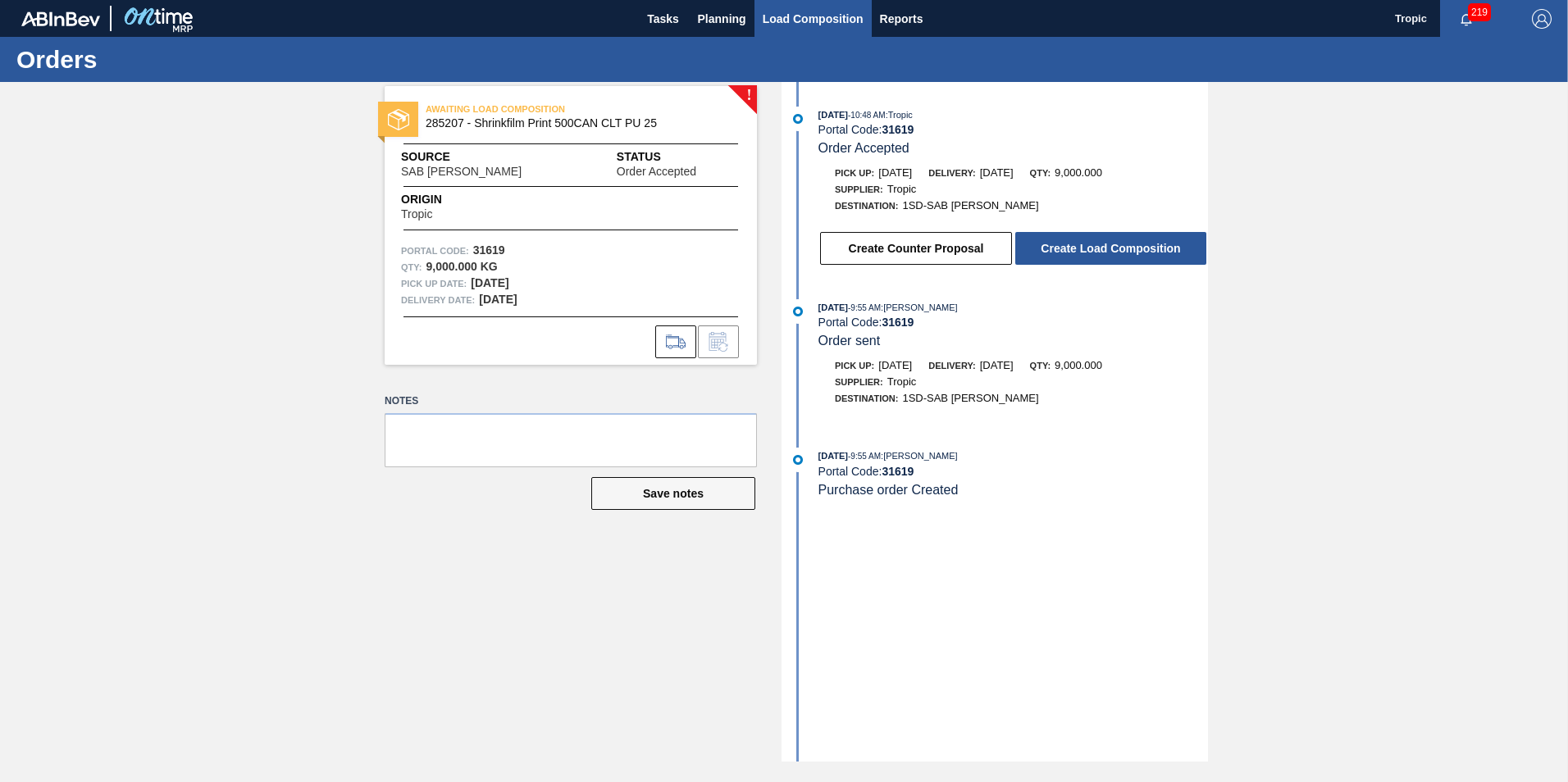
click at [784, 19] on span "Load Composition" at bounding box center [813, 19] width 101 height 20
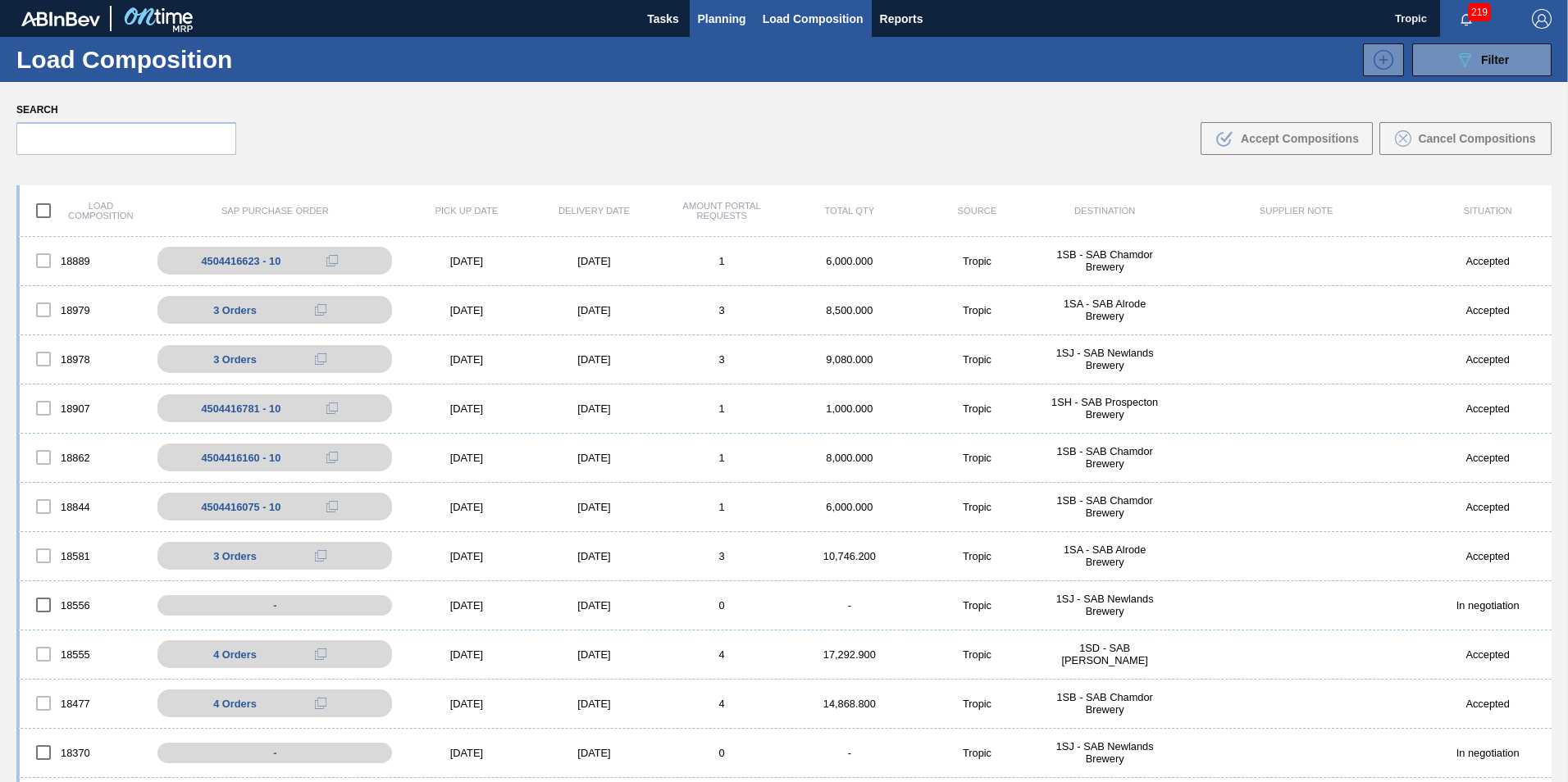
click at [730, 18] on span "Planning" at bounding box center [722, 19] width 48 height 20
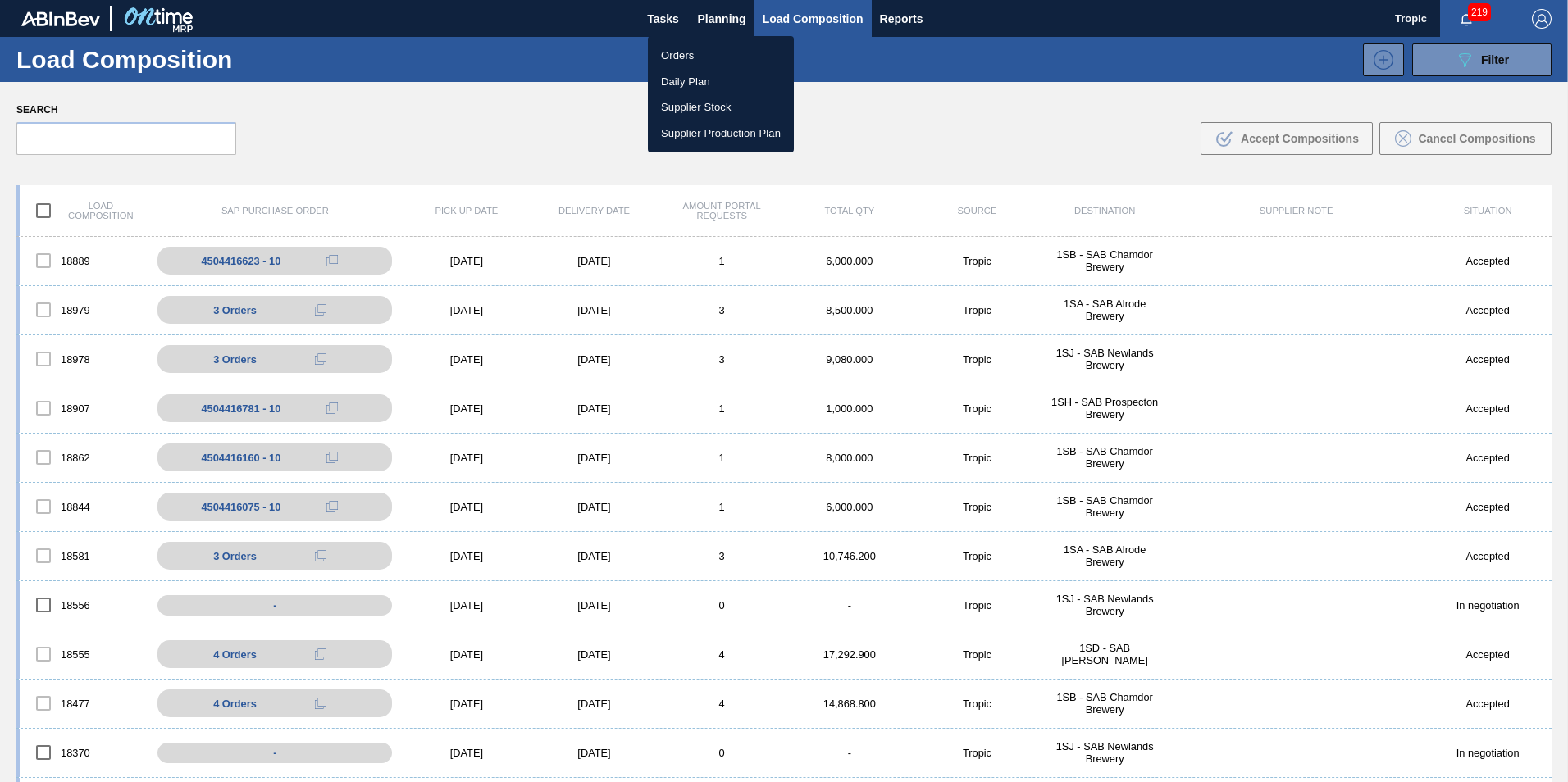
click at [685, 59] on li "Orders" at bounding box center [721, 55] width 146 height 26
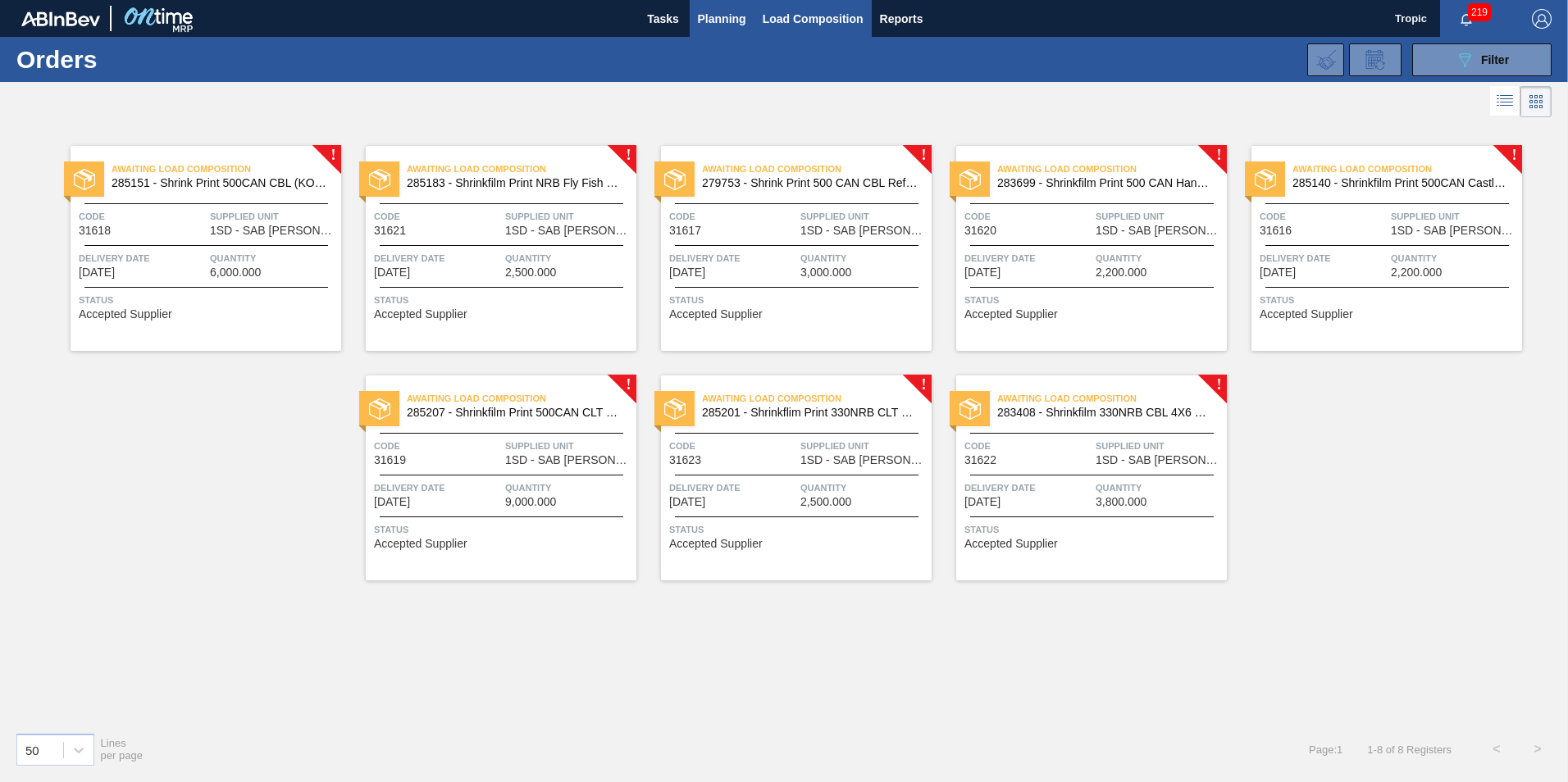
click at [801, 20] on span "Load Composition" at bounding box center [813, 19] width 101 height 20
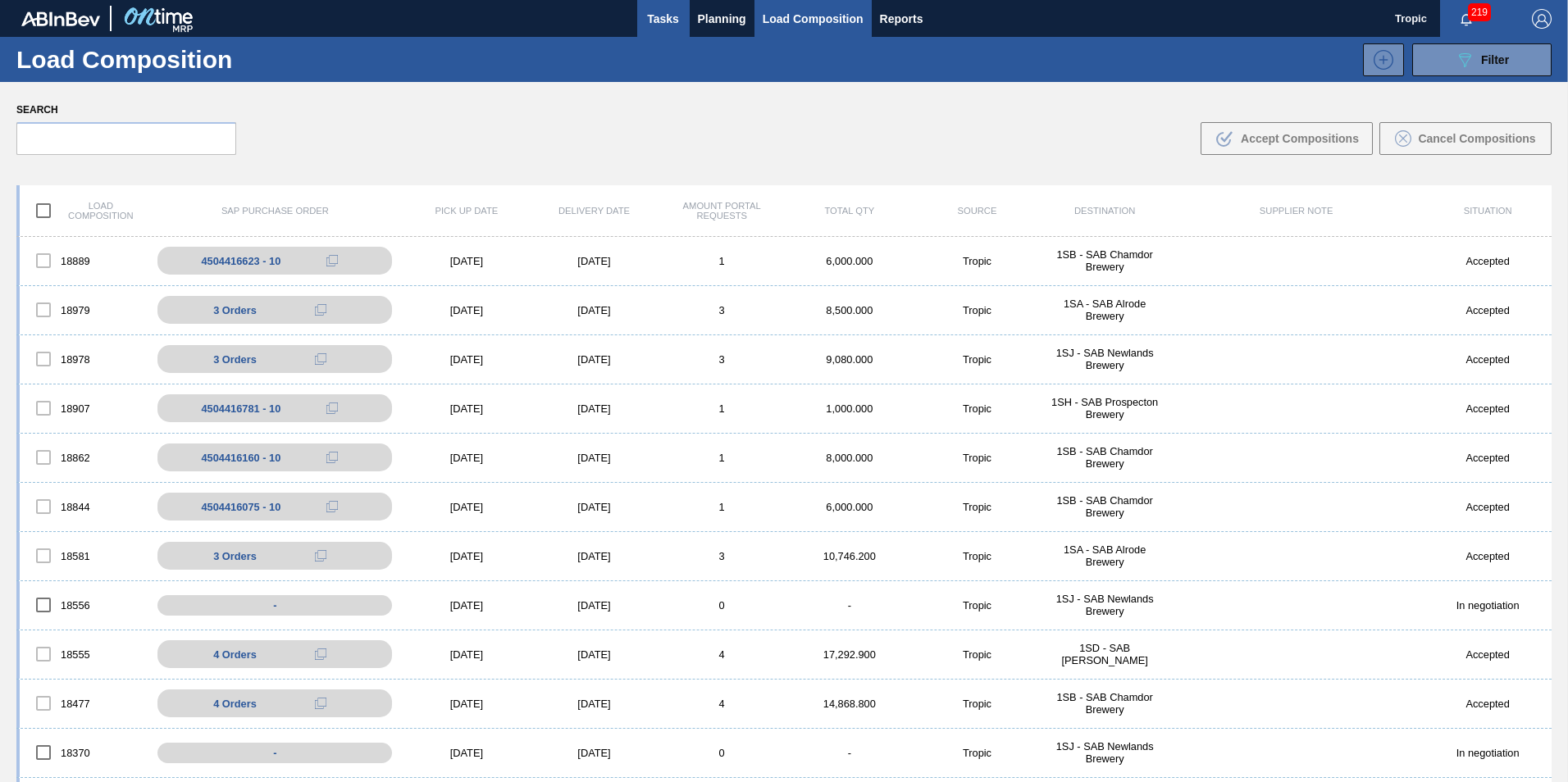
click at [673, 12] on span "Tasks" at bounding box center [663, 19] width 36 height 20
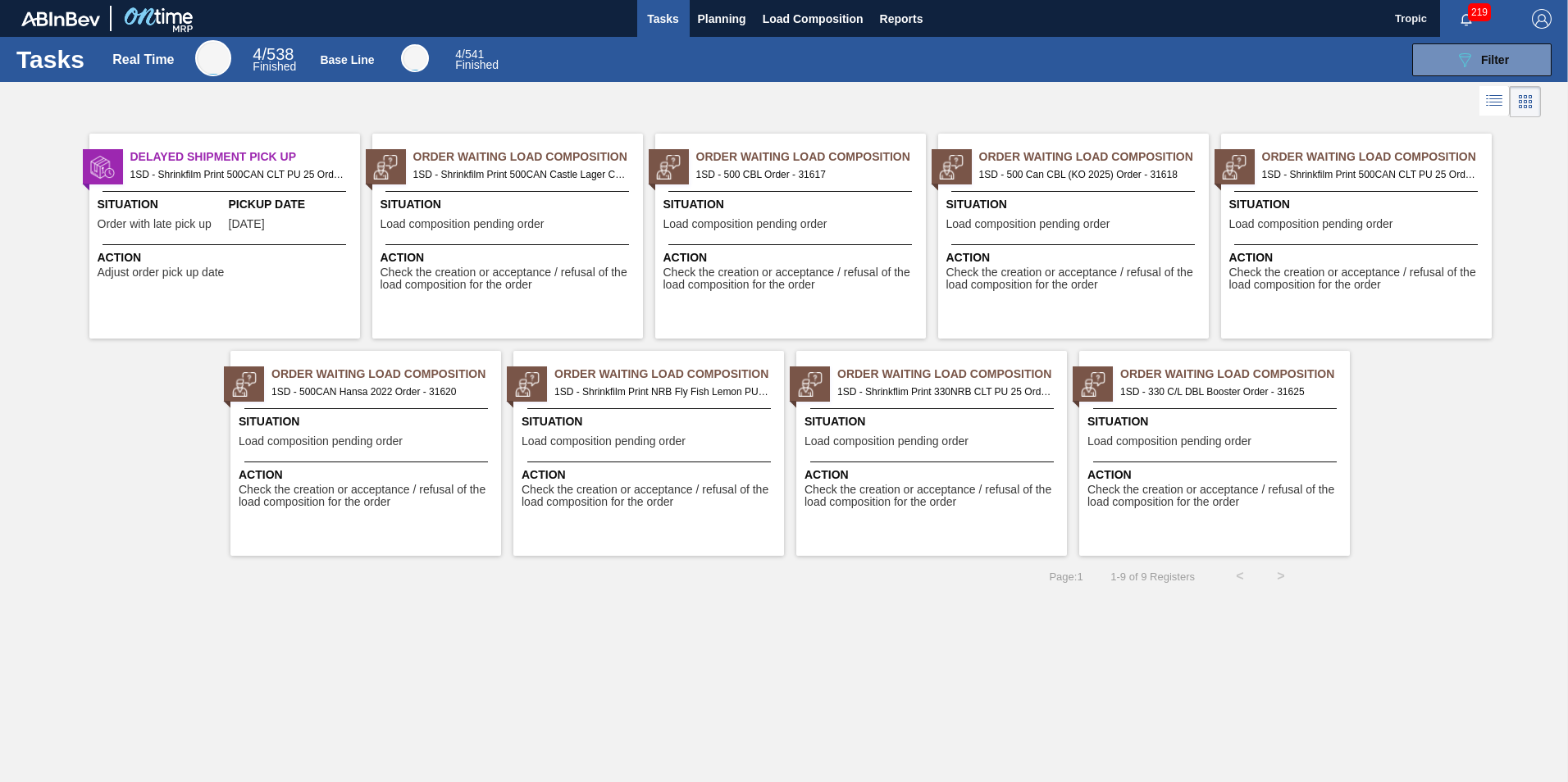
click at [212, 163] on span "Delayed Shipment Pick Up" at bounding box center [245, 157] width 229 height 17
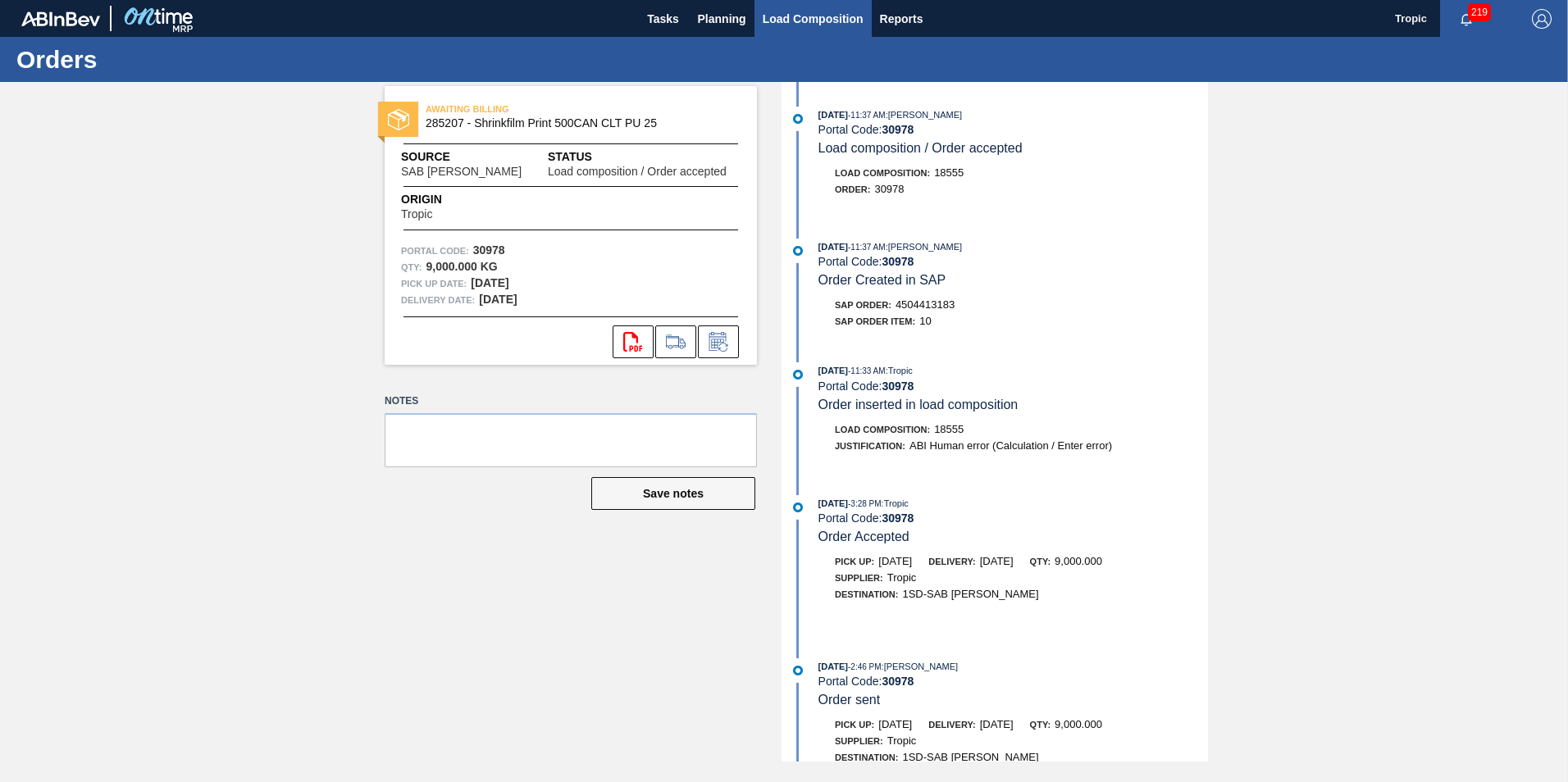
click at [822, 24] on span "Load Composition" at bounding box center [813, 19] width 101 height 20
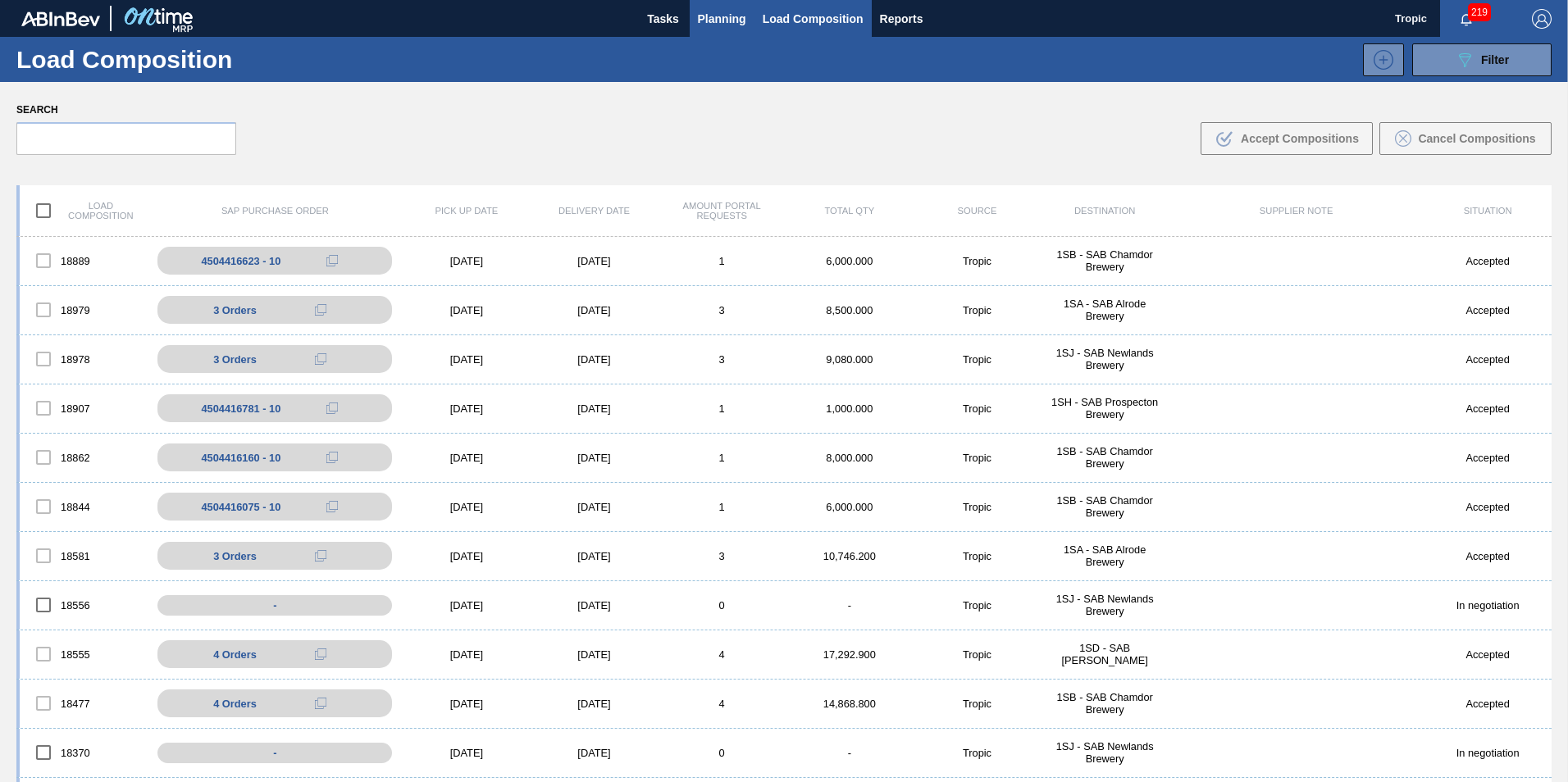
click at [711, 33] on button "Planning" at bounding box center [722, 18] width 65 height 37
